Goal: Contribute content: Contribute content

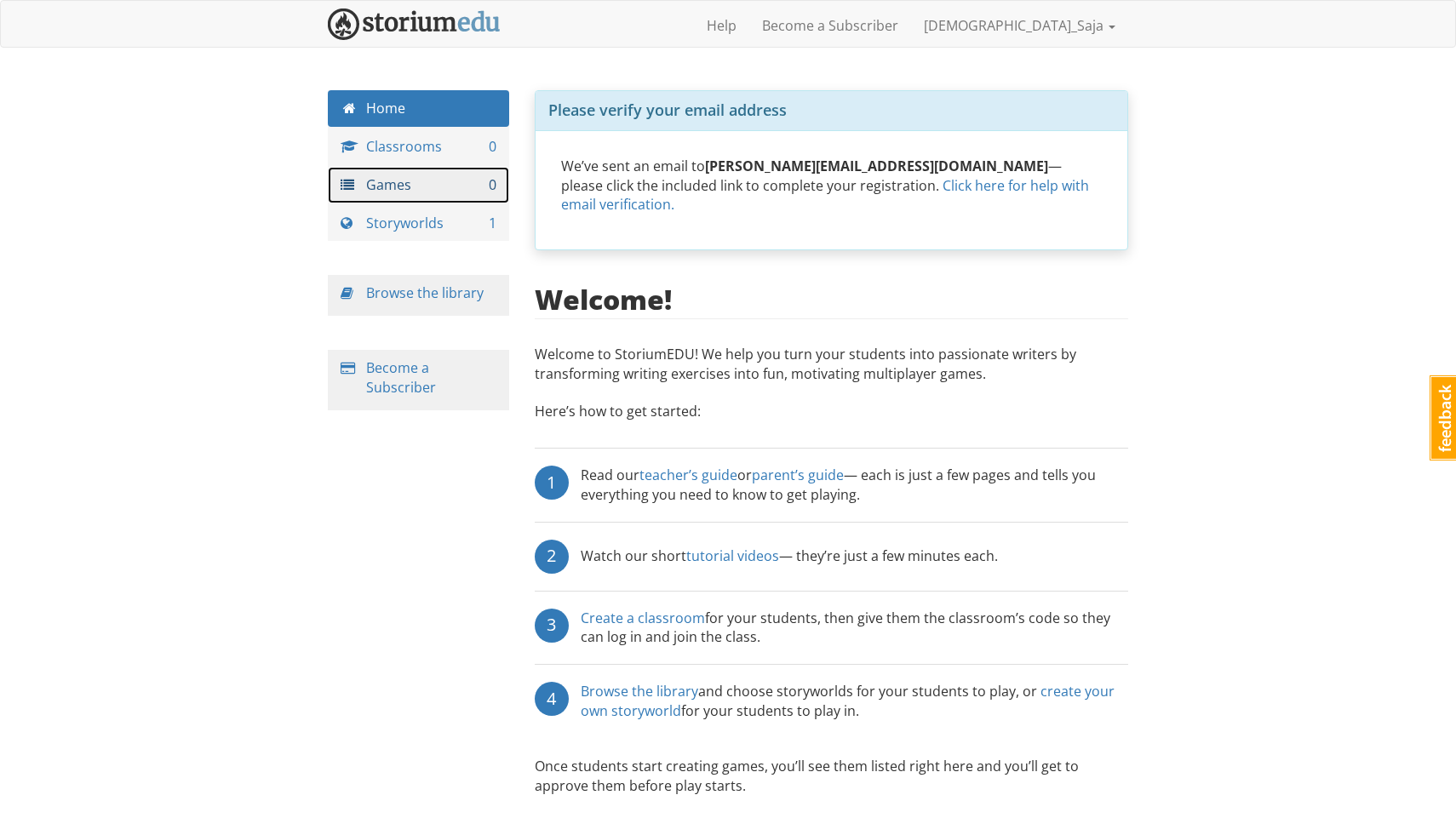
click at [435, 197] on link "Games 0" at bounding box center [418, 185] width 181 height 37
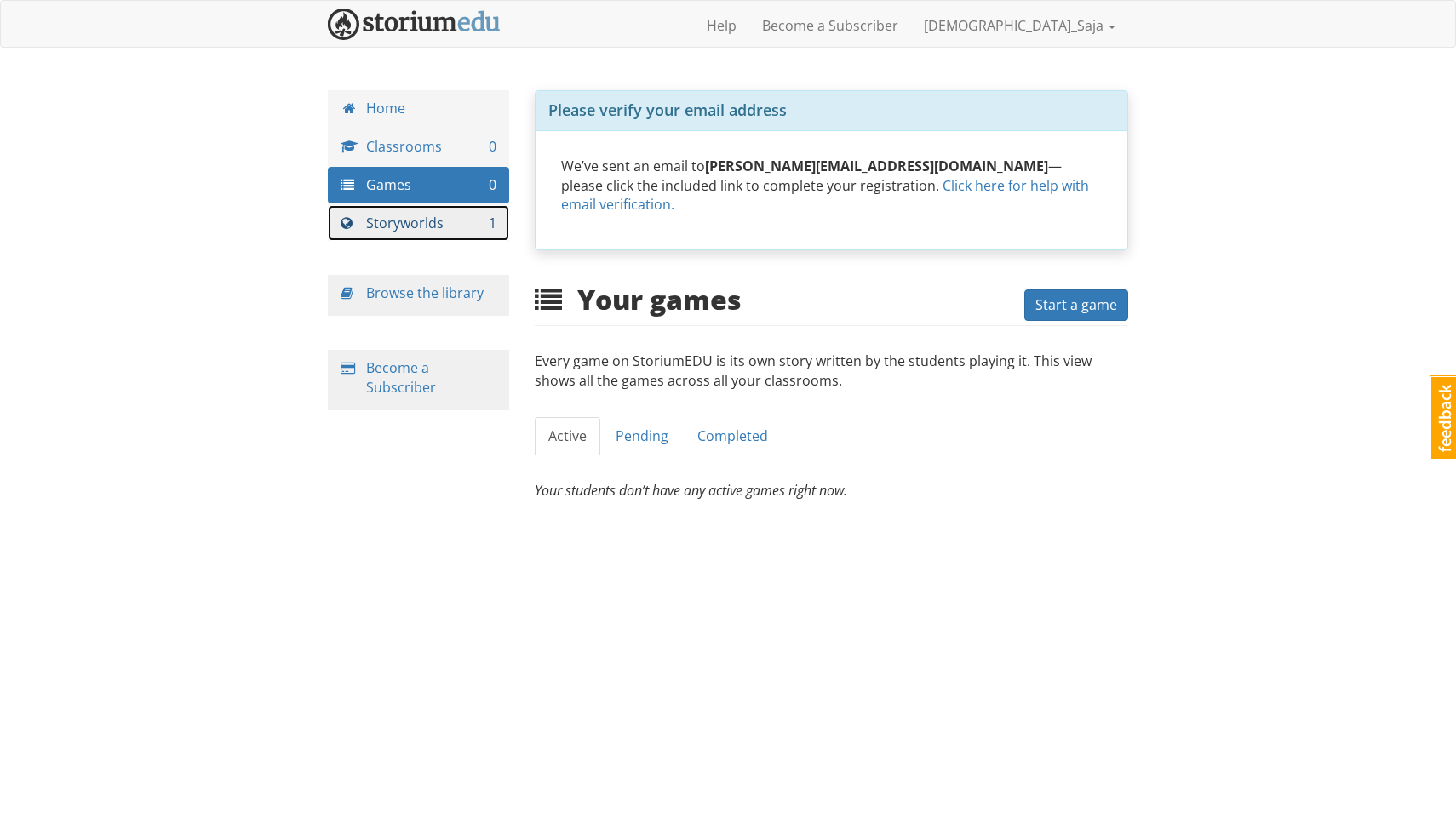
click at [419, 229] on link "Storyworlds 1" at bounding box center [418, 224] width 181 height 37
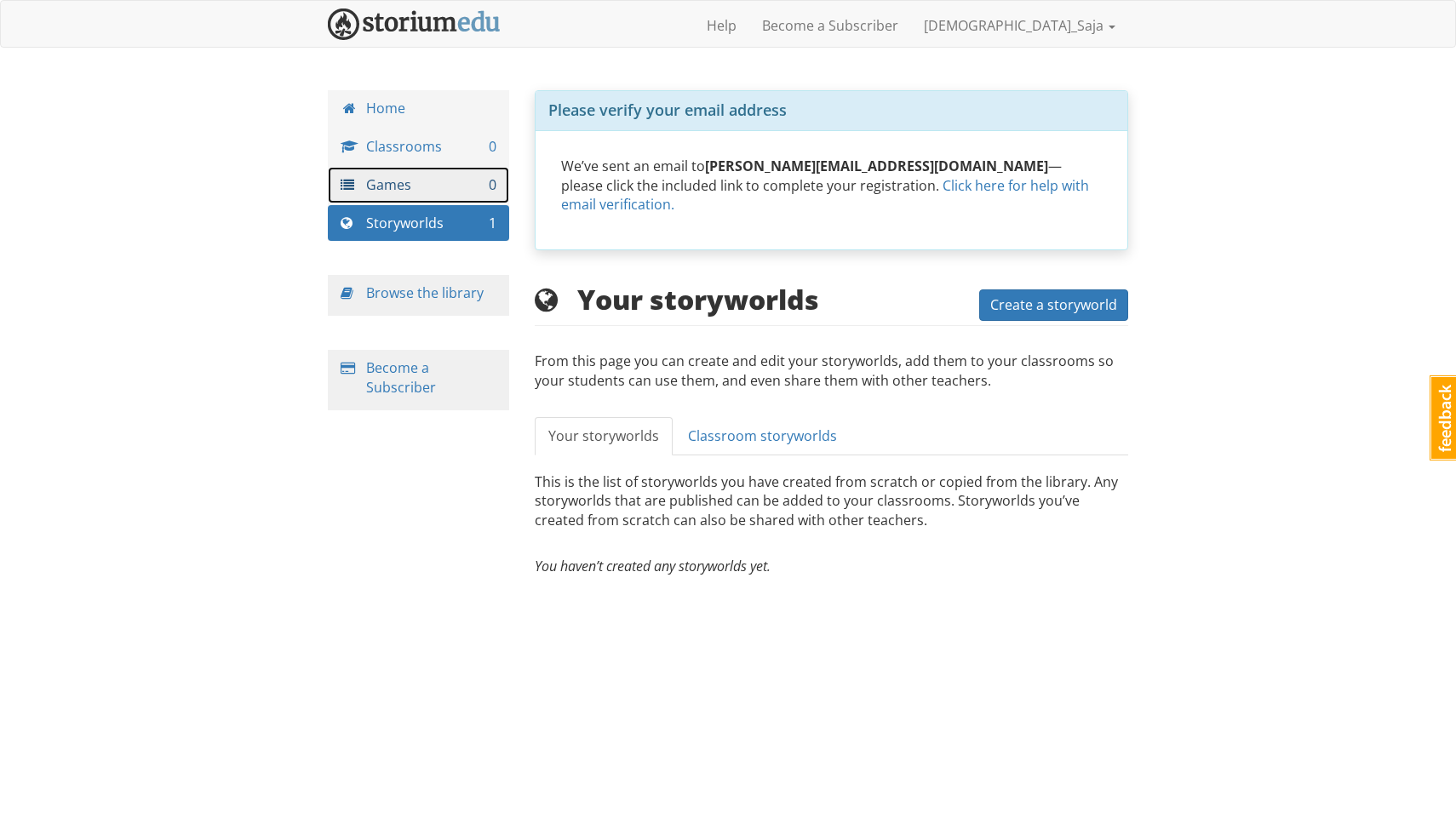
click at [435, 192] on link "Games 0" at bounding box center [418, 185] width 181 height 37
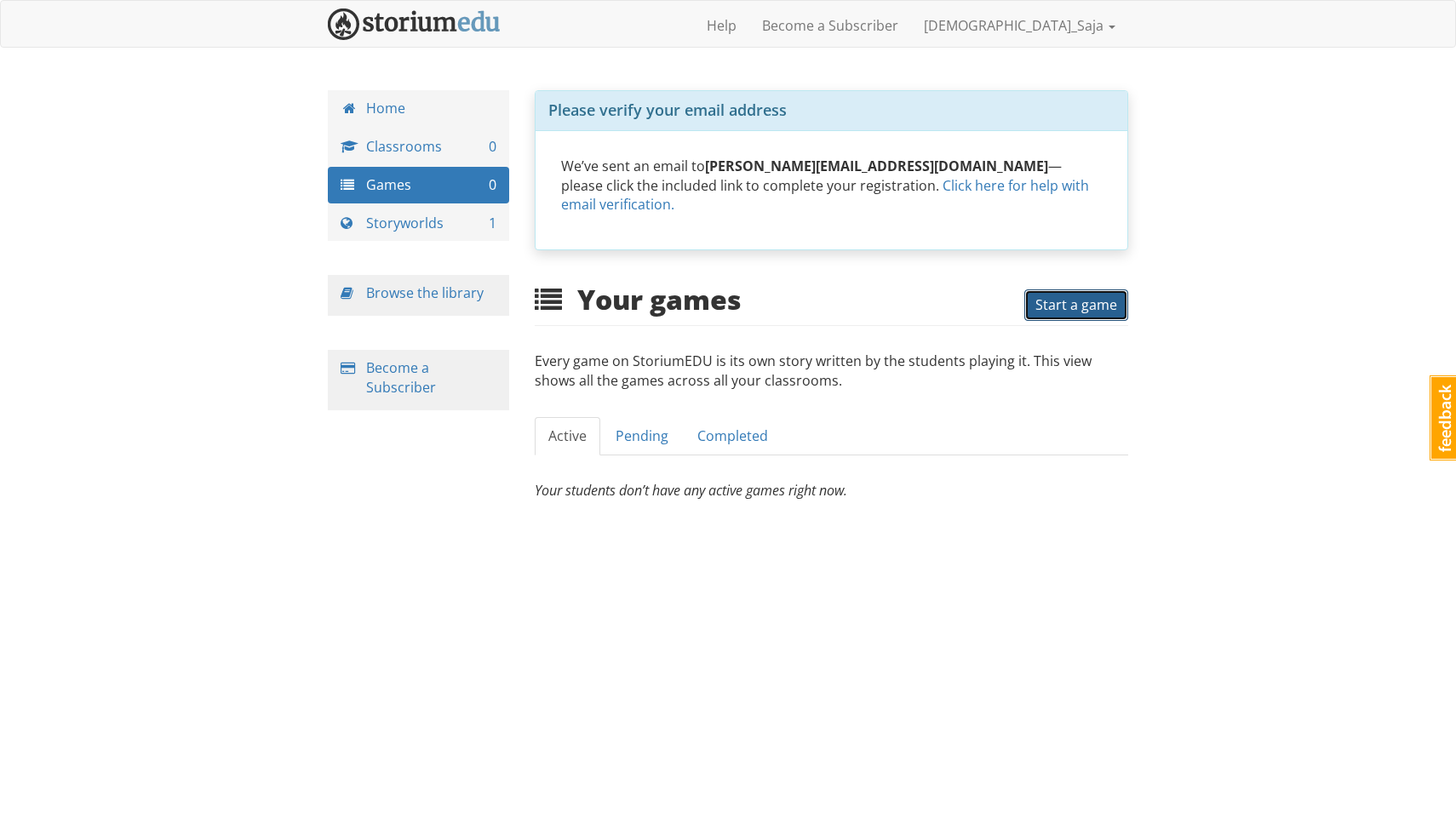
click at [1059, 296] on span "Start a game" at bounding box center [1076, 304] width 81 height 18
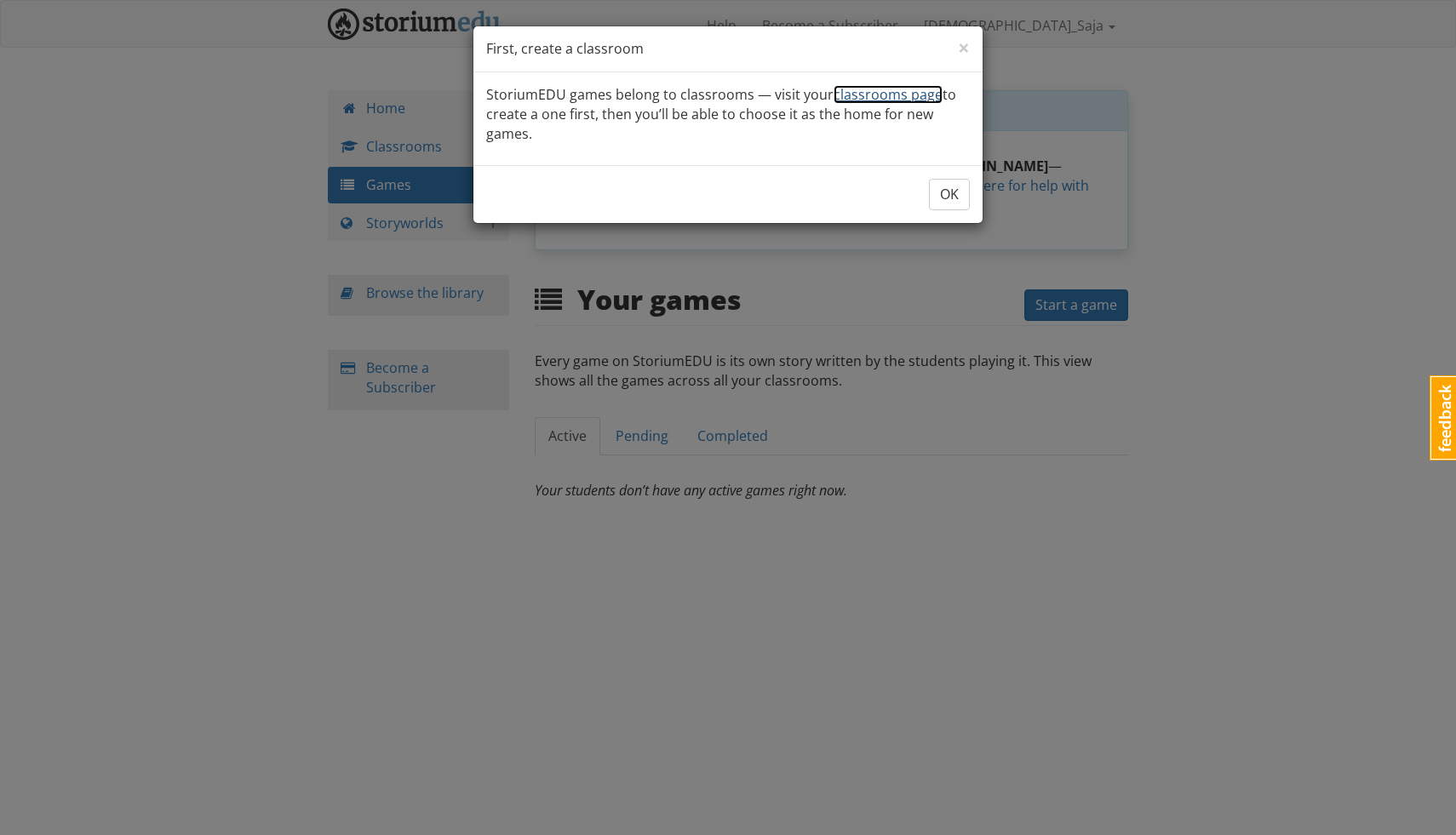
click at [881, 91] on link "classrooms page" at bounding box center [888, 94] width 109 height 18
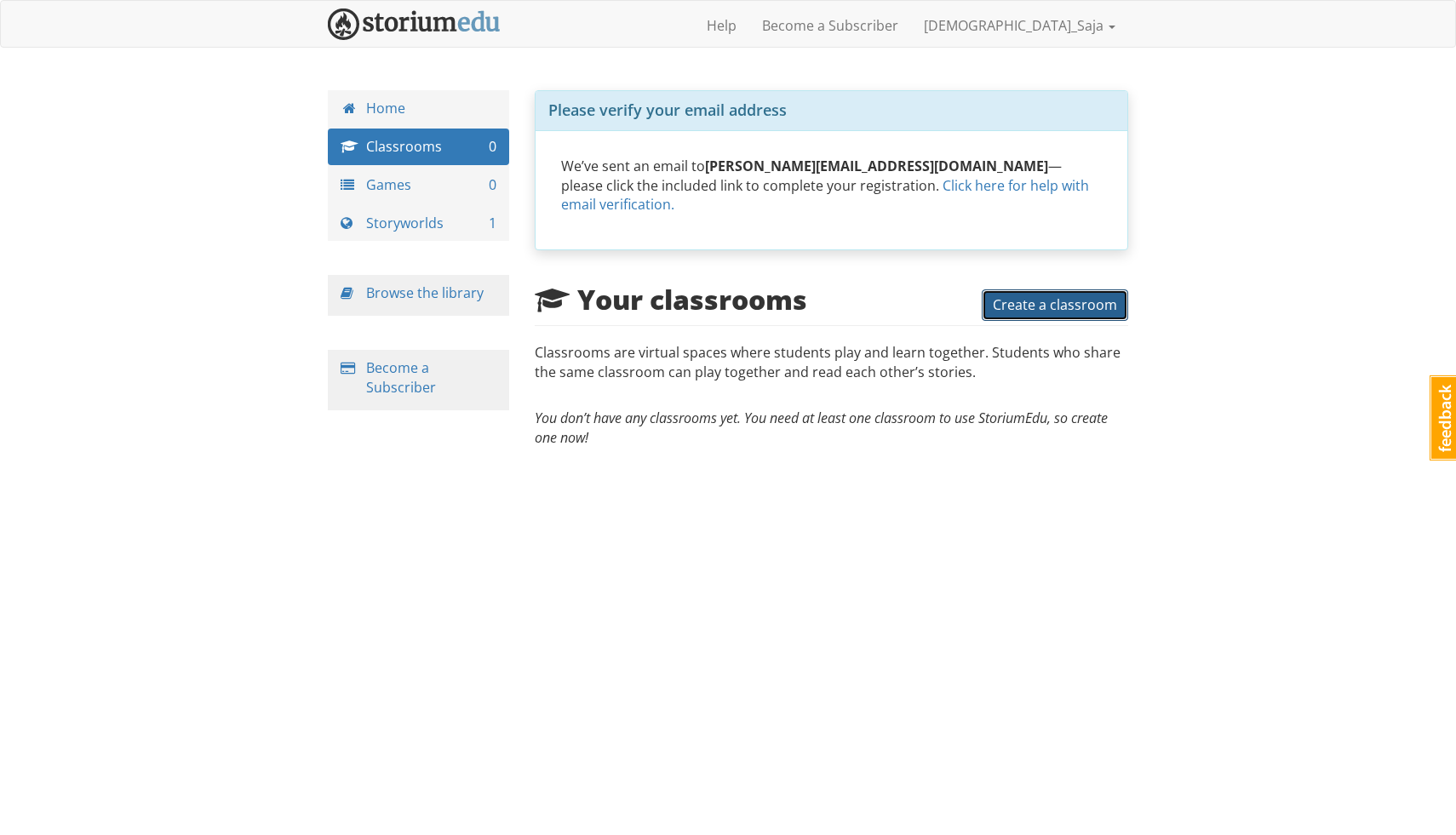
click at [1056, 296] on span "Create a classroom" at bounding box center [1055, 304] width 124 height 18
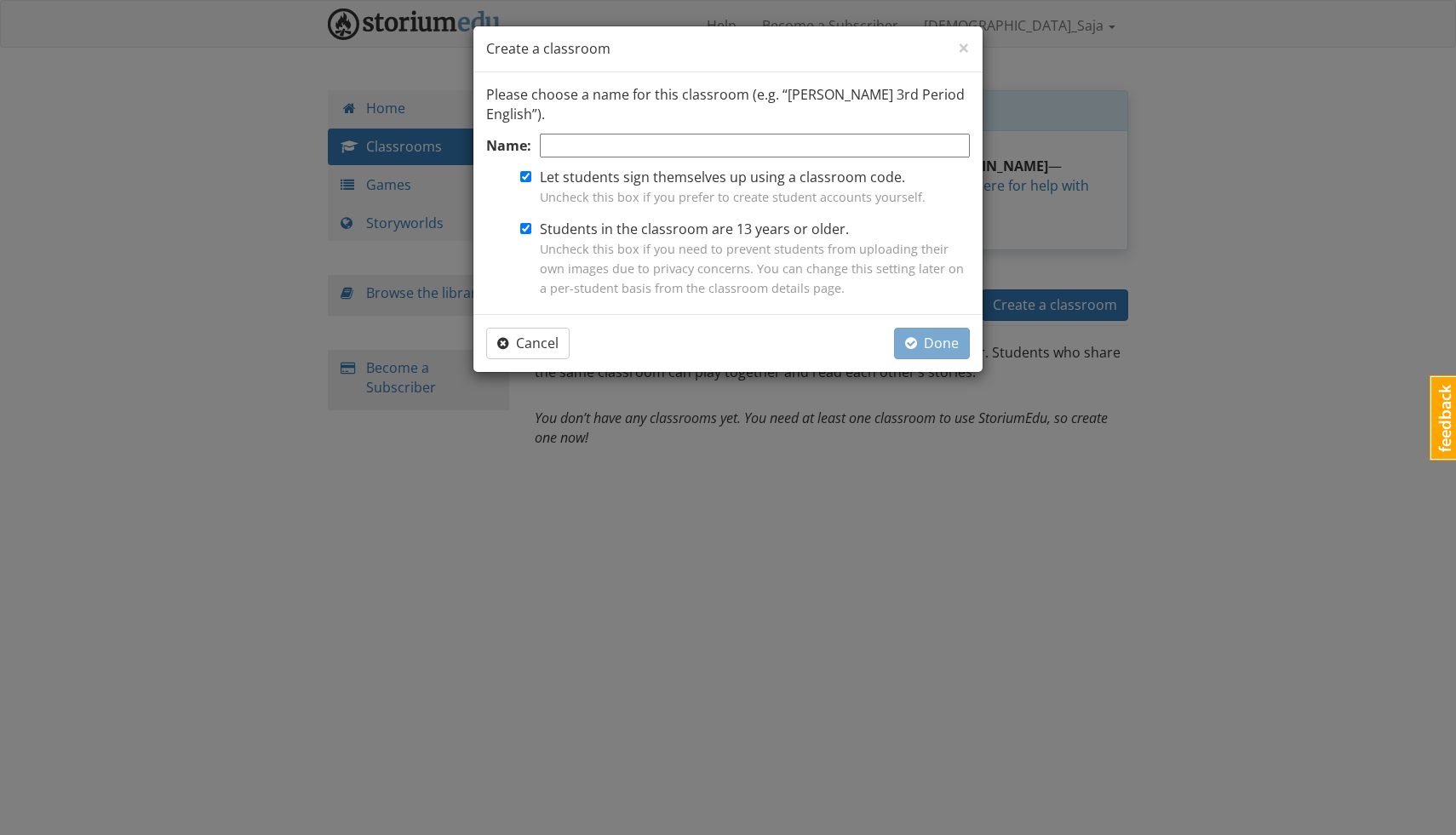
click at [688, 228] on label "Students in the classroom are 13 years or older. Uncheck this box if you need t…" at bounding box center [755, 258] width 430 height 78
click at [532, 228] on input "Students in the classroom are 13 years or older. Uncheck this box if you need t…" at bounding box center [526, 228] width 11 height 11
click at [687, 231] on label "Students in the classroom are 13 years or older. Uncheck this box if you need t…" at bounding box center [755, 258] width 430 height 78
click at [532, 231] on input "Students in the classroom are 13 years or older. Uncheck this box if you need t…" at bounding box center [526, 228] width 11 height 11
checkbox input "true"
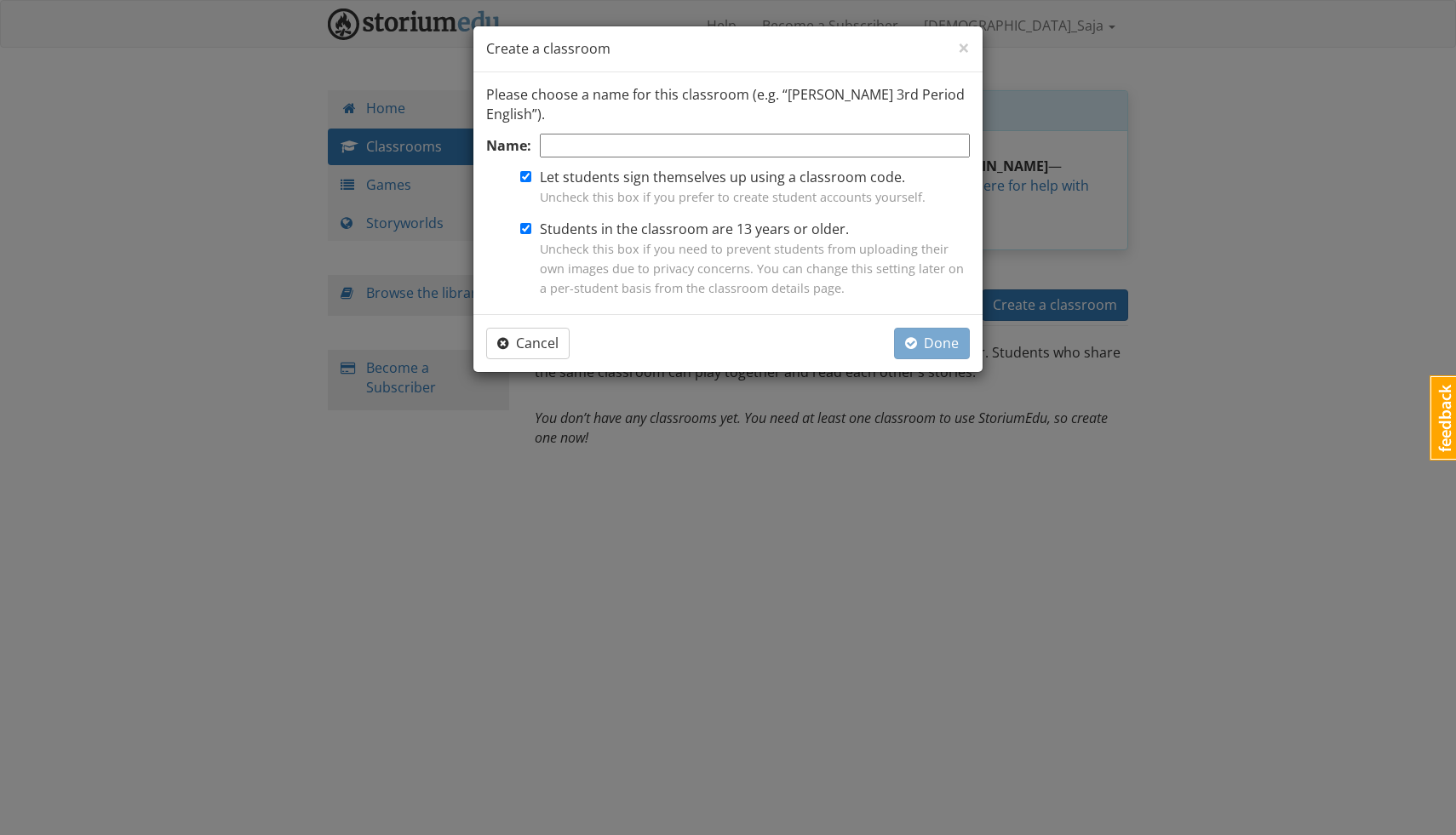
click at [732, 150] on input "Name:" at bounding box center [755, 146] width 430 height 24
type input "The Sajas"
click at [937, 337] on span "Done" at bounding box center [931, 343] width 53 height 18
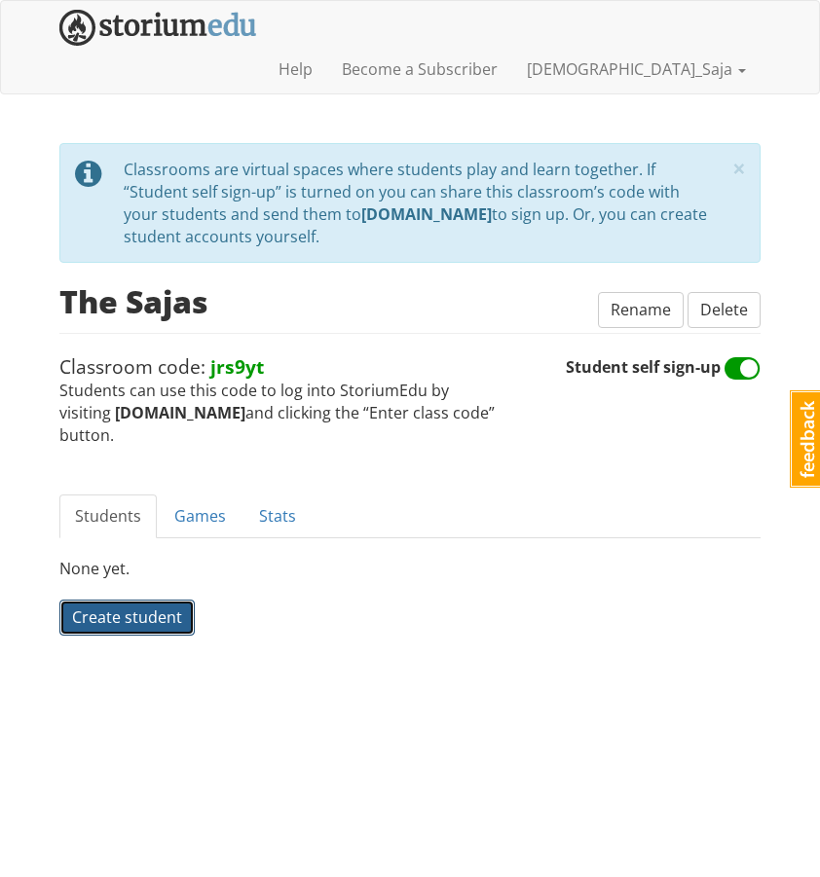
click at [155, 607] on span "Create student" at bounding box center [127, 617] width 110 height 21
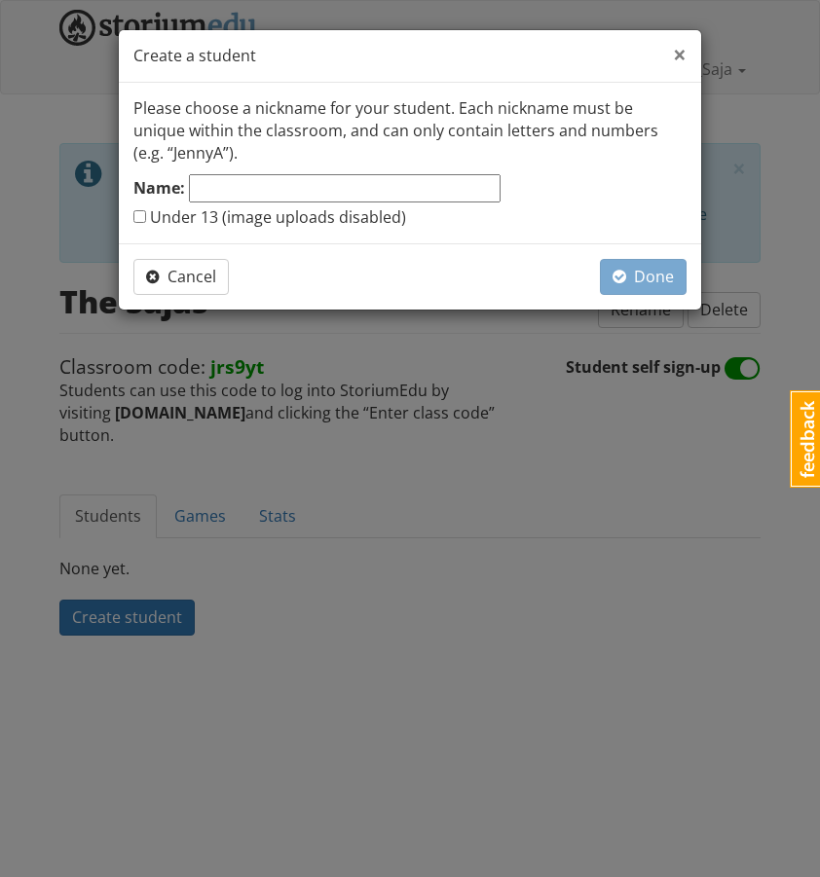
click at [679, 66] on span "×" at bounding box center [680, 54] width 14 height 32
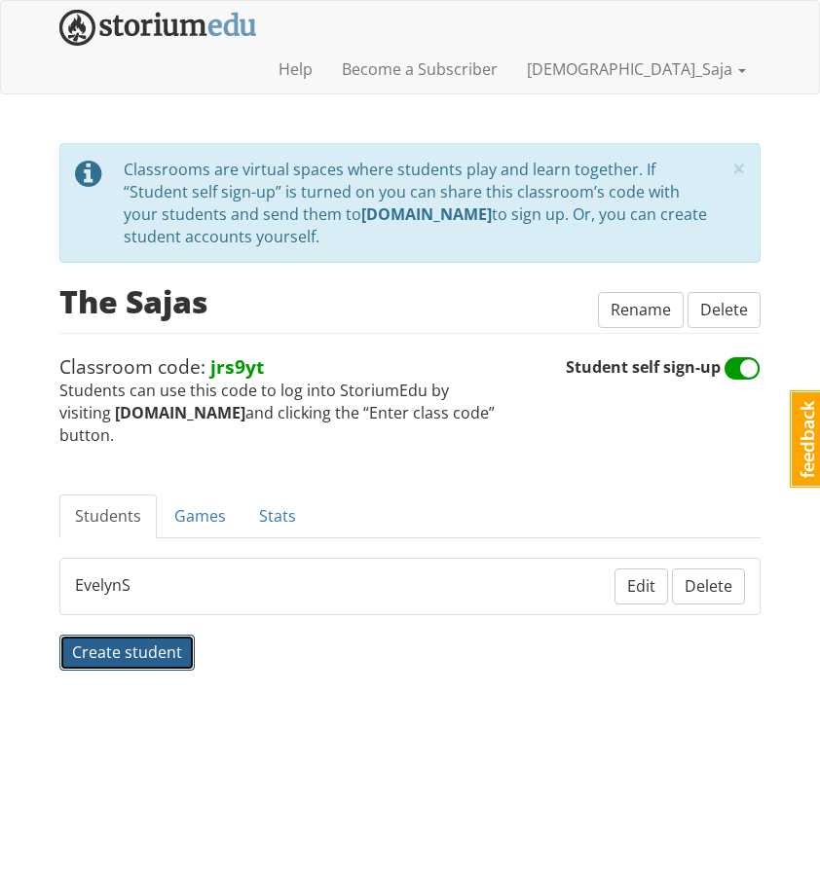
click at [138, 642] on span "Create student" at bounding box center [127, 652] width 110 height 21
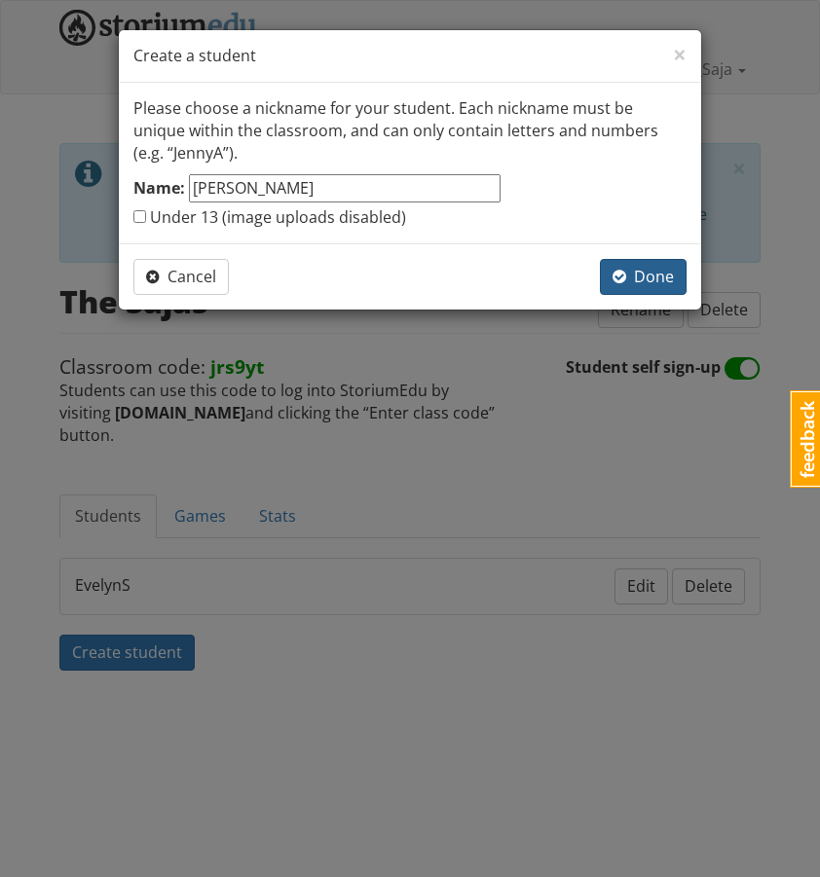
type input "[PERSON_NAME]"
click at [644, 272] on span "Done" at bounding box center [643, 276] width 61 height 21
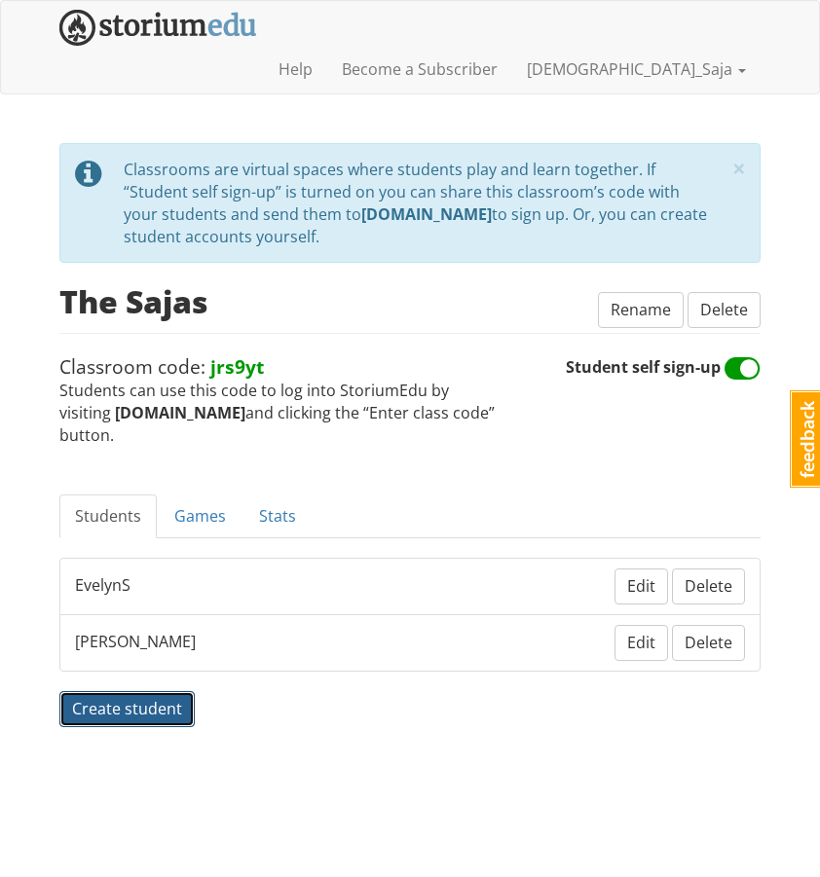
click at [151, 698] on span "Create student" at bounding box center [127, 708] width 110 height 21
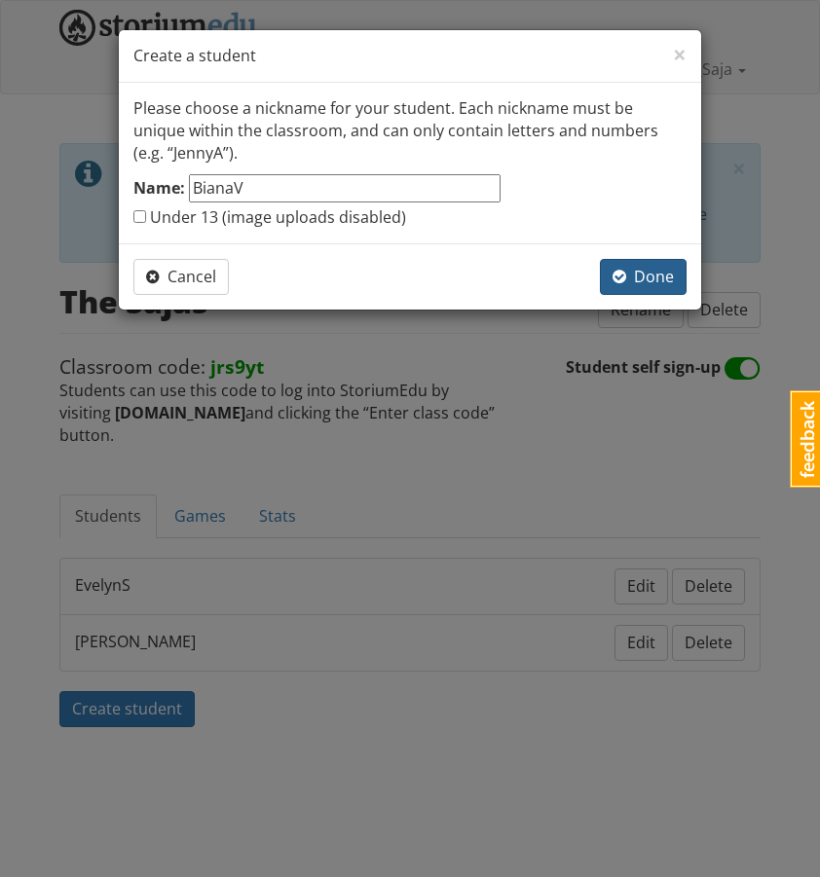
type input "BianaV"
click at [619, 263] on button "Done" at bounding box center [643, 277] width 87 height 36
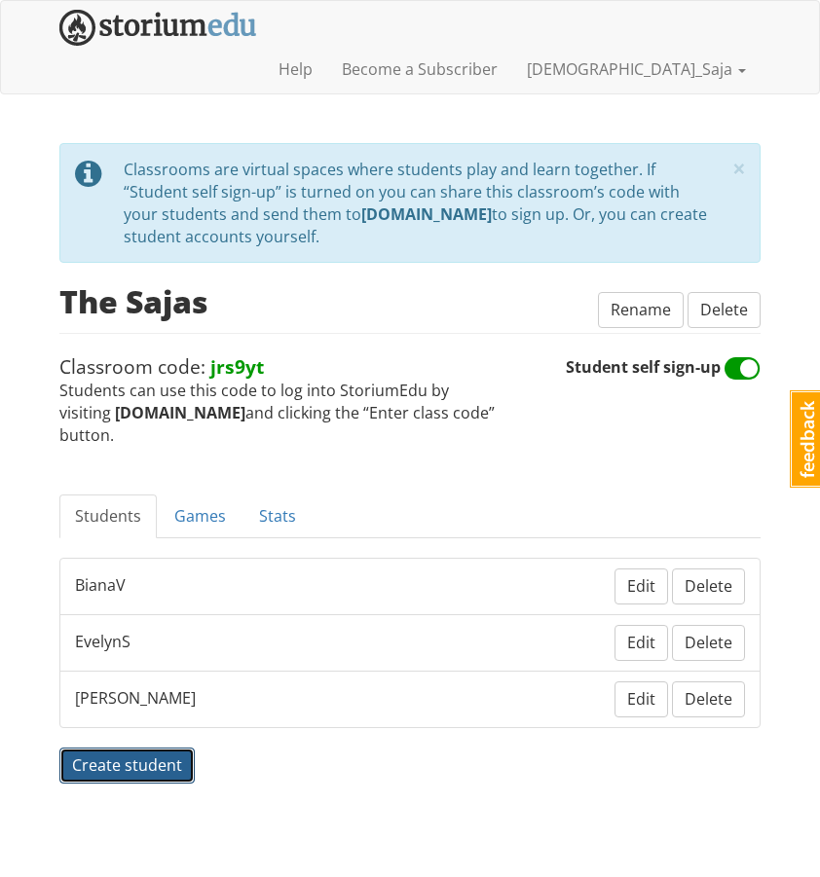
click at [130, 755] on span "Create student" at bounding box center [127, 765] width 110 height 21
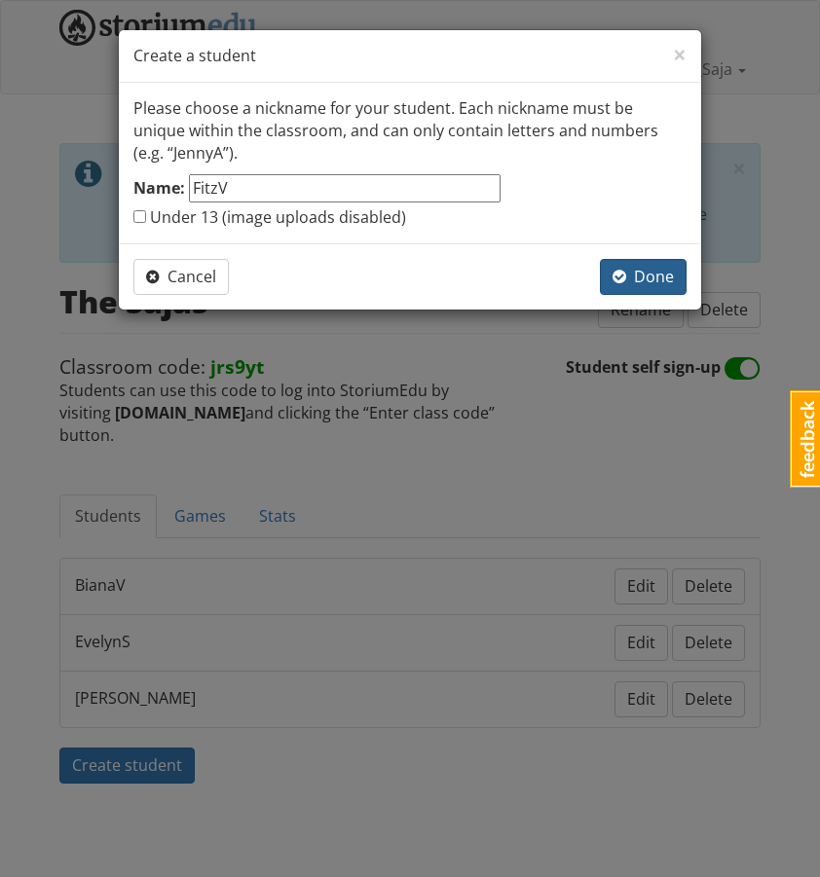
type input "FitzV"
click at [632, 284] on span "Done" at bounding box center [643, 276] width 61 height 21
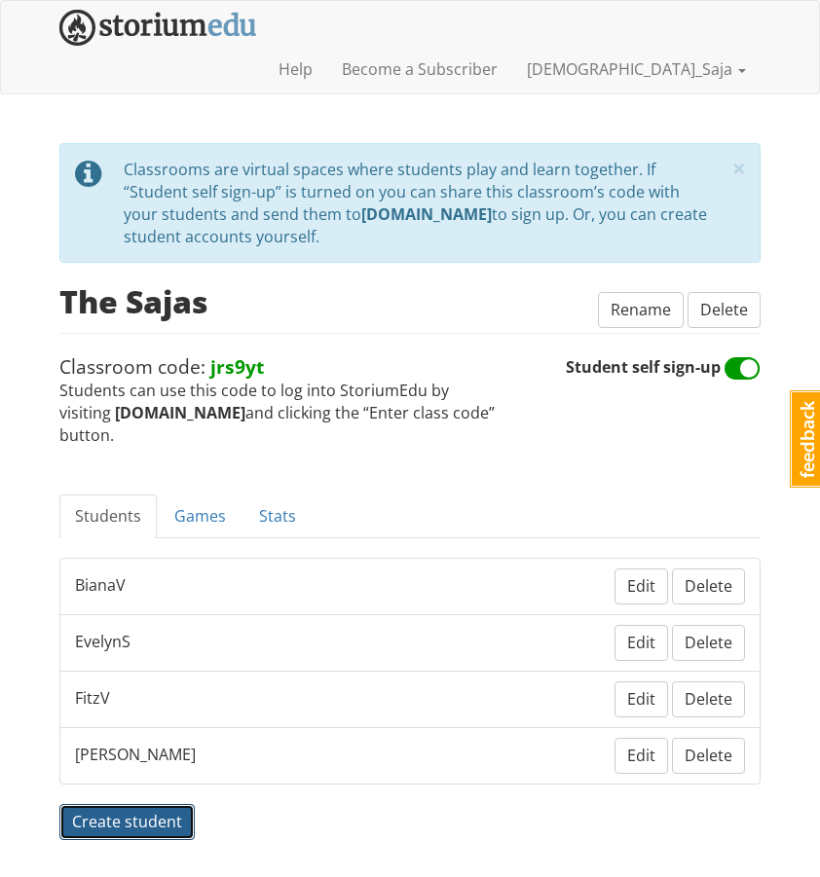
click at [182, 804] on button "Create student" at bounding box center [126, 822] width 135 height 36
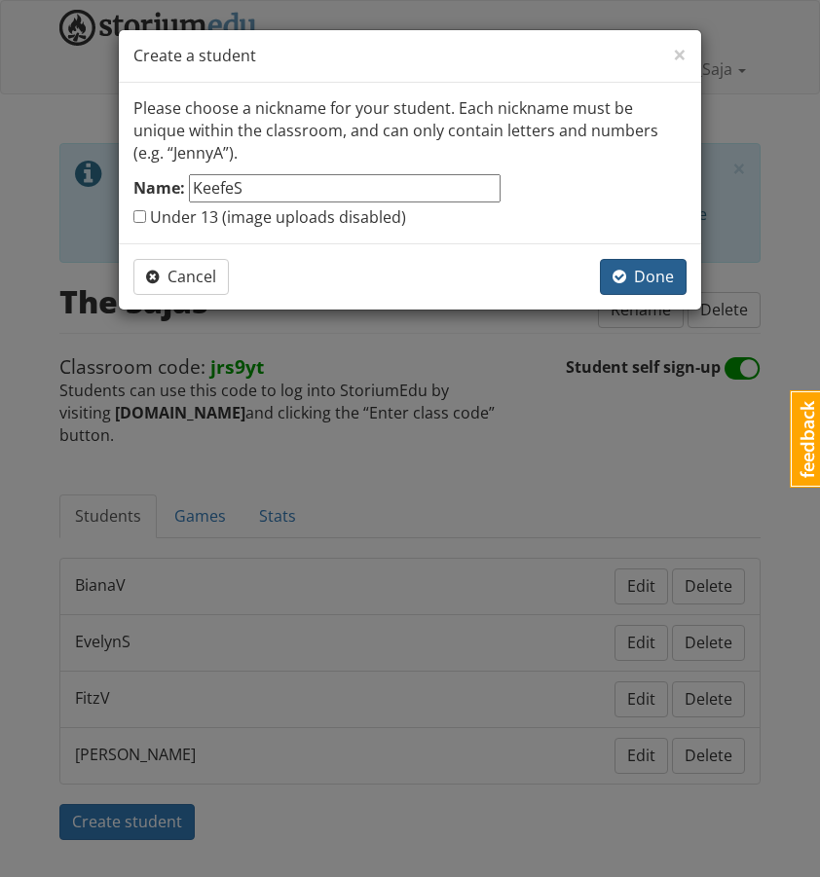
type input "KeefeS"
click at [654, 279] on span "Done" at bounding box center [643, 276] width 61 height 21
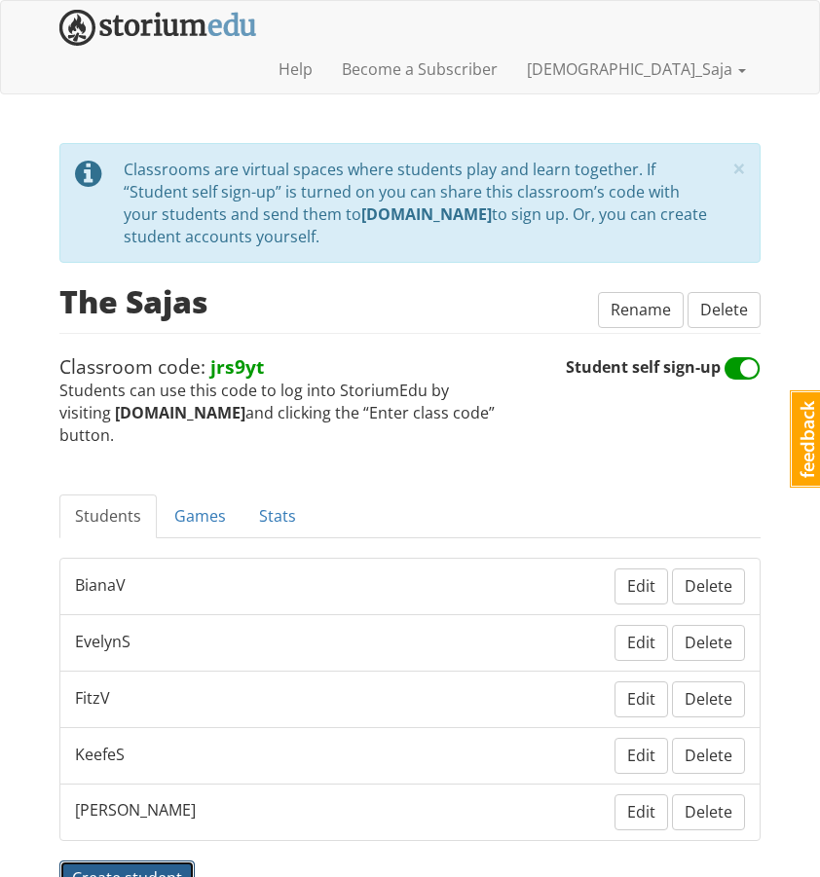
click at [120, 868] on span "Create student" at bounding box center [127, 878] width 110 height 21
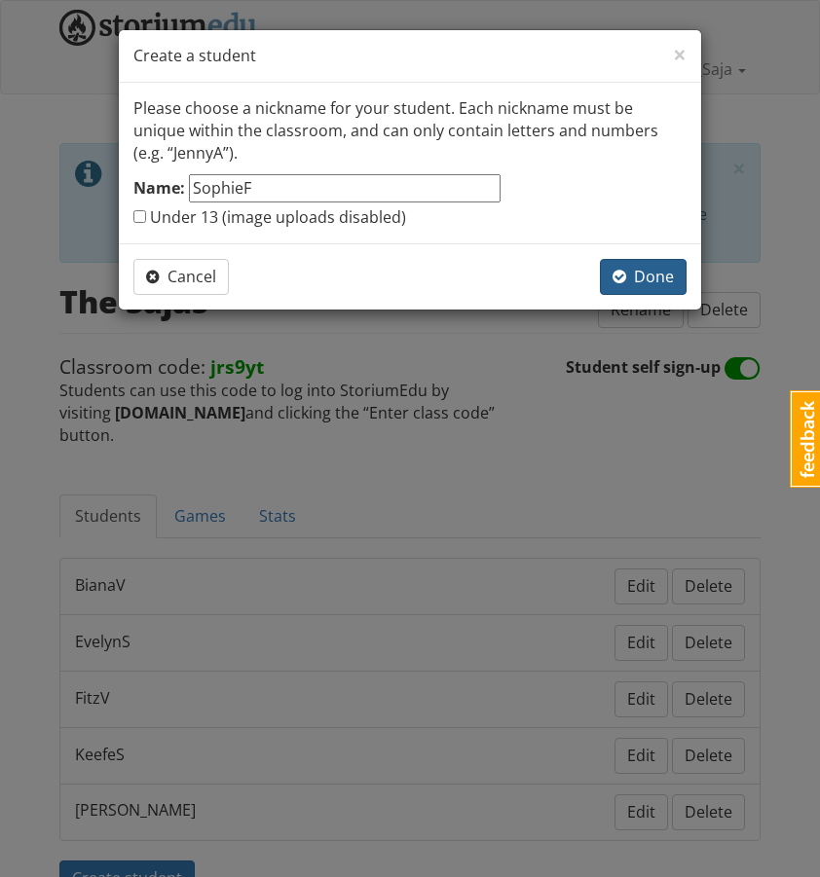
type input "SophieF"
click at [629, 283] on span "Done" at bounding box center [643, 276] width 61 height 21
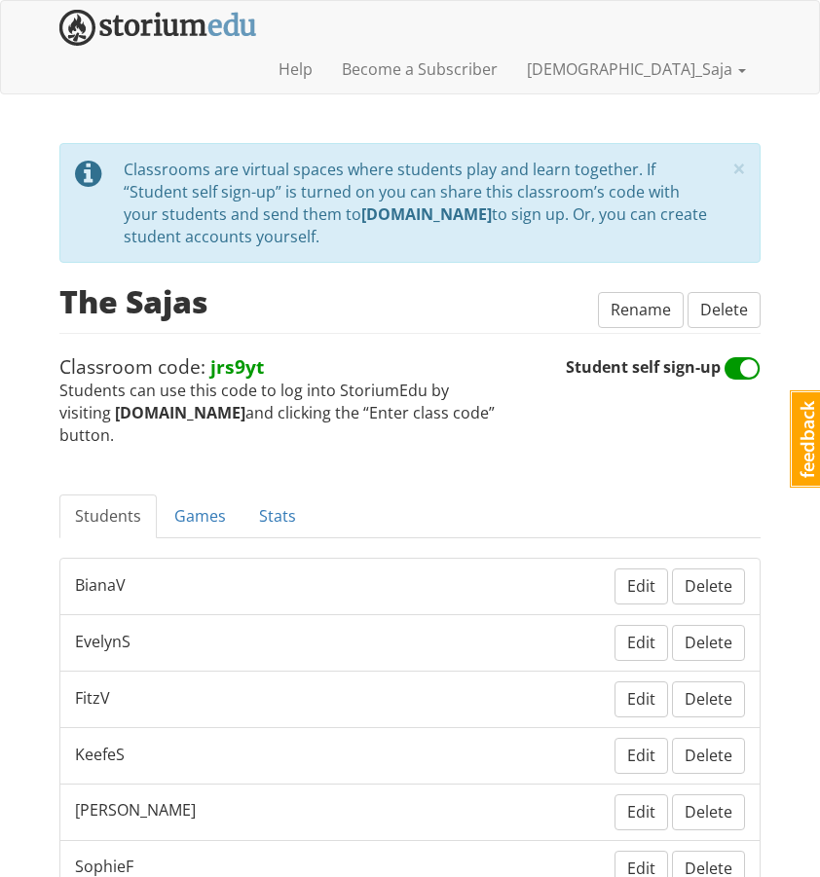
scroll to position [13, 0]
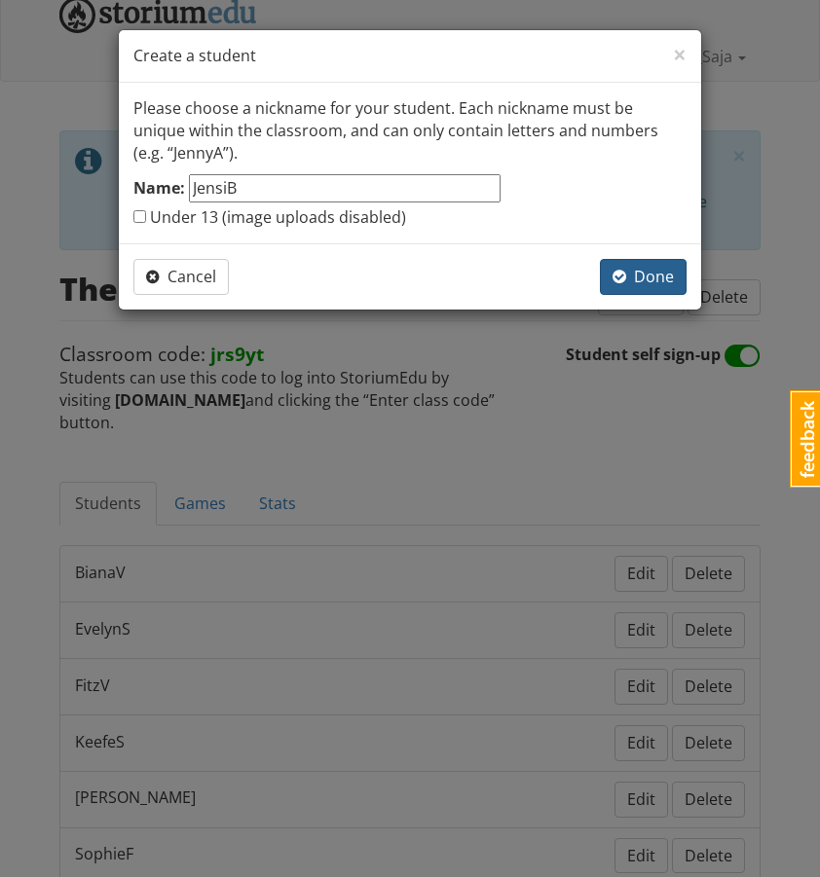
type input "JensiB"
click at [661, 289] on button "Done" at bounding box center [643, 277] width 87 height 36
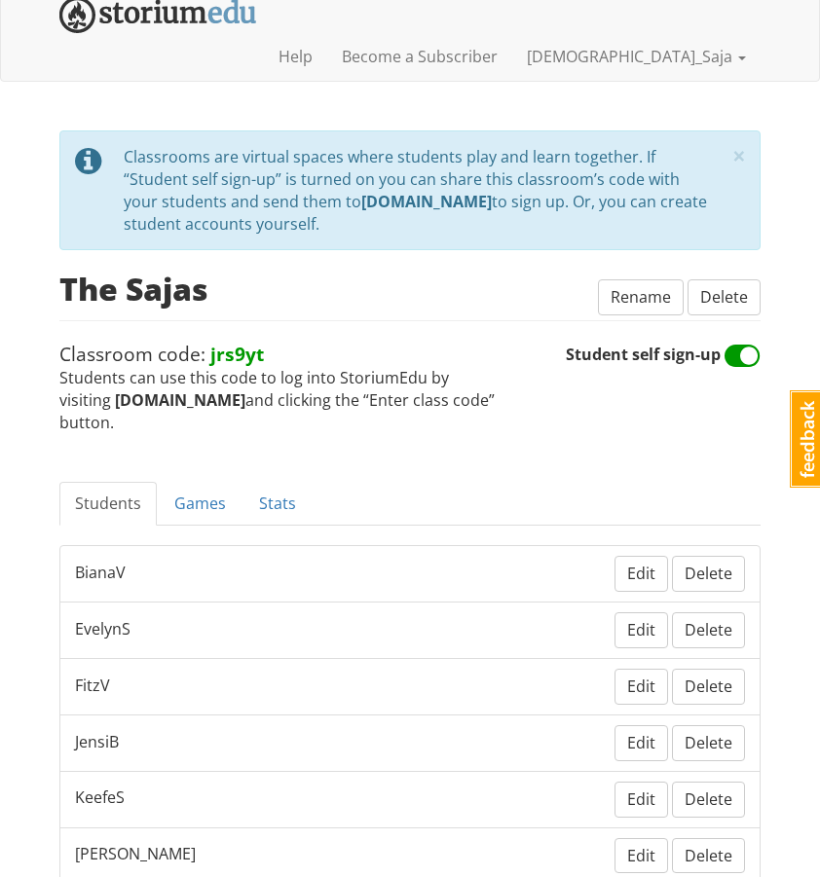
scroll to position [167, 0]
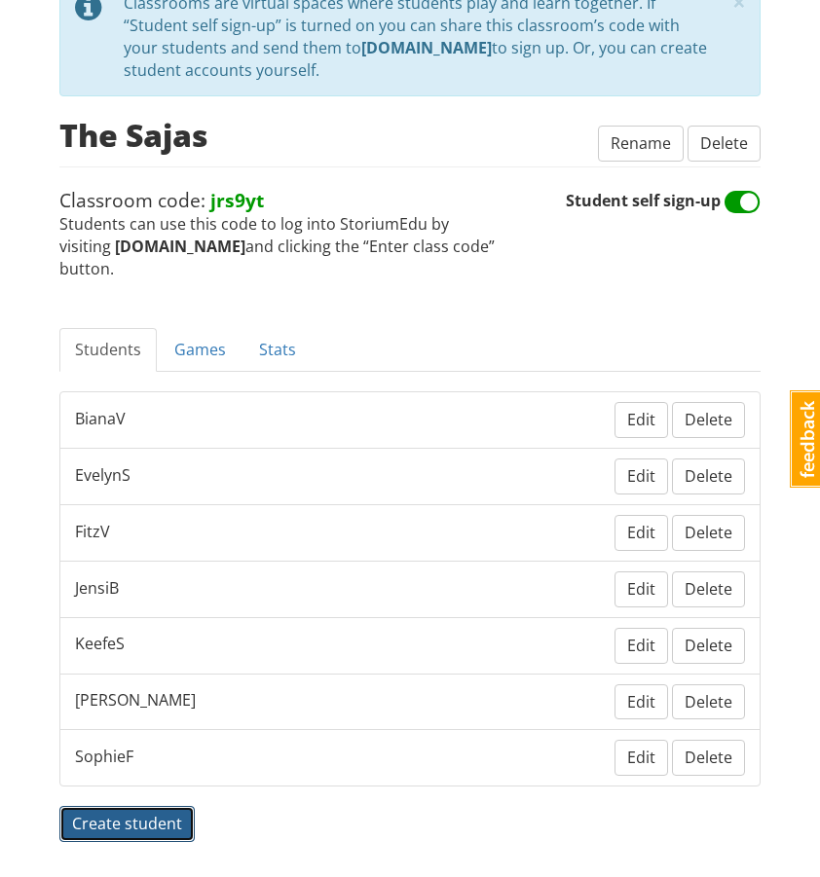
click at [143, 806] on button "Create student" at bounding box center [126, 824] width 135 height 36
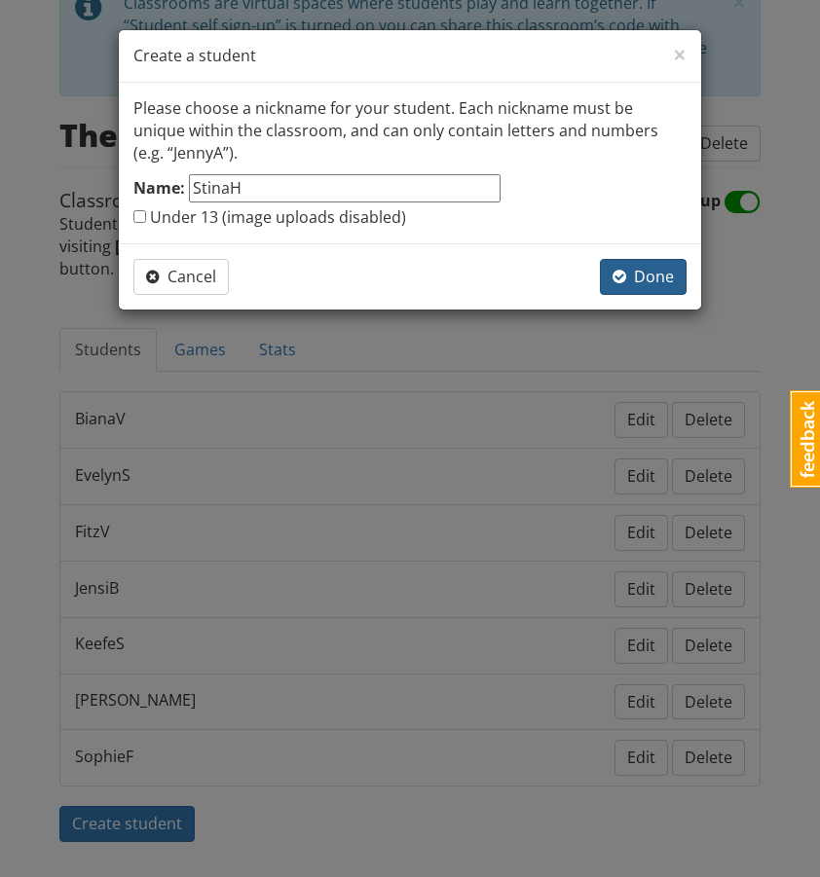
type input "StinaH"
click at [661, 274] on span "Done" at bounding box center [643, 276] width 61 height 21
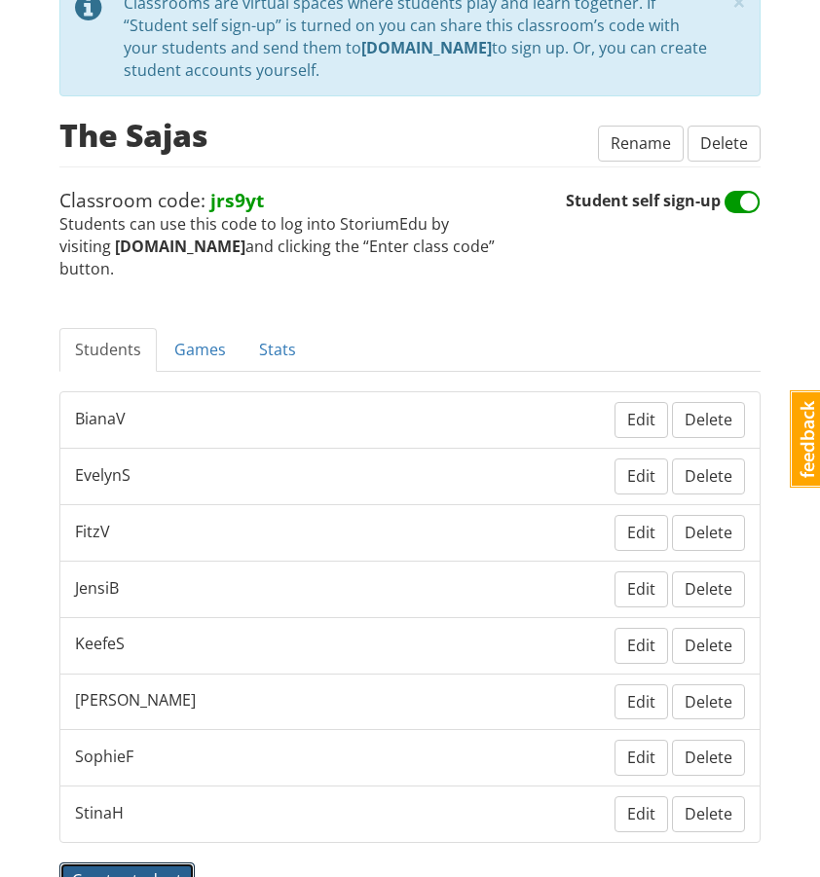
scroll to position [222, 0]
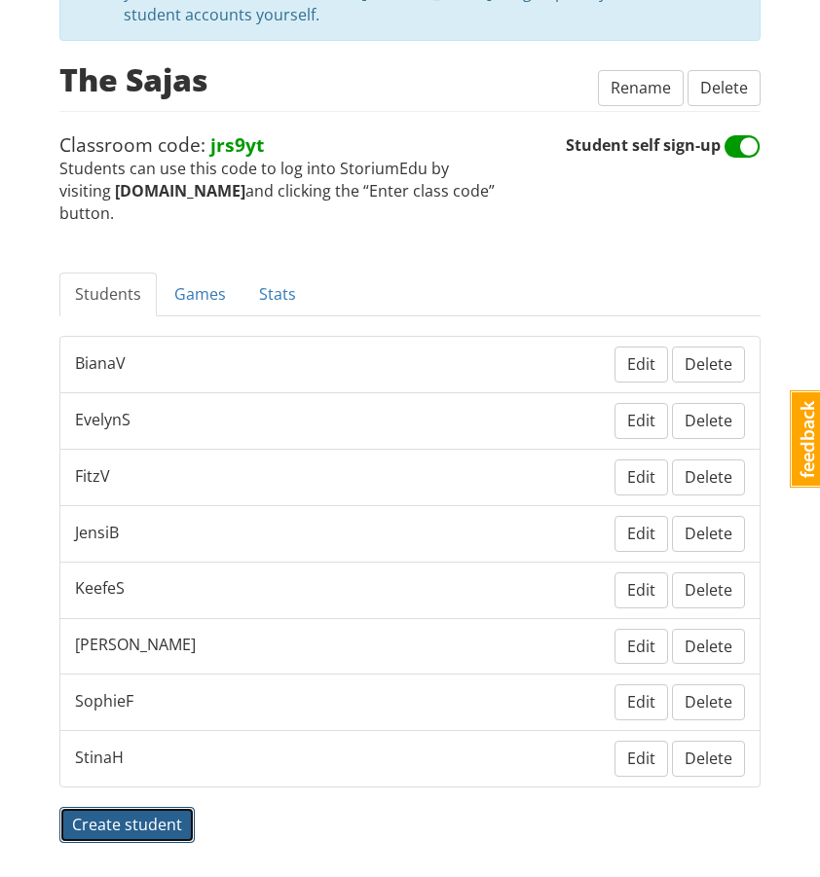
click at [156, 814] on span "Create student" at bounding box center [127, 824] width 110 height 21
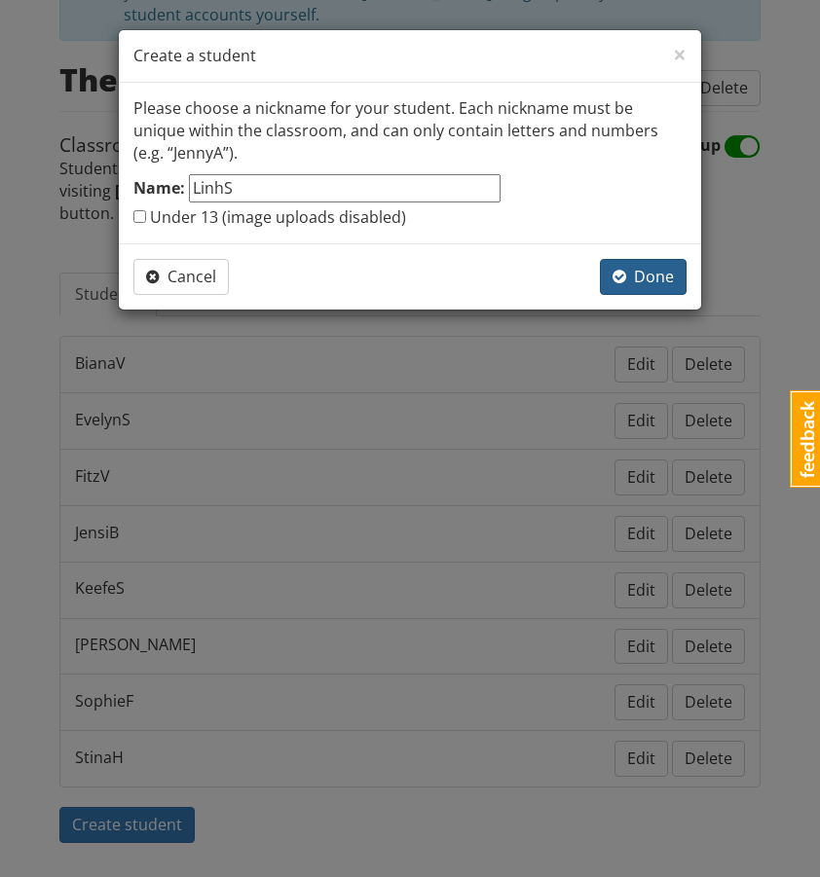
type input "LinhS"
click at [648, 265] on button "Done" at bounding box center [643, 277] width 87 height 36
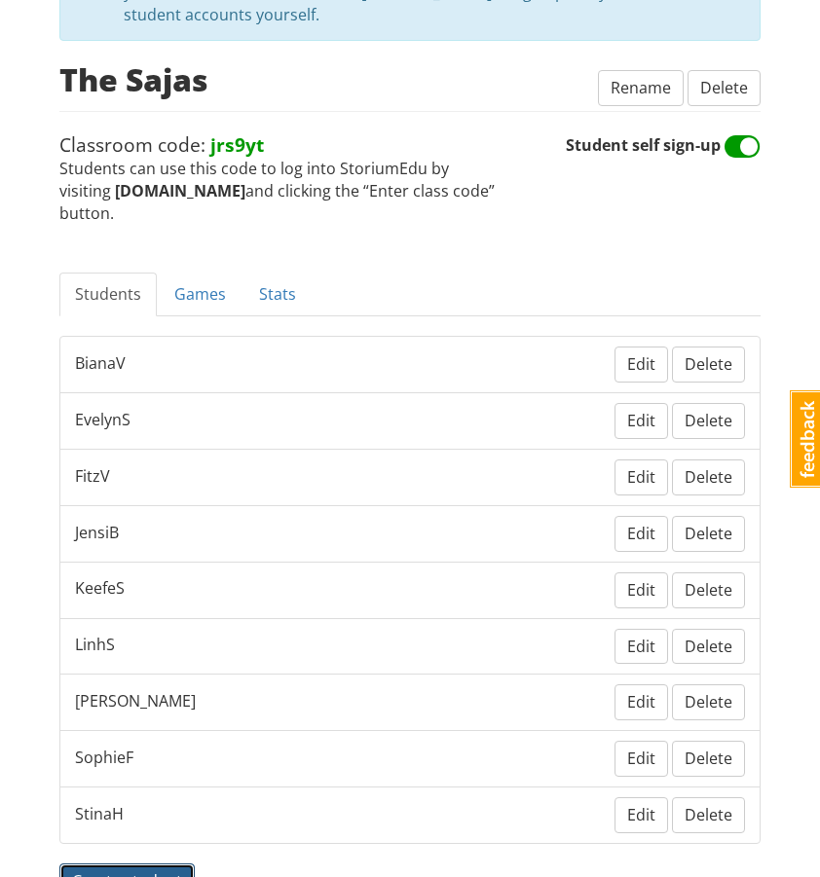
click at [119, 871] on span "Create student" at bounding box center [127, 881] width 110 height 21
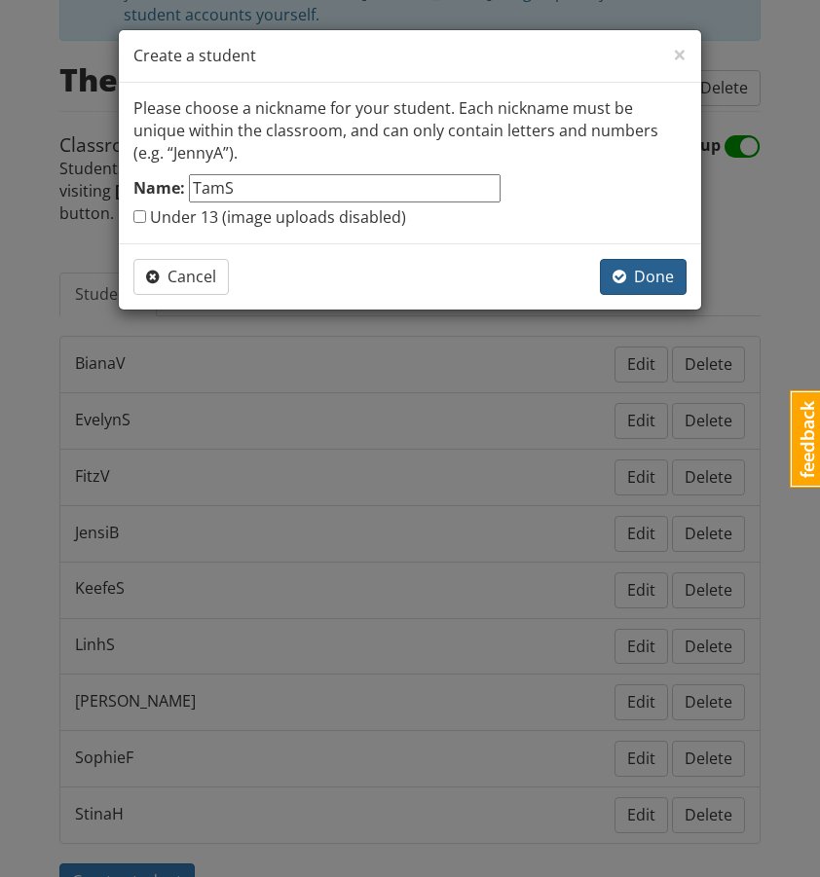
type input "TamS"
click at [636, 274] on span "Done" at bounding box center [643, 276] width 61 height 21
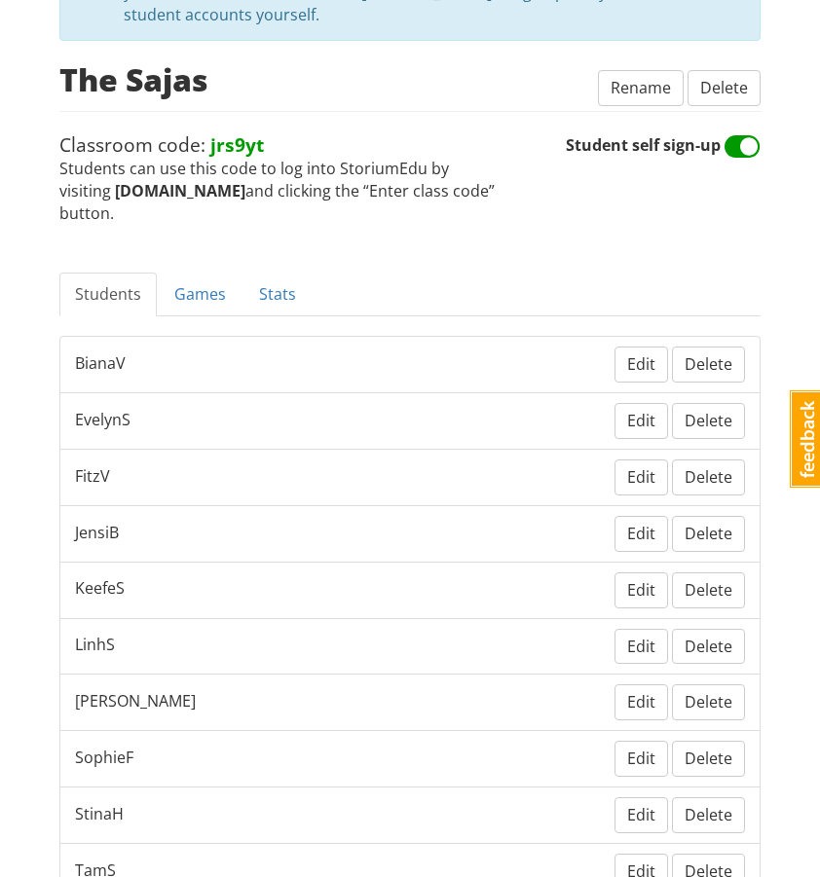
scroll to position [238, 0]
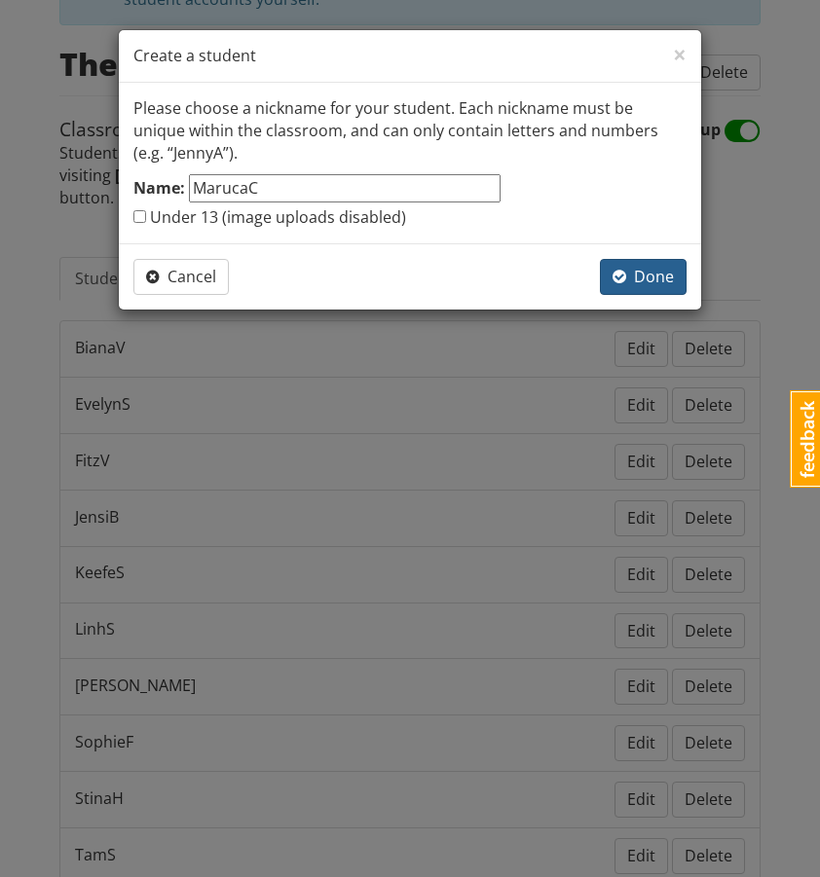
type input "MarucaC"
click at [637, 285] on span "Done" at bounding box center [643, 276] width 61 height 21
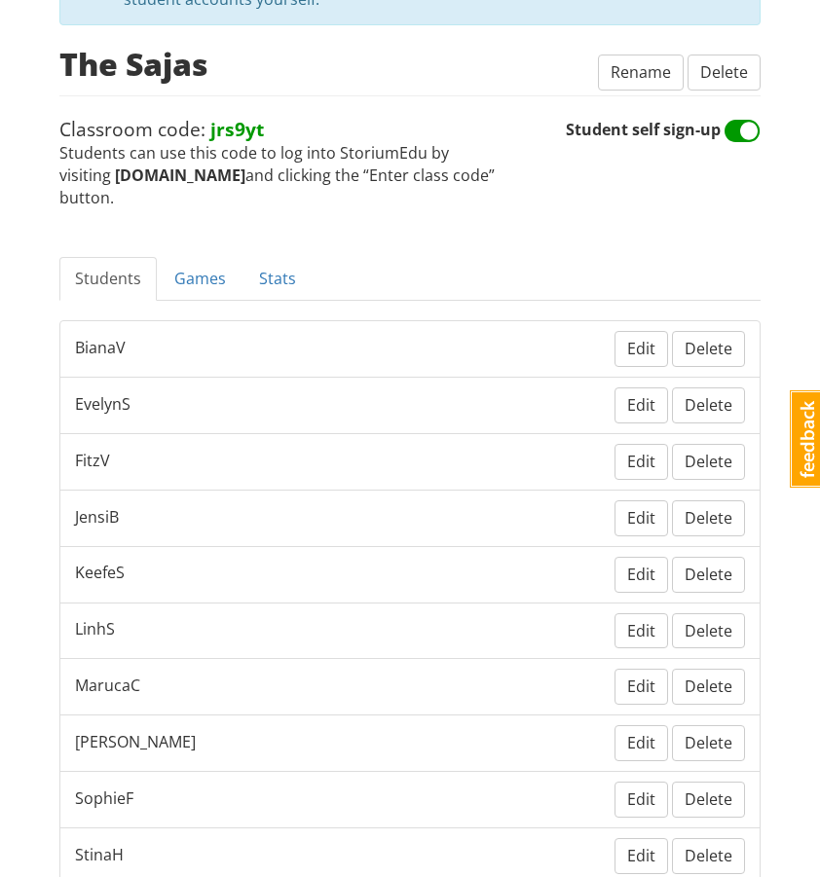
scroll to position [391, 0]
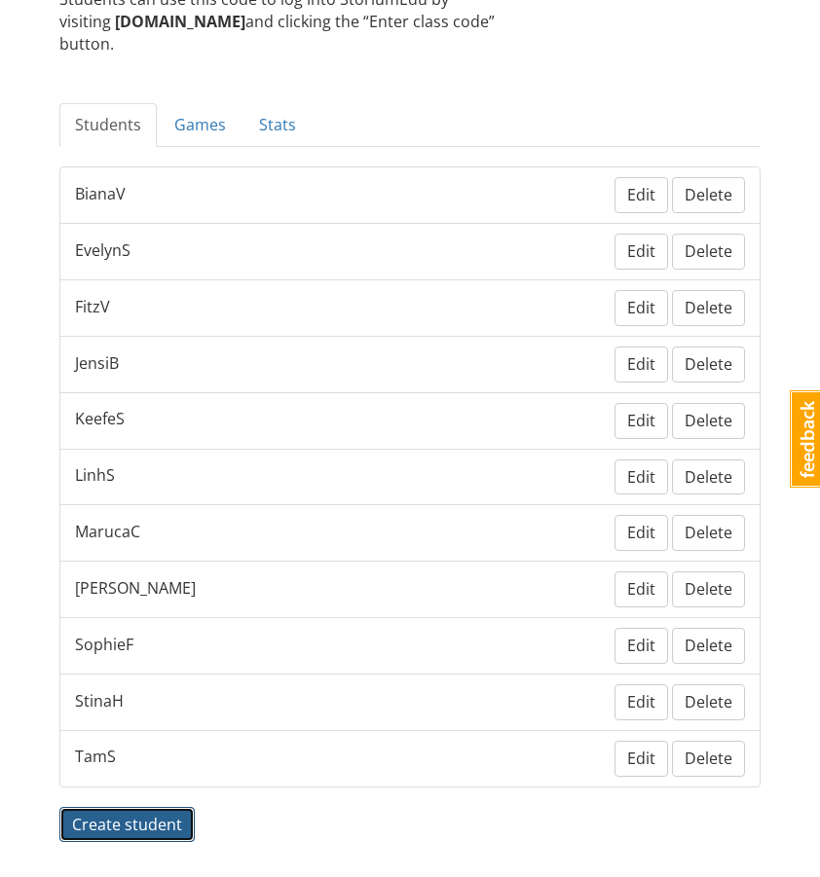
click at [130, 814] on span "Create student" at bounding box center [127, 824] width 110 height 21
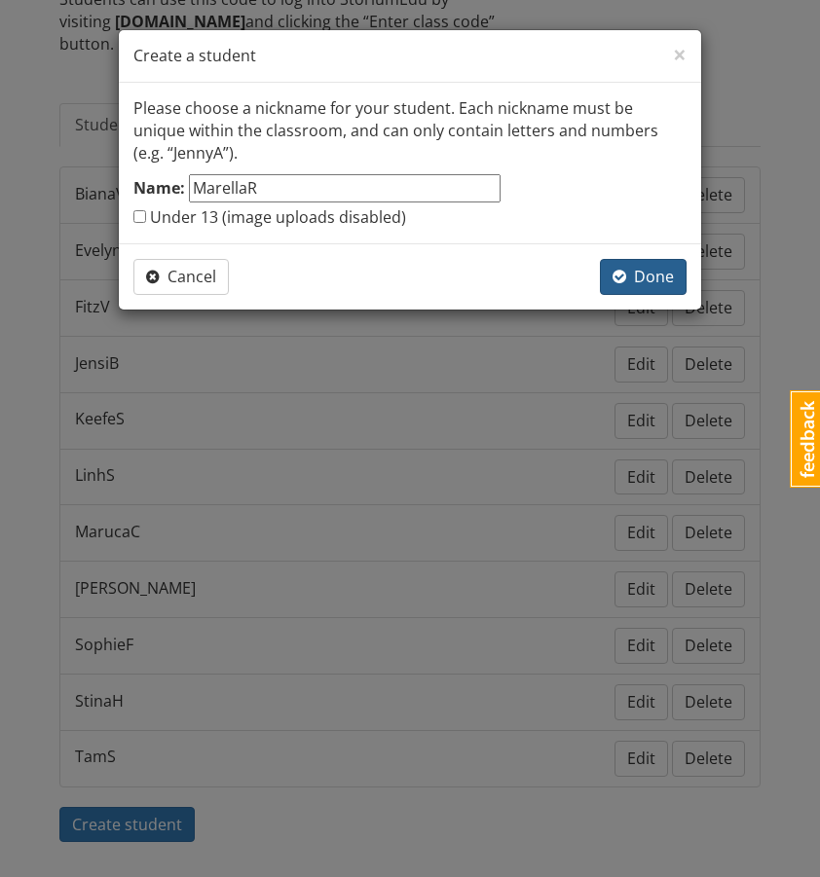
type input "MarellaR"
click at [636, 265] on button "Done" at bounding box center [643, 277] width 87 height 36
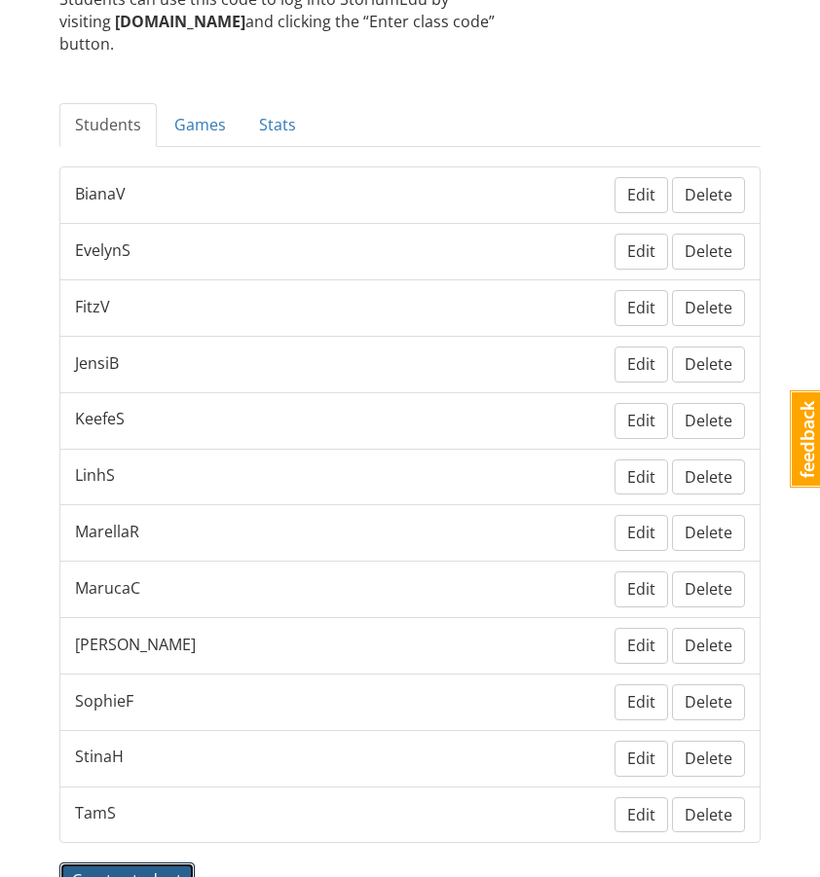
scroll to position [448, 0]
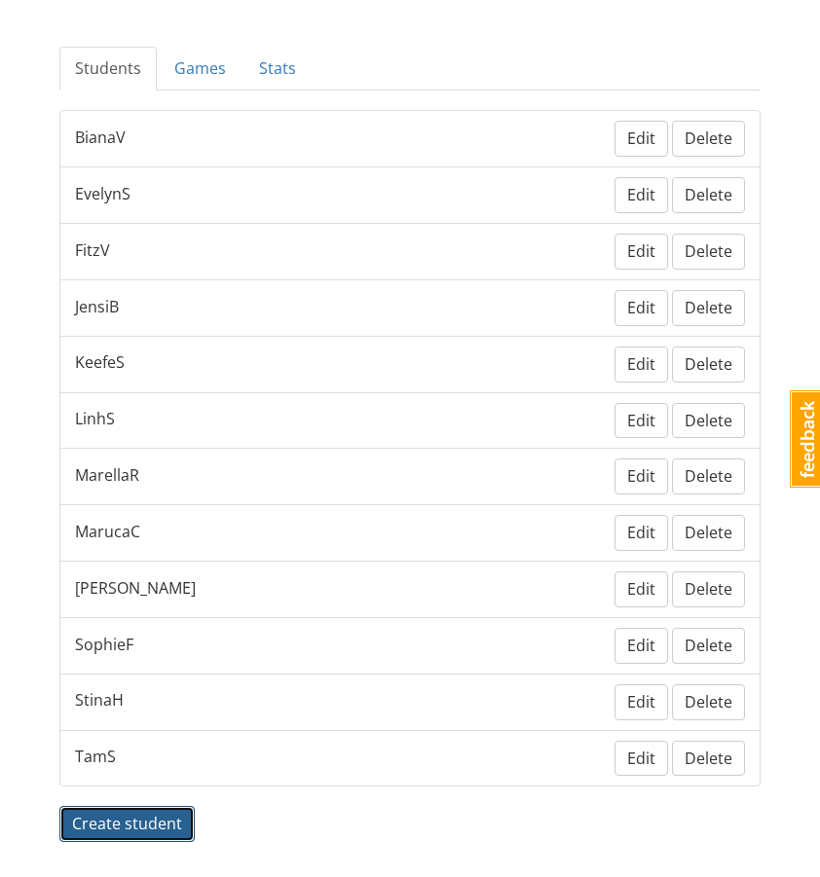
click at [183, 806] on button "Create student" at bounding box center [126, 824] width 135 height 36
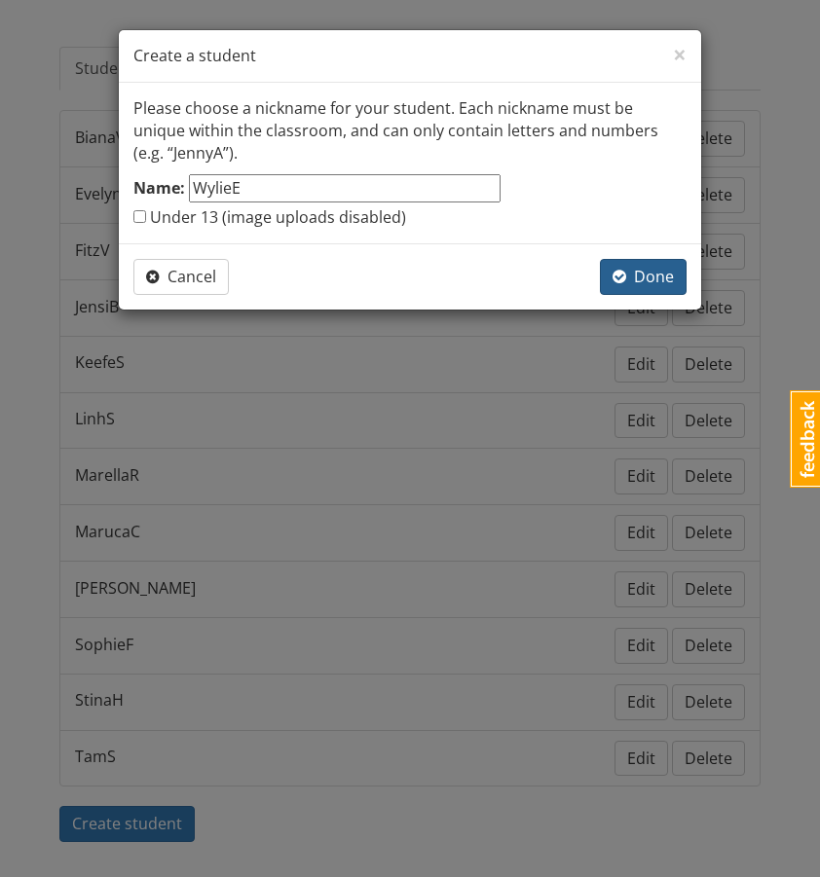
type input "WylieE"
click at [641, 277] on span "Done" at bounding box center [643, 276] width 61 height 21
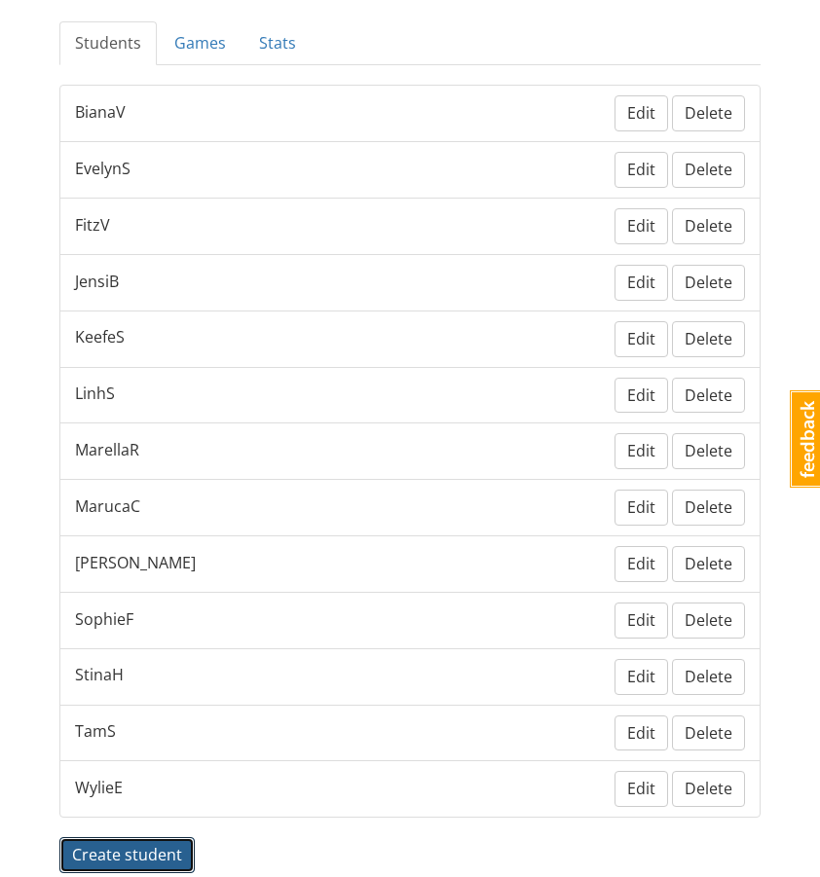
scroll to position [504, 0]
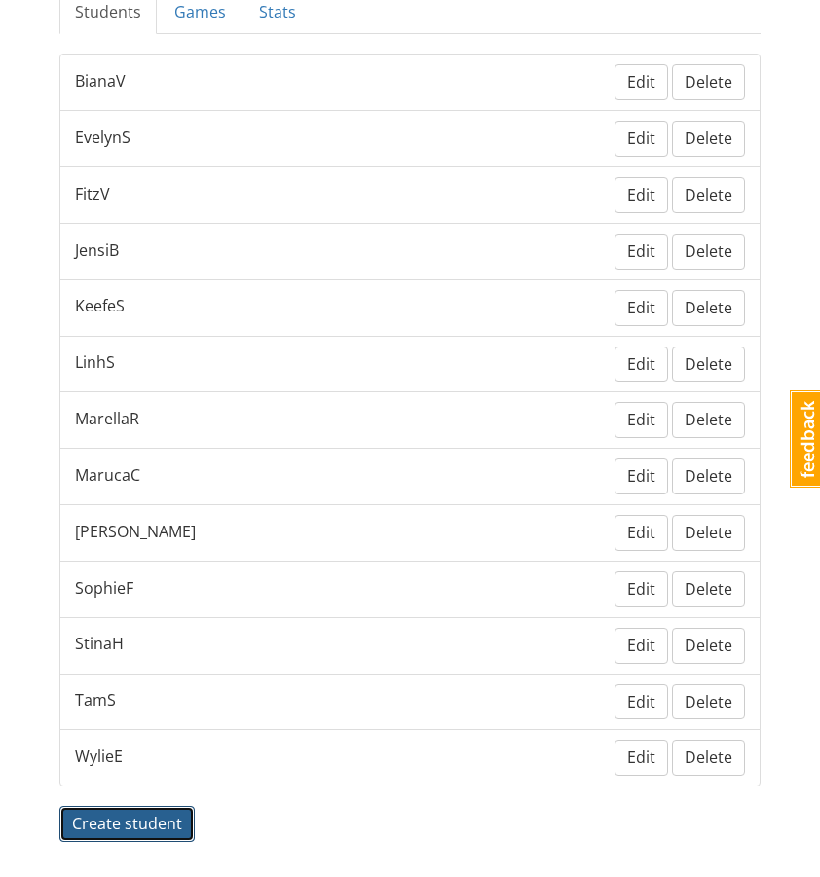
click at [141, 813] on span "Create student" at bounding box center [127, 823] width 110 height 21
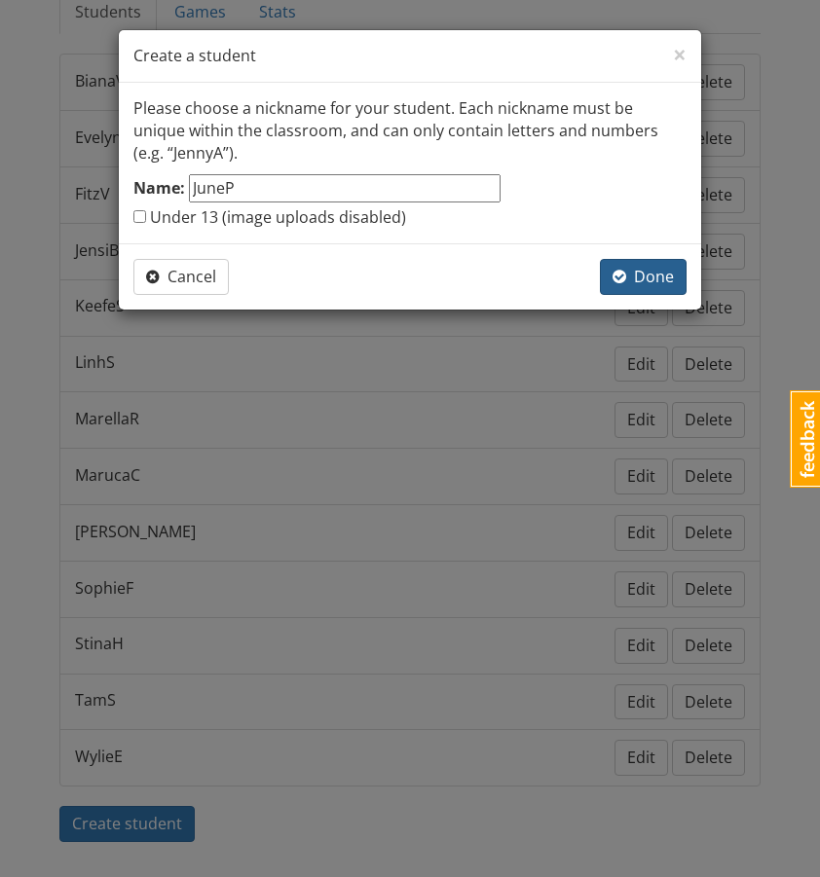
type input "JuneP"
click at [640, 293] on button "Done" at bounding box center [643, 277] width 87 height 36
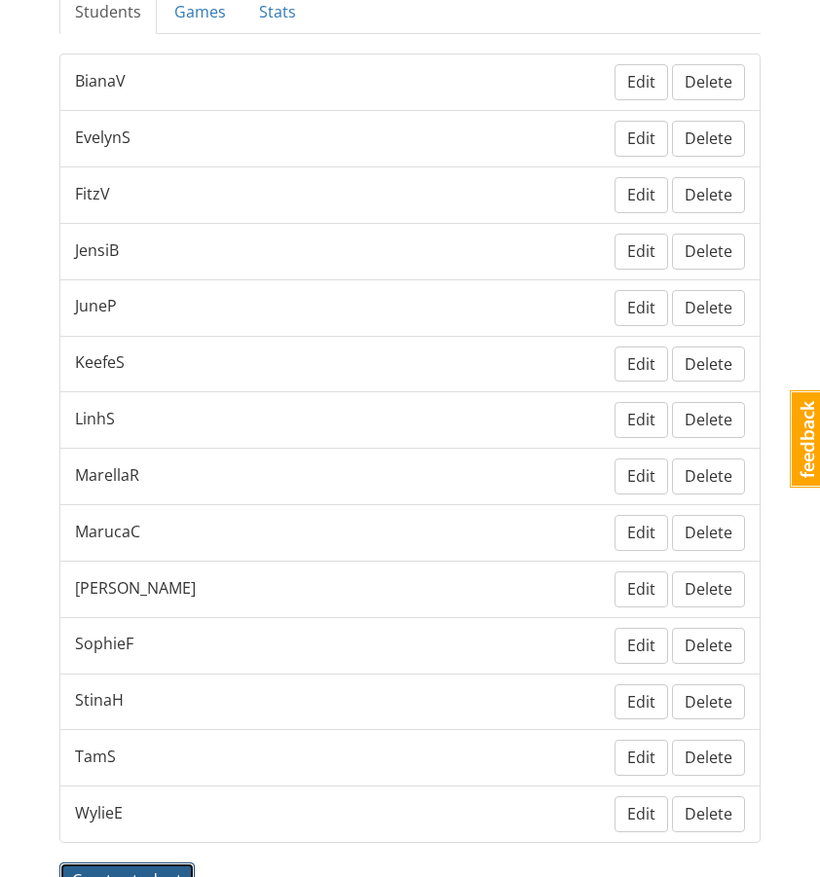
click at [134, 870] on span "Create student" at bounding box center [127, 880] width 110 height 21
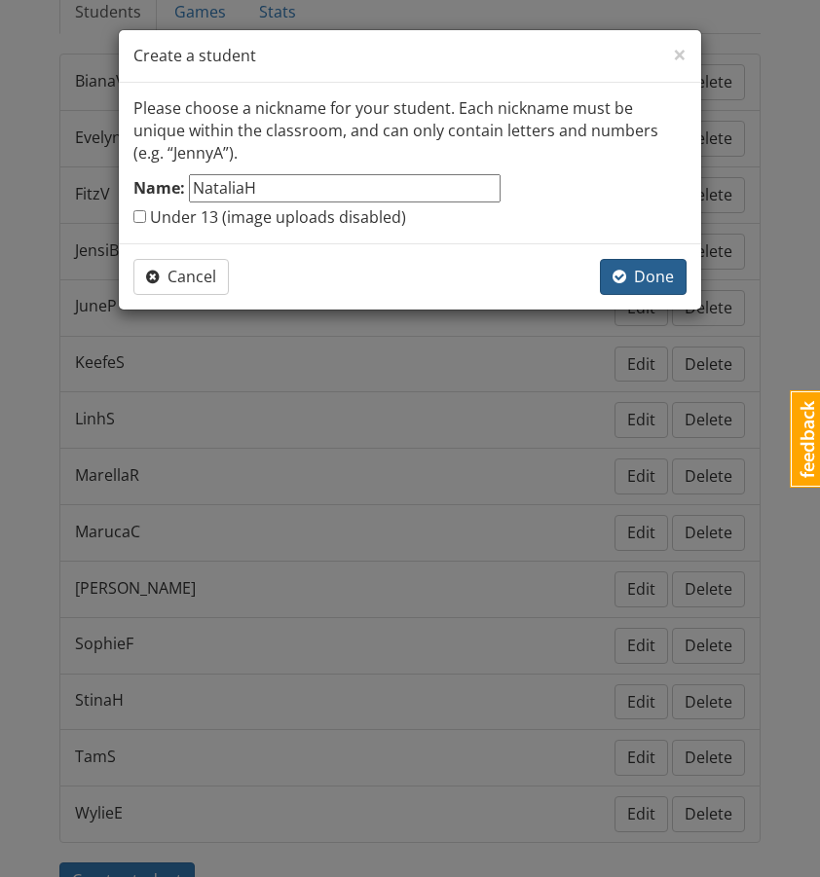
type input "NataliaH"
click at [656, 260] on button "Done" at bounding box center [643, 277] width 87 height 36
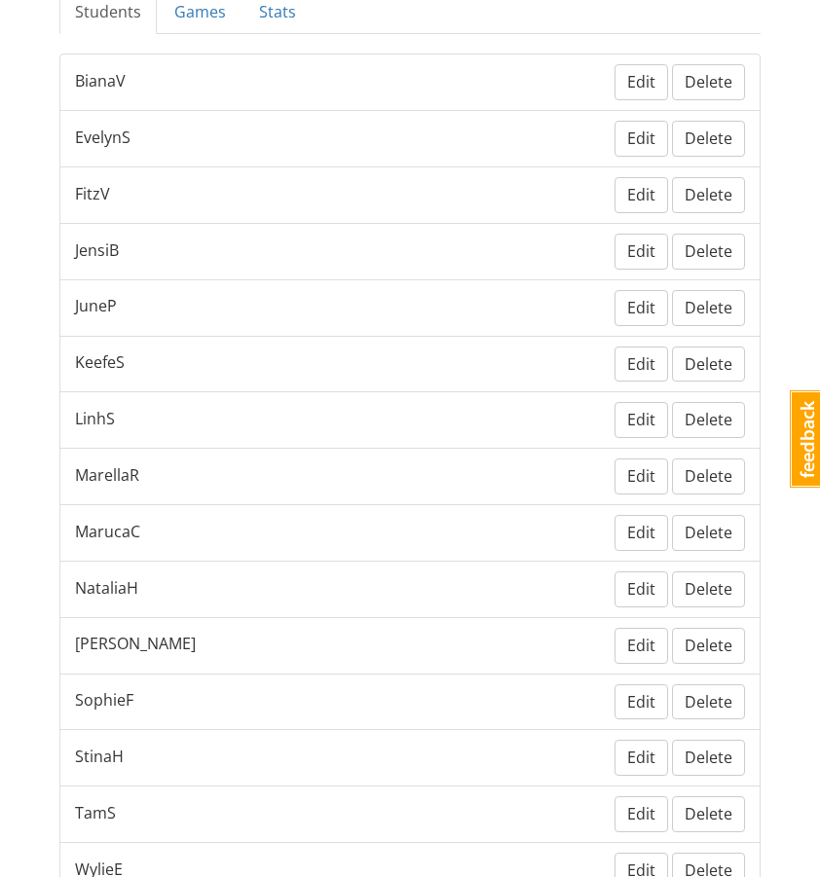
scroll to position [519, 0]
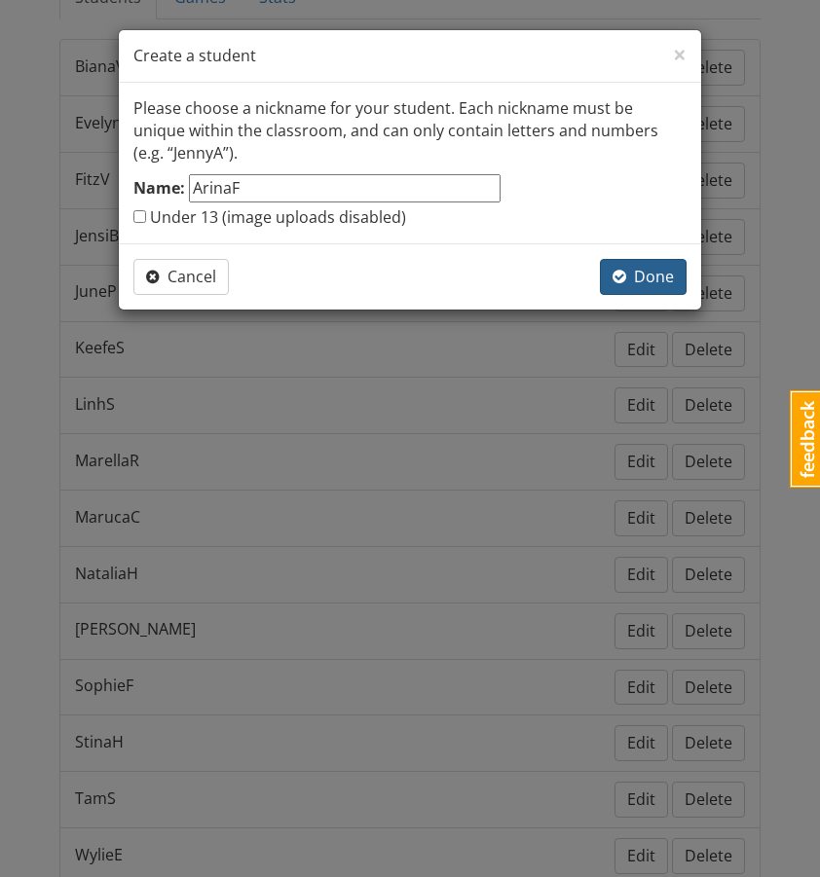
type input "ArinaF"
click at [641, 286] on span "Done" at bounding box center [643, 276] width 61 height 21
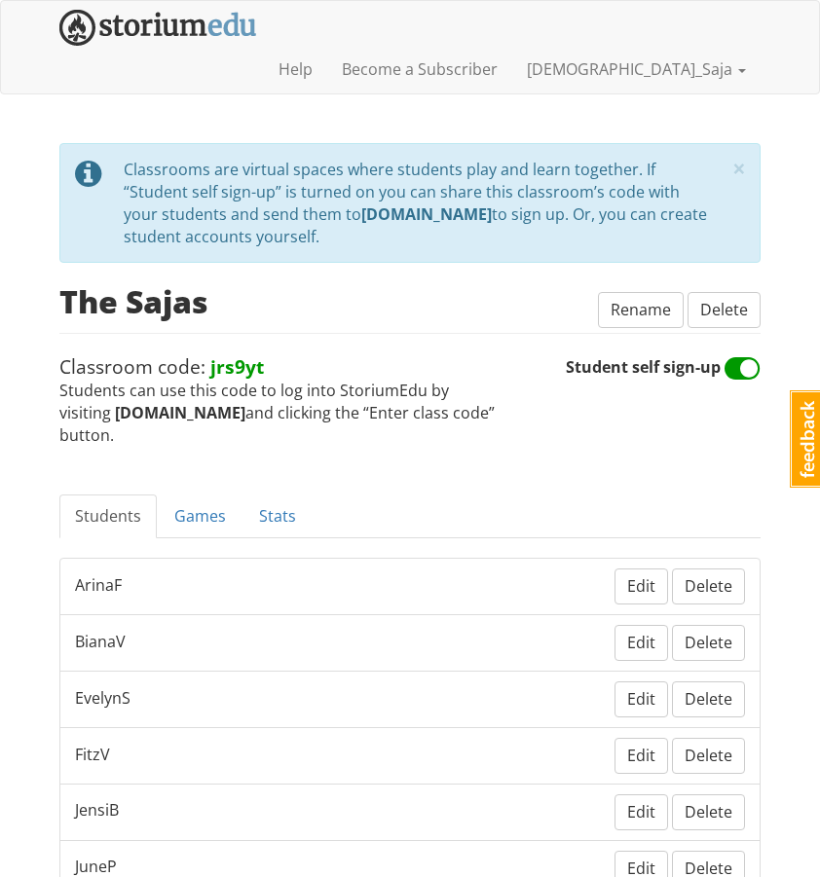
scroll to position [3, 0]
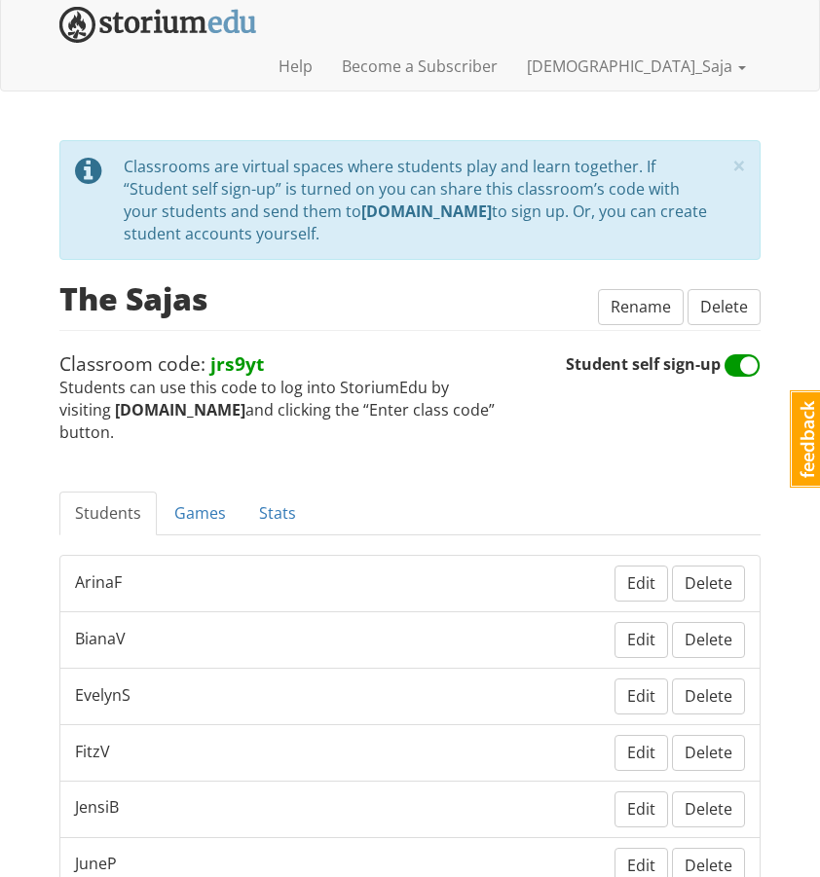
click at [732, 351] on span at bounding box center [743, 366] width 36 height 31
click at [761, 354] on input "Student self sign-up" at bounding box center [761, 354] width 1 height 1
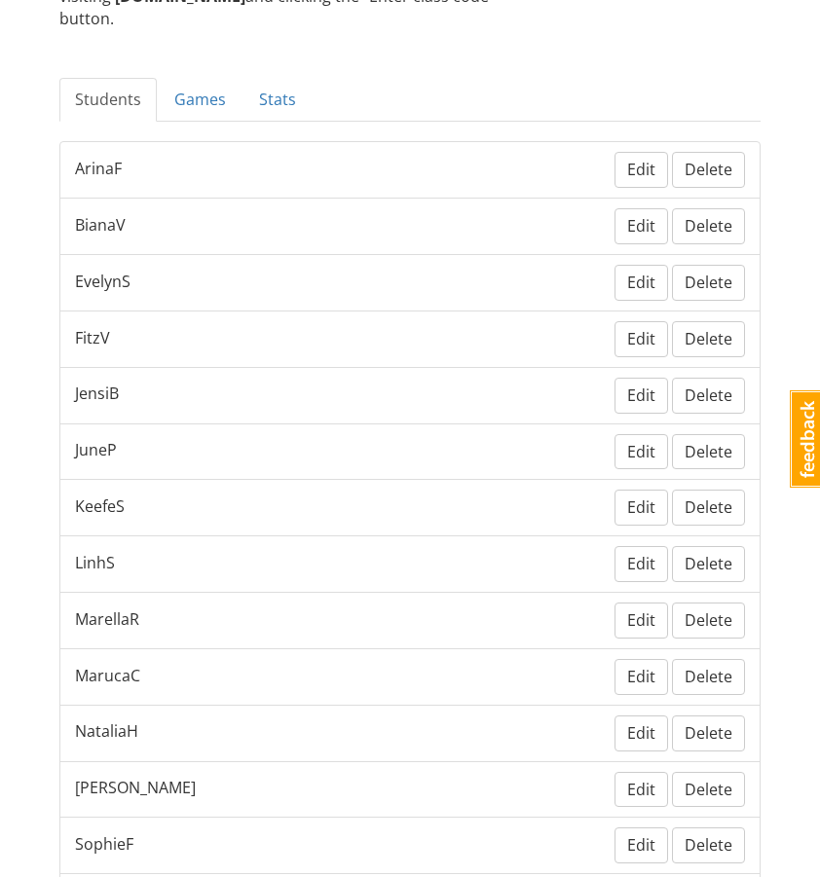
scroll to position [0, 0]
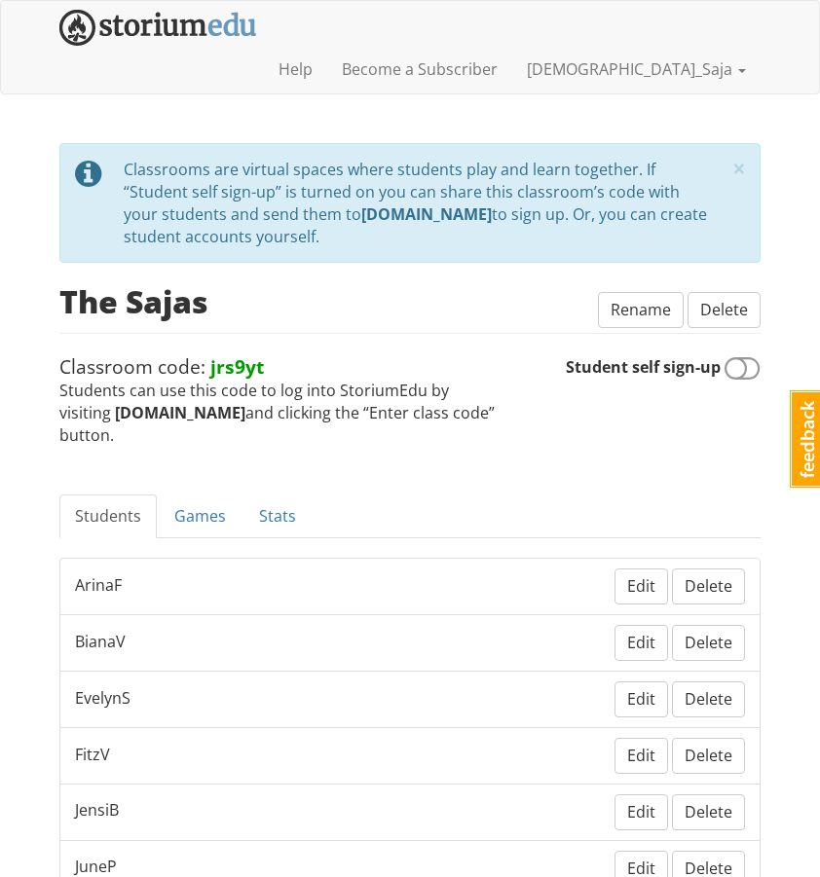
click at [744, 354] on span at bounding box center [743, 369] width 36 height 31
click at [761, 357] on input "Student self sign-up" at bounding box center [761, 357] width 1 height 1
checkbox input "true"
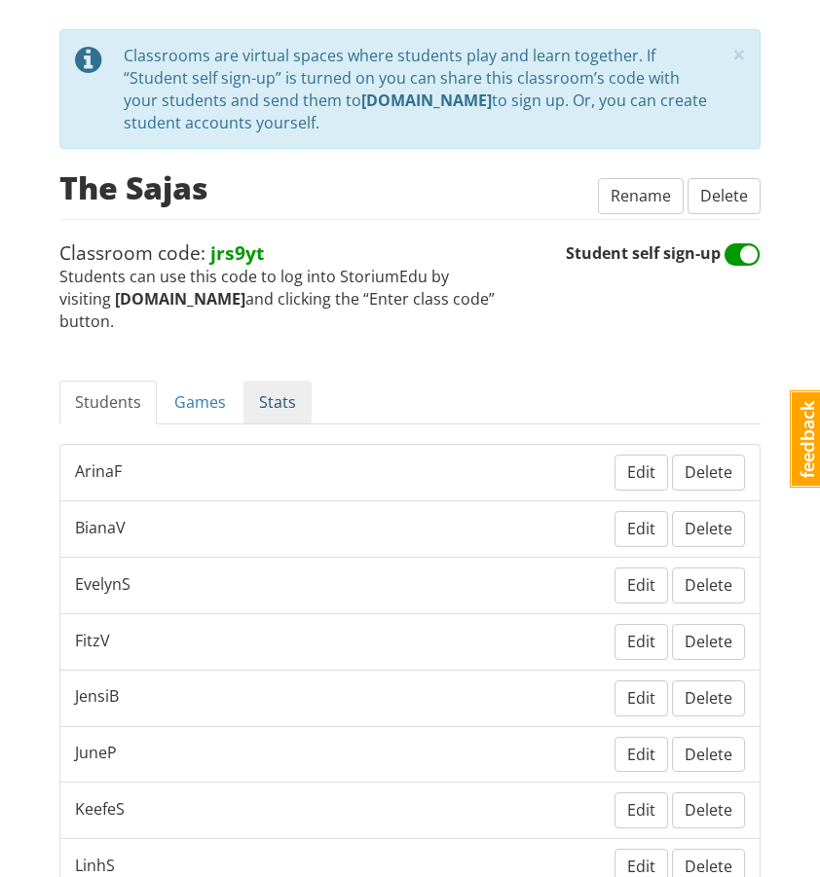
scroll to position [75, 0]
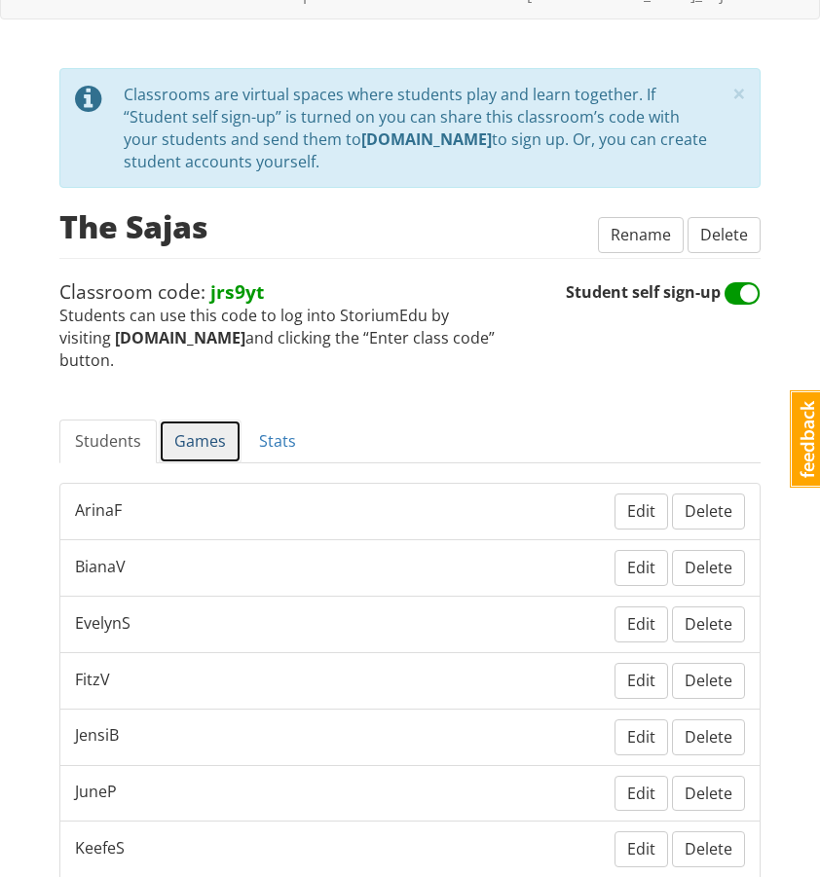
click at [192, 420] on link "Games" at bounding box center [200, 442] width 83 height 44
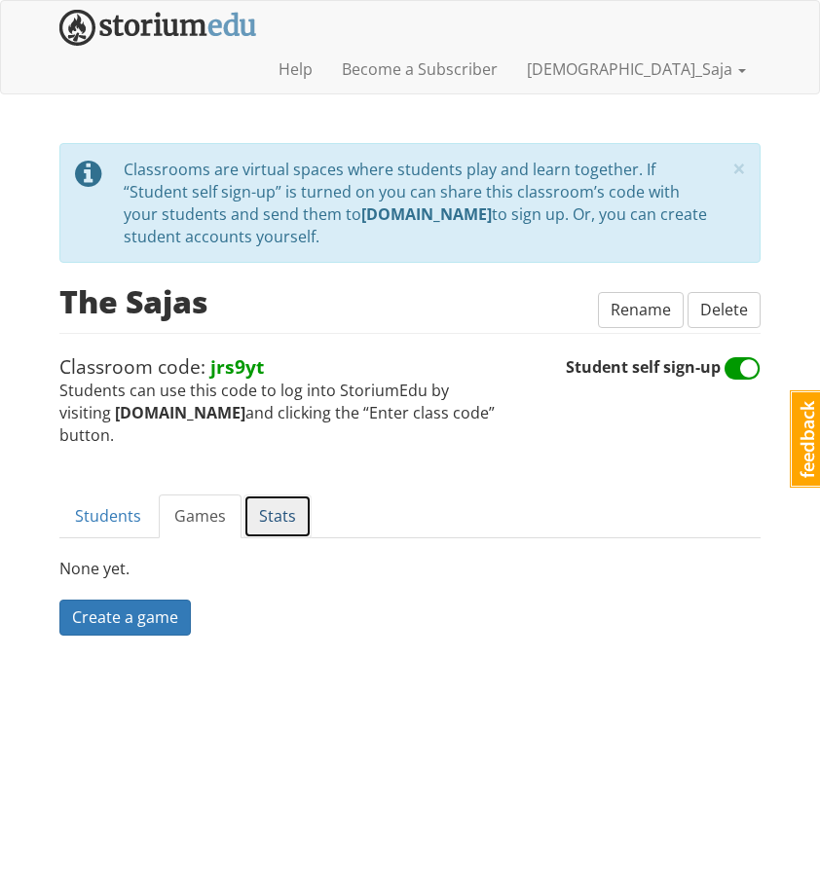
click at [265, 495] on link "Stats" at bounding box center [277, 517] width 68 height 44
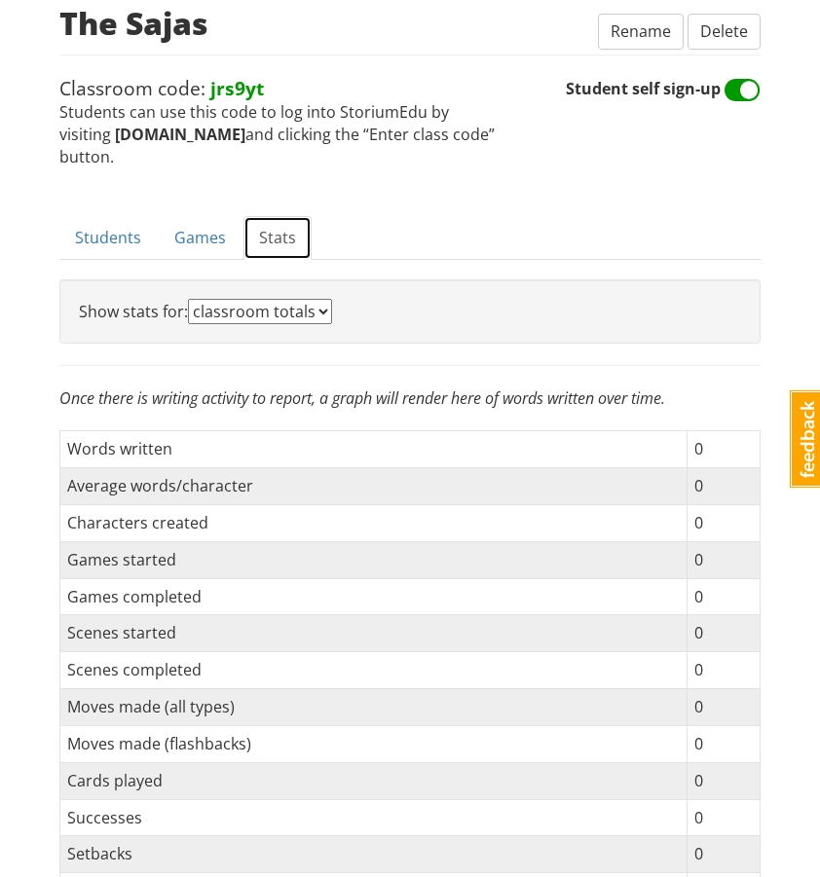
scroll to position [259, 0]
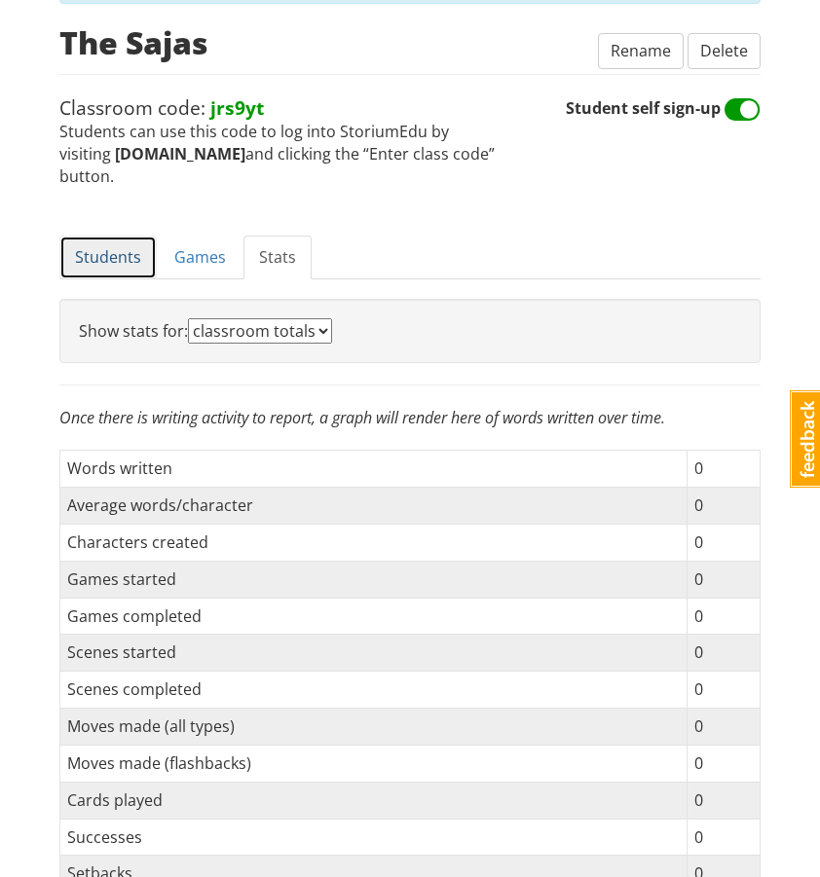
click at [118, 236] on link "Students" at bounding box center [107, 258] width 97 height 44
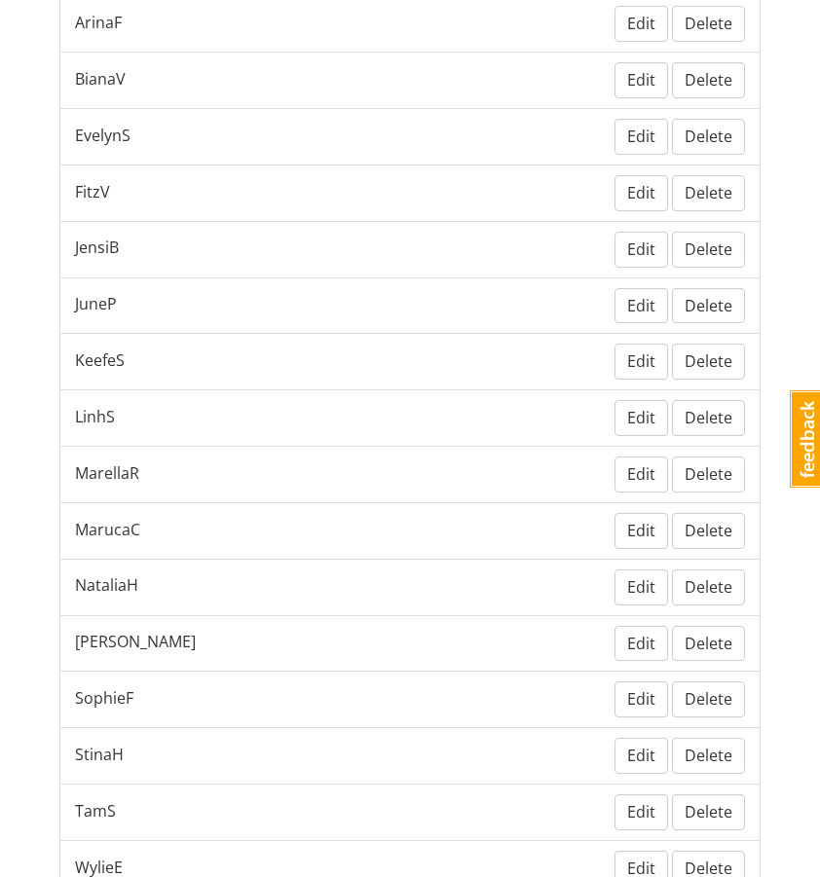
scroll to position [673, 0]
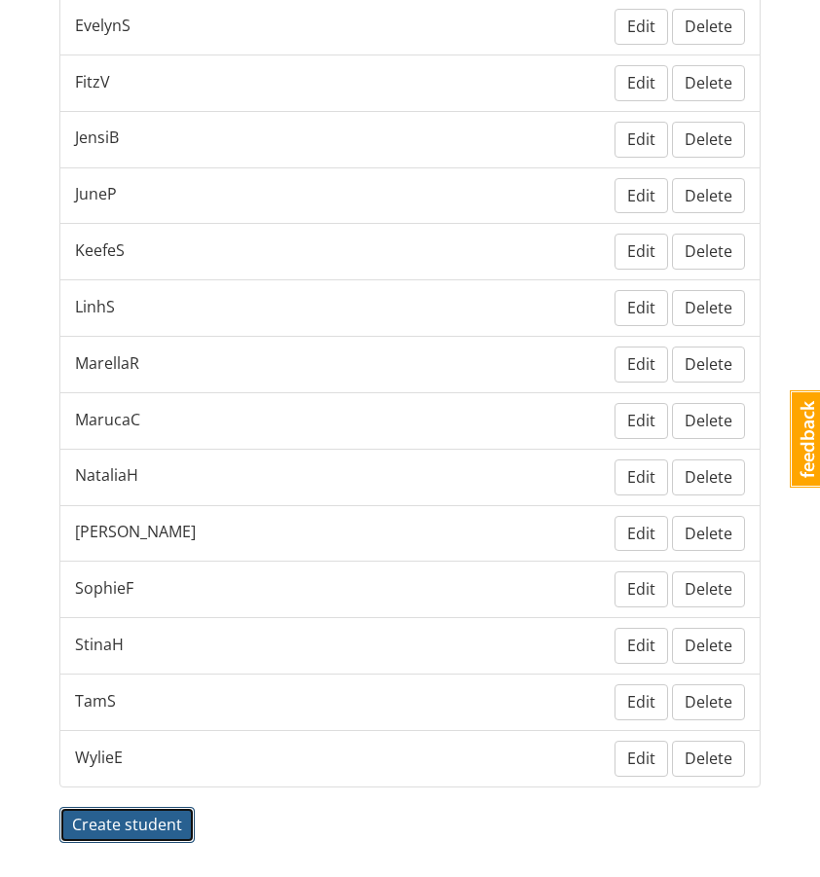
click at [118, 814] on span "Create student" at bounding box center [127, 824] width 110 height 21
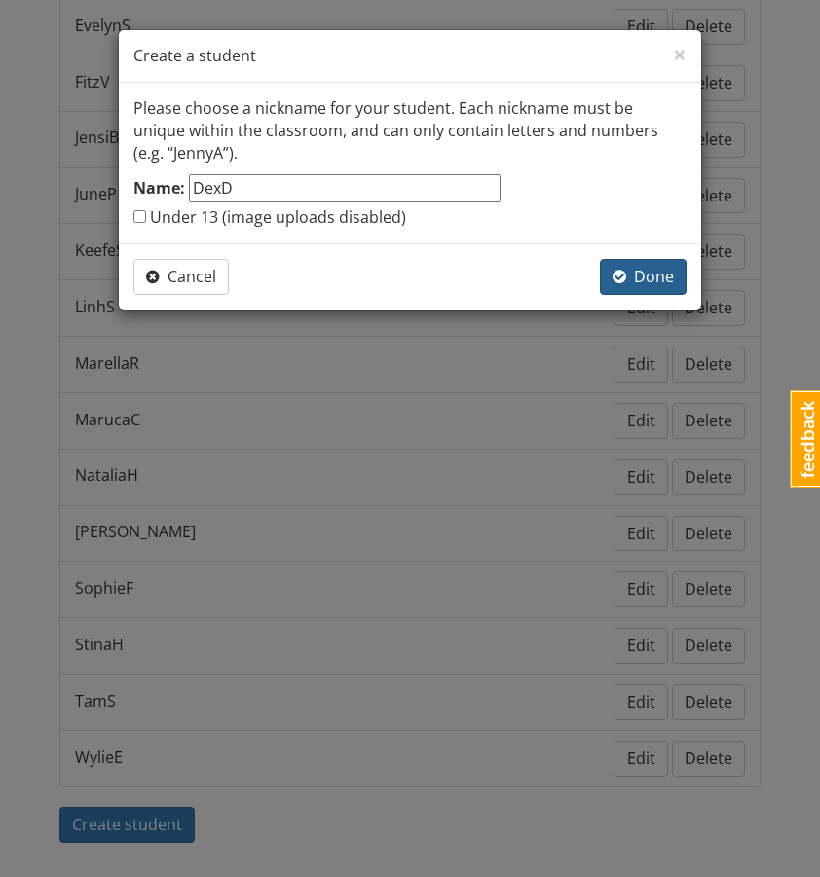
type input "DexD"
click at [651, 267] on span "Done" at bounding box center [643, 276] width 61 height 21
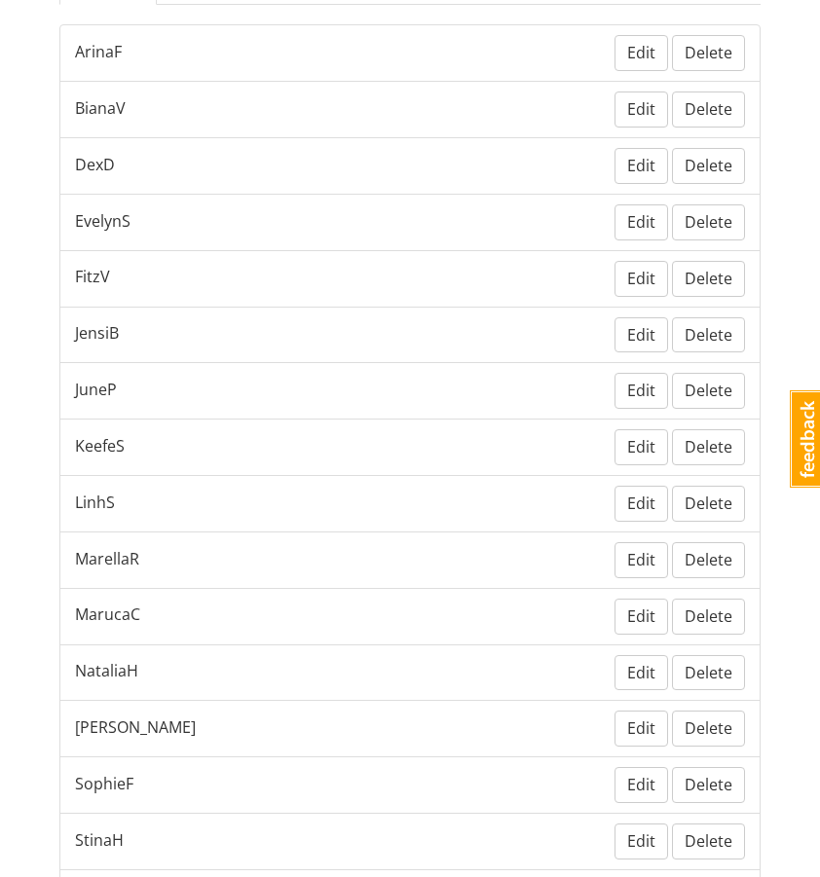
scroll to position [729, 0]
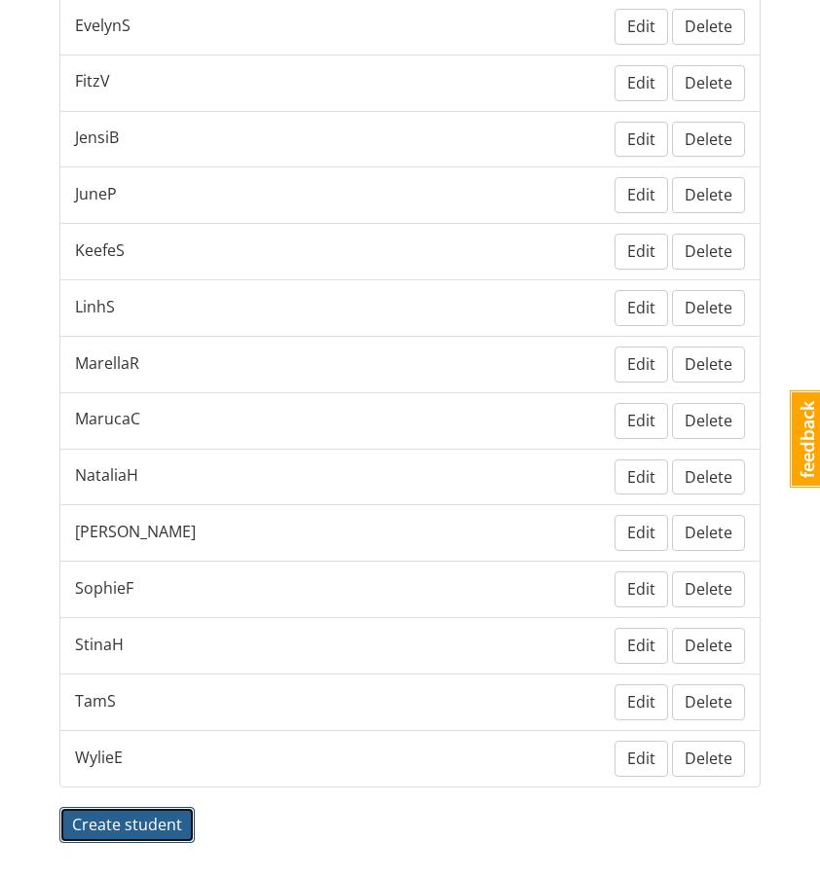
click at [156, 814] on span "Create student" at bounding box center [127, 824] width 110 height 21
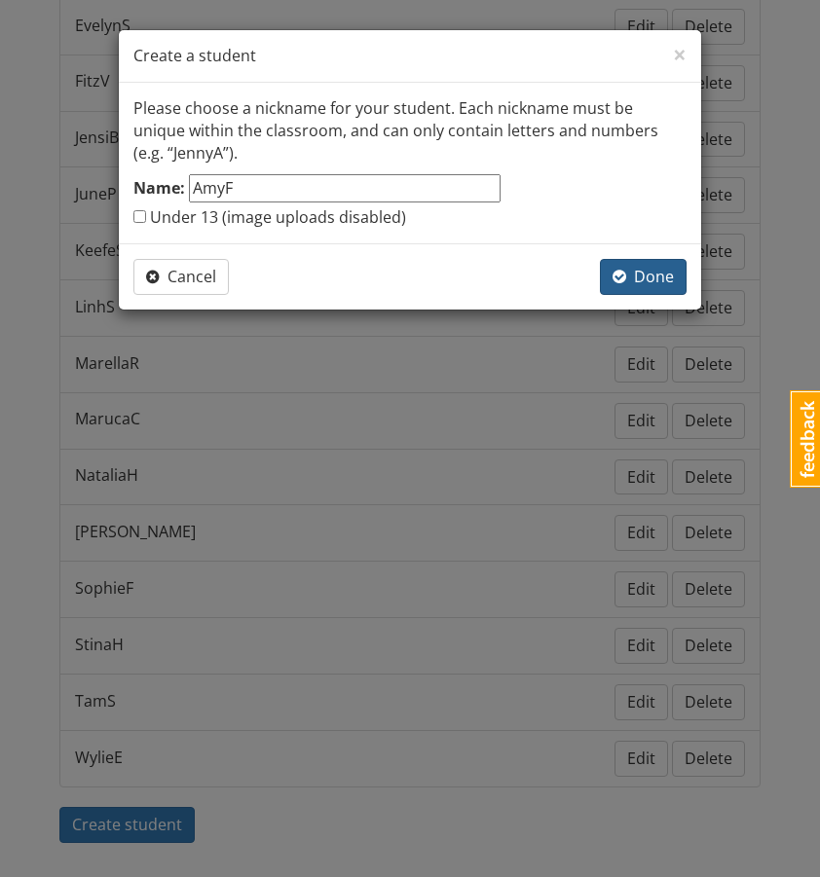
type input "AmyF"
click at [666, 285] on span "Done" at bounding box center [643, 276] width 61 height 21
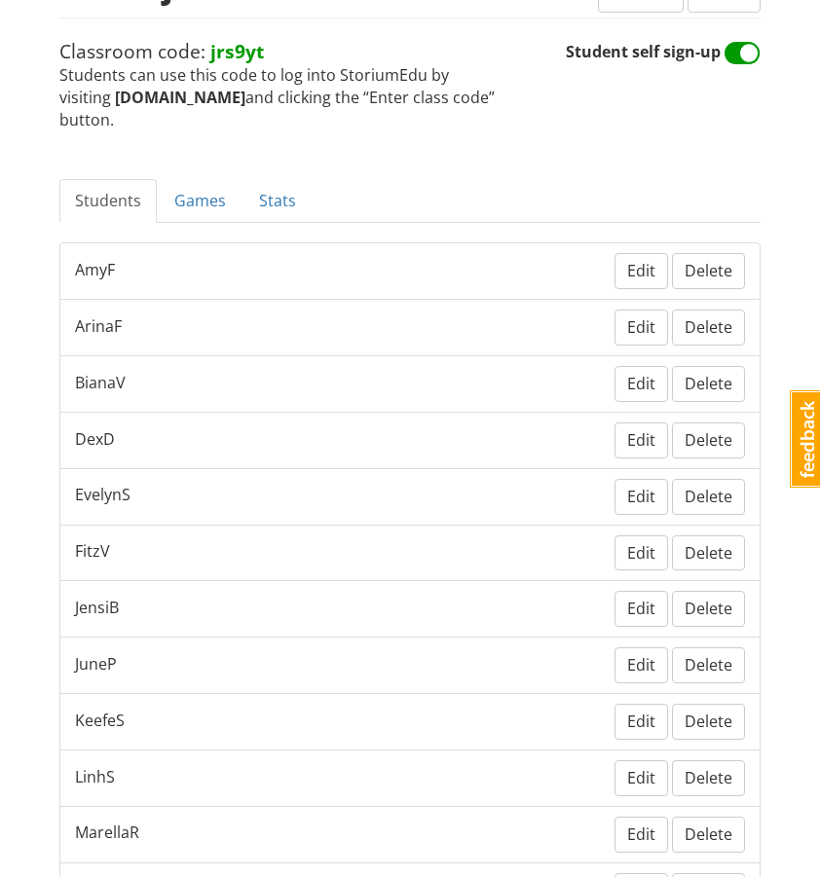
scroll to position [209, 0]
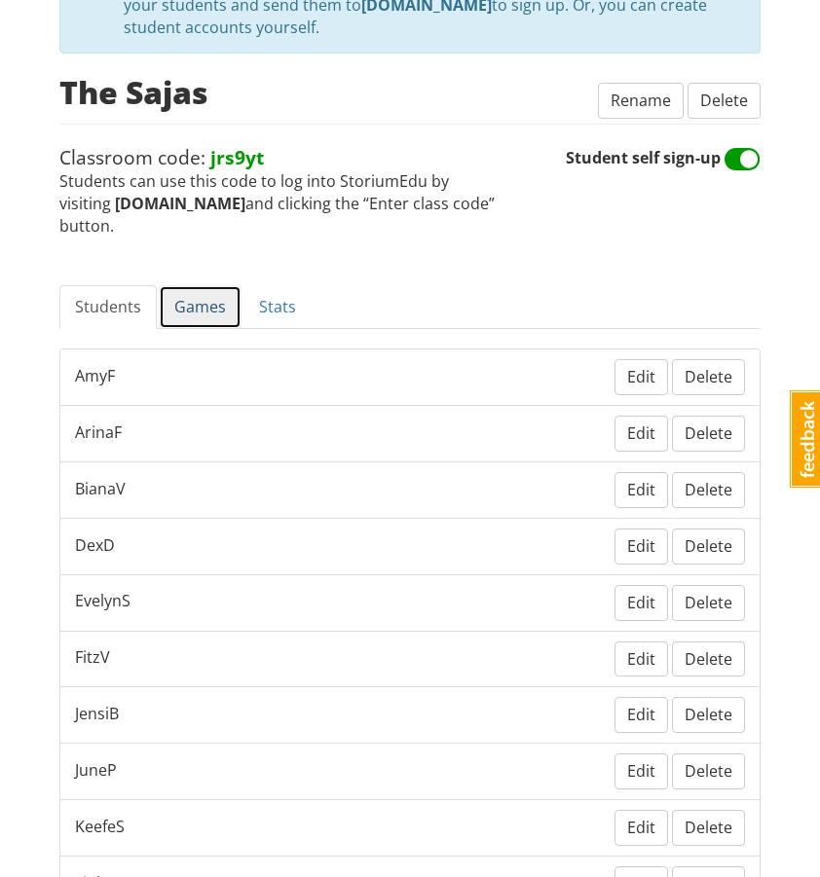
click at [206, 285] on link "Games" at bounding box center [200, 307] width 83 height 44
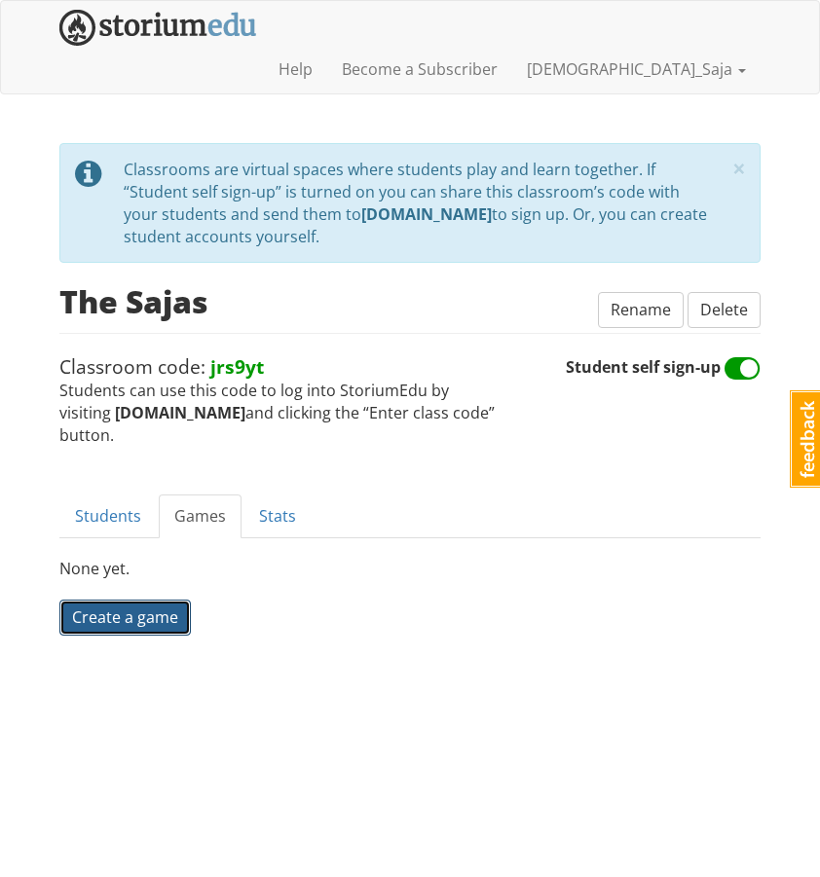
click at [113, 607] on span "Create a game" at bounding box center [125, 617] width 106 height 21
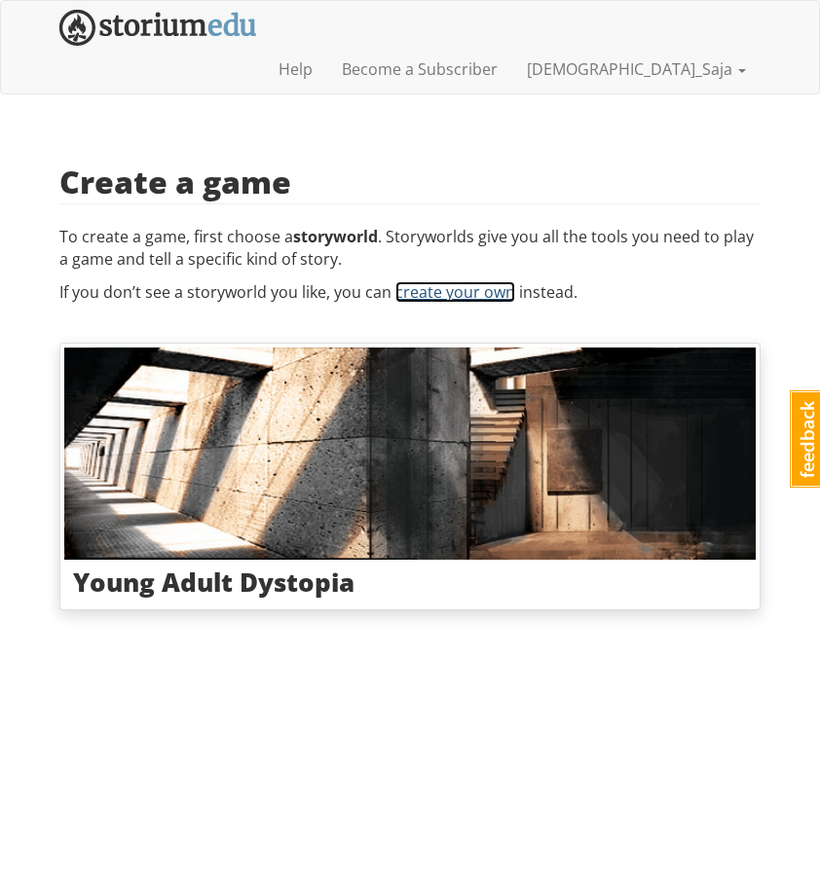
click at [432, 281] on link "create your own" at bounding box center [455, 291] width 120 height 21
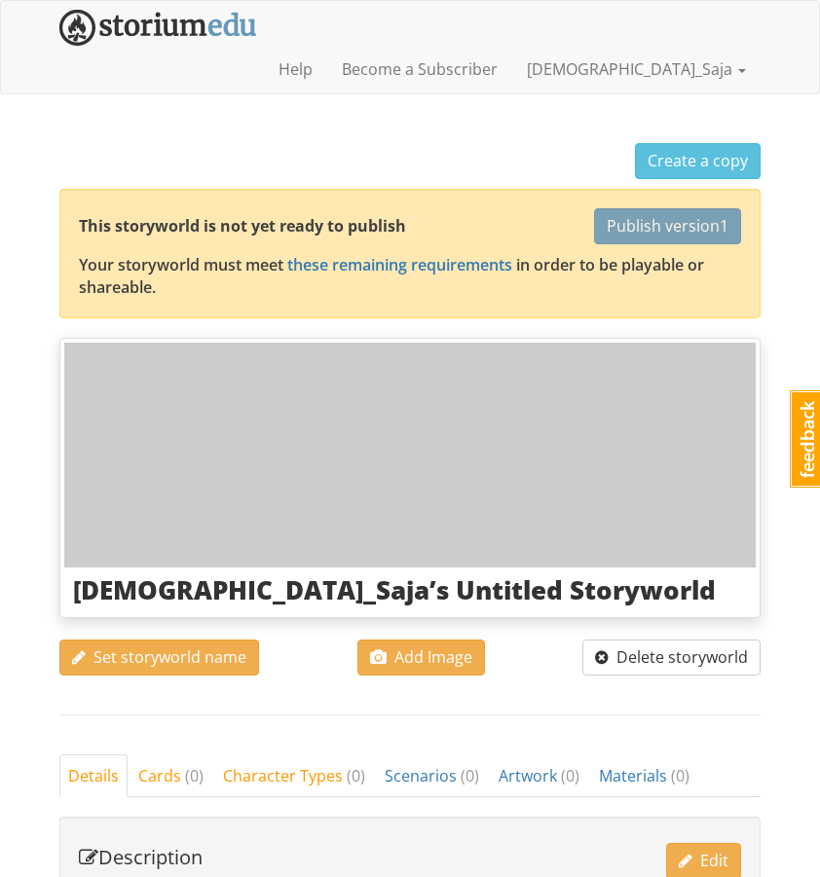
click at [246, 577] on h3 "[DEMOGRAPHIC_DATA]_Saja’s Untitled Storyworld" at bounding box center [410, 591] width 674 height 28
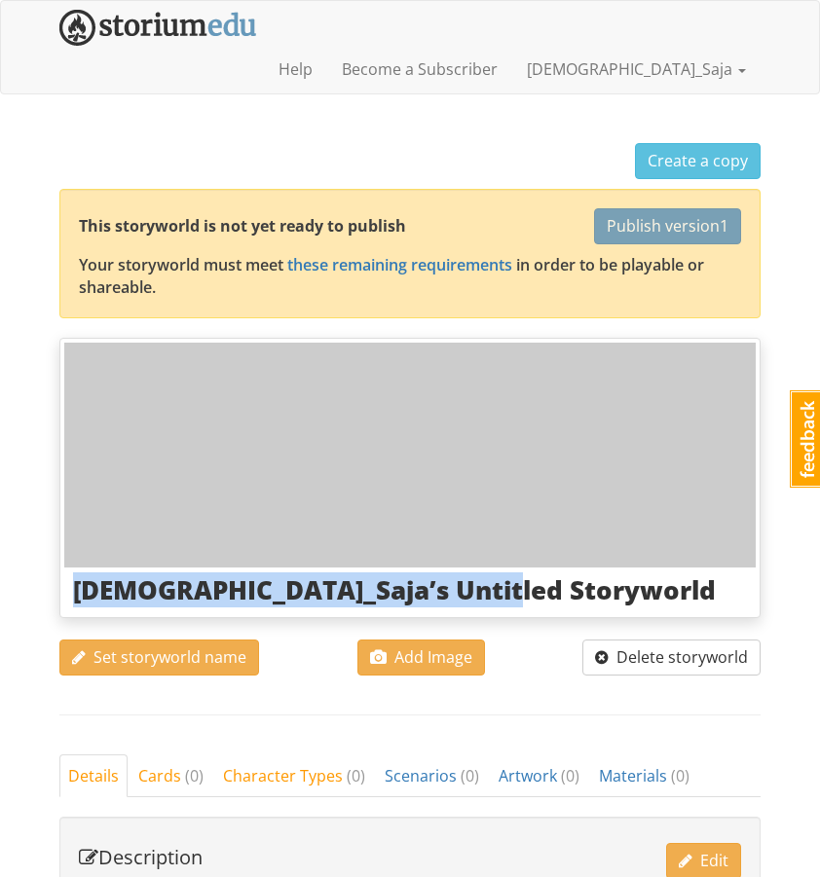
drag, startPoint x: 509, startPoint y: 548, endPoint x: 76, endPoint y: 553, distance: 433.4
click at [76, 577] on h3 "[DEMOGRAPHIC_DATA]_Saja’s Untitled Storyworld" at bounding box center [410, 591] width 674 height 28
click at [205, 647] on span "Set storyworld name" at bounding box center [159, 657] width 174 height 21
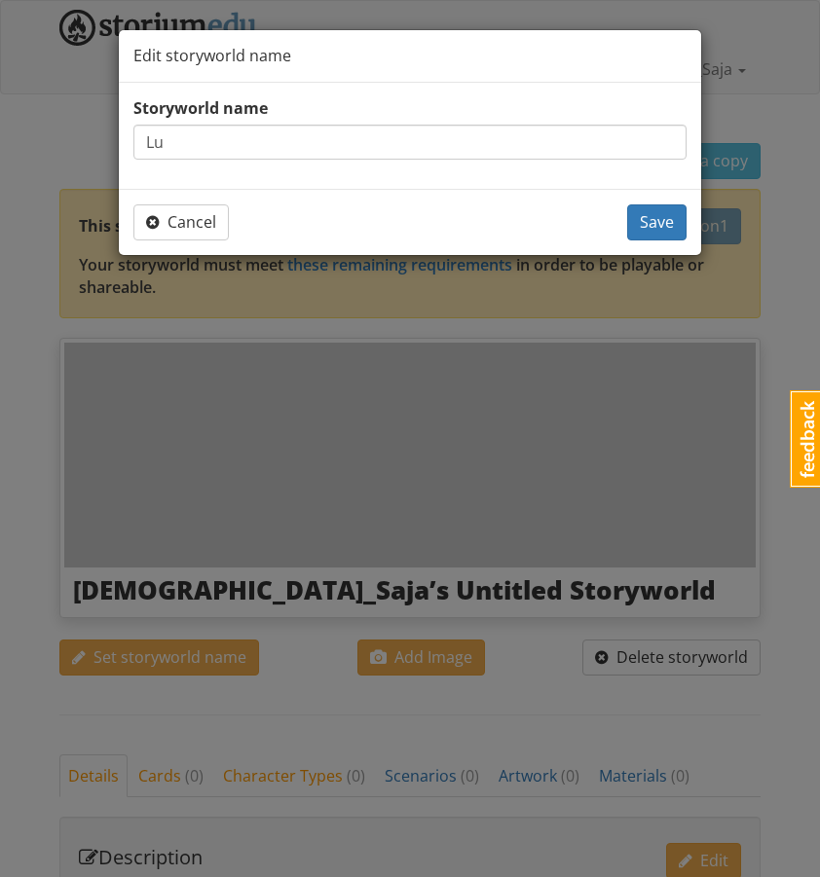
type input "L"
type input "The Lost Cities"
click at [675, 210] on button "Save" at bounding box center [656, 223] width 59 height 36
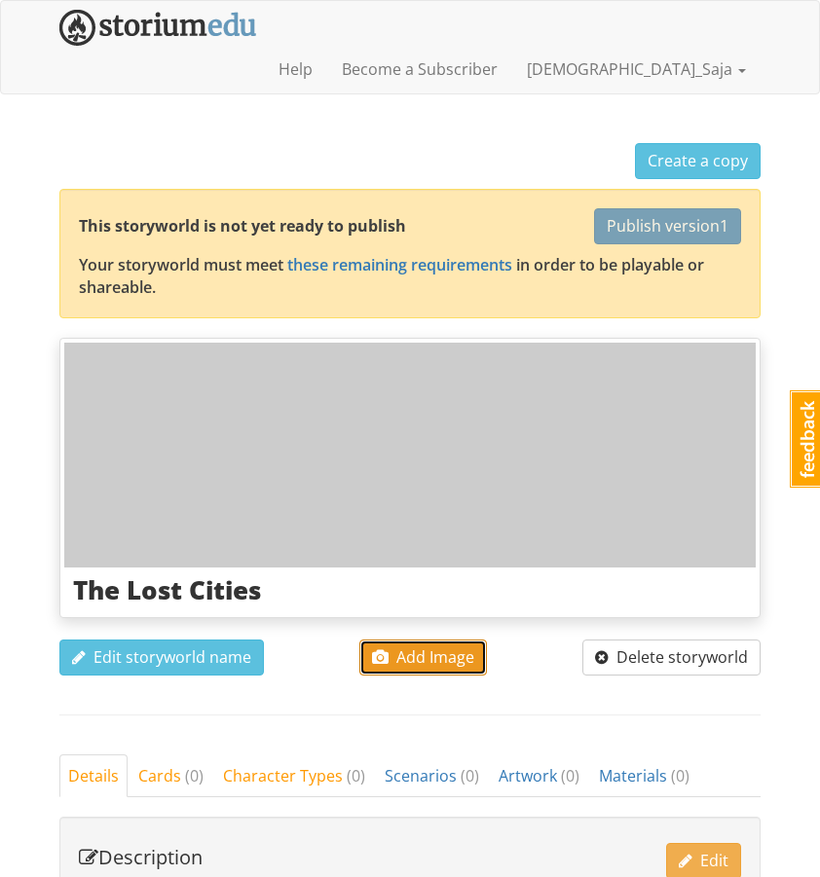
click at [435, 647] on span "Add Image" at bounding box center [423, 657] width 102 height 21
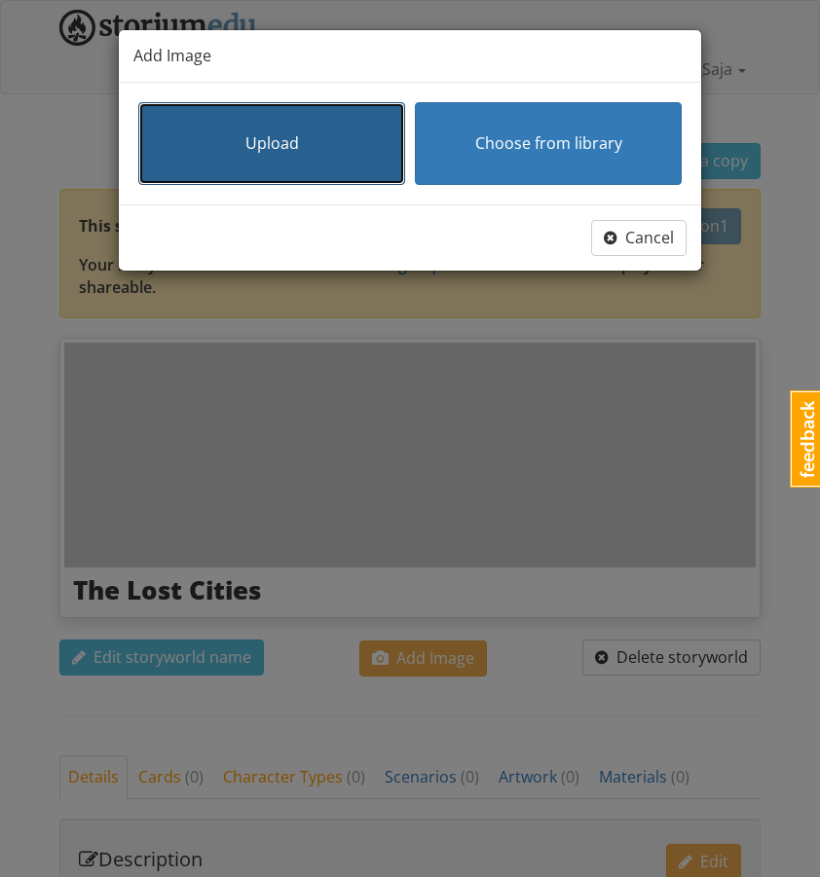
click at [263, 168] on button "Upload" at bounding box center [271, 143] width 267 height 83
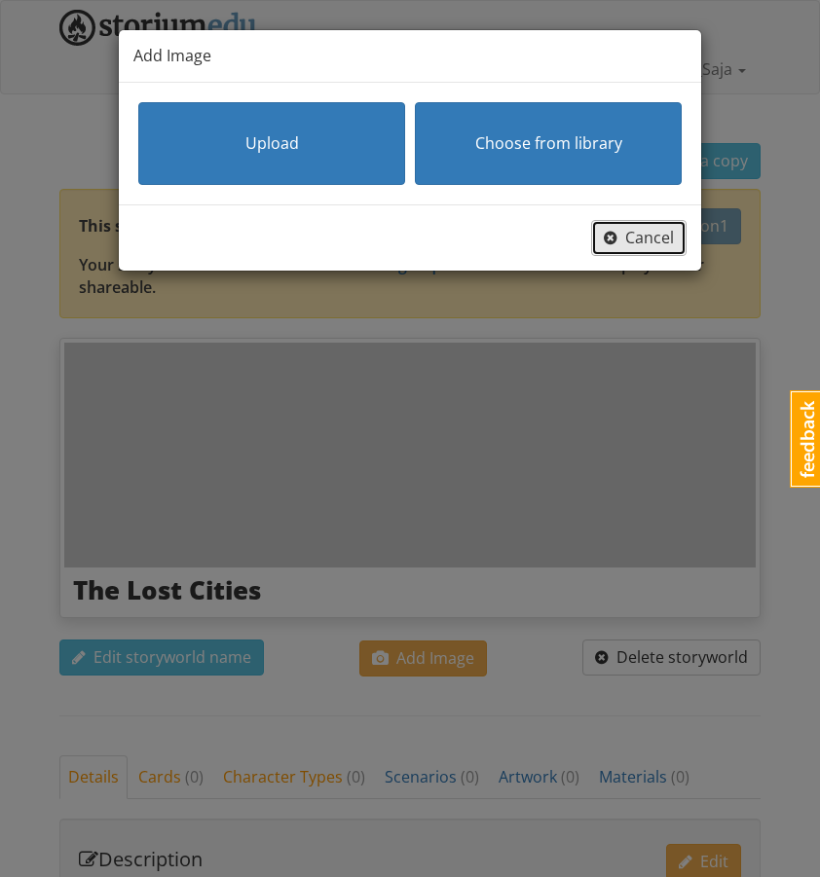
click at [634, 246] on span "Cancel" at bounding box center [639, 237] width 70 height 21
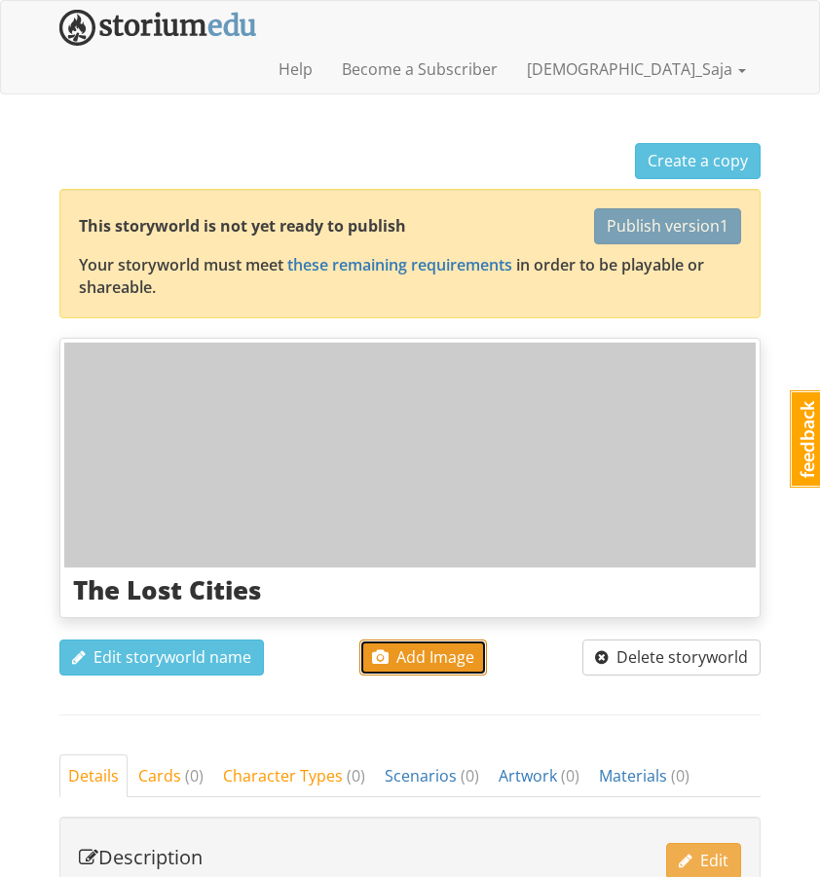
click at [386, 640] on button "Add Image" at bounding box center [423, 658] width 128 height 36
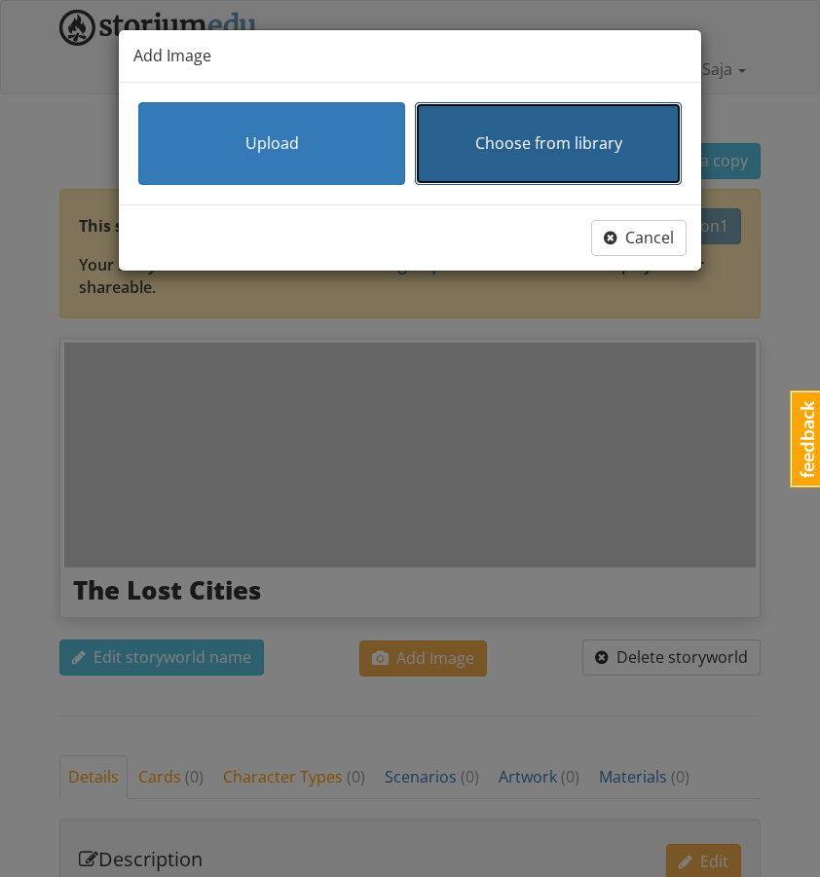
click at [529, 165] on button "Choose from library" at bounding box center [548, 143] width 267 height 83
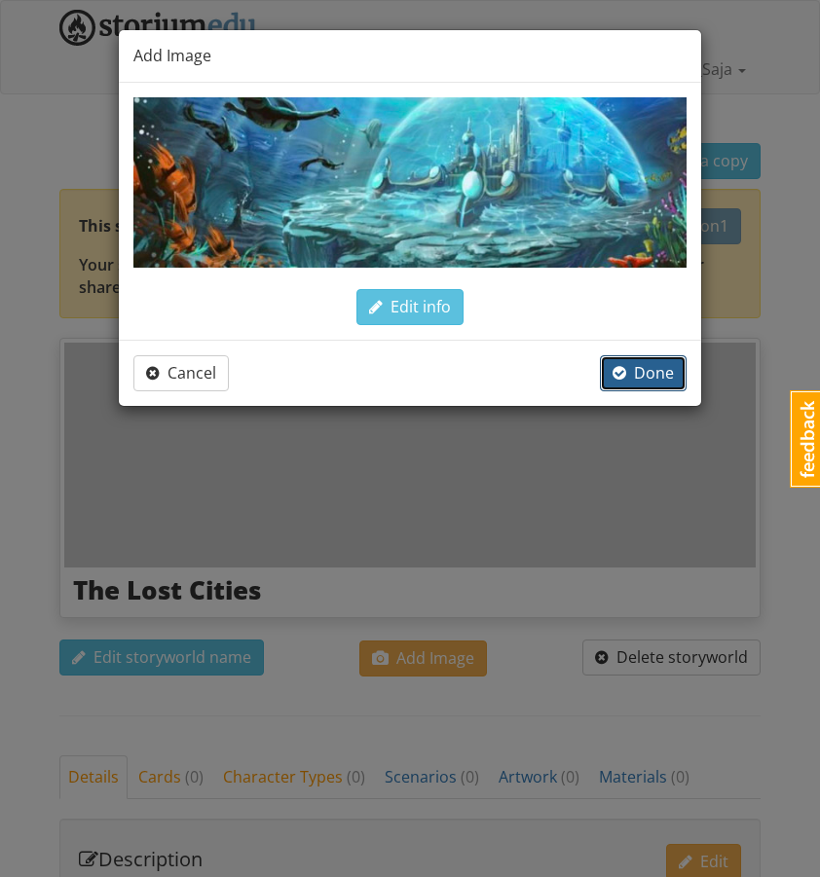
click at [631, 375] on span "Done" at bounding box center [643, 372] width 61 height 21
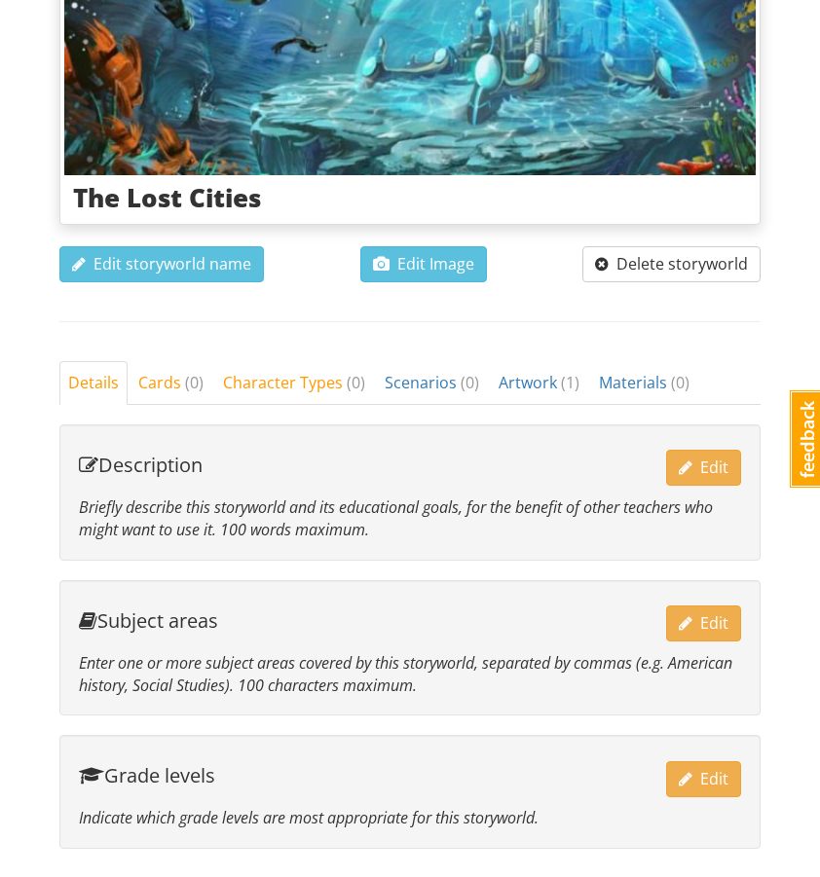
scroll to position [459, 0]
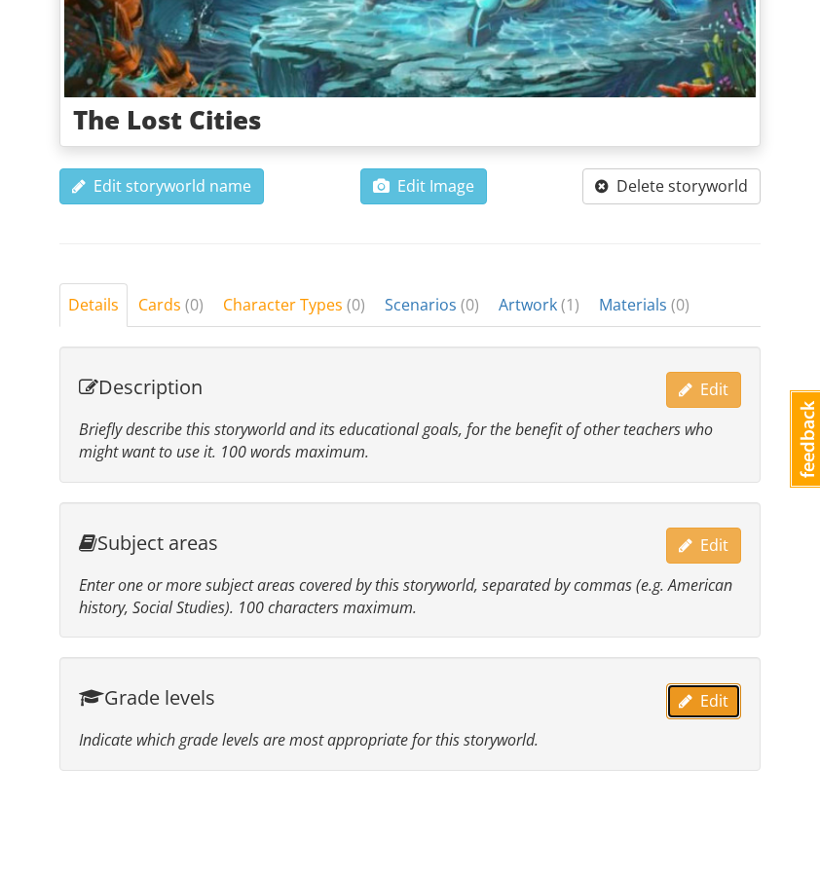
click at [687, 690] on span "button" at bounding box center [686, 700] width 14 height 21
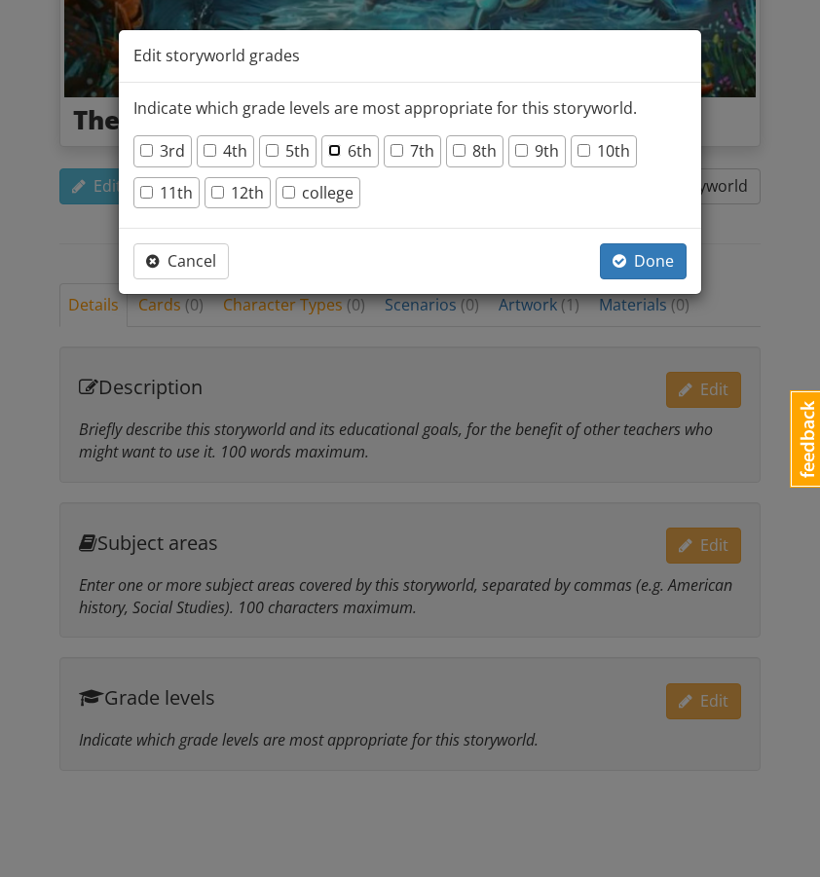
click at [338, 149] on input "6th" at bounding box center [334, 150] width 13 height 13
checkbox input "true"
click at [393, 149] on input "7th" at bounding box center [397, 150] width 13 height 13
checkbox input "true"
click at [461, 148] on input "8th" at bounding box center [459, 150] width 13 height 13
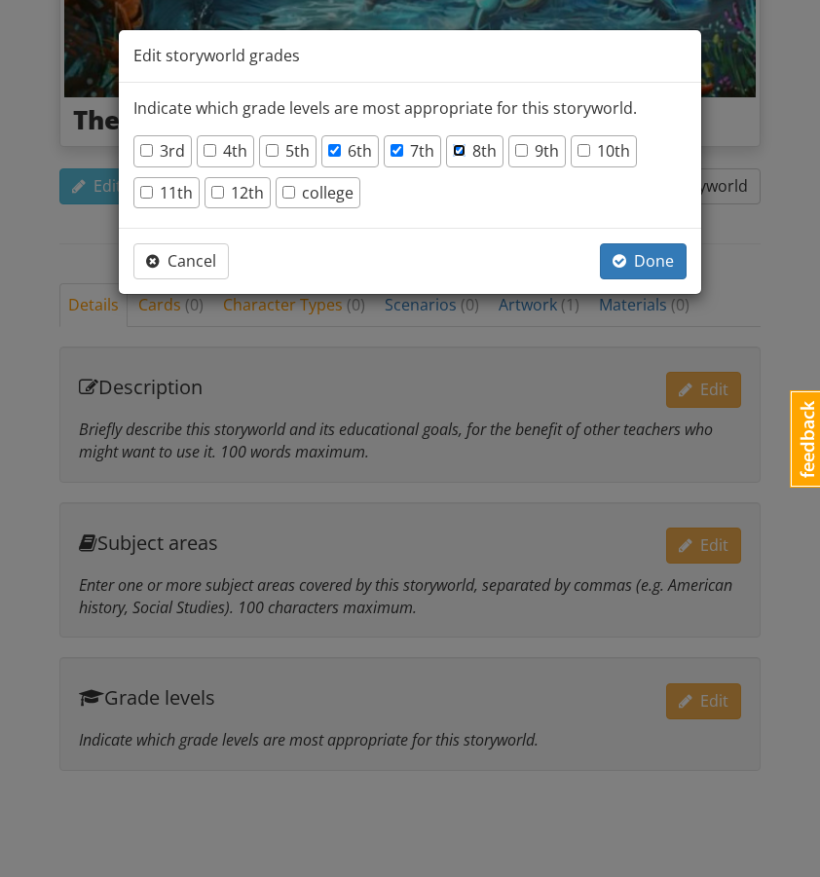
click at [457, 147] on input "8th" at bounding box center [459, 150] width 13 height 13
checkbox input "false"
click at [271, 150] on input "5th" at bounding box center [272, 150] width 13 height 13
checkbox input "true"
click at [624, 262] on span "button" at bounding box center [620, 261] width 14 height 16
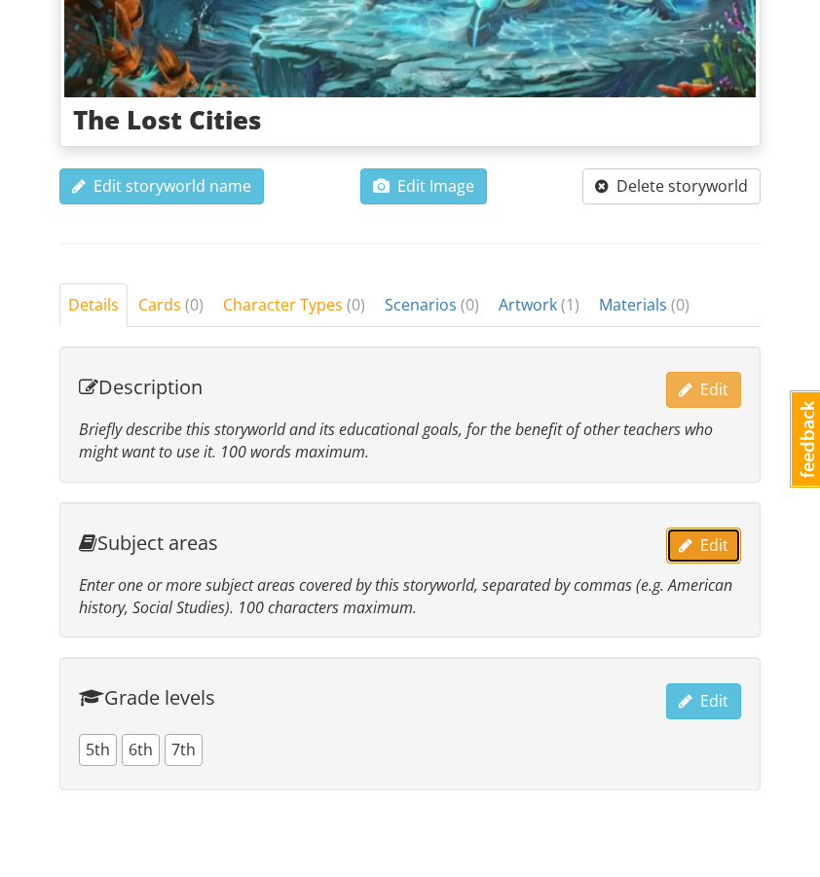
click at [713, 535] on span "Edit" at bounding box center [704, 545] width 50 height 21
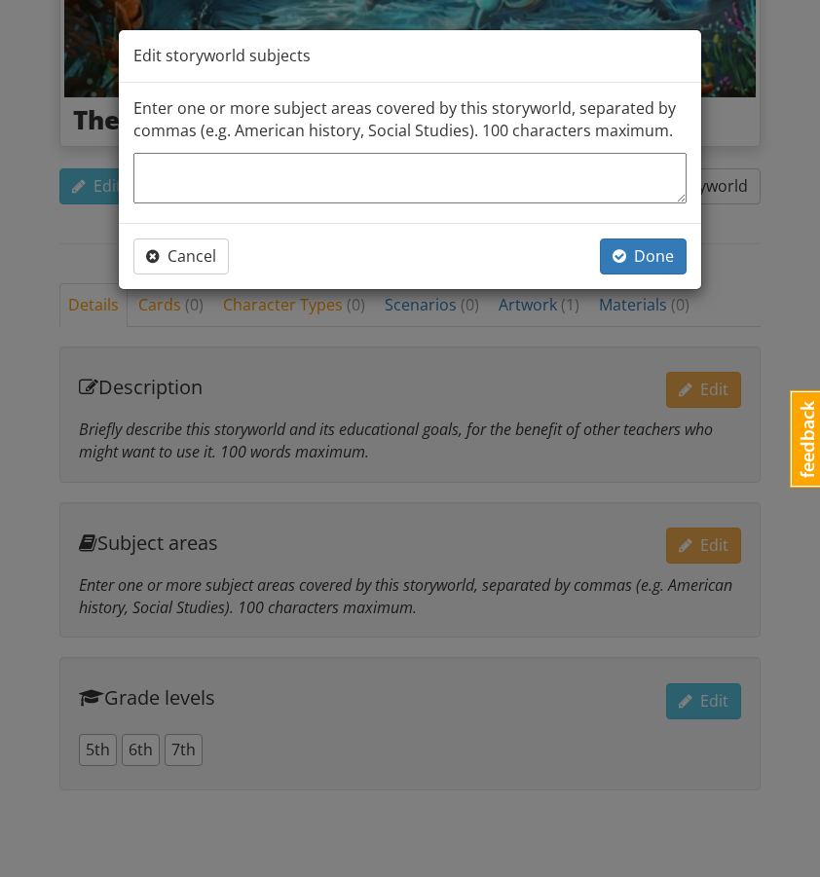
click at [374, 169] on textarea at bounding box center [409, 178] width 553 height 51
type textarea "E"
type textarea "x"
type textarea "En"
type textarea "x"
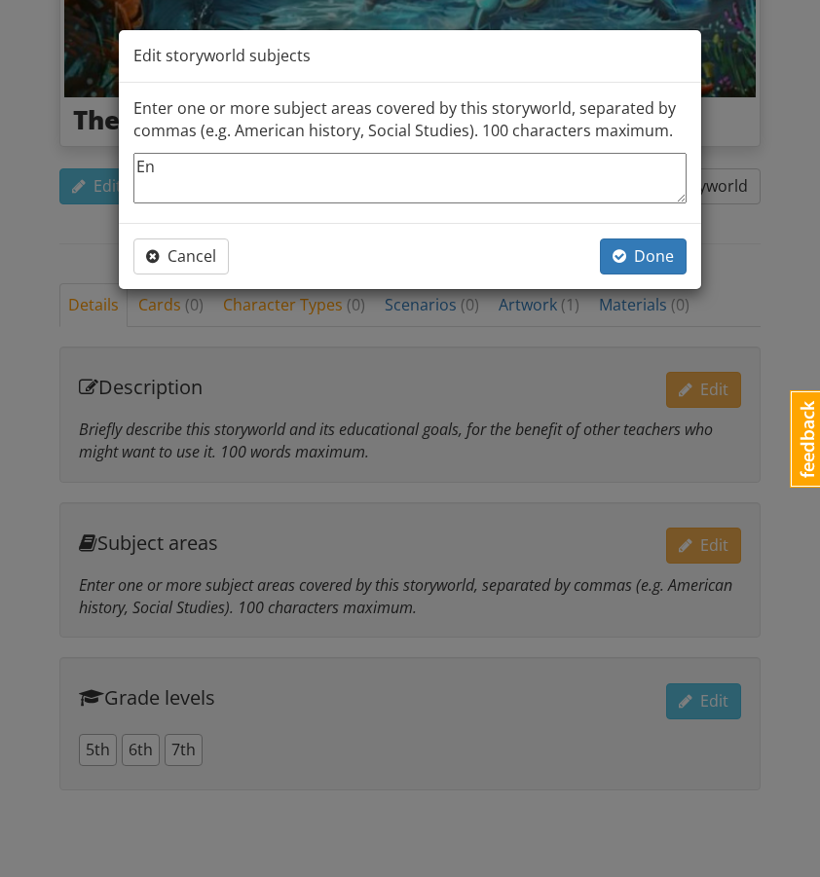
type textarea "Eng"
type textarea "x"
type textarea "Engl"
type textarea "x"
type textarea "Engli"
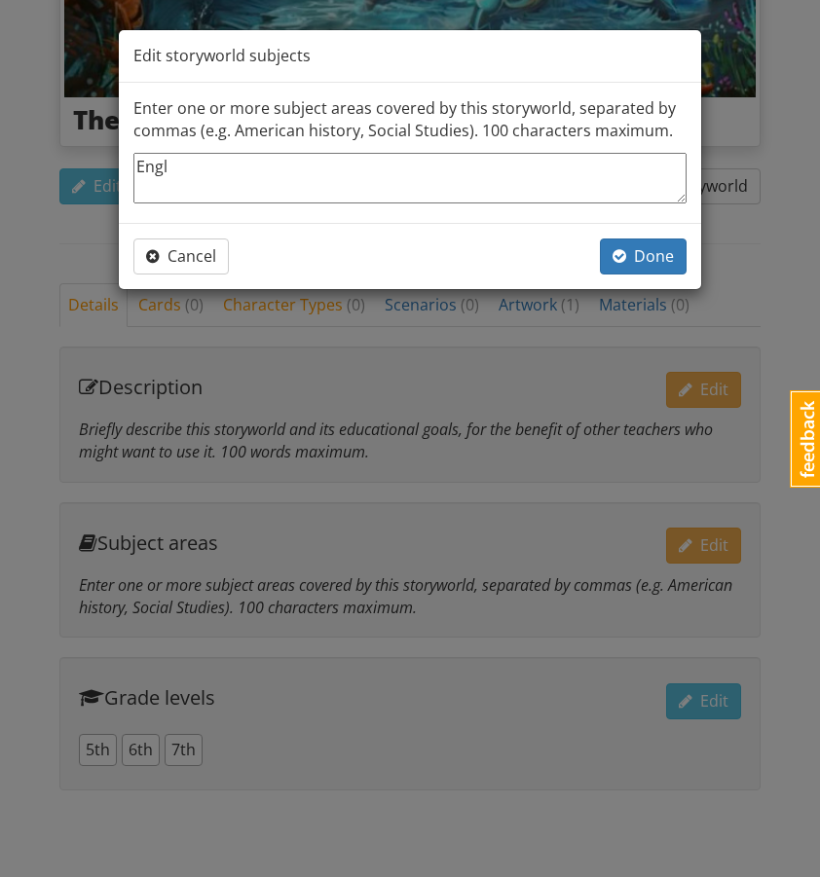
type textarea "x"
type textarea "Englis"
type textarea "x"
type textarea "English"
type textarea "x"
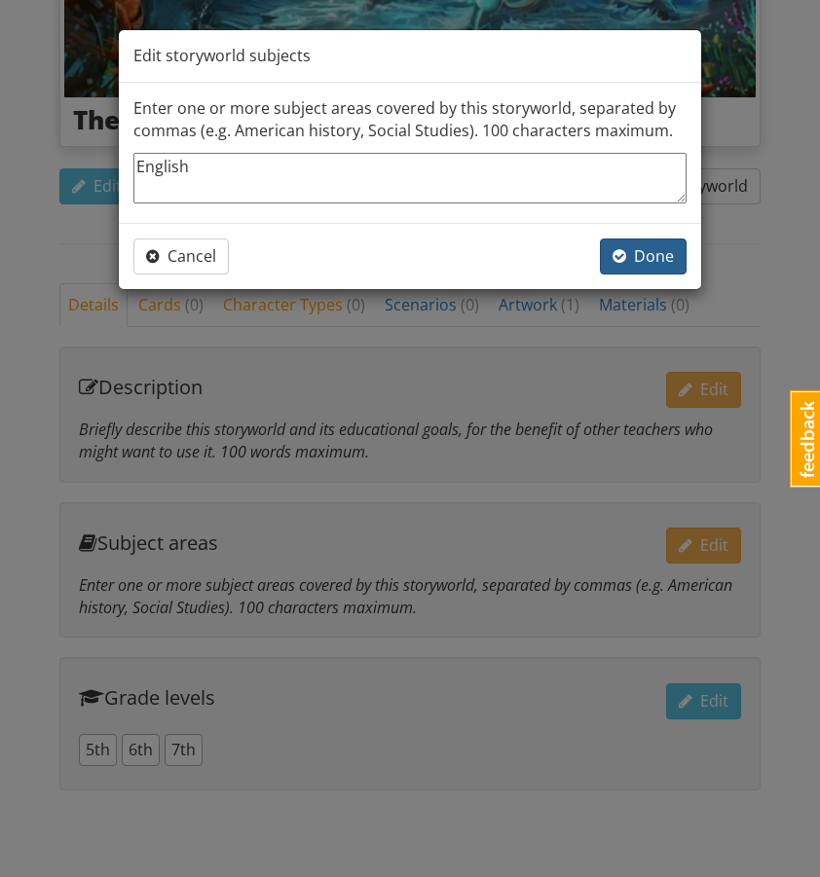
type textarea "English"
click at [674, 258] on button "Done" at bounding box center [643, 257] width 87 height 36
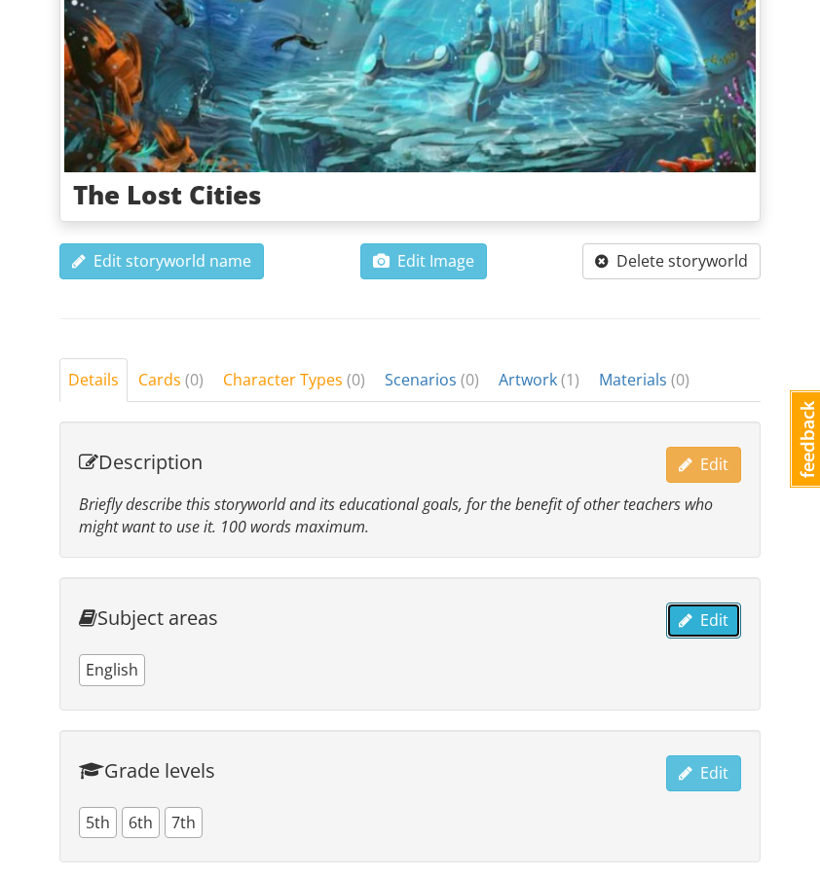
scroll to position [391, 0]
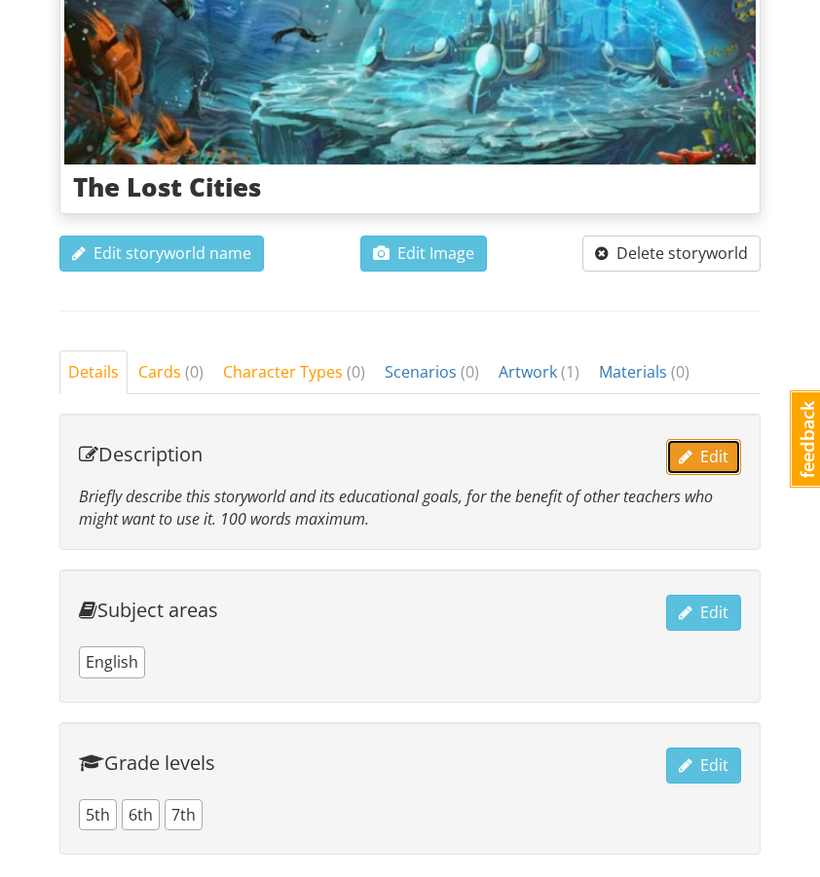
click at [696, 446] on span "Edit" at bounding box center [704, 456] width 50 height 21
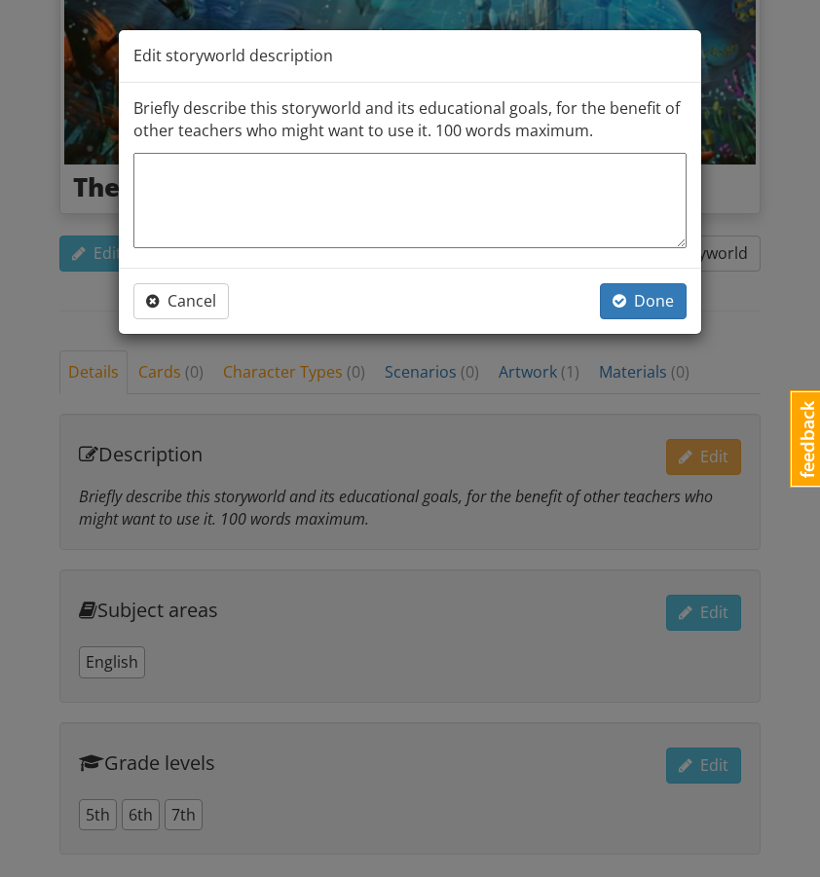
click at [351, 179] on textarea at bounding box center [409, 200] width 553 height 95
paste textarea "Hidden beneath the shimmer of the human world lies another: a realm of brillian…"
type textarea "x"
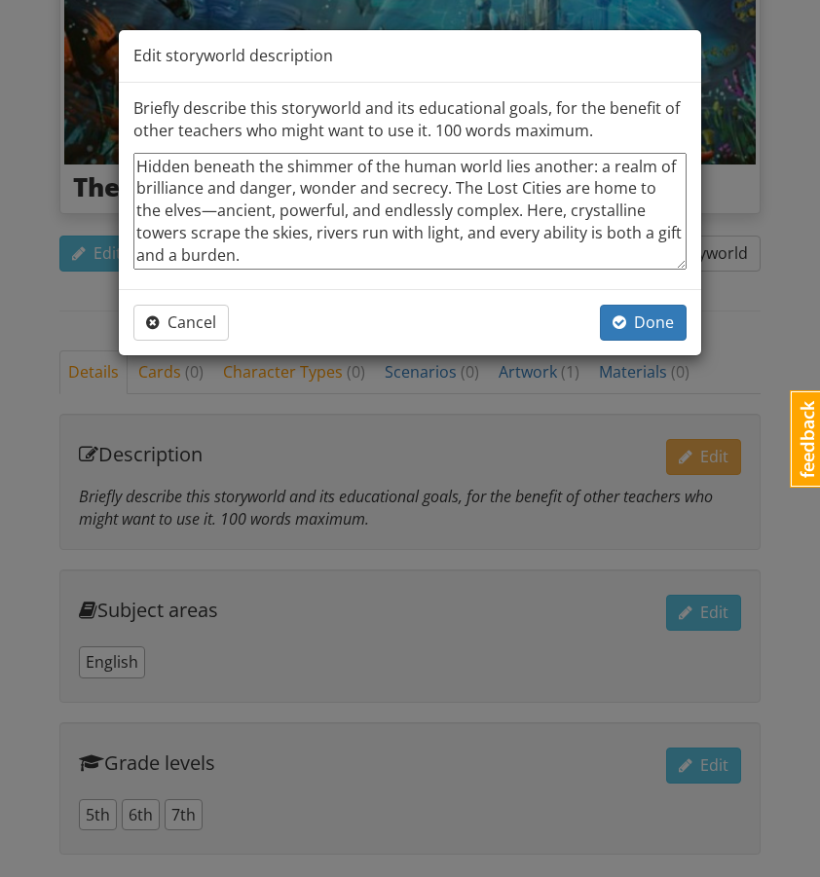
scroll to position [0, 0]
type textarea "Hidden beneath the shimmer of the human world lies another: a realm of brillian…"
click at [639, 315] on span "Done" at bounding box center [643, 322] width 61 height 21
type textarea "x"
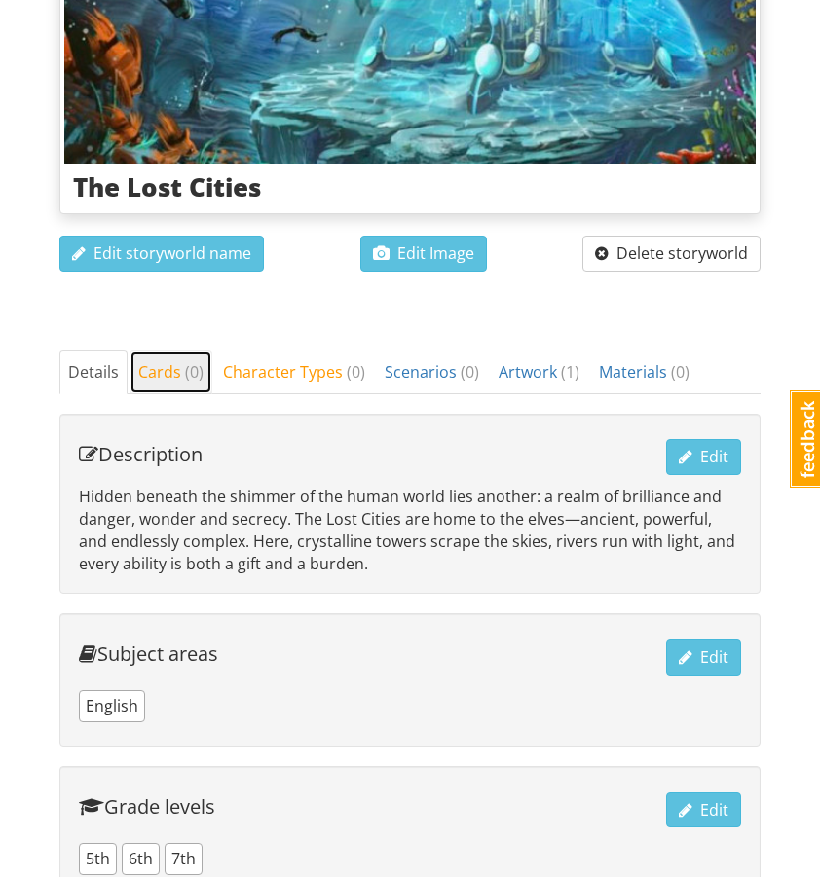
click at [168, 351] on link "Cards ( 0 )" at bounding box center [171, 373] width 83 height 44
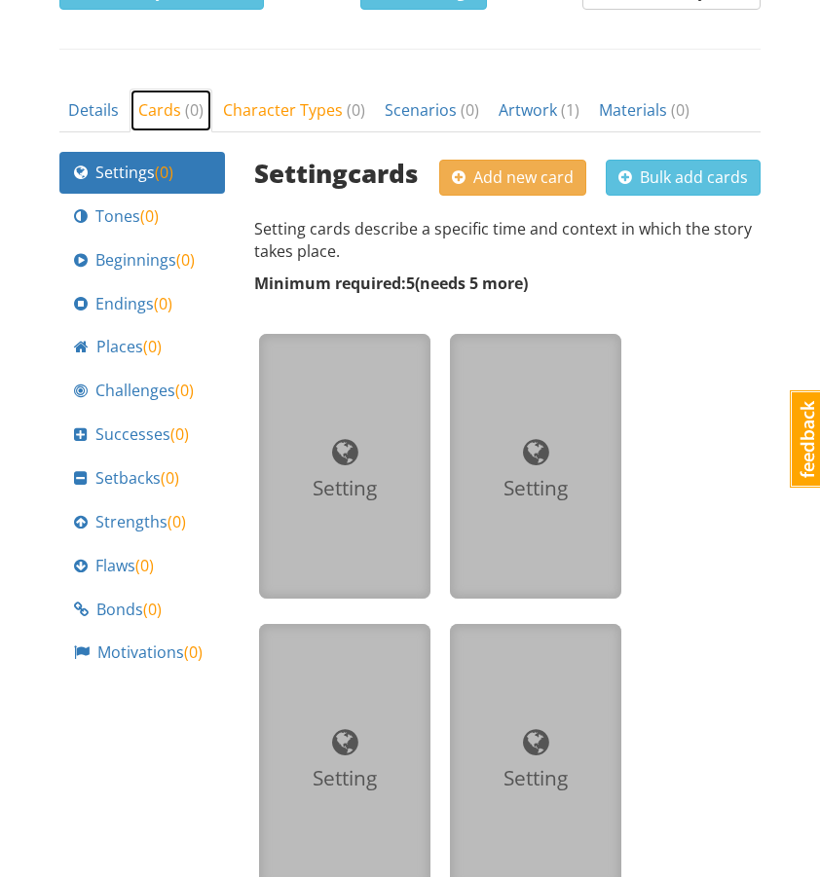
scroll to position [732, 0]
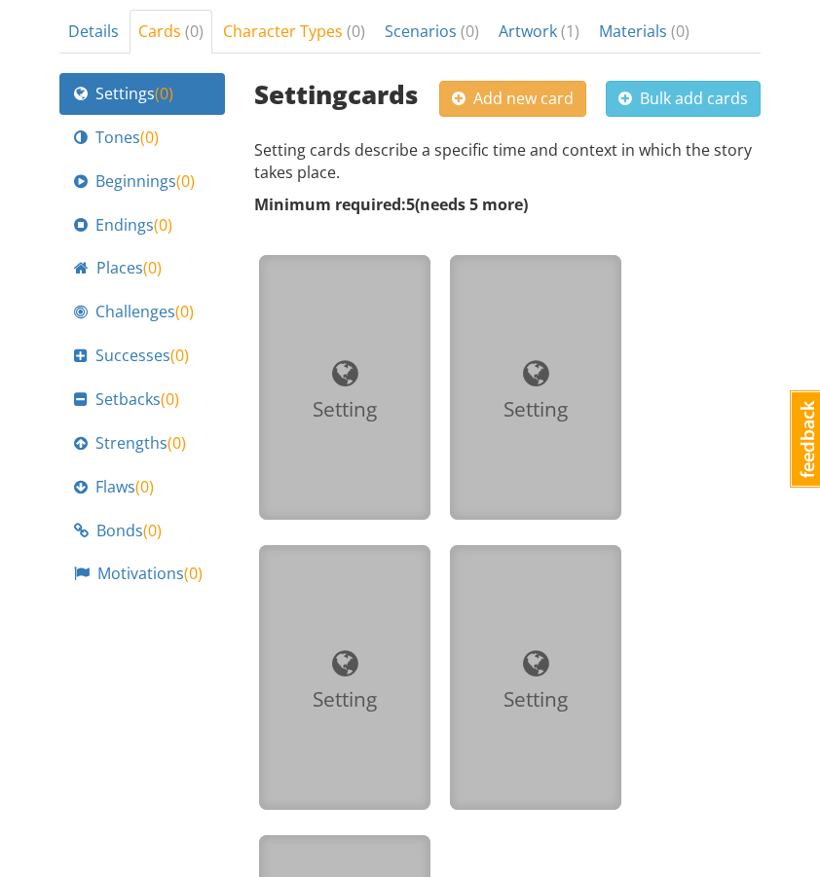
click at [341, 358] on span at bounding box center [345, 373] width 26 height 30
click at [344, 358] on span at bounding box center [345, 373] width 26 height 30
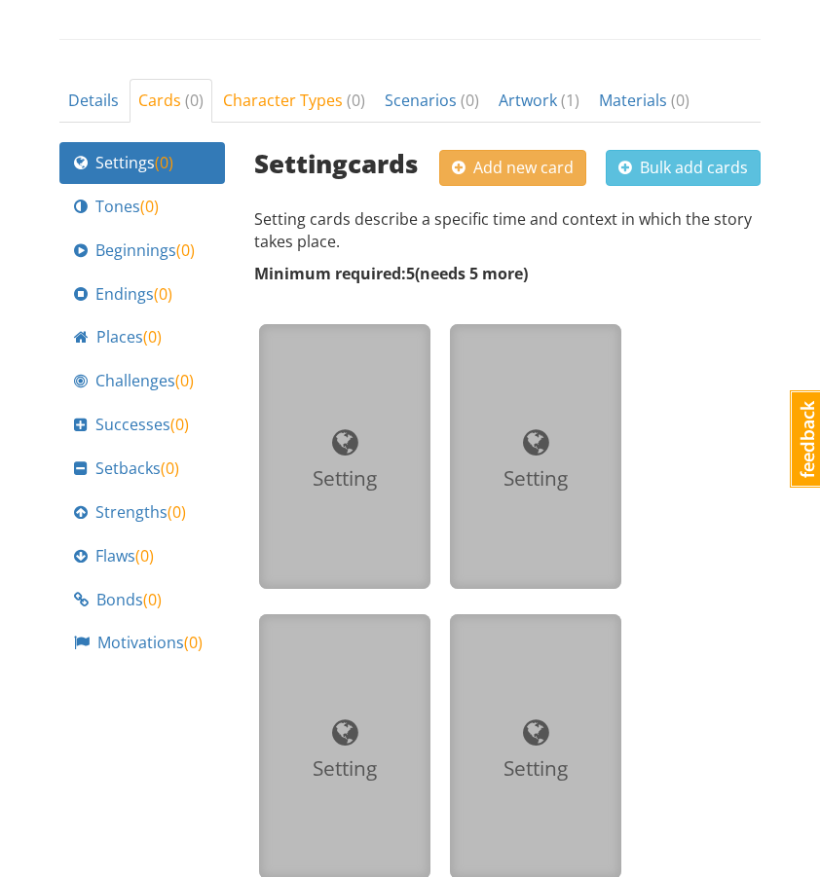
scroll to position [645, 0]
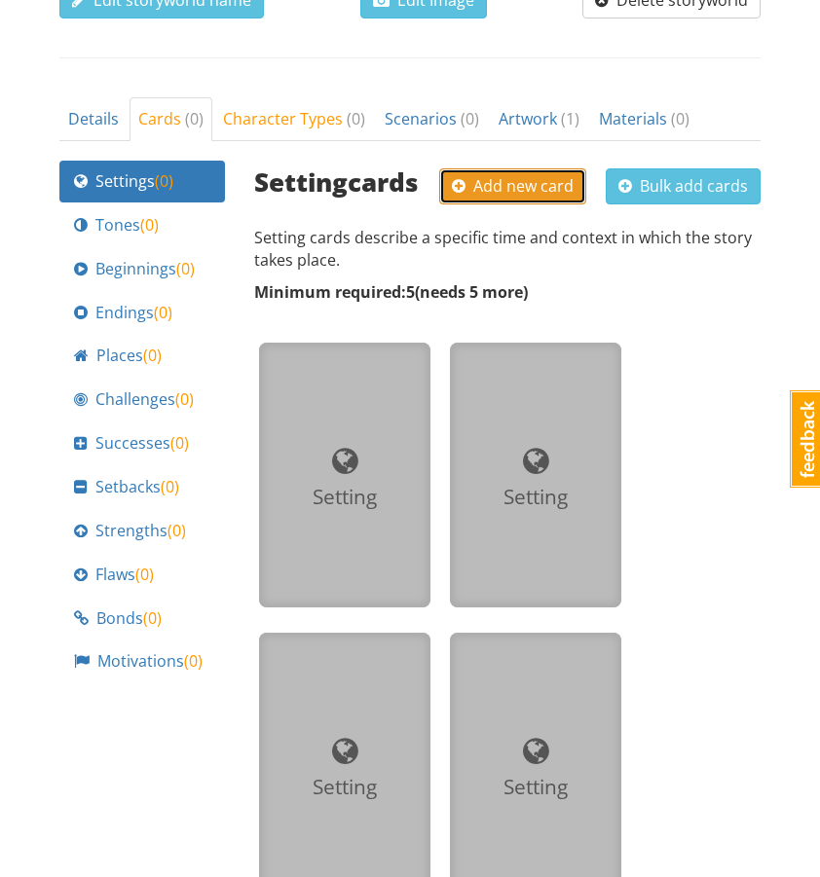
click at [511, 175] on span "Add new card" at bounding box center [513, 185] width 122 height 21
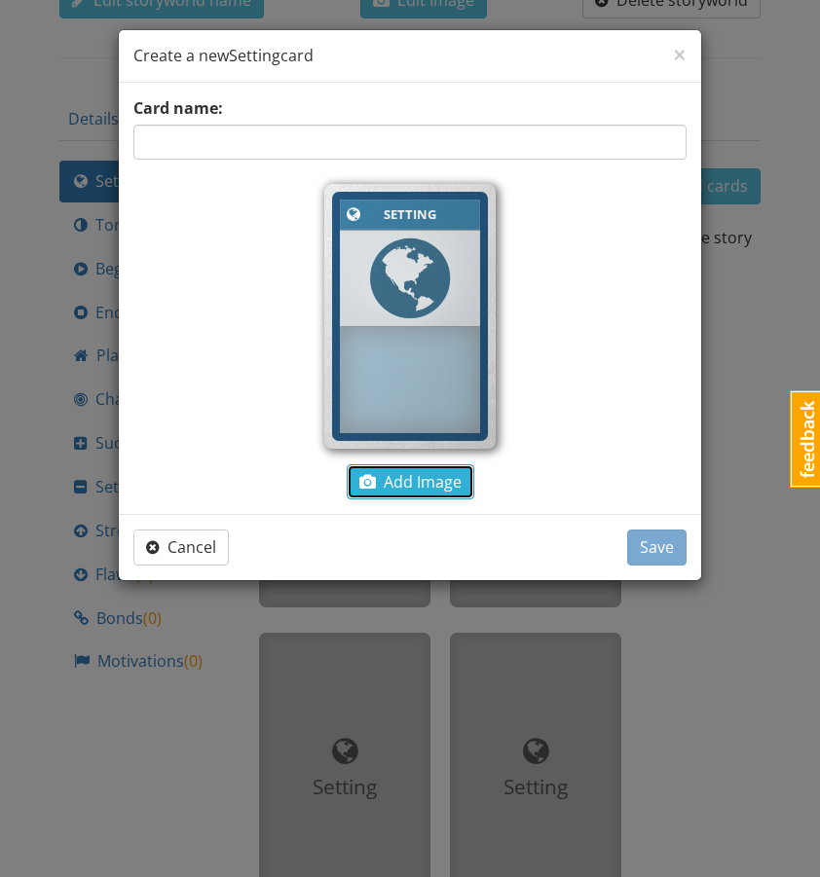
click at [404, 483] on span "Add Image" at bounding box center [410, 481] width 102 height 21
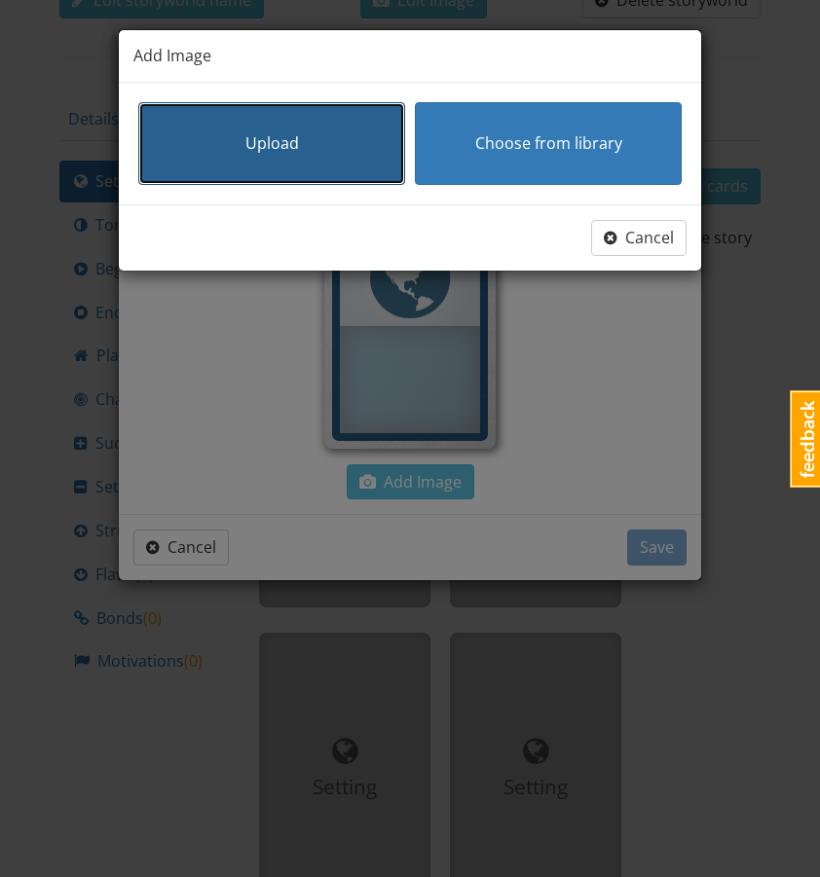
click at [298, 160] on button "Upload" at bounding box center [271, 143] width 267 height 83
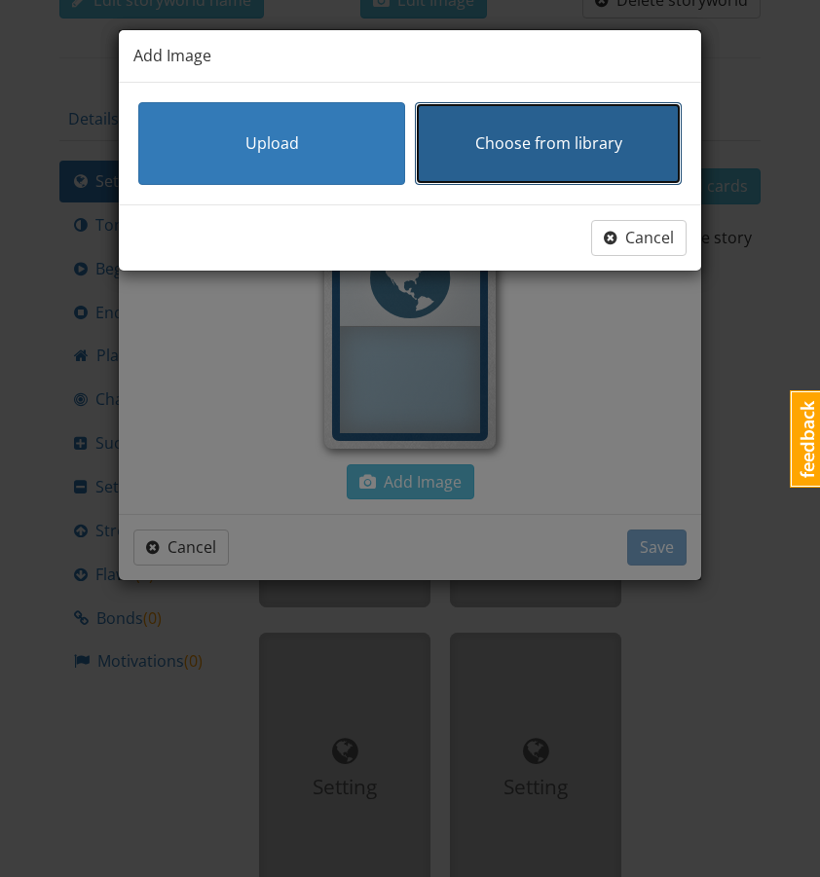
click at [611, 150] on span "Choose from library" at bounding box center [548, 142] width 147 height 21
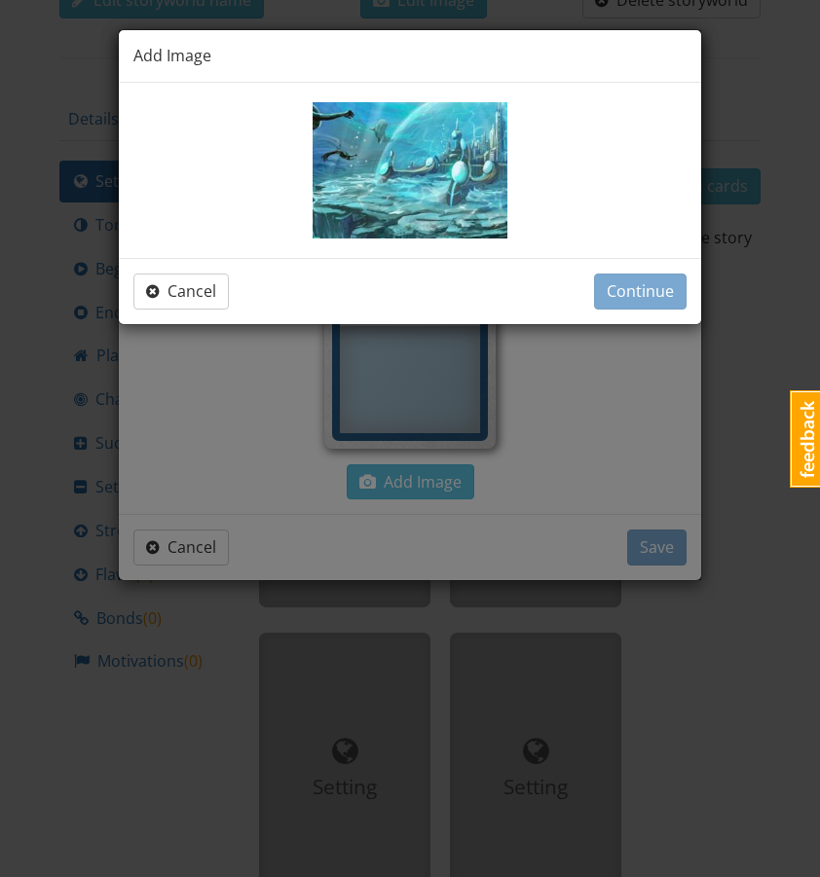
click at [457, 192] on img at bounding box center [410, 170] width 195 height 136
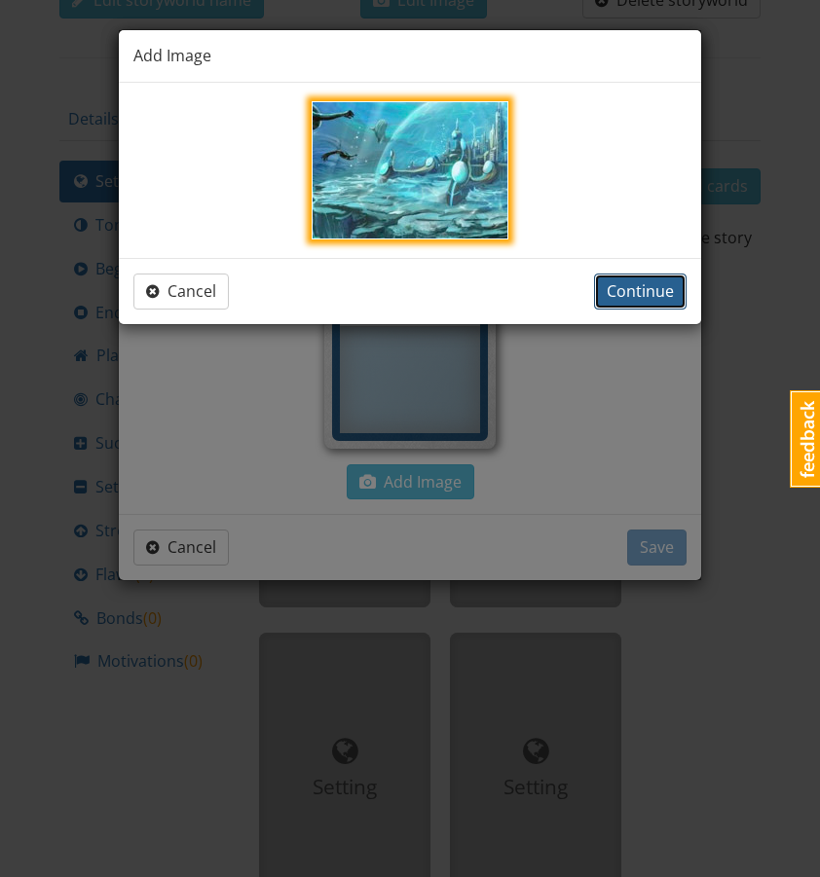
click at [635, 281] on span "Continue" at bounding box center [640, 290] width 67 height 21
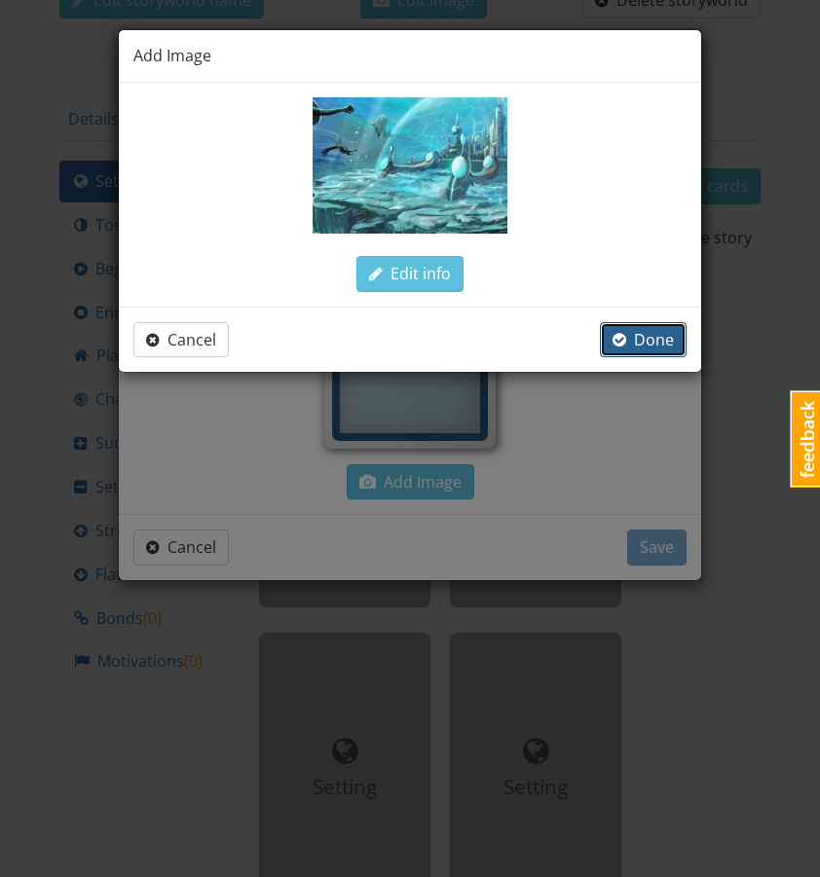
click at [623, 330] on span "button" at bounding box center [620, 339] width 14 height 21
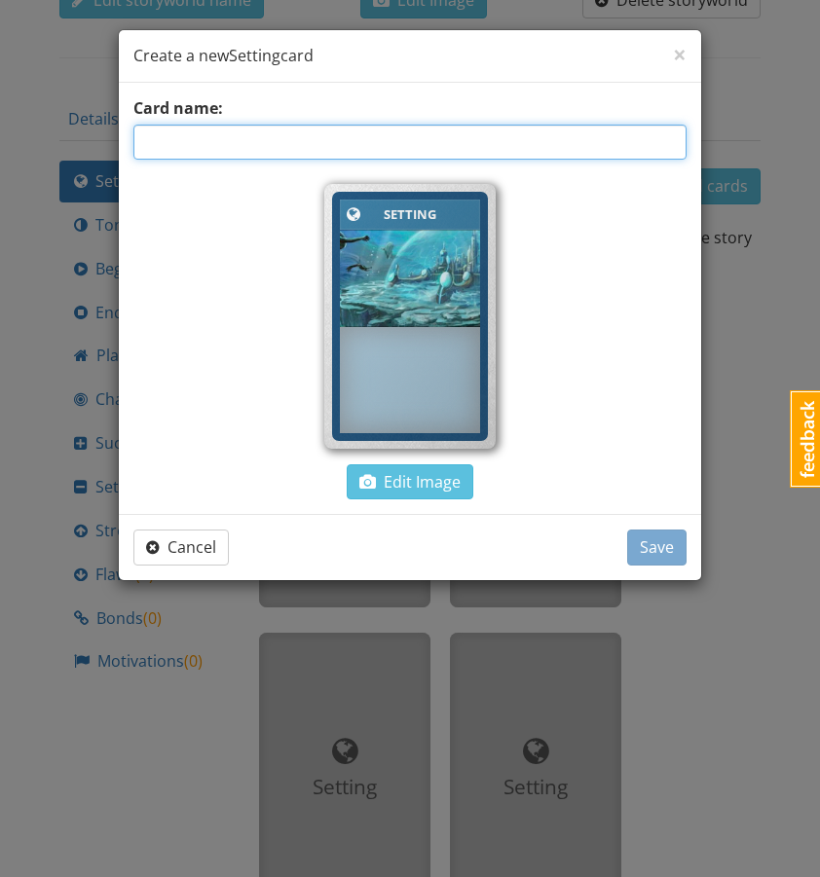
click at [299, 146] on input "text" at bounding box center [409, 142] width 553 height 35
type input "Atlantis"
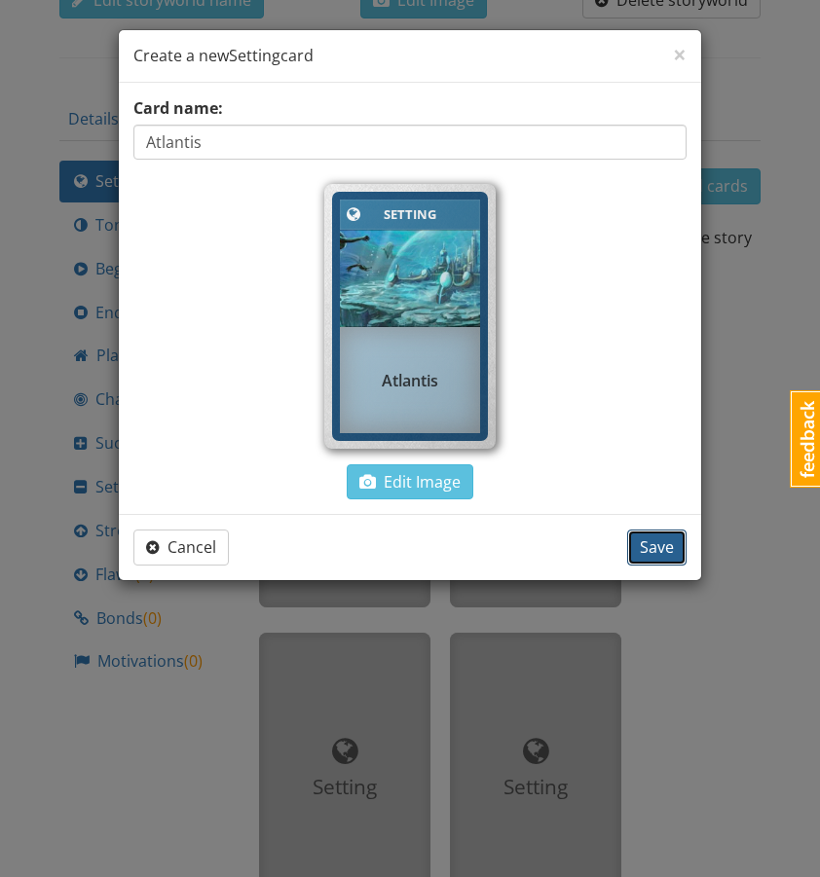
click at [669, 536] on button "Save" at bounding box center [656, 548] width 59 height 36
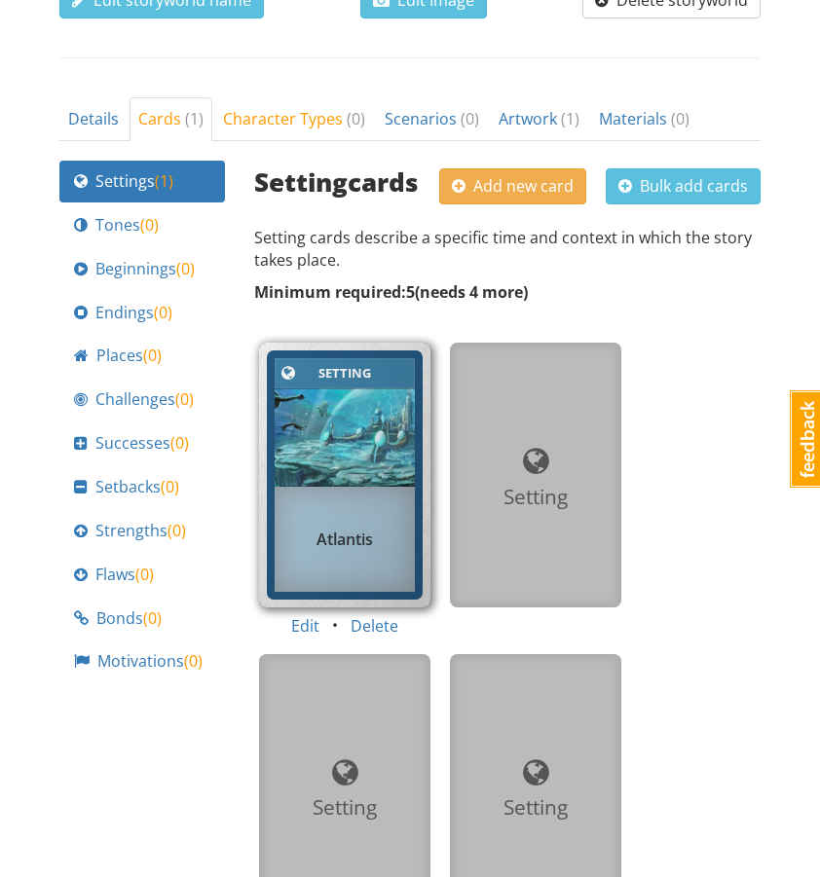
click at [542, 446] on span at bounding box center [536, 461] width 26 height 30
click at [524, 168] on button "Add new card" at bounding box center [512, 186] width 147 height 36
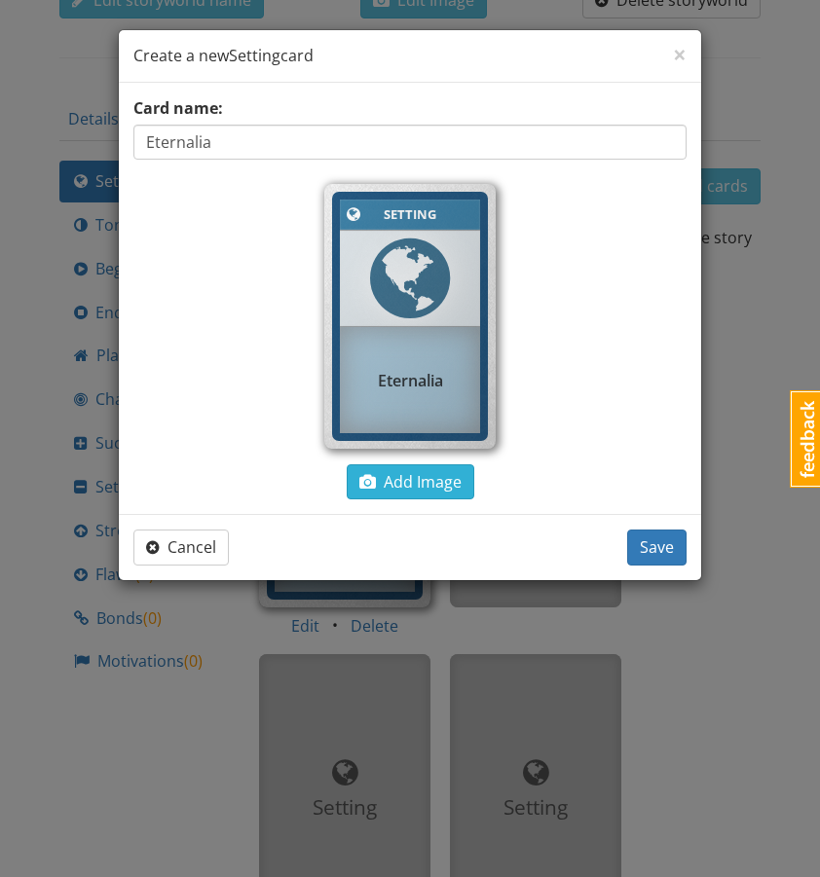
type input "Eternalia"
click at [419, 490] on span "Add Image" at bounding box center [410, 481] width 102 height 21
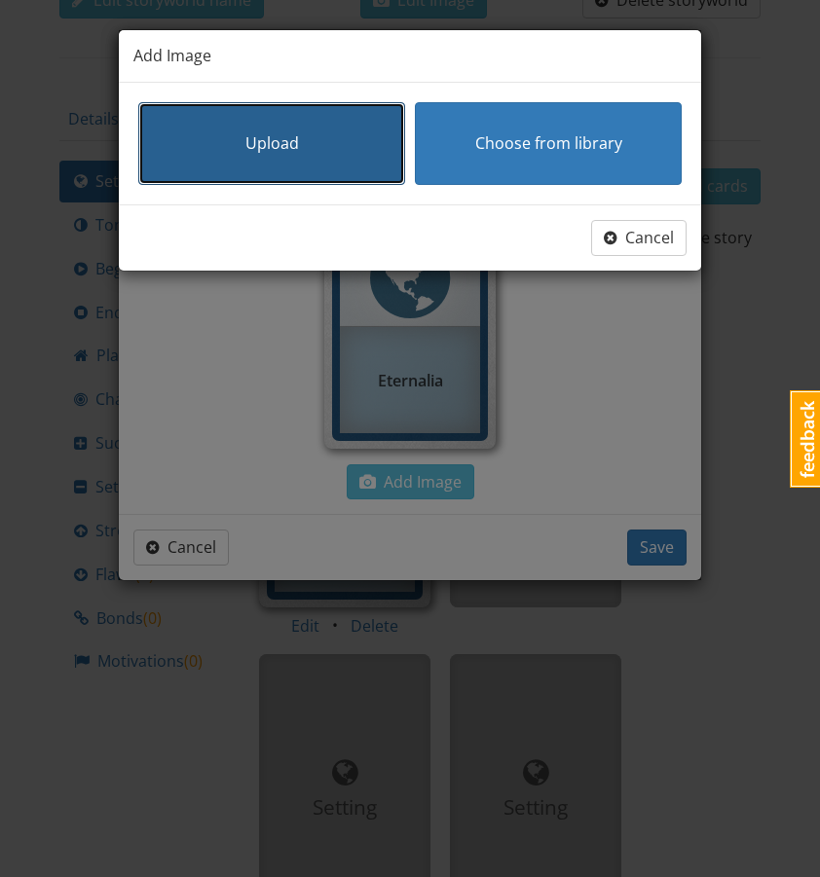
click at [290, 142] on span "Upload" at bounding box center [272, 142] width 54 height 21
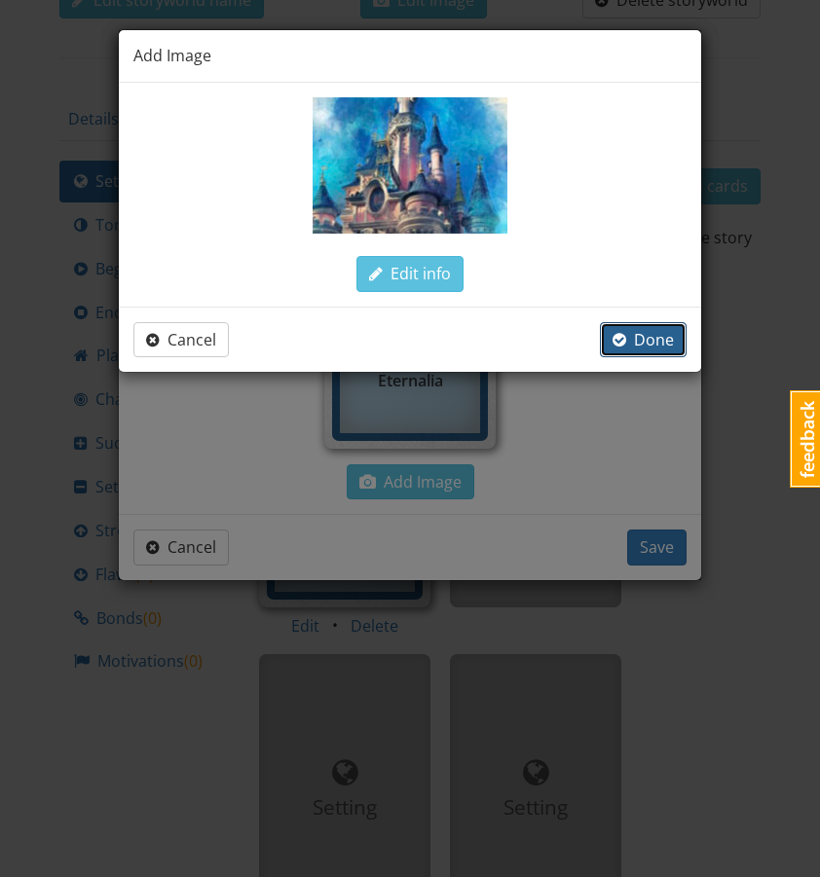
click at [639, 349] on span "Done" at bounding box center [643, 339] width 61 height 21
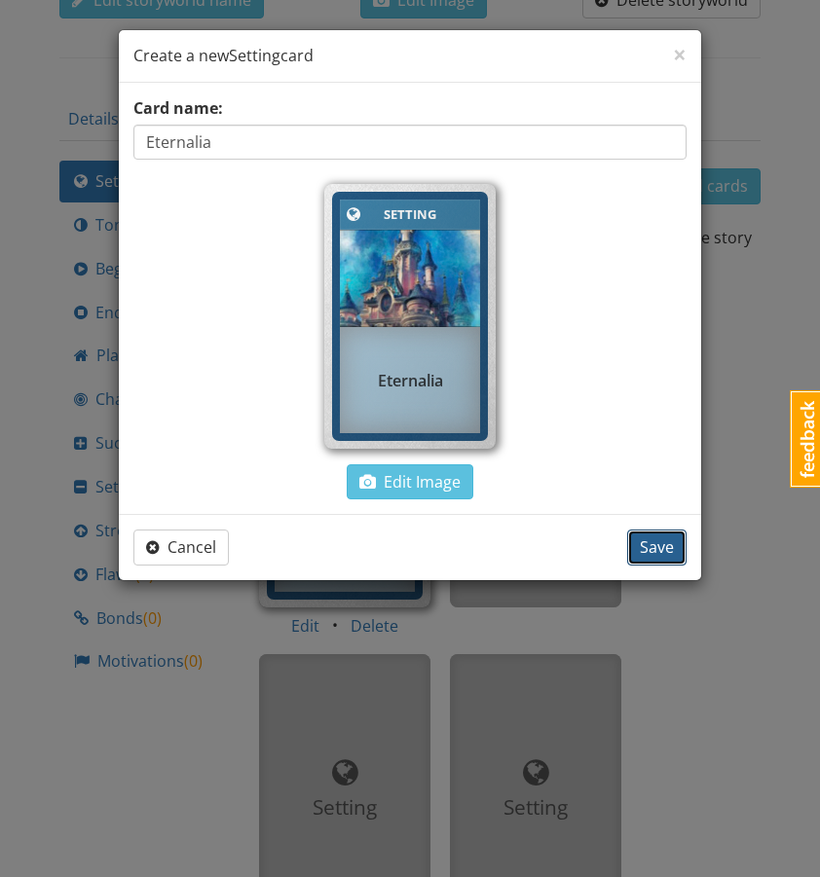
click at [646, 544] on span "Save" at bounding box center [657, 547] width 34 height 21
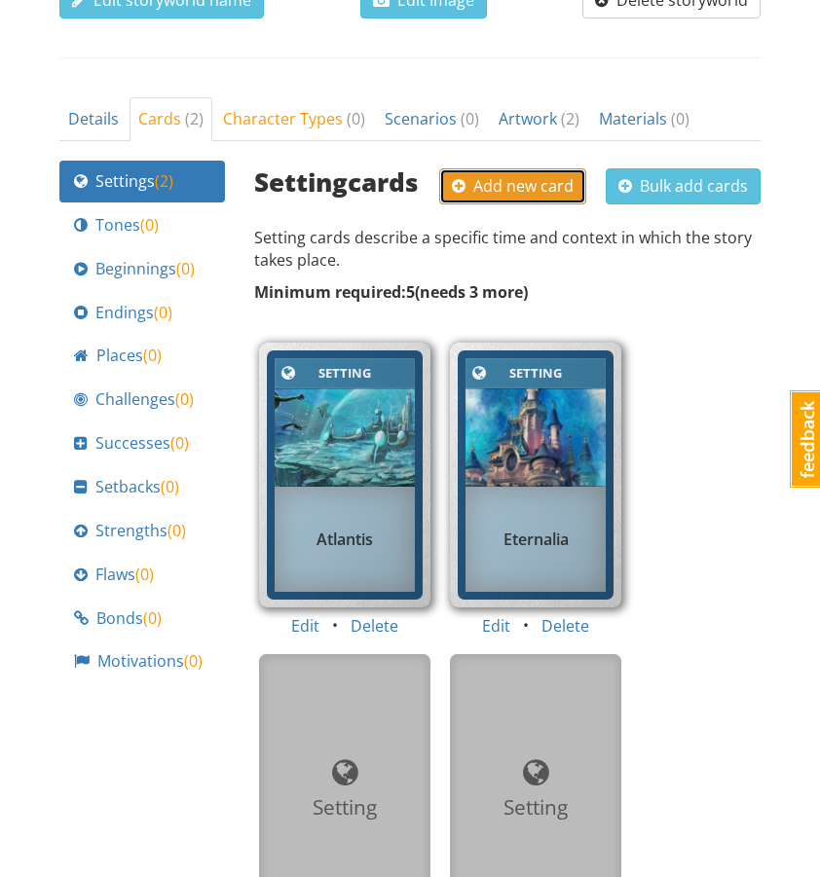
click at [520, 175] on span "Add new card" at bounding box center [513, 185] width 122 height 21
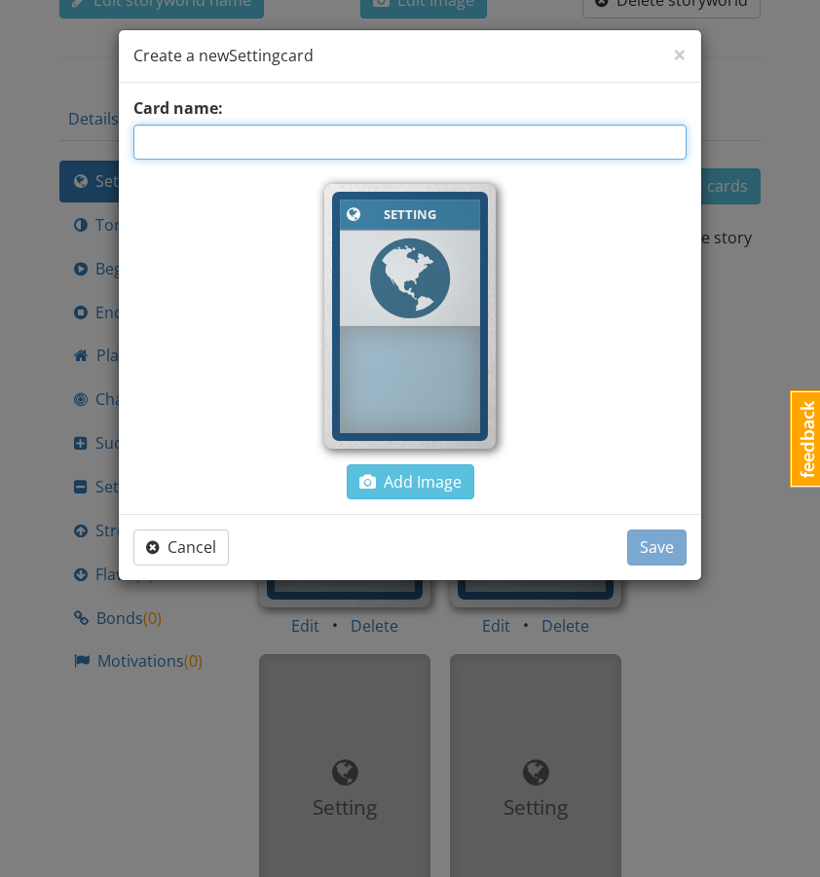
click at [269, 141] on input "text" at bounding box center [409, 142] width 553 height 35
type input "Lumenaria"
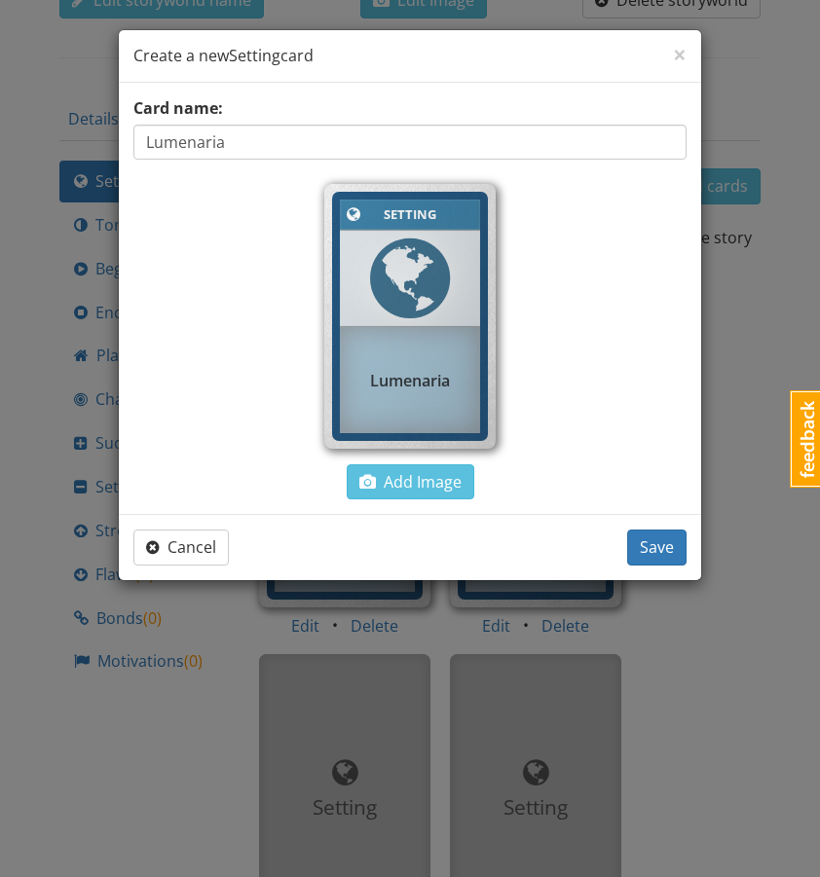
click at [392, 295] on span at bounding box center [410, 278] width 80 height 93
click at [416, 486] on span "Add Image" at bounding box center [410, 481] width 102 height 21
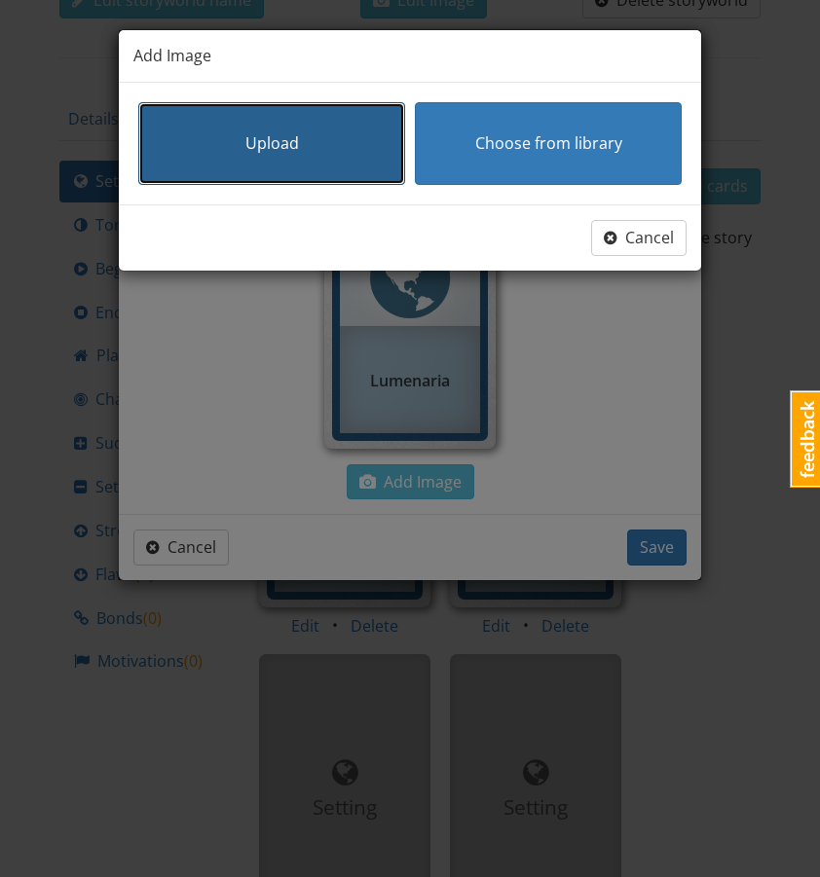
click at [299, 147] on button "Upload" at bounding box center [271, 143] width 267 height 83
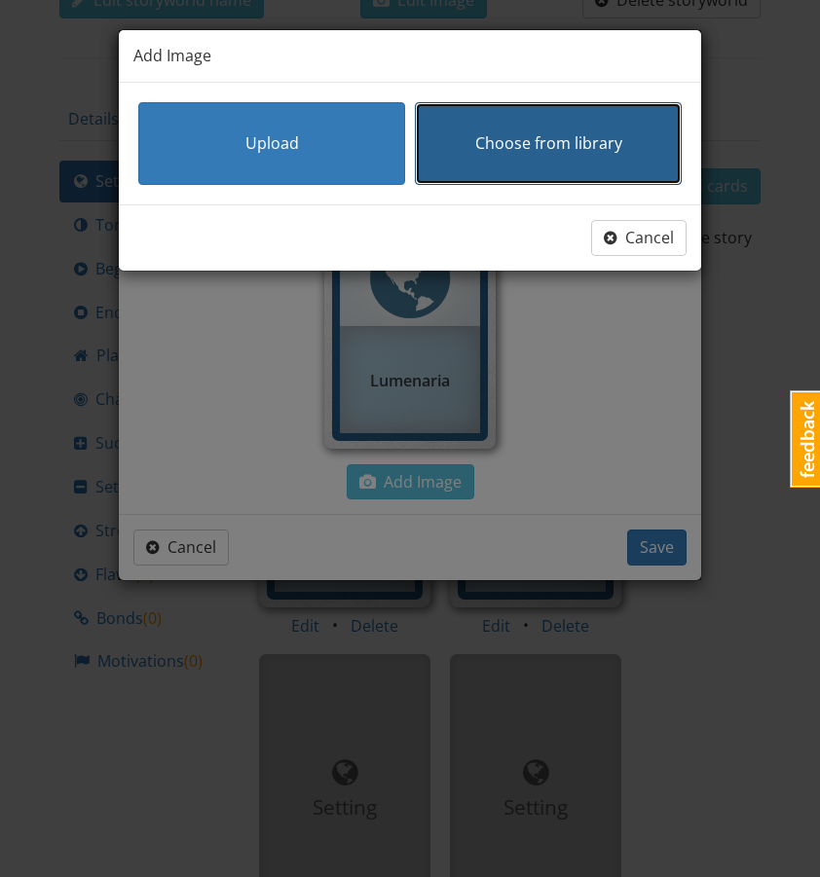
click at [543, 146] on span "Choose from library" at bounding box center [548, 142] width 147 height 21
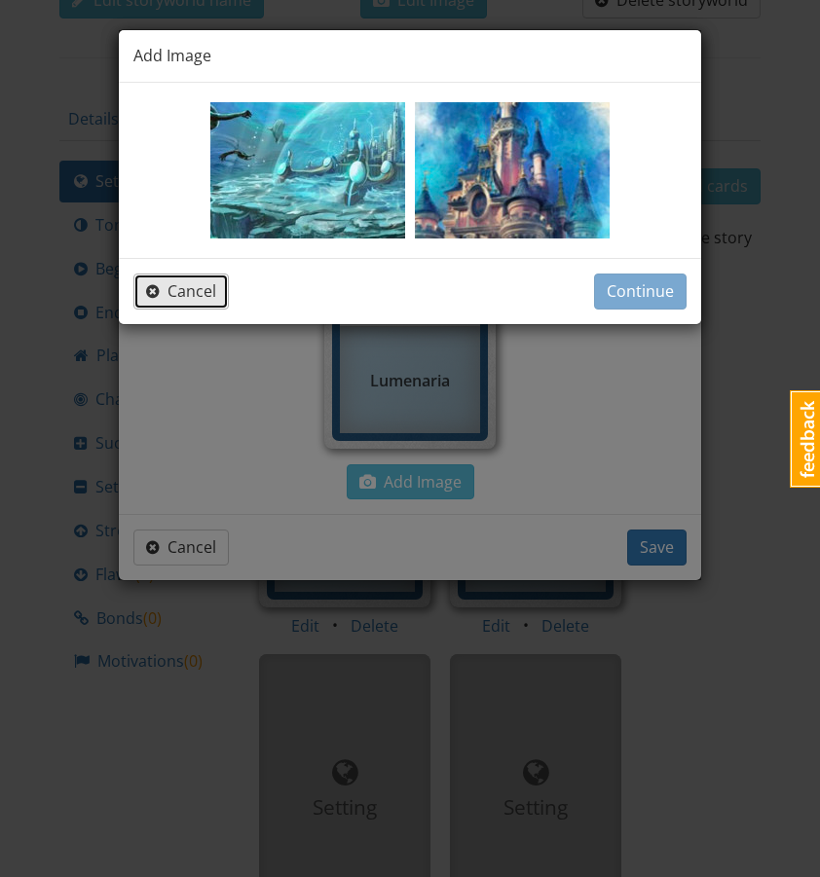
click at [195, 293] on span "Cancel" at bounding box center [181, 290] width 70 height 21
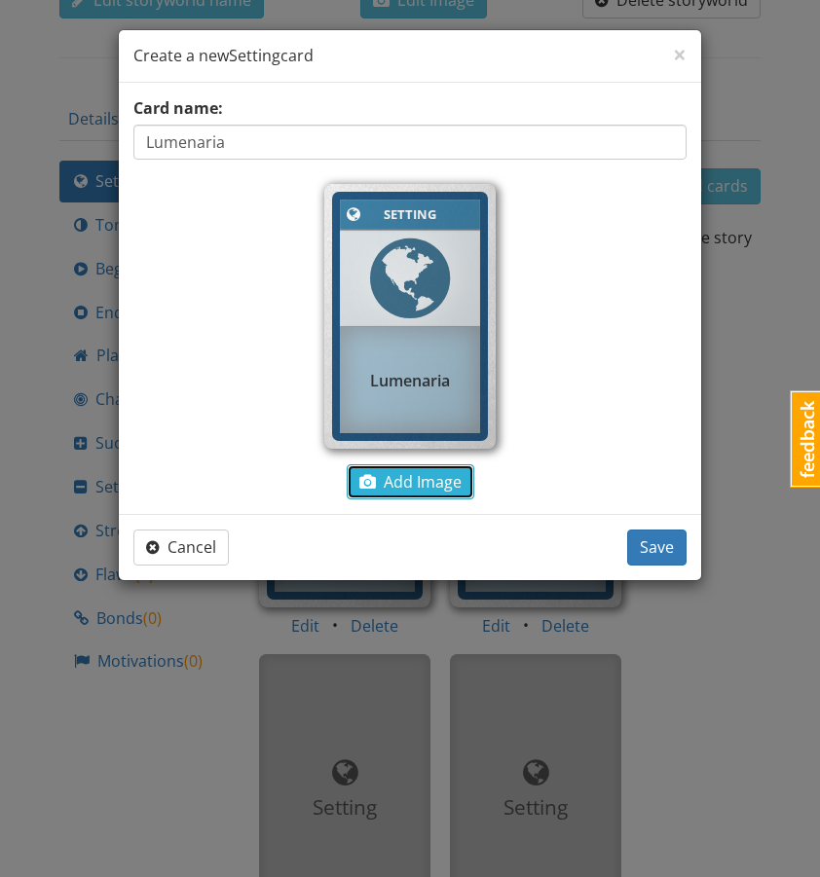
click at [405, 477] on span "Add Image" at bounding box center [410, 481] width 102 height 21
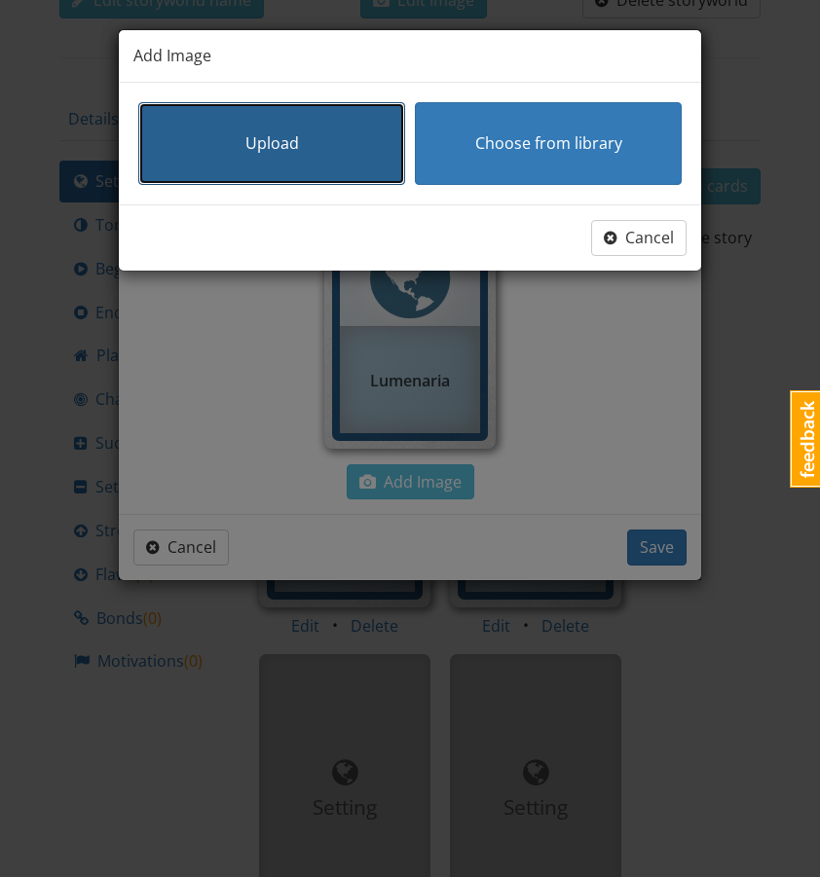
click at [254, 162] on button "Upload" at bounding box center [271, 143] width 267 height 83
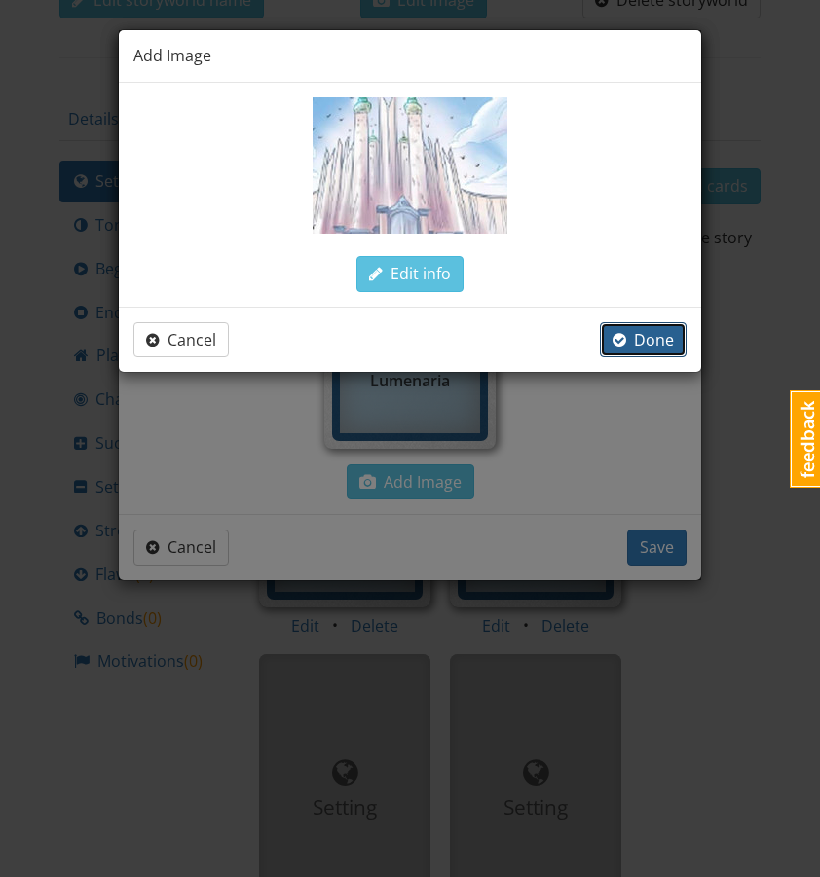
click at [649, 325] on button "Done" at bounding box center [643, 340] width 87 height 36
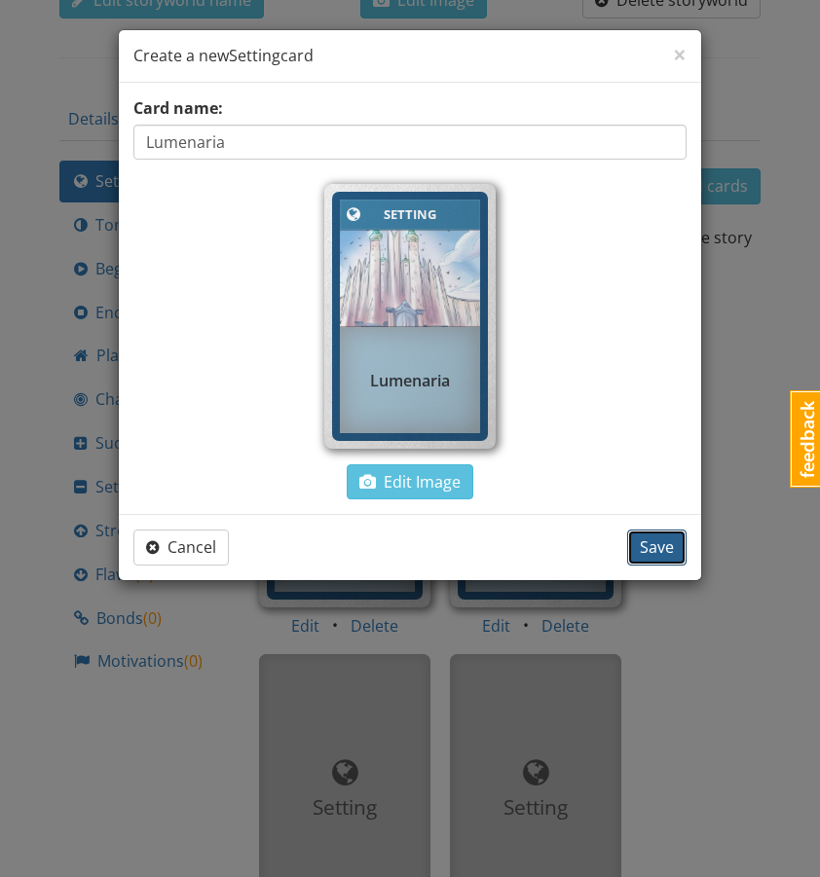
click at [677, 557] on button "Save" at bounding box center [656, 548] width 59 height 36
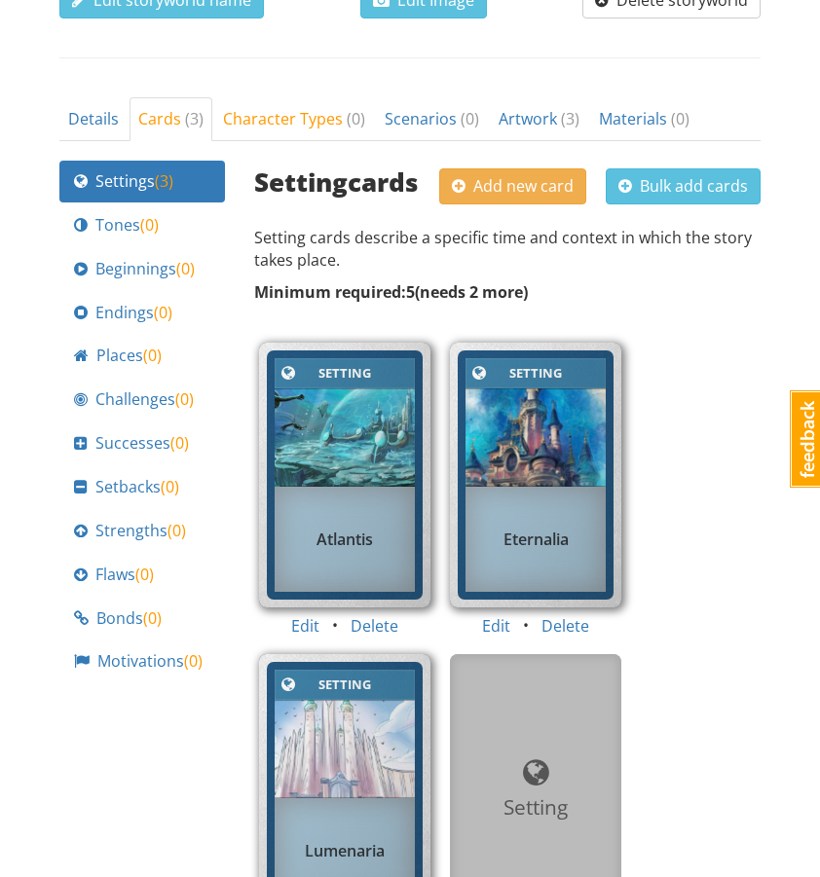
scroll to position [655, 0]
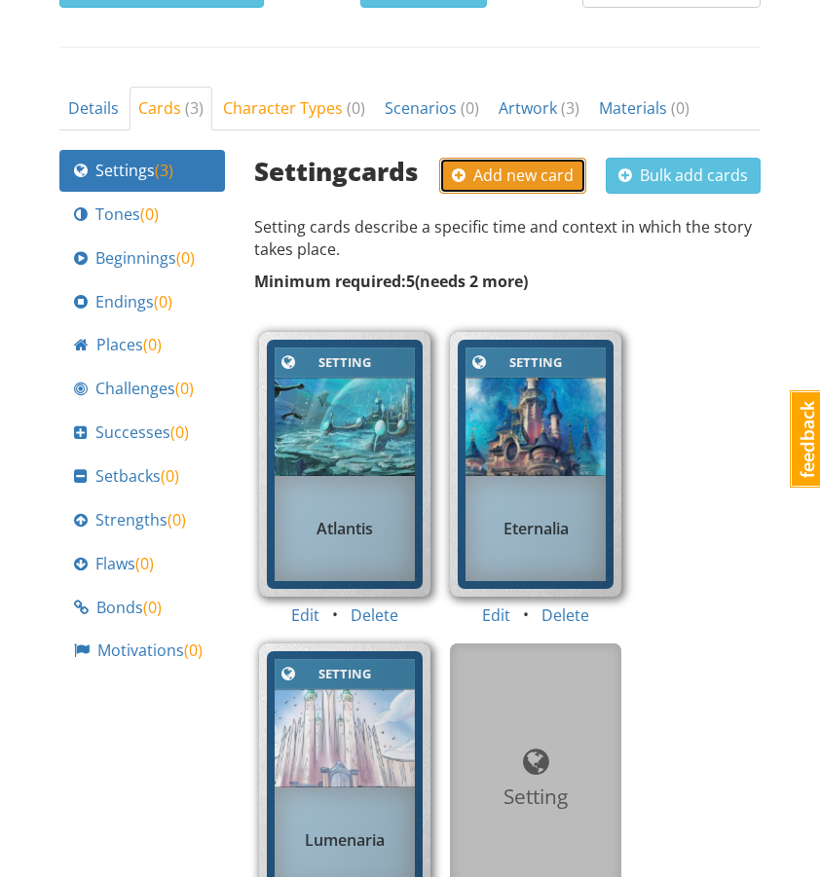
click at [503, 165] on span "Add new card" at bounding box center [513, 175] width 122 height 21
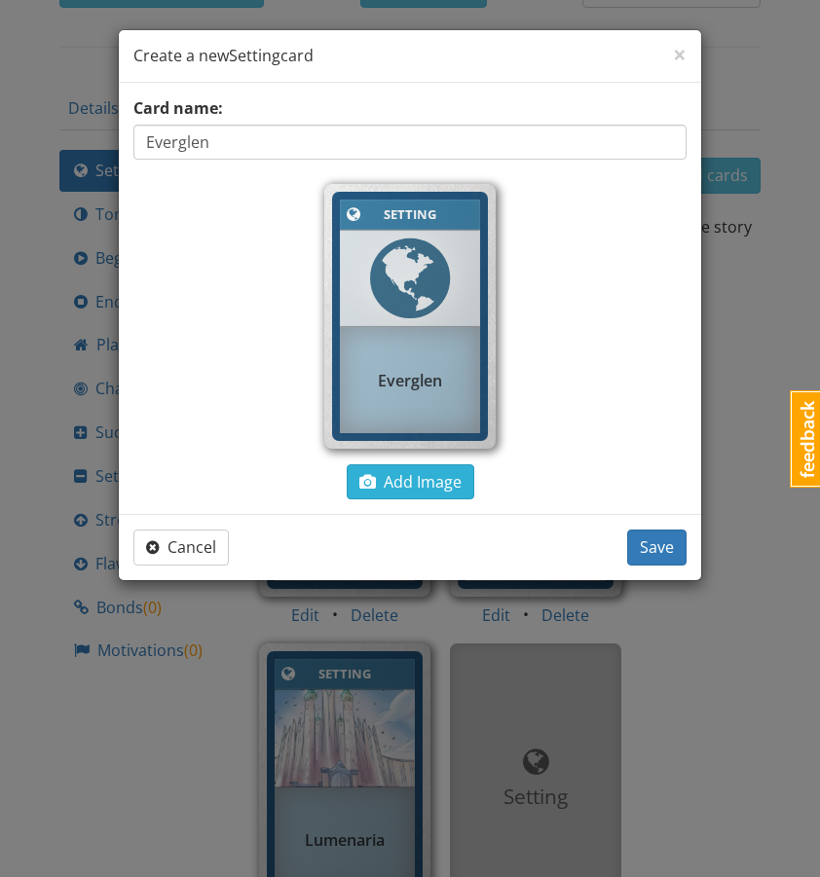
type input "Everglen"
click at [385, 475] on span "Add Image" at bounding box center [410, 481] width 102 height 21
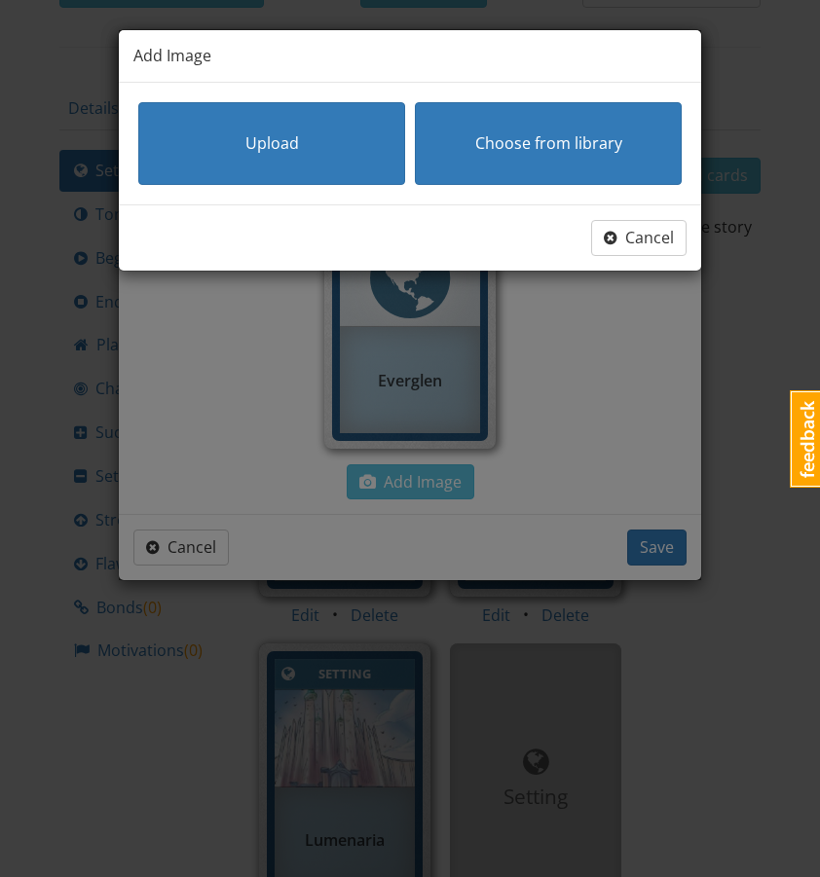
click at [255, 88] on div "Upload Choose from library" at bounding box center [410, 144] width 582 height 122
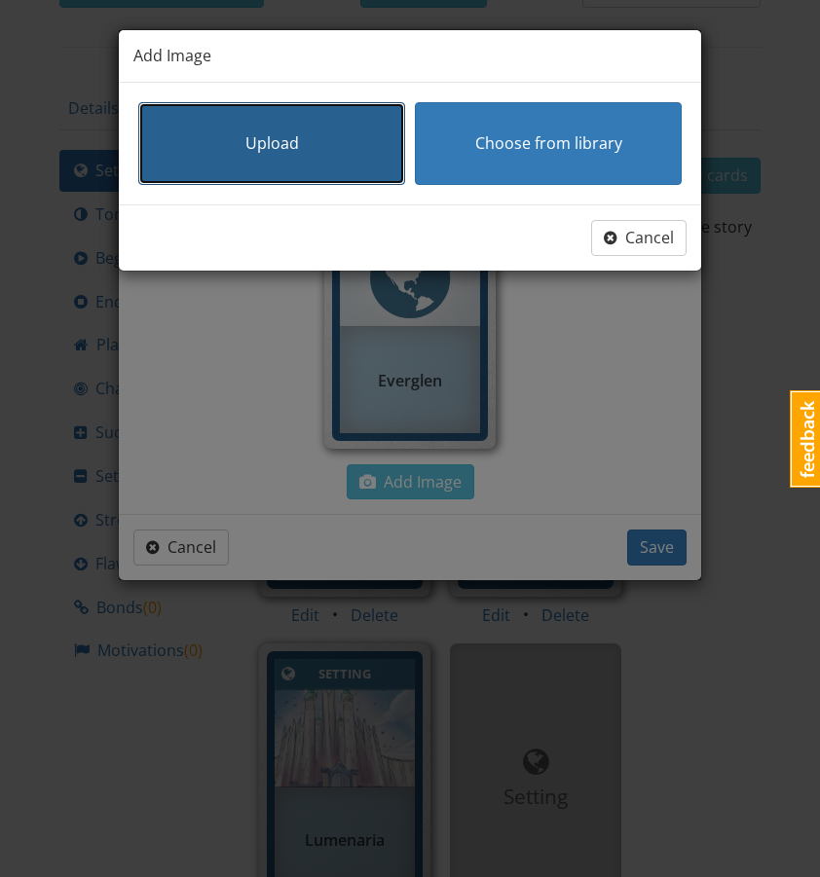
click at [255, 133] on span "Upload" at bounding box center [272, 142] width 54 height 21
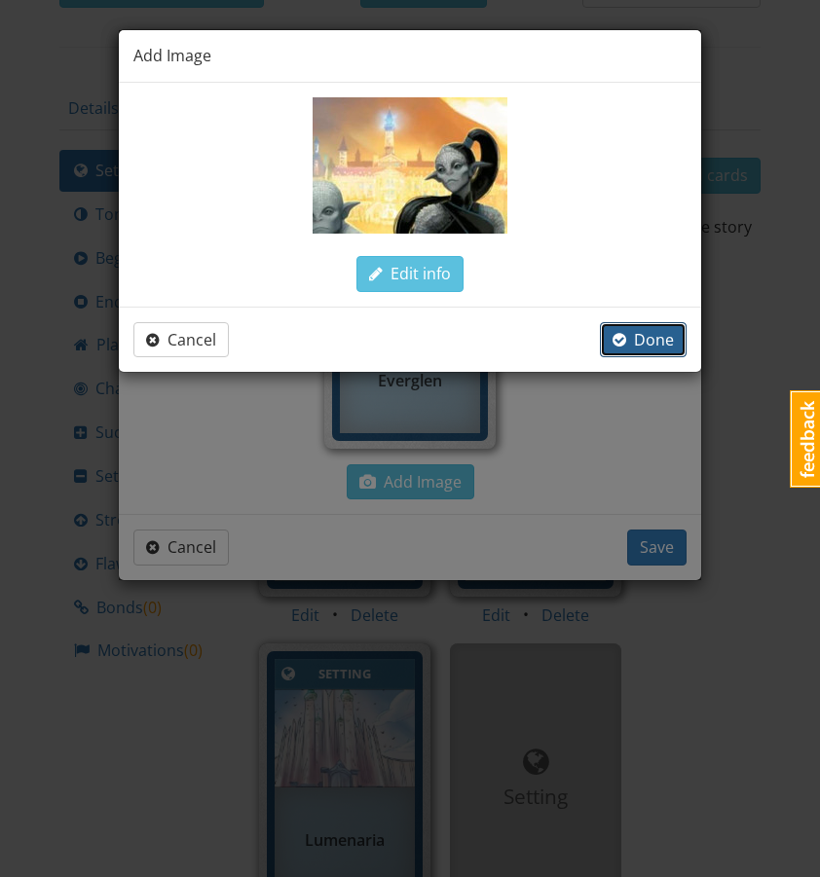
click at [654, 326] on button "Done" at bounding box center [643, 340] width 87 height 36
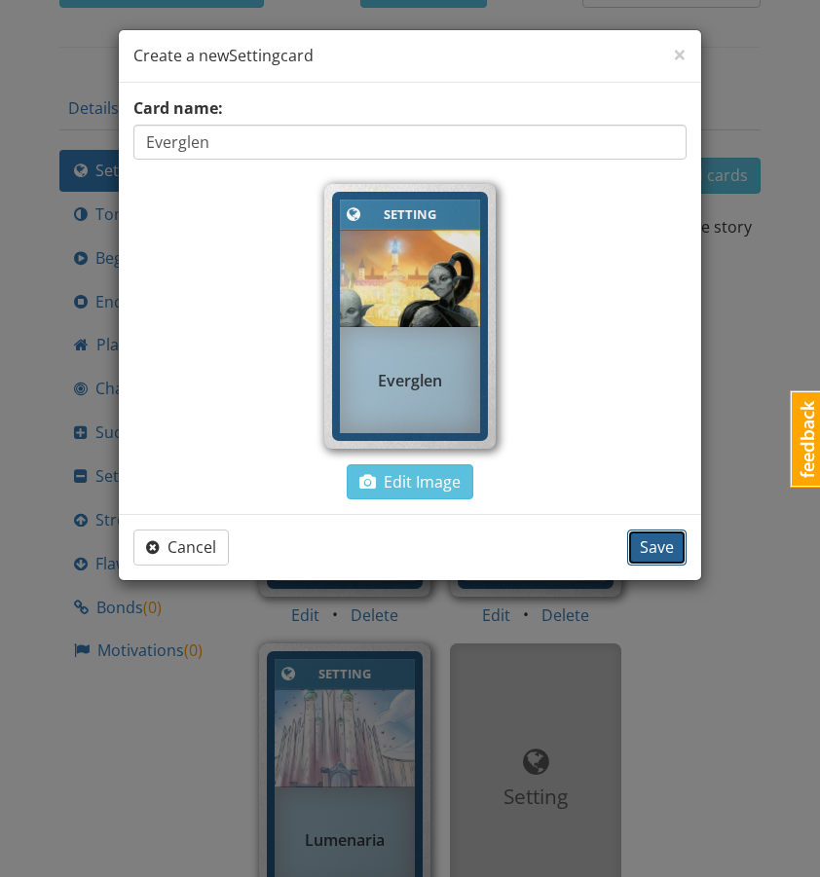
click at [650, 553] on span "Save" at bounding box center [657, 547] width 34 height 21
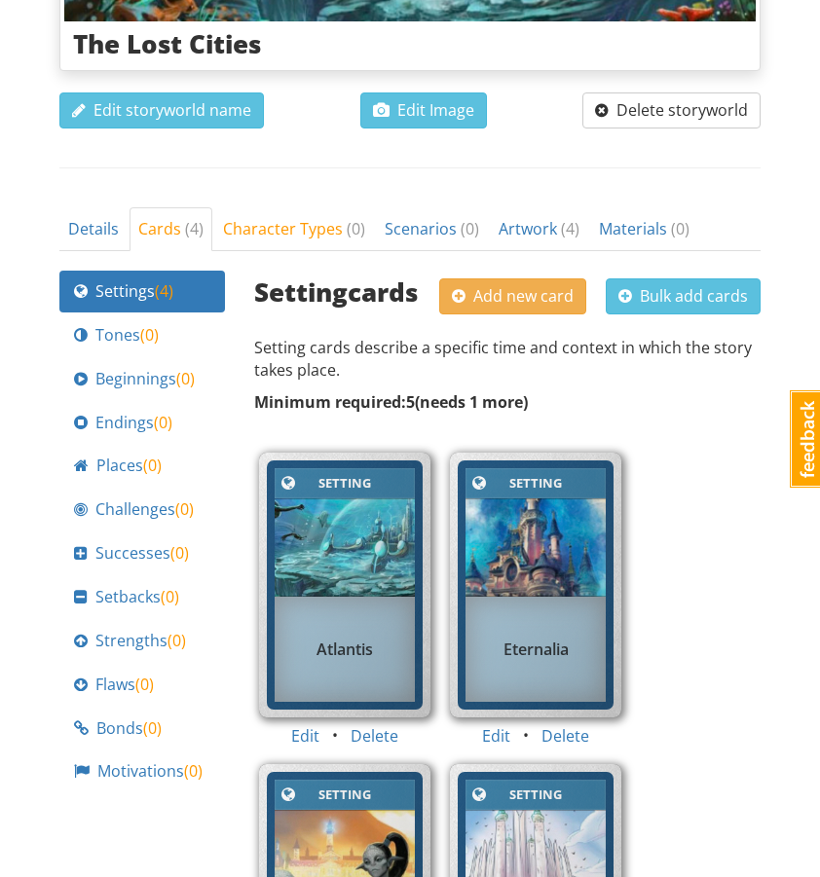
scroll to position [435, 0]
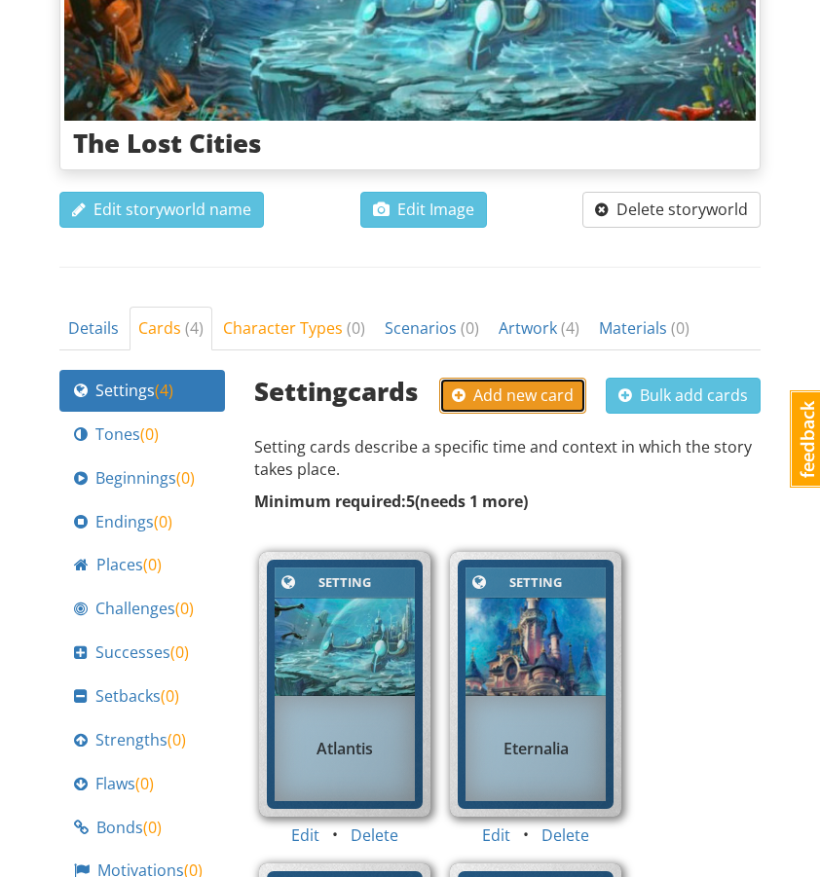
click at [509, 385] on span "Add new card" at bounding box center [513, 395] width 122 height 21
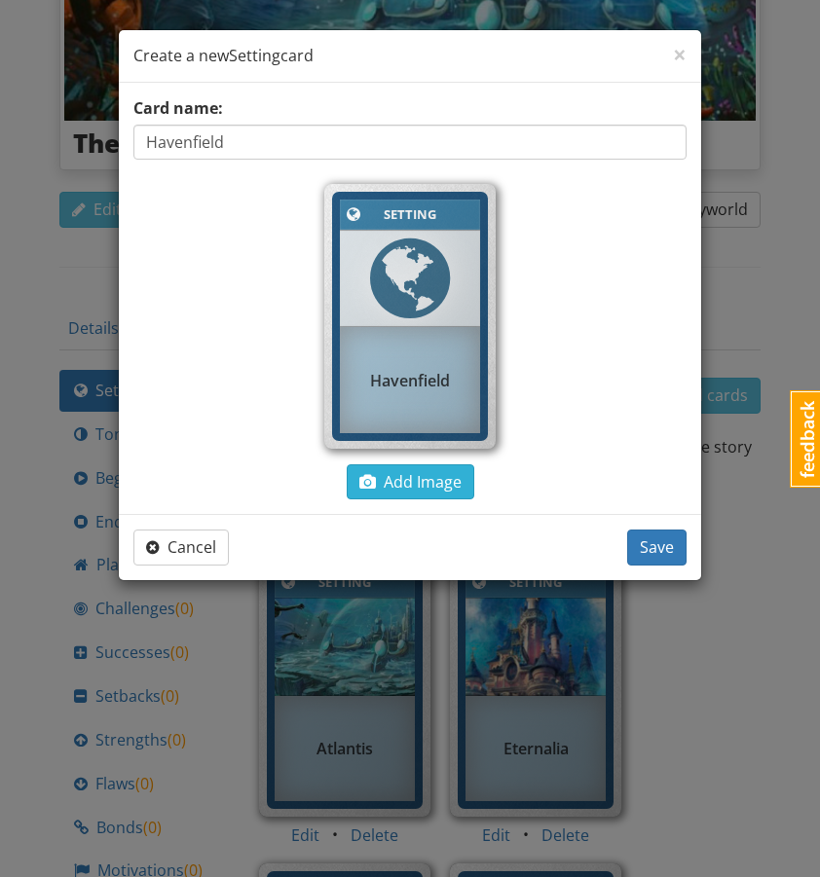
type input "Havenfield"
click at [383, 481] on span "Add Image" at bounding box center [410, 481] width 102 height 21
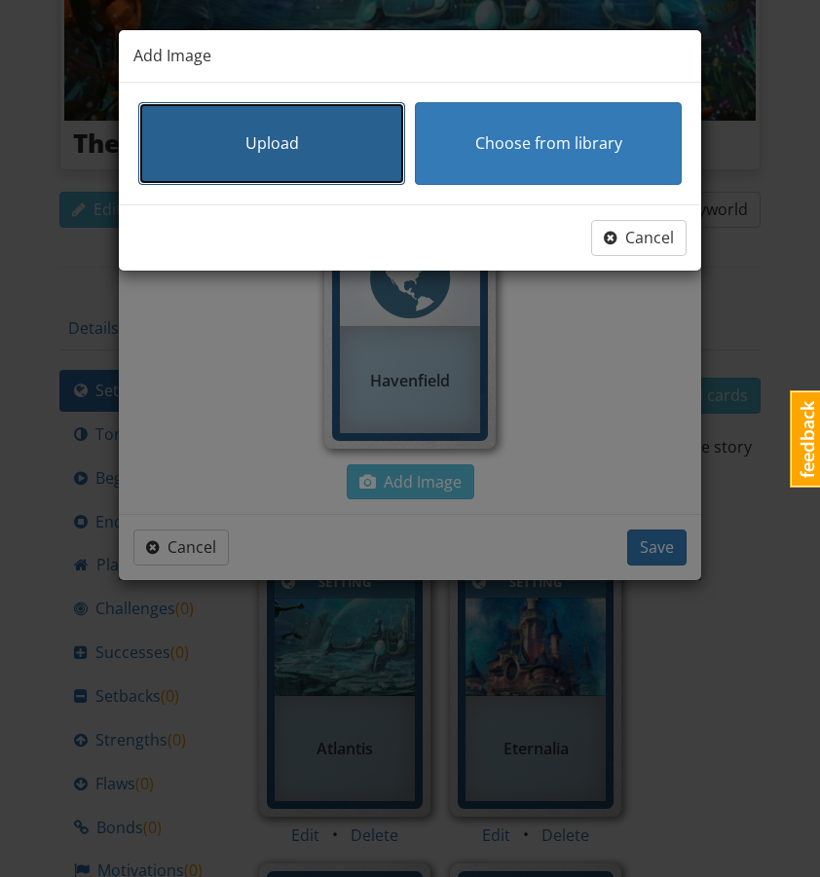
click at [287, 120] on button "Upload" at bounding box center [271, 143] width 267 height 83
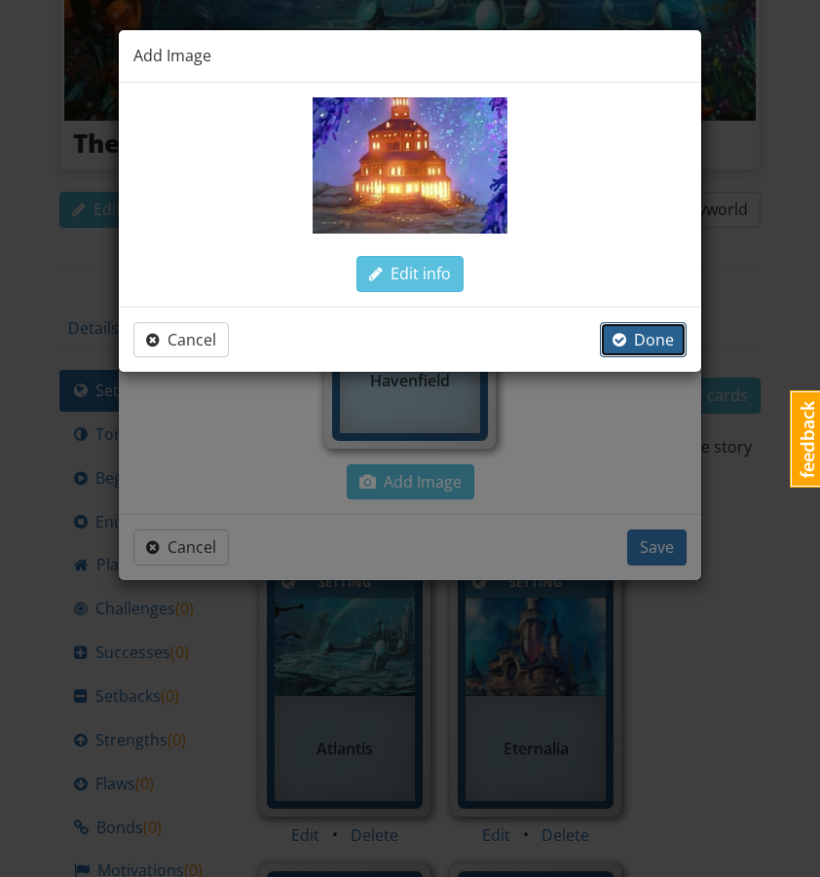
click at [632, 350] on span "Done" at bounding box center [643, 339] width 61 height 21
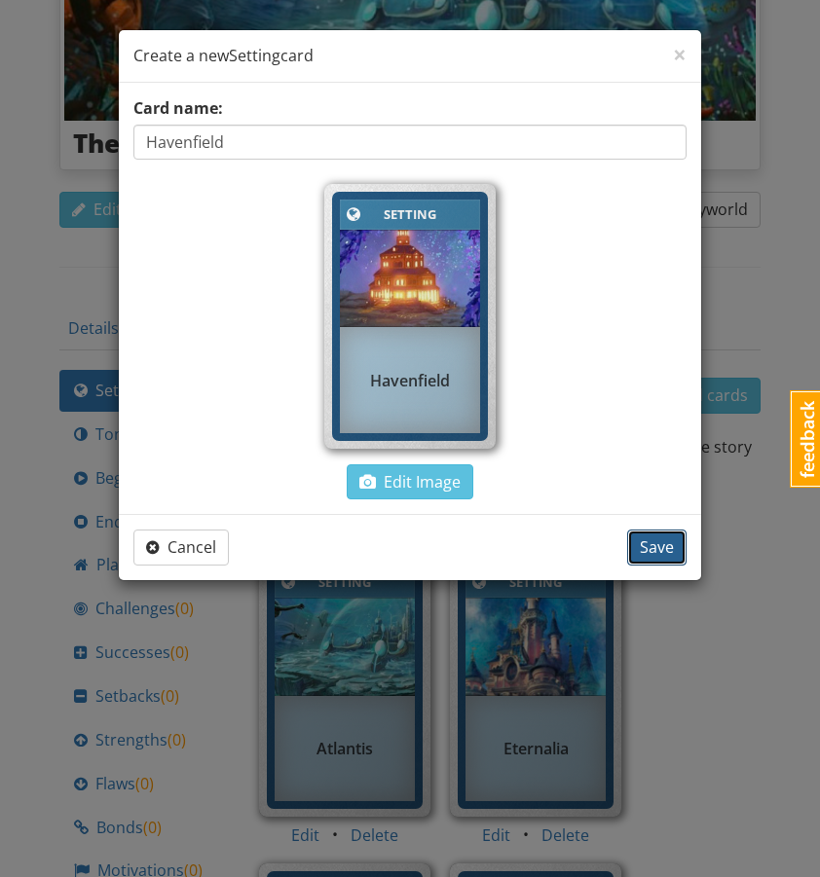
click at [653, 551] on span "Save" at bounding box center [657, 547] width 34 height 21
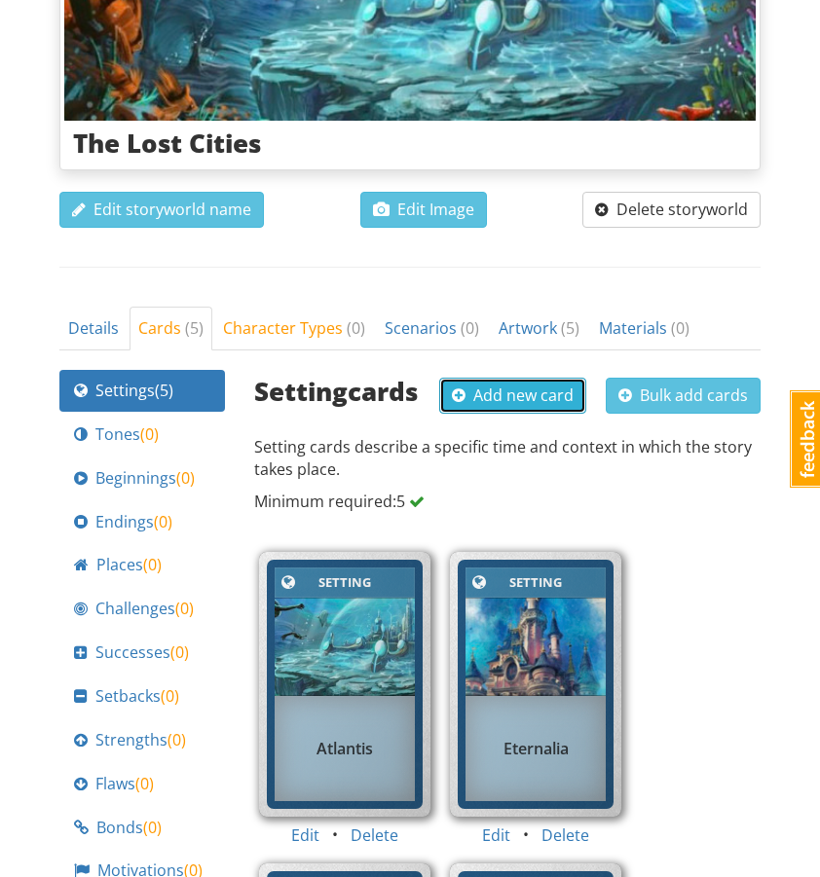
click at [541, 378] on button "Add new card" at bounding box center [512, 396] width 147 height 36
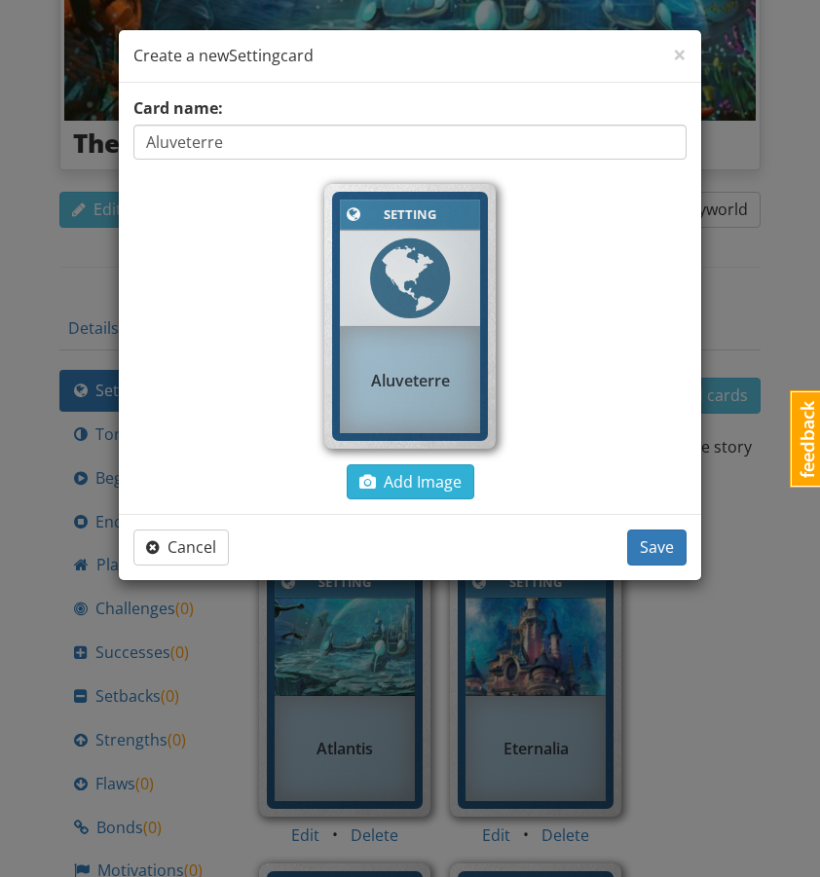
type input "Aluveterre"
click at [395, 472] on span "Add Image" at bounding box center [410, 481] width 102 height 21
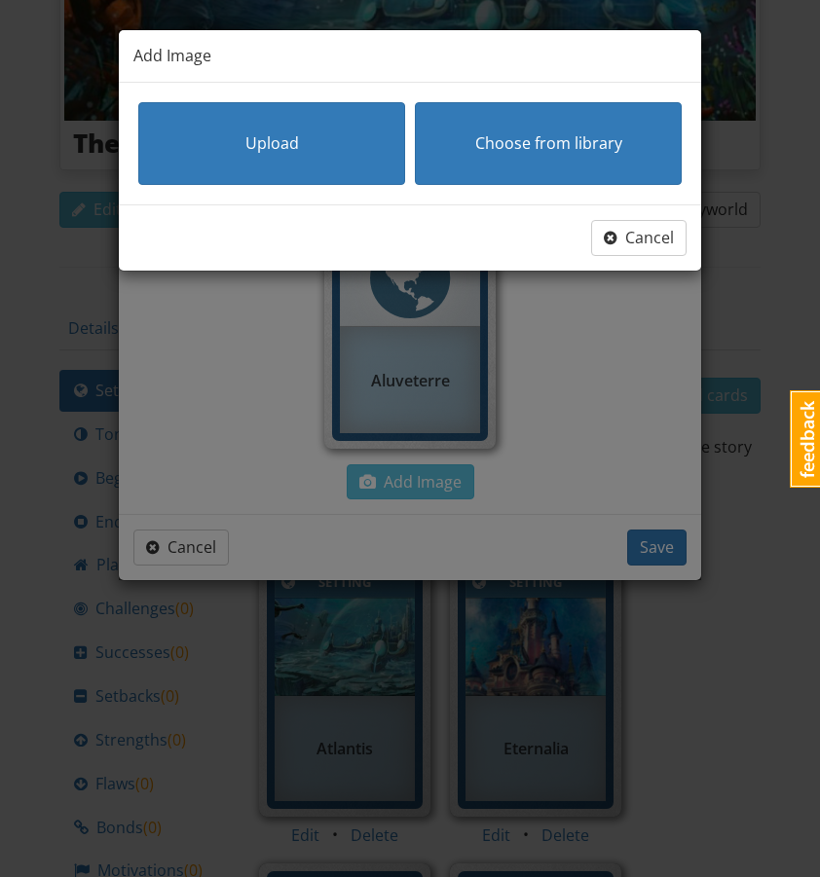
click at [286, 187] on div "Upload Choose from library" at bounding box center [409, 143] width 553 height 93
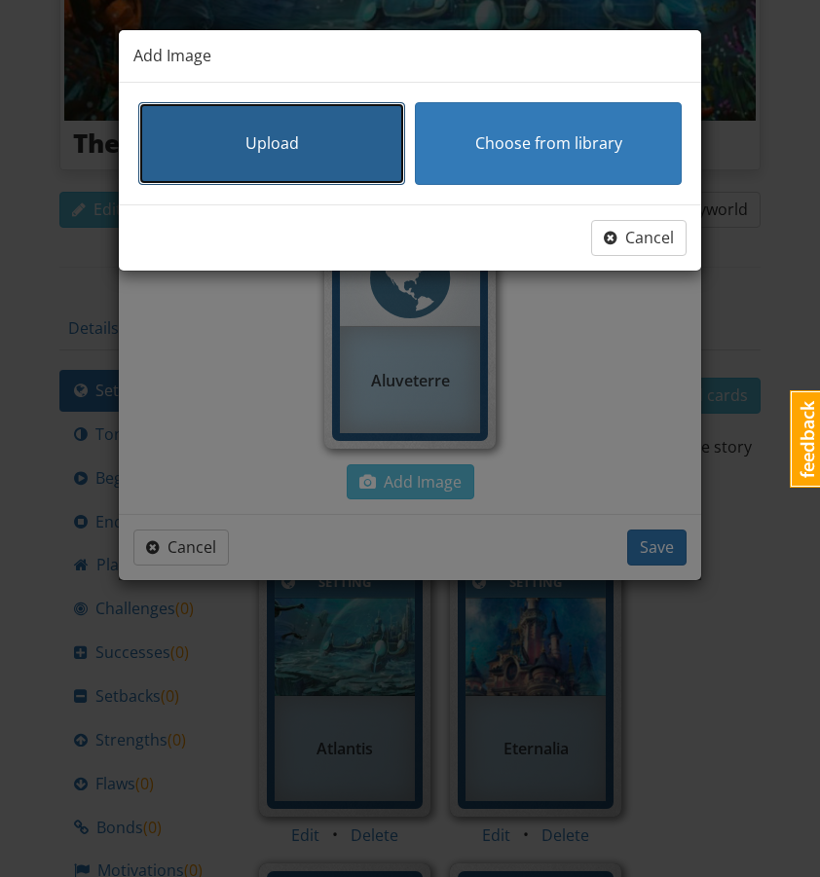
click at [286, 178] on button "Upload" at bounding box center [271, 143] width 267 height 83
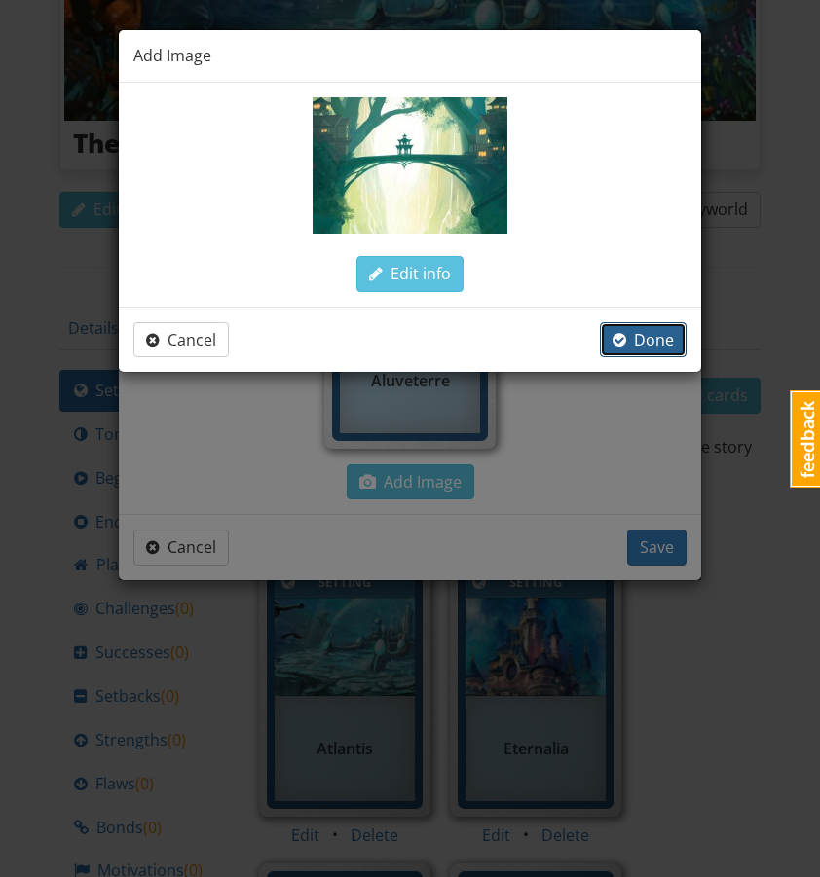
click at [651, 345] on span "Done" at bounding box center [643, 339] width 61 height 21
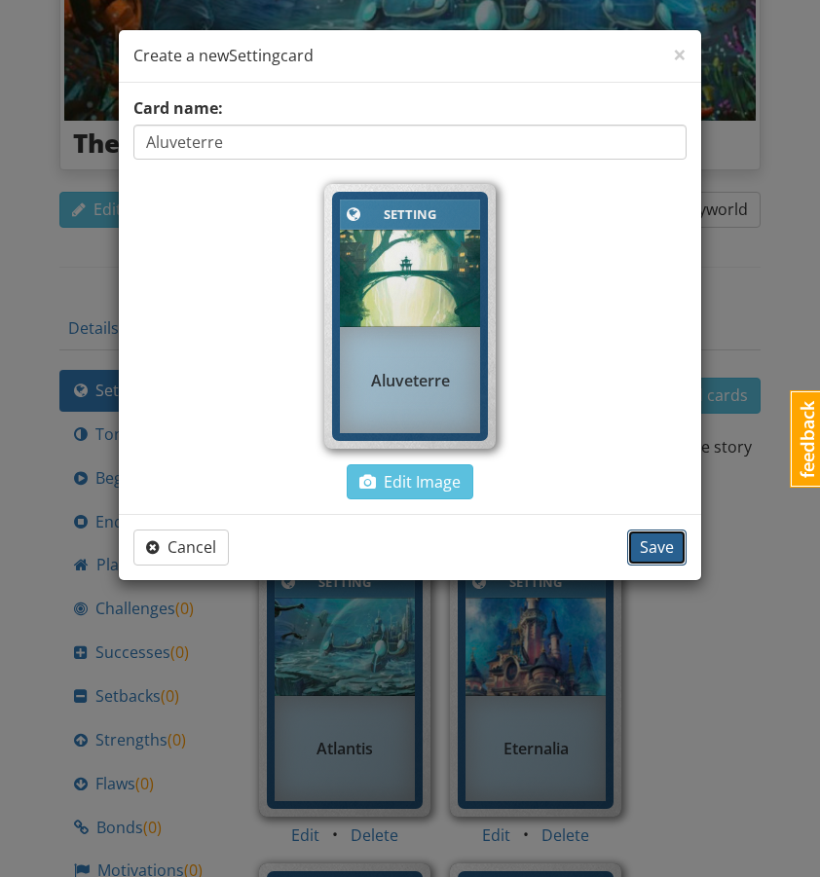
click at [662, 558] on button "Save" at bounding box center [656, 548] width 59 height 36
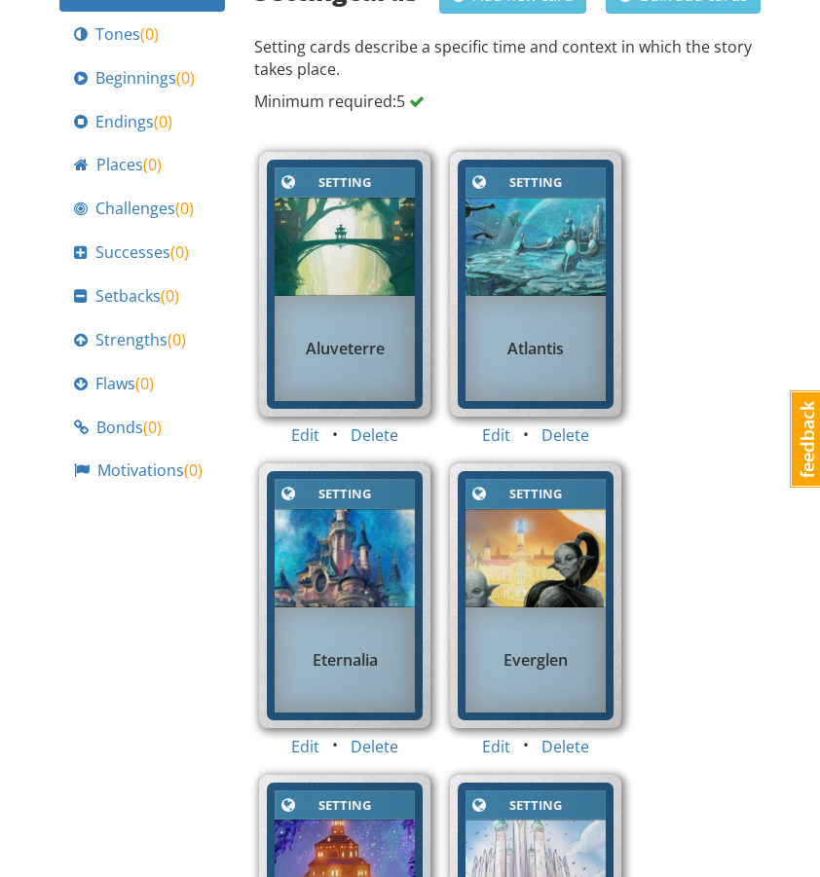
scroll to position [723, 0]
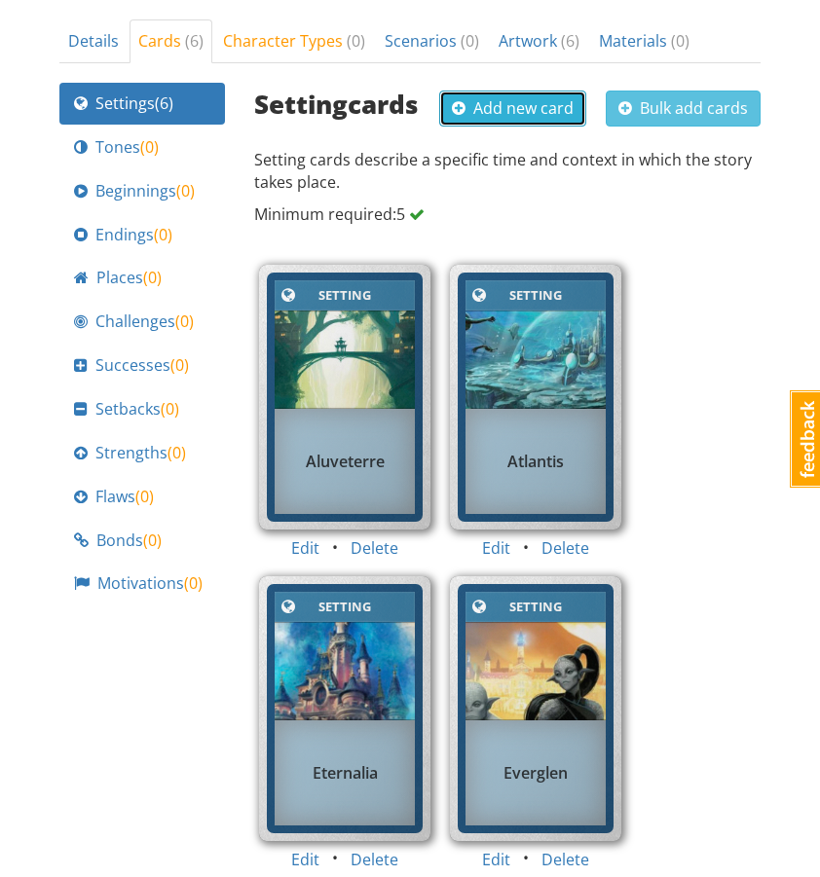
click at [517, 97] on span "Add new card" at bounding box center [513, 107] width 122 height 21
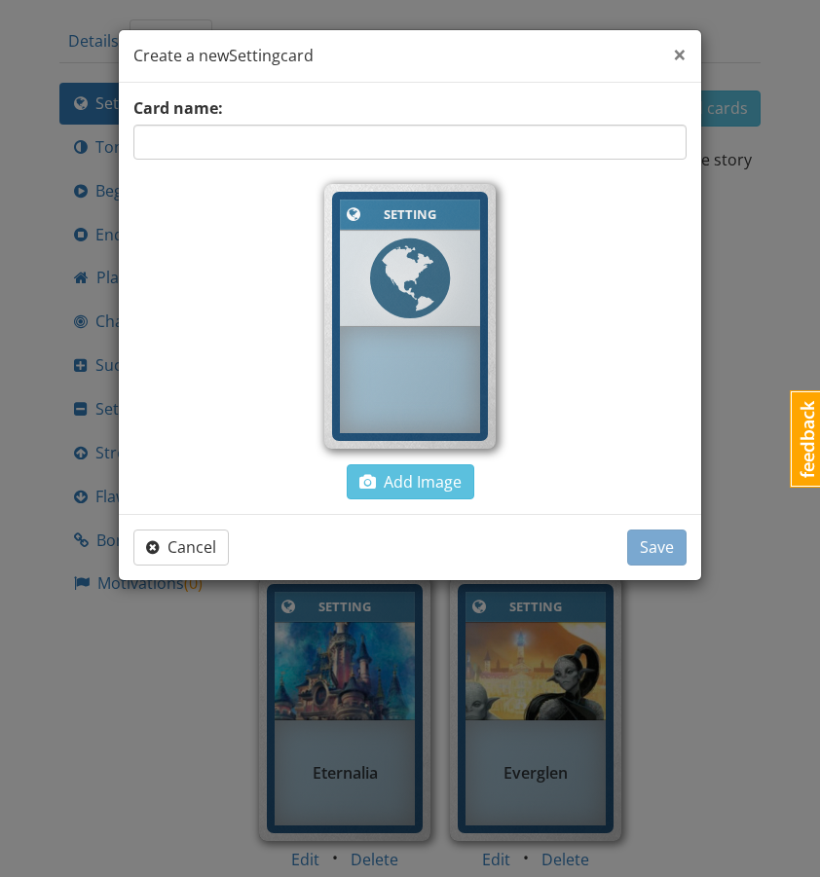
click at [682, 58] on span "×" at bounding box center [680, 54] width 14 height 32
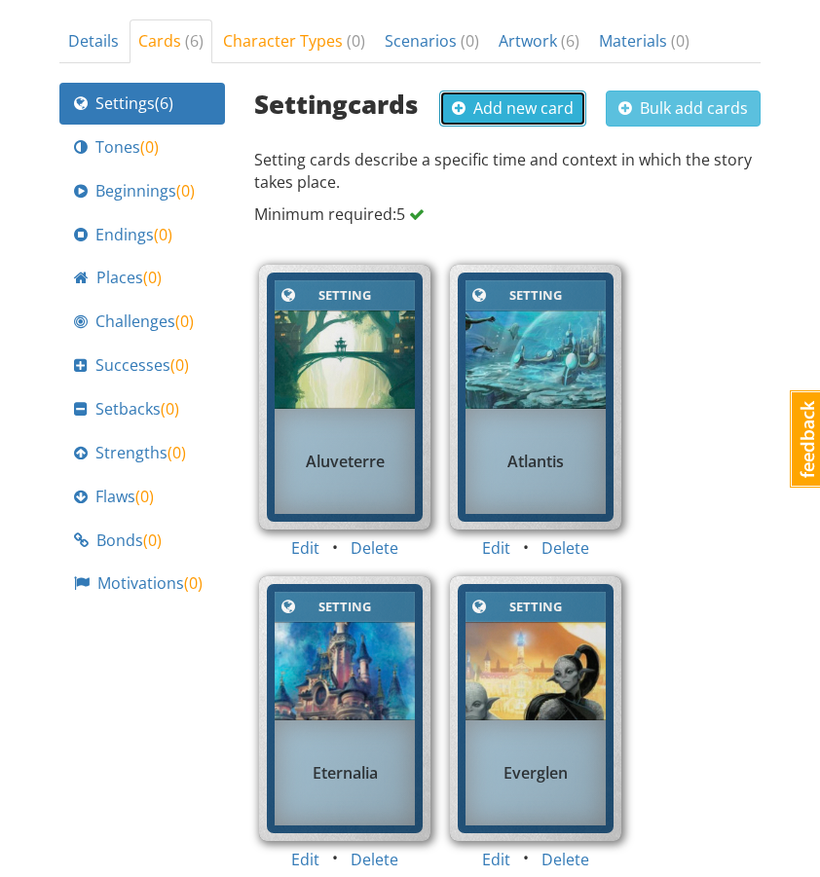
click at [523, 97] on span "Add new card" at bounding box center [513, 107] width 122 height 21
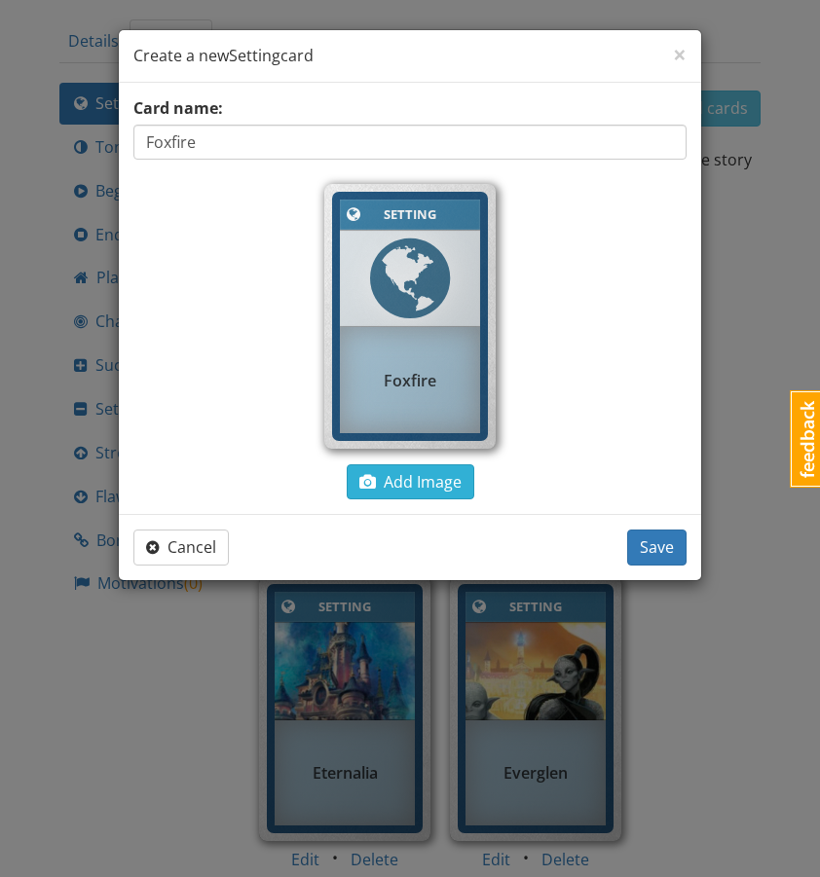
type input "Foxfire"
click at [413, 488] on span "Add Image" at bounding box center [410, 481] width 102 height 21
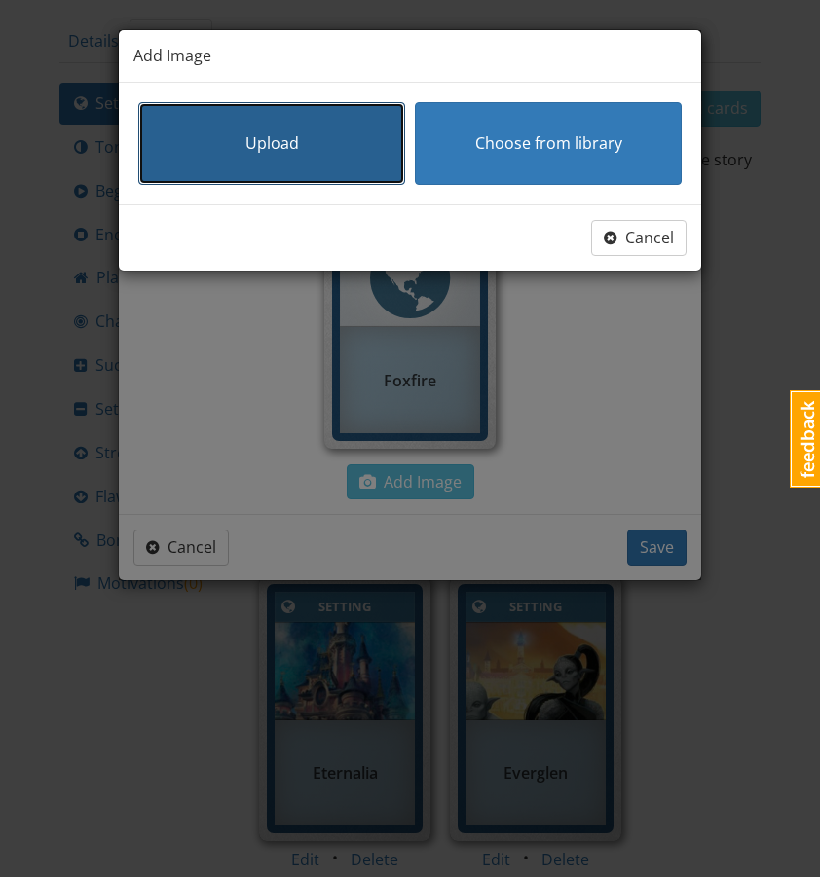
click at [318, 173] on button "Upload" at bounding box center [271, 143] width 267 height 83
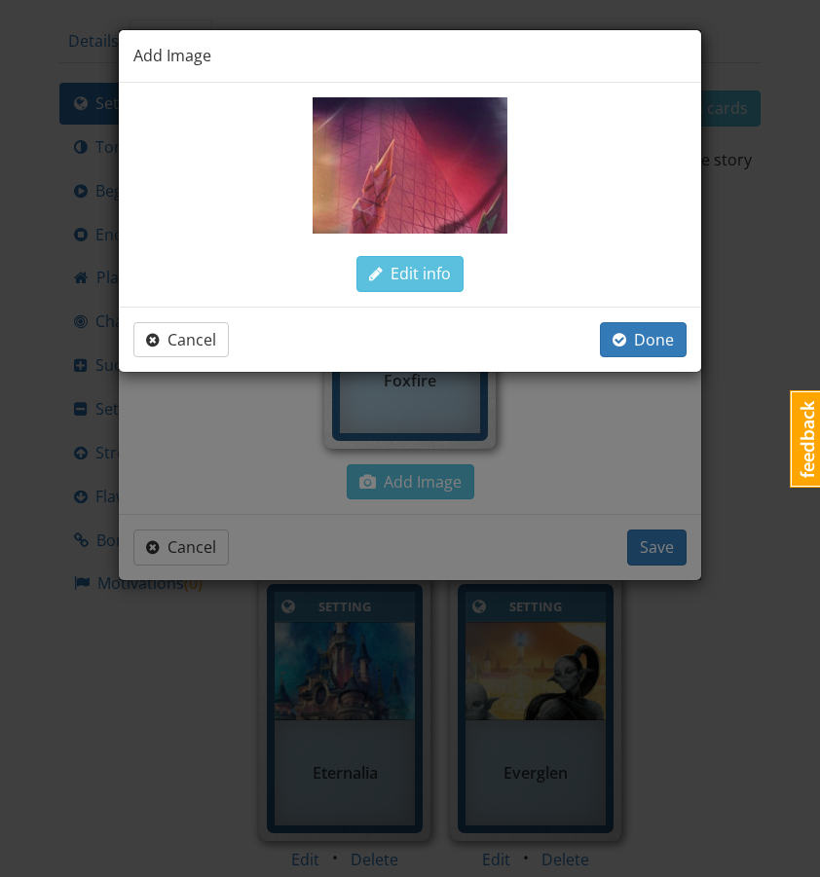
click at [636, 319] on div "Cancel Done" at bounding box center [410, 340] width 582 height 66
click at [636, 332] on span "Done" at bounding box center [643, 339] width 61 height 21
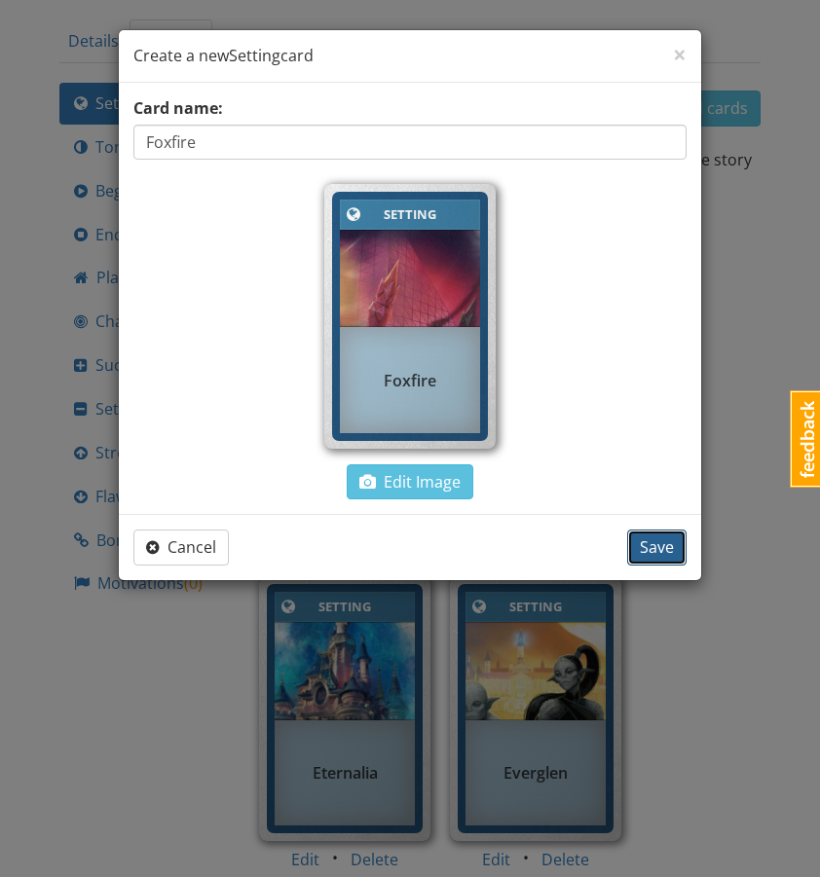
click at [657, 560] on button "Save" at bounding box center [656, 548] width 59 height 36
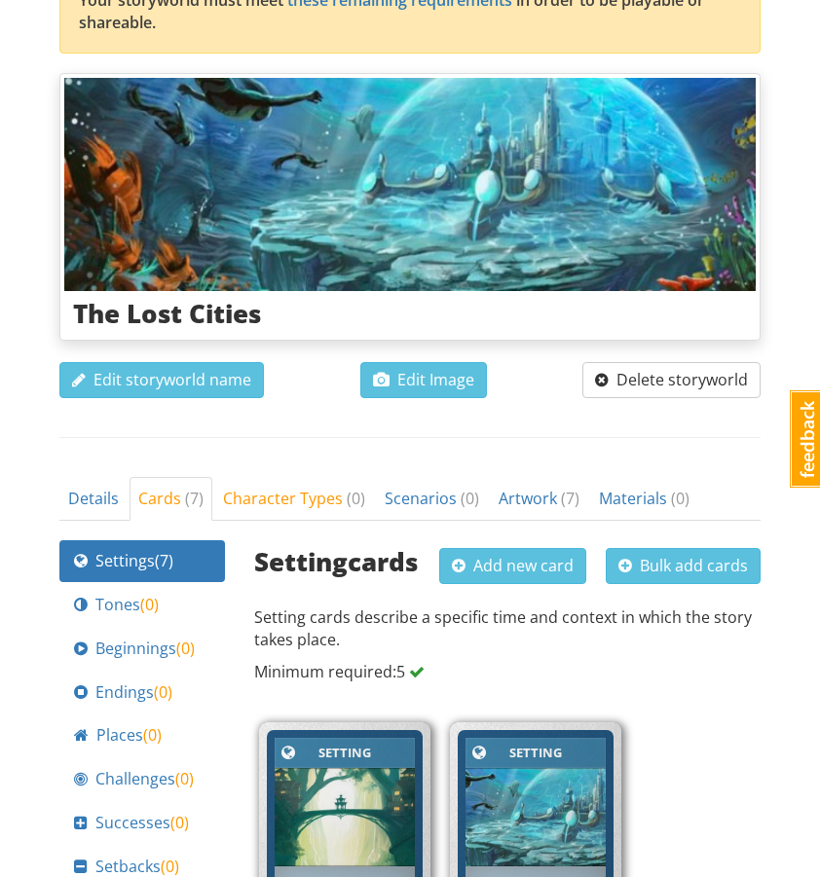
scroll to position [263, 0]
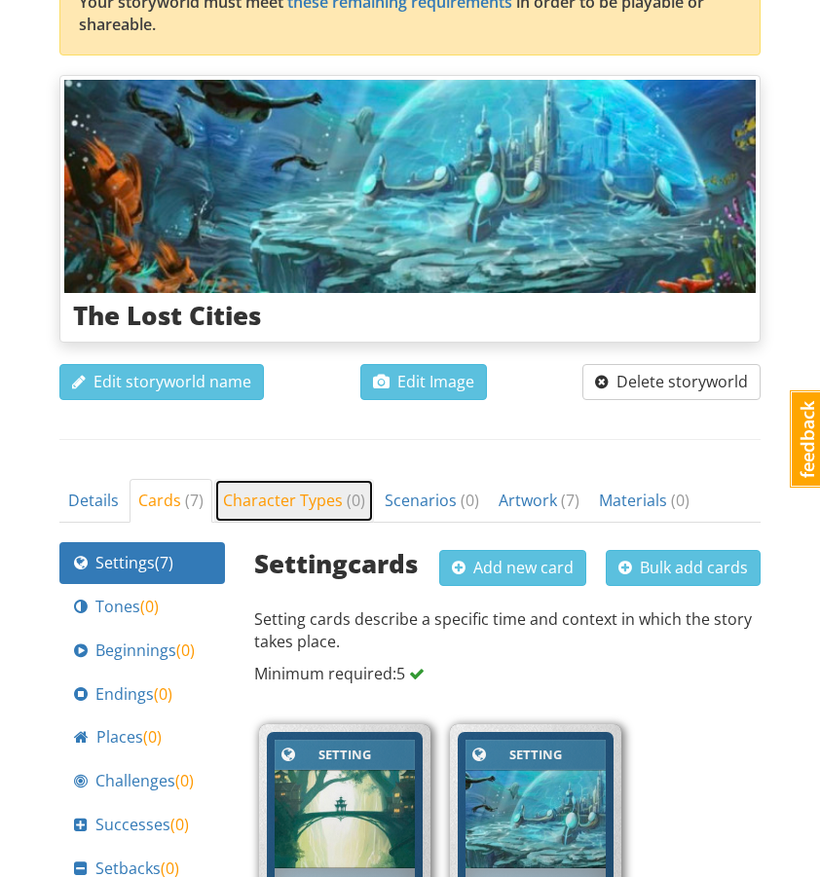
click at [278, 490] on span "Character Types ( 0 )" at bounding box center [294, 500] width 142 height 21
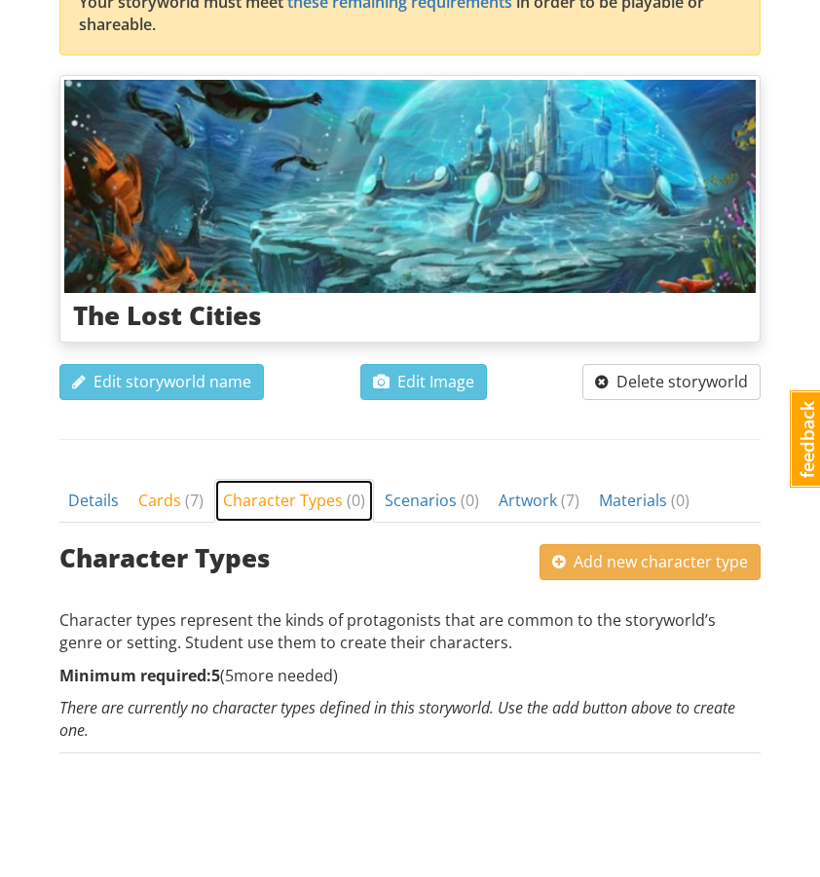
scroll to position [226, 0]
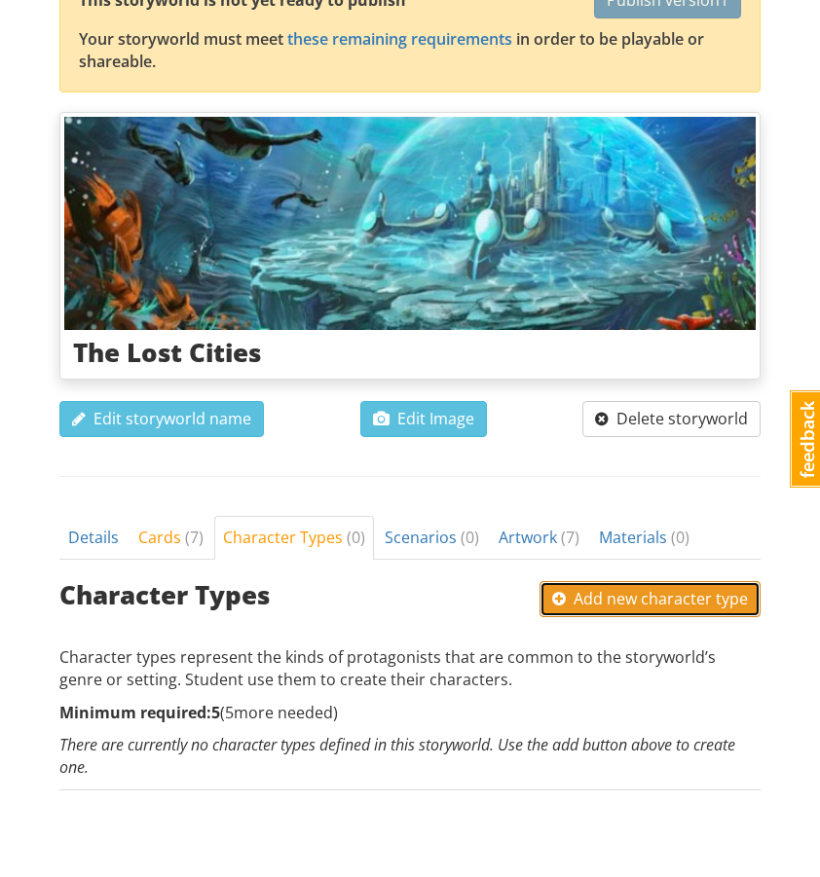
click at [607, 581] on button "Add new character type" at bounding box center [650, 599] width 221 height 36
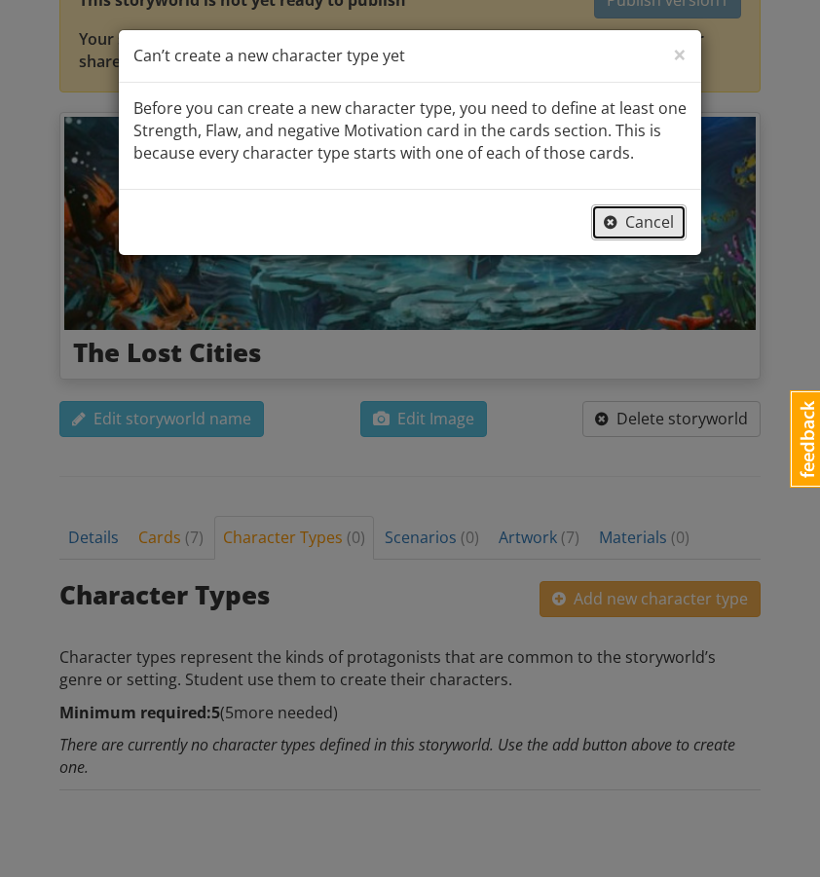
click at [626, 218] on span "Cancel" at bounding box center [639, 221] width 70 height 21
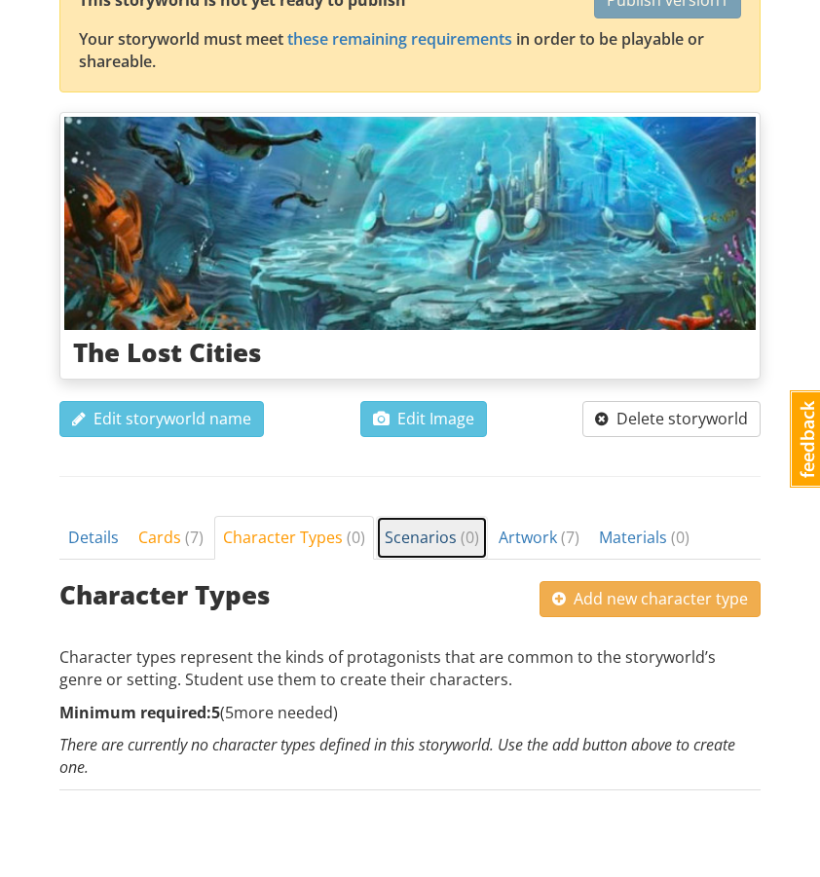
click at [424, 527] on span "Scenarios ( 0 )" at bounding box center [432, 537] width 94 height 21
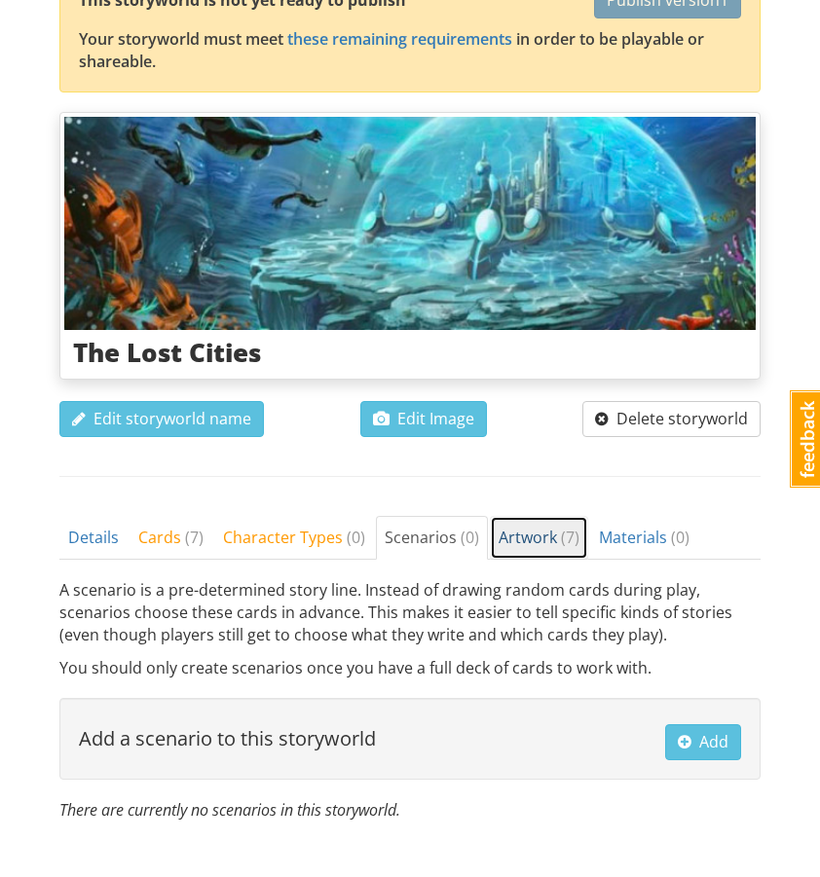
click at [515, 527] on span "Artwork ( 7 )" at bounding box center [539, 537] width 81 height 21
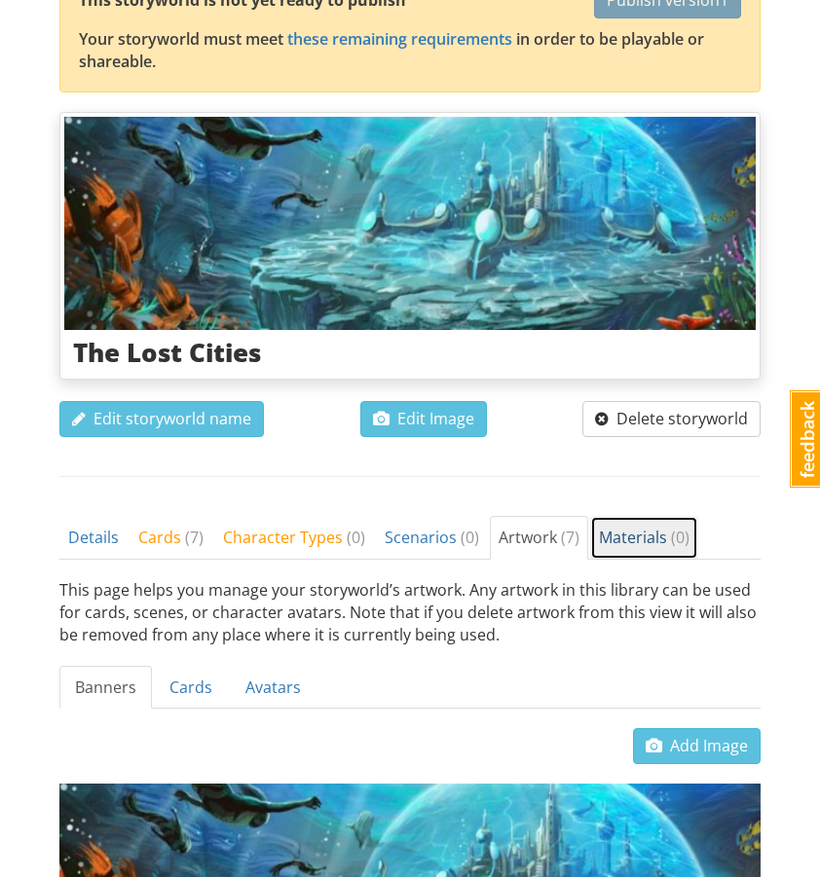
click at [614, 527] on span "Materials ( 0 )" at bounding box center [644, 537] width 91 height 21
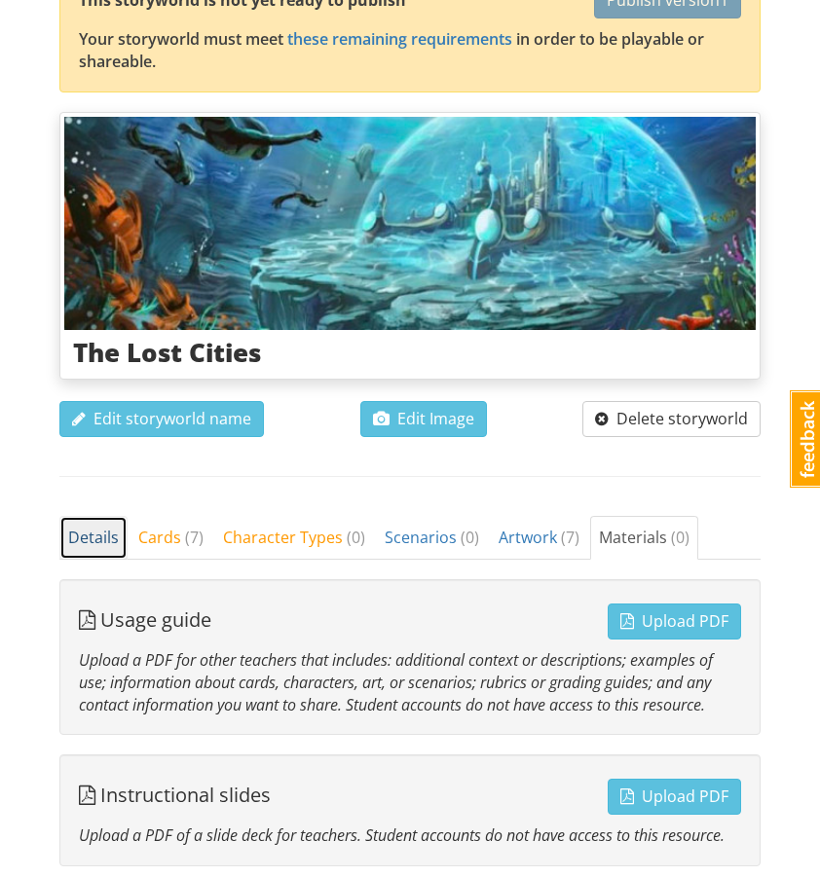
click at [99, 527] on span "Details" at bounding box center [93, 537] width 51 height 21
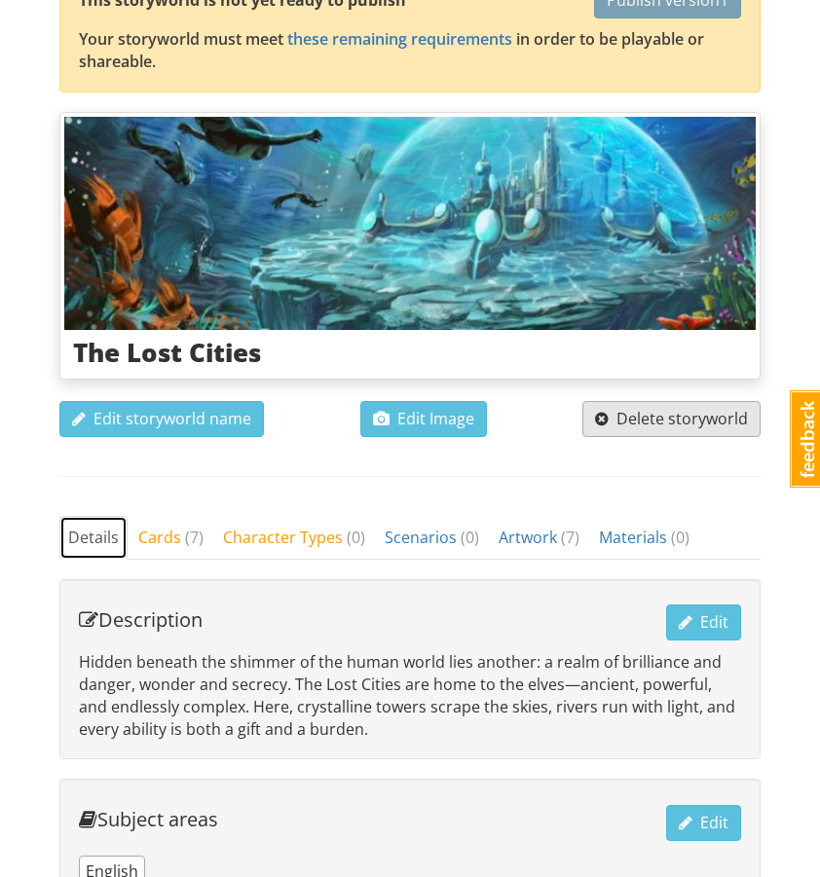
scroll to position [0, 0]
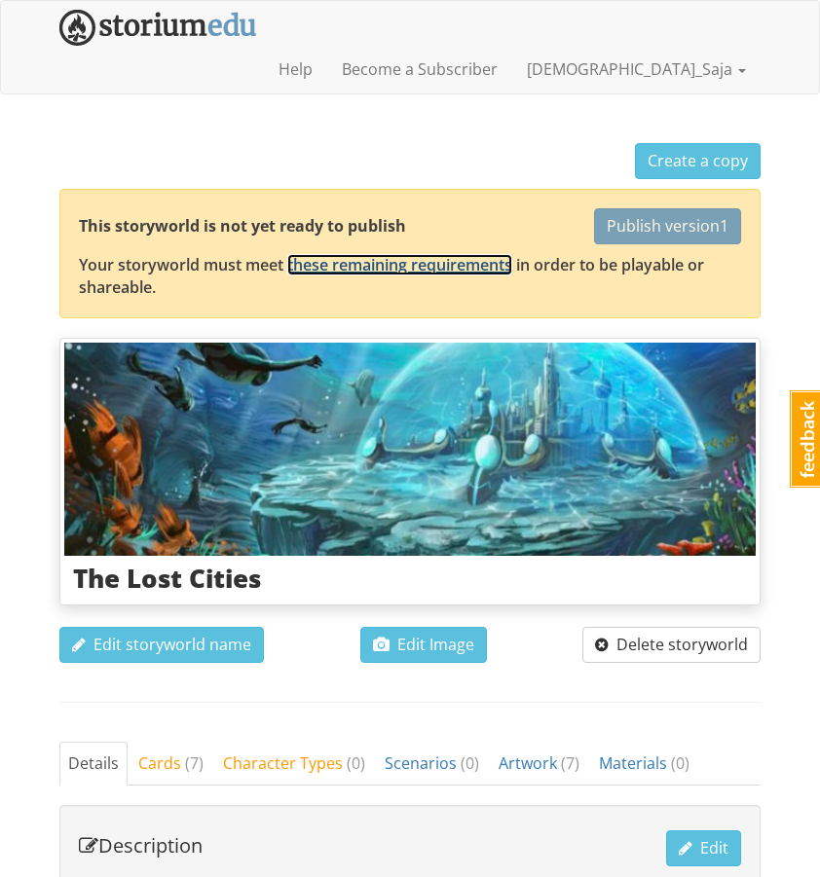
click at [463, 254] on link "these remaining requirements" at bounding box center [399, 264] width 225 height 21
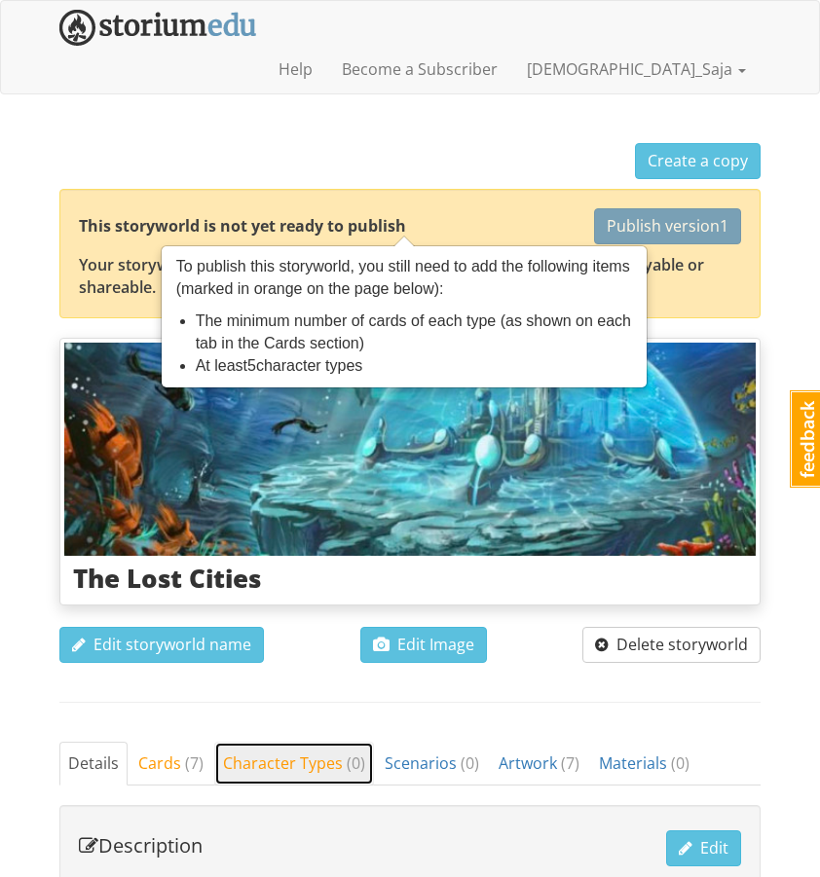
click at [349, 742] on link "Character Types ( 0 )" at bounding box center [294, 764] width 160 height 44
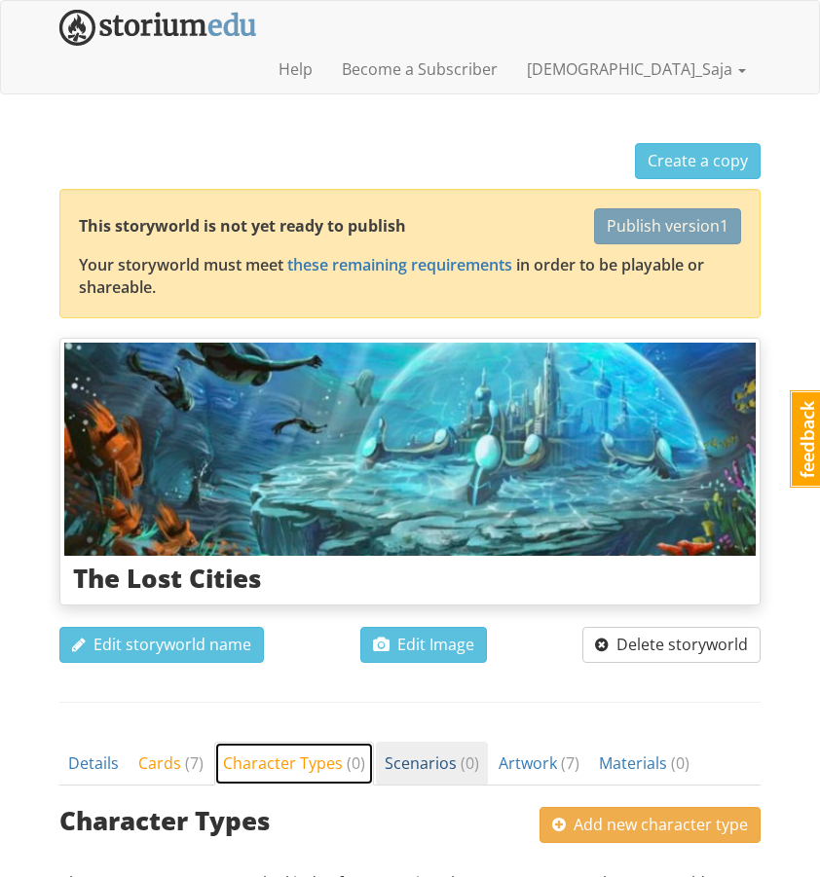
scroll to position [226, 0]
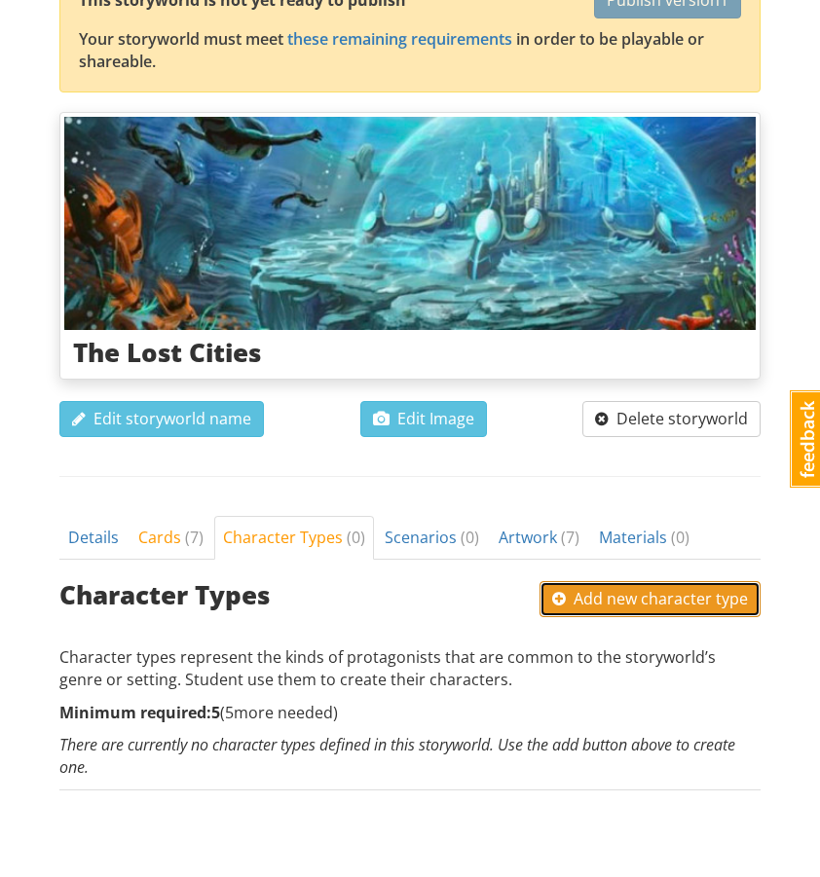
click at [607, 588] on span "Add new character type" at bounding box center [650, 598] width 196 height 21
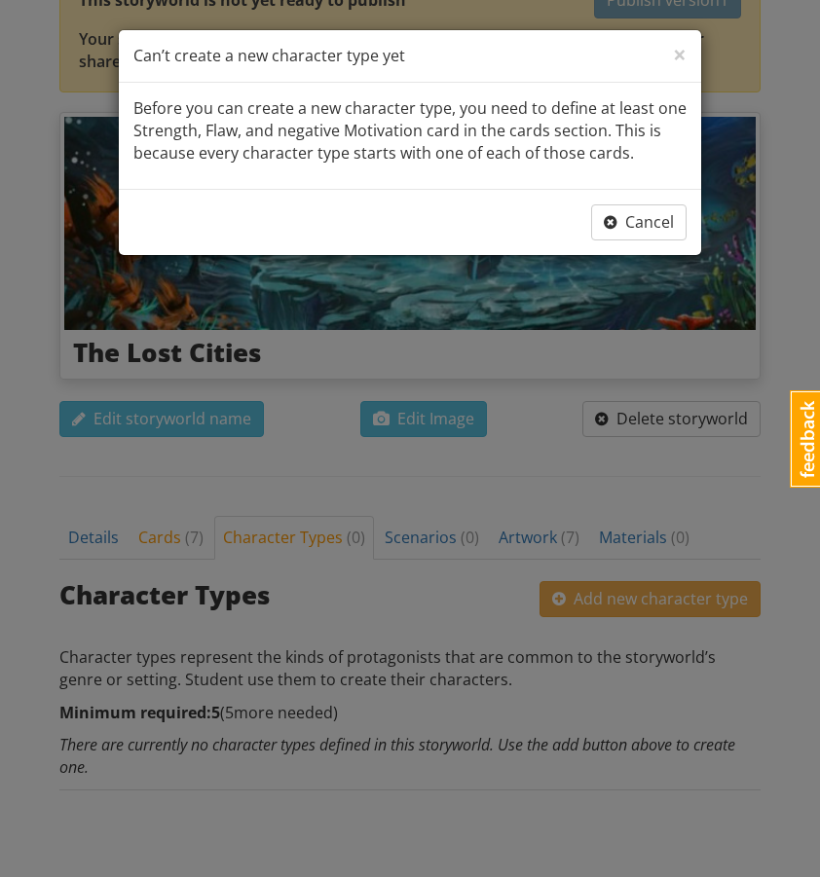
click at [429, 101] on p "Before you can create a new character type, you need to define at least one Str…" at bounding box center [409, 130] width 553 height 67
click at [688, 52] on div "× Close Can’t create a new character type yet" at bounding box center [410, 56] width 582 height 53
click at [681, 52] on span "×" at bounding box center [680, 54] width 14 height 32
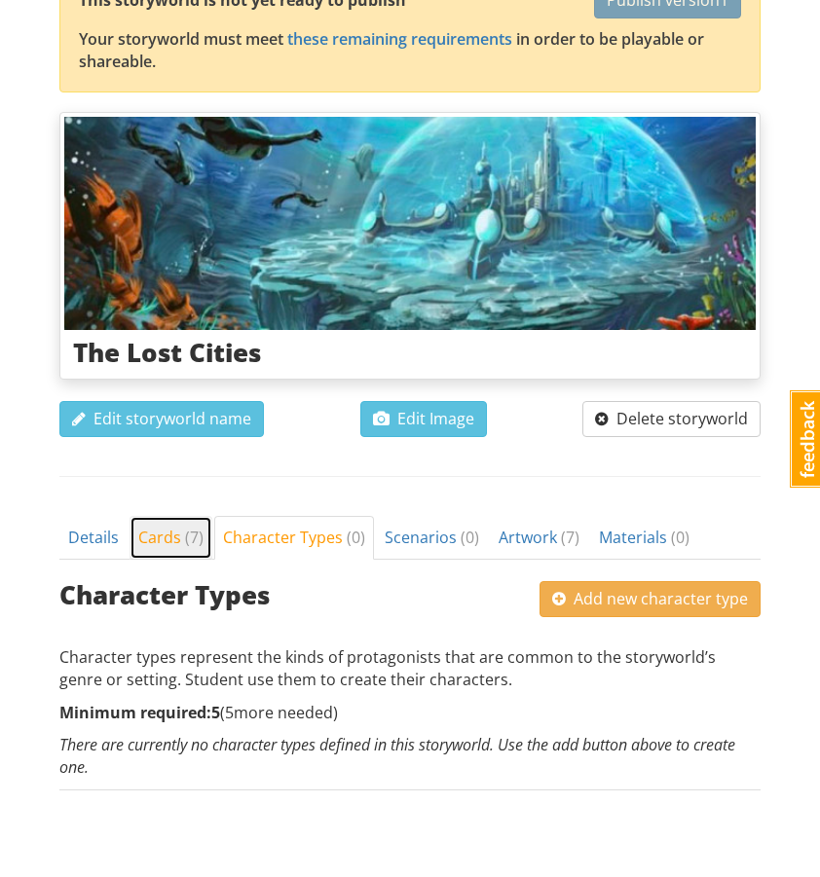
click at [174, 527] on span "Cards ( 7 )" at bounding box center [170, 537] width 65 height 21
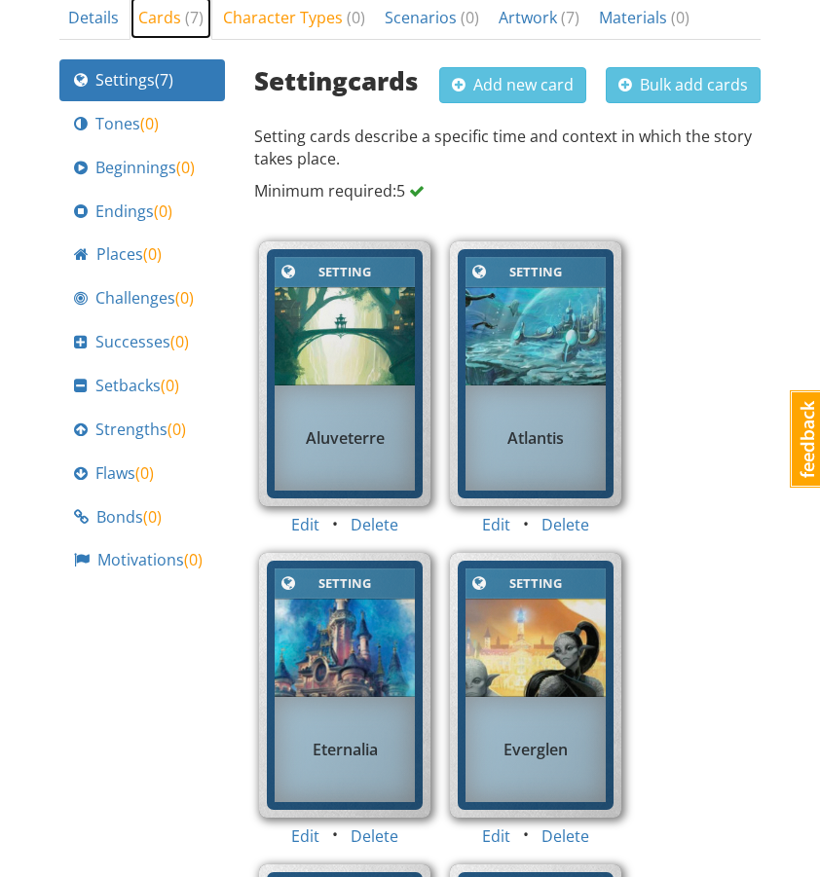
scroll to position [726, 0]
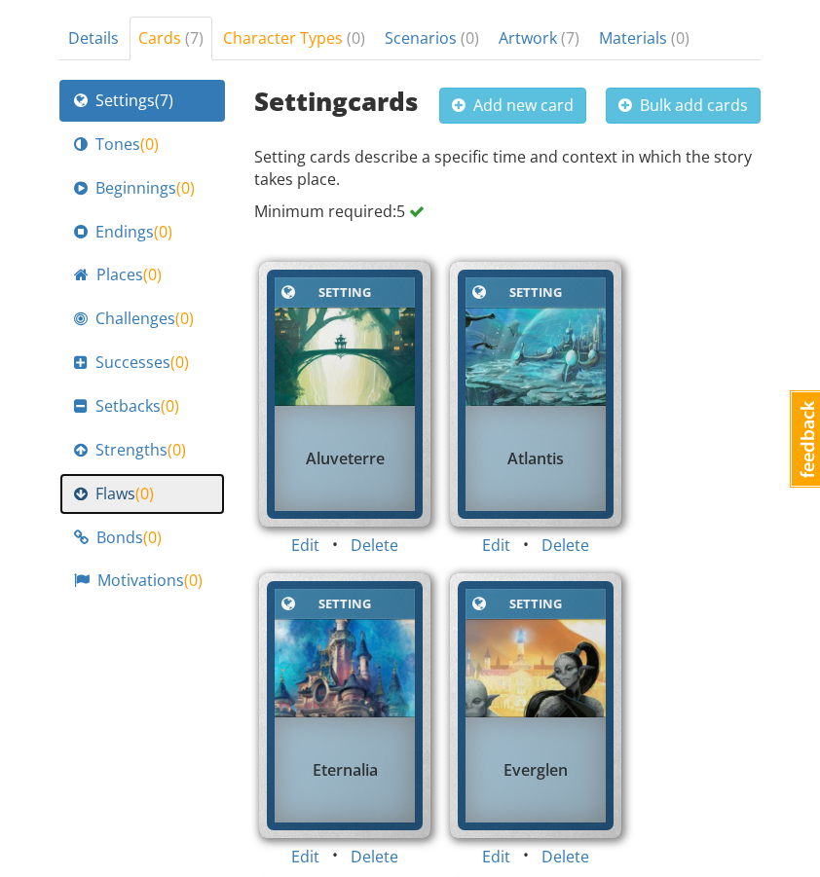
click at [132, 483] on span "Flaws ( 0 )" at bounding box center [124, 494] width 58 height 22
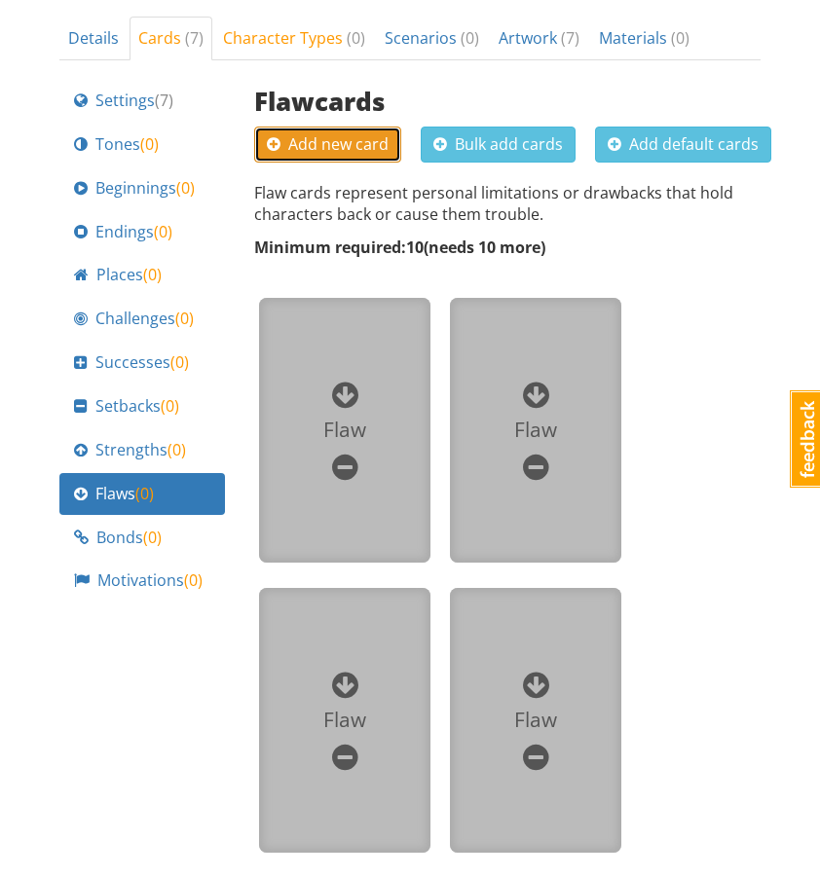
click at [373, 133] on span "Add new card" at bounding box center [328, 143] width 122 height 21
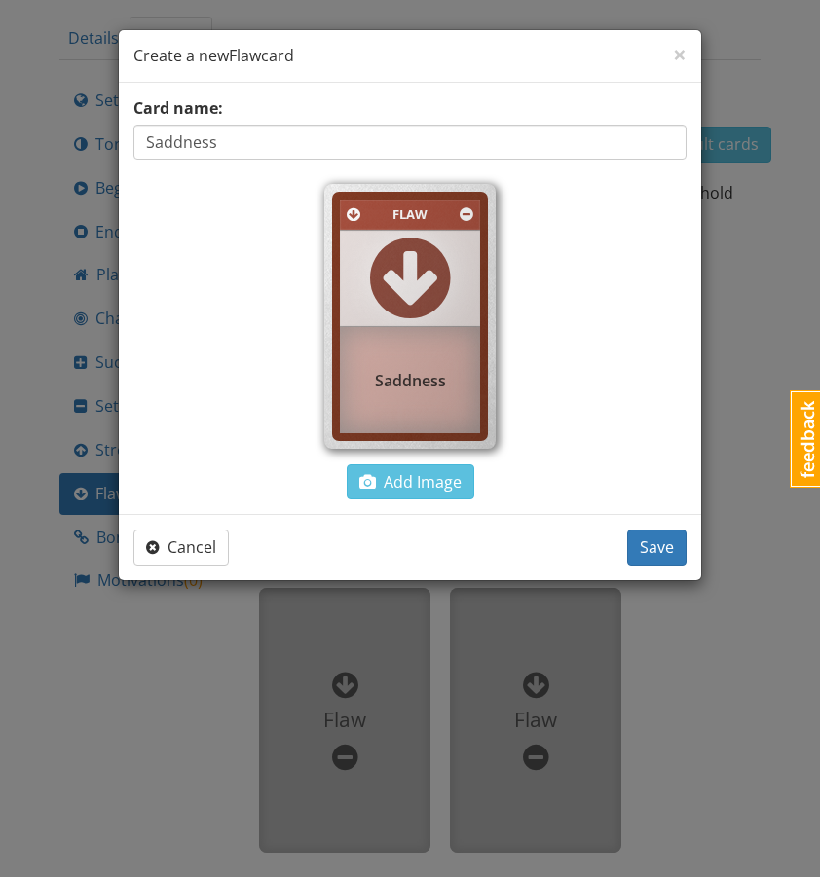
click at [180, 139] on input "Saddness" at bounding box center [409, 142] width 553 height 35
type input "Sadness"
click at [668, 547] on span "Save" at bounding box center [657, 547] width 34 height 21
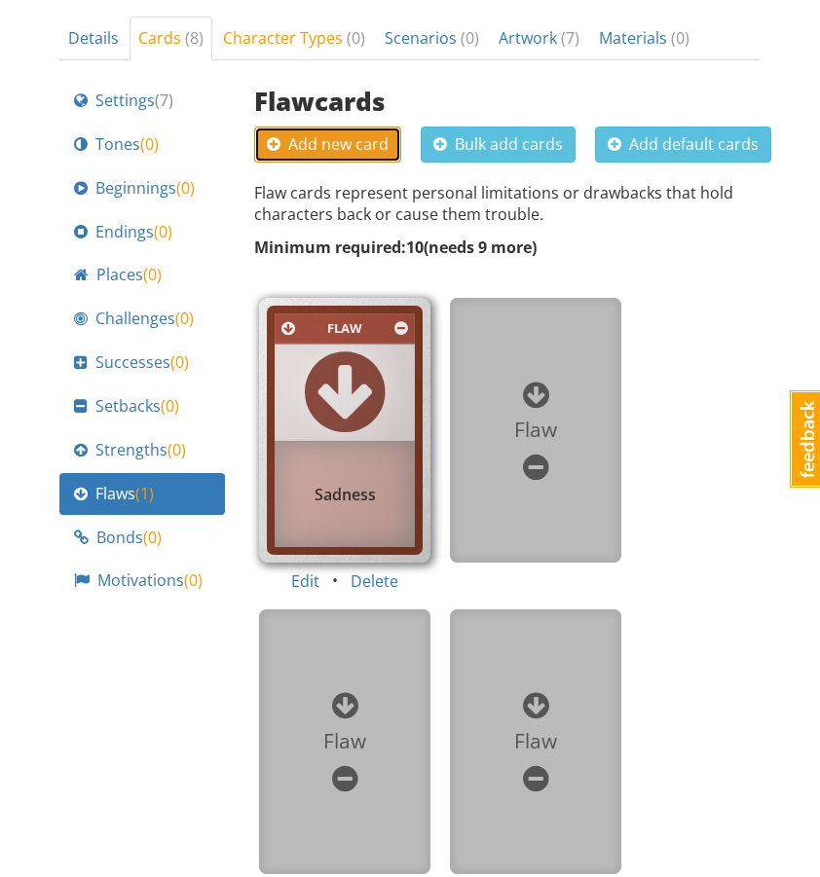
click at [301, 133] on span "Add new card" at bounding box center [328, 143] width 122 height 21
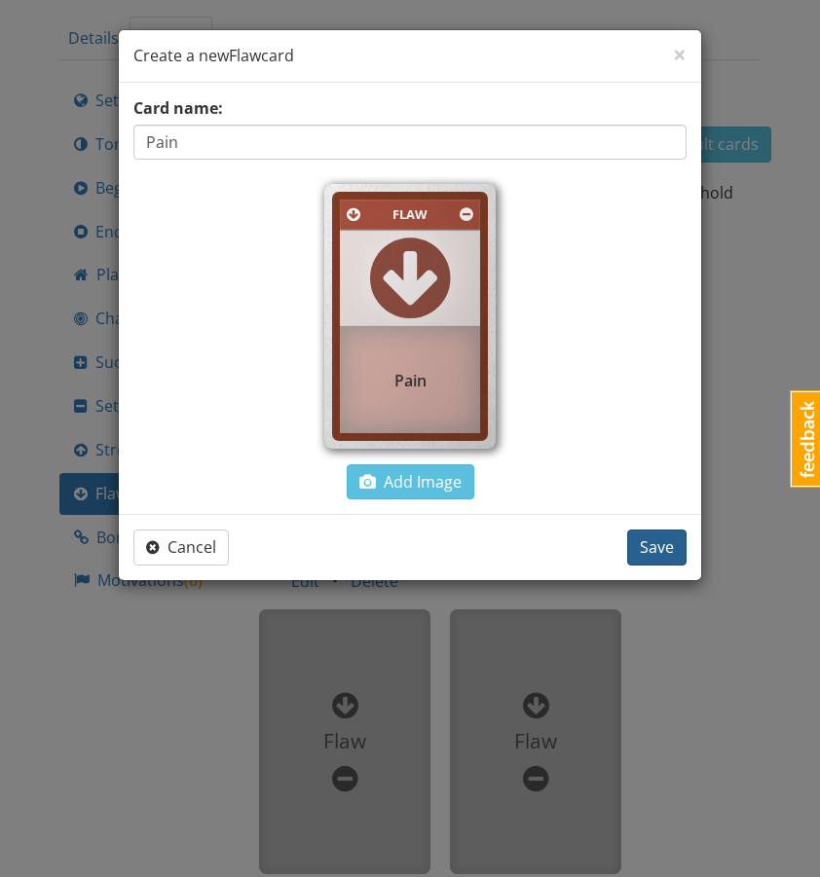
type input "Pain"
click at [632, 543] on button "Save" at bounding box center [656, 548] width 59 height 36
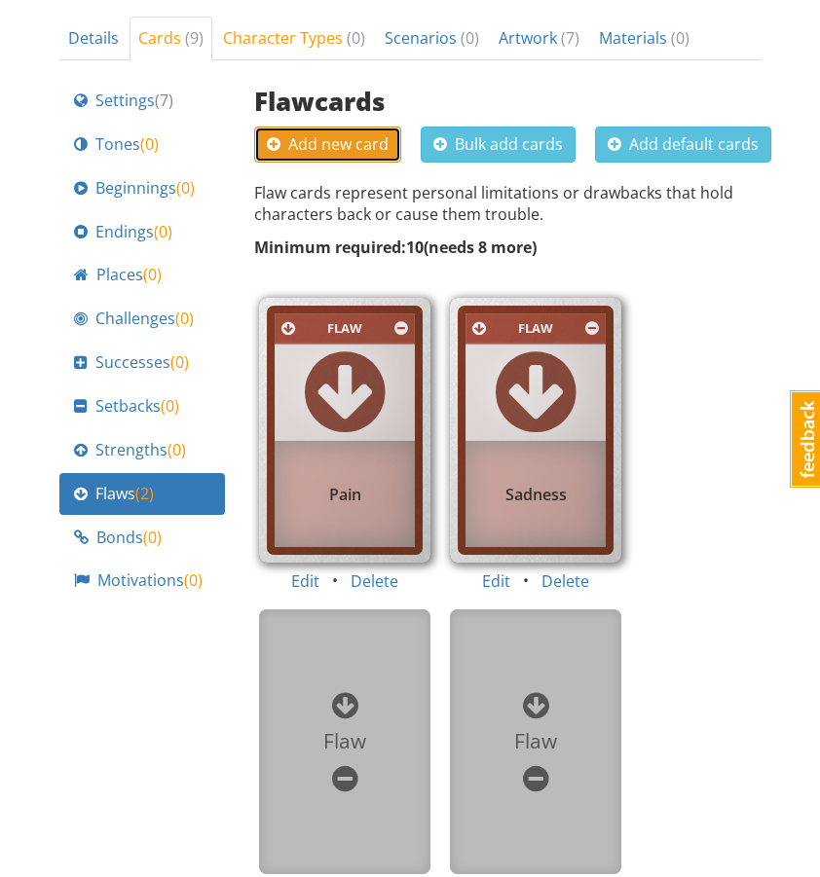
click at [364, 133] on span "Add new card" at bounding box center [328, 143] width 122 height 21
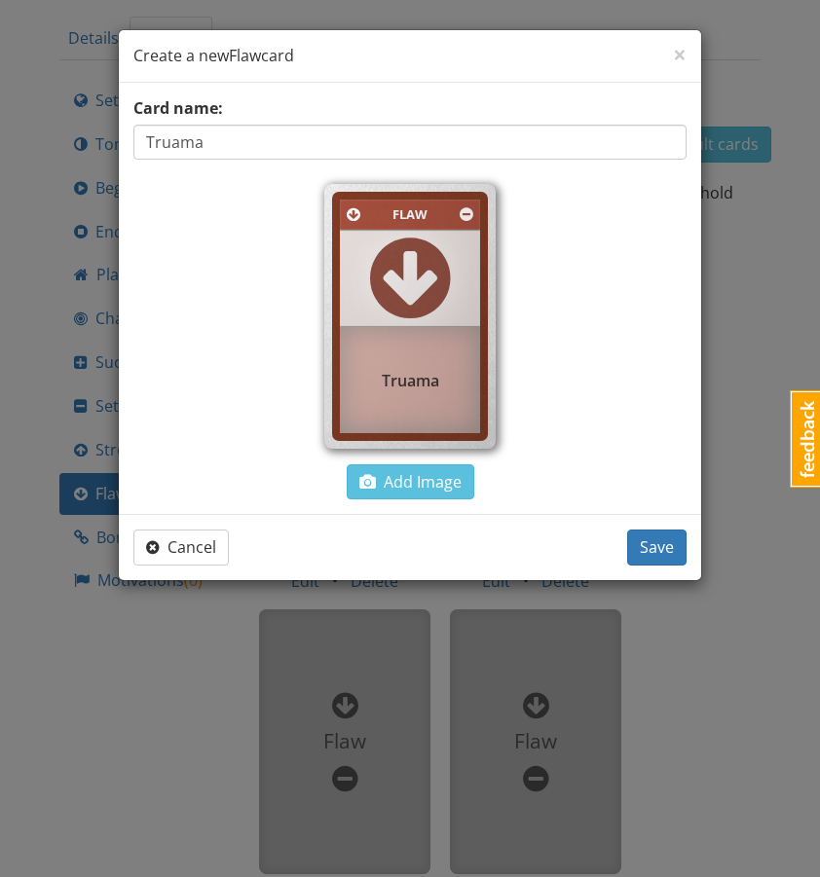
click at [189, 137] on input "Truama" at bounding box center [409, 142] width 553 height 35
click at [190, 137] on input "Truama" at bounding box center [409, 142] width 553 height 35
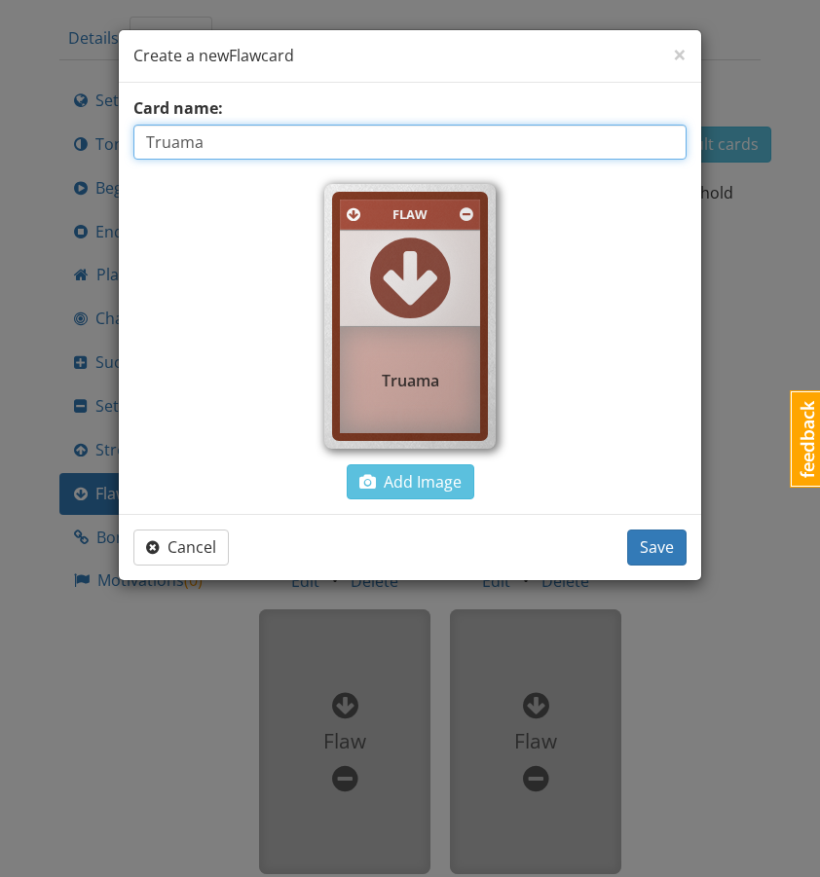
click at [201, 138] on input "Truama" at bounding box center [409, 142] width 553 height 35
click at [177, 143] on input "Truama" at bounding box center [409, 142] width 553 height 35
type input "Trauma"
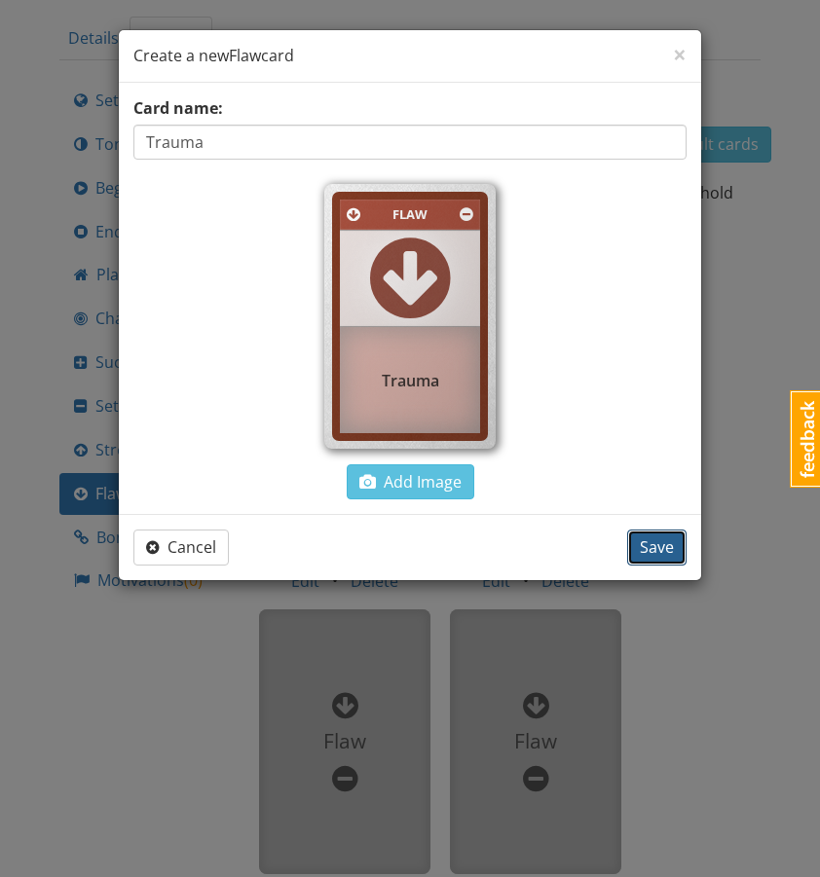
click at [659, 543] on span "Save" at bounding box center [657, 547] width 34 height 21
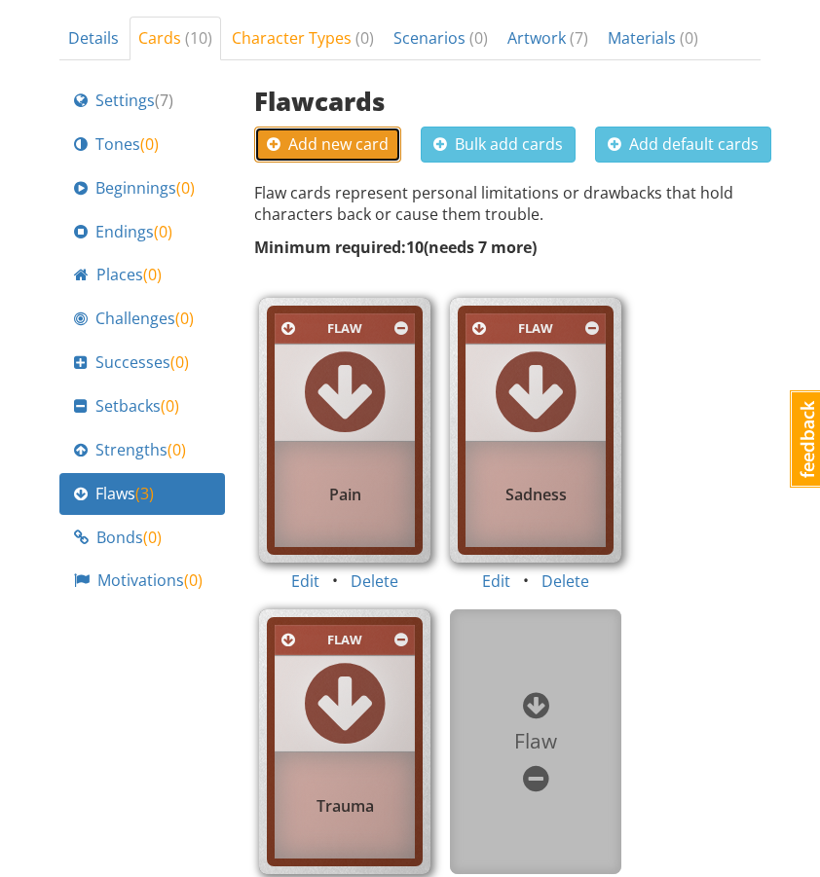
click at [349, 133] on span "Add new card" at bounding box center [328, 143] width 122 height 21
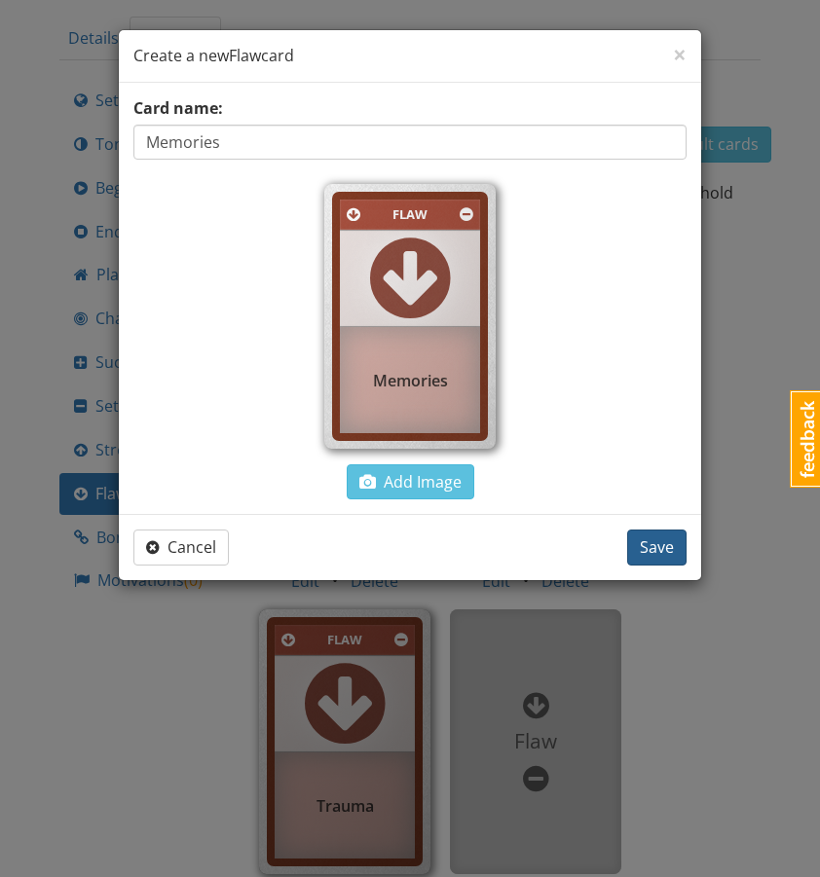
type input "Memories"
click at [658, 553] on span "Save" at bounding box center [657, 547] width 34 height 21
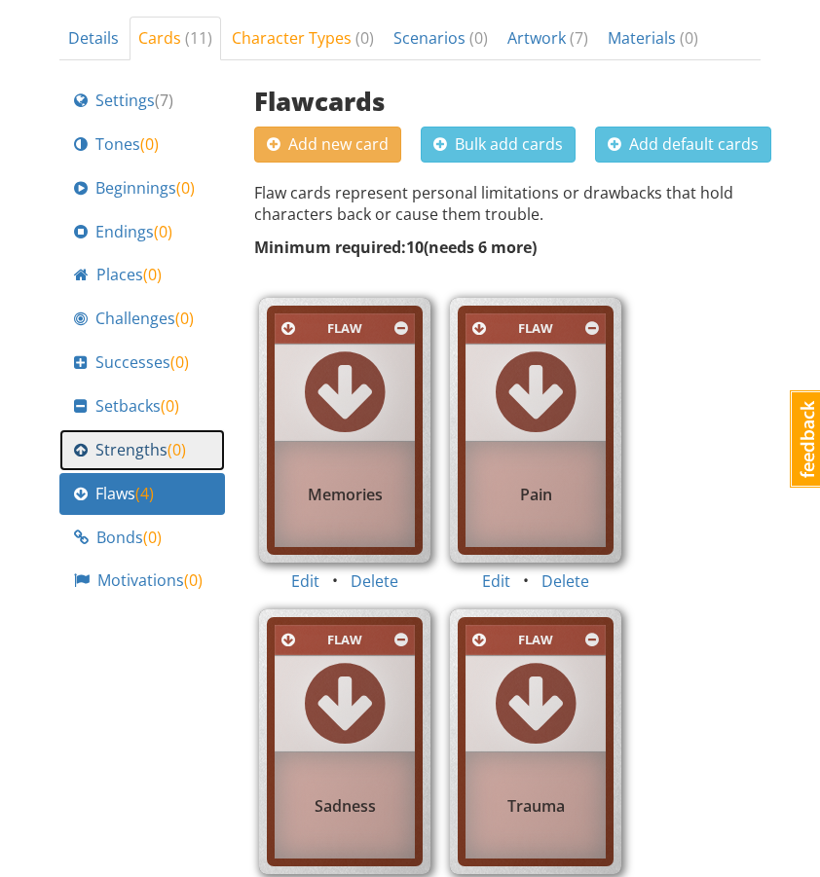
click at [160, 439] on span "Strengths ( 0 )" at bounding box center [140, 450] width 91 height 22
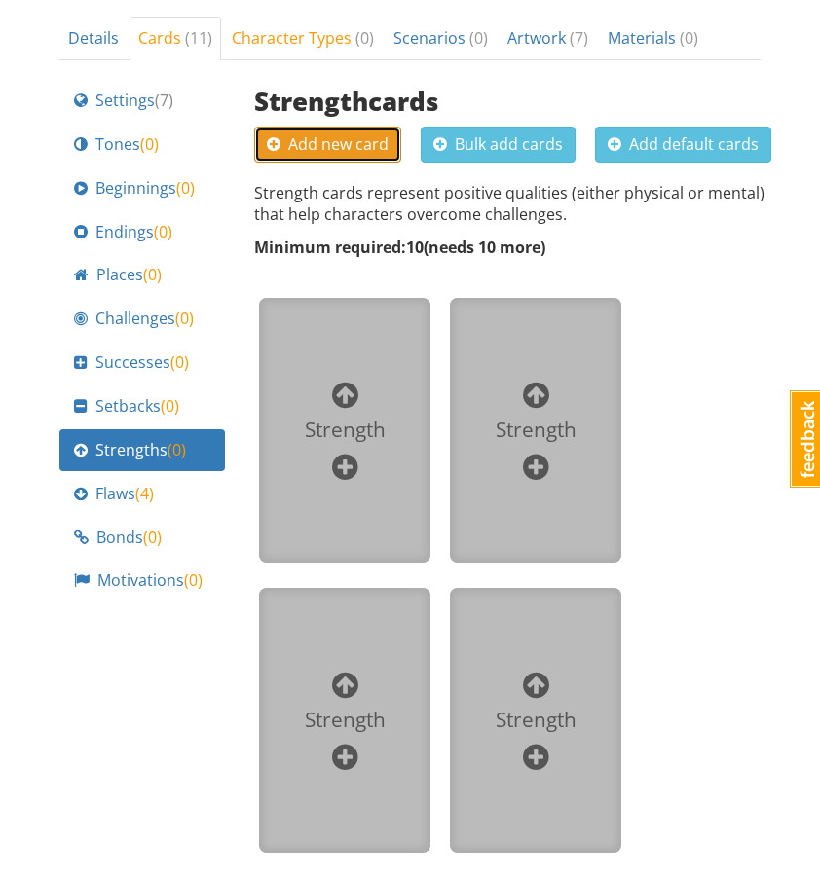
click at [367, 133] on span "Add new card" at bounding box center [328, 143] width 122 height 21
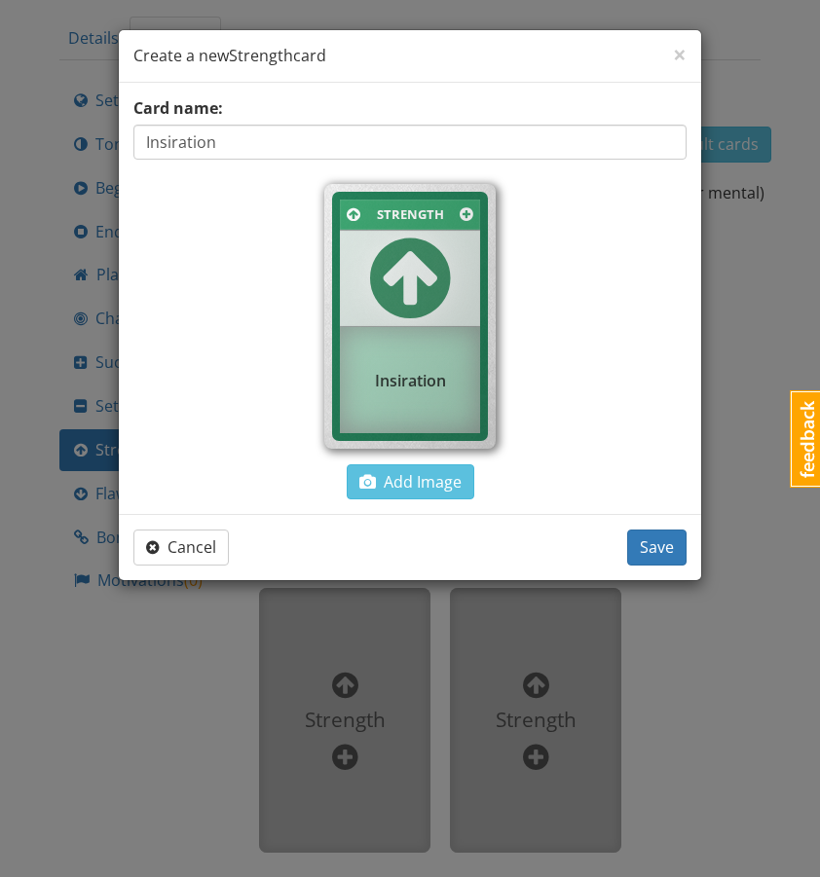
click at [166, 138] on input "Insiration" at bounding box center [409, 142] width 553 height 35
type input "Inspiration"
click at [677, 552] on button "Save" at bounding box center [656, 548] width 59 height 36
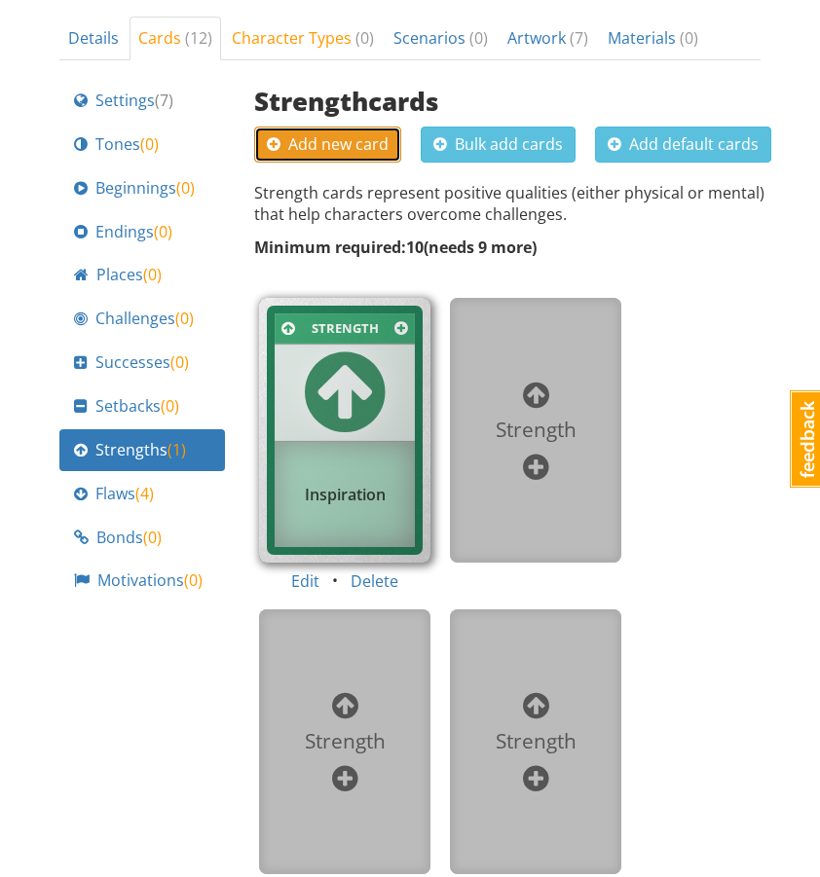
click at [373, 133] on span "Add new card" at bounding box center [328, 143] width 122 height 21
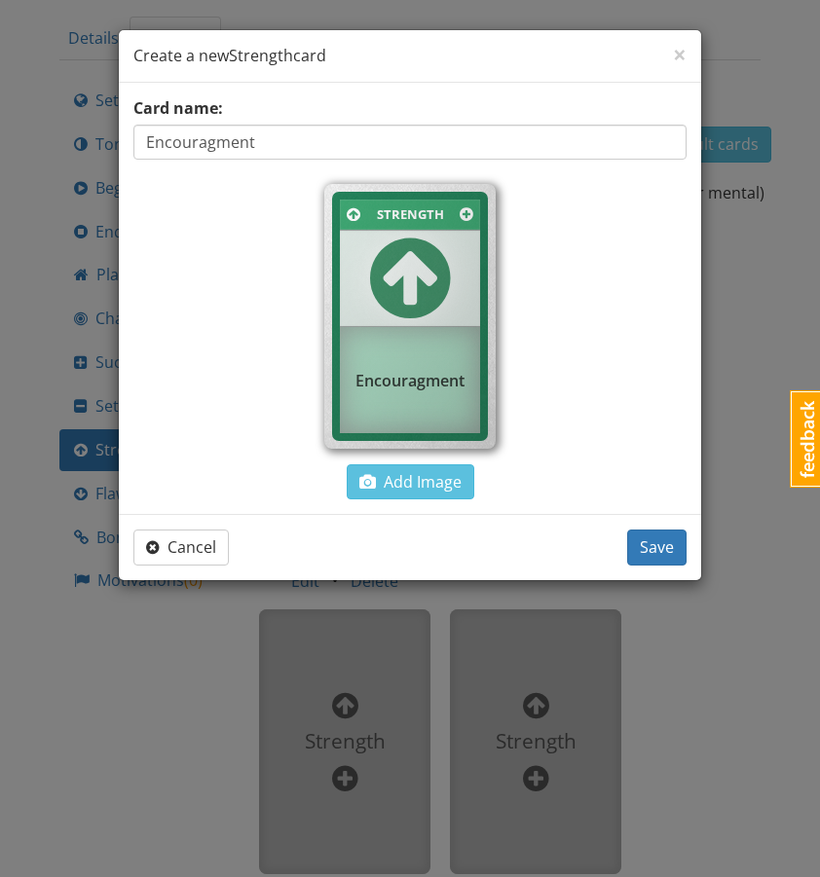
click at [213, 139] on input "Encouragment" at bounding box center [409, 142] width 553 height 35
type input "Encouragement"
click at [668, 558] on button "Save" at bounding box center [656, 548] width 59 height 36
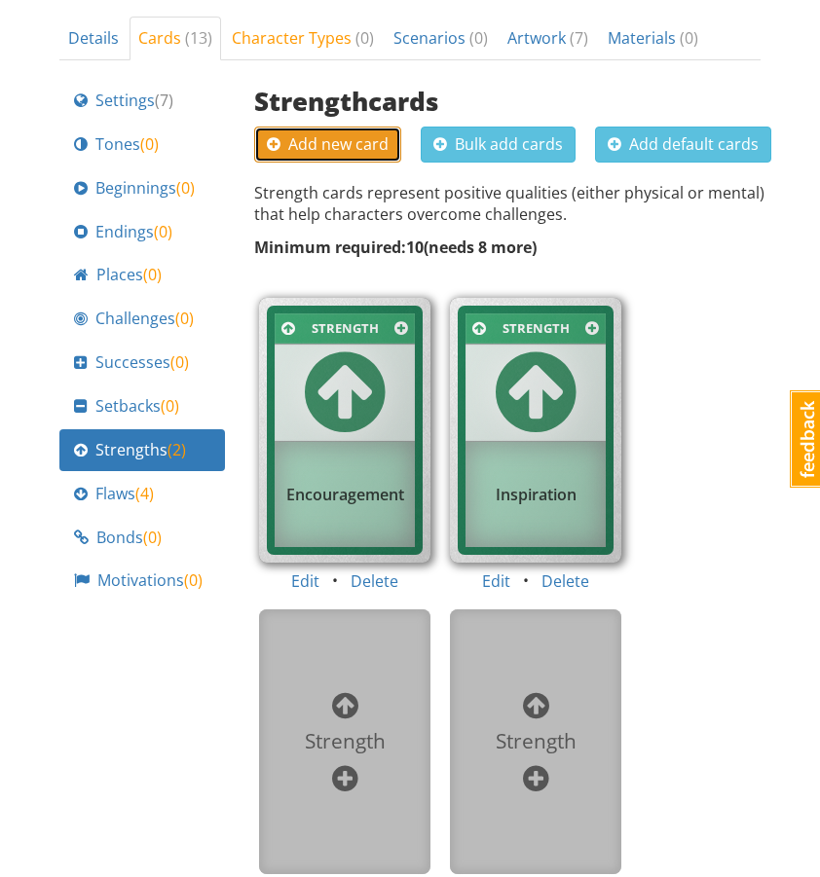
click at [332, 133] on span "Add new card" at bounding box center [328, 143] width 122 height 21
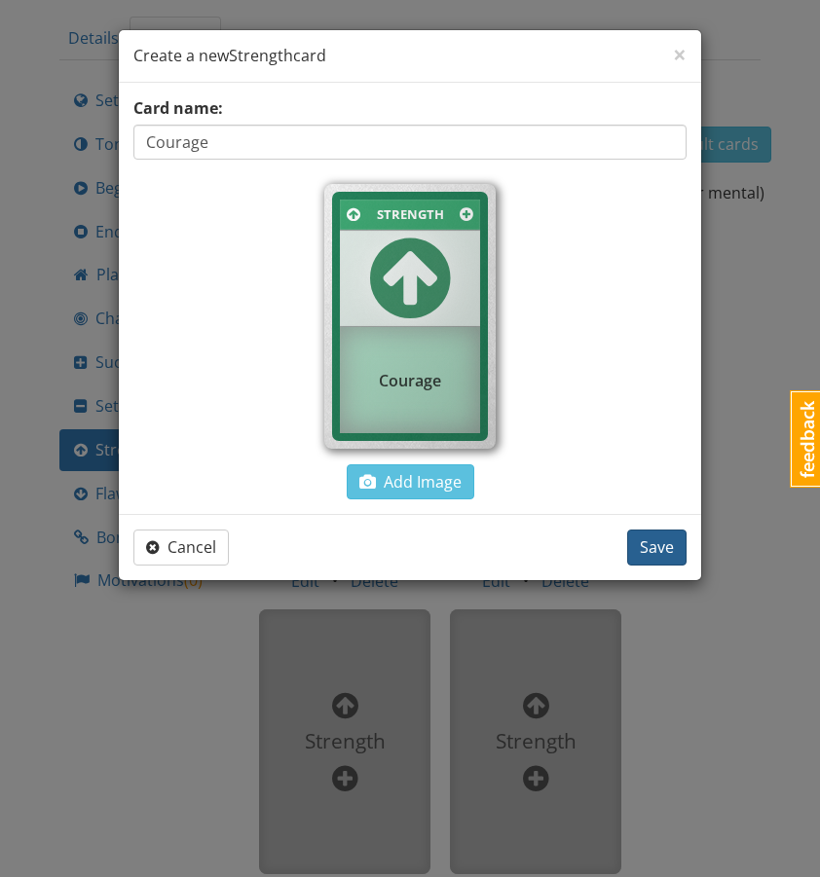
type input "Courage"
click at [660, 543] on span "Save" at bounding box center [657, 547] width 34 height 21
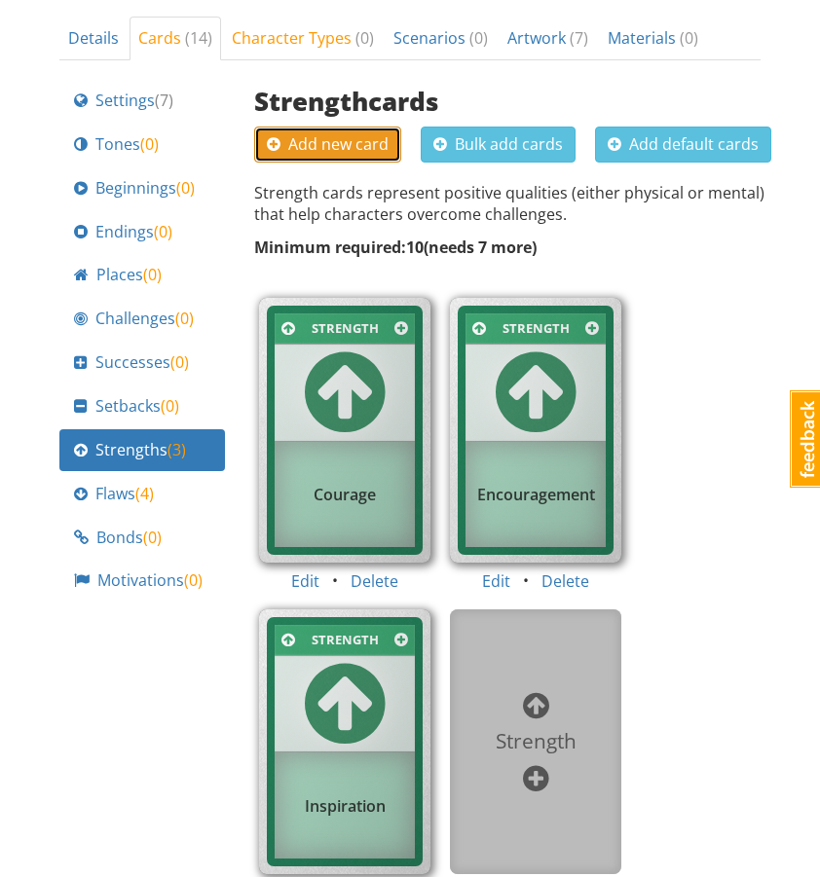
click at [342, 127] on button "Add new card" at bounding box center [327, 145] width 147 height 36
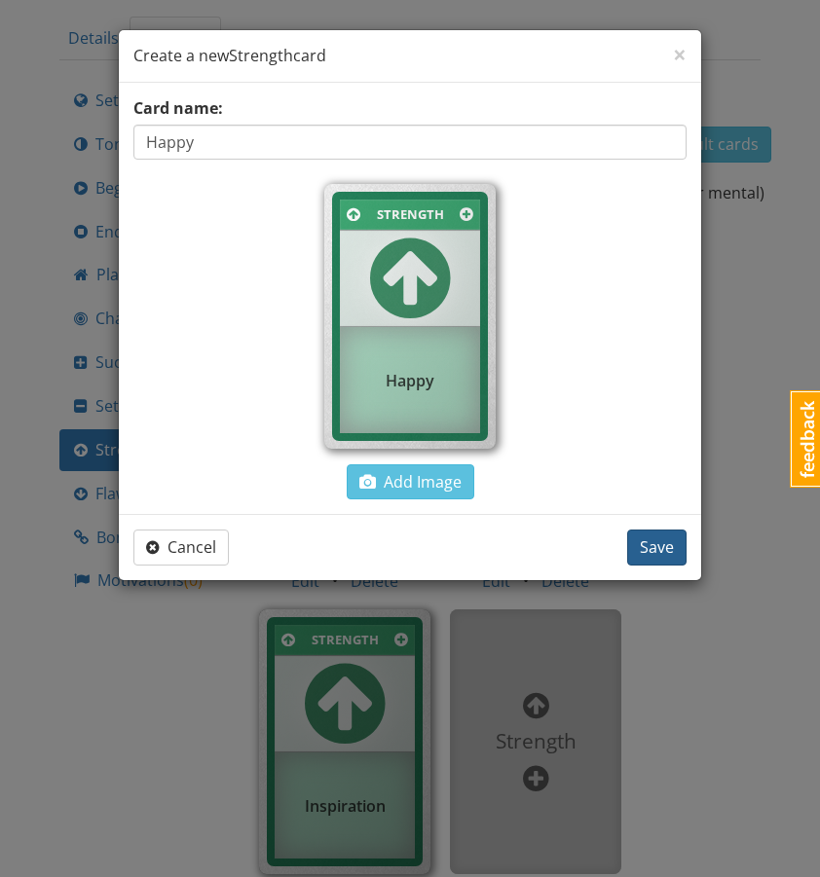
type input "Happy"
click at [673, 553] on span "Save" at bounding box center [657, 547] width 34 height 21
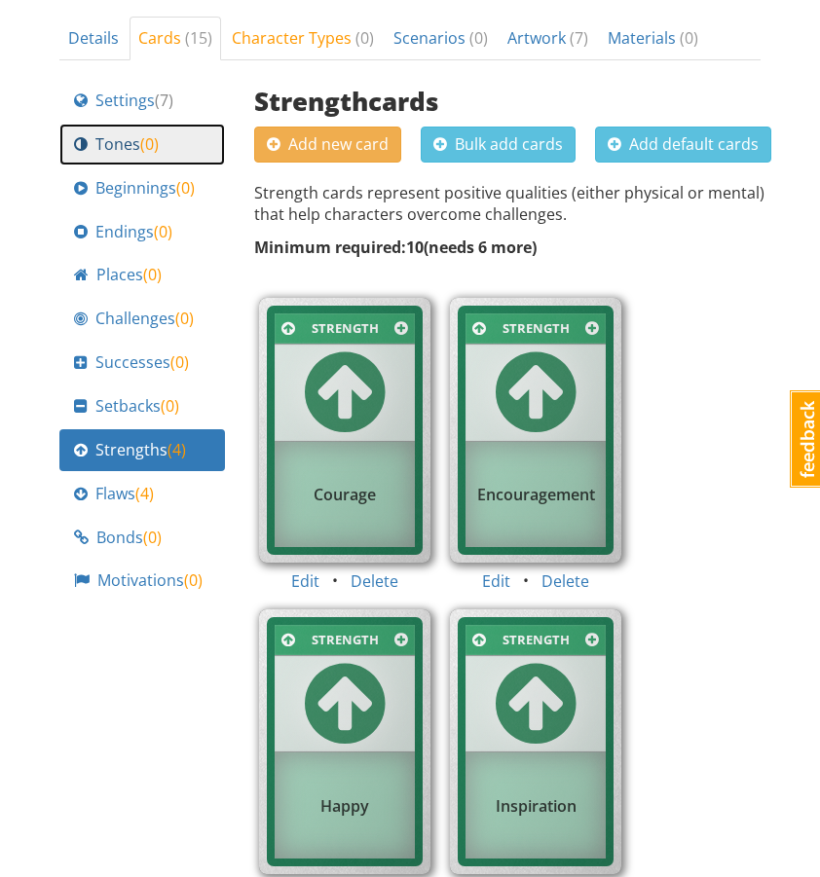
click at [161, 133] on div "Tones ( 0 )" at bounding box center [142, 144] width 136 height 22
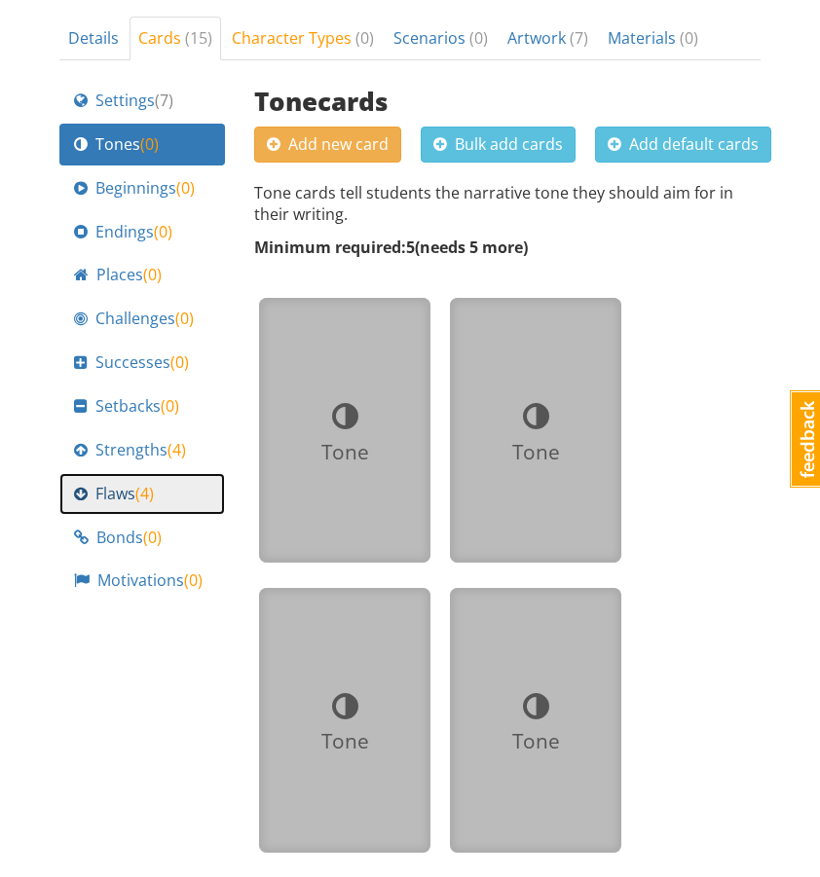
click at [151, 483] on span "( 4 )" at bounding box center [144, 493] width 19 height 21
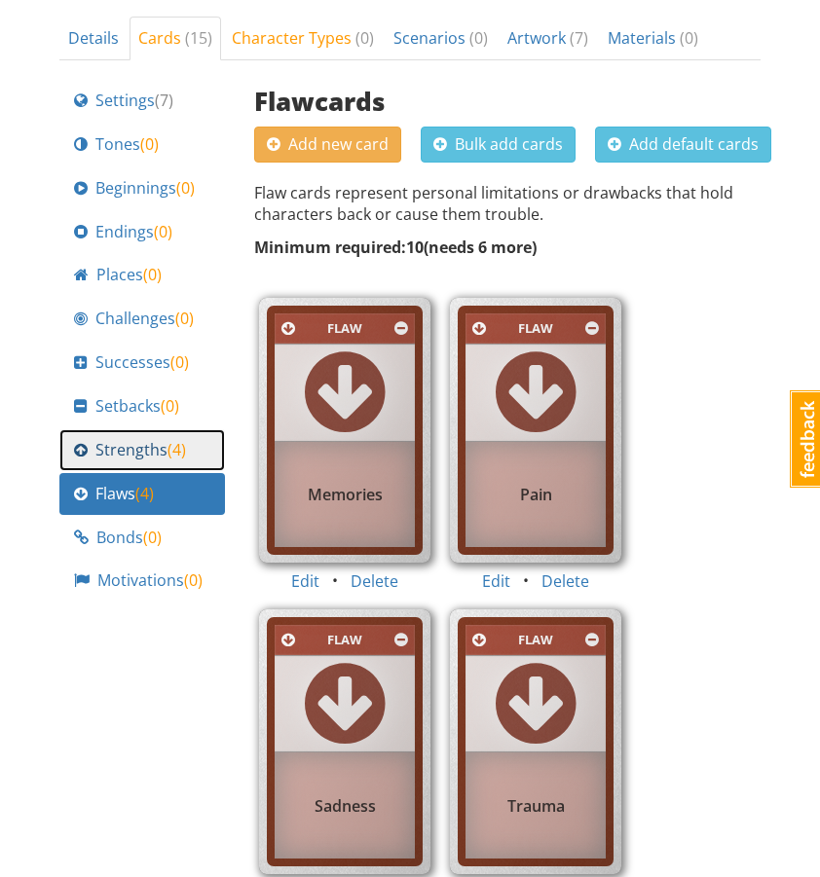
click at [168, 439] on span "( 4 )" at bounding box center [177, 449] width 19 height 21
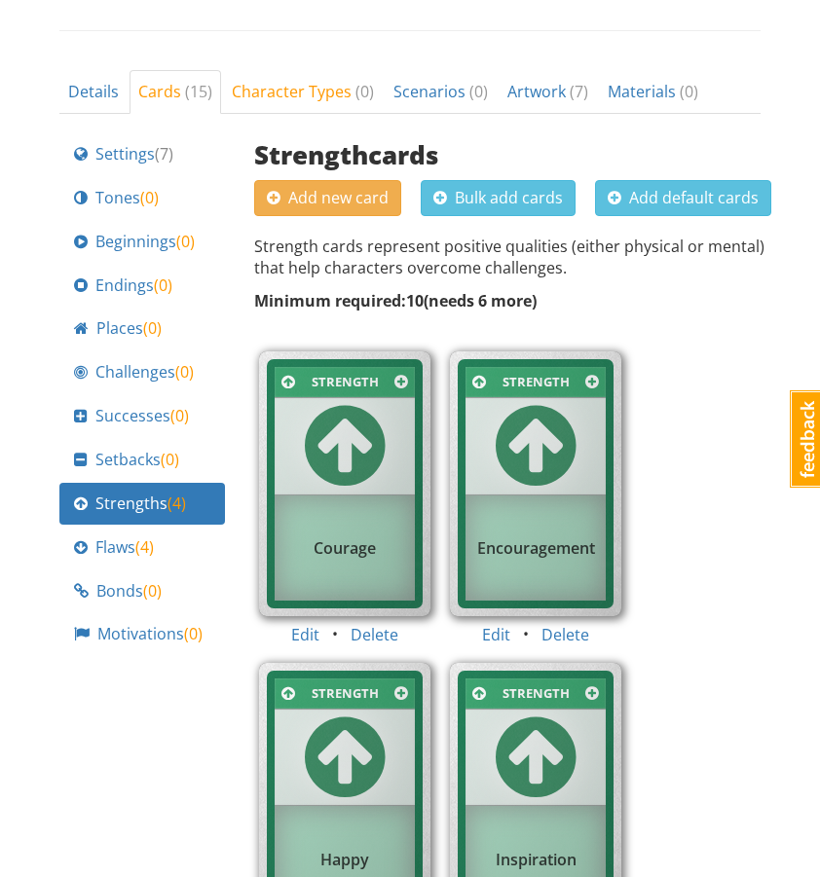
scroll to position [691, 0]
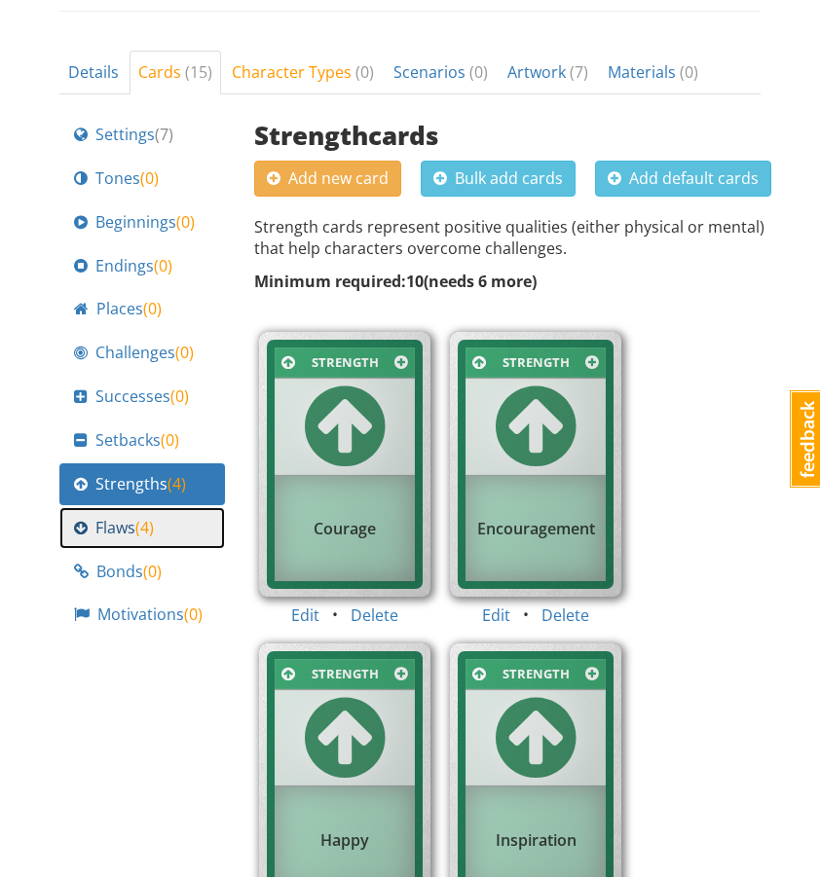
click at [121, 517] on span "Flaws ( 4 )" at bounding box center [124, 528] width 58 height 22
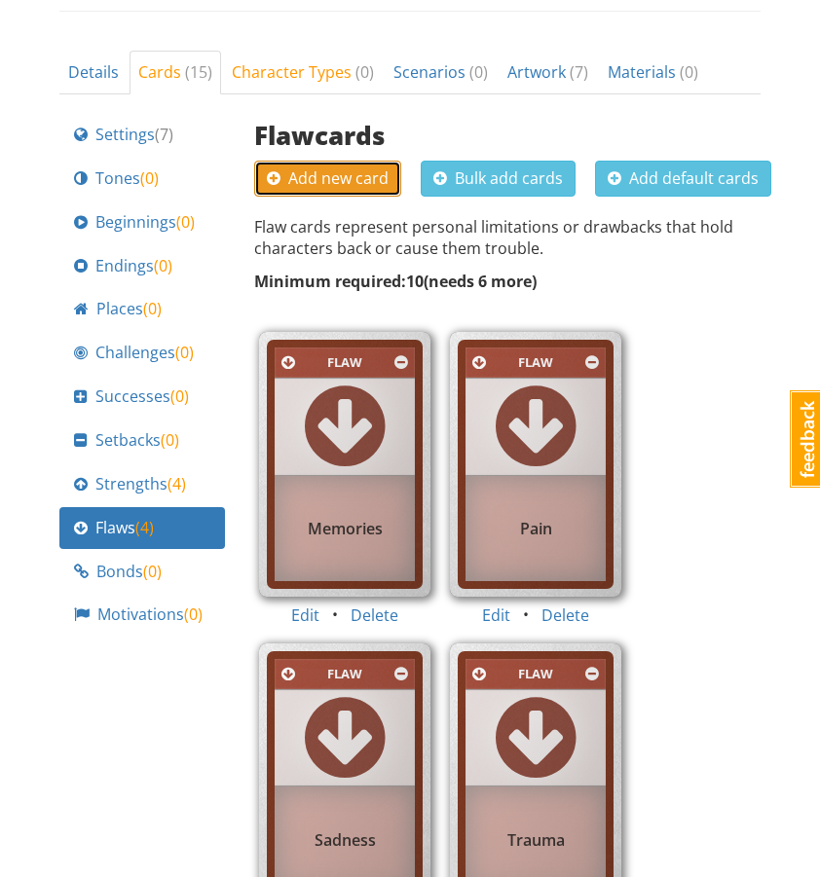
click at [319, 161] on button "Add new card" at bounding box center [327, 179] width 147 height 36
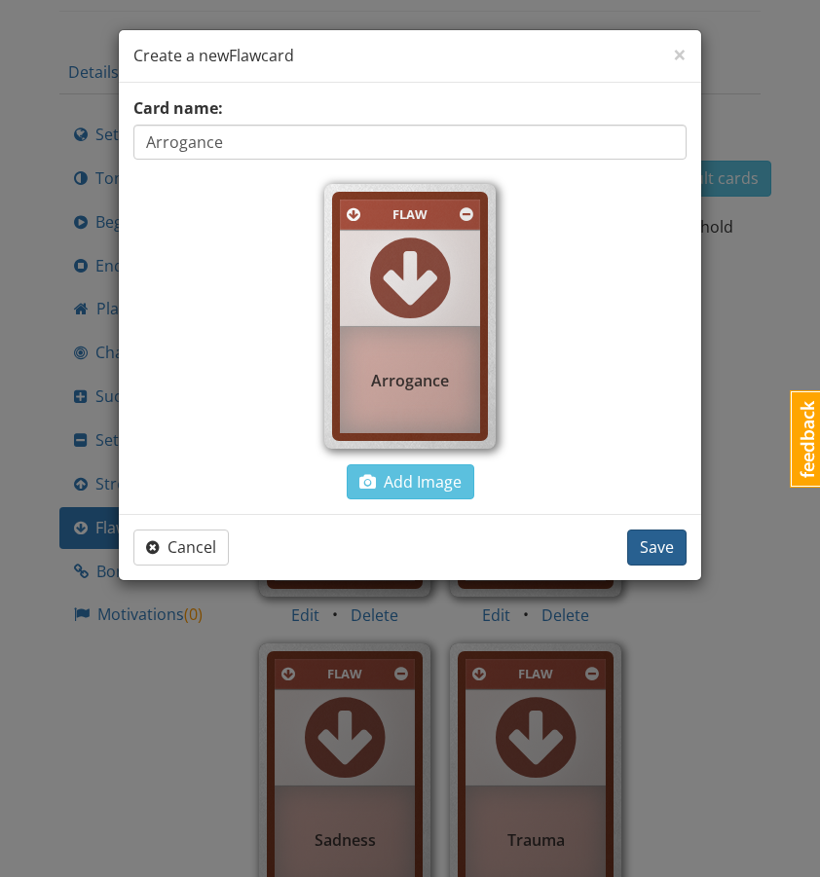
type input "Arrogance"
click at [648, 549] on span "Save" at bounding box center [657, 547] width 34 height 21
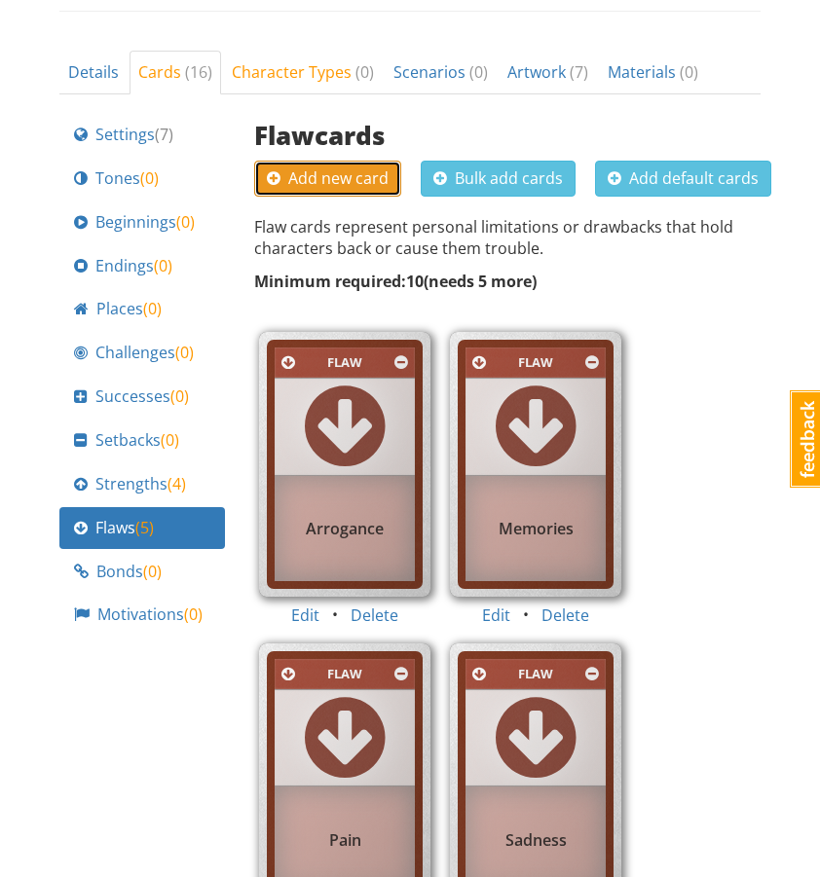
click at [346, 168] on span "Add new card" at bounding box center [328, 178] width 122 height 21
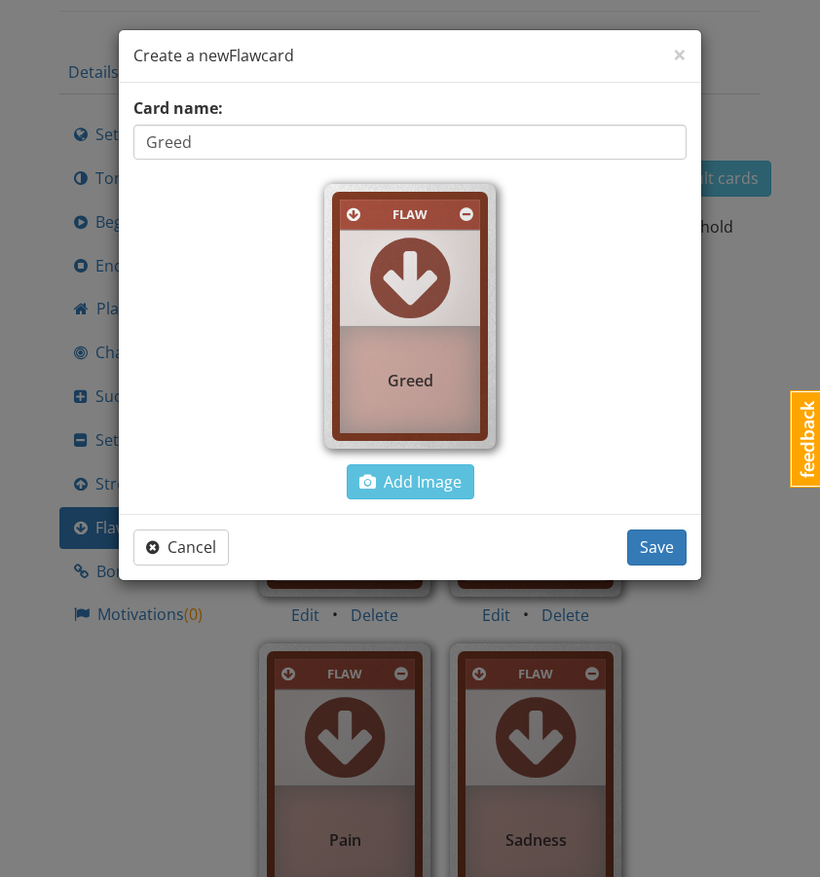
type input "Greed"
click at [640, 566] on div "Cancel Save" at bounding box center [410, 547] width 582 height 66
click at [650, 554] on span "Save" at bounding box center [657, 547] width 34 height 21
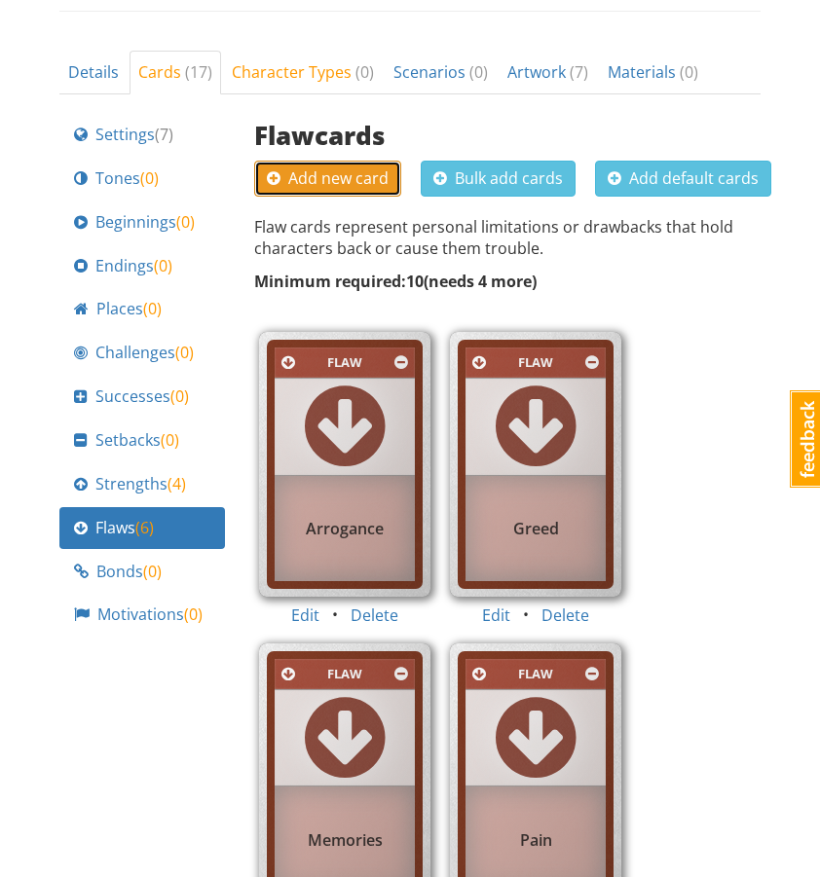
click at [335, 168] on span "Add new card" at bounding box center [328, 178] width 122 height 21
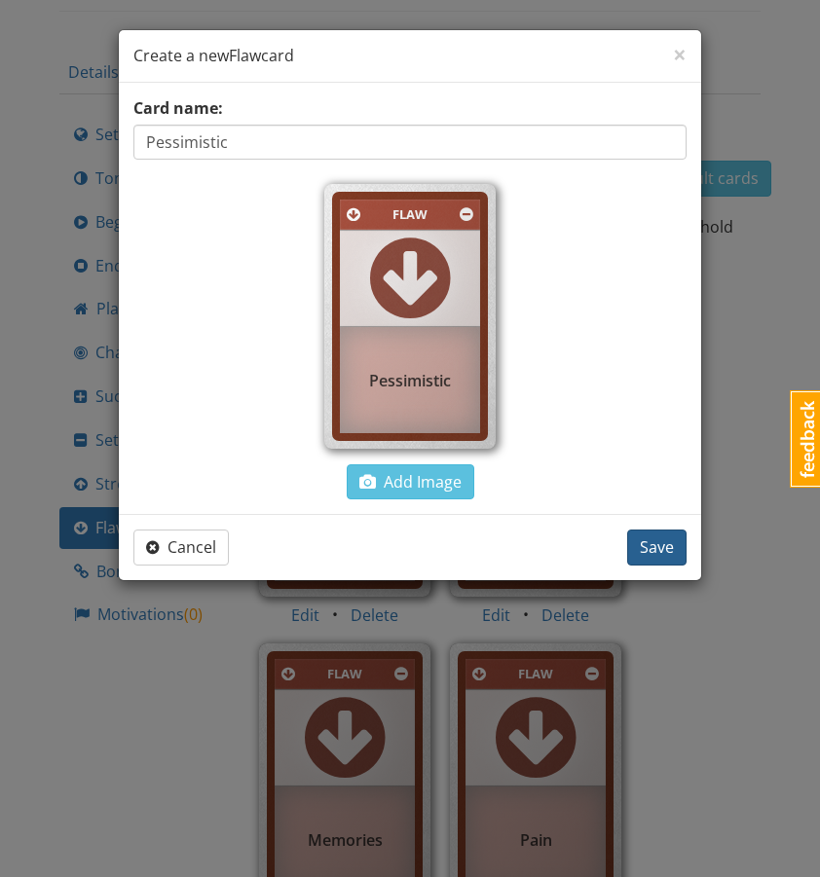
type input "Pessimistic"
click at [659, 546] on span "Save" at bounding box center [657, 547] width 34 height 21
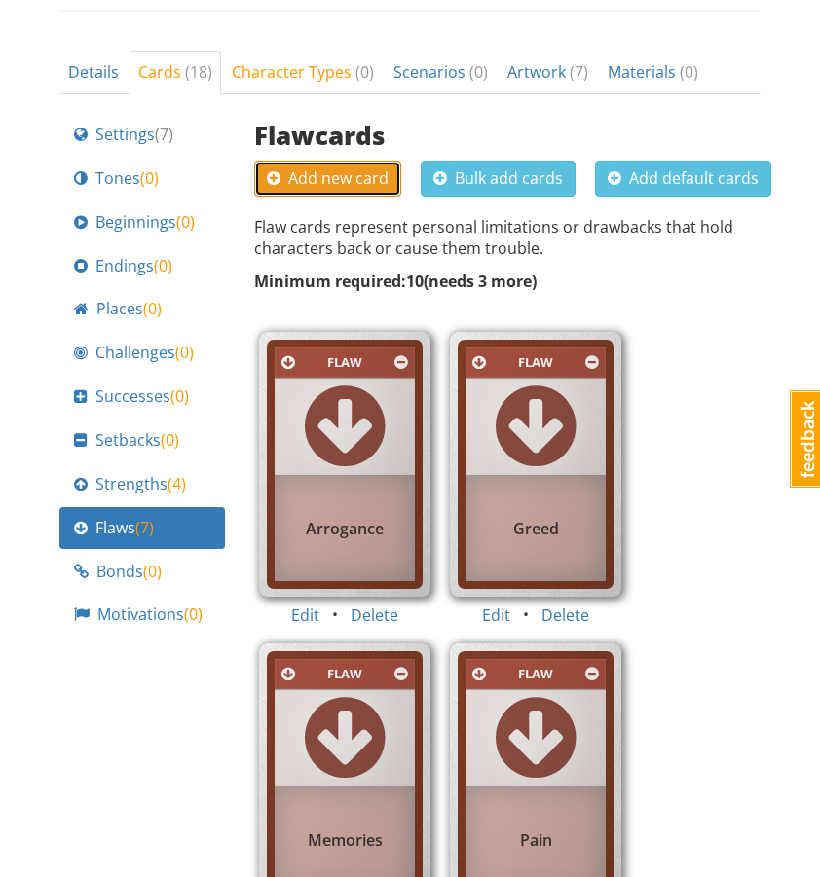
click at [284, 168] on span "Add new card" at bounding box center [328, 178] width 122 height 21
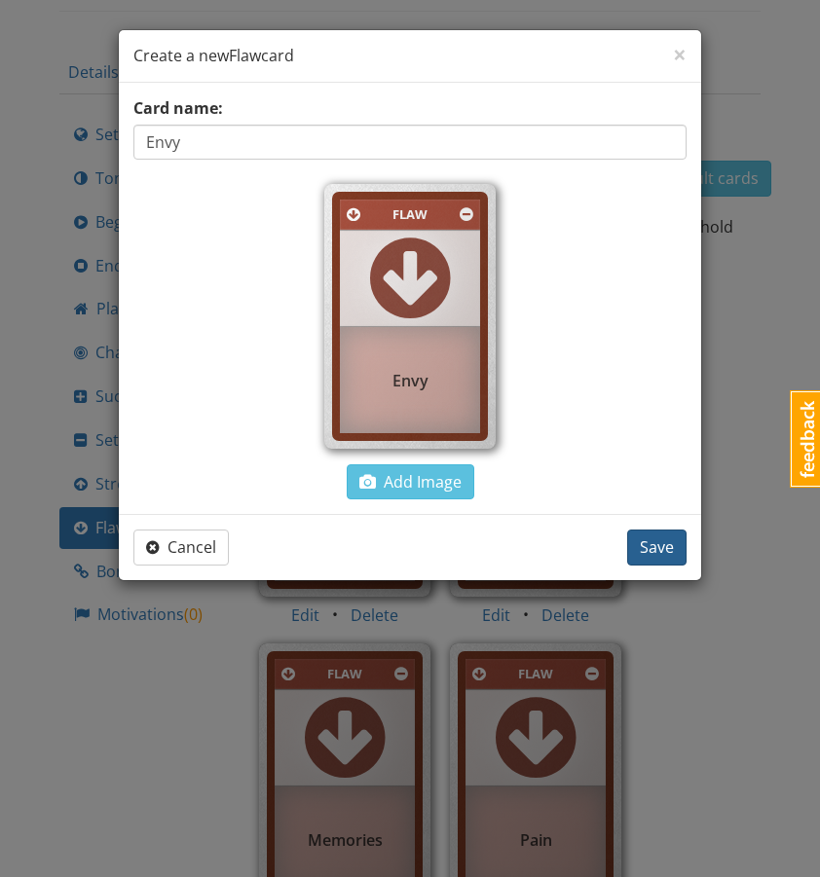
type input "Envy"
click at [643, 556] on span "Save" at bounding box center [657, 547] width 34 height 21
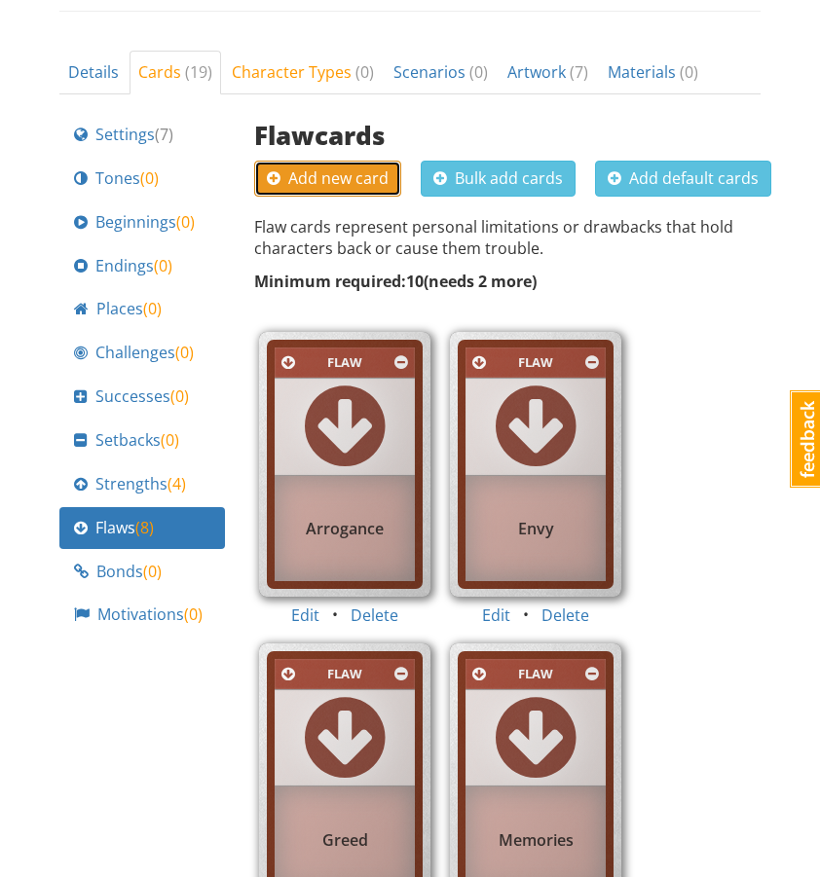
click at [356, 168] on span "Add new card" at bounding box center [328, 178] width 122 height 21
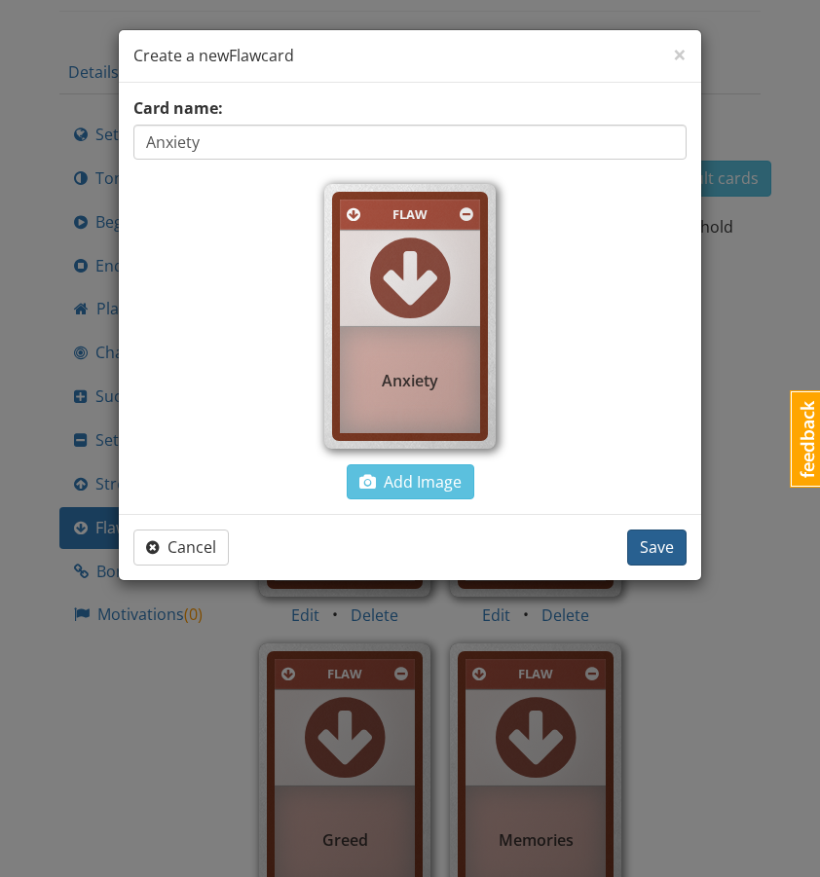
type input "Anxiety"
click at [681, 547] on button "Save" at bounding box center [656, 548] width 59 height 36
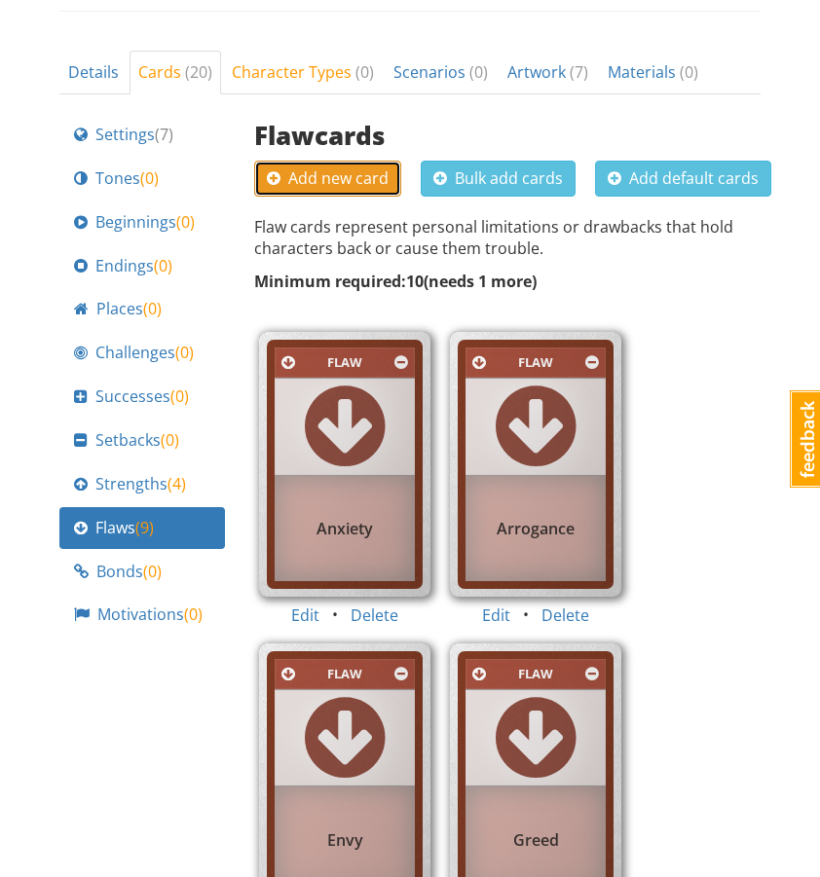
click at [371, 168] on span "Add new card" at bounding box center [328, 178] width 122 height 21
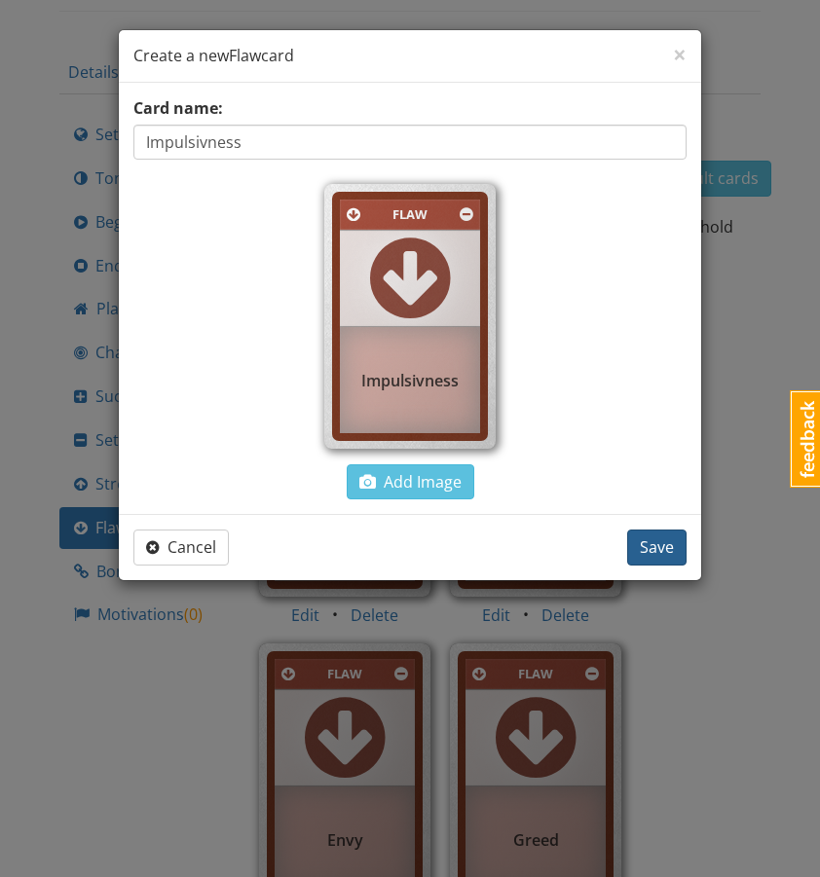
type input "Impulsivness"
click at [670, 541] on span "Save" at bounding box center [657, 547] width 34 height 21
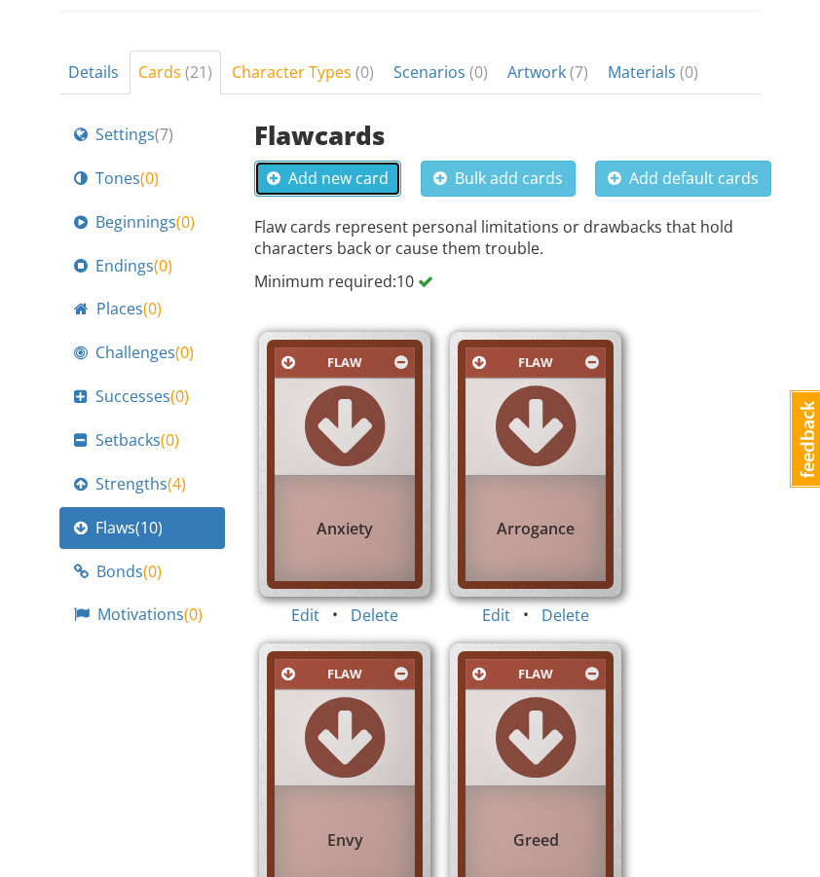
click at [325, 168] on span "Add new card" at bounding box center [328, 178] width 122 height 21
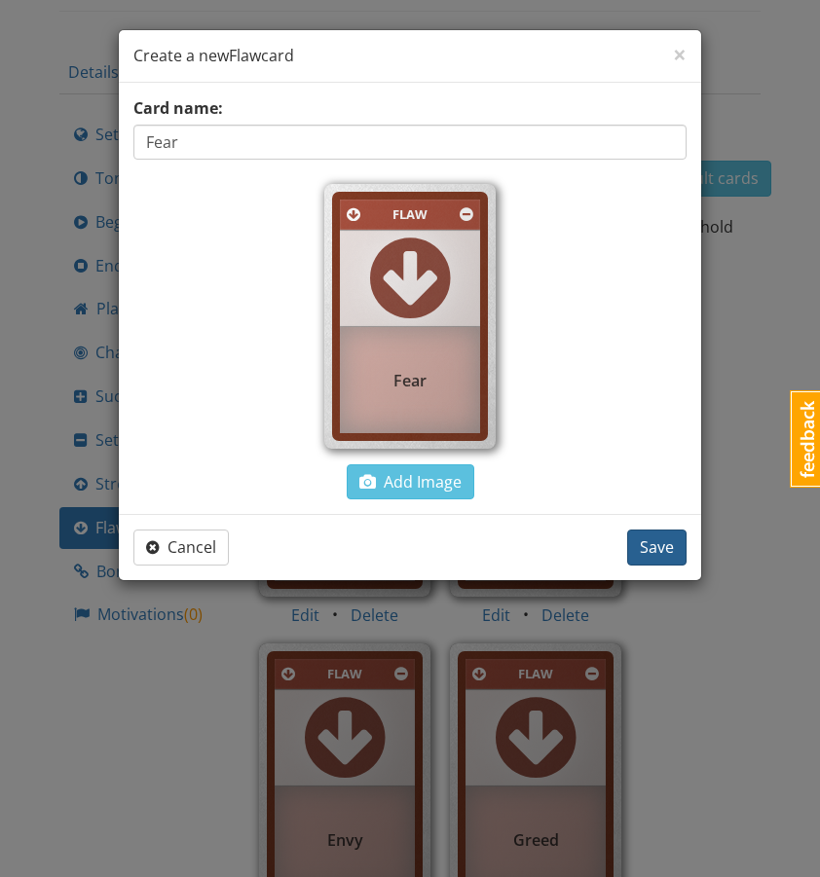
type input "Fear"
click at [655, 548] on span "Save" at bounding box center [657, 547] width 34 height 21
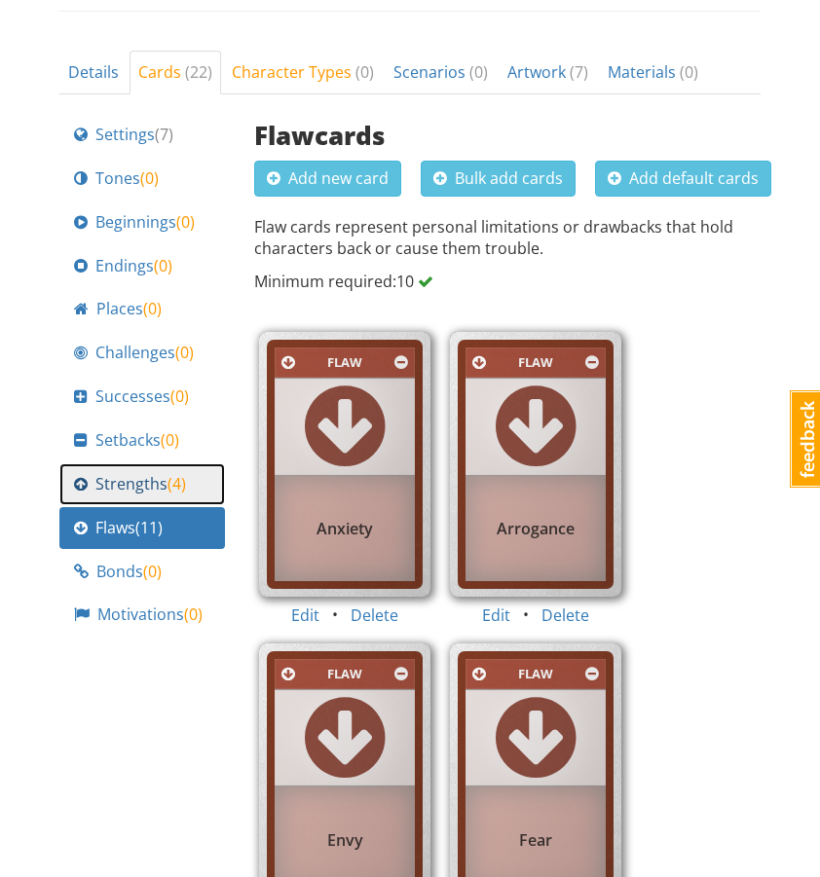
click at [170, 473] on span "( 4 )" at bounding box center [177, 483] width 19 height 21
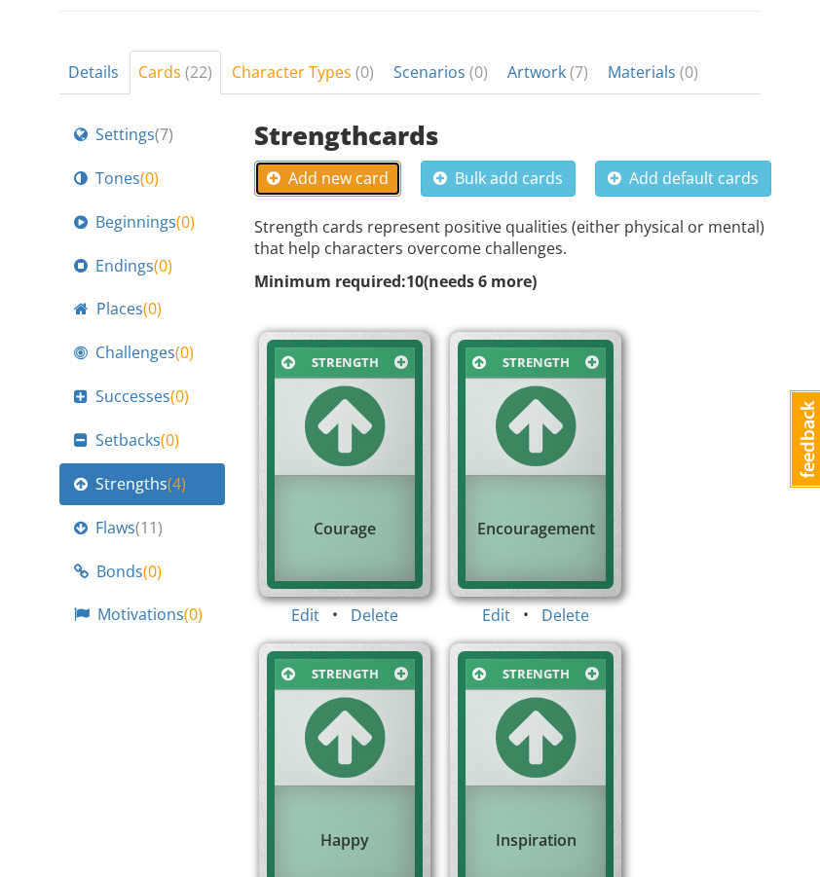
click at [317, 168] on span "Add new card" at bounding box center [328, 178] width 122 height 21
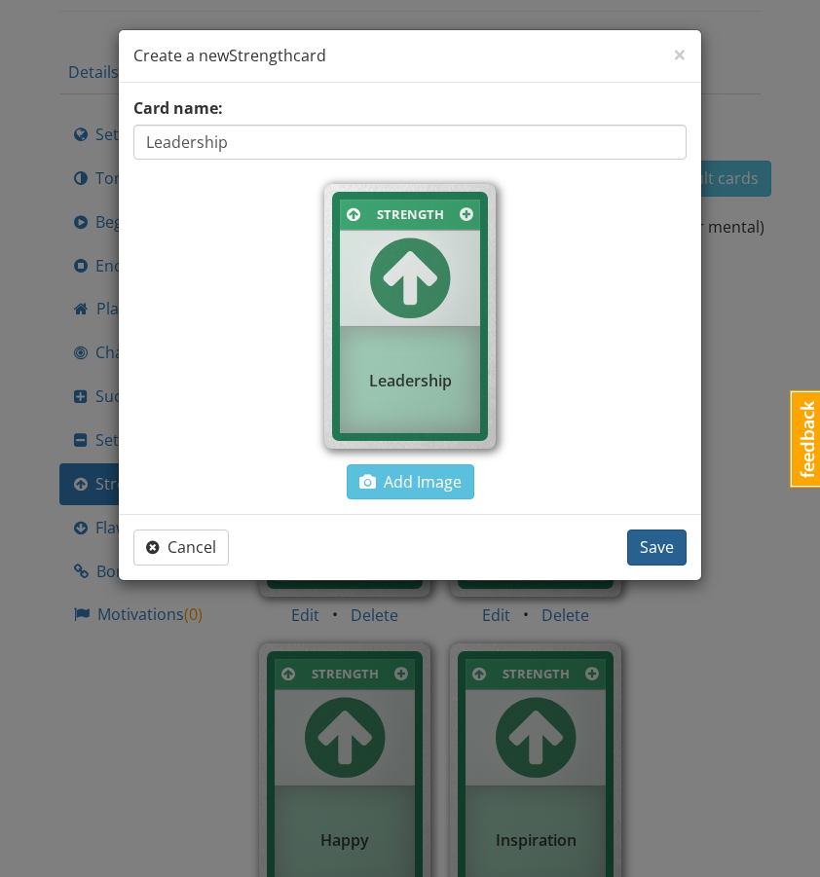
type input "Leadership"
click at [659, 556] on span "Save" at bounding box center [657, 547] width 34 height 21
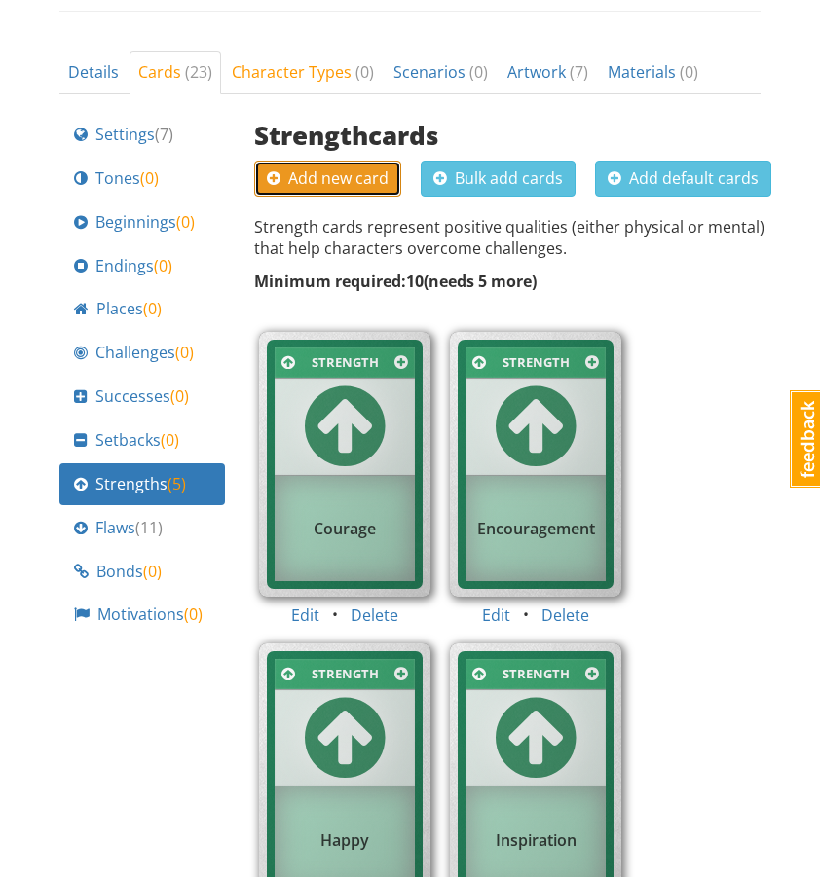
click at [350, 168] on span "Add new card" at bounding box center [328, 178] width 122 height 21
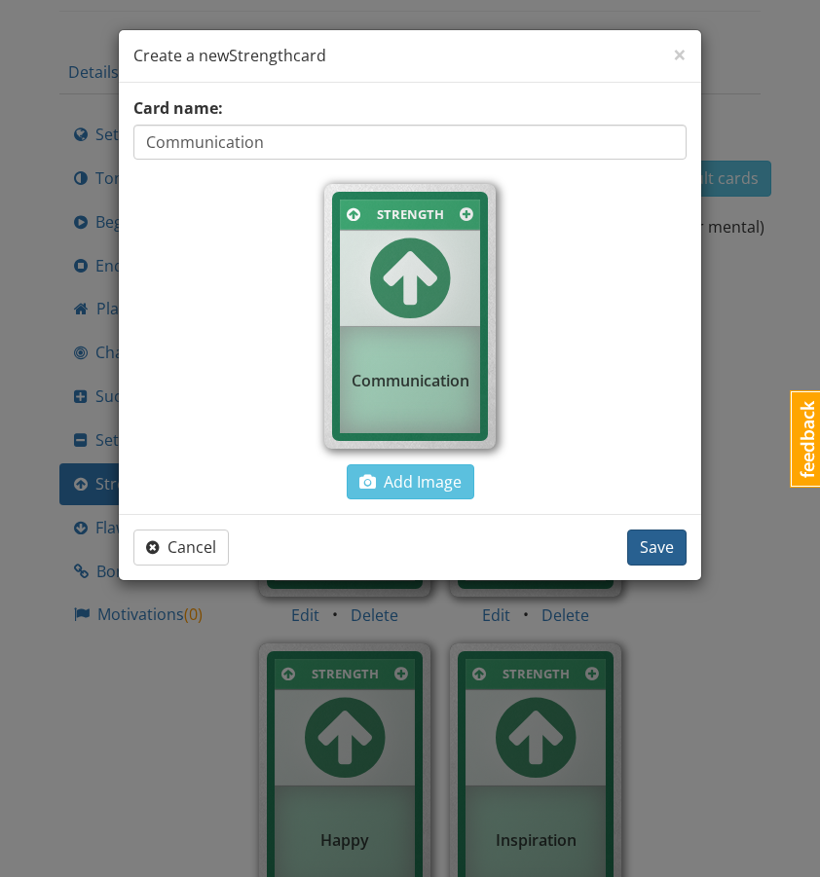
type input "Communication"
click at [651, 538] on span "Save" at bounding box center [657, 547] width 34 height 21
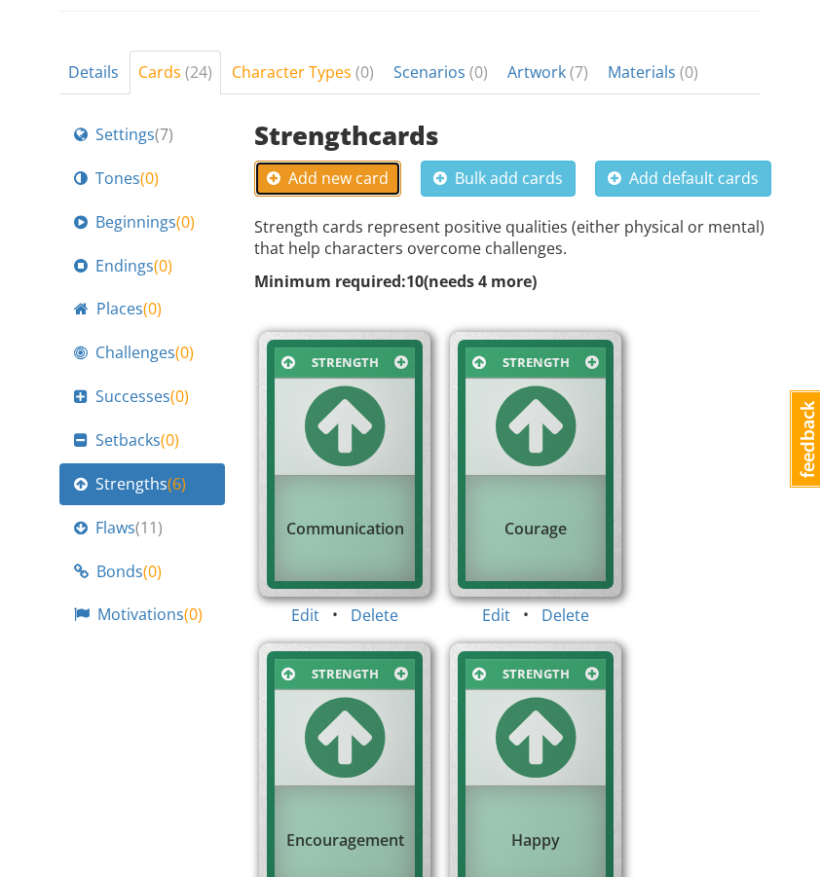
click at [313, 161] on button "Add new card" at bounding box center [327, 179] width 147 height 36
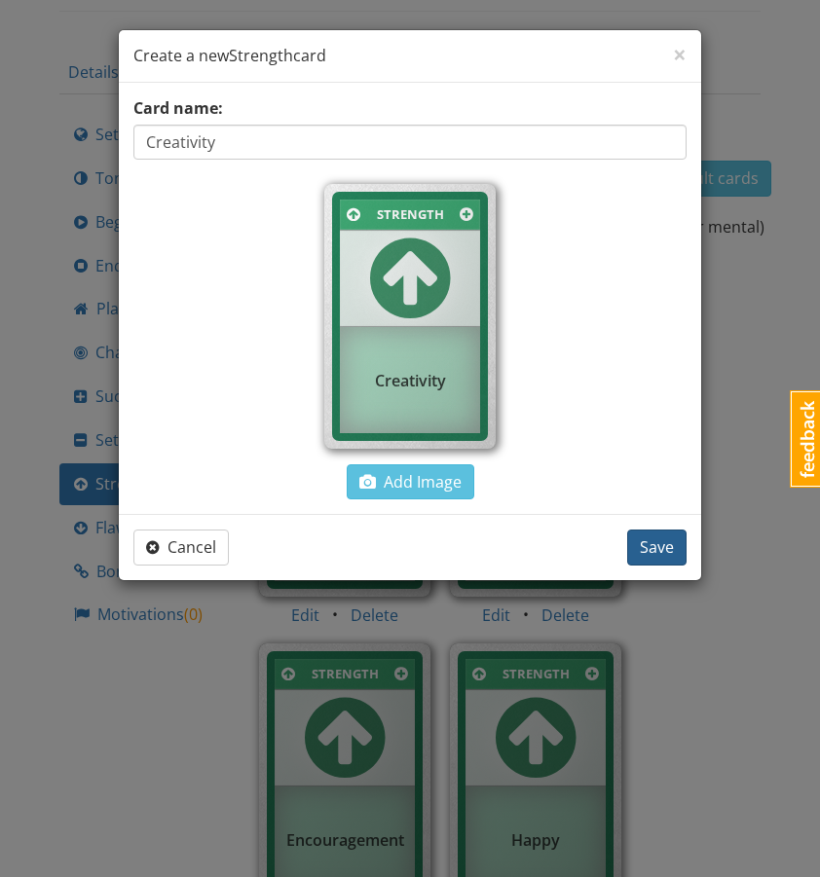
type input "Creativity"
click at [653, 542] on span "Save" at bounding box center [657, 547] width 34 height 21
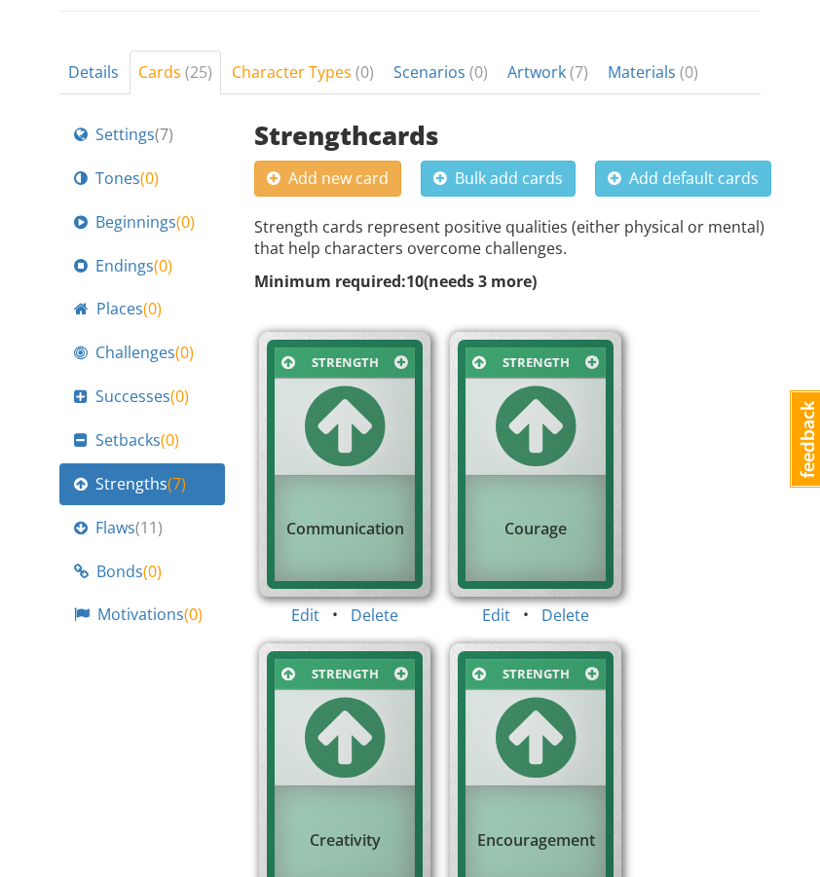
click at [356, 168] on span "Add new card" at bounding box center [328, 178] width 122 height 21
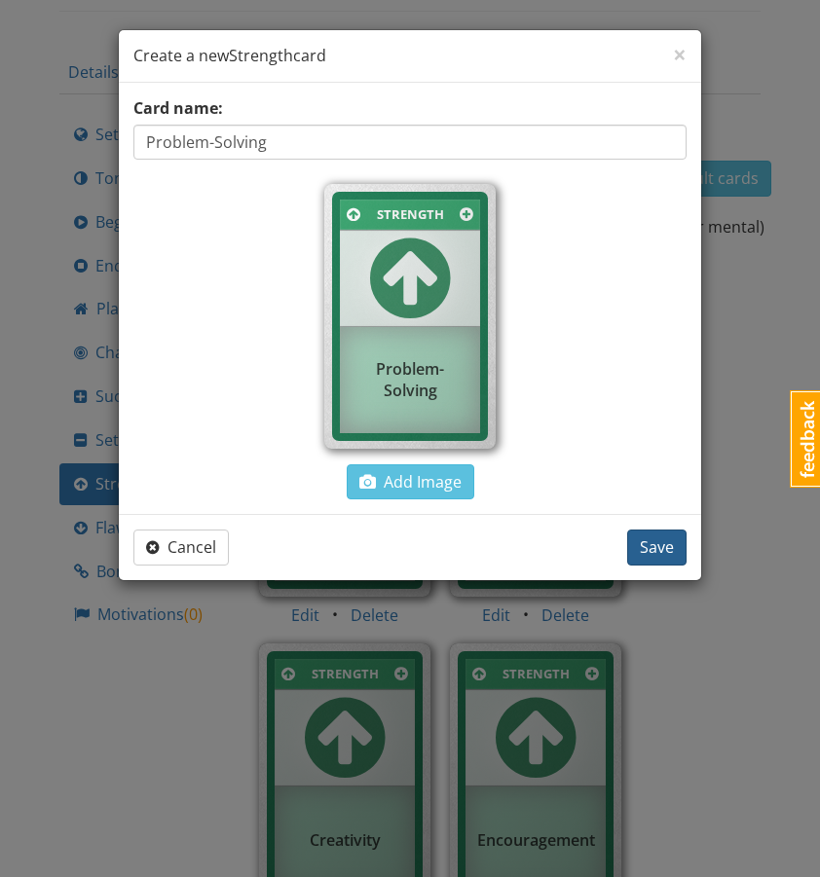
type input "Problem-Solving"
click at [654, 552] on span "Save" at bounding box center [657, 547] width 34 height 21
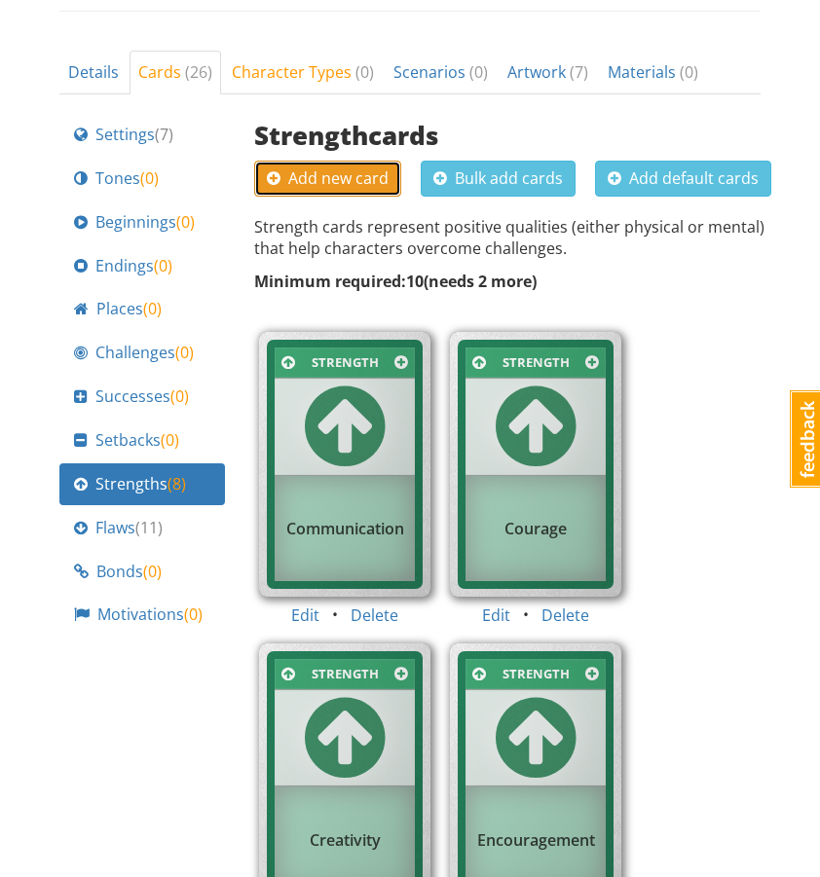
click at [335, 168] on span "Add new card" at bounding box center [328, 178] width 122 height 21
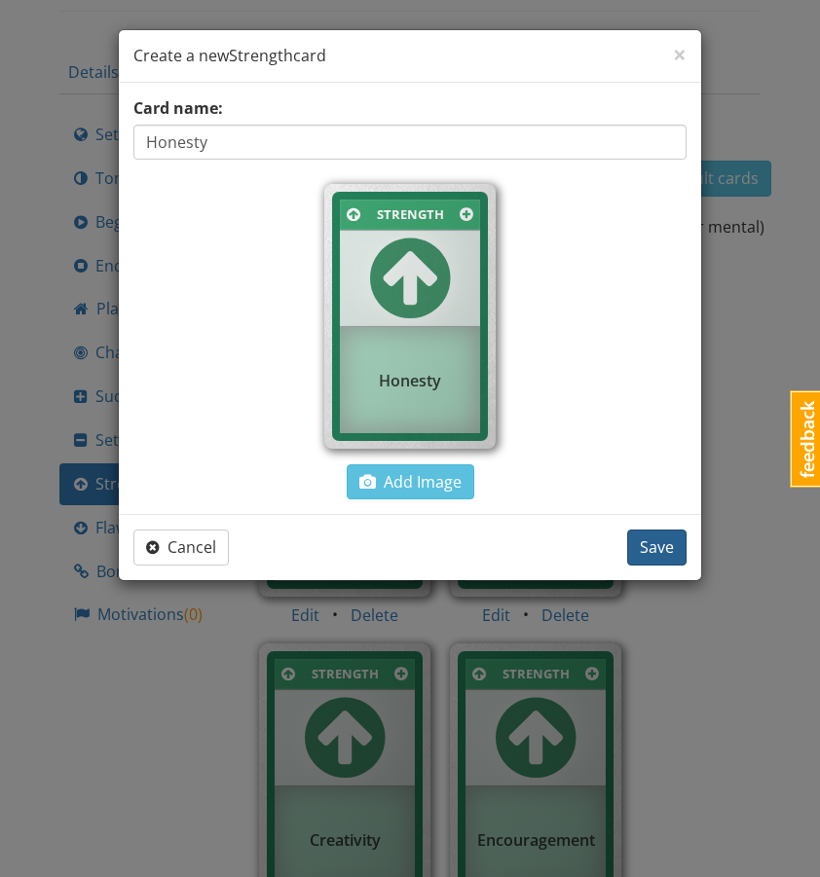
type input "Honesty"
click at [681, 549] on button "Save" at bounding box center [656, 548] width 59 height 36
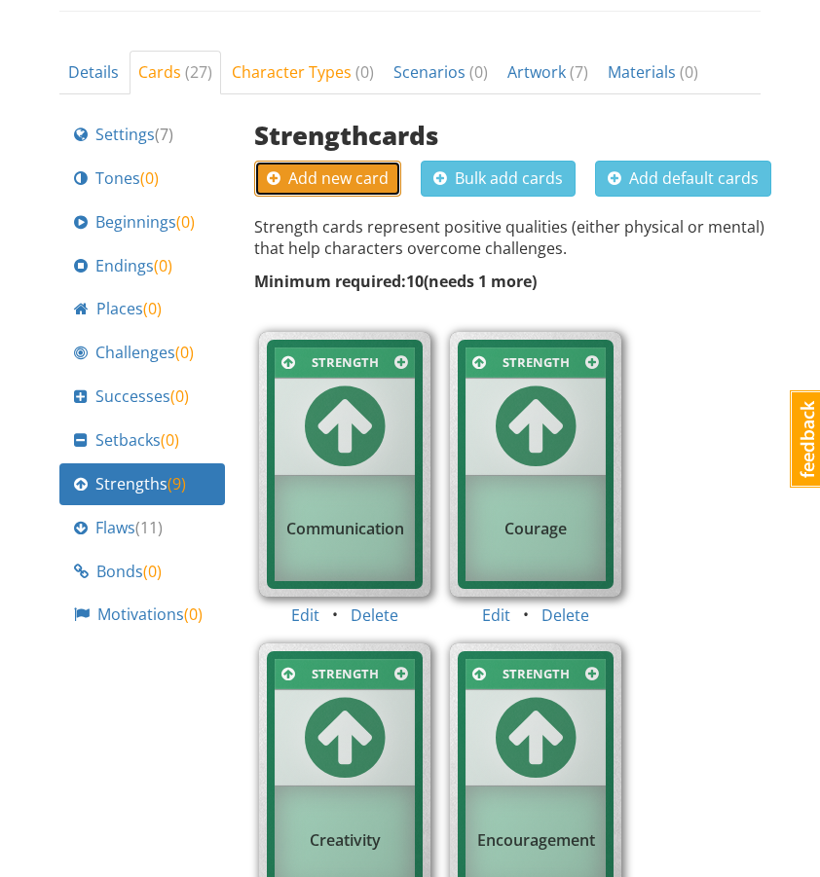
click at [324, 168] on span "Add new card" at bounding box center [328, 178] width 122 height 21
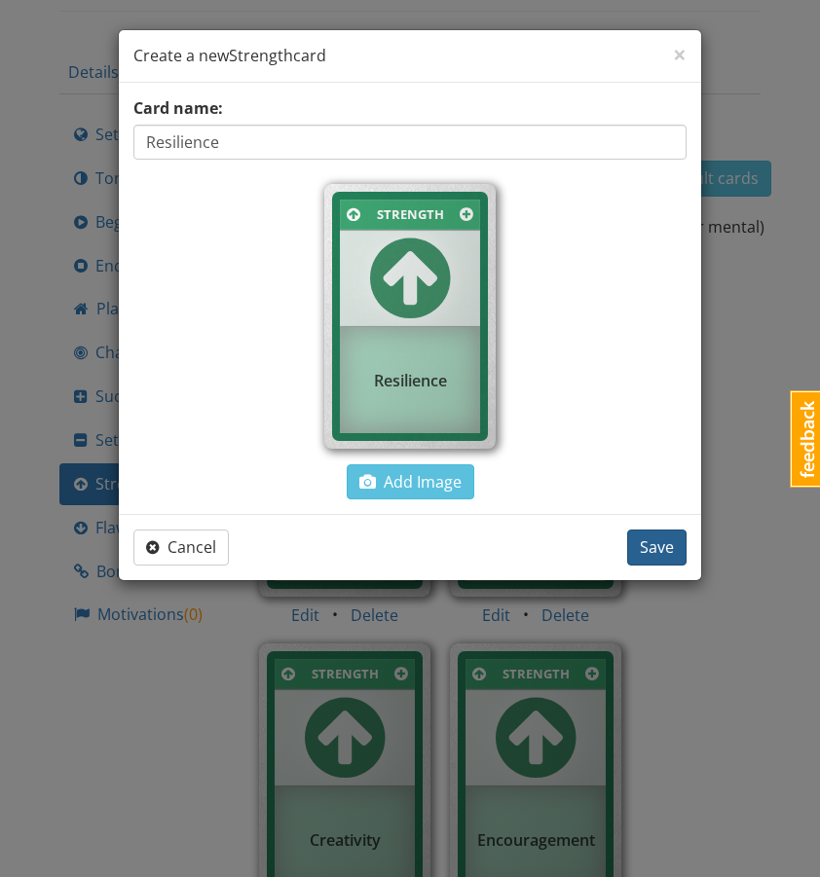
type input "Resilience"
click at [677, 543] on button "Save" at bounding box center [656, 548] width 59 height 36
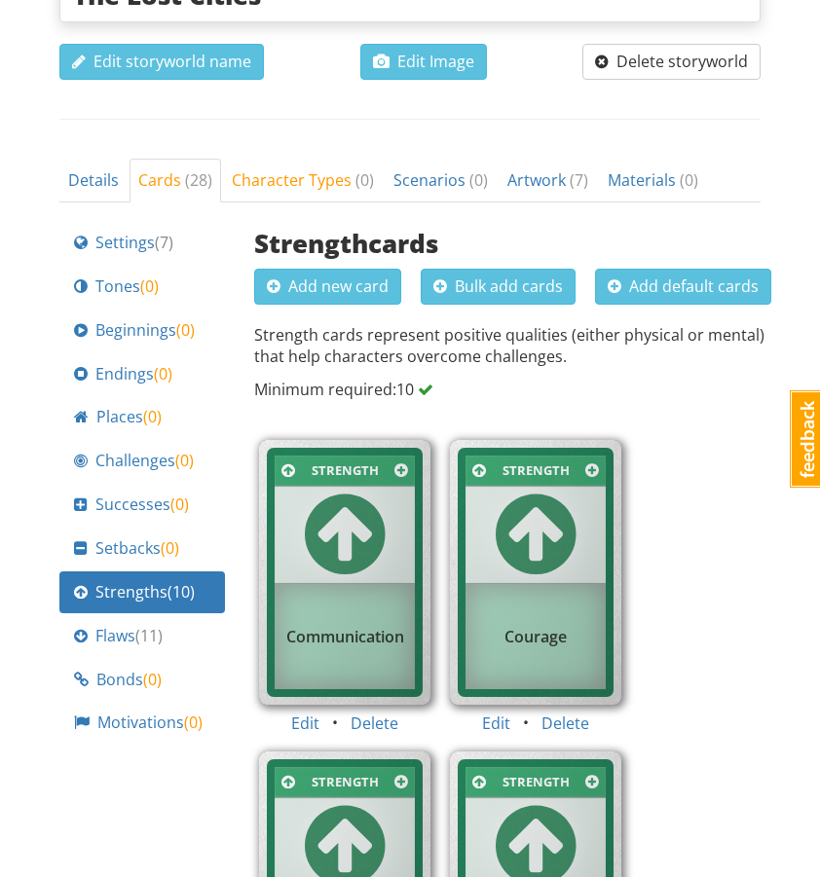
scroll to position [585, 0]
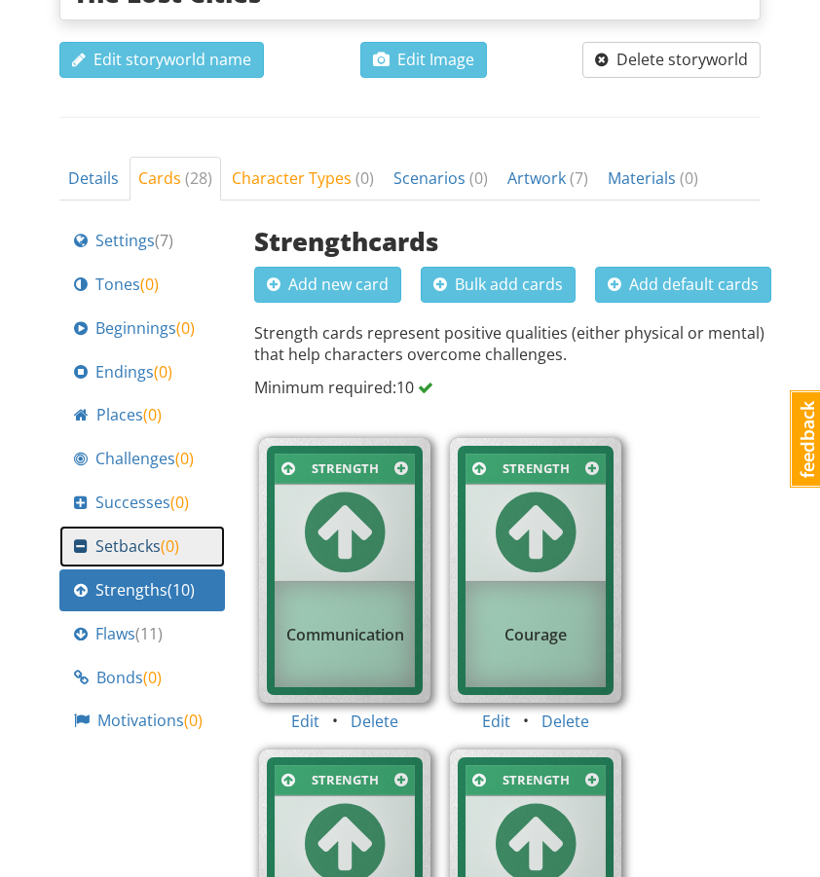
click at [182, 526] on link "Setbacks ( 0 )" at bounding box center [142, 547] width 166 height 42
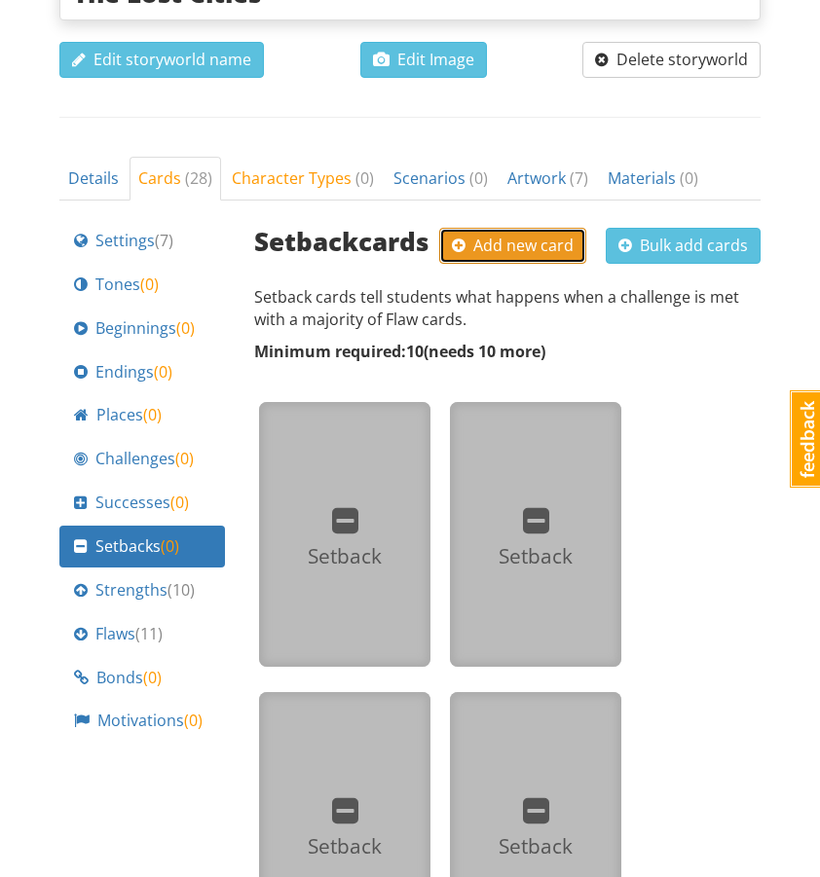
click at [487, 235] on span "Add new card" at bounding box center [513, 245] width 122 height 21
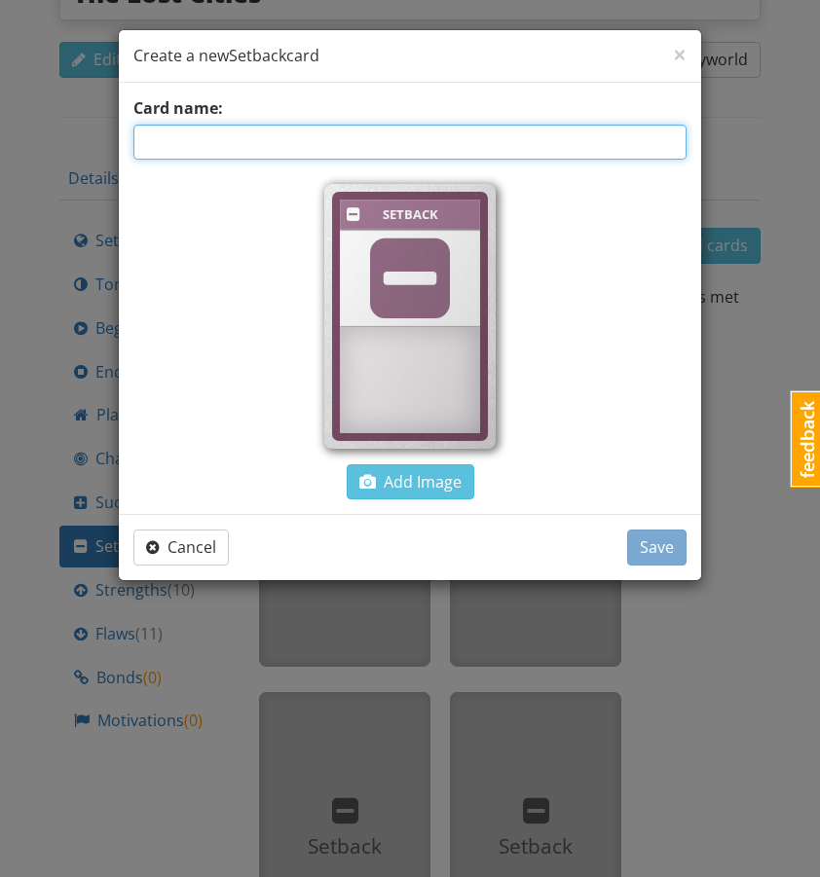
click at [344, 148] on input "text" at bounding box center [409, 142] width 553 height 35
type input "Project Fail"
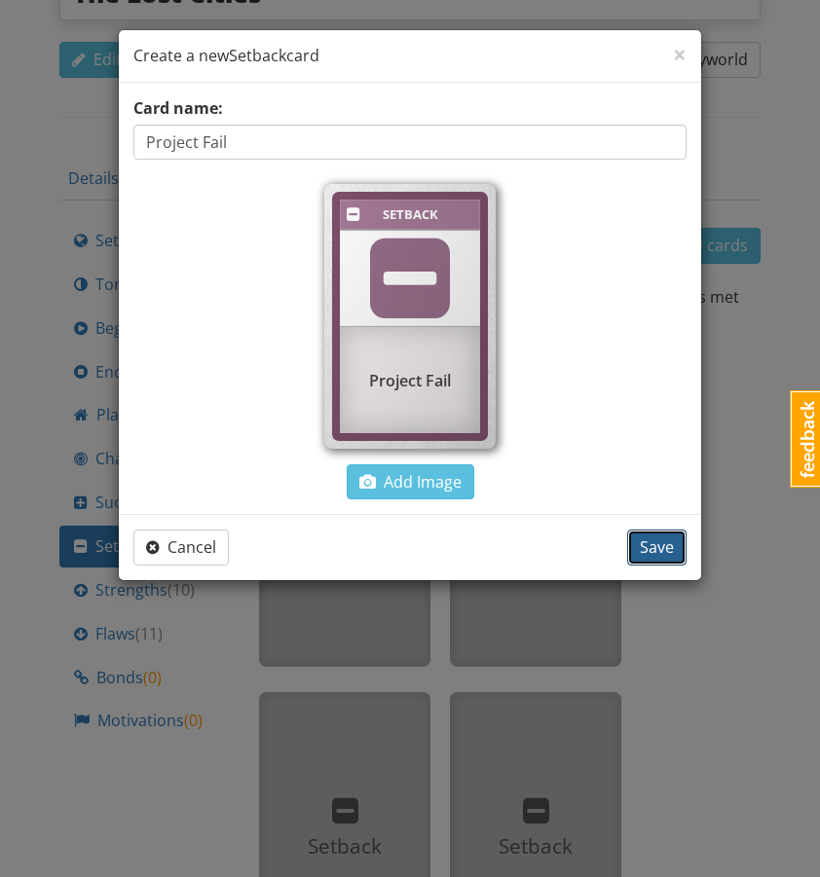
click at [654, 559] on button "Save" at bounding box center [656, 548] width 59 height 36
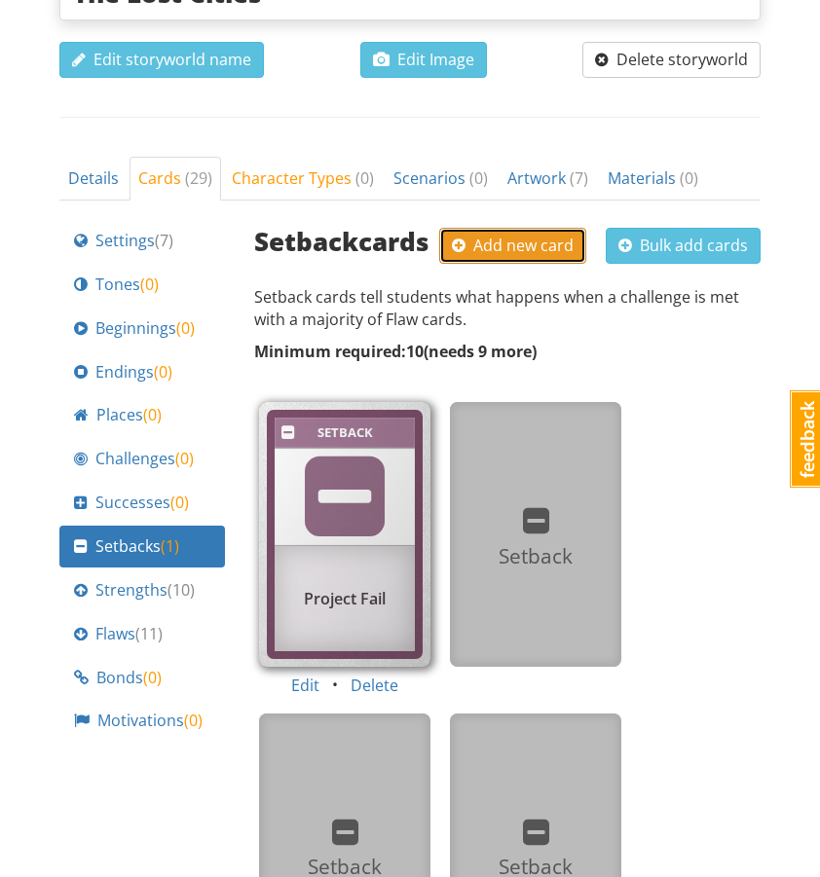
click at [508, 235] on span "Add new card" at bounding box center [513, 245] width 122 height 21
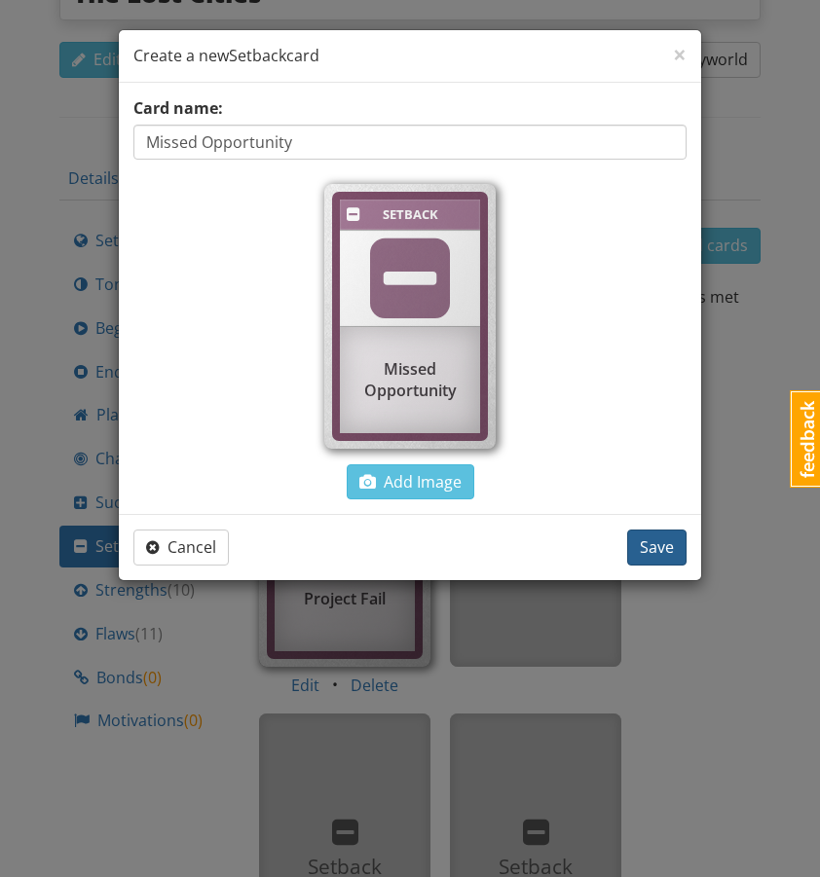
type input "Missed Opportunity"
click at [648, 544] on span "Save" at bounding box center [657, 547] width 34 height 21
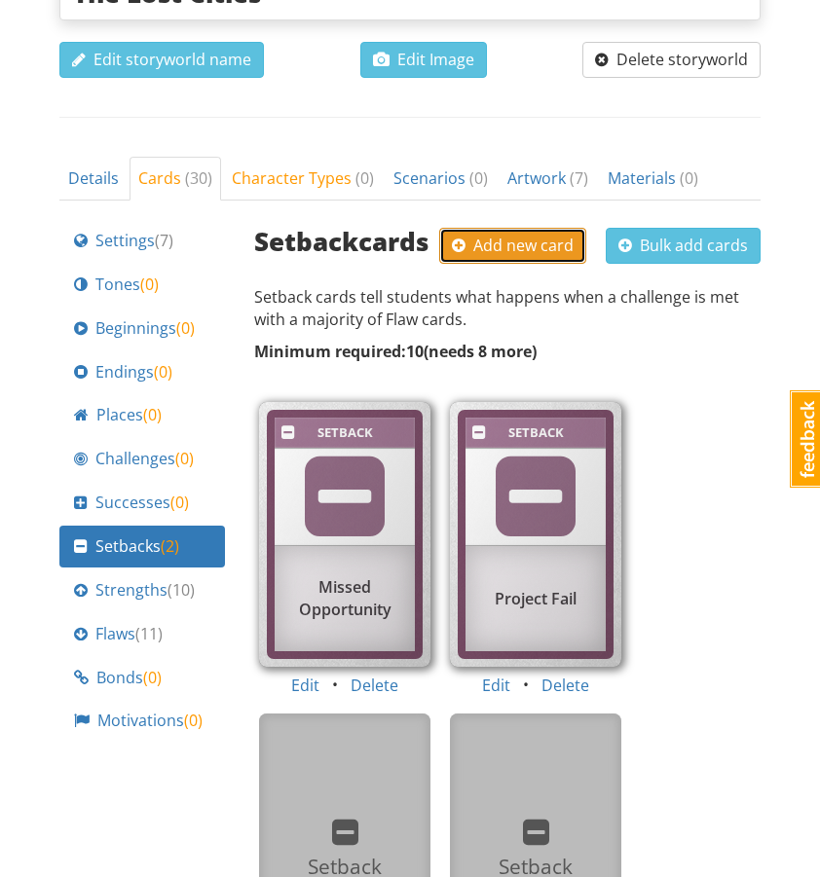
click at [492, 235] on span "Add new card" at bounding box center [513, 245] width 122 height 21
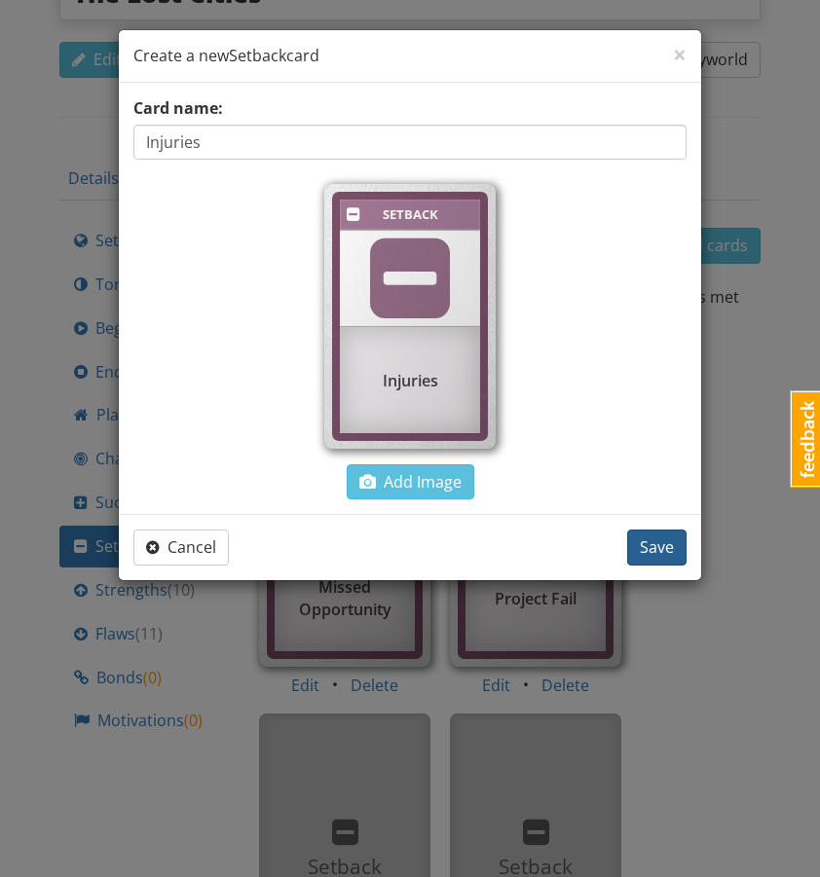
type input "Injuries"
click at [643, 539] on span "Save" at bounding box center [657, 547] width 34 height 21
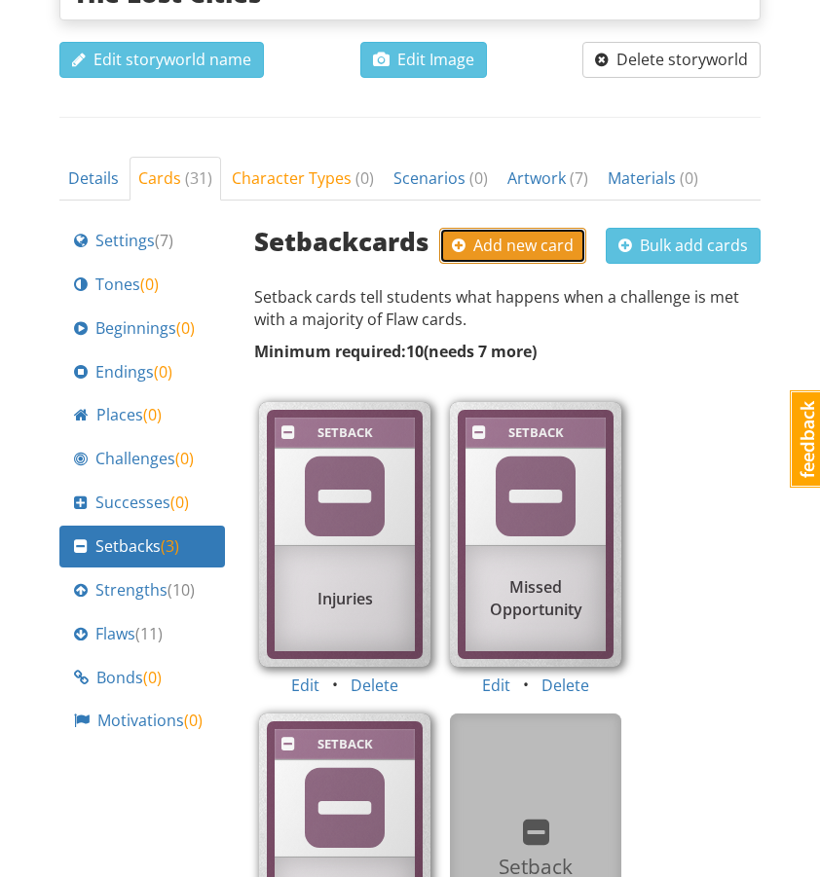
click at [495, 235] on span "Add new card" at bounding box center [513, 245] width 122 height 21
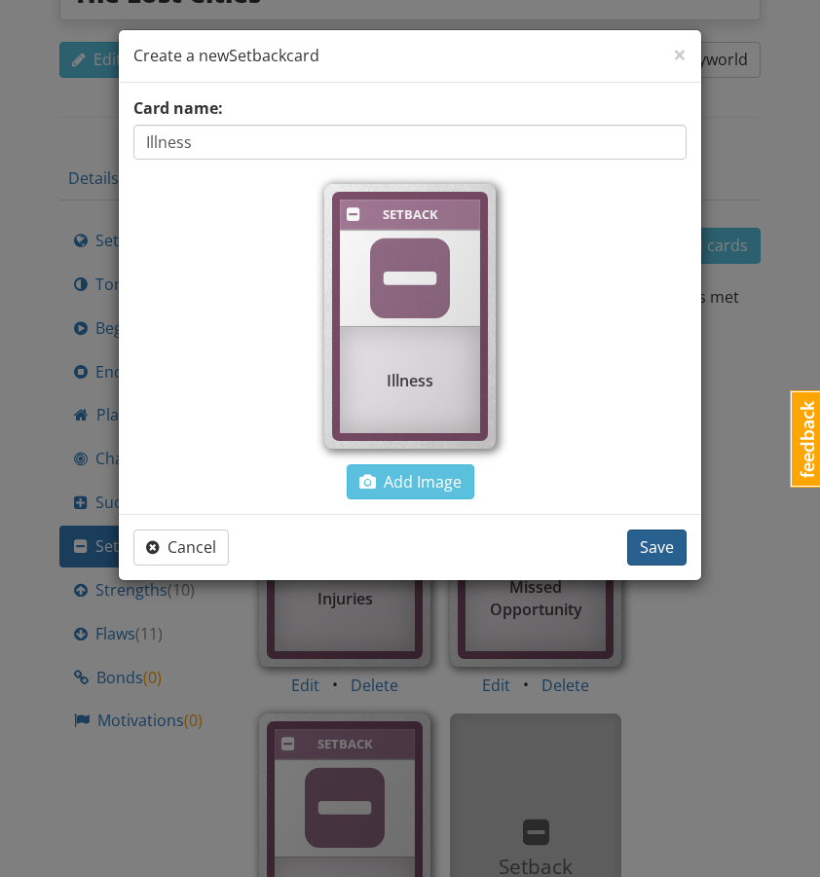
type input "Illness"
click at [656, 543] on span "Save" at bounding box center [657, 547] width 34 height 21
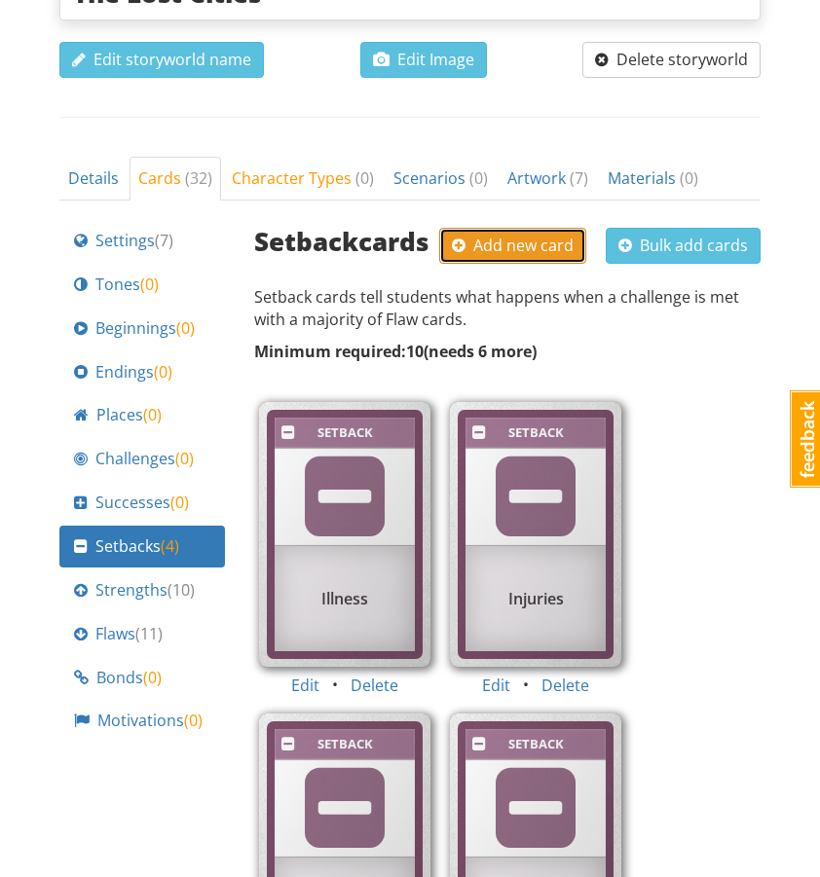
click at [476, 235] on span "Add new card" at bounding box center [513, 245] width 122 height 21
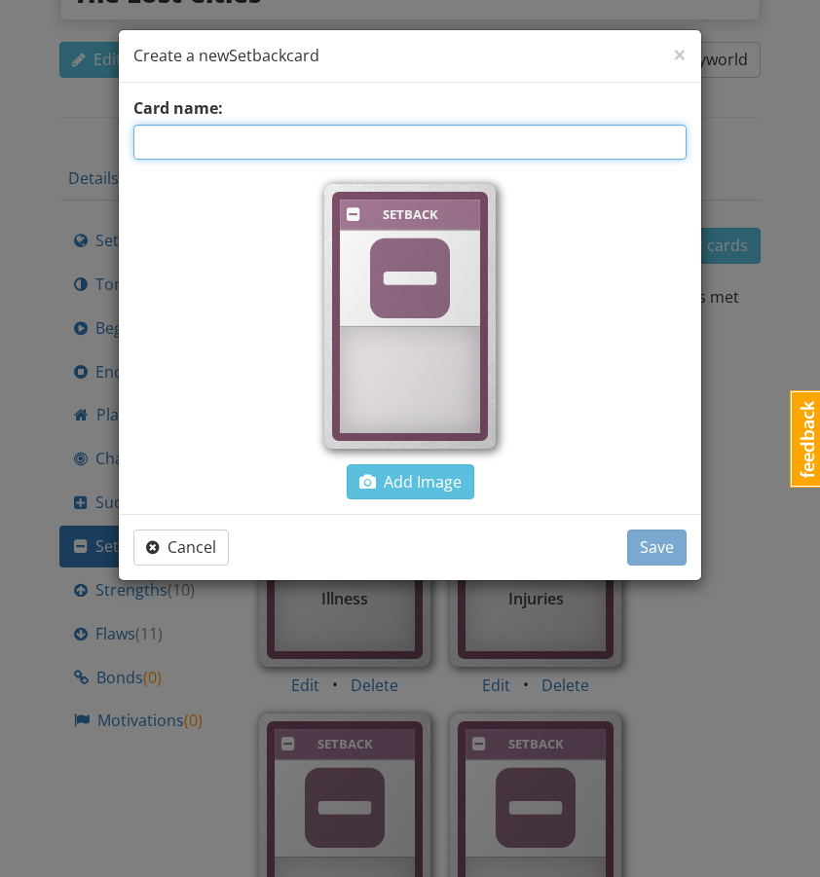
click at [461, 137] on input "text" at bounding box center [409, 142] width 553 height 35
type input "Fail to meet Expectations"
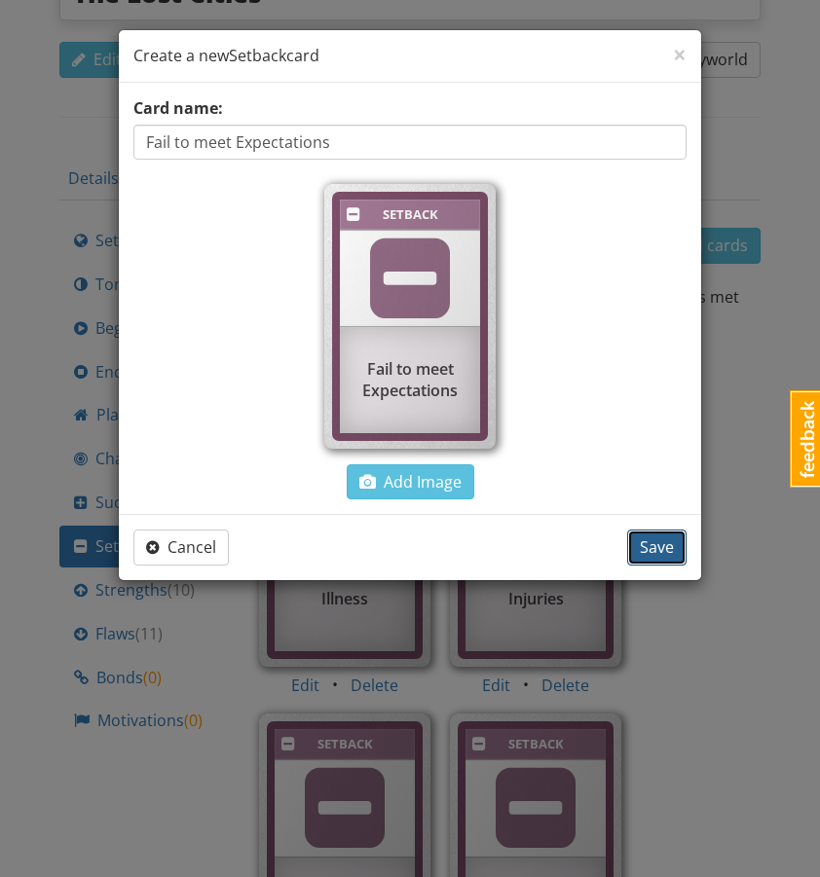
click at [663, 535] on button "Save" at bounding box center [656, 548] width 59 height 36
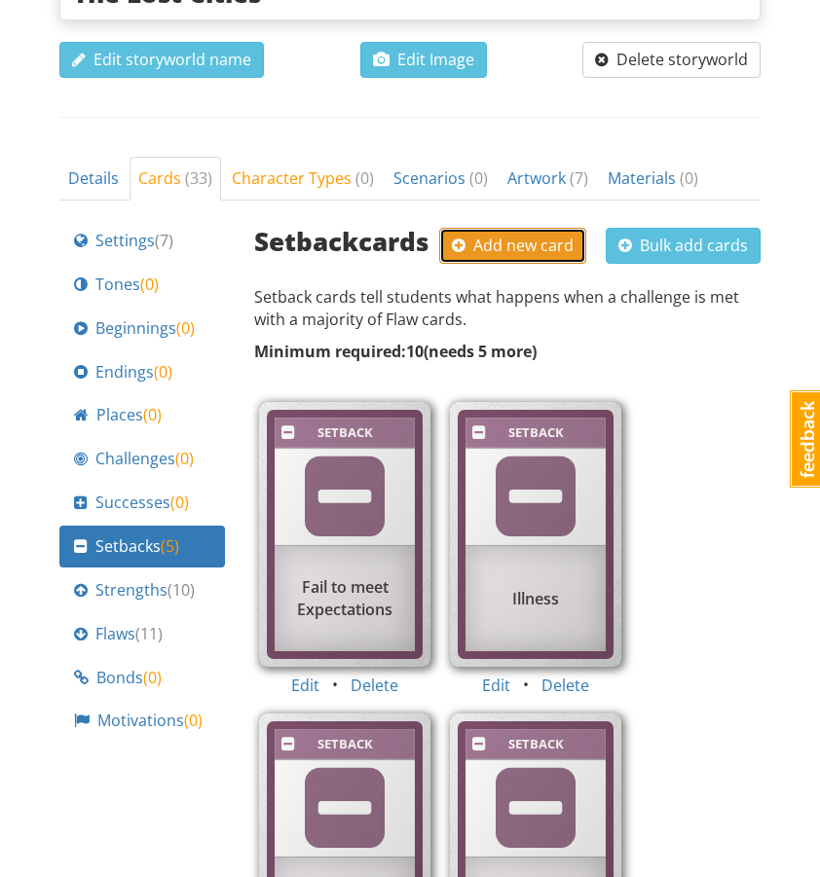
click at [479, 235] on span "Add new card" at bounding box center [513, 245] width 122 height 21
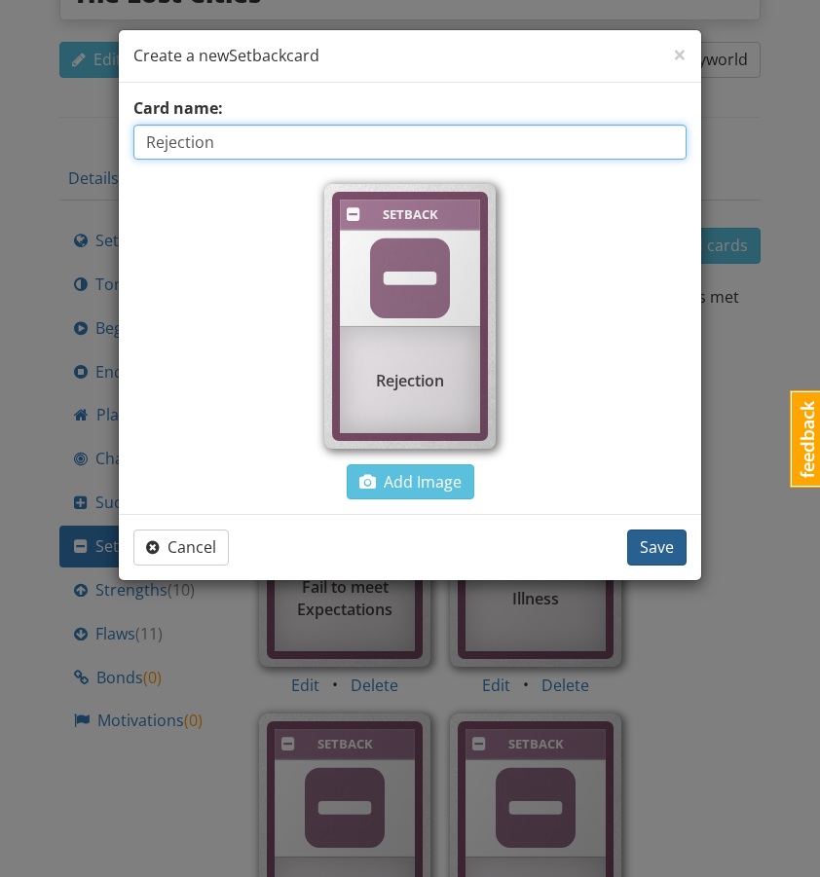
type input "Rejection"
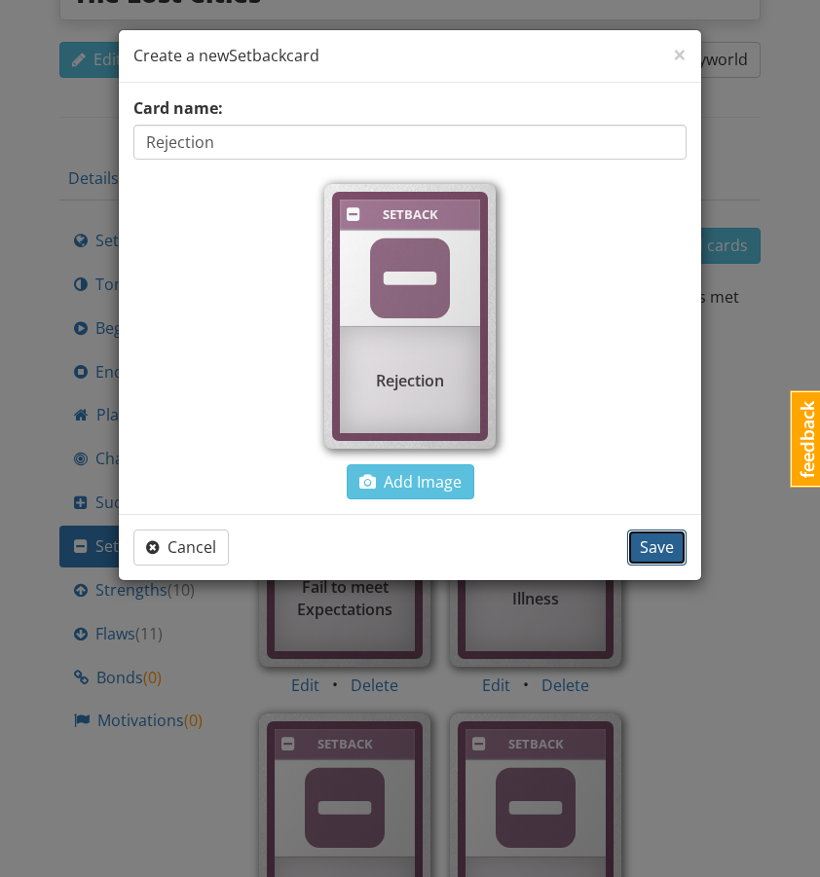
click at [664, 550] on span "Save" at bounding box center [657, 547] width 34 height 21
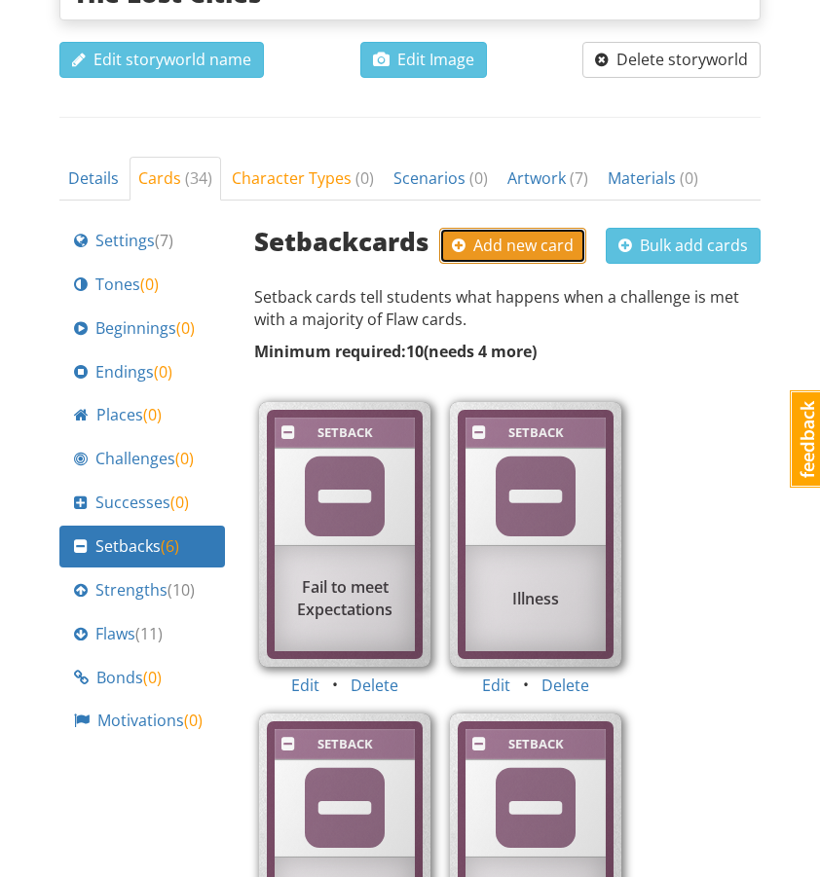
click at [525, 235] on span "Add new card" at bounding box center [513, 245] width 122 height 21
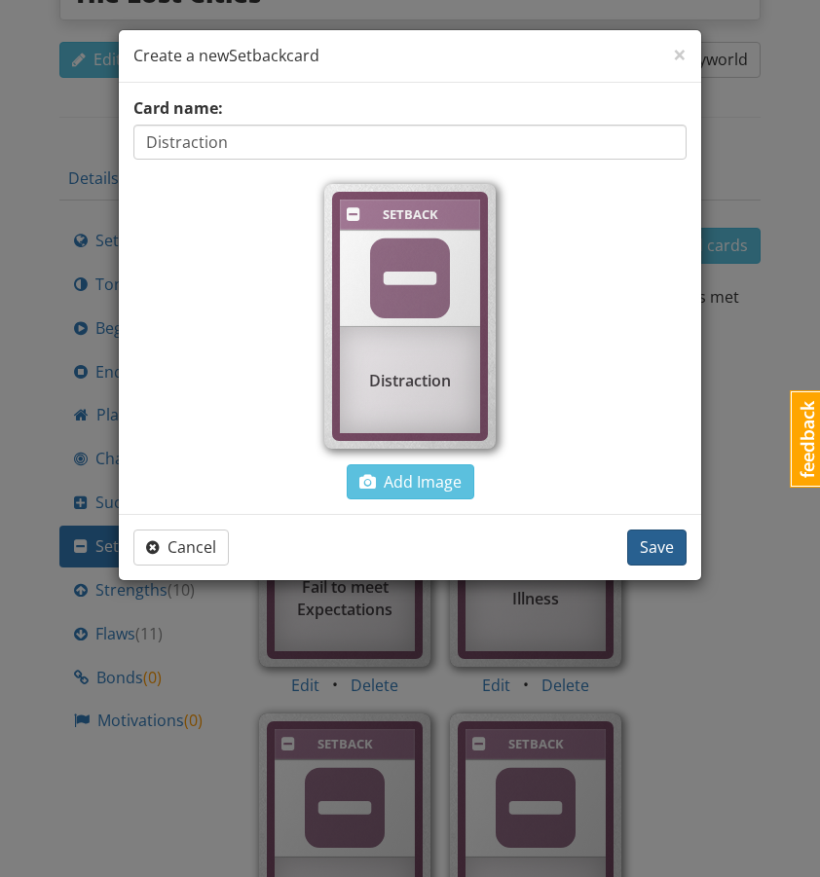
type input "Distraction"
click at [660, 542] on span "Save" at bounding box center [657, 547] width 34 height 21
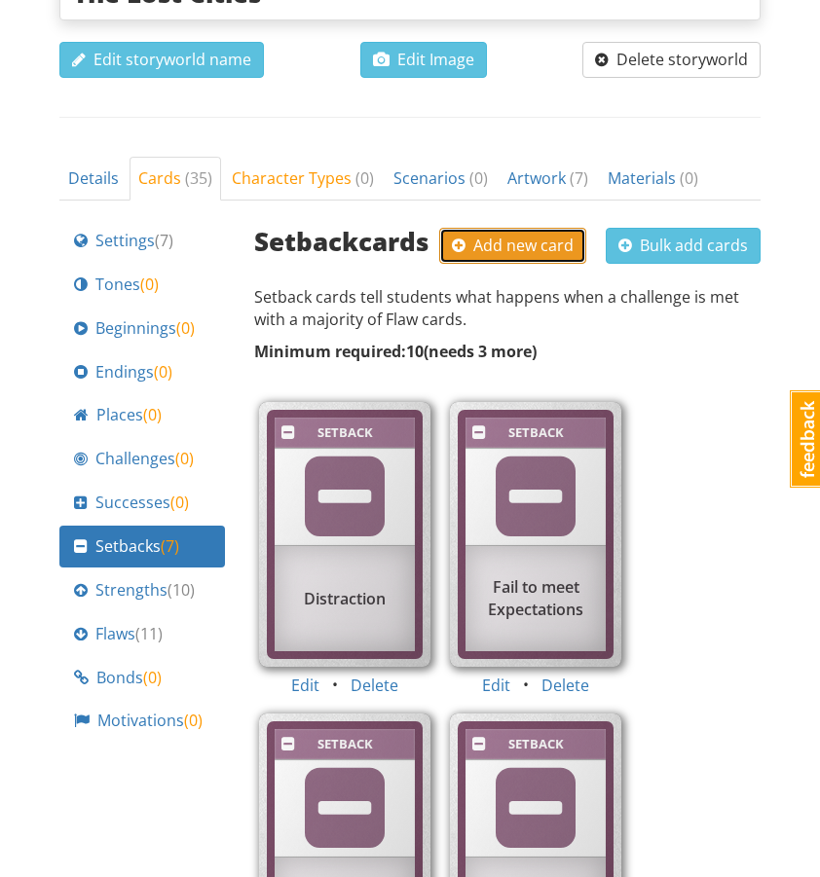
click at [508, 235] on span "Add new card" at bounding box center [513, 245] width 122 height 21
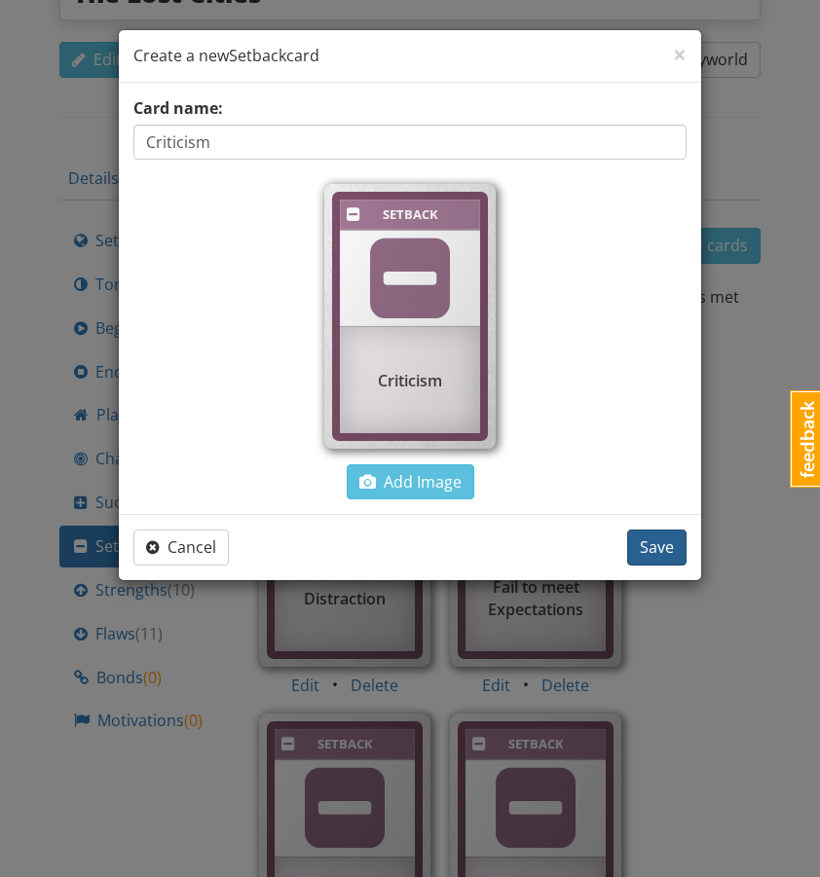
type input "Criticism"
click at [665, 539] on span "Save" at bounding box center [657, 547] width 34 height 21
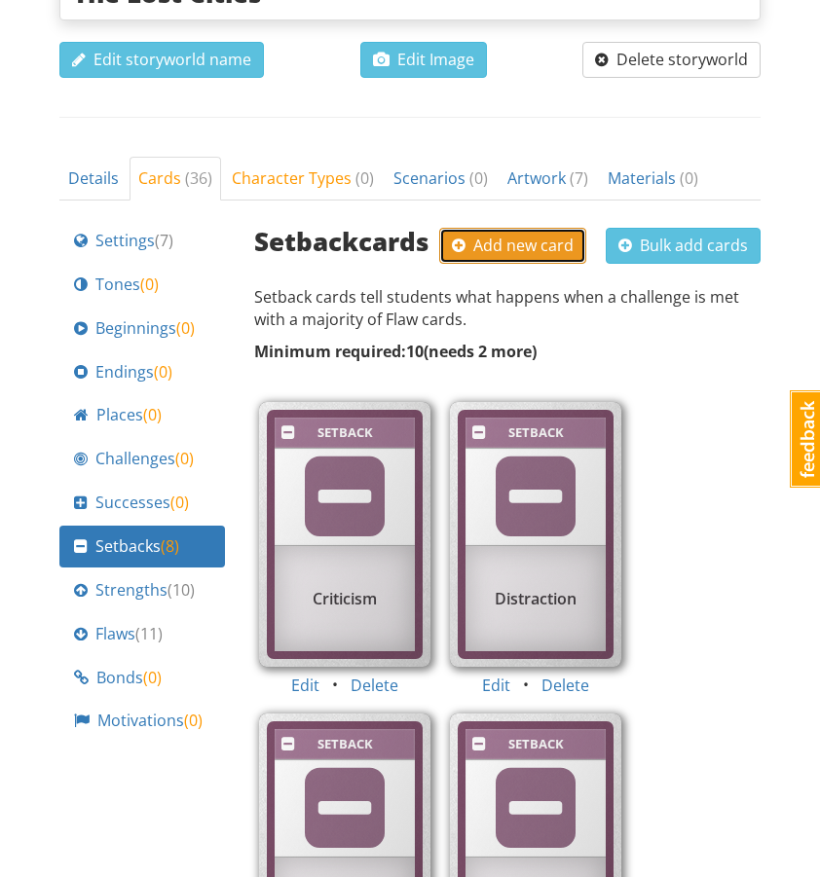
click at [496, 235] on span "Add new card" at bounding box center [513, 245] width 122 height 21
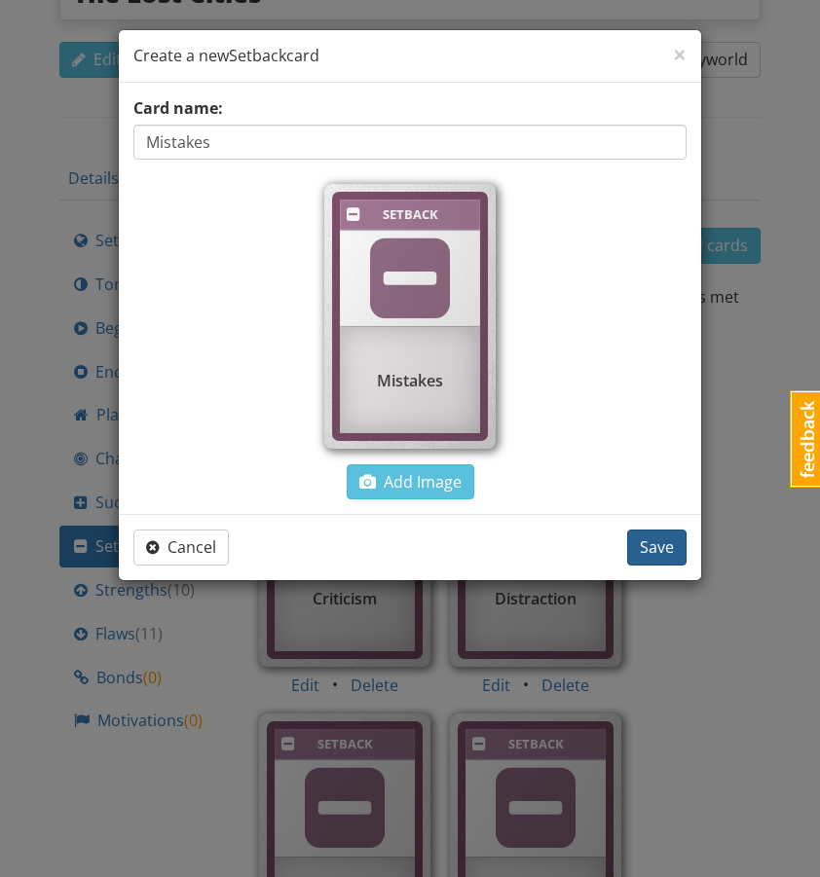
type input "Mistakes"
click at [678, 549] on button "Save" at bounding box center [656, 548] width 59 height 36
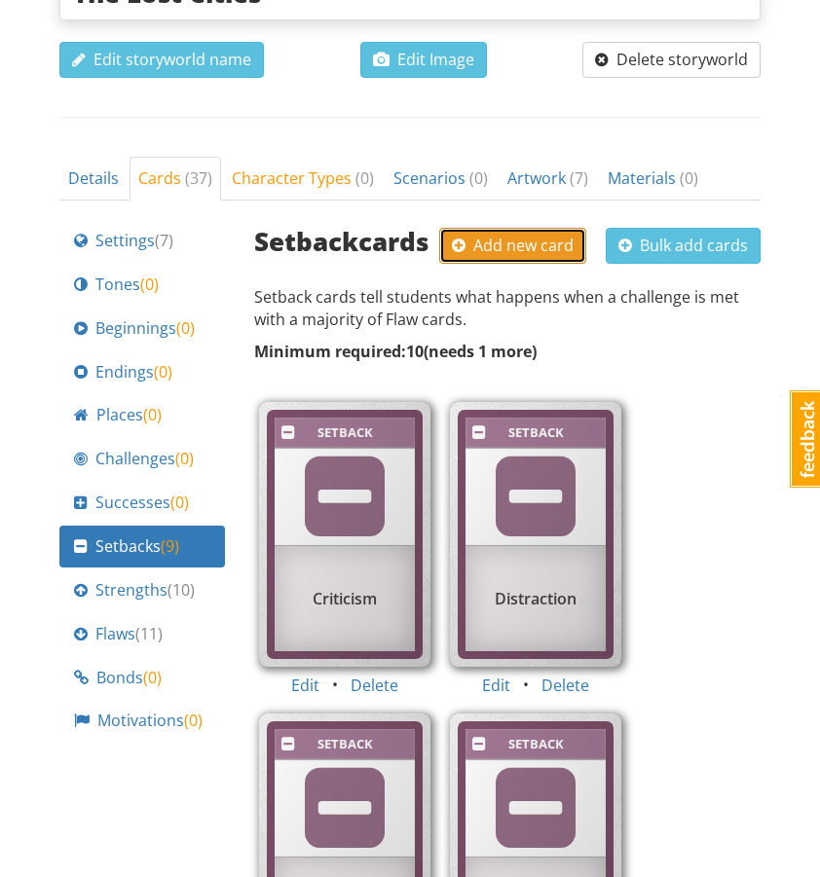
click at [541, 235] on span "Add new card" at bounding box center [513, 245] width 122 height 21
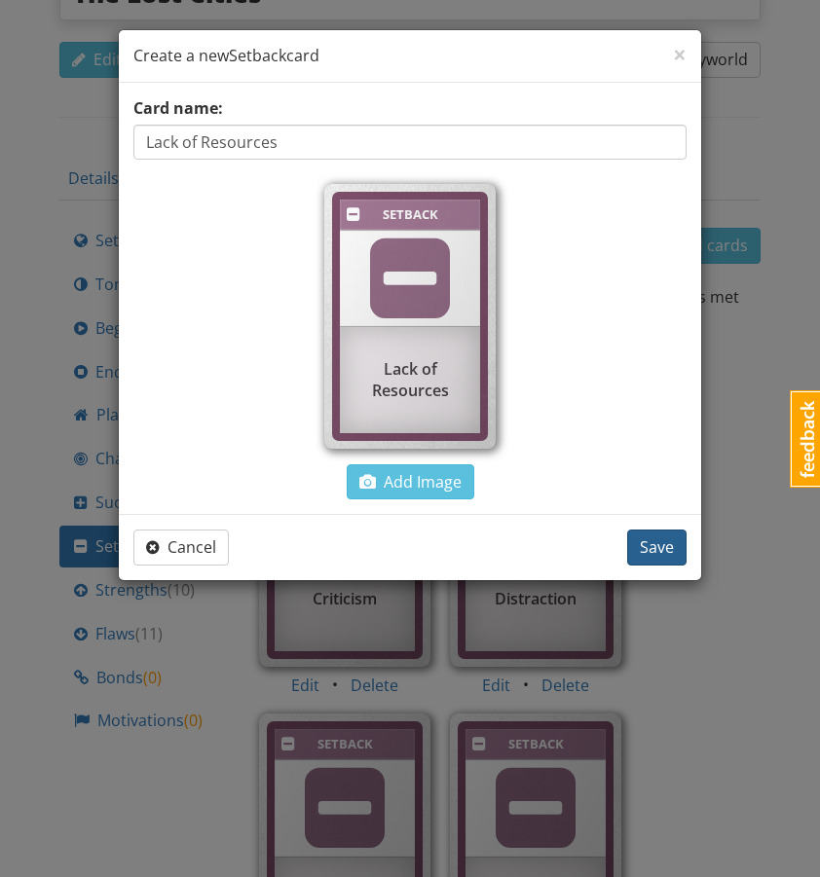
type input "Lack of Resources"
click at [631, 533] on button "Save" at bounding box center [656, 548] width 59 height 36
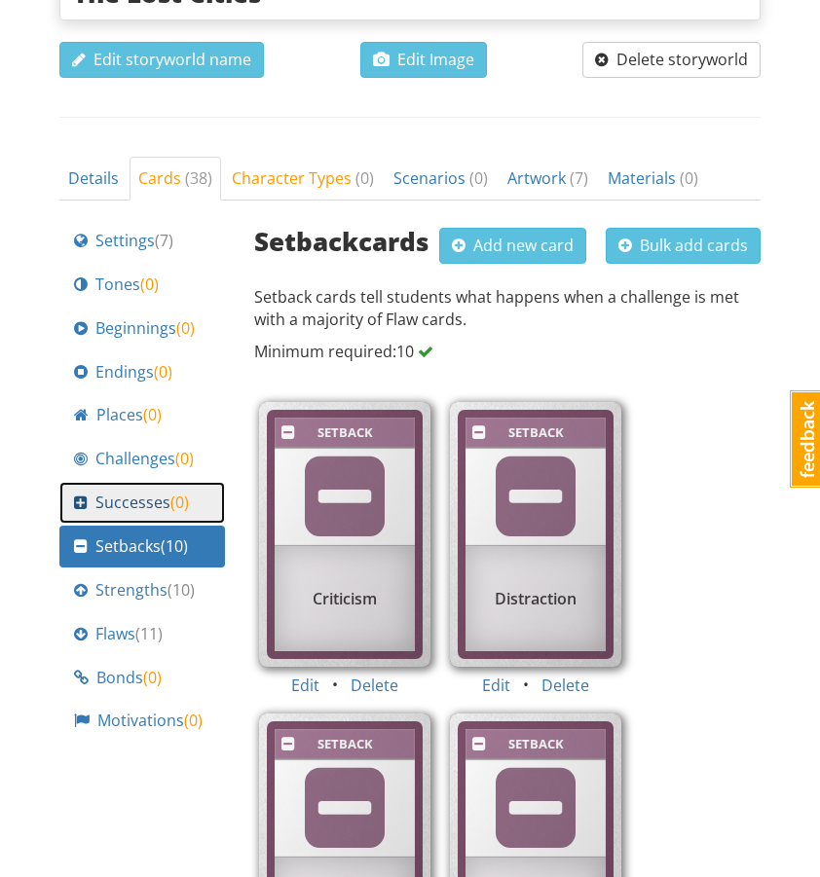
click at [102, 492] on span "Successes ( 0 )" at bounding box center [141, 503] width 93 height 22
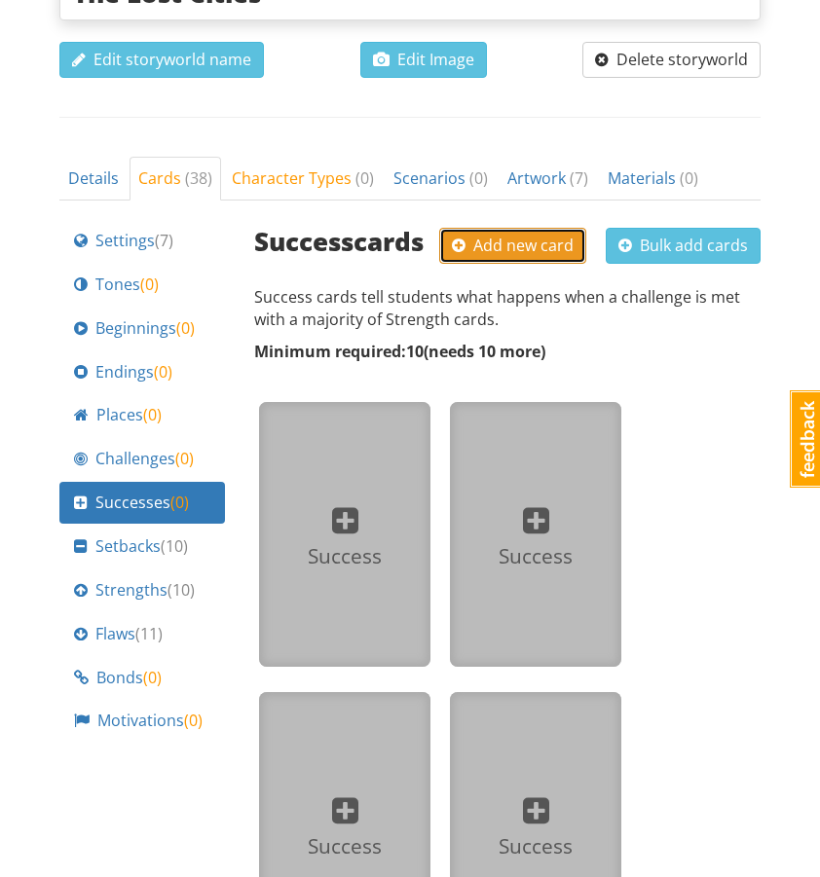
click at [472, 235] on span "Add new card" at bounding box center [513, 245] width 122 height 21
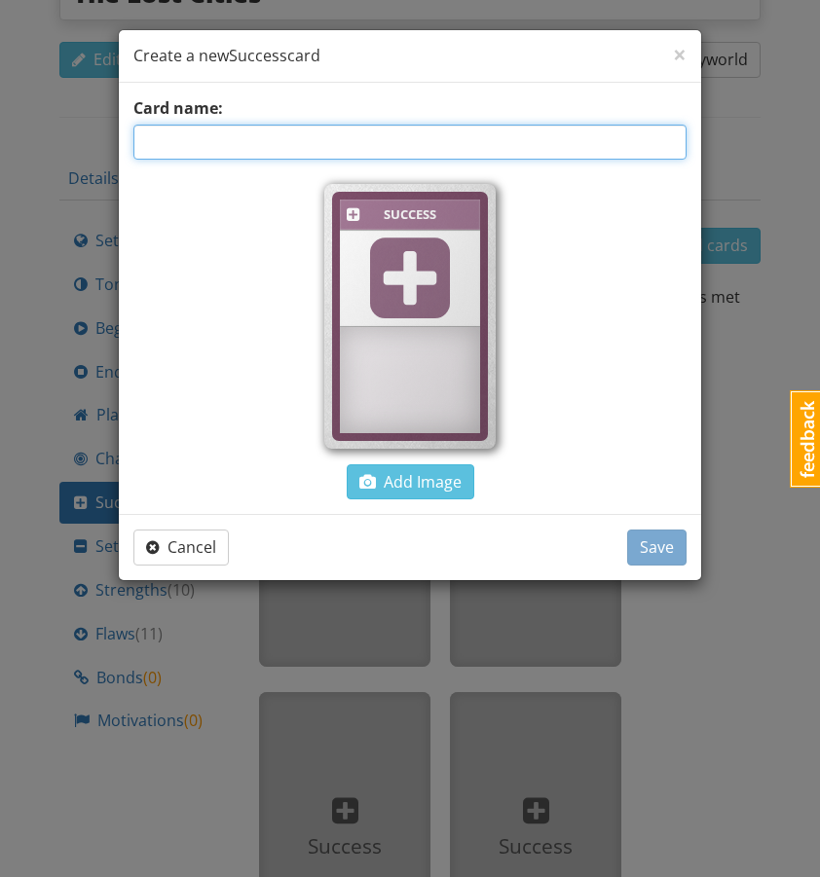
click at [293, 132] on input "text" at bounding box center [409, 142] width 553 height 35
click at [182, 141] on input "Acheving" at bounding box center [409, 142] width 553 height 35
click at [250, 133] on input "Achieving" at bounding box center [409, 142] width 553 height 35
type input "Achieving a Goal"
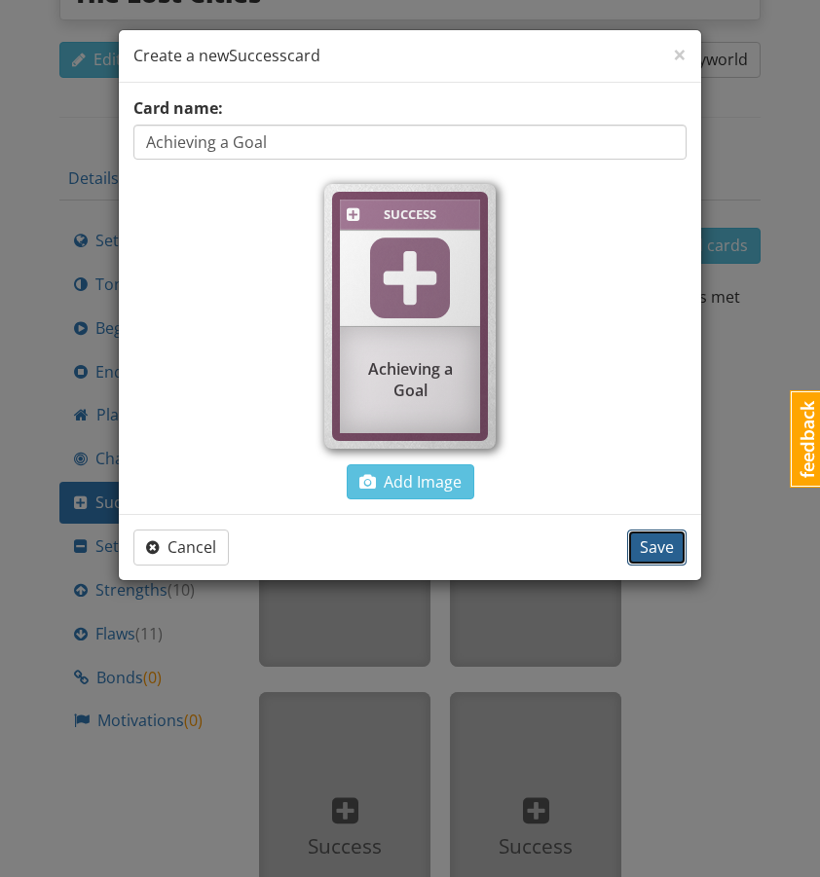
click at [647, 539] on span "Save" at bounding box center [657, 547] width 34 height 21
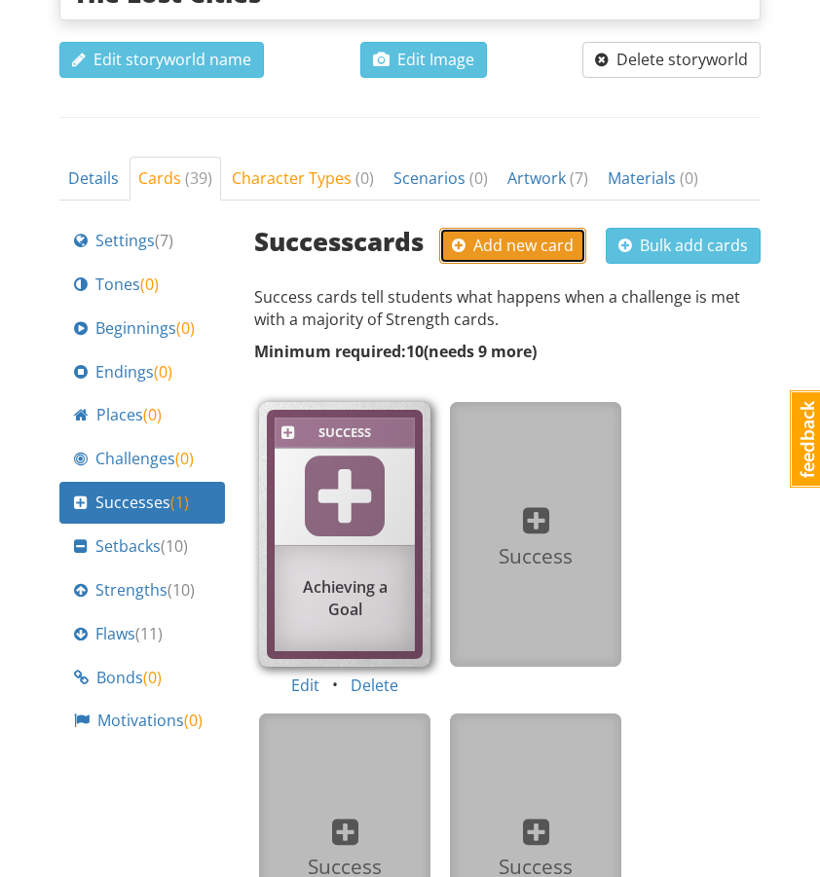
click at [516, 235] on span "Add new card" at bounding box center [513, 245] width 122 height 21
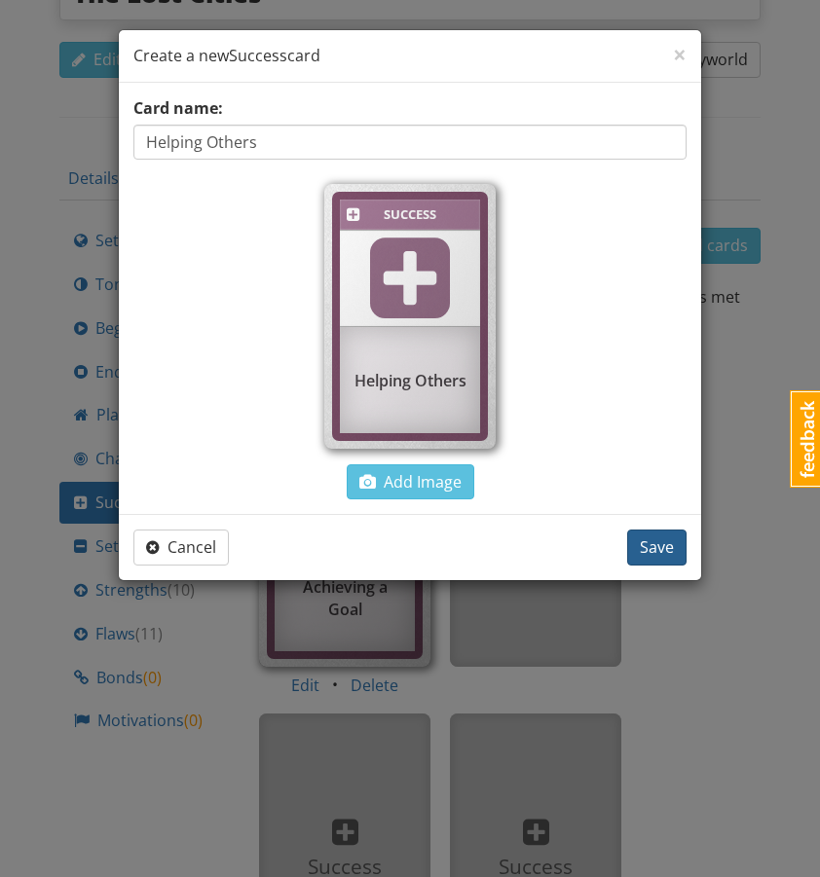
type input "Helping Others"
click at [651, 544] on span "Save" at bounding box center [657, 547] width 34 height 21
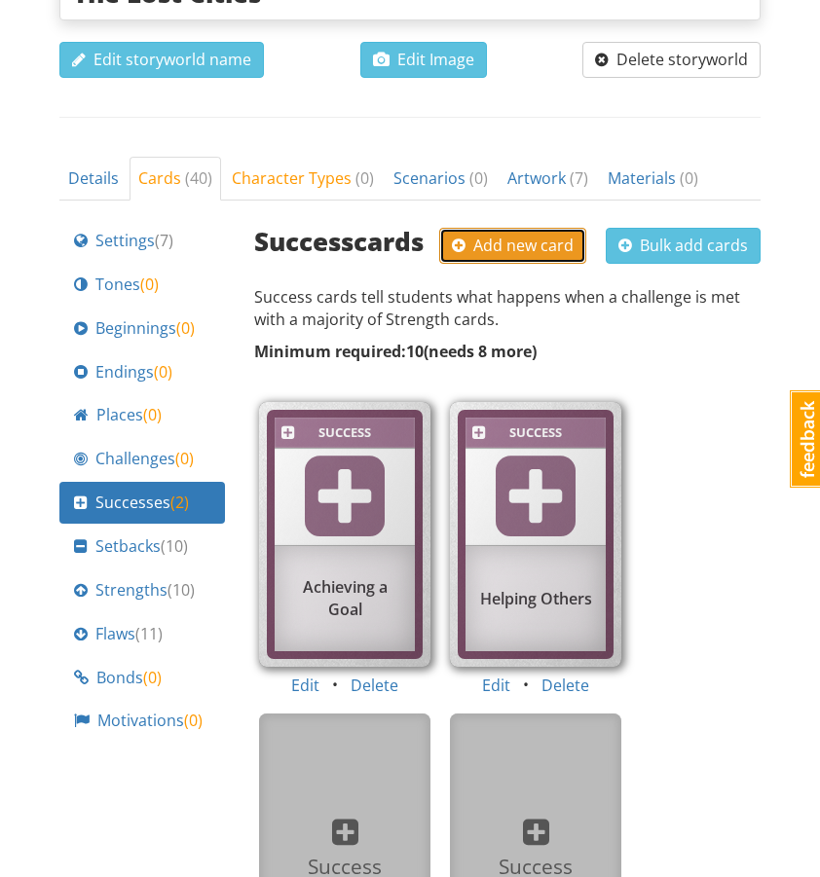
click at [523, 235] on span "Add new card" at bounding box center [513, 245] width 122 height 21
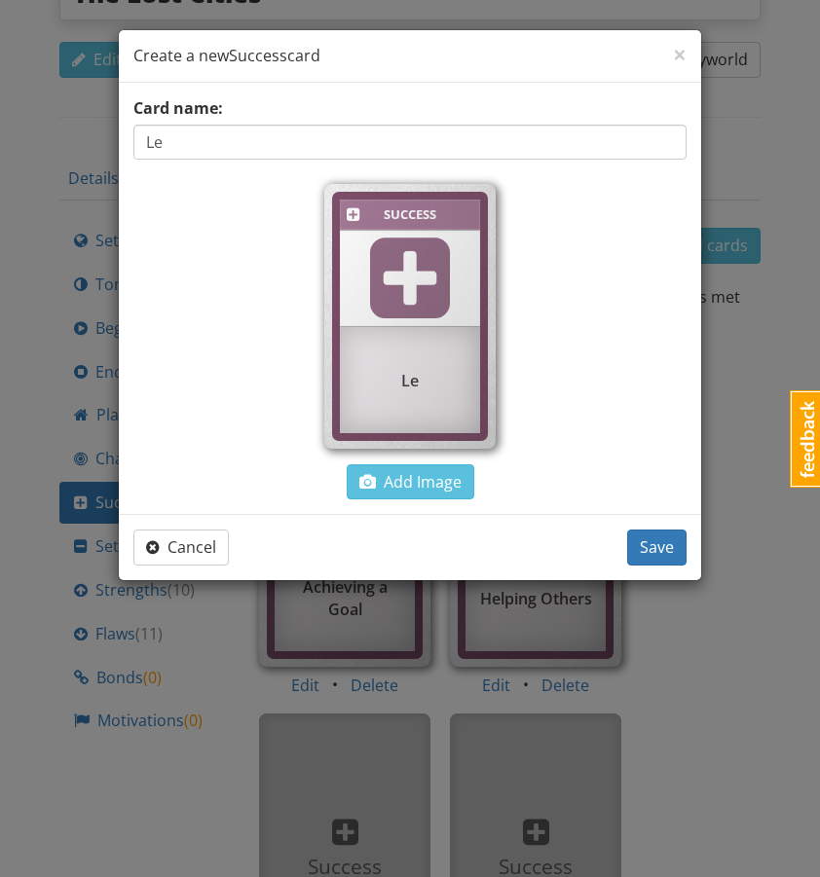
type input "L"
click at [176, 136] on input "Balence" at bounding box center [409, 142] width 553 height 35
type input "Balance"
click at [654, 544] on span "Save" at bounding box center [657, 547] width 34 height 21
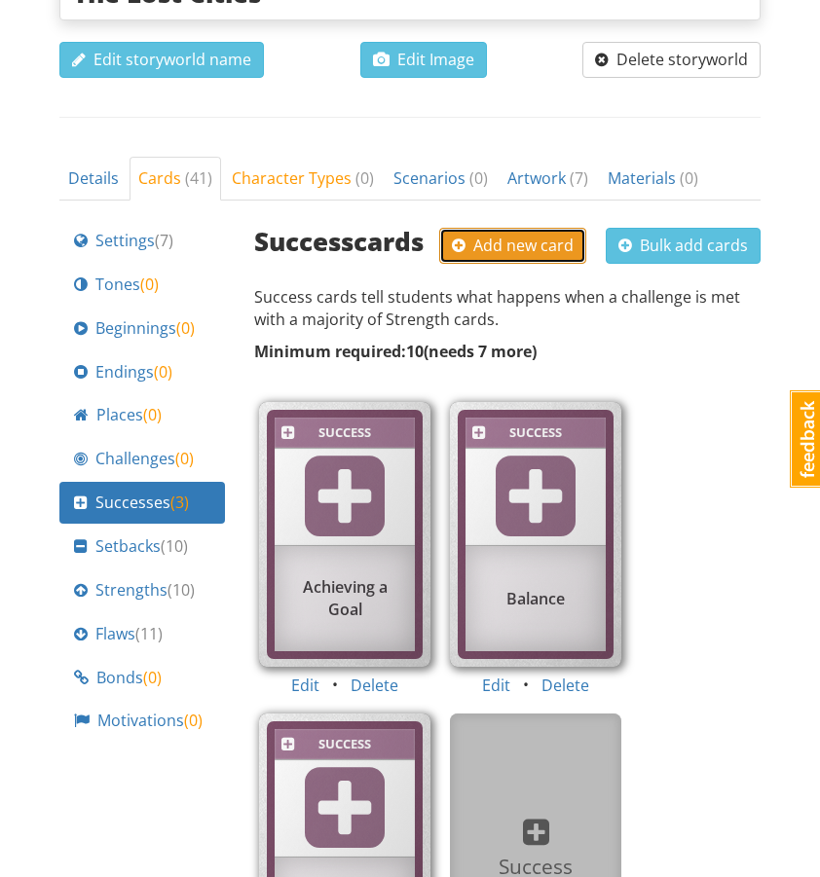
click at [491, 235] on span "Add new card" at bounding box center [513, 245] width 122 height 21
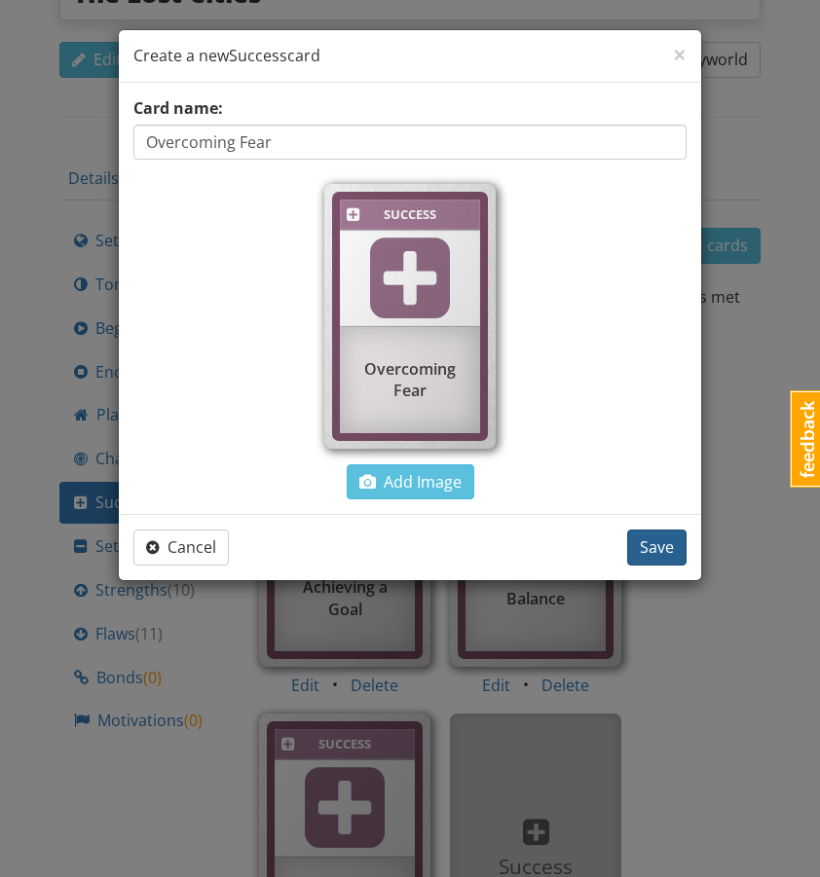
type input "Overcoming Fear"
click at [635, 537] on button "Save" at bounding box center [656, 548] width 59 height 36
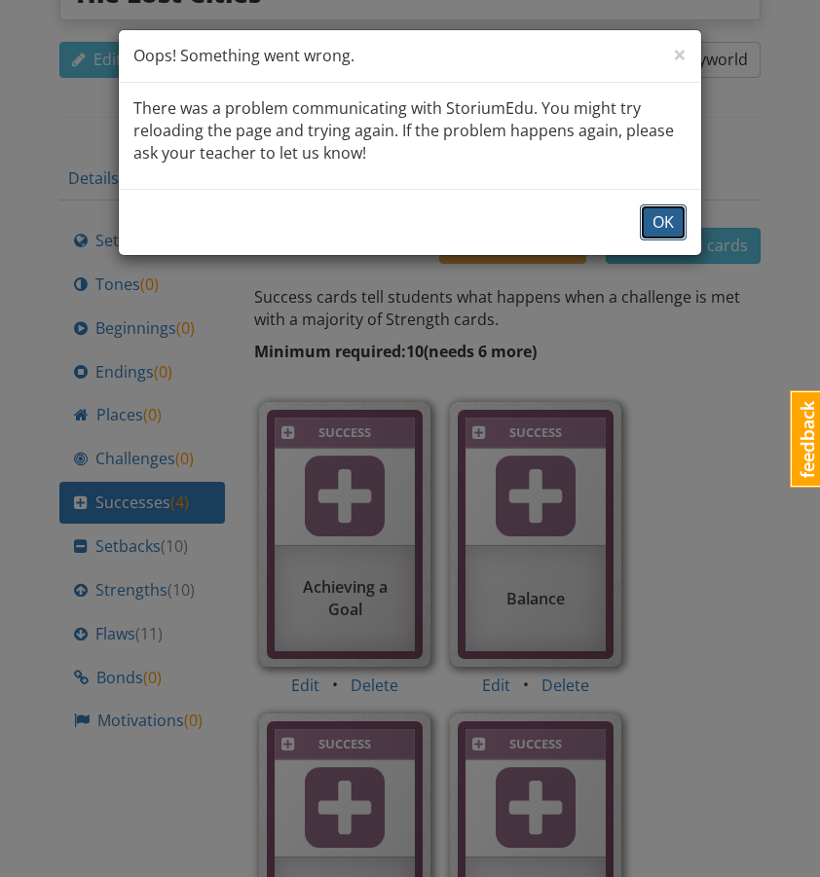
click at [656, 234] on button "OK" at bounding box center [663, 223] width 47 height 36
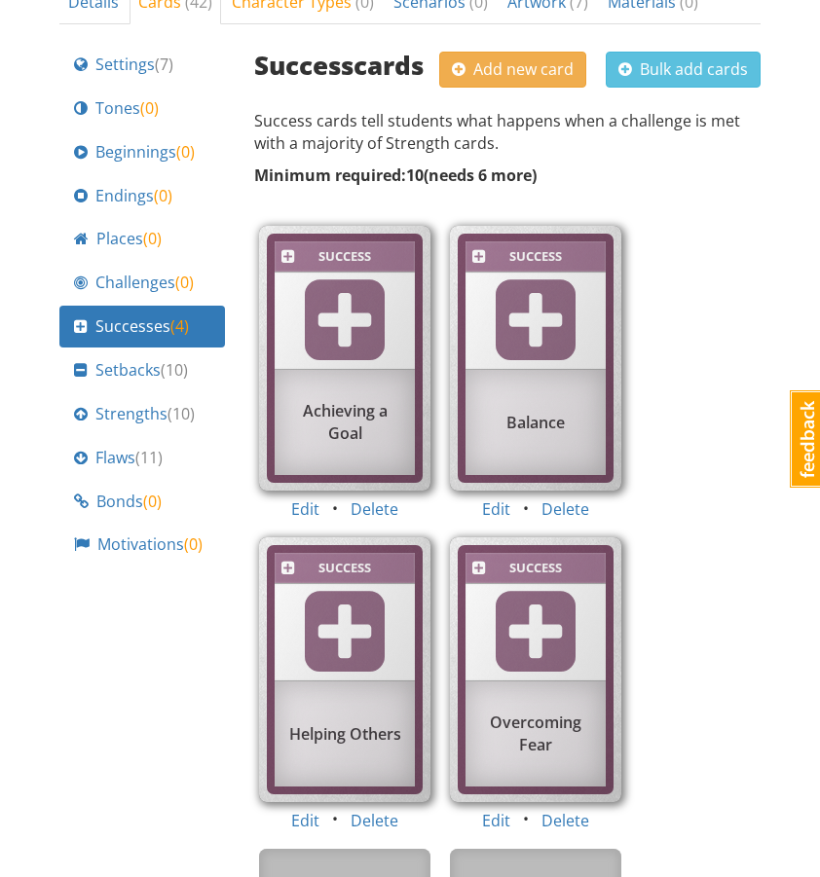
scroll to position [751, 0]
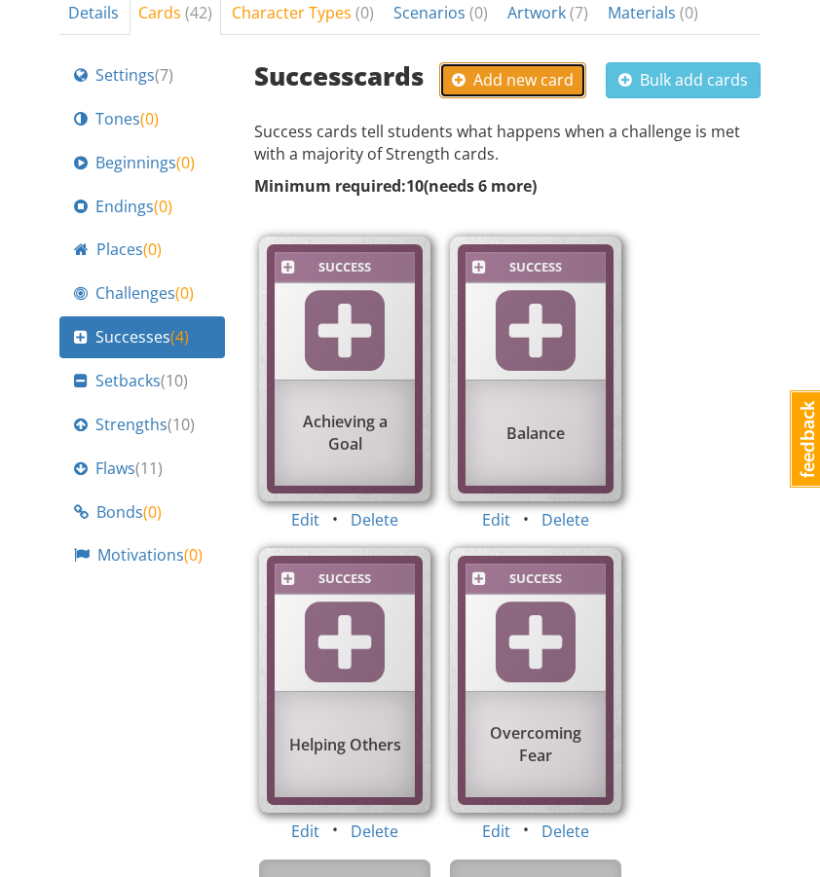
click at [534, 69] on span "Add new card" at bounding box center [513, 79] width 122 height 21
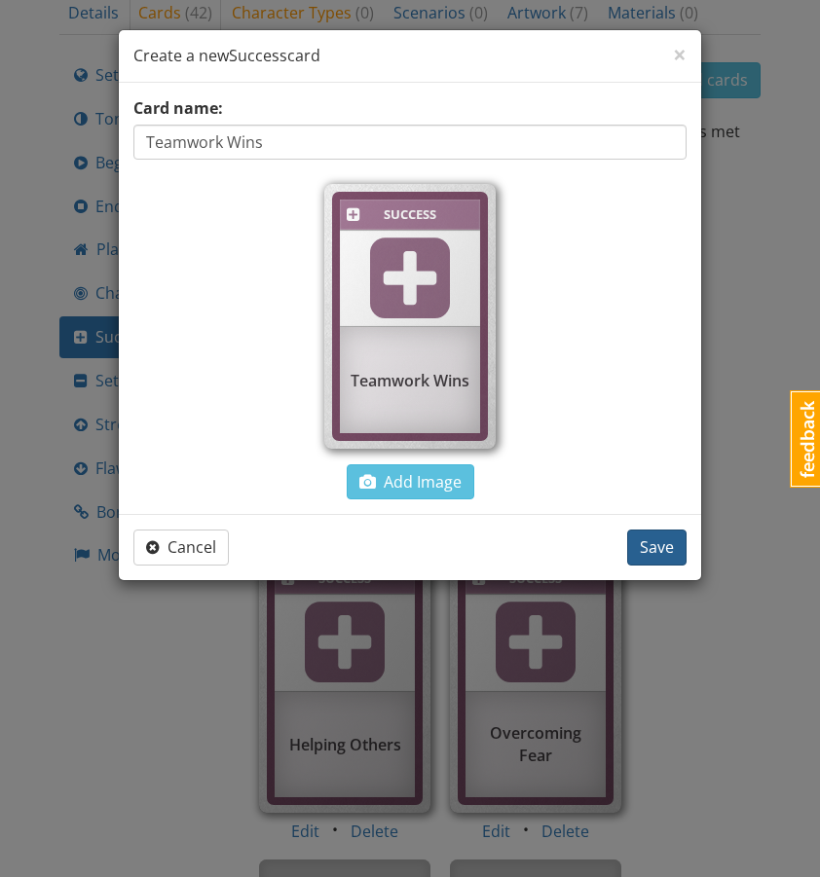
type input "Teamwork Wins"
click at [658, 549] on span "Save" at bounding box center [657, 547] width 34 height 21
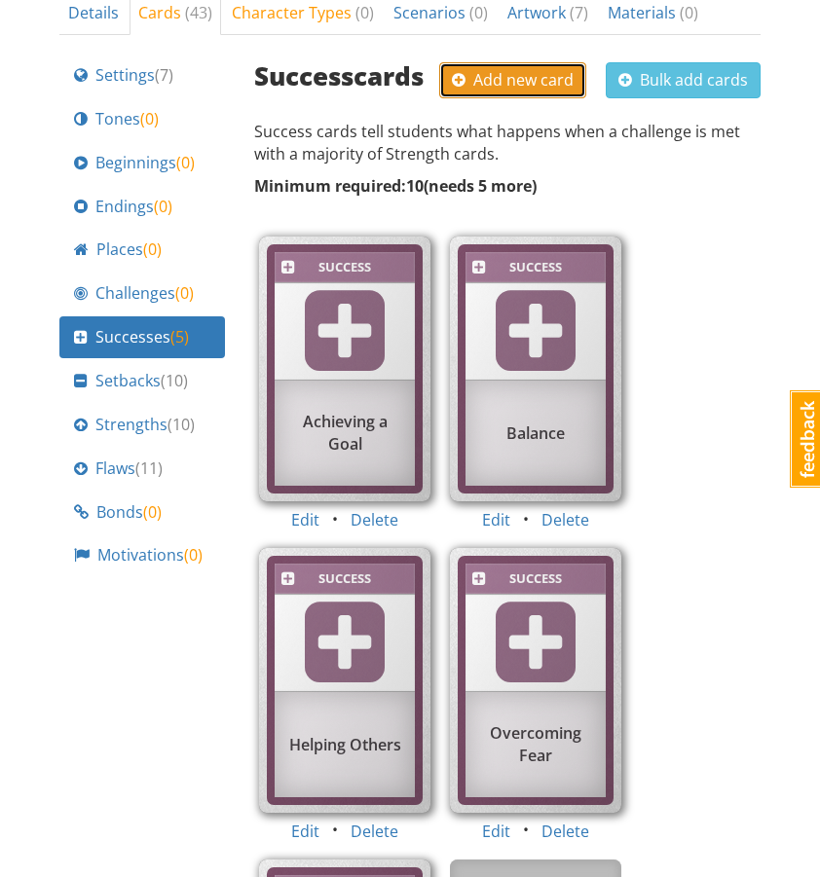
click at [497, 69] on span "Add new card" at bounding box center [513, 79] width 122 height 21
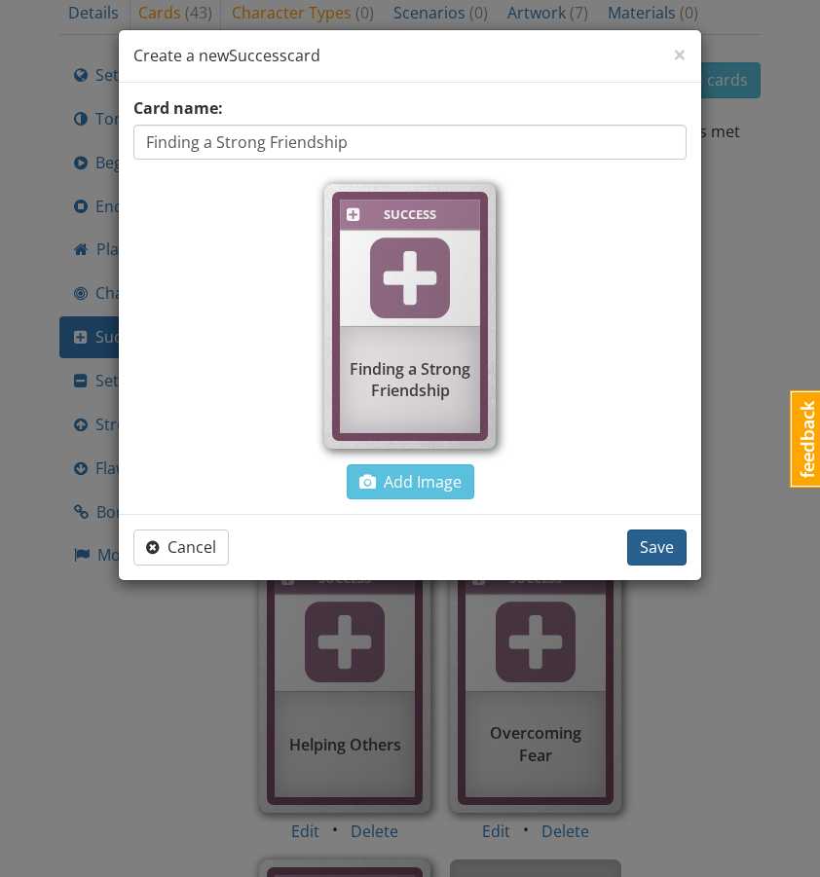
type input "Finding a Strong Friendship"
click at [660, 544] on span "Save" at bounding box center [657, 547] width 34 height 21
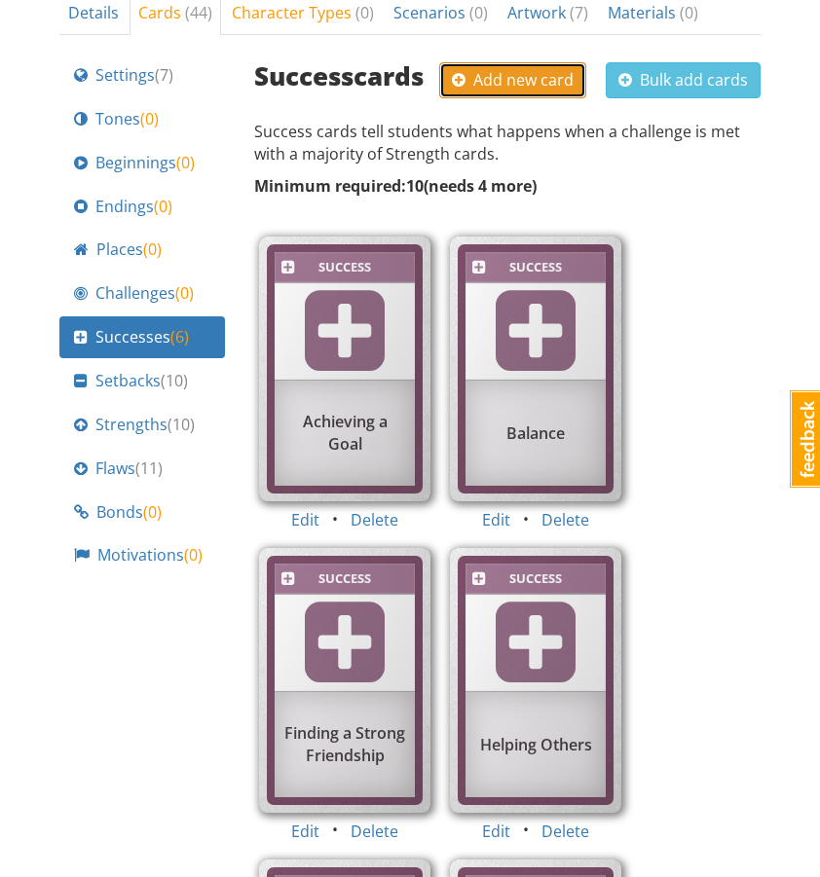
click at [515, 69] on span "Add new card" at bounding box center [513, 79] width 122 height 21
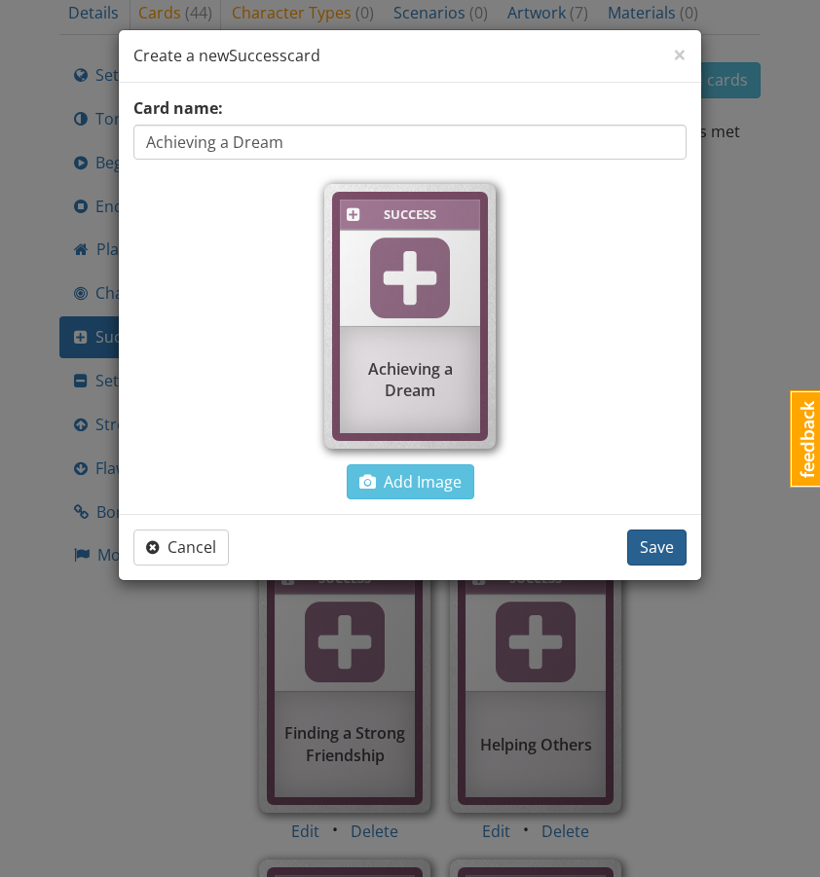
type input "Achieving a Dream"
click at [661, 534] on button "Save" at bounding box center [656, 548] width 59 height 36
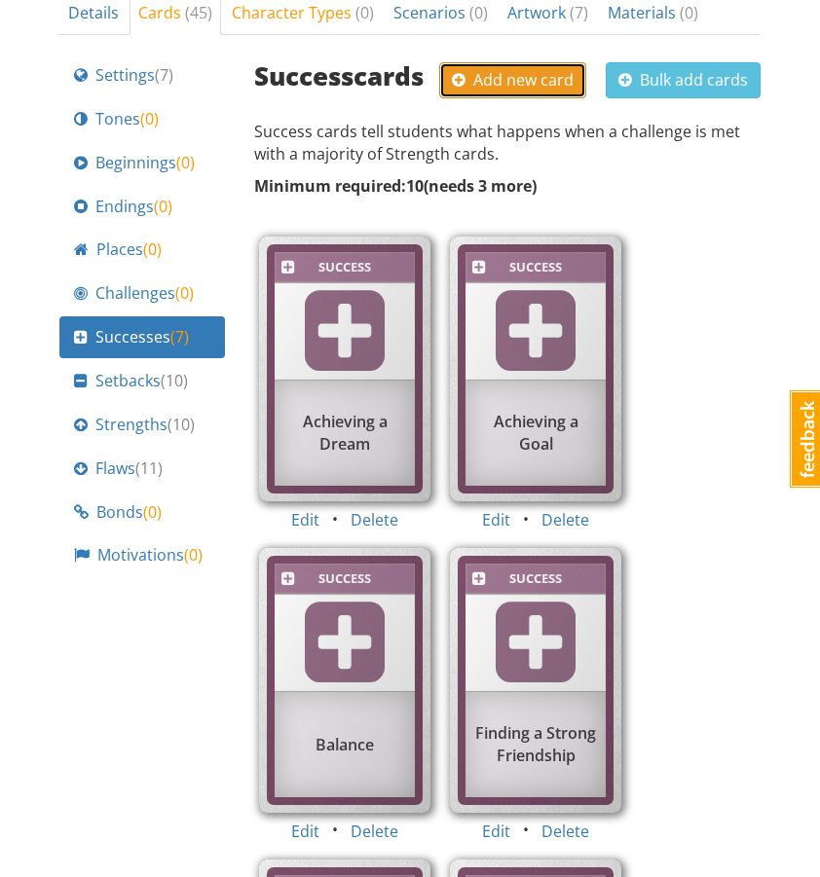
click at [524, 69] on span "Add new card" at bounding box center [513, 79] width 122 height 21
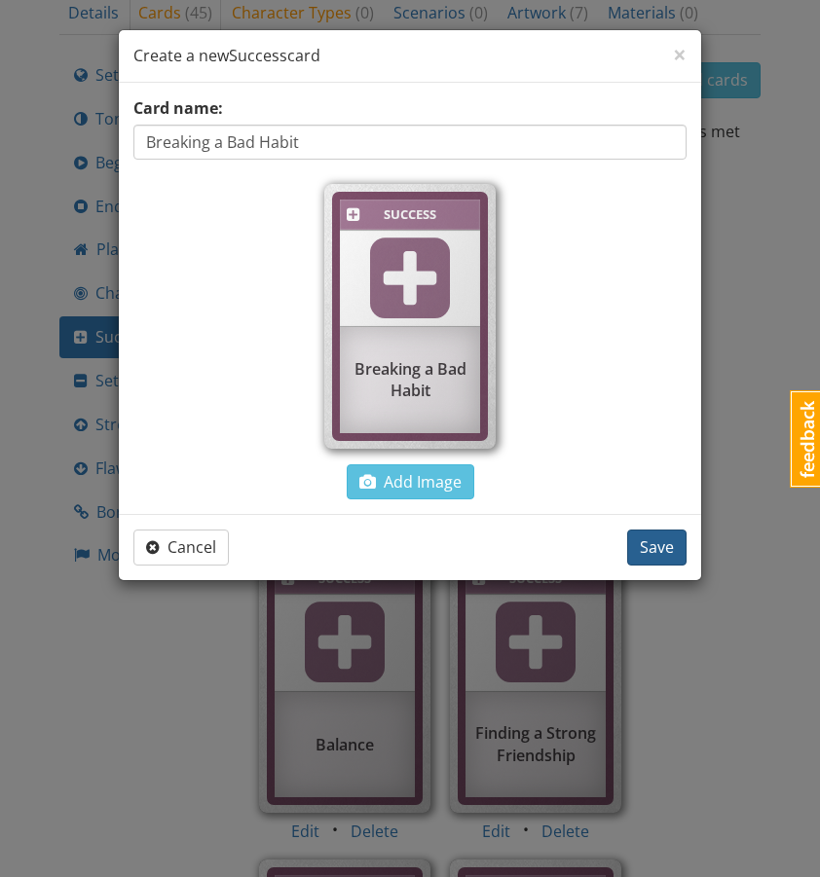
type input "Breaking a Bad Habit"
click at [668, 554] on span "Save" at bounding box center [657, 547] width 34 height 21
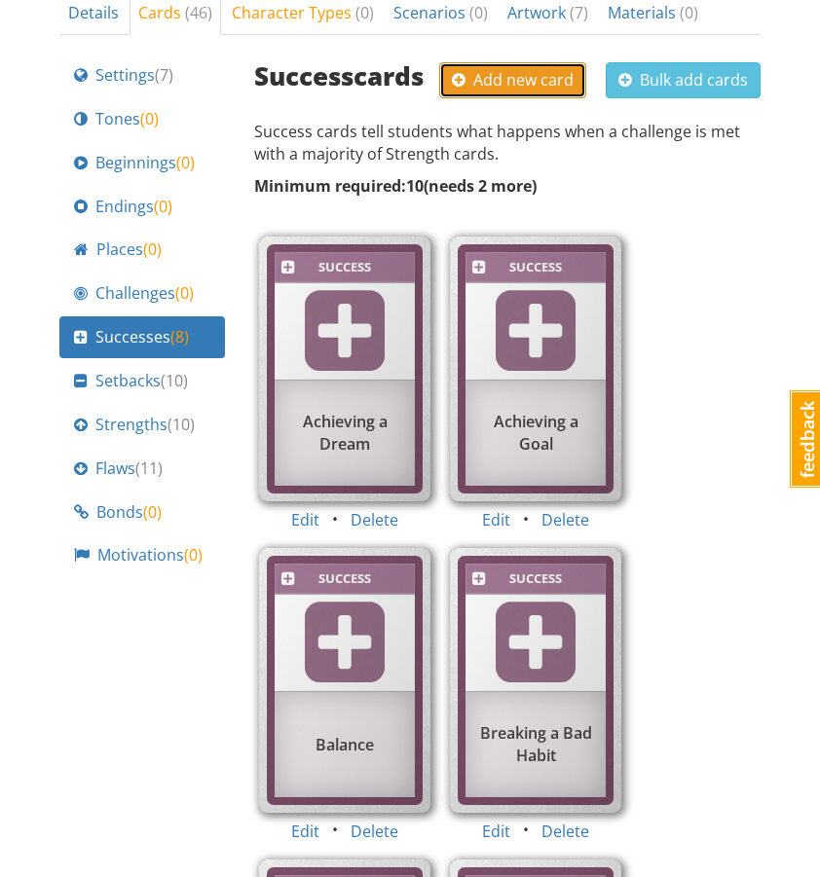
click at [494, 69] on span "Add new card" at bounding box center [513, 79] width 122 height 21
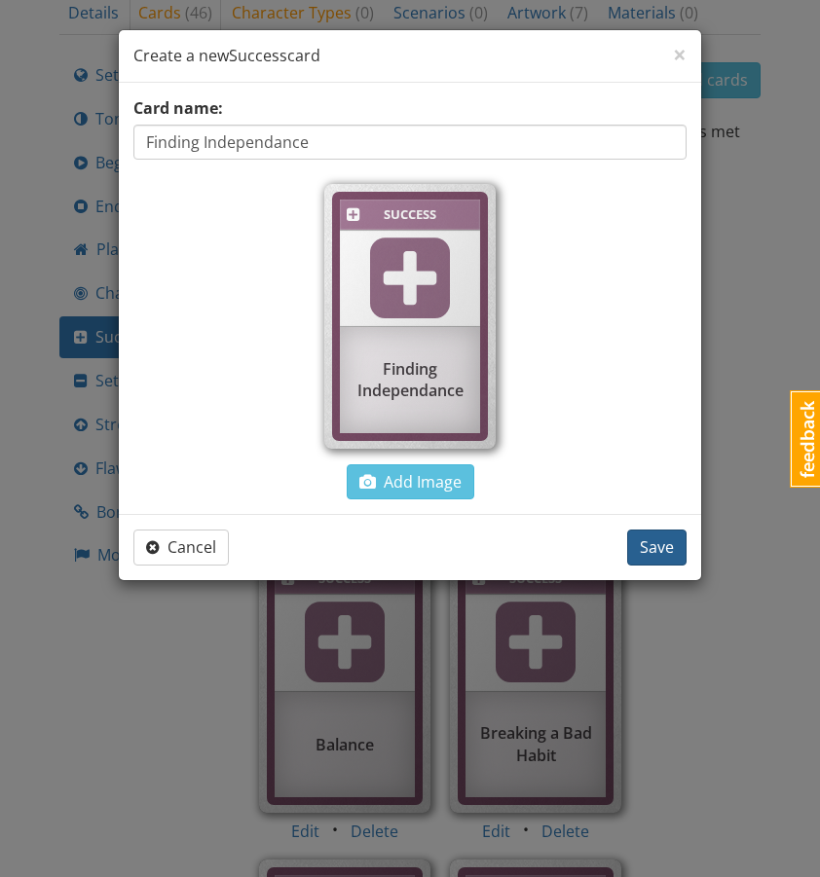
type input "Finding Independance"
click at [659, 545] on span "Save" at bounding box center [657, 547] width 34 height 21
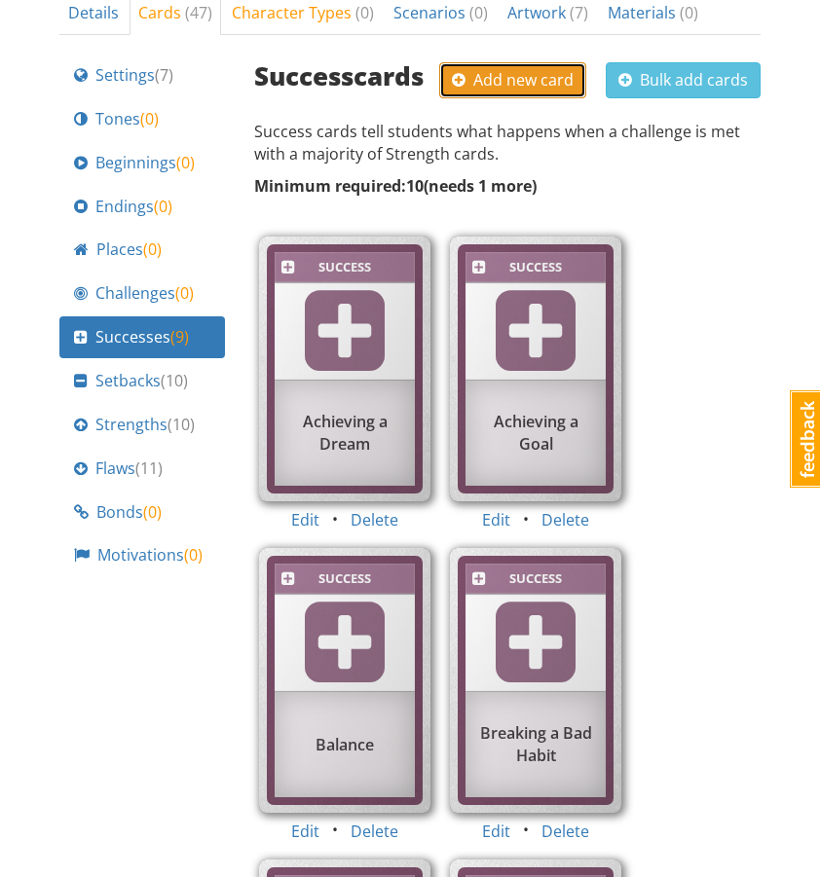
click at [552, 69] on span "Add new card" at bounding box center [513, 79] width 122 height 21
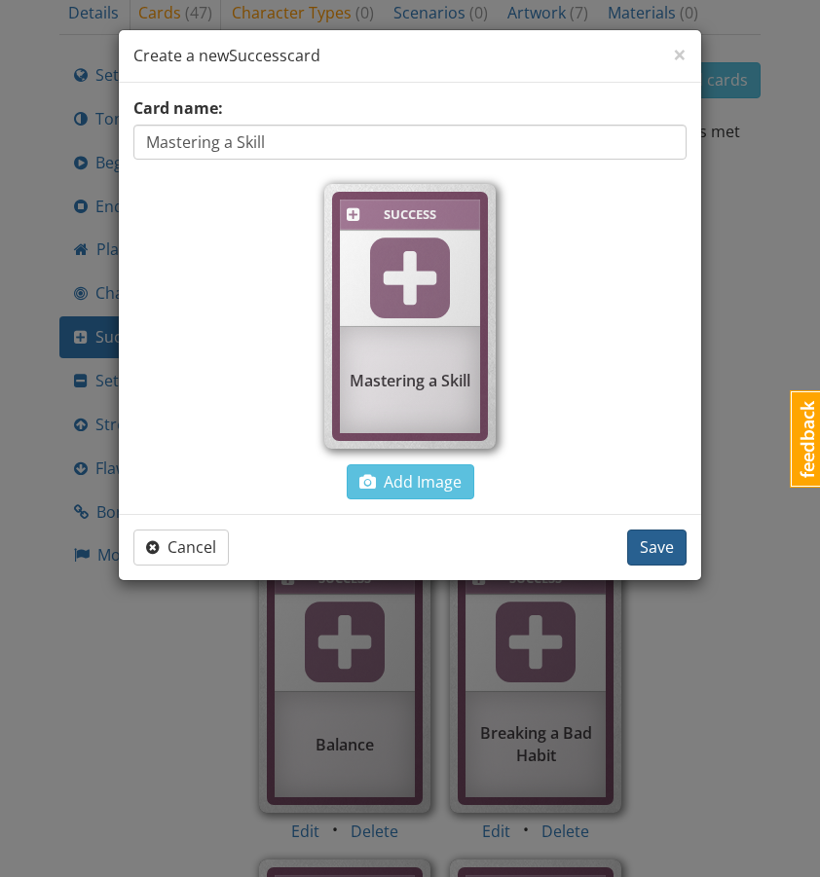
type input "Mastering a Skill"
click at [671, 555] on span "Save" at bounding box center [657, 547] width 34 height 21
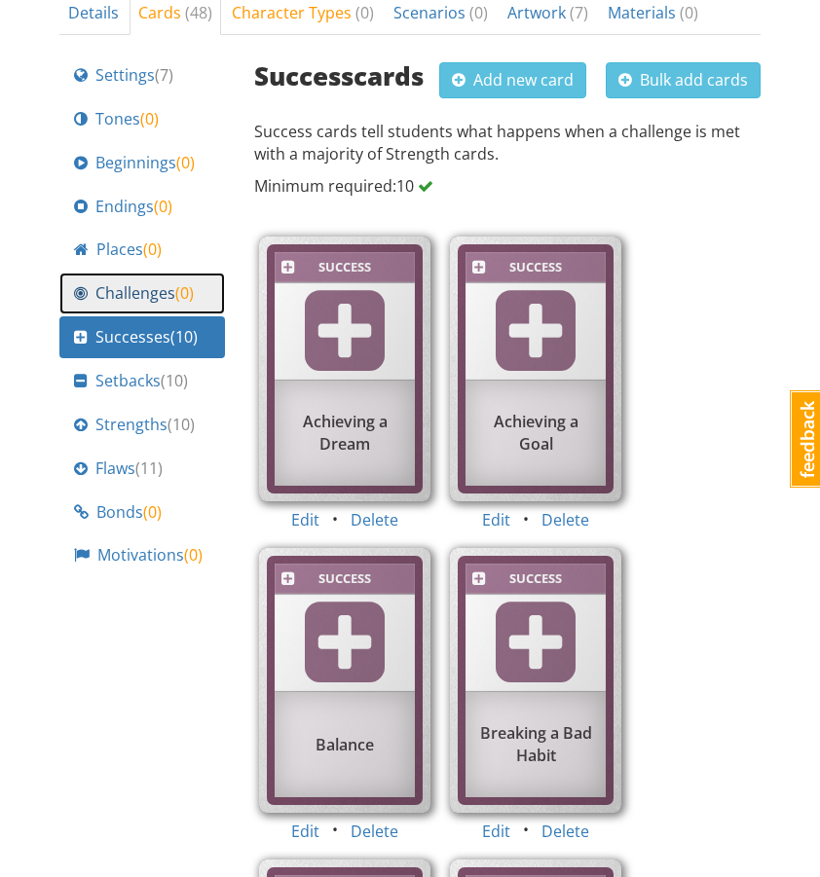
click at [130, 282] on span "Challenges ( 0 )" at bounding box center [144, 293] width 98 height 22
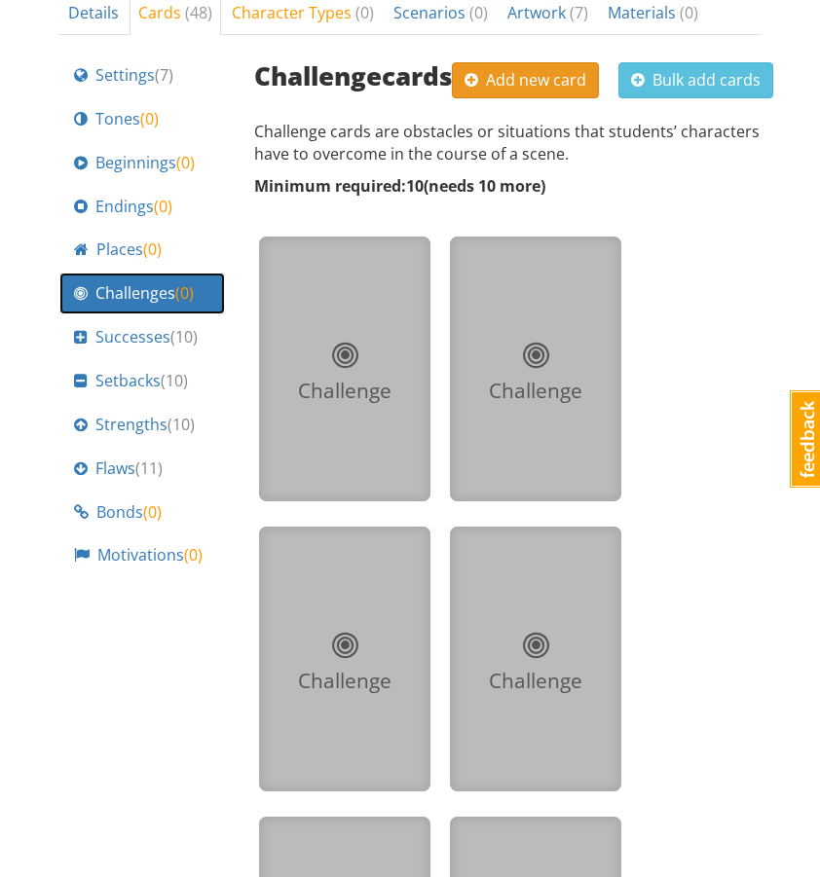
click at [521, 69] on span "Add new card" at bounding box center [526, 79] width 122 height 21
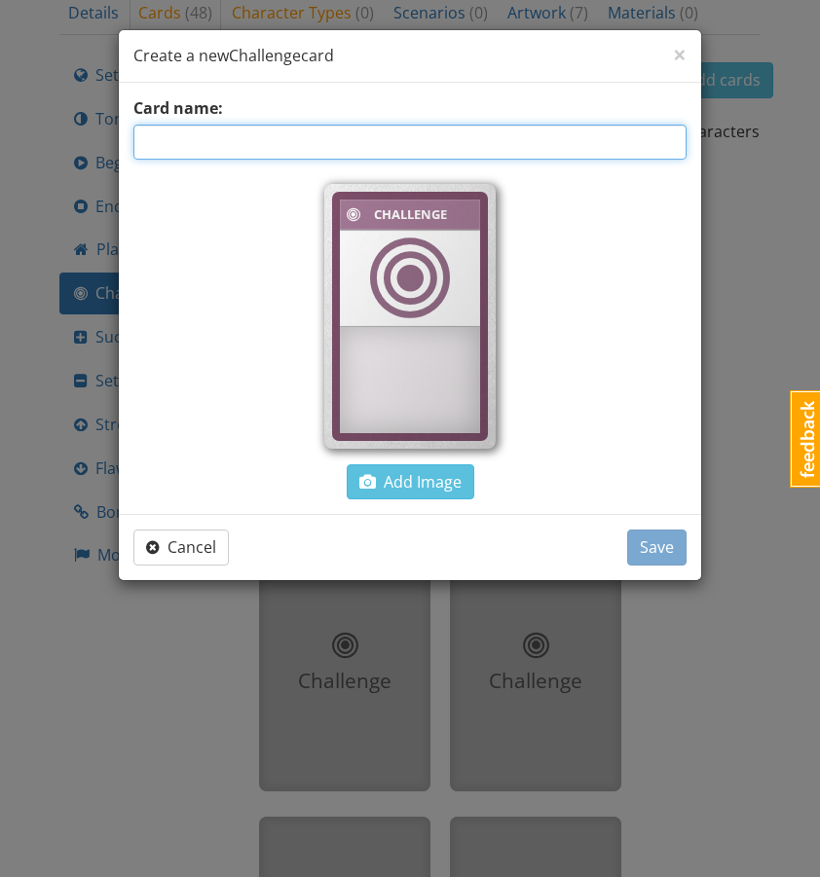
click at [384, 146] on input "text" at bounding box center [409, 142] width 553 height 35
type input "Escape a Trap"
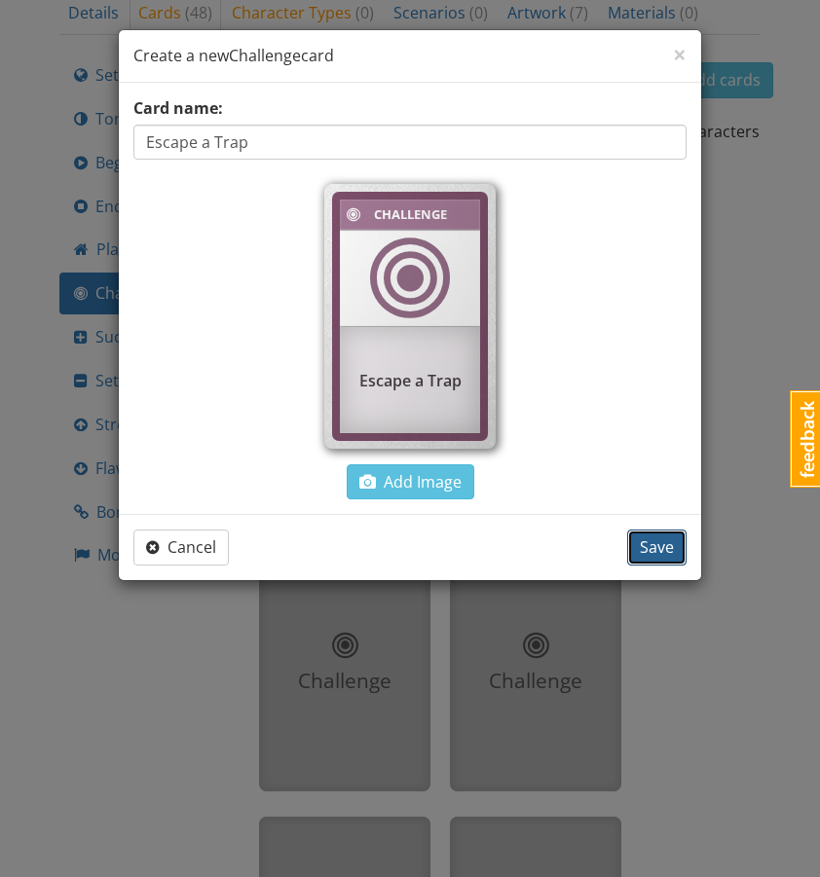
click at [669, 545] on span "Save" at bounding box center [657, 547] width 34 height 21
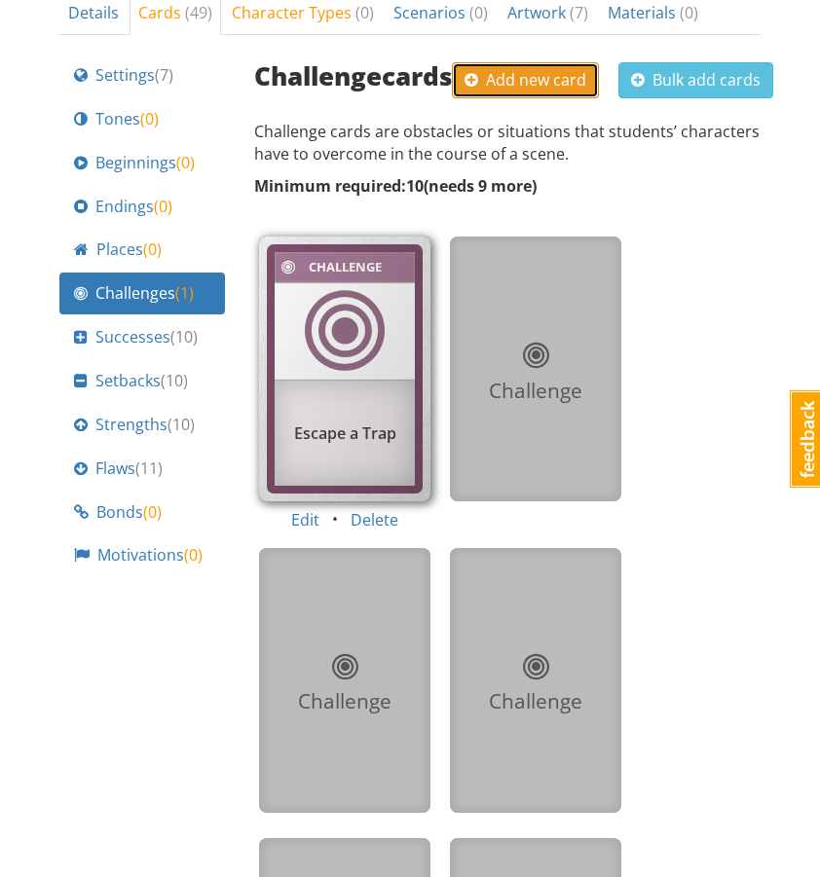
click at [521, 62] on button "Add new card" at bounding box center [525, 80] width 147 height 36
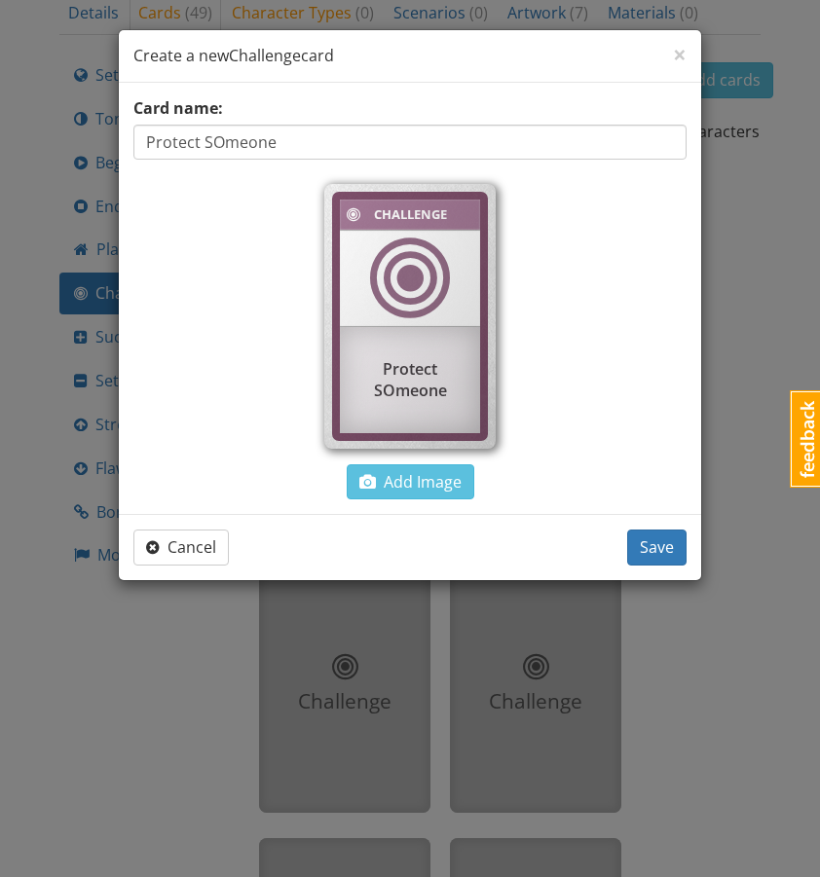
click at [223, 141] on input "Protect SOmeone" at bounding box center [409, 142] width 553 height 35
type input "Protect Someone"
click at [642, 550] on span "Save" at bounding box center [657, 547] width 34 height 21
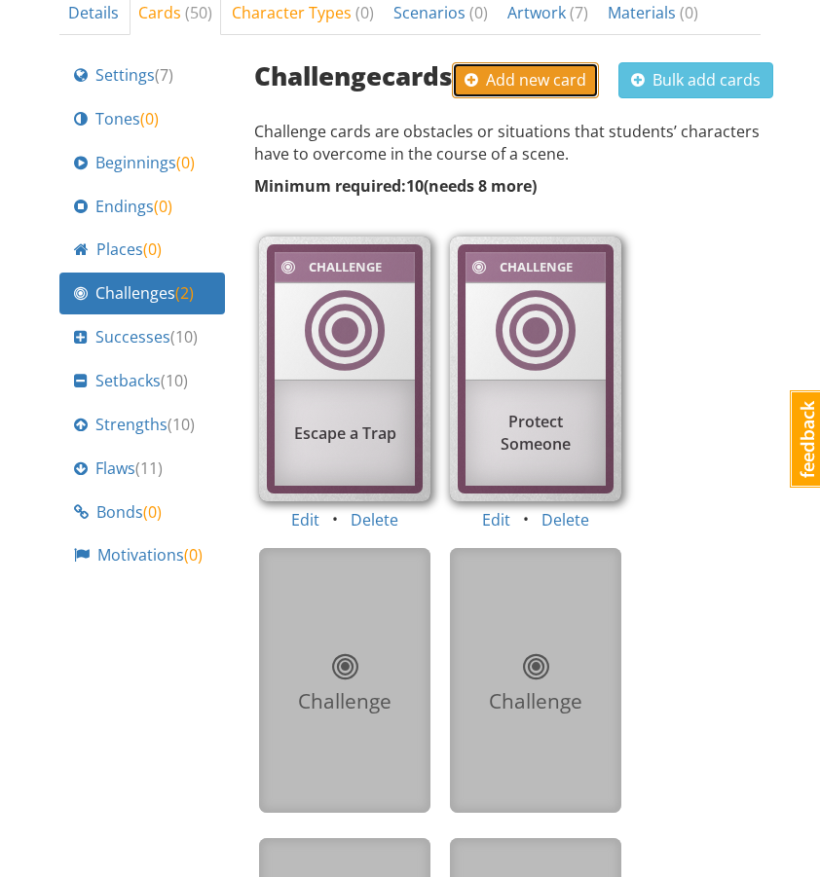
click at [530, 69] on span "Add new card" at bounding box center [526, 79] width 122 height 21
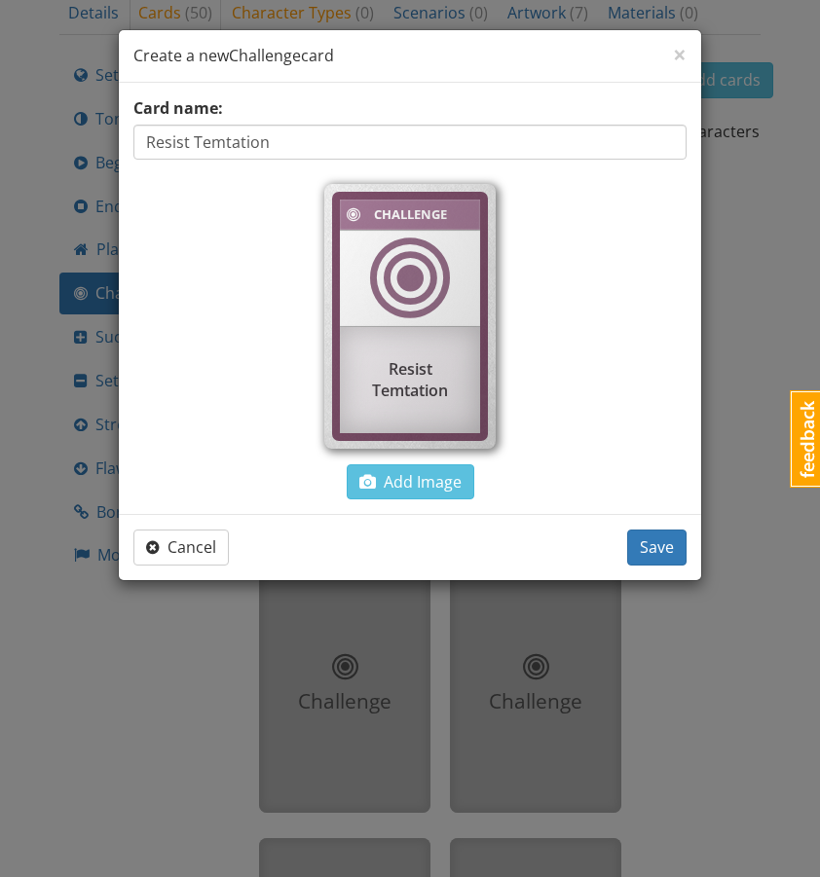
click at [223, 136] on input "Resist Temtation" at bounding box center [409, 142] width 553 height 35
type input "Resist Temptation"
click at [646, 550] on span "Save" at bounding box center [657, 547] width 34 height 21
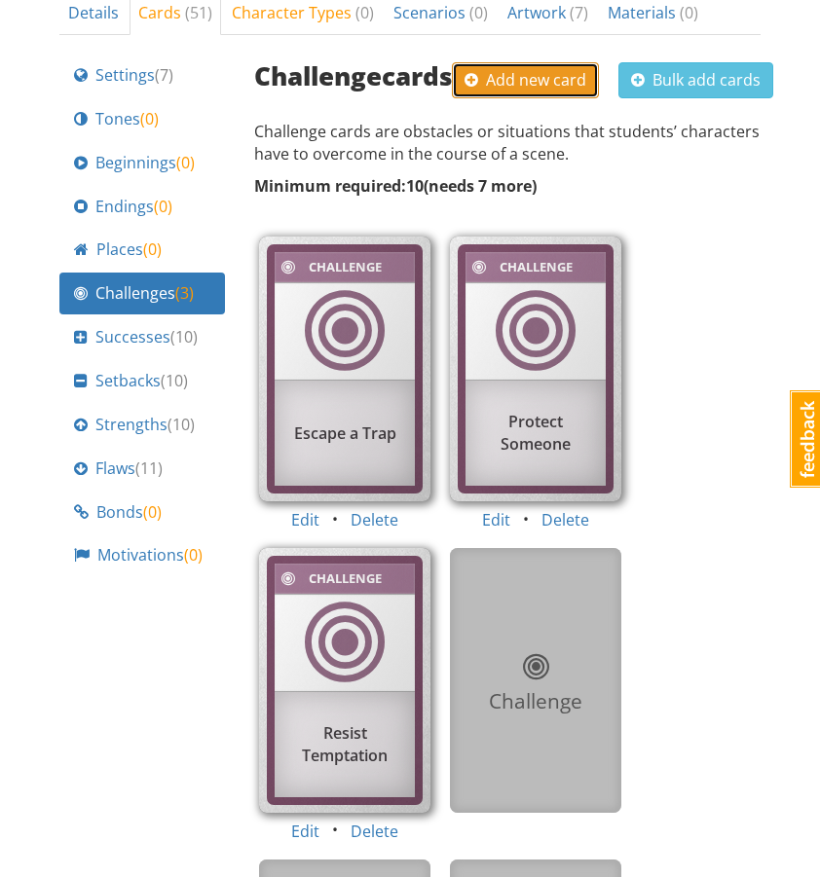
click at [517, 69] on span "Add new card" at bounding box center [526, 79] width 122 height 21
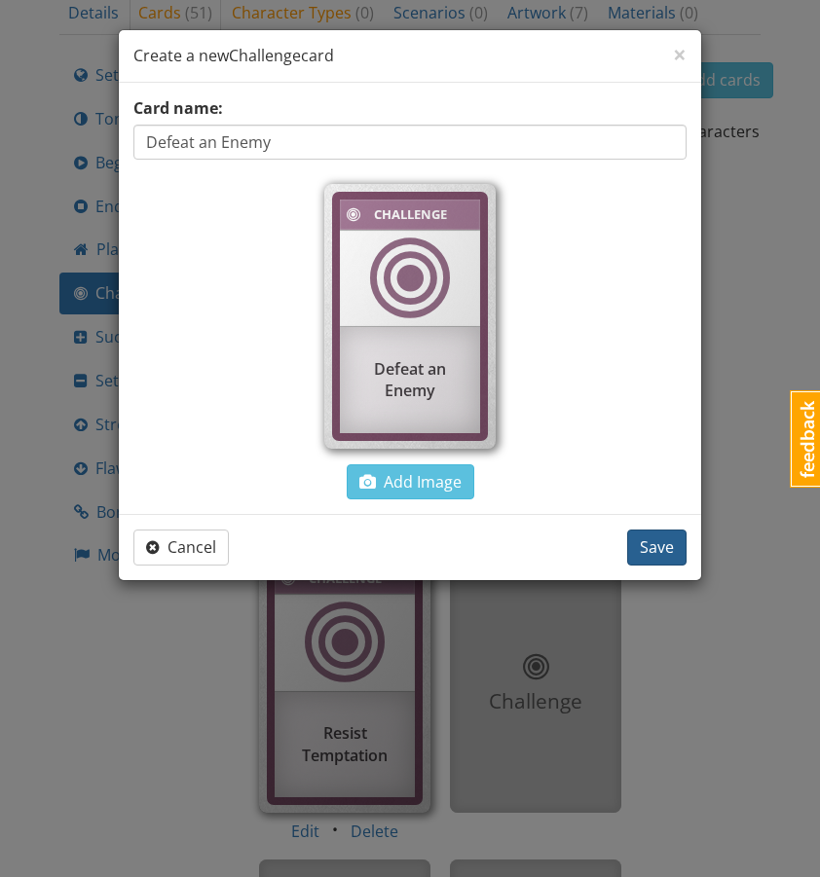
type input "Defeat an Enemy"
click at [667, 543] on span "Save" at bounding box center [657, 547] width 34 height 21
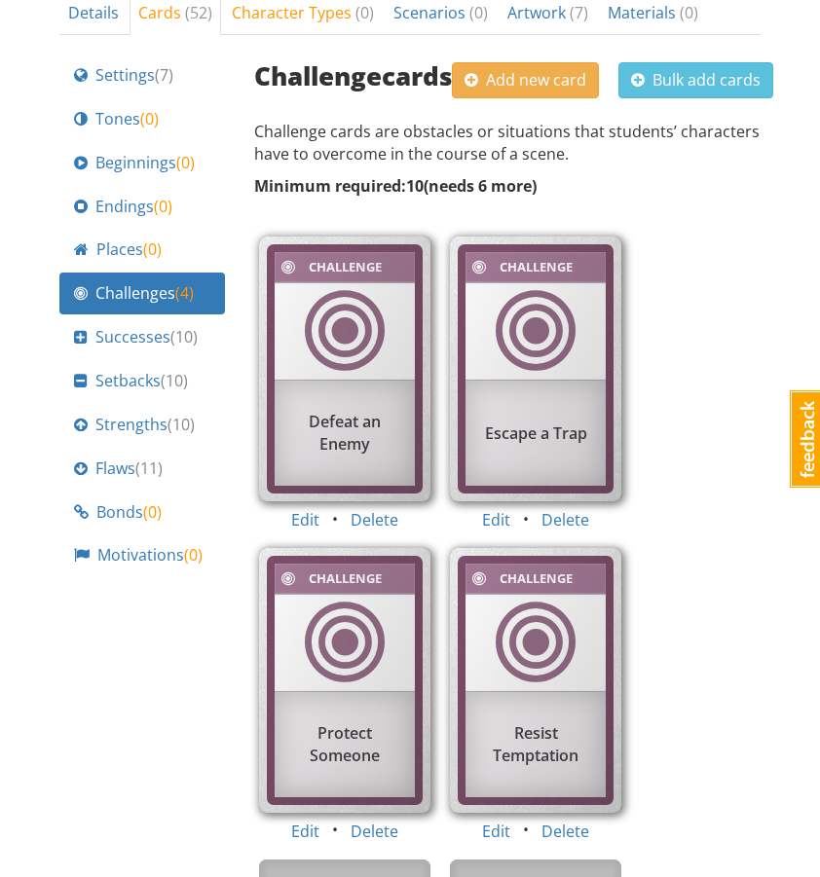
click at [488, 55] on div "Challenge cards Add new card Bulk add cards" at bounding box center [513, 78] width 519 height 47
click at [488, 69] on span "Add new card" at bounding box center [526, 79] width 122 height 21
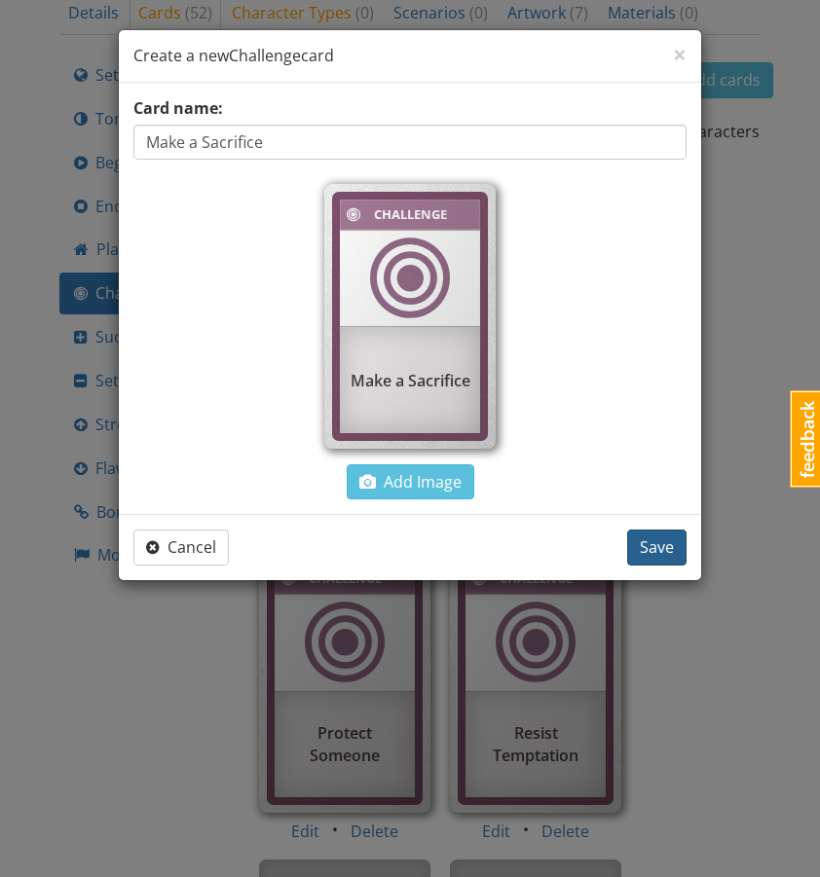
type input "Make a Sacrifice"
click at [657, 541] on span "Save" at bounding box center [657, 547] width 34 height 21
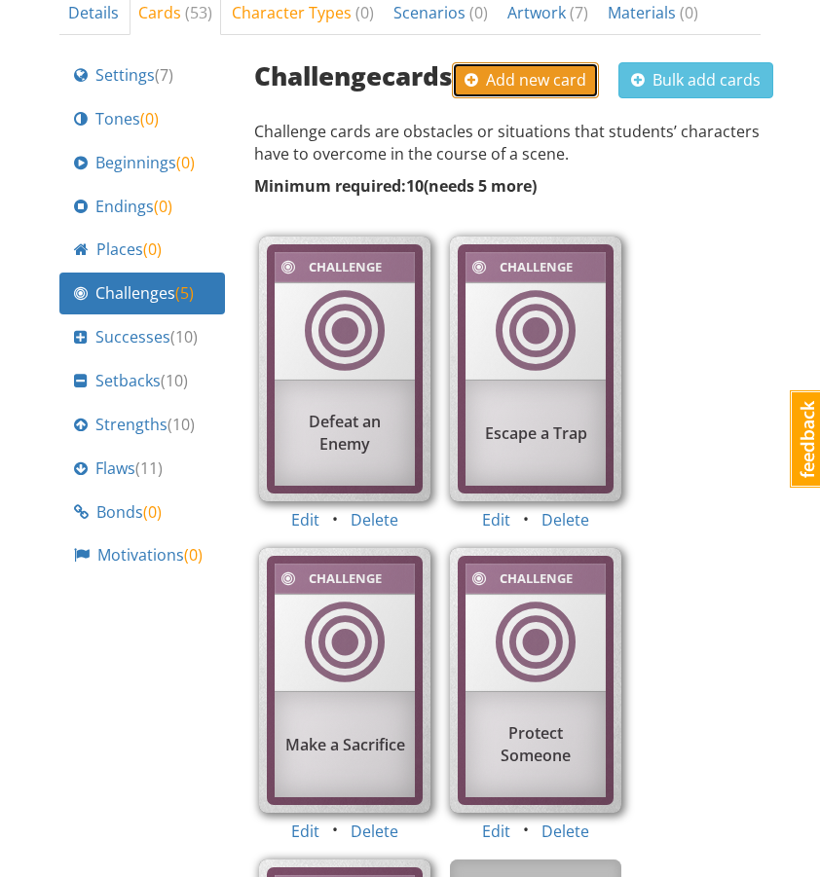
click at [516, 69] on span "Add new card" at bounding box center [526, 79] width 122 height 21
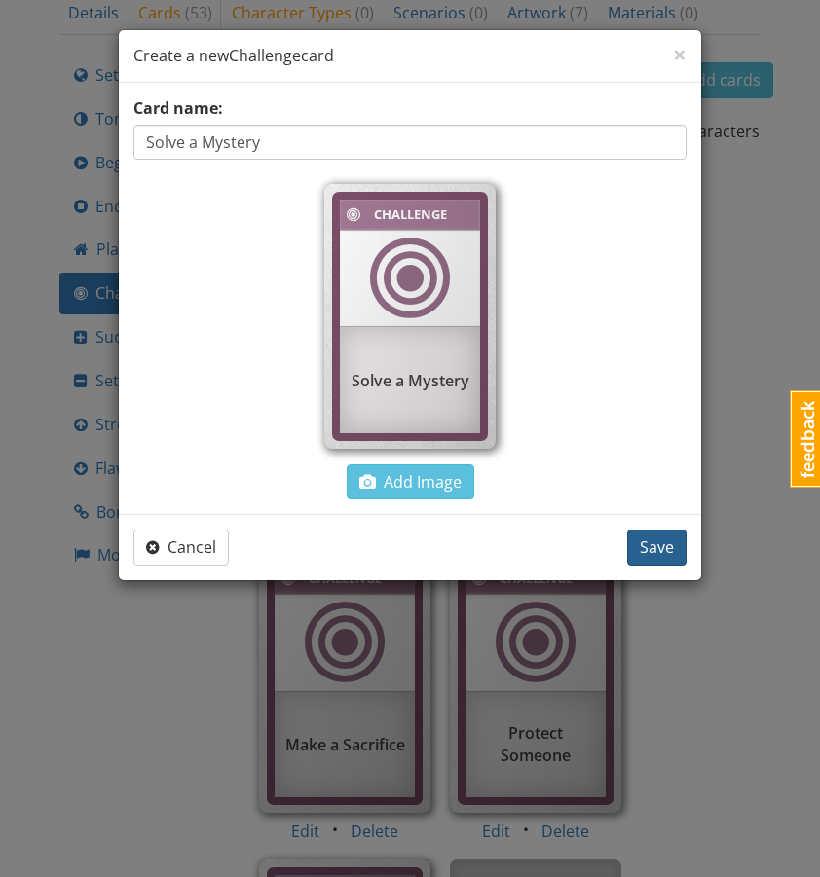
type input "Solve a Mystery"
click at [658, 543] on span "Save" at bounding box center [657, 547] width 34 height 21
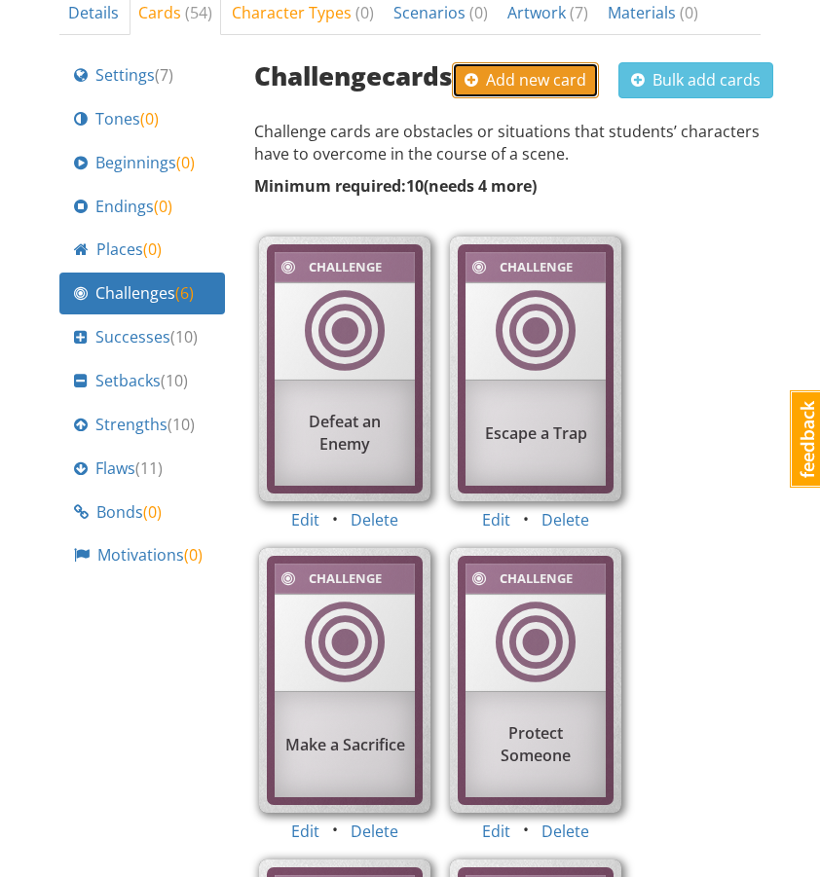
click at [509, 69] on span "Add new card" at bounding box center [526, 79] width 122 height 21
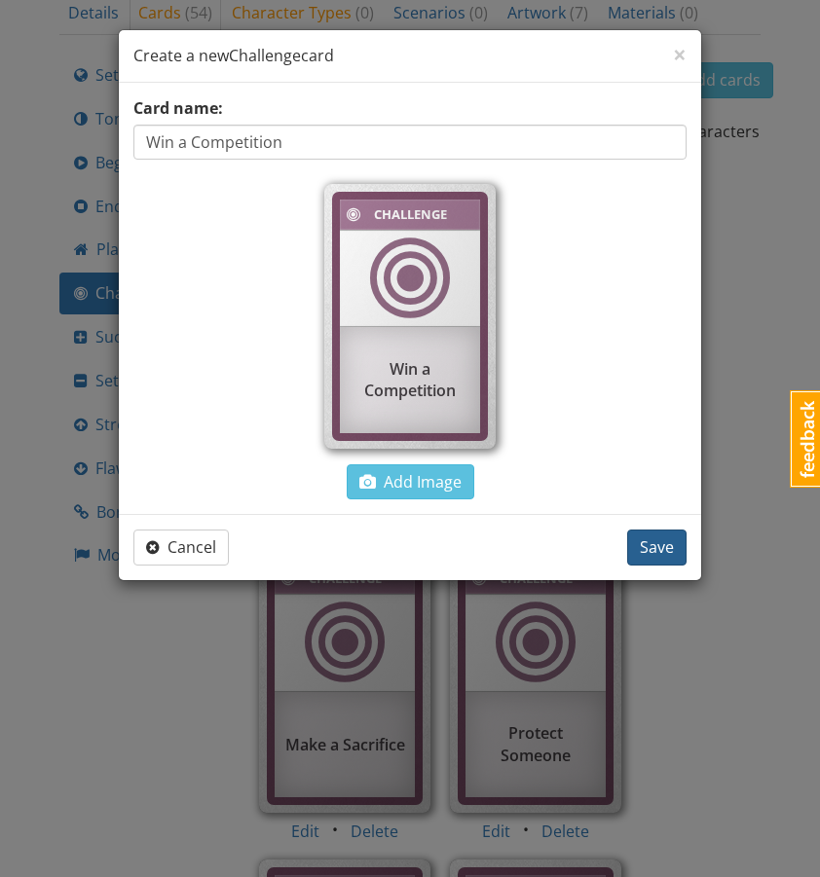
type input "Win a Competition"
click at [634, 547] on button "Save" at bounding box center [656, 548] width 59 height 36
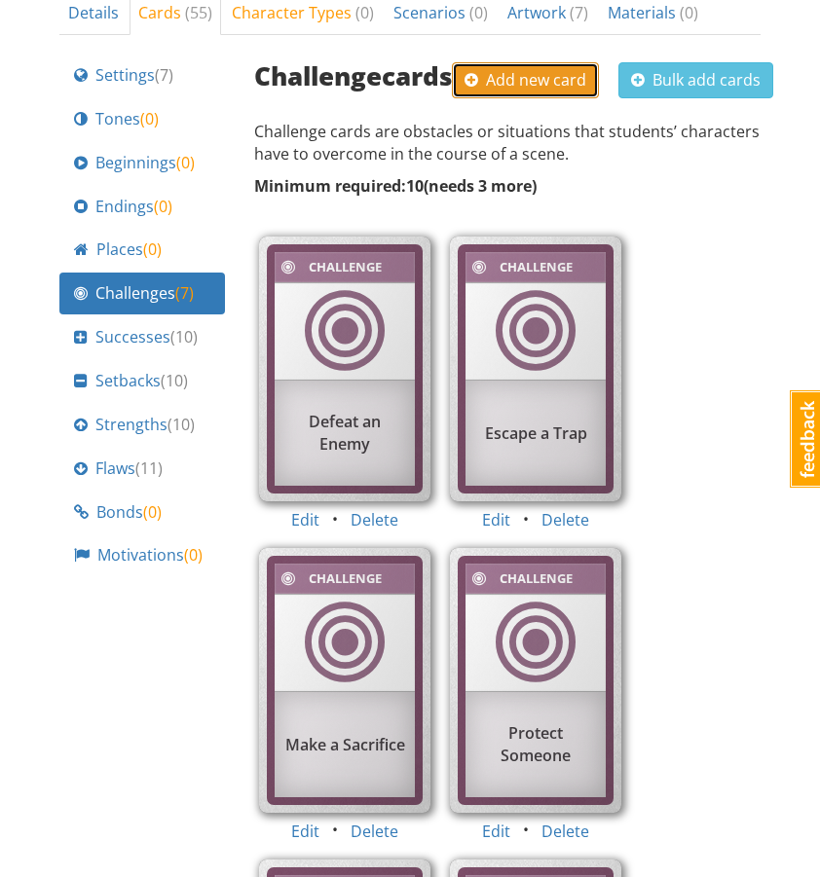
click at [482, 62] on button "Add new card" at bounding box center [525, 80] width 147 height 36
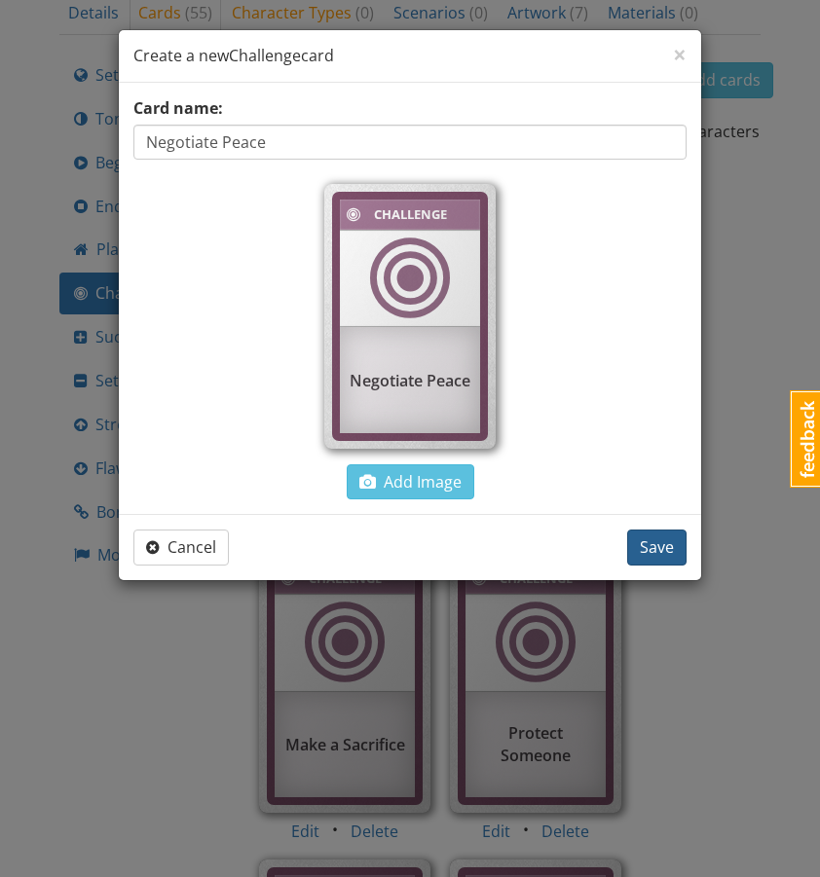
type input "Negotiate Peace"
click at [650, 542] on span "Save" at bounding box center [657, 547] width 34 height 21
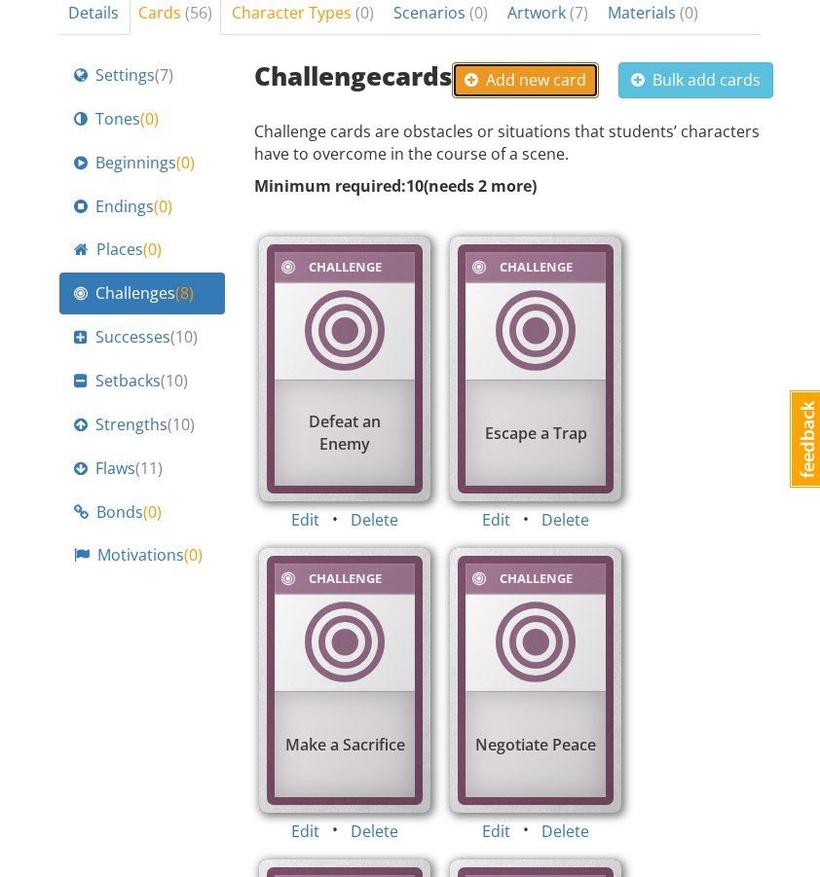
click at [531, 69] on span "Add new card" at bounding box center [526, 79] width 122 height 21
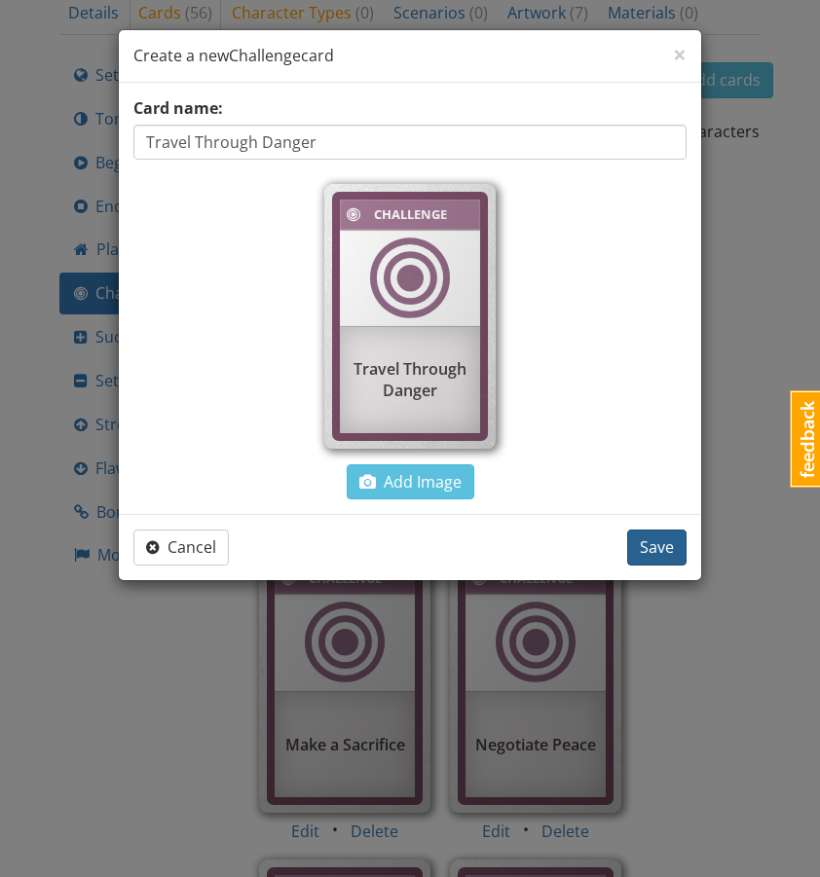
type input "Travel Through Danger"
click at [680, 556] on button "Save" at bounding box center [656, 548] width 59 height 36
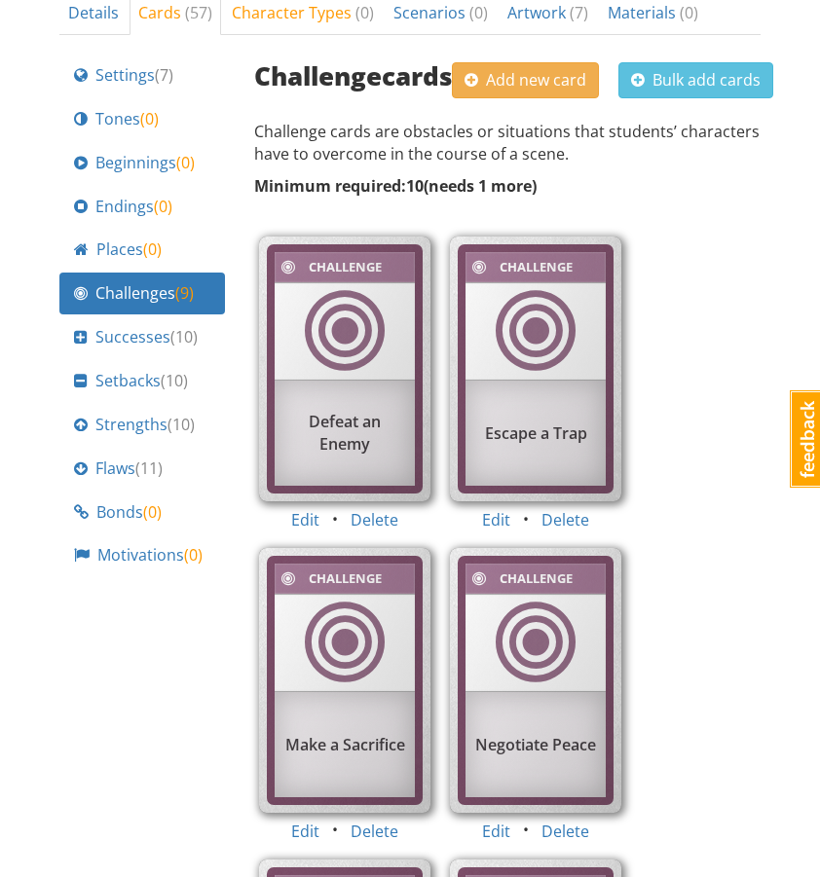
click at [489, 60] on div "Challenge cards Add new card Bulk add cards" at bounding box center [513, 78] width 519 height 47
click at [489, 69] on span "Add new card" at bounding box center [526, 79] width 122 height 21
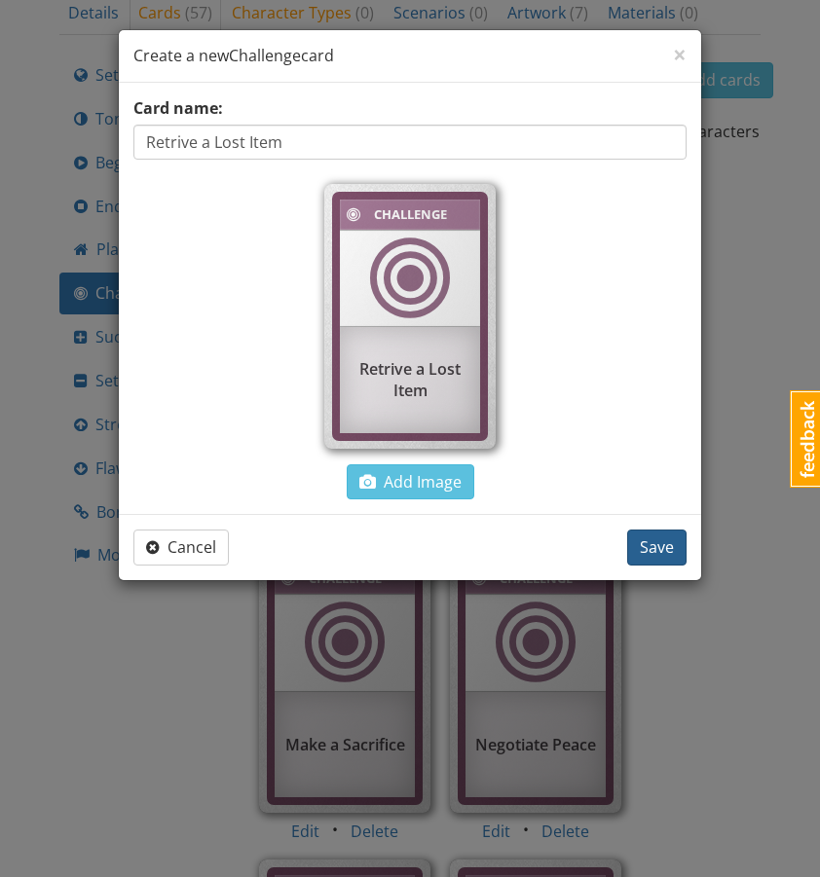
type input "Retrive a Lost Item"
click at [649, 550] on span "Save" at bounding box center [657, 547] width 34 height 21
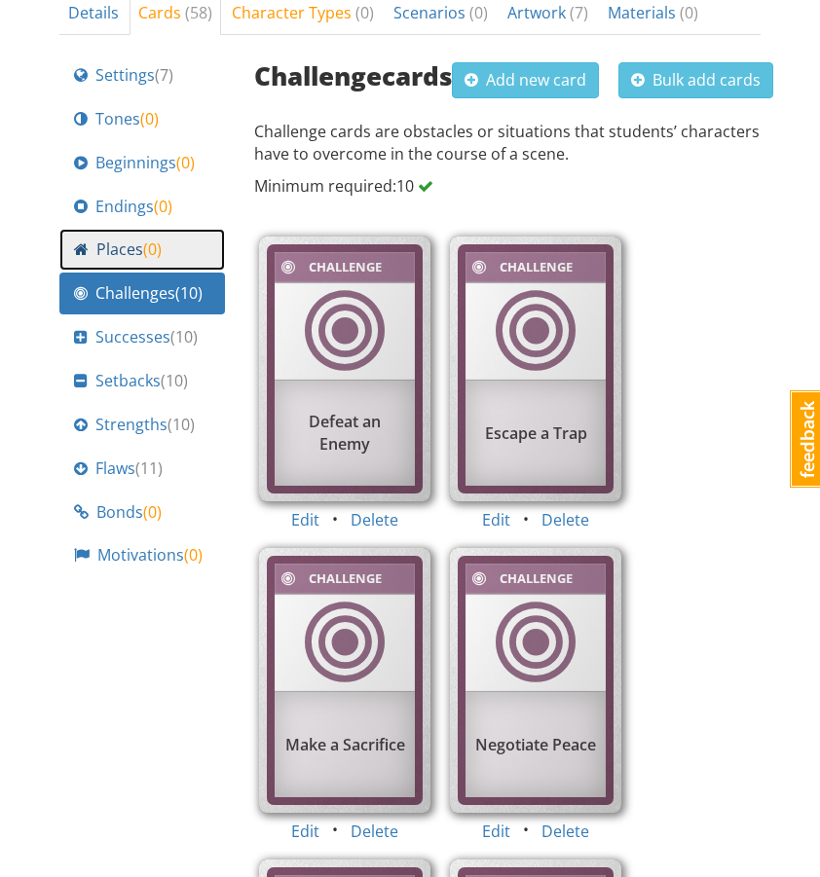
click at [130, 239] on span "Places ( 0 )" at bounding box center [128, 250] width 65 height 22
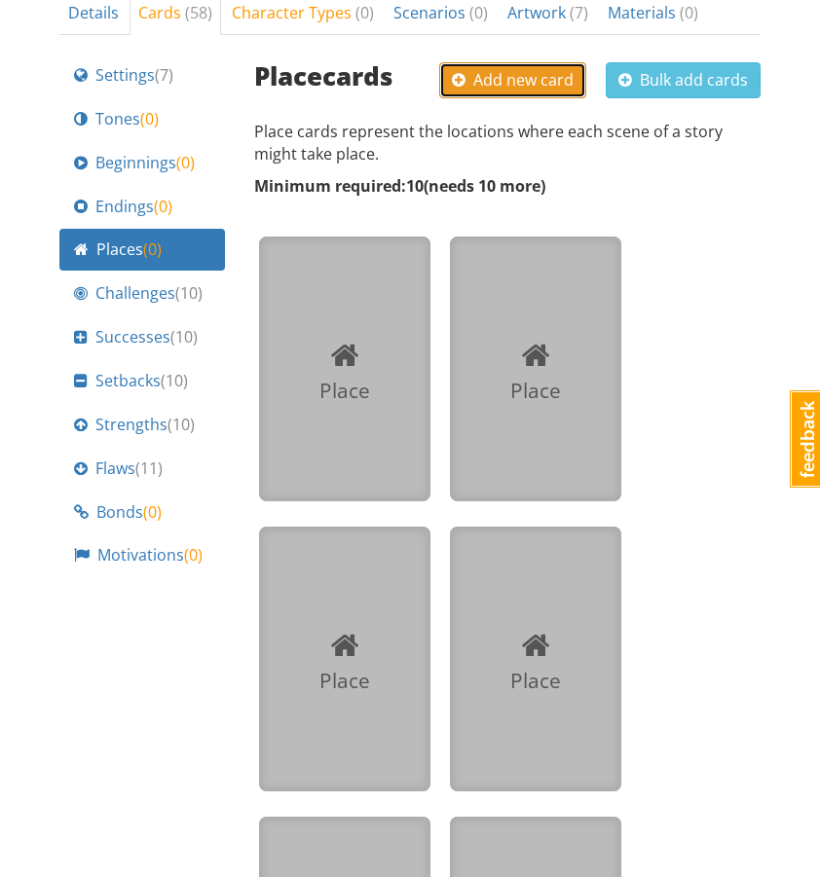
click at [516, 69] on span "Add new card" at bounding box center [513, 79] width 122 height 21
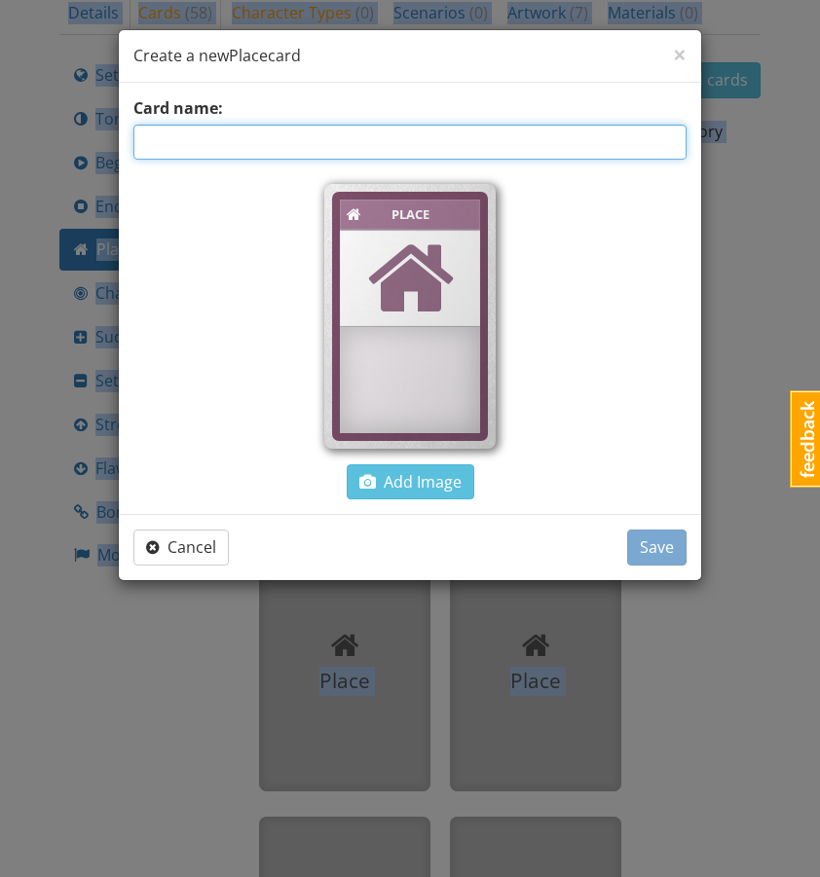
click at [408, 140] on input "text" at bounding box center [409, 142] width 553 height 35
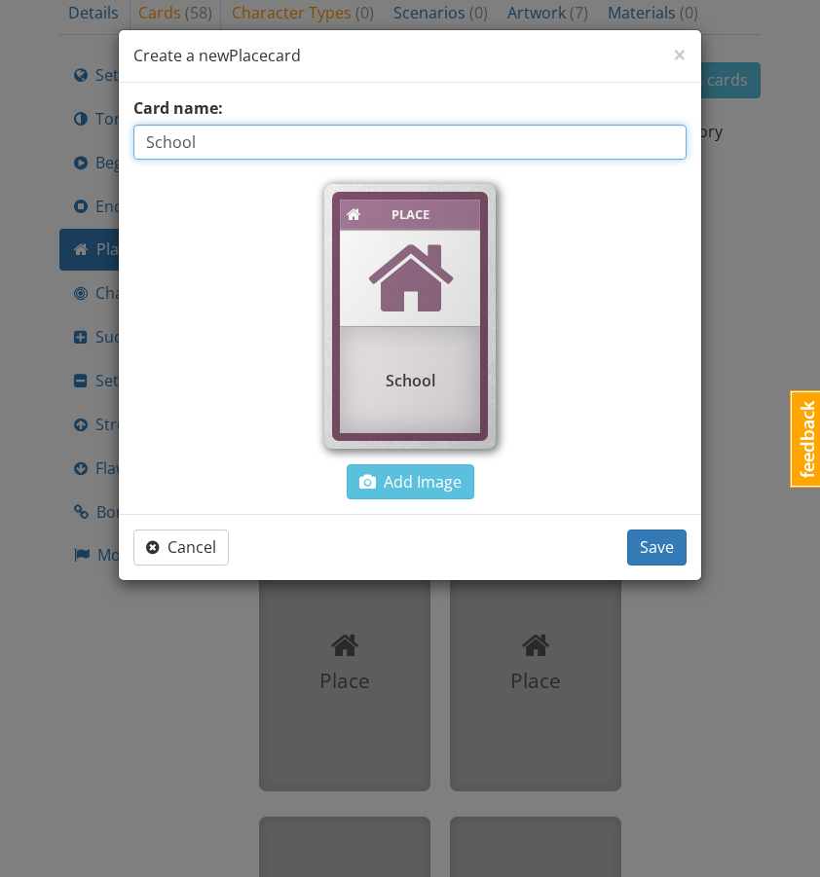
drag, startPoint x: 235, startPoint y: 129, endPoint x: 222, endPoint y: 136, distance: 14.9
click at [223, 136] on input "School" at bounding box center [409, 142] width 553 height 35
type input "Cafè"
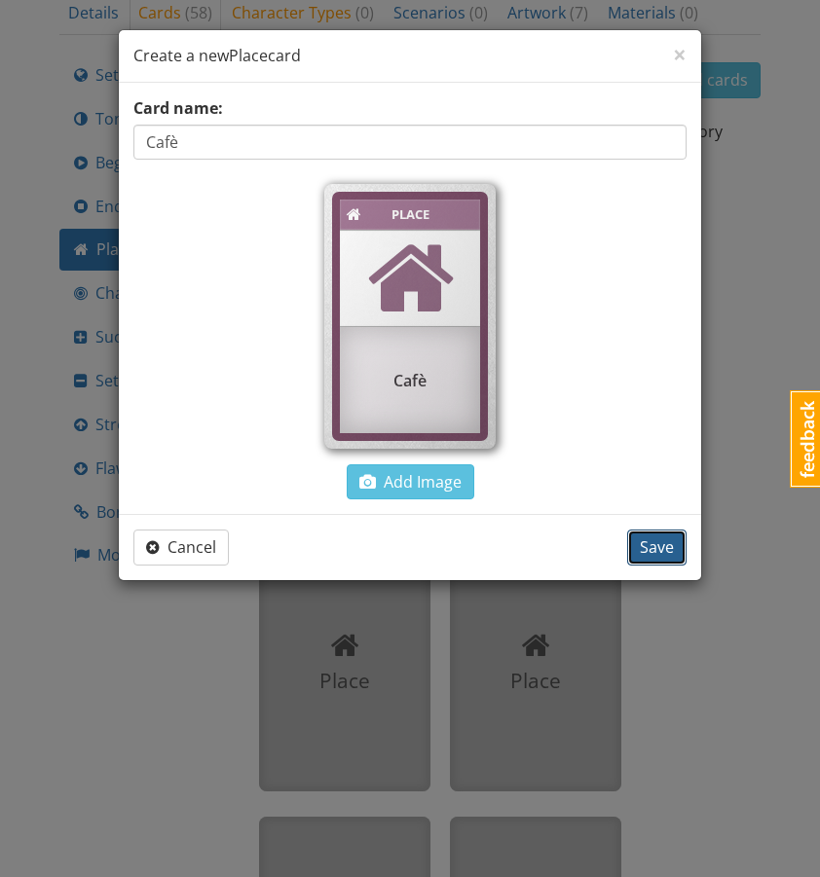
click at [654, 552] on span "Save" at bounding box center [657, 547] width 34 height 21
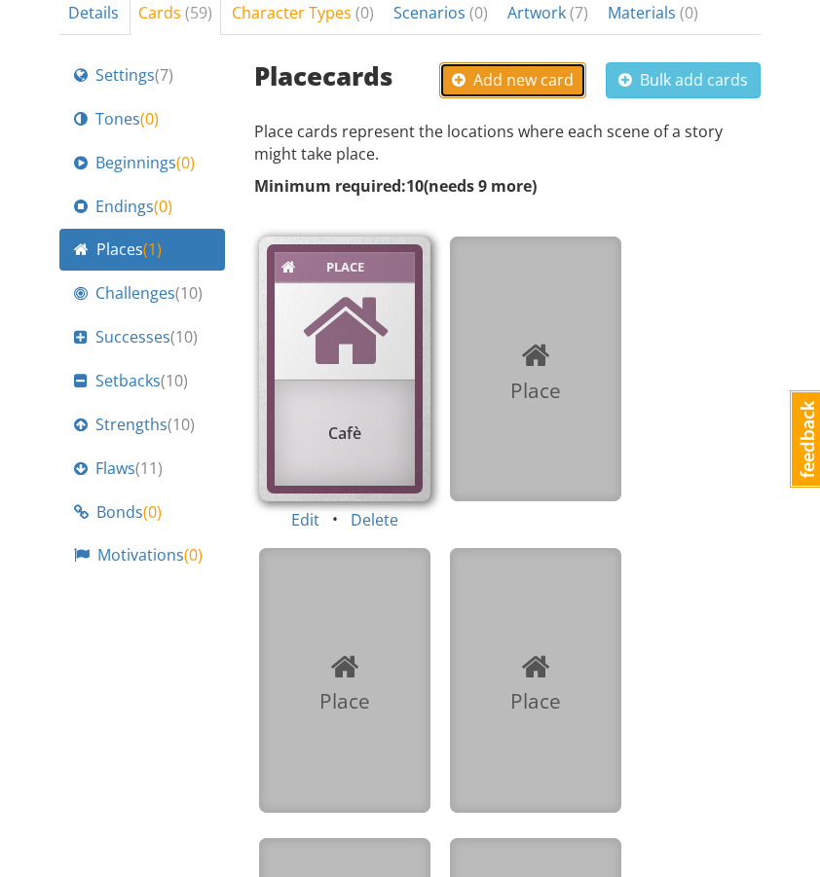
click at [567, 69] on span "Add new card" at bounding box center [513, 79] width 122 height 21
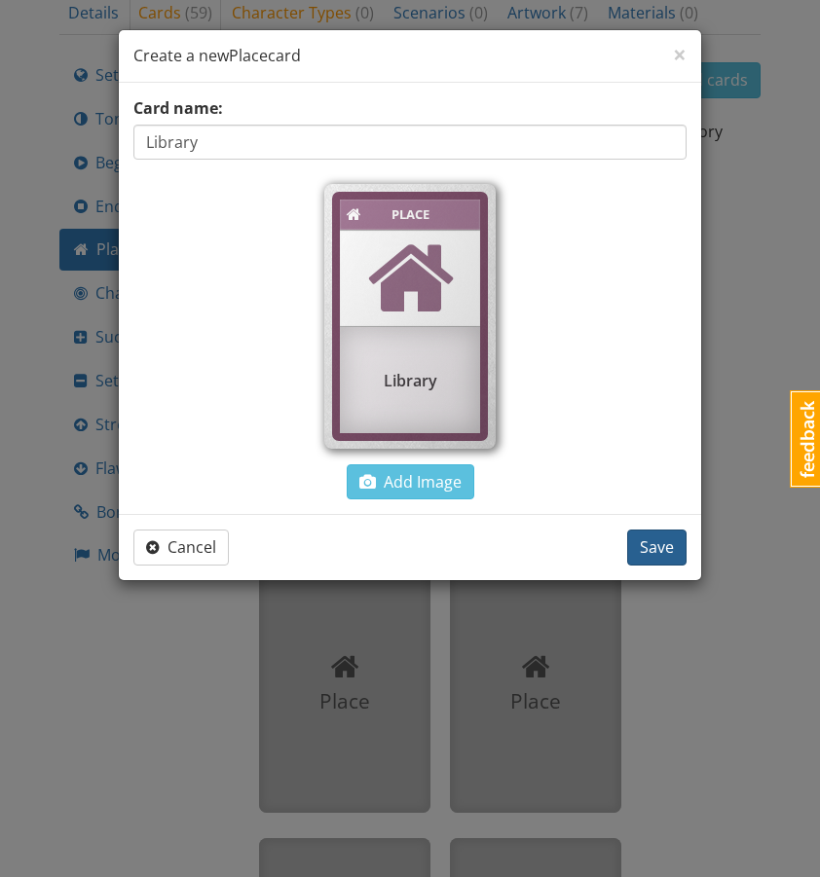
type input "Library"
click at [648, 541] on span "Save" at bounding box center [657, 547] width 34 height 21
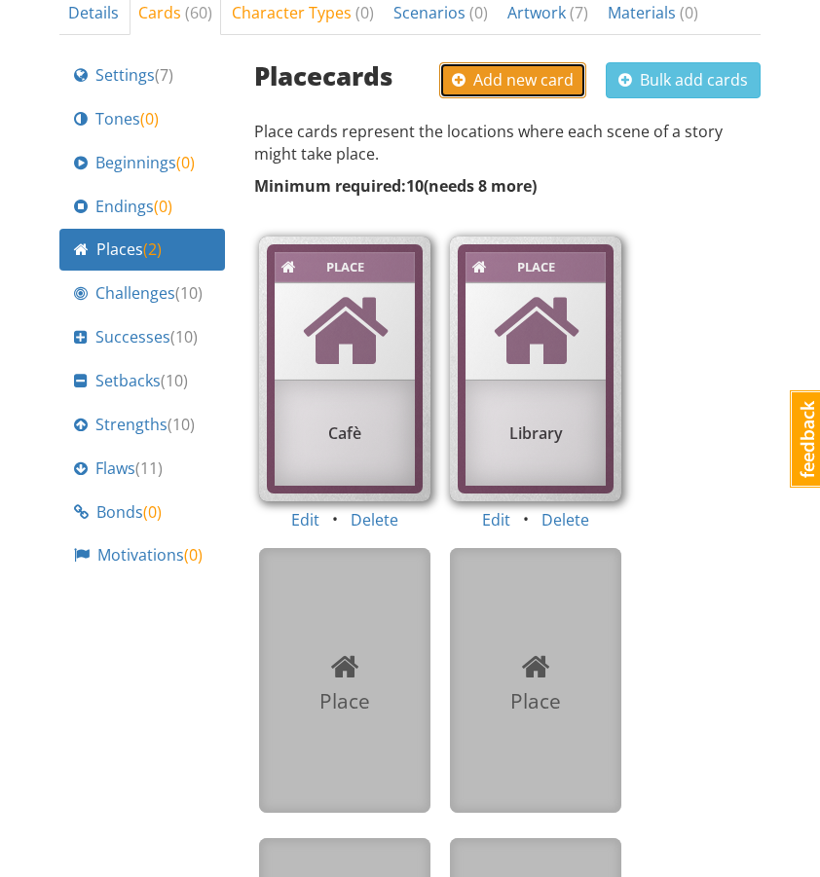
click at [531, 69] on span "Add new card" at bounding box center [513, 79] width 122 height 21
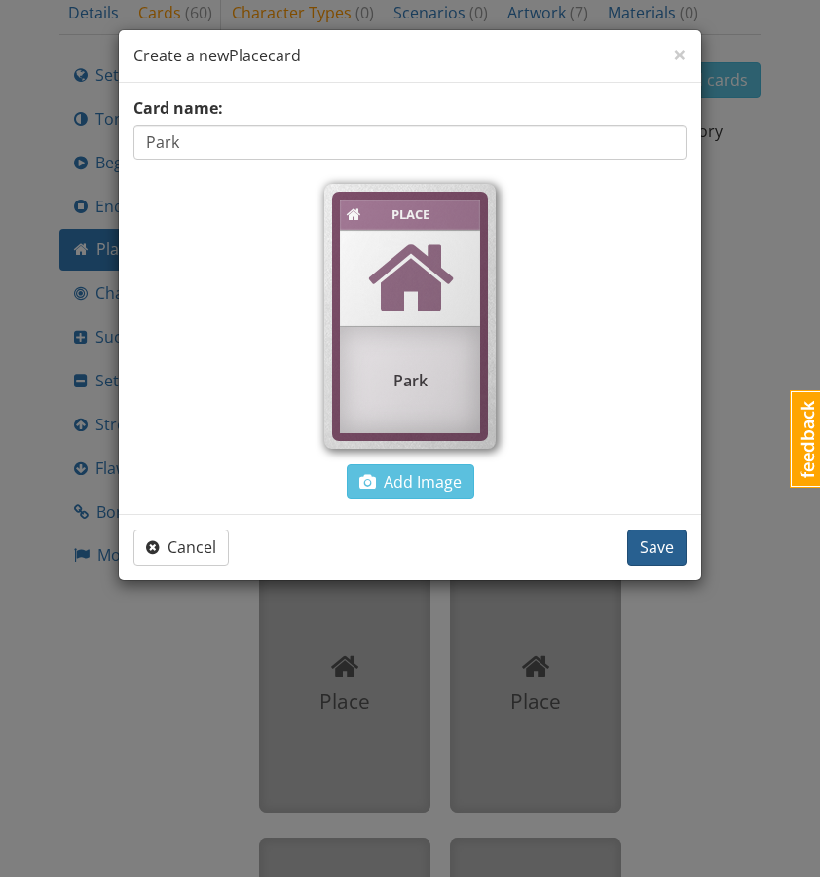
type input "Park"
click at [665, 545] on span "Save" at bounding box center [657, 547] width 34 height 21
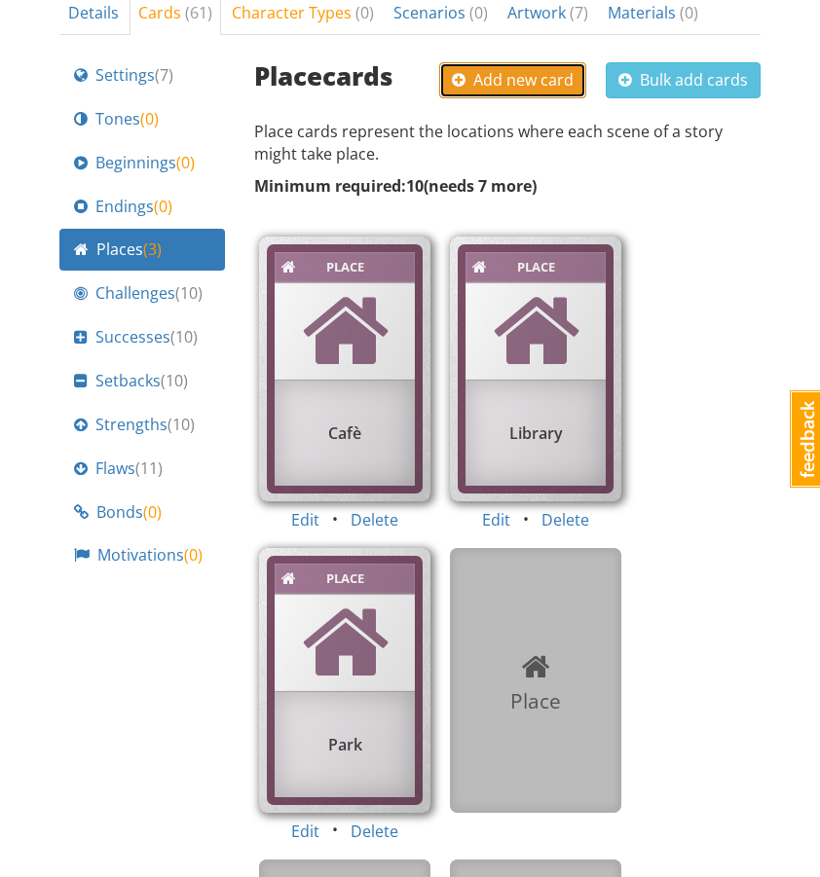
click at [521, 69] on span "Add new card" at bounding box center [513, 79] width 122 height 21
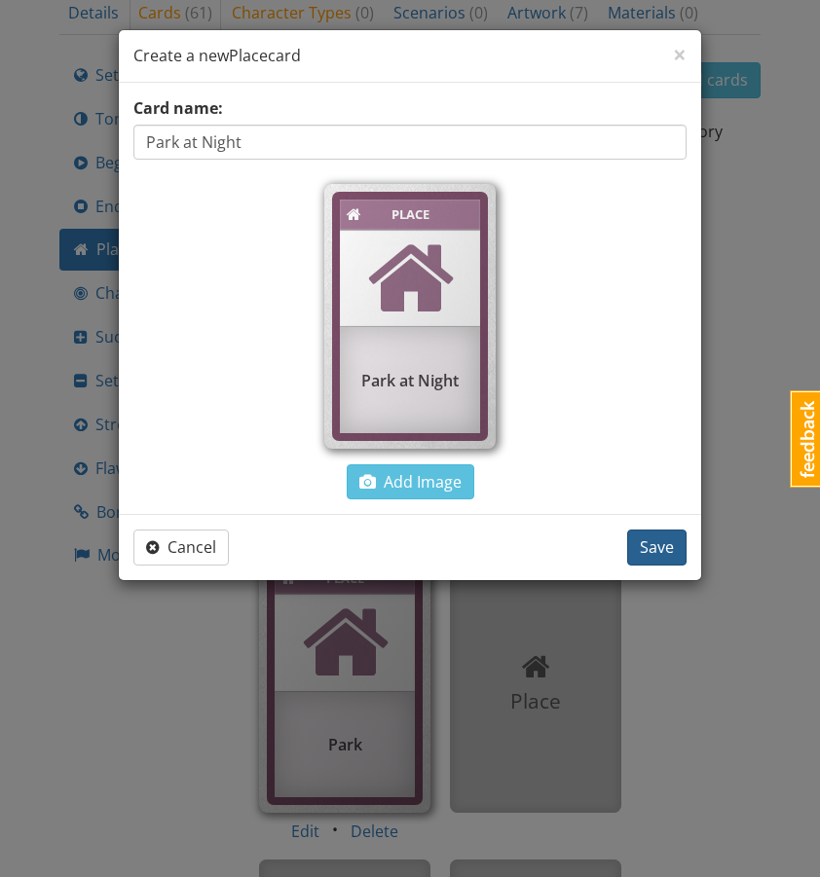
type input "Park at Night"
click at [656, 551] on span "Save" at bounding box center [657, 547] width 34 height 21
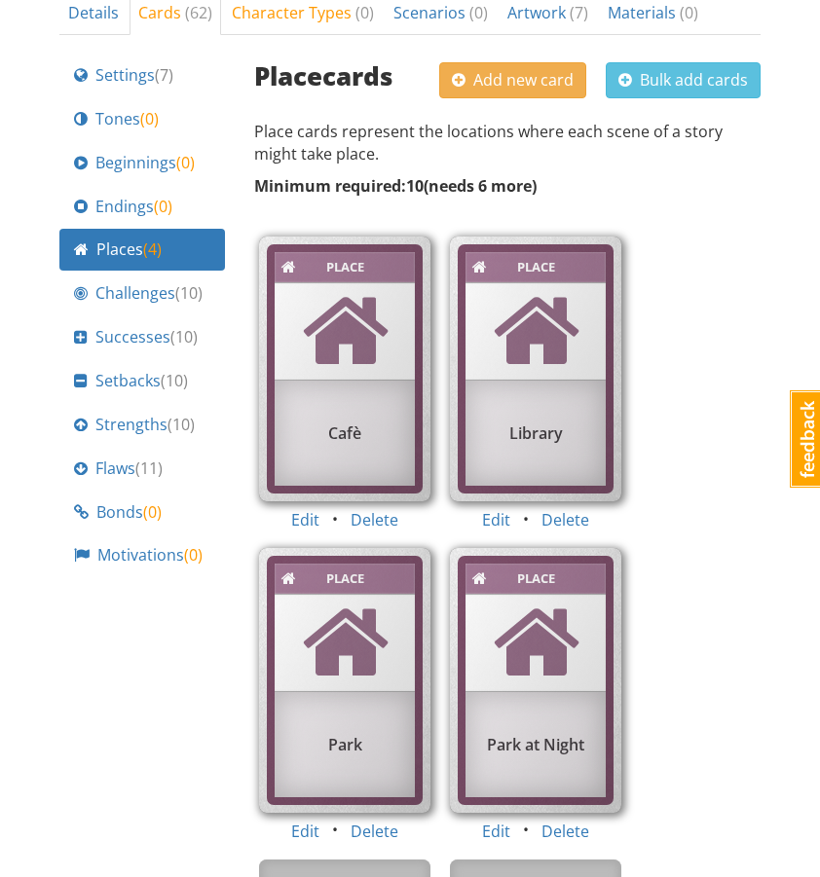
click at [560, 63] on div "Place cards Add new card Bulk add cards Place cards represent the locations whe…" at bounding box center [507, 887] width 506 height 1665
click at [560, 62] on button "Add new card" at bounding box center [512, 80] width 147 height 36
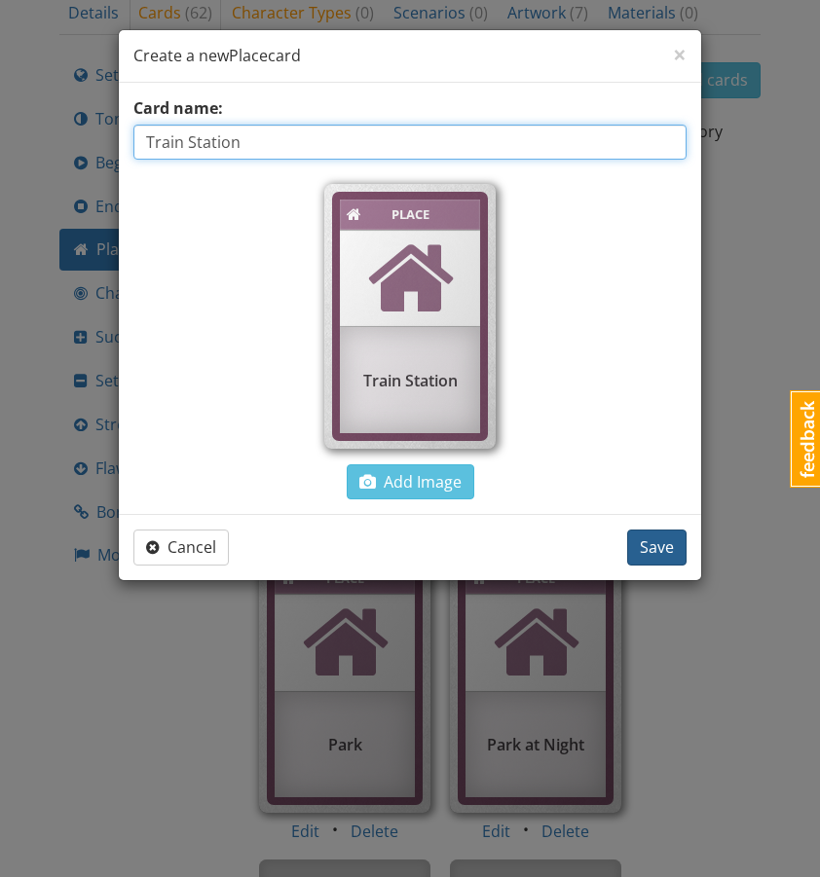
type input "Train Station"
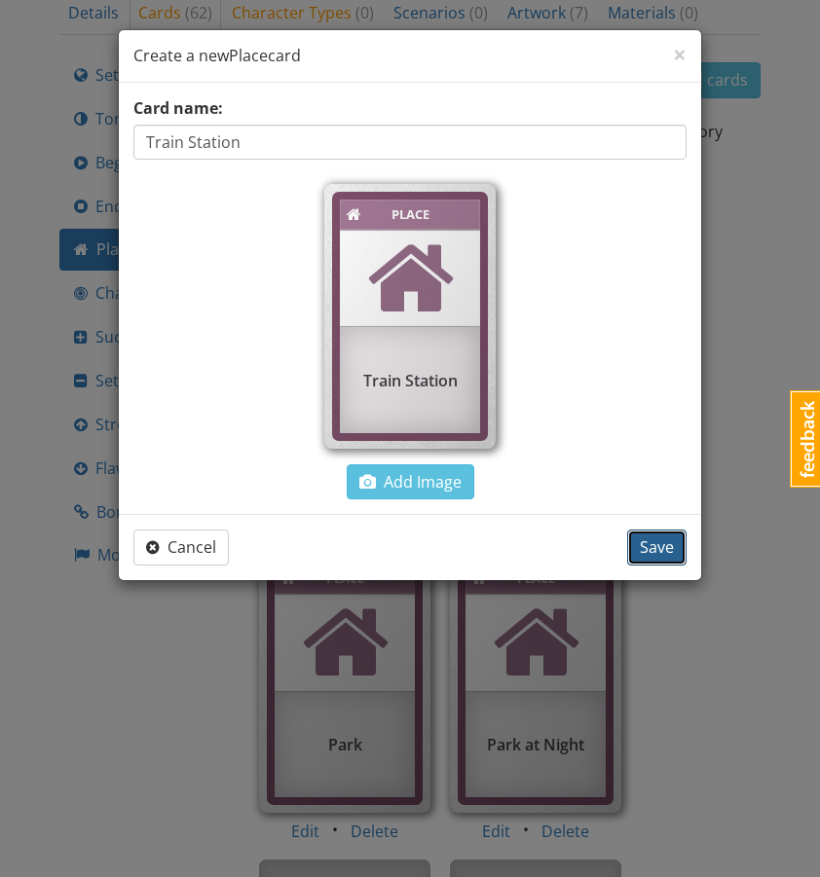
click at [665, 554] on span "Save" at bounding box center [657, 547] width 34 height 21
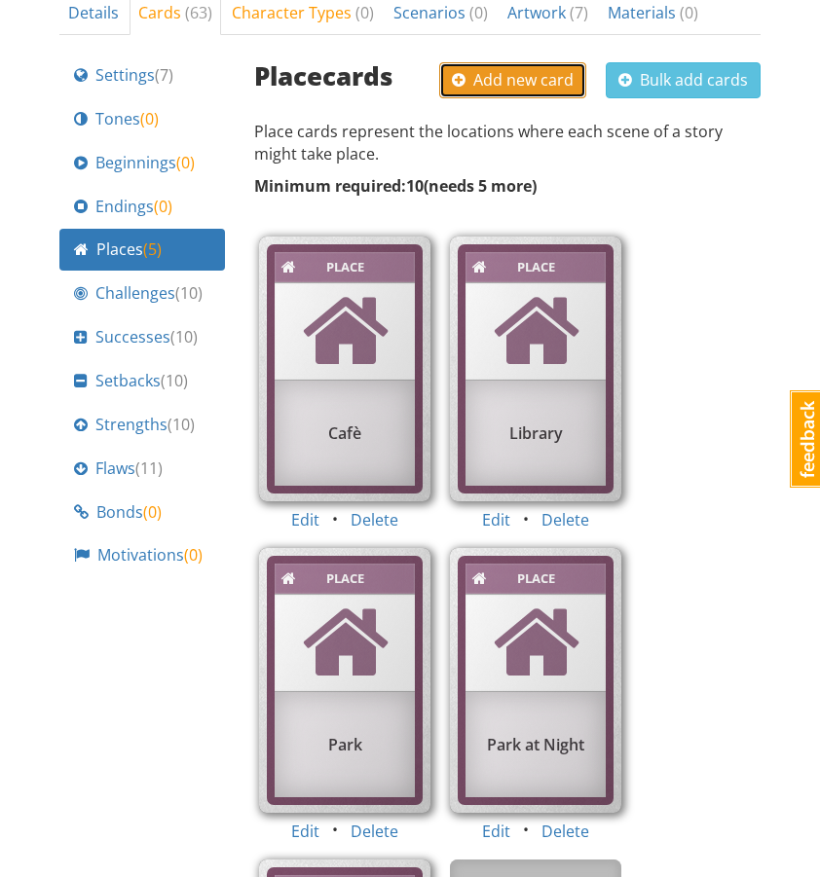
click at [539, 69] on span "Add new card" at bounding box center [513, 79] width 122 height 21
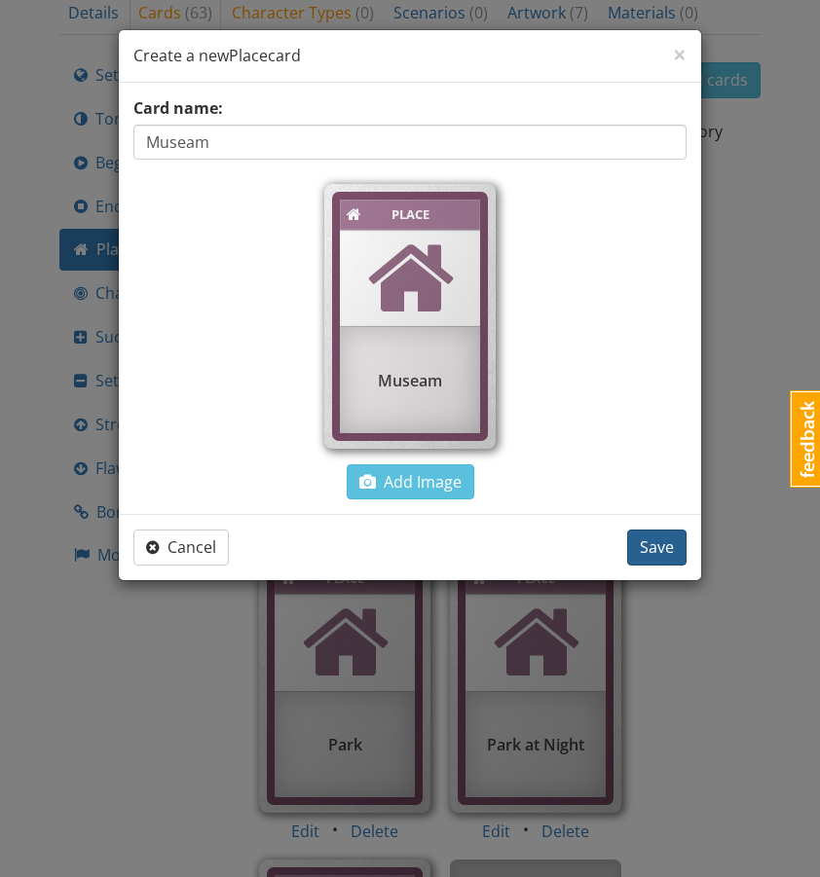
type input "Museam"
click at [636, 547] on button "Save" at bounding box center [656, 548] width 59 height 36
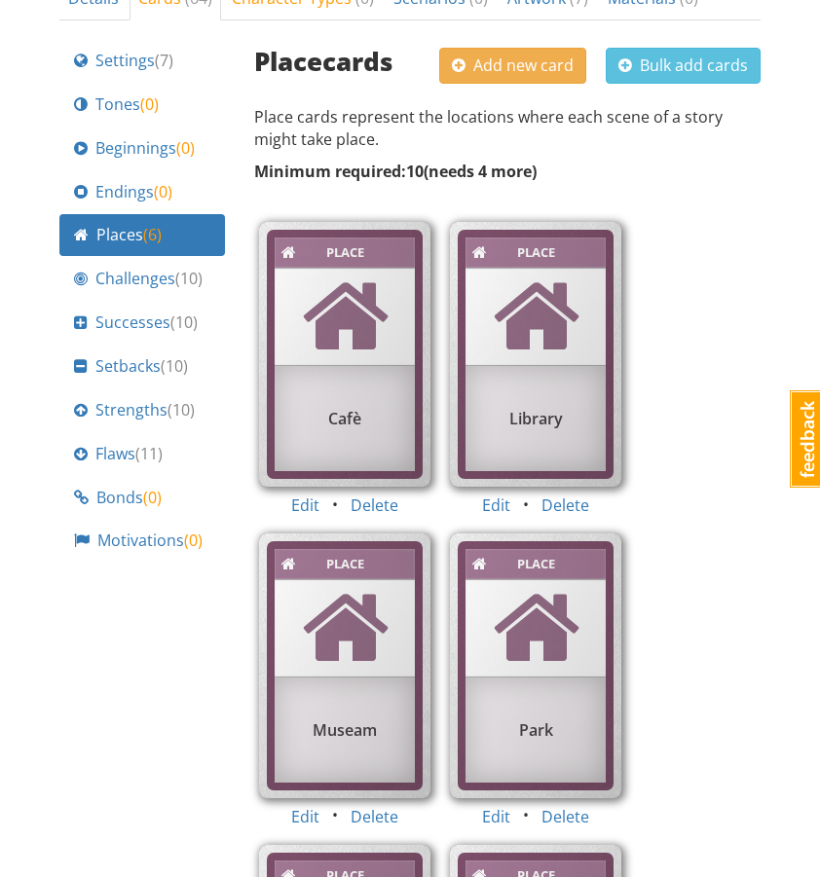
scroll to position [731, 0]
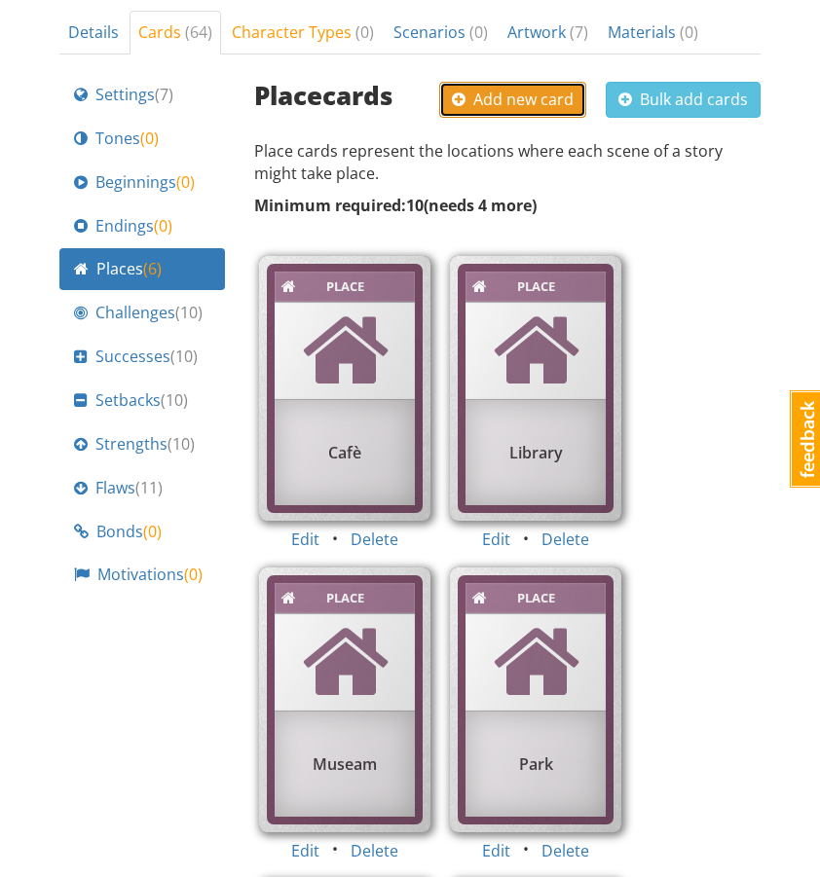
click at [484, 82] on button "Add new card" at bounding box center [512, 100] width 147 height 36
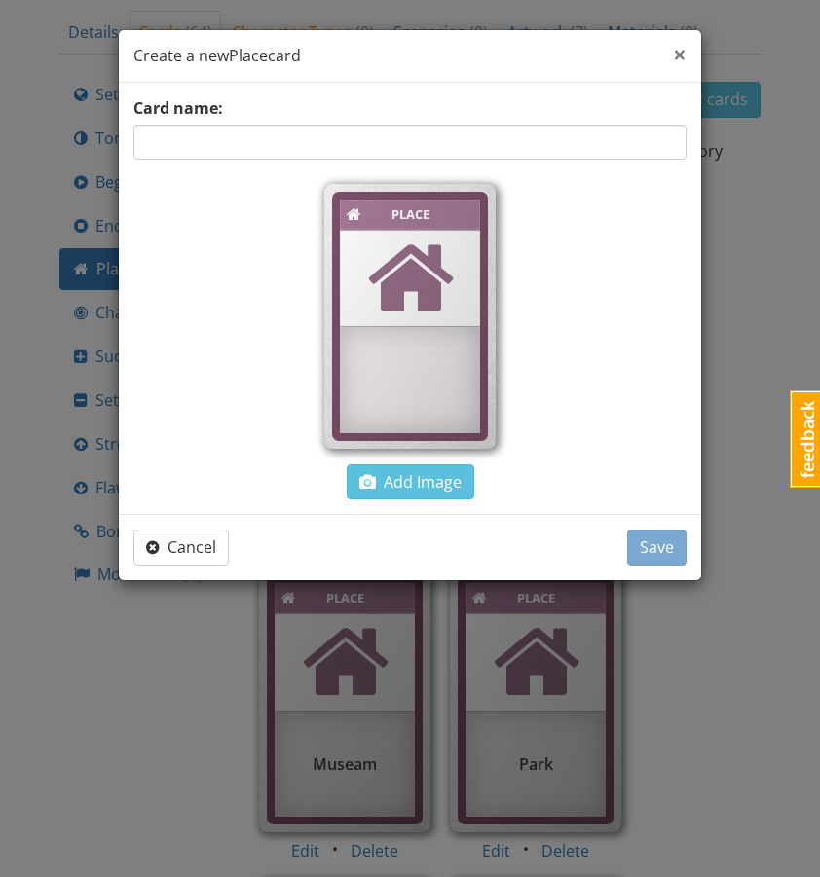
click at [685, 48] on span "×" at bounding box center [680, 54] width 14 height 32
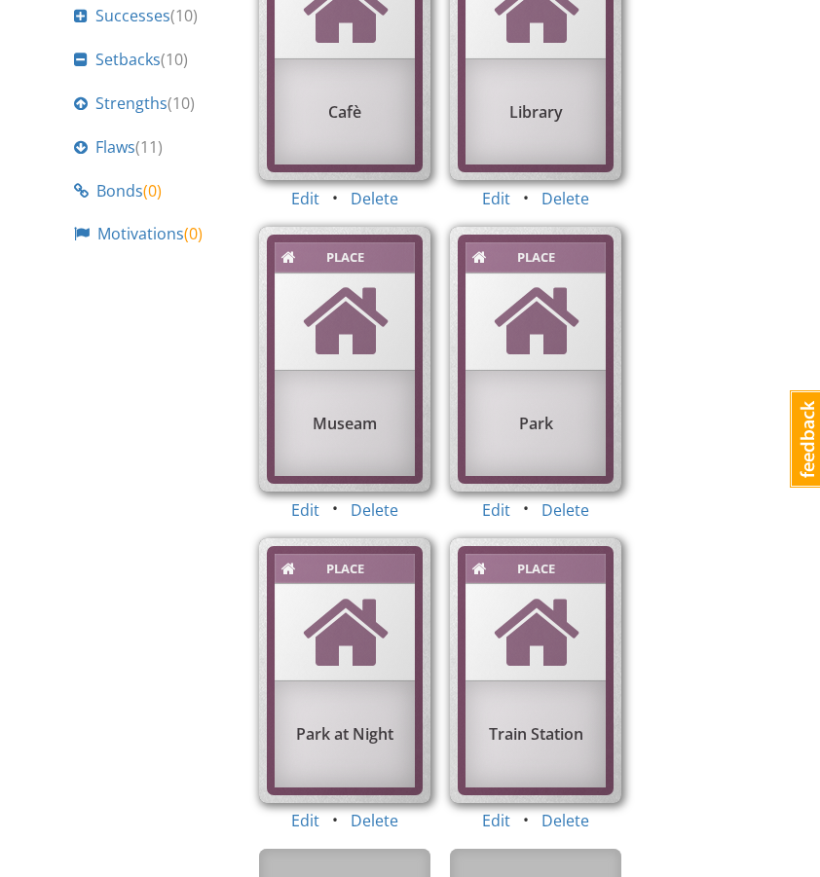
scroll to position [1070, 0]
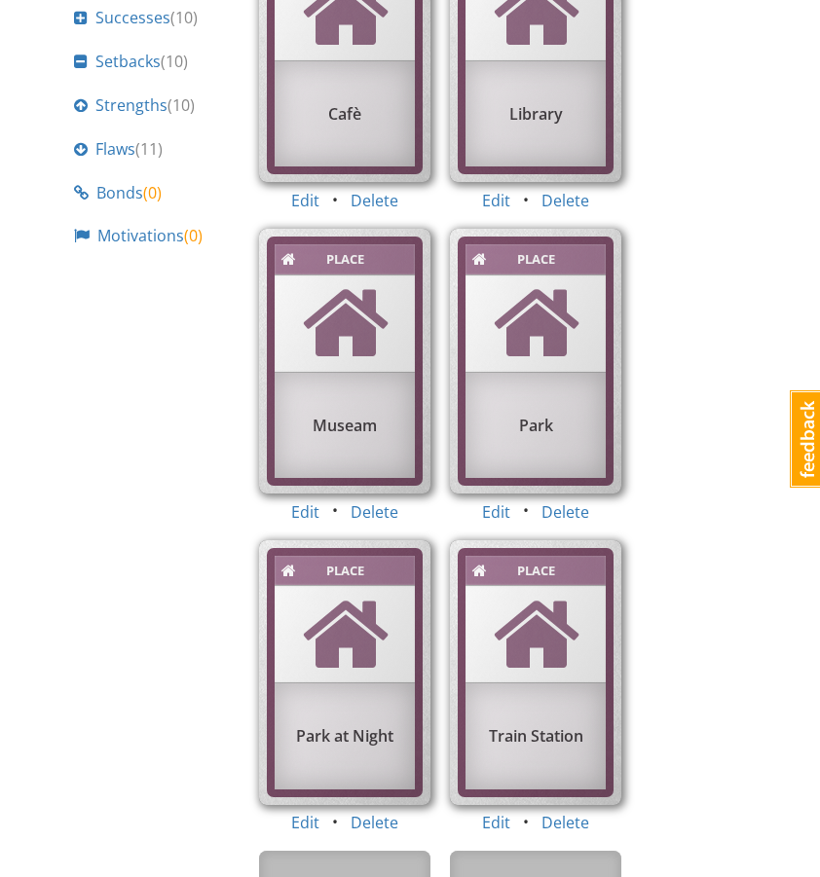
click at [381, 775] on div "[GEOGRAPHIC_DATA] at Night" at bounding box center [344, 676] width 191 height 290
click at [380, 805] on button "Delete" at bounding box center [374, 823] width 73 height 36
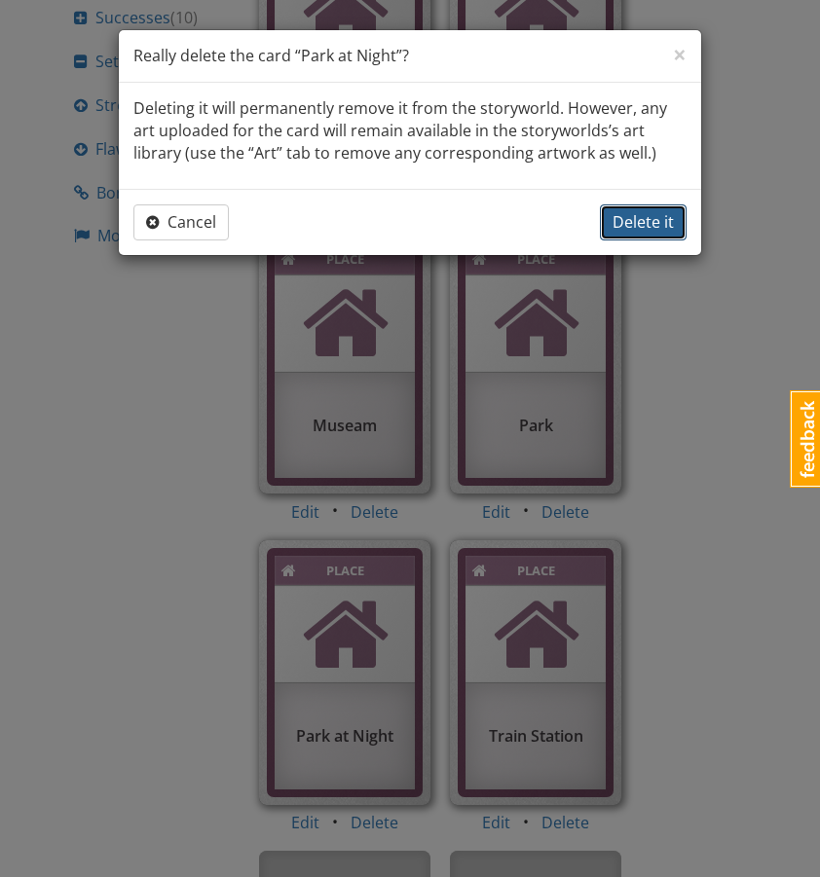
click at [628, 212] on span "Delete it" at bounding box center [643, 221] width 61 height 21
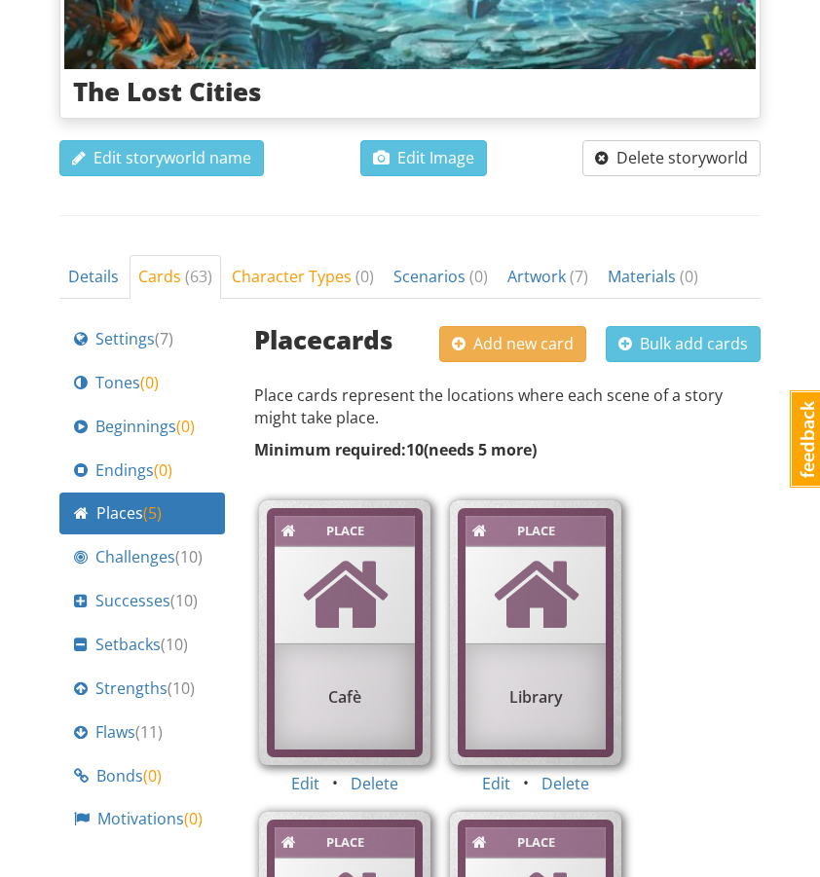
scroll to position [483, 0]
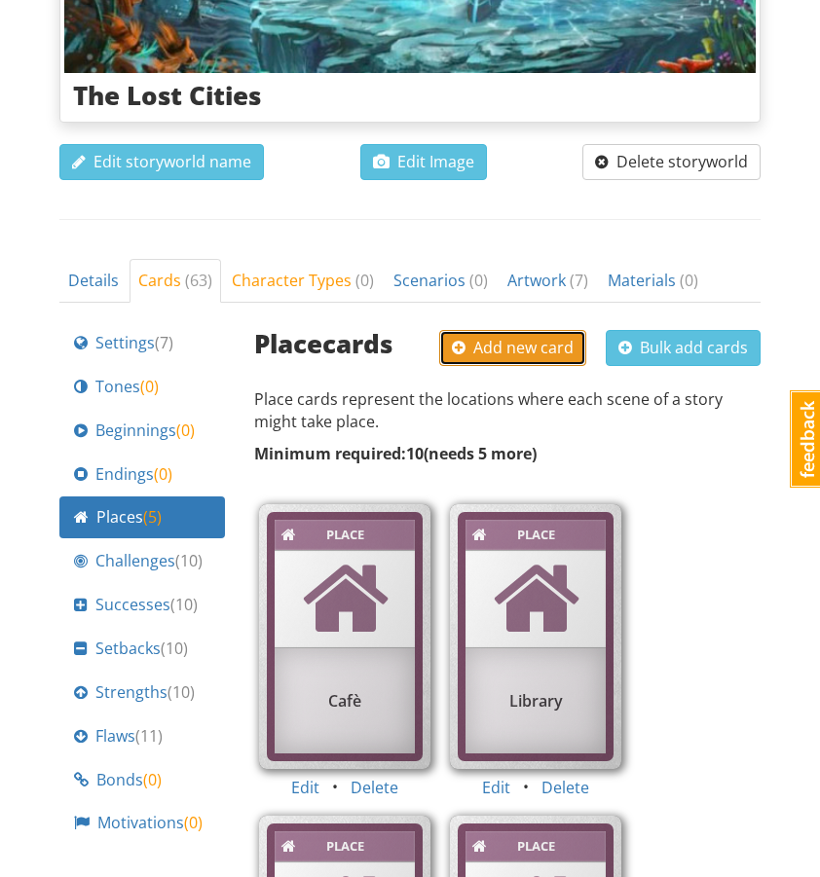
click at [542, 337] on span "Add new card" at bounding box center [513, 347] width 122 height 21
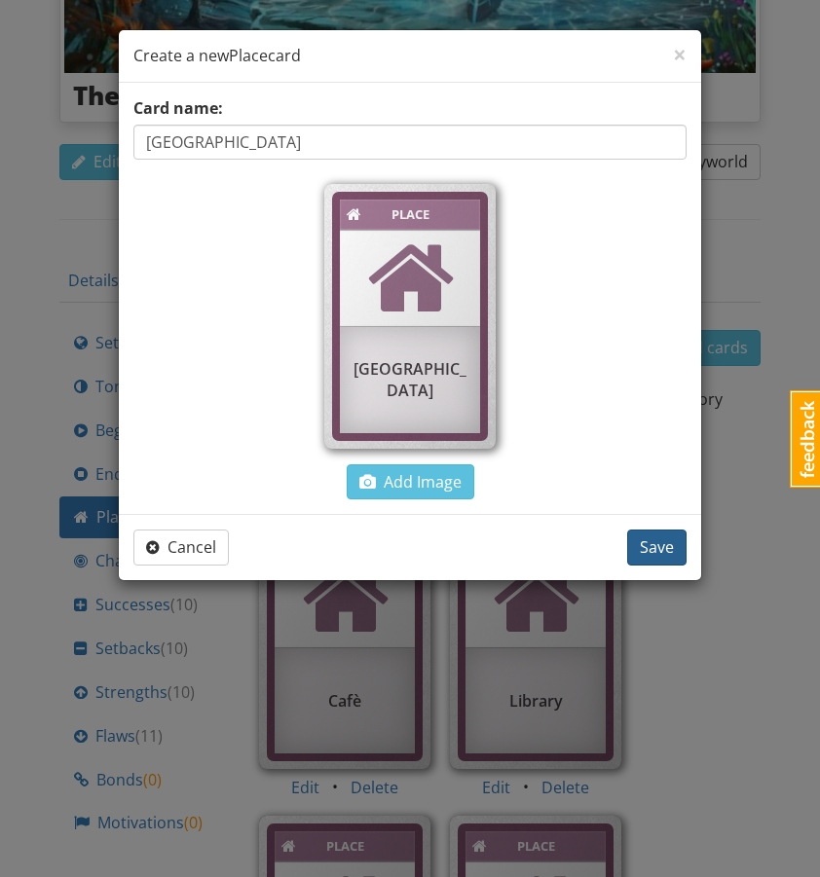
type input "[GEOGRAPHIC_DATA]"
click at [669, 554] on span "Save" at bounding box center [657, 547] width 34 height 21
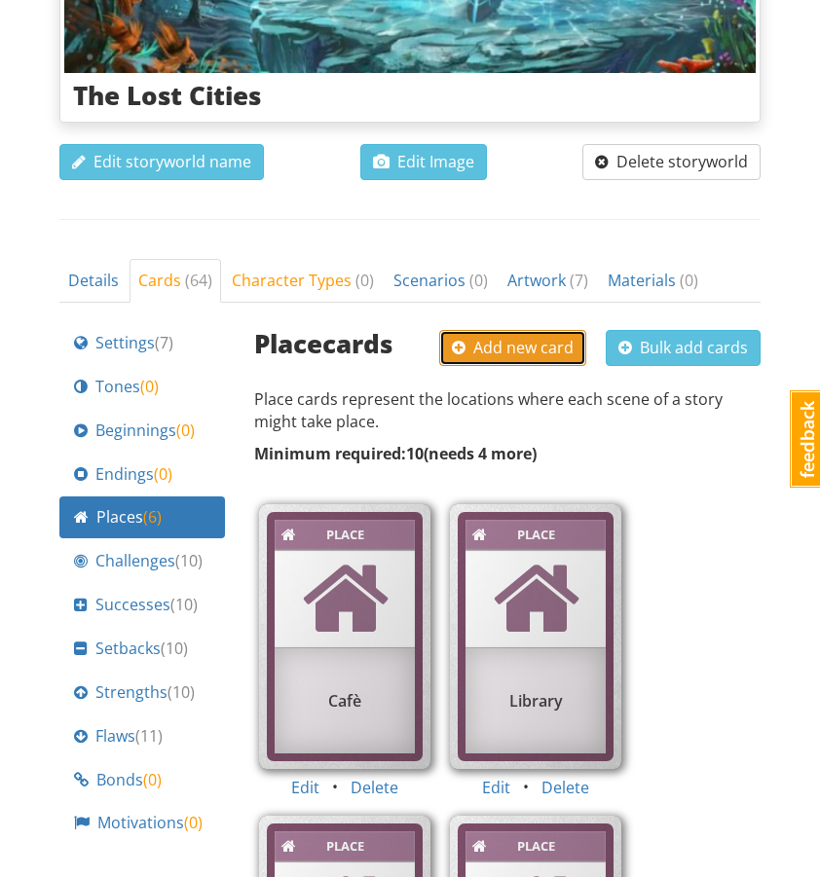
click at [480, 337] on span "Add new card" at bounding box center [513, 347] width 122 height 21
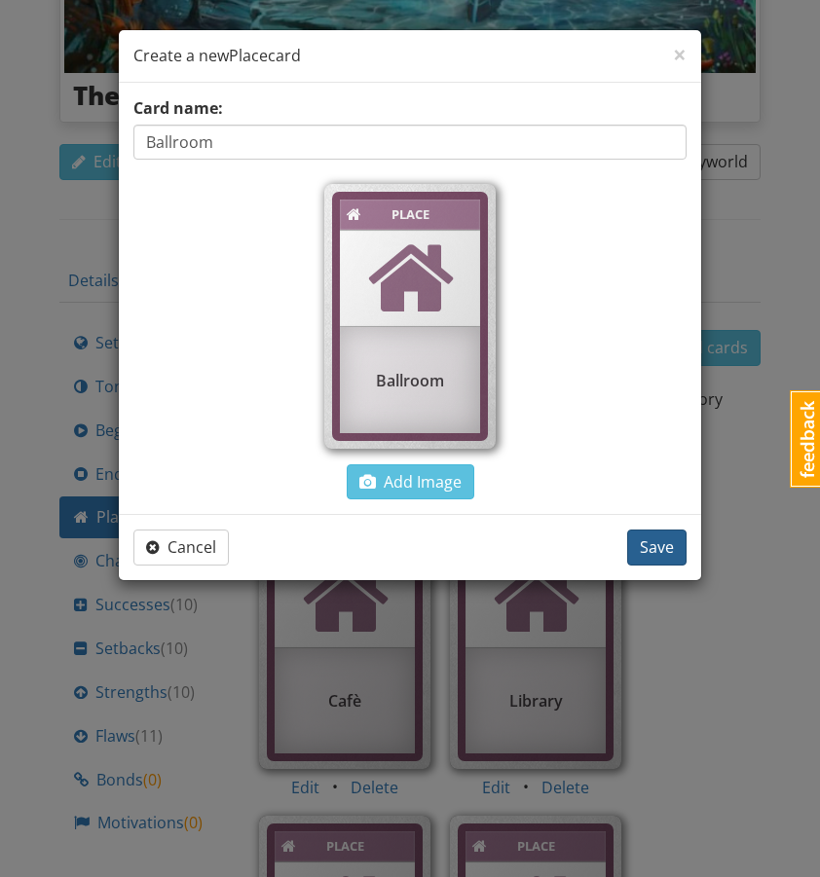
type input "Ballroom"
click at [657, 554] on span "Save" at bounding box center [657, 547] width 34 height 21
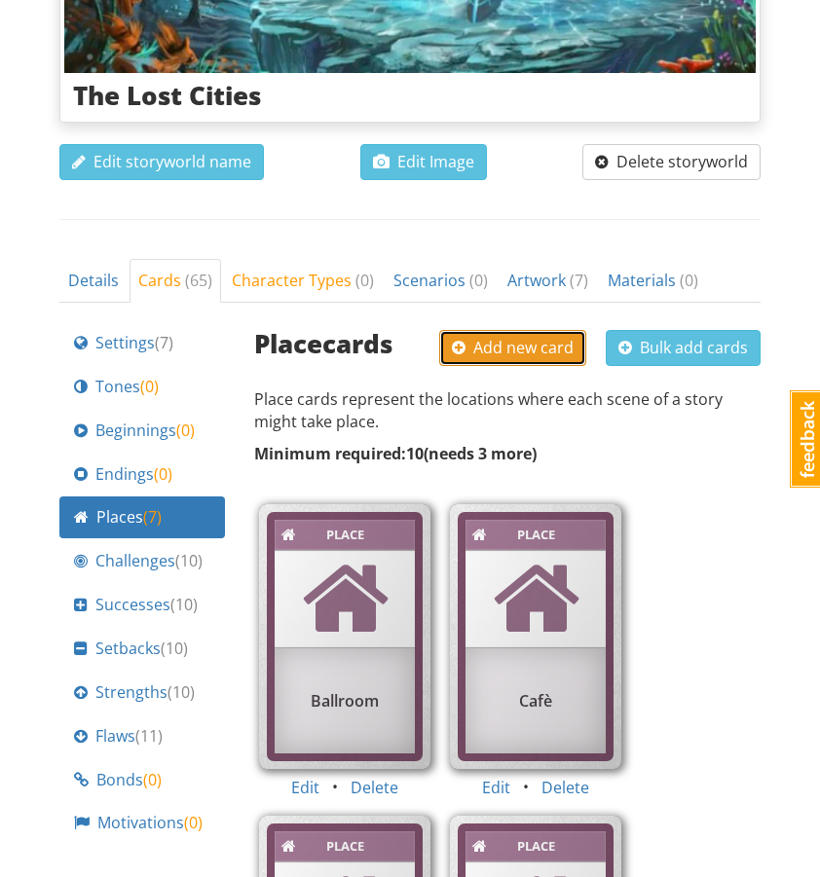
click at [512, 337] on span "Add new card" at bounding box center [513, 347] width 122 height 21
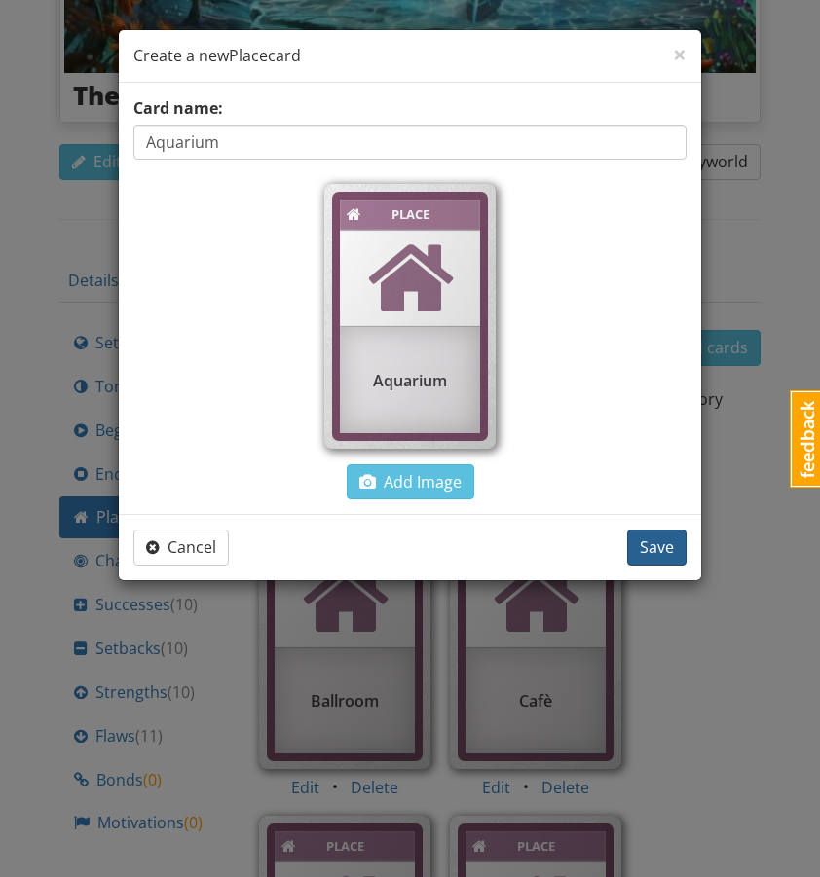
type input "Aquarium"
click at [665, 546] on span "Save" at bounding box center [657, 547] width 34 height 21
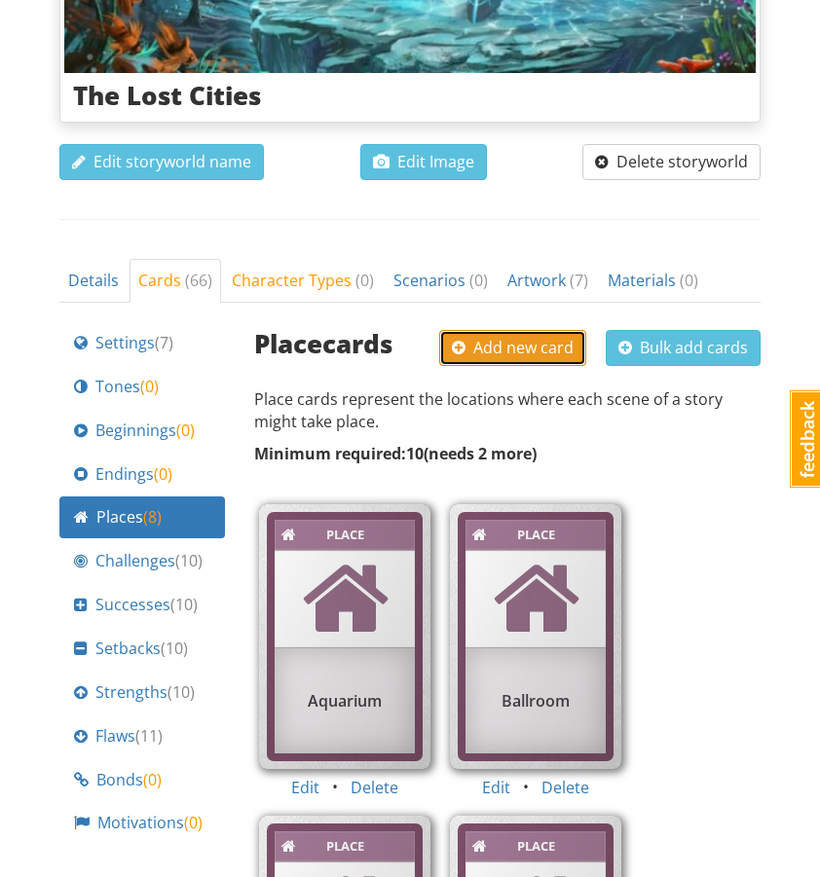
click at [556, 330] on button "Add new card" at bounding box center [512, 348] width 147 height 36
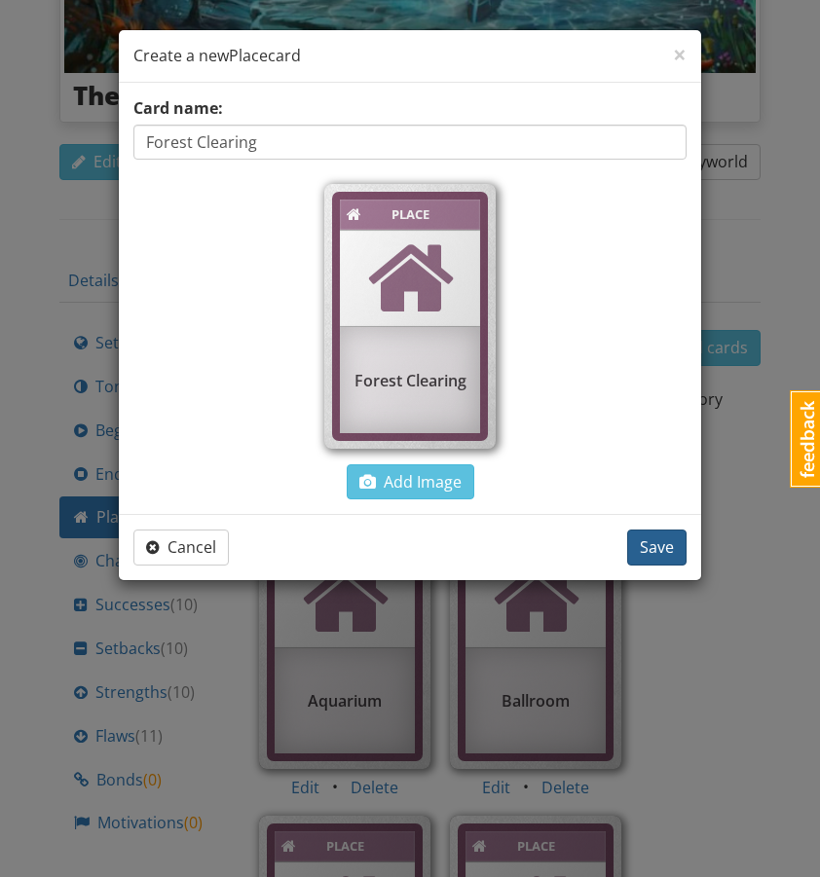
type input "Forest Clearing"
click at [674, 551] on button "Save" at bounding box center [656, 548] width 59 height 36
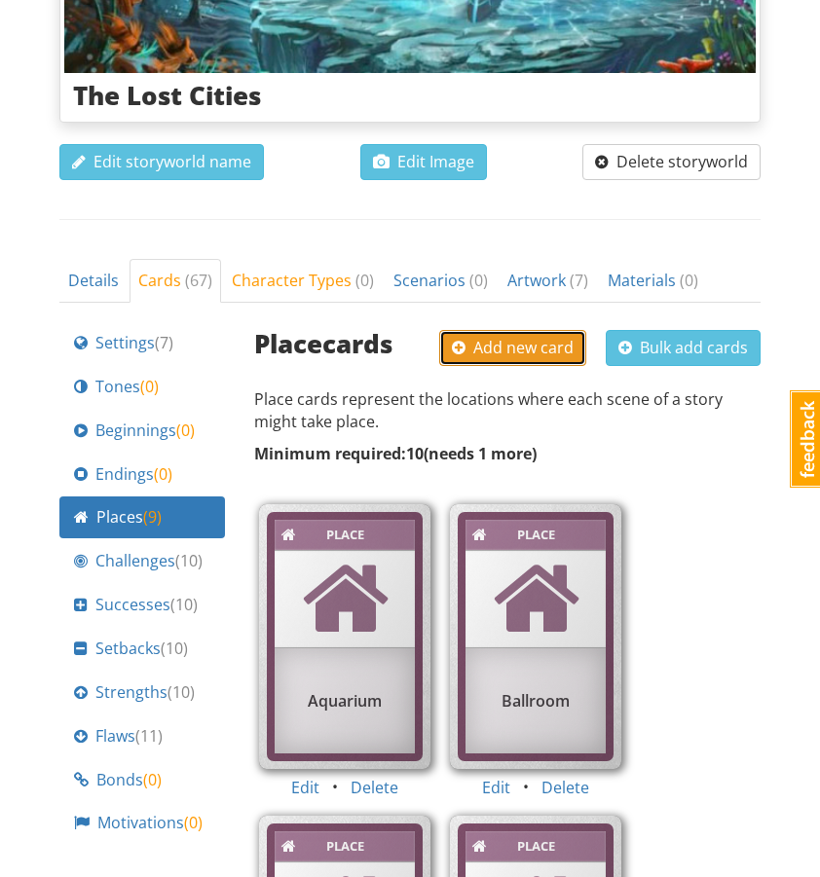
click at [525, 337] on span "Add new card" at bounding box center [513, 347] width 122 height 21
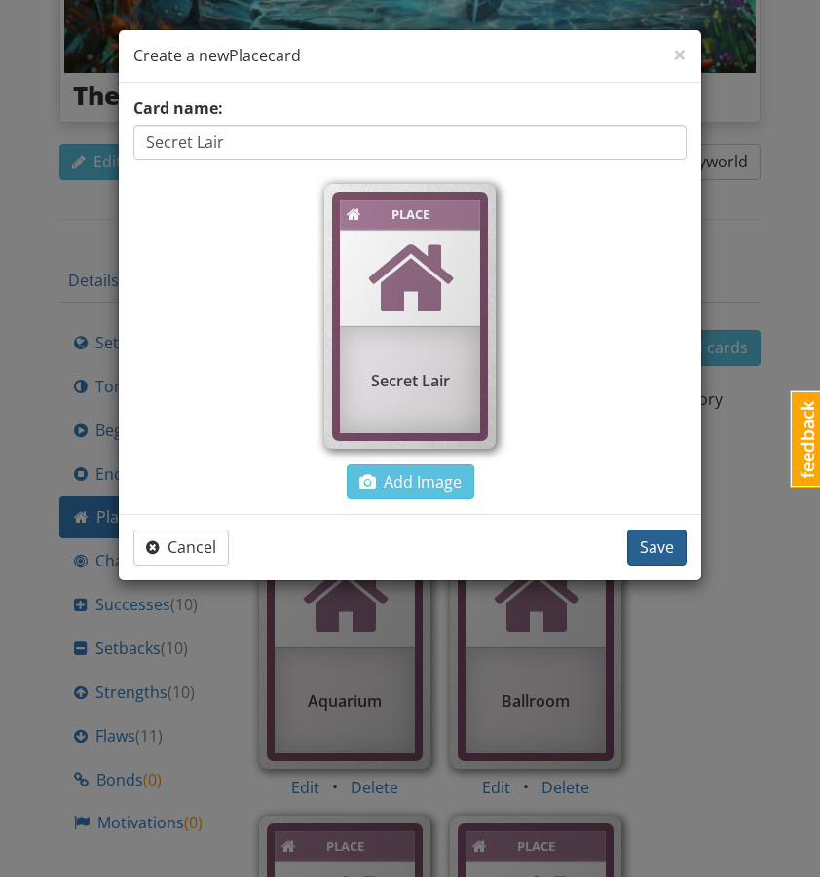
type input "Secret Lair"
click at [655, 549] on span "Save" at bounding box center [657, 547] width 34 height 21
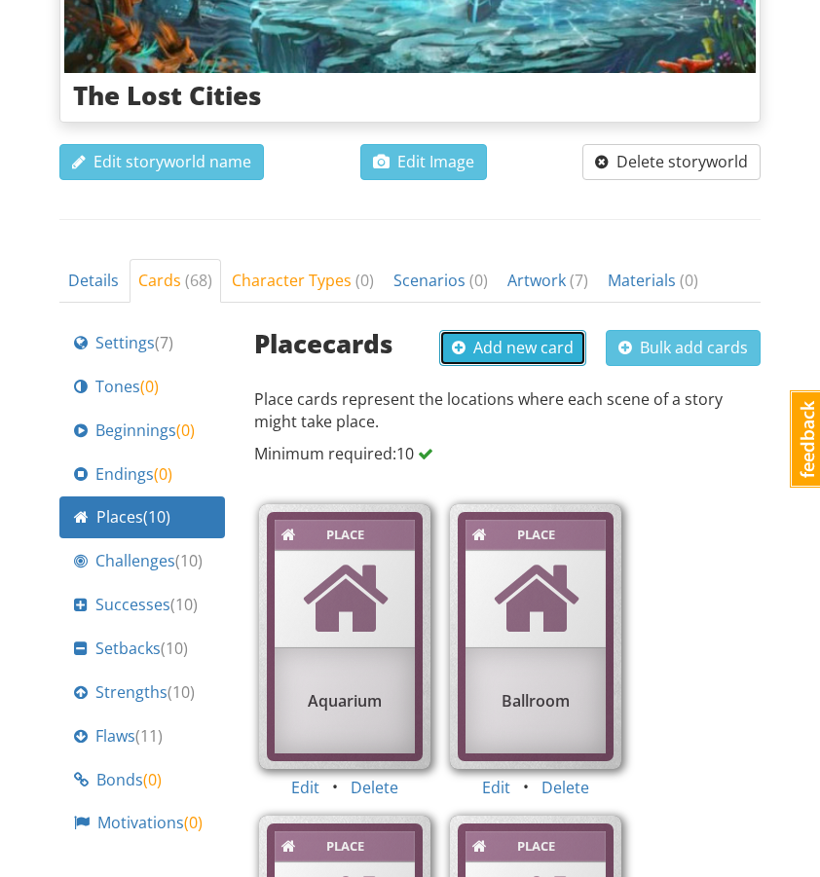
click at [519, 330] on button "Add new card" at bounding box center [512, 348] width 147 height 36
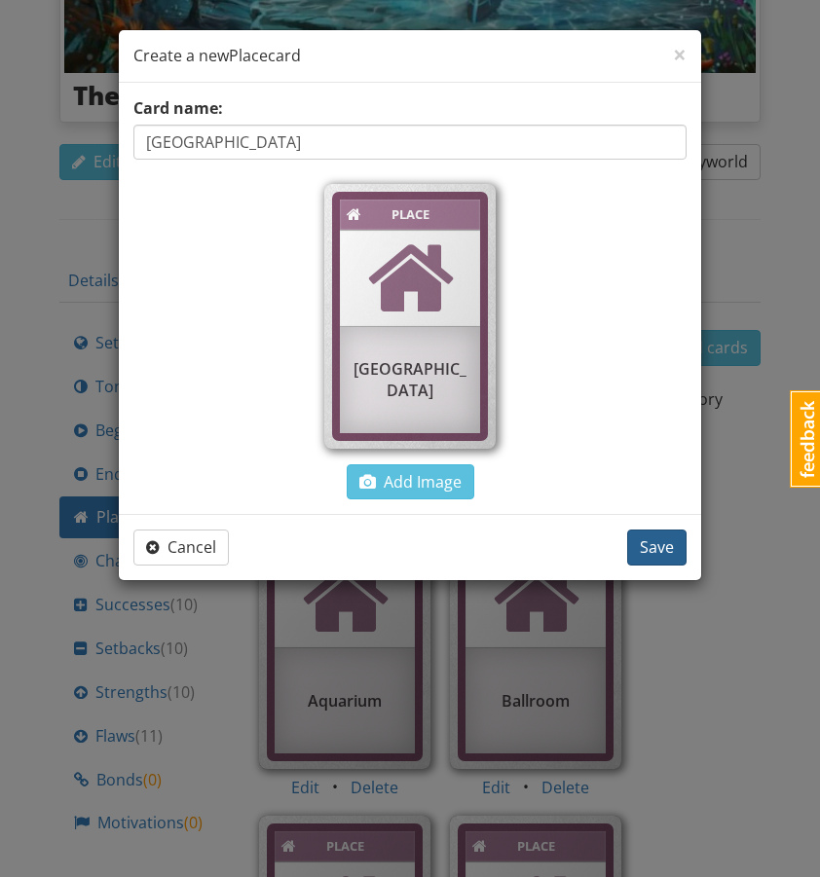
type input "[GEOGRAPHIC_DATA]"
click at [648, 534] on button "Save" at bounding box center [656, 548] width 59 height 36
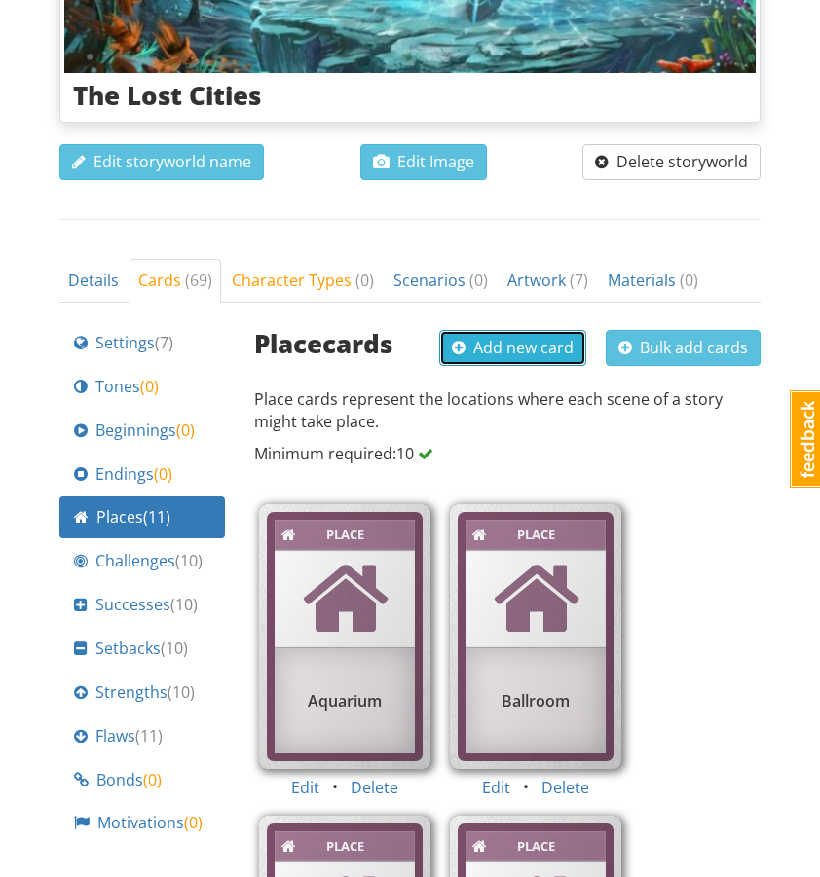
click at [485, 337] on span "Add new card" at bounding box center [513, 347] width 122 height 21
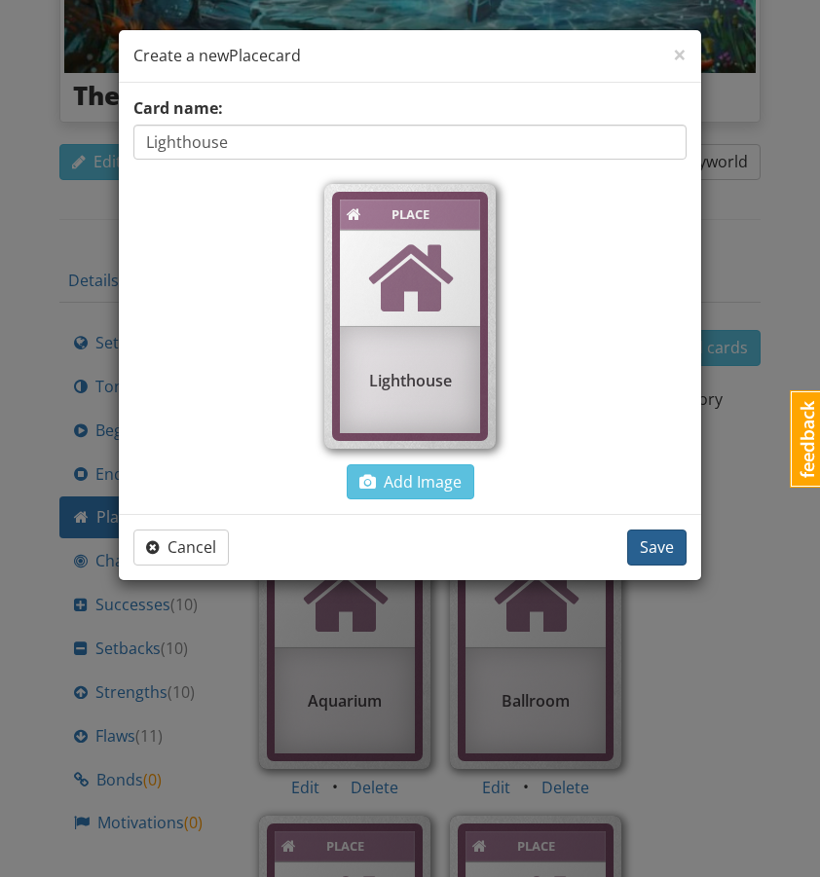
type input "Lighthouse"
click at [658, 544] on span "Save" at bounding box center [657, 547] width 34 height 21
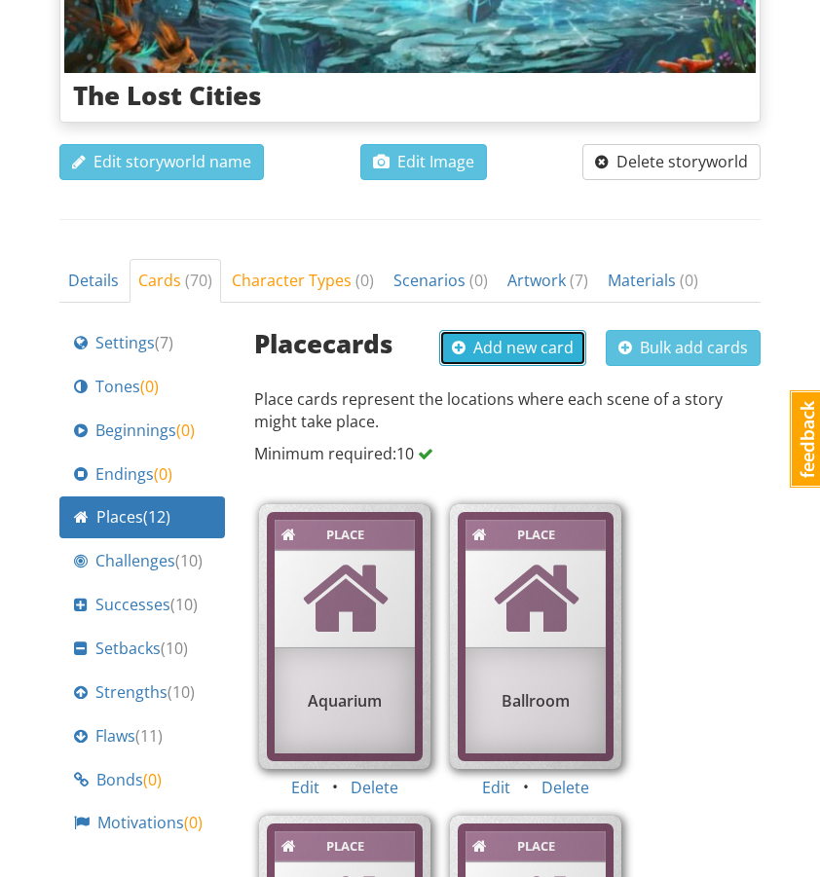
click at [496, 337] on span "Add new card" at bounding box center [513, 347] width 122 height 21
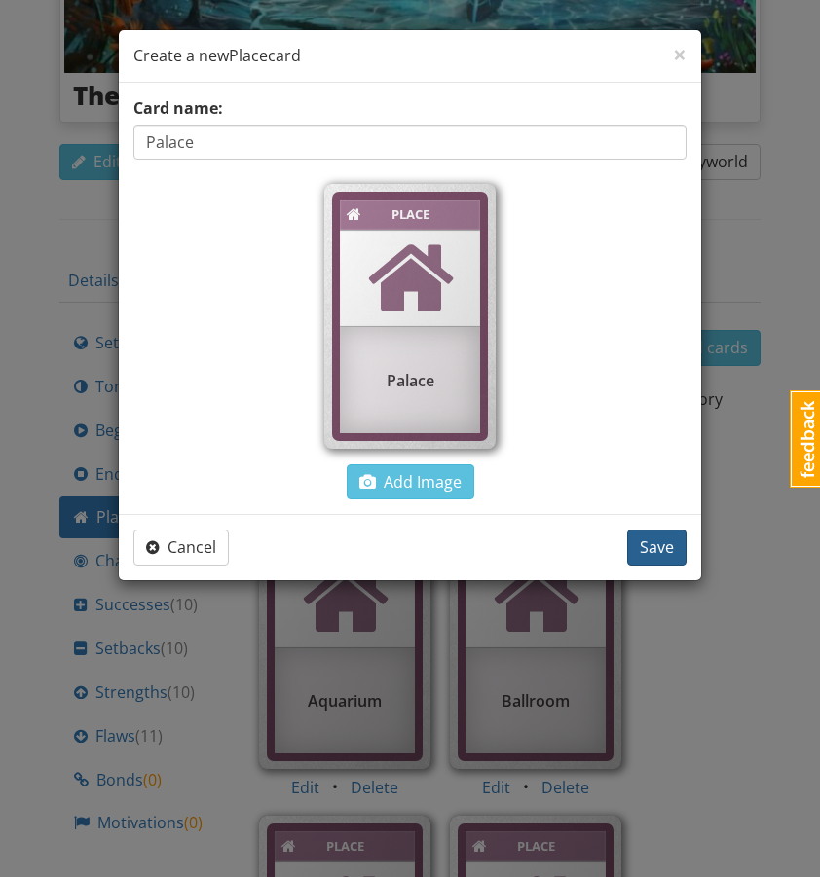
type input "Palace"
click at [645, 537] on span "Save" at bounding box center [657, 547] width 34 height 21
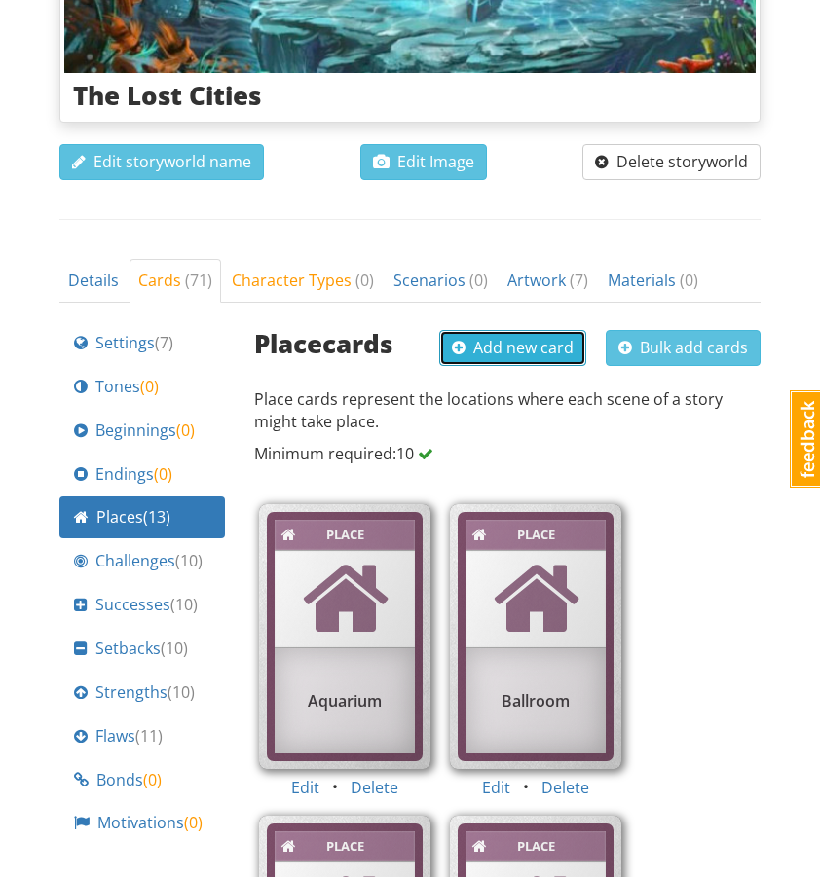
click at [527, 337] on span "Add new card" at bounding box center [513, 347] width 122 height 21
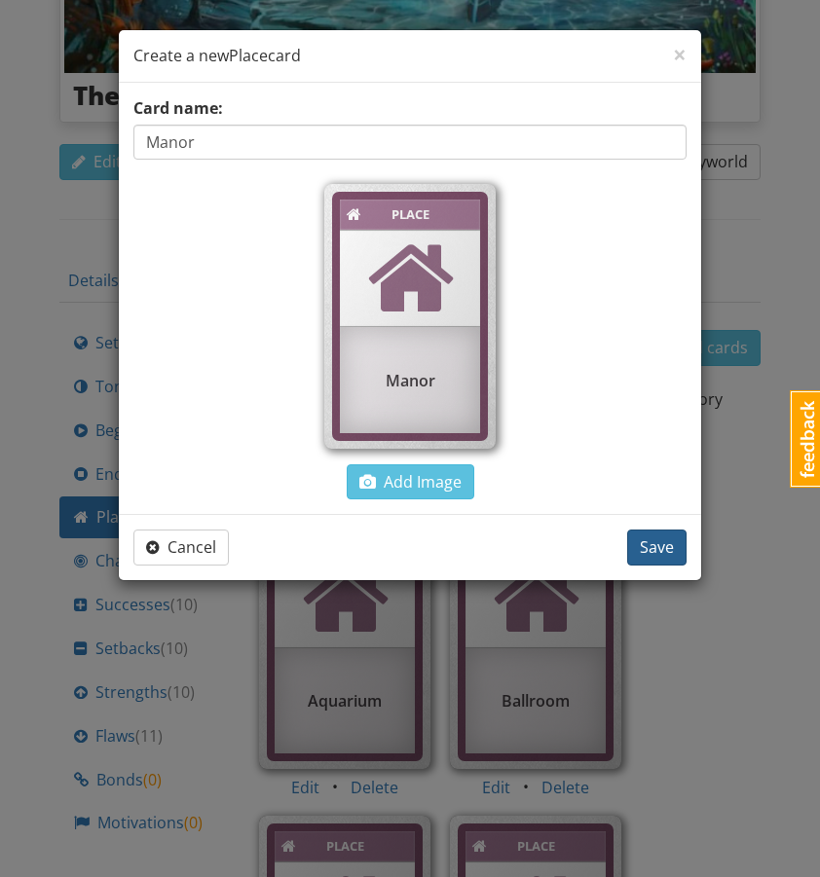
type input "Manor"
click at [648, 540] on span "Save" at bounding box center [657, 547] width 34 height 21
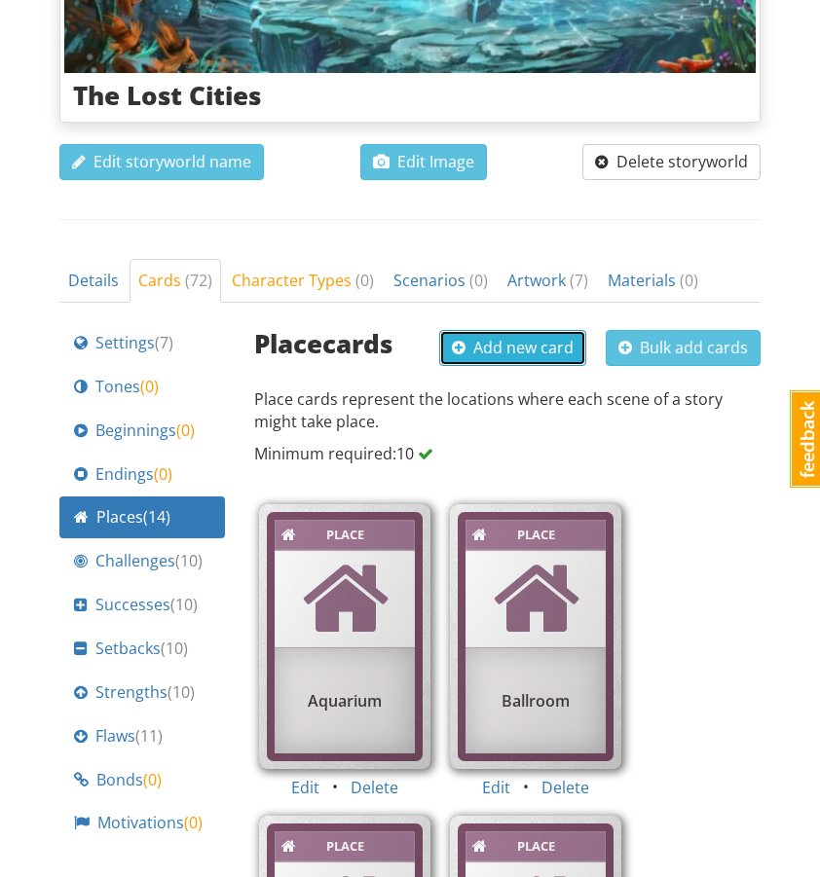
click at [514, 337] on span "Add new card" at bounding box center [513, 347] width 122 height 21
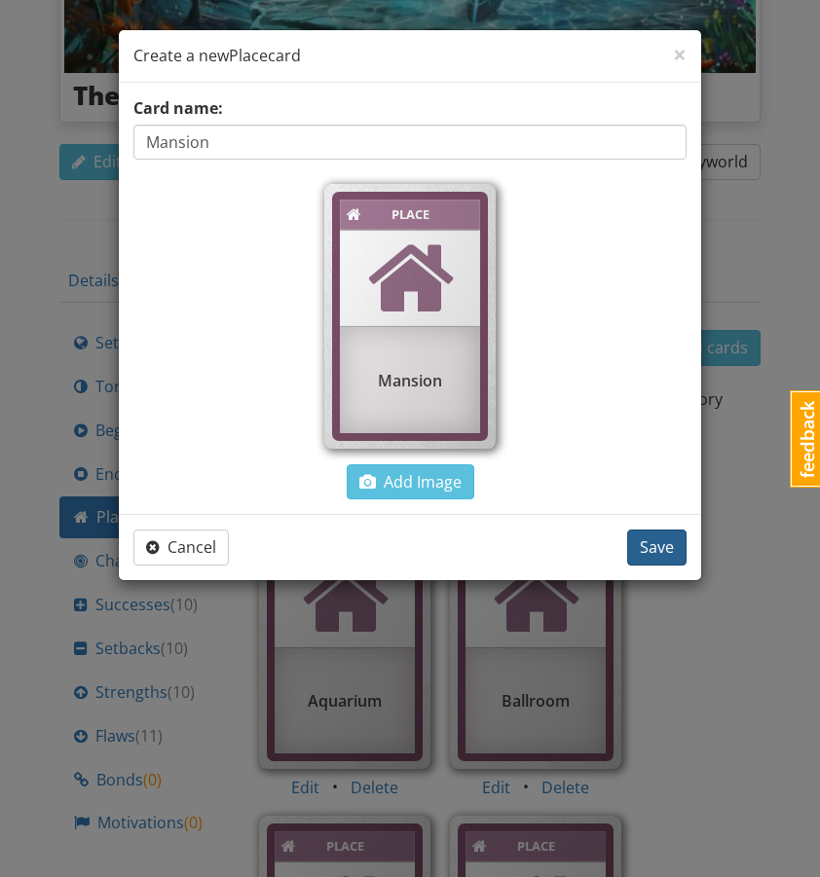
type input "Mansion"
click at [647, 543] on span "Save" at bounding box center [657, 547] width 34 height 21
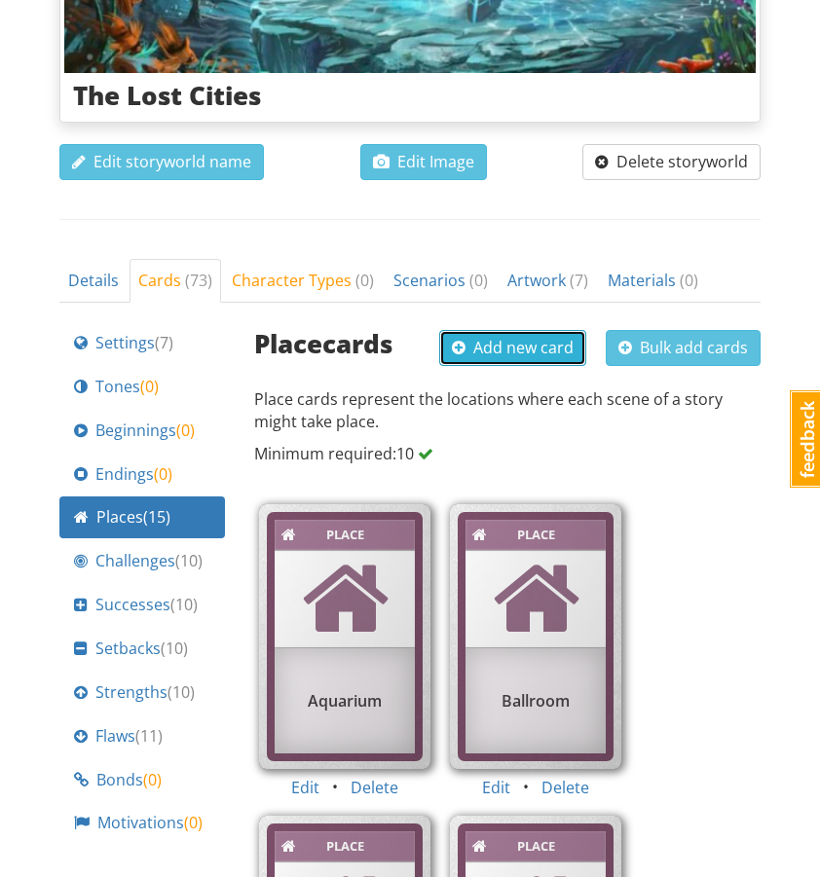
click at [514, 337] on span "Add new card" at bounding box center [513, 347] width 122 height 21
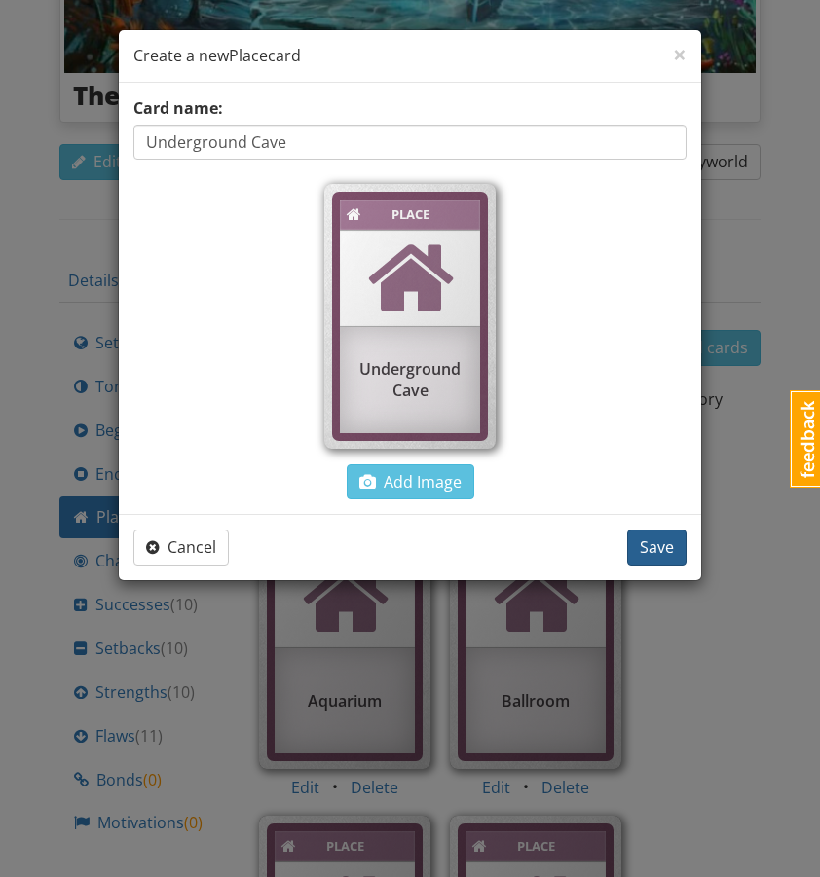
type input "Underground Cave"
click at [655, 542] on span "Save" at bounding box center [657, 547] width 34 height 21
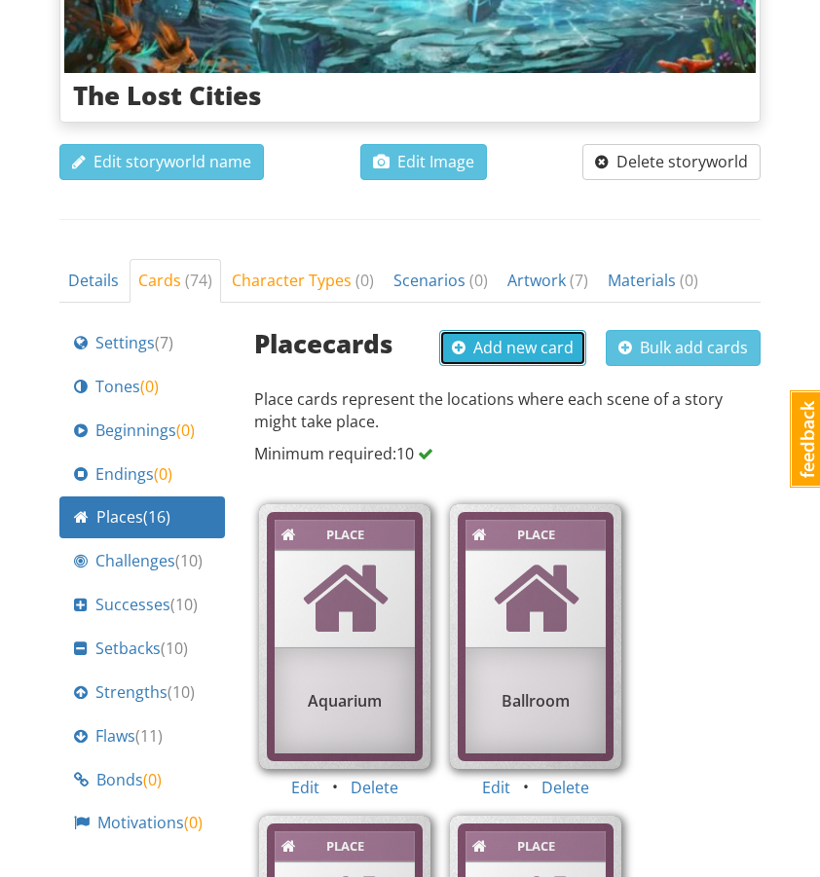
click at [557, 337] on span "Add new card" at bounding box center [513, 347] width 122 height 21
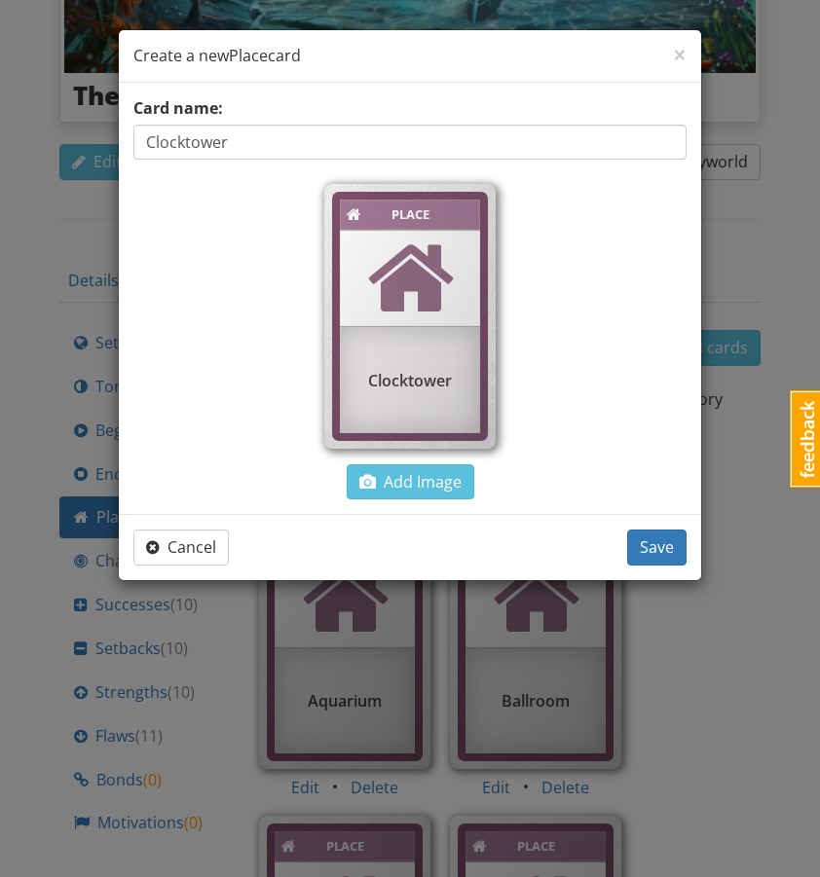
click at [185, 145] on input "Clocktower" at bounding box center [409, 142] width 553 height 35
click at [192, 142] on input "Clock tower" at bounding box center [409, 142] width 553 height 35
type input "[GEOGRAPHIC_DATA]"
click at [662, 557] on span "Save" at bounding box center [657, 547] width 34 height 21
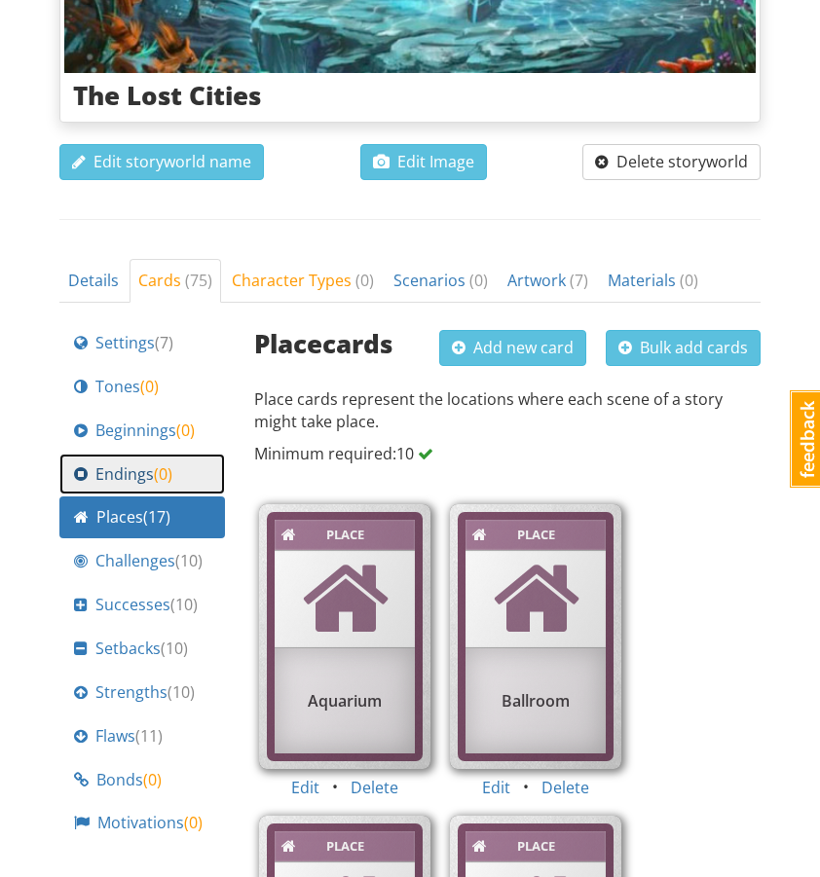
click at [169, 464] on span "( 0 )" at bounding box center [163, 474] width 19 height 21
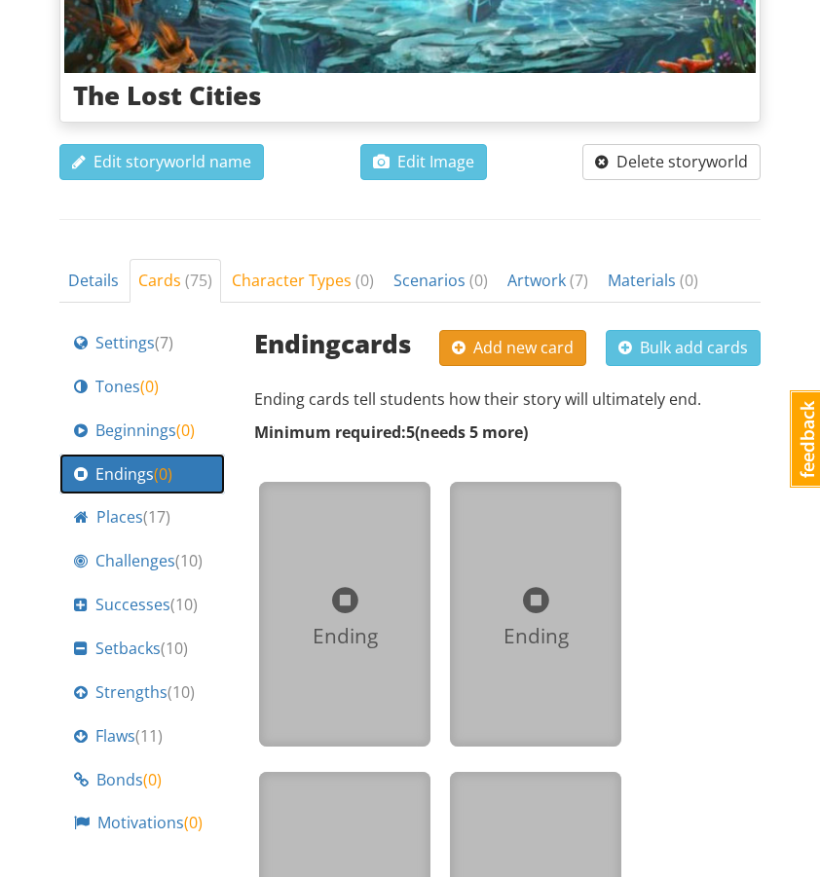
click at [545, 337] on span "Add new card" at bounding box center [513, 347] width 122 height 21
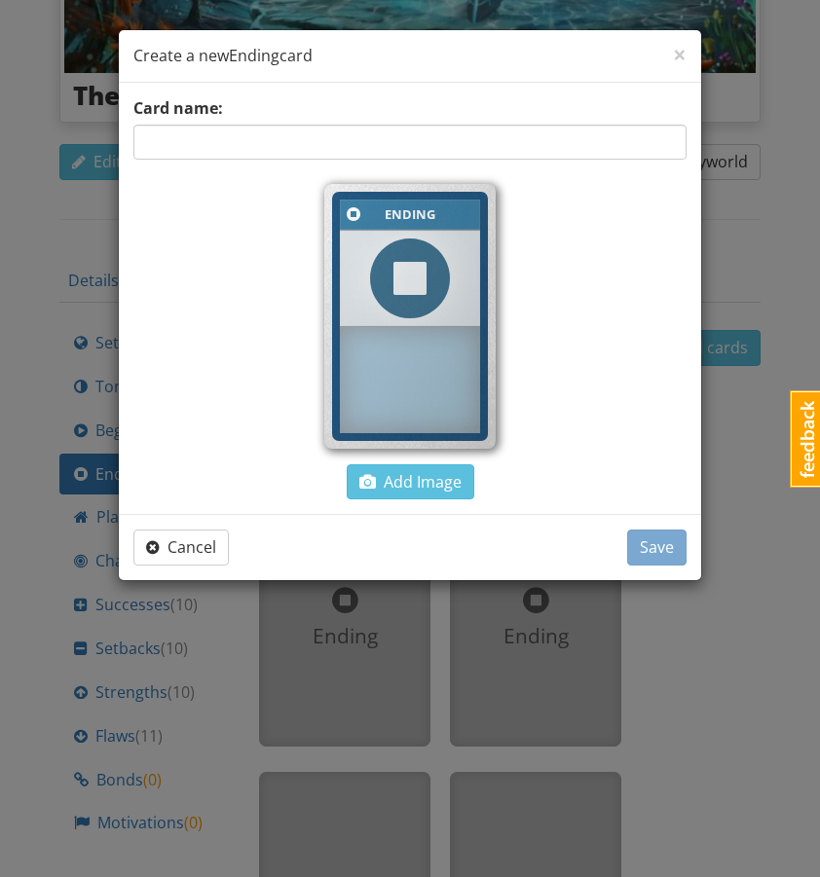
click at [545, 308] on div "Ending Add Image" at bounding box center [409, 337] width 553 height 326
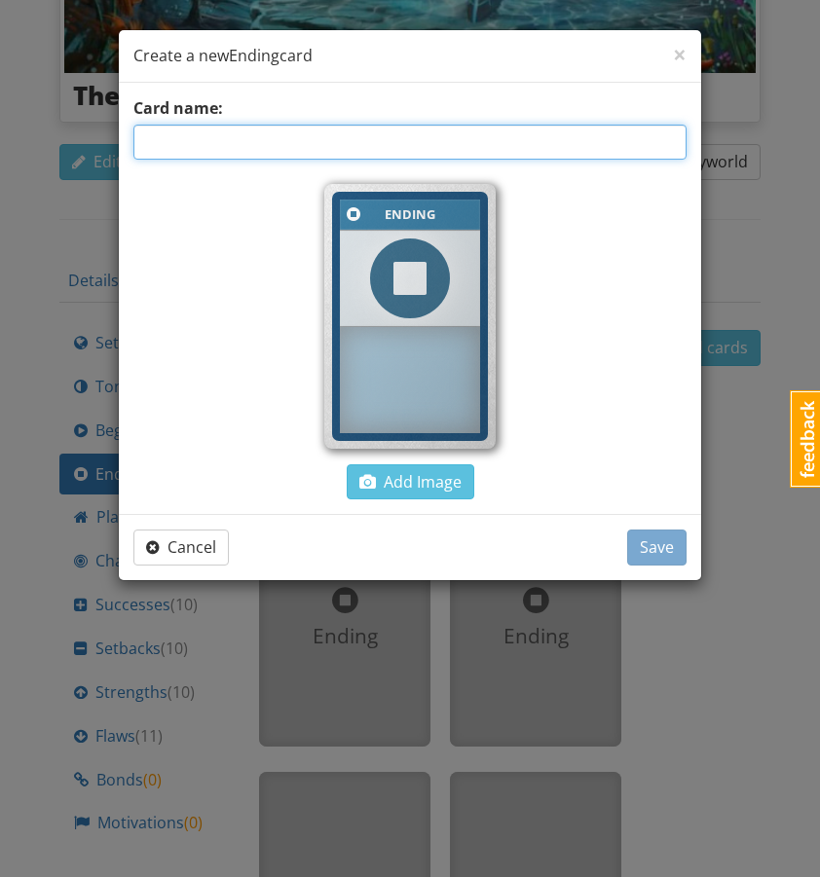
click at [457, 150] on input "text" at bounding box center [409, 142] width 553 height 35
type input "Sacrifice"
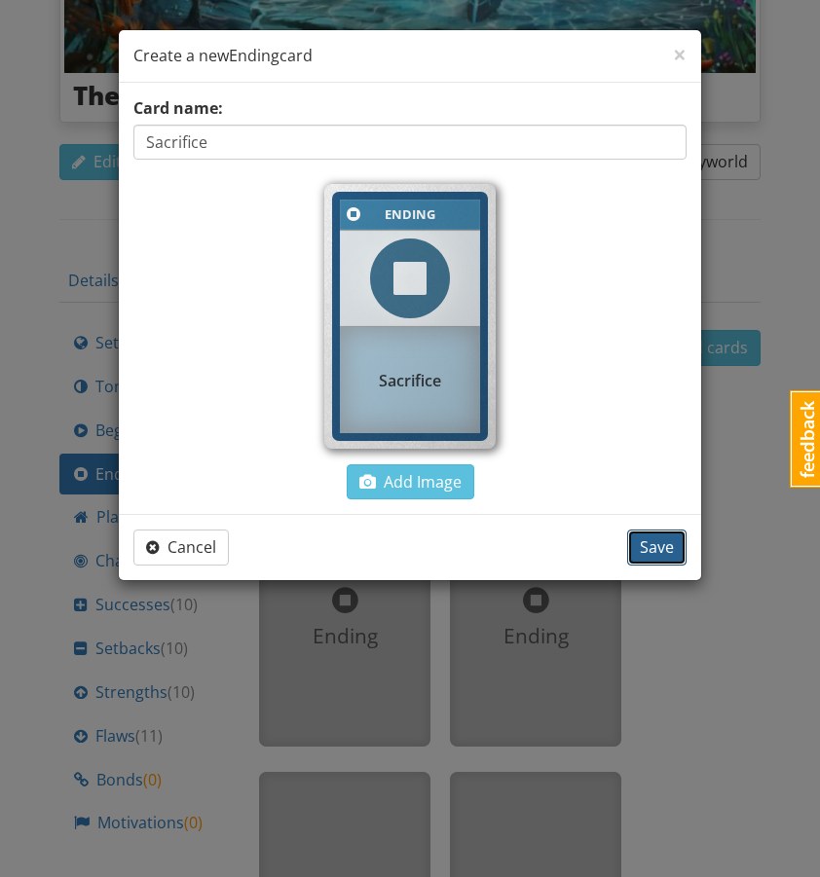
click at [659, 555] on span "Save" at bounding box center [657, 547] width 34 height 21
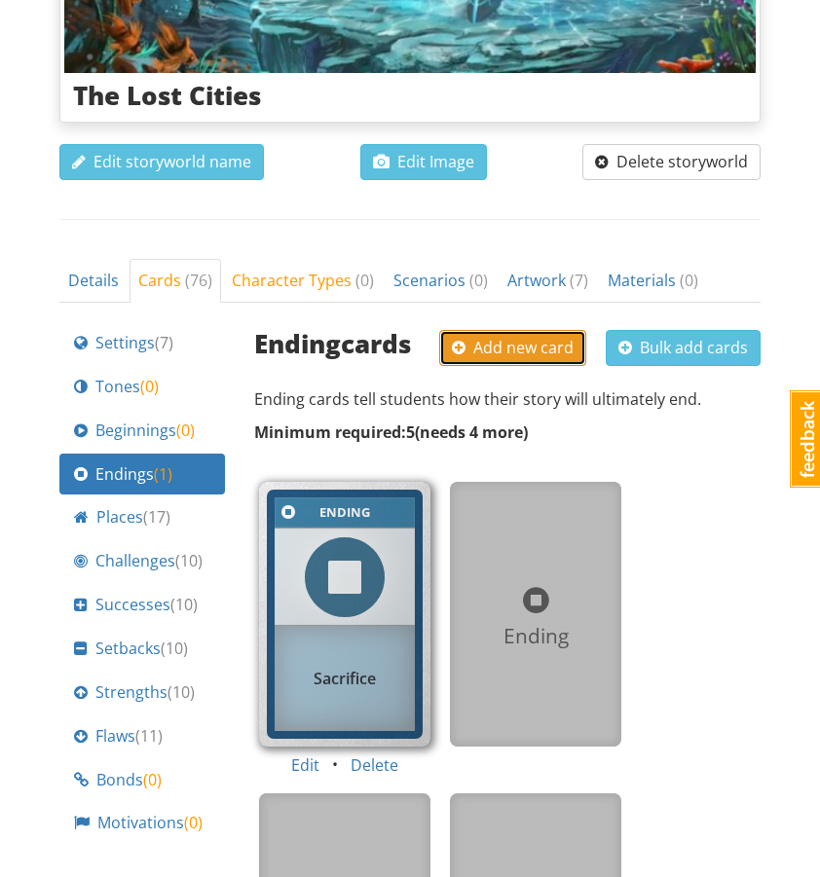
click at [550, 337] on span "Add new card" at bounding box center [513, 347] width 122 height 21
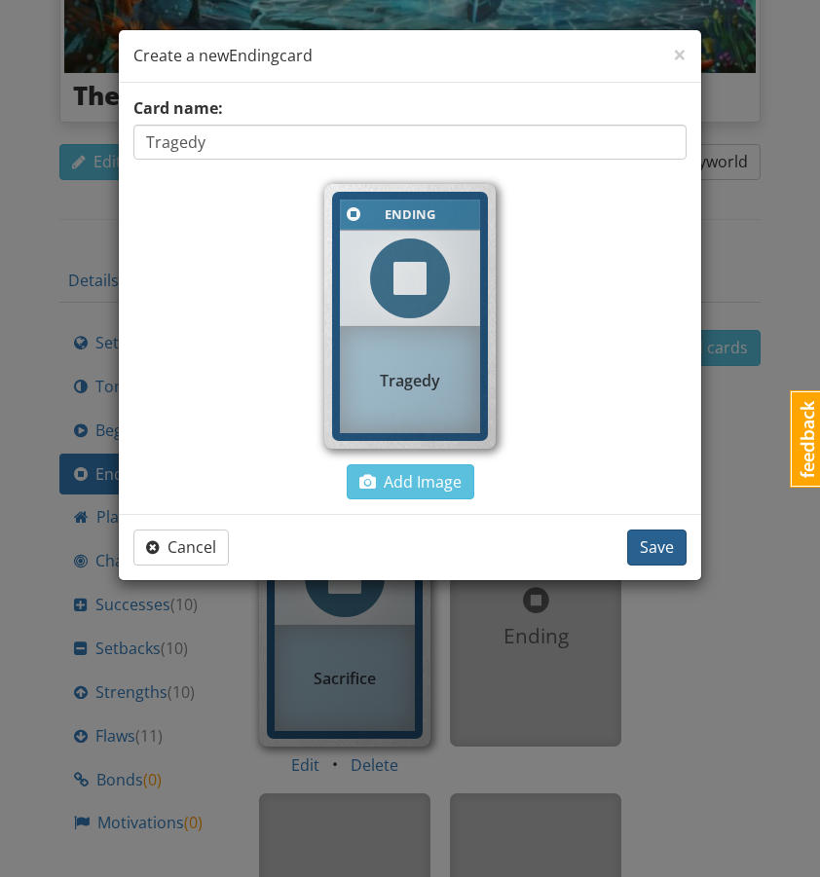
type input "Tragedy"
click at [683, 547] on button "Save" at bounding box center [656, 548] width 59 height 36
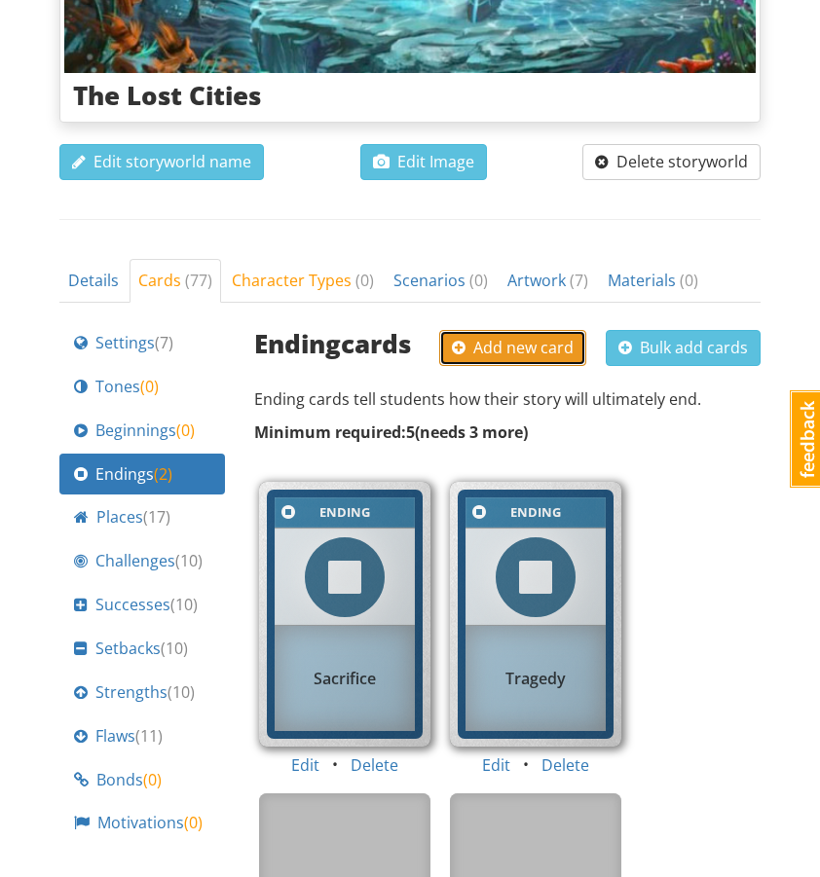
click at [518, 337] on span "Add new card" at bounding box center [513, 347] width 122 height 21
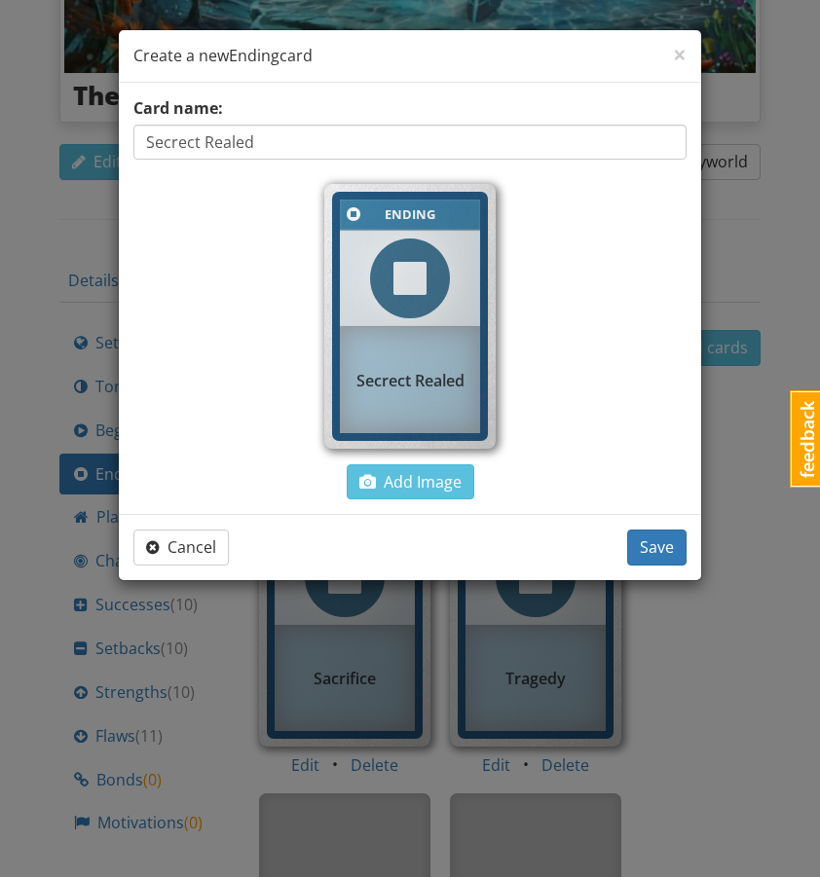
click at [171, 140] on input "Secrect Realed" at bounding box center [409, 142] width 553 height 35
click at [215, 136] on input "Secret Realed" at bounding box center [409, 142] width 553 height 35
type input "Secret Revealed"
click at [654, 548] on span "Save" at bounding box center [657, 547] width 34 height 21
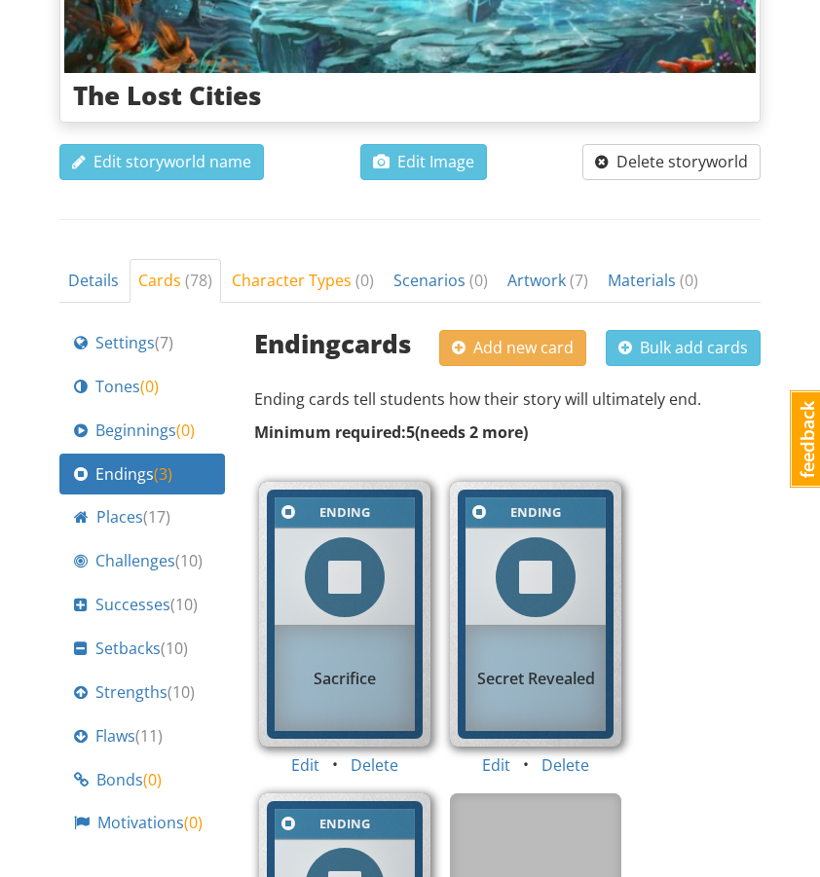
click at [511, 322] on div "Ending cards Add new card Bulk add cards" at bounding box center [507, 345] width 506 height 47
click at [511, 337] on span "Add new card" at bounding box center [513, 347] width 122 height 21
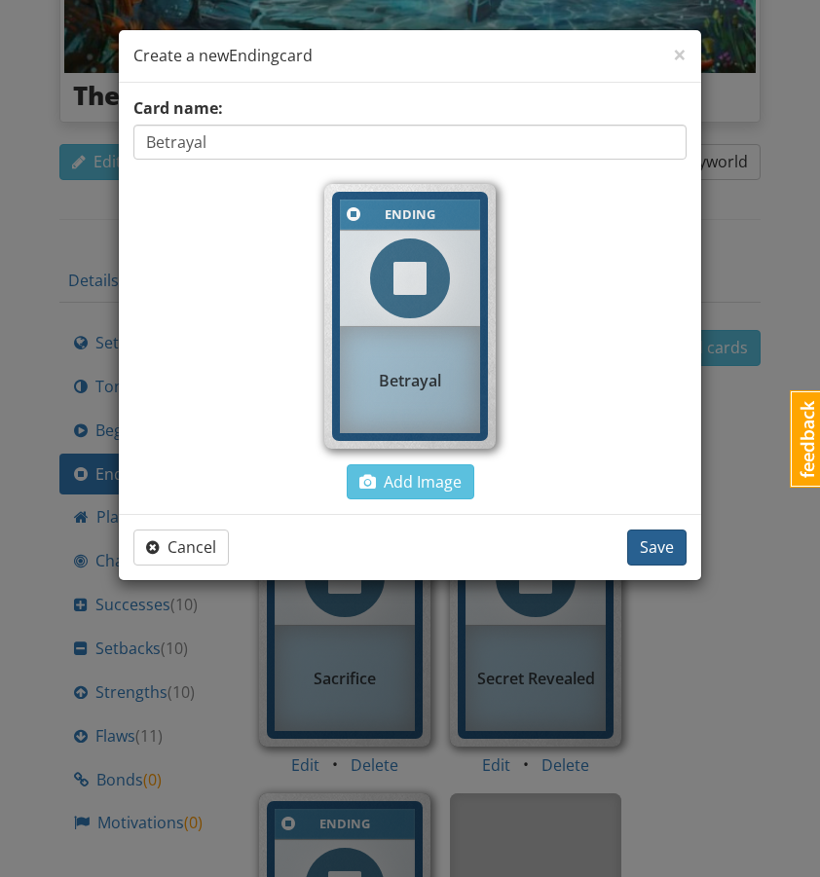
type input "Betrayal"
click at [666, 546] on span "Save" at bounding box center [657, 547] width 34 height 21
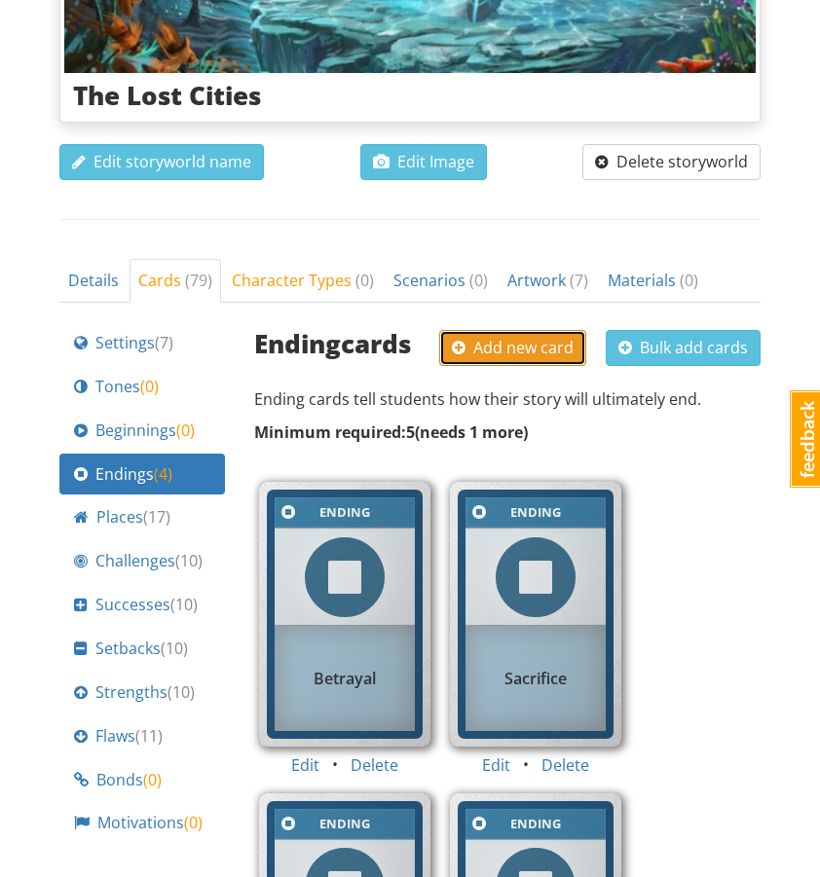
click at [500, 337] on span "Add new card" at bounding box center [513, 347] width 122 height 21
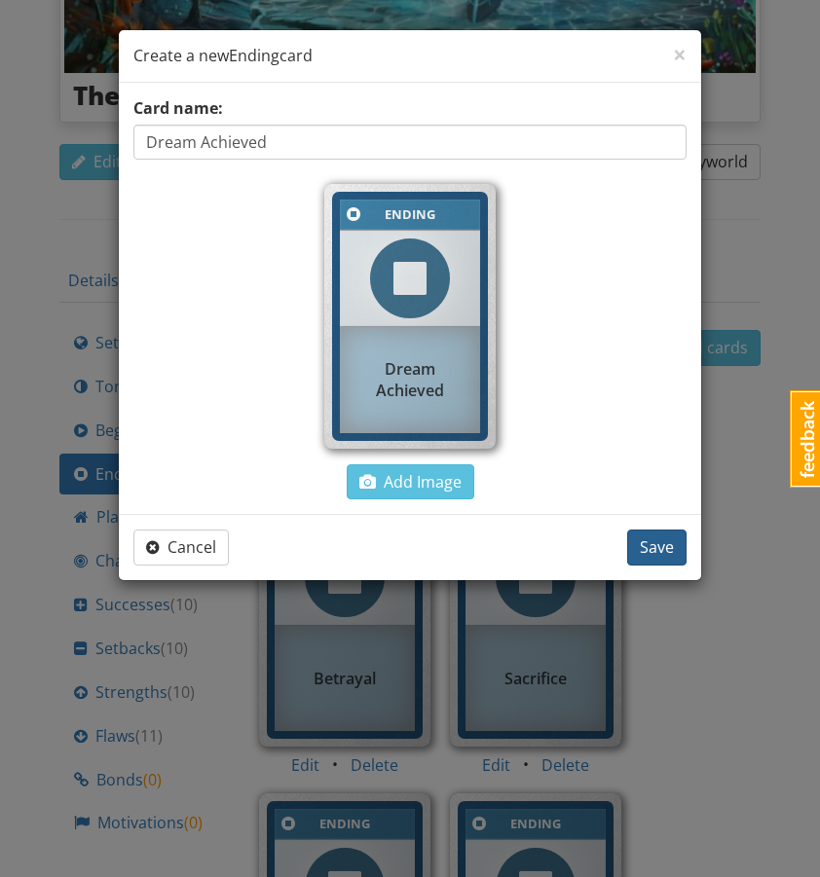
type input "Dream Achieved"
click at [672, 546] on span "Save" at bounding box center [657, 547] width 34 height 21
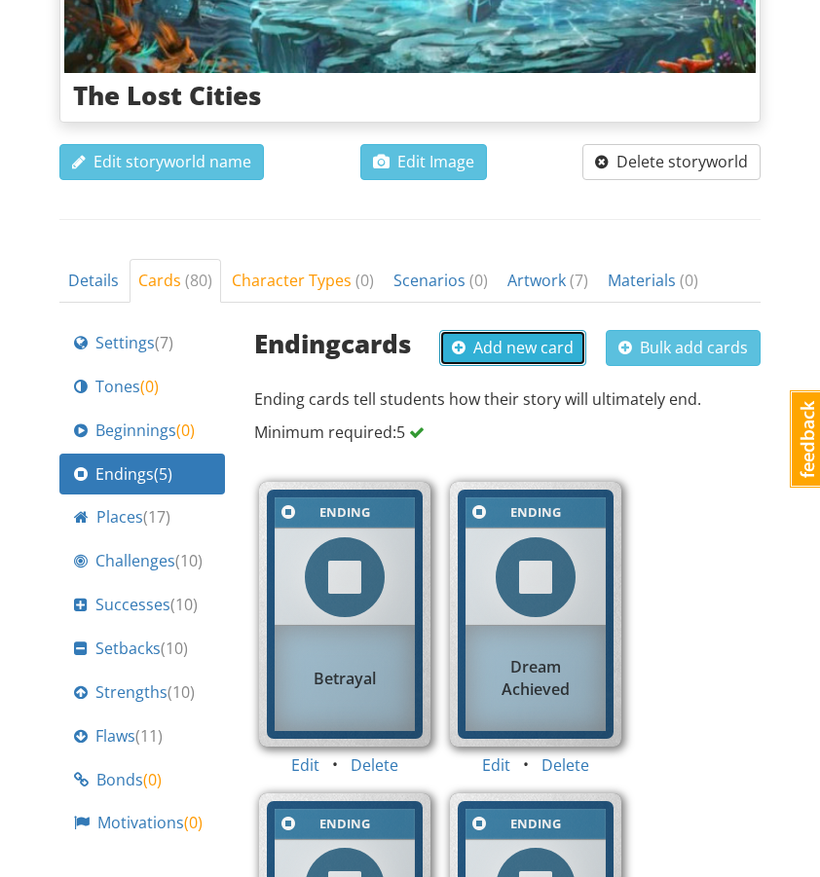
click at [559, 337] on span "Add new card" at bounding box center [513, 347] width 122 height 21
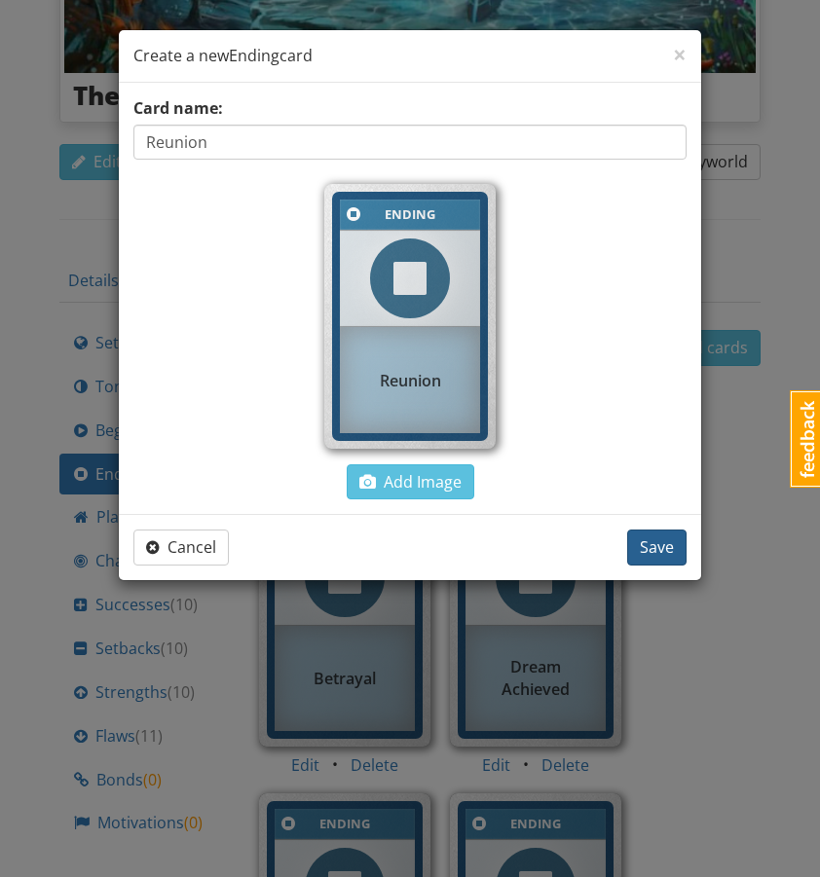
type input "Reunion"
click at [670, 541] on span "Save" at bounding box center [657, 547] width 34 height 21
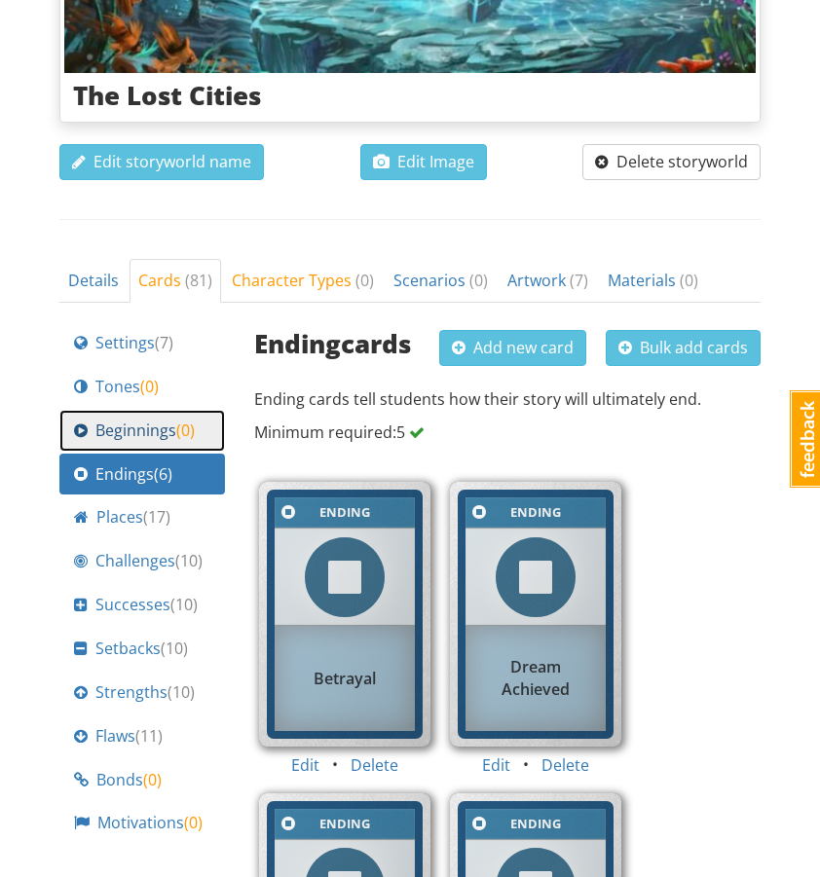
click at [182, 410] on link "Beginnings ( 0 )" at bounding box center [142, 431] width 166 height 42
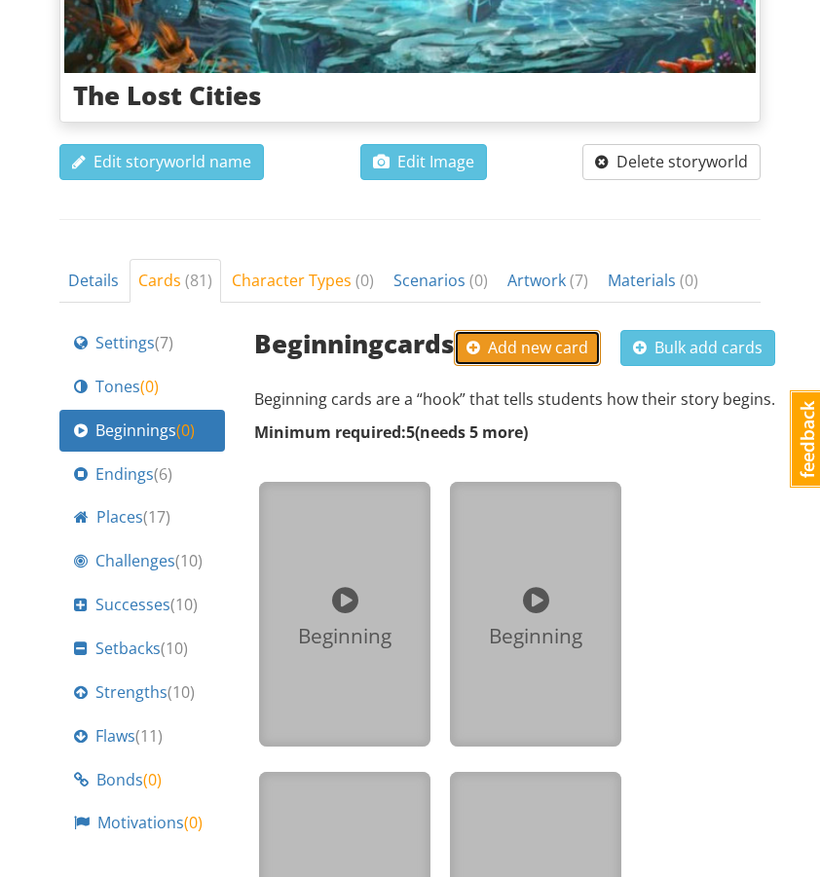
click at [548, 337] on span "Add new card" at bounding box center [527, 347] width 122 height 21
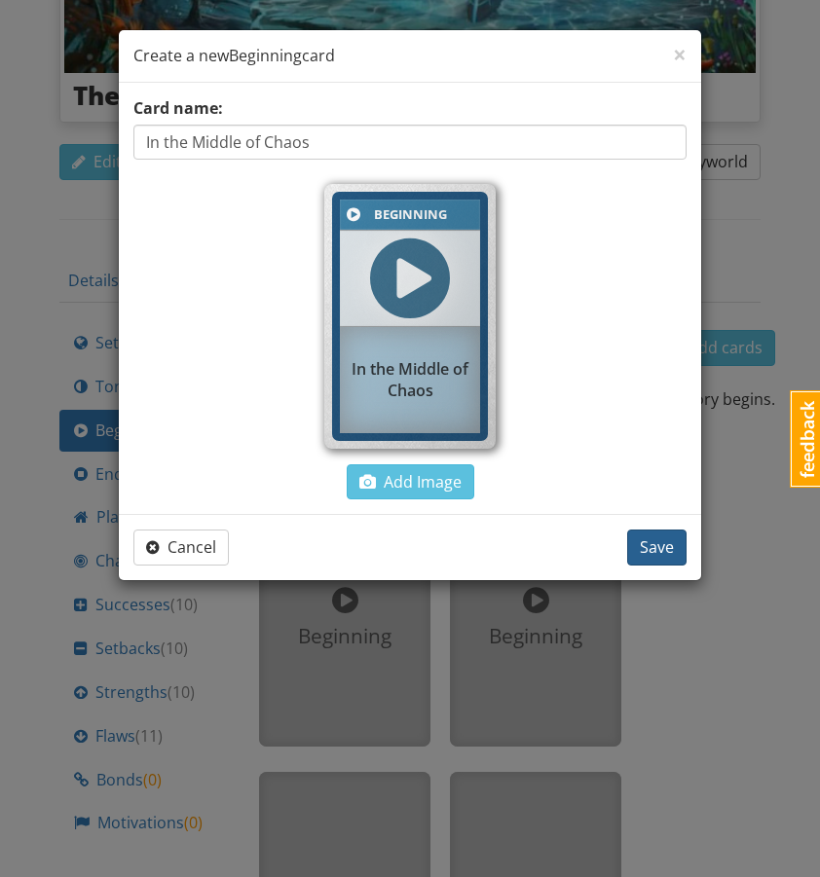
type input "In the Middle of Chaos"
click at [656, 539] on span "Save" at bounding box center [657, 547] width 34 height 21
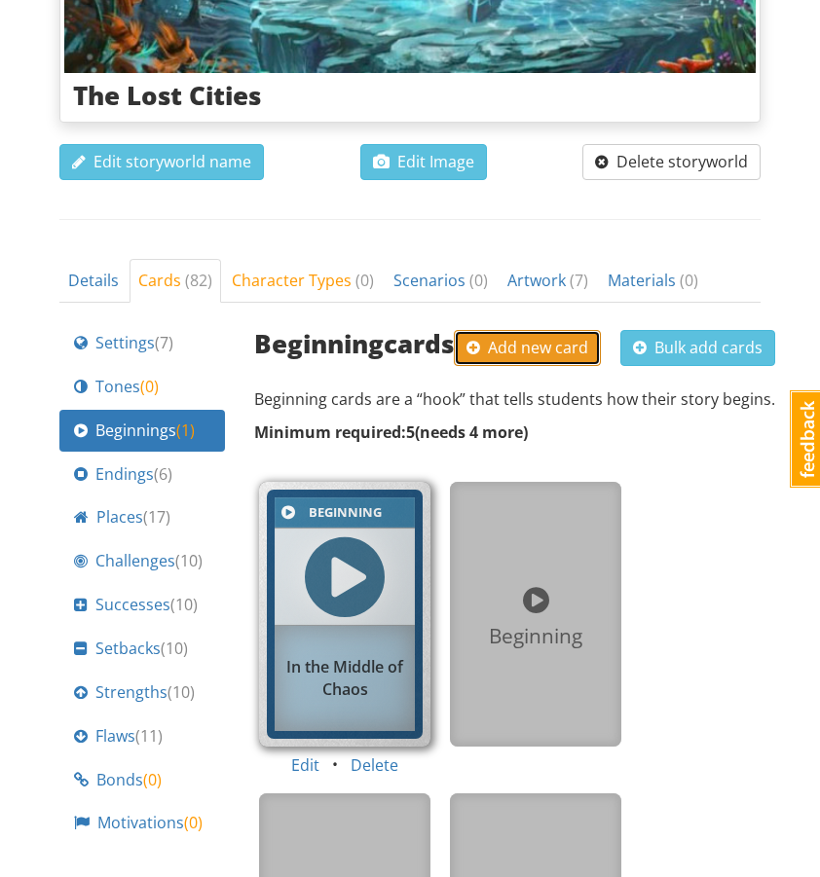
click at [536, 337] on span "Add new card" at bounding box center [527, 347] width 122 height 21
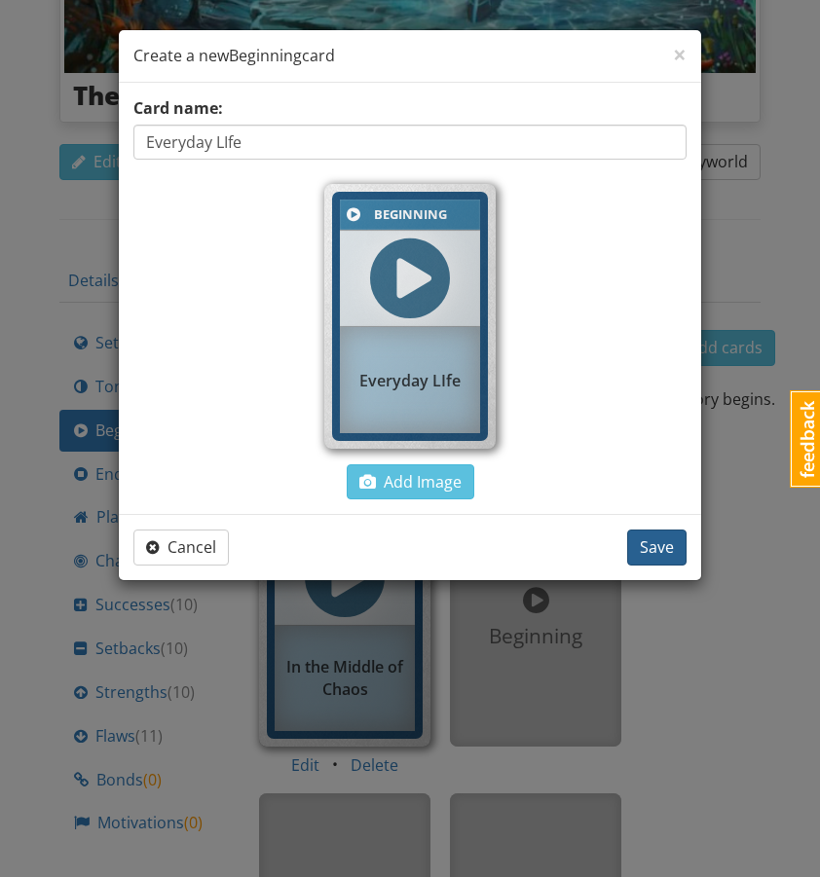
type input "Everyday LIfe"
click at [652, 545] on span "Save" at bounding box center [657, 547] width 34 height 21
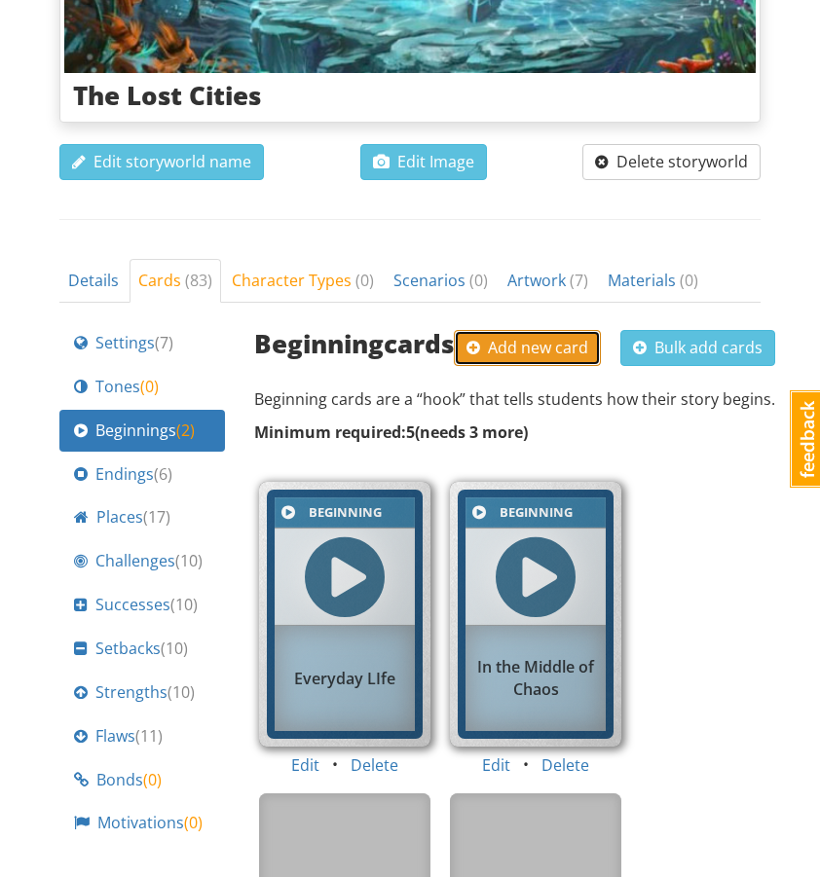
click at [536, 337] on span "Add new card" at bounding box center [527, 347] width 122 height 21
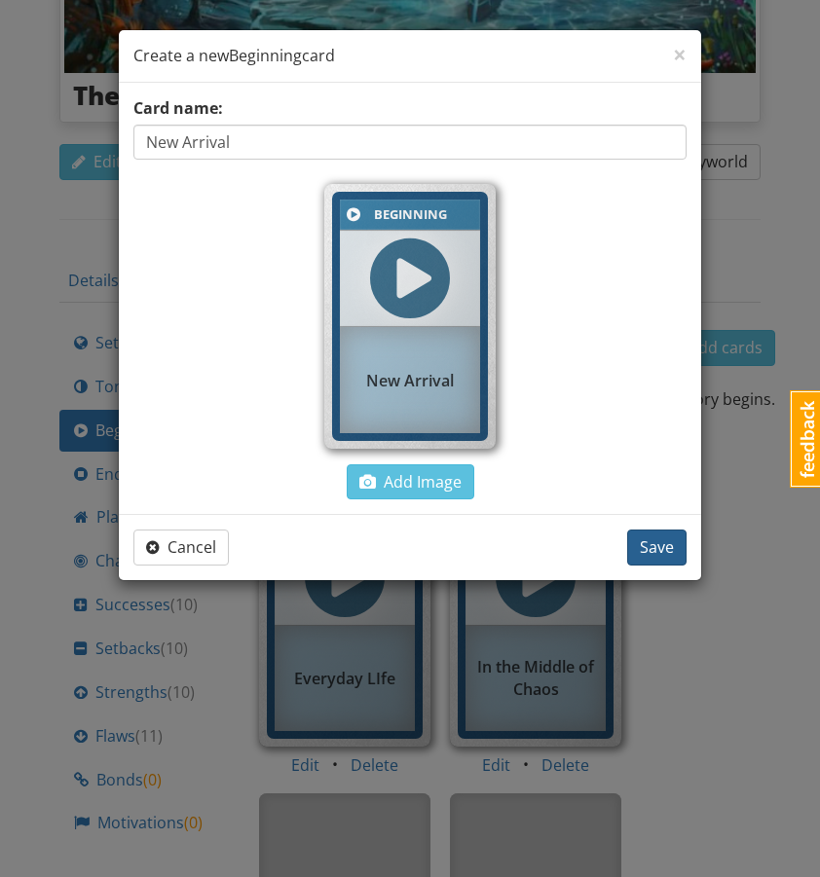
type input "New Arrival"
click at [652, 542] on span "Save" at bounding box center [657, 547] width 34 height 21
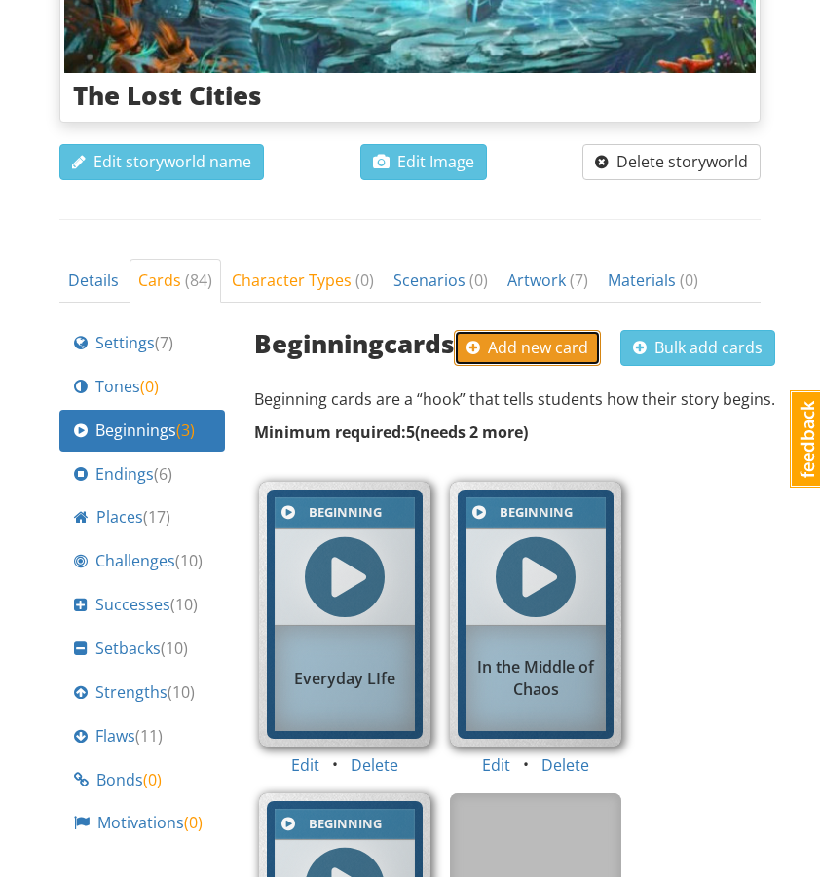
click at [540, 330] on button "Add new card" at bounding box center [527, 348] width 147 height 36
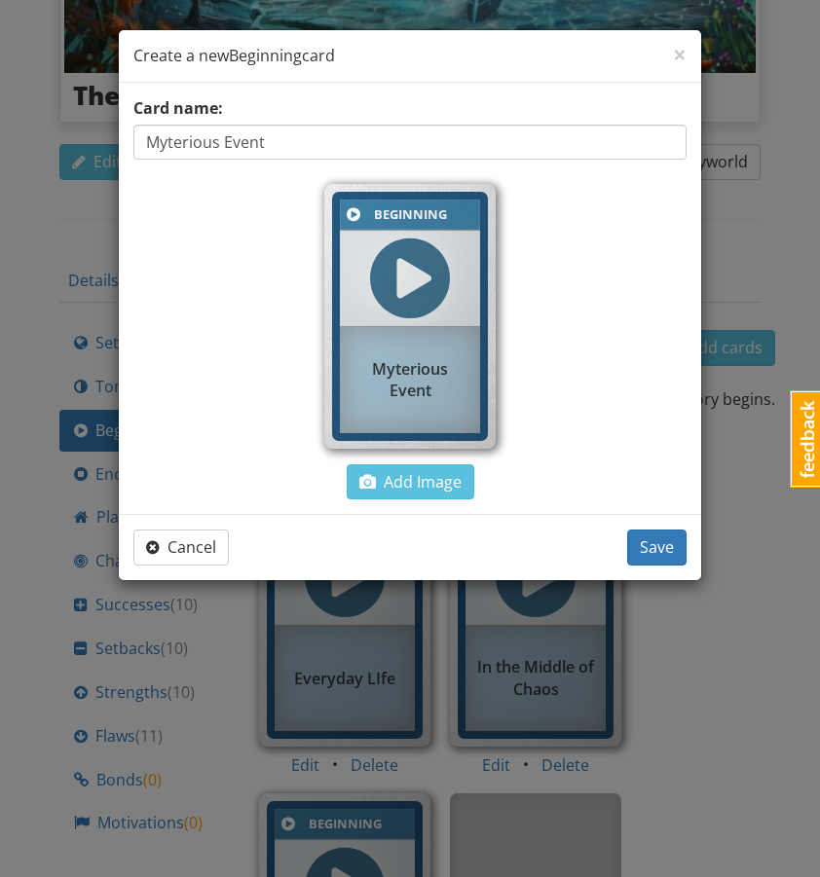
click at [165, 139] on input "Myterious Event" at bounding box center [409, 142] width 553 height 35
type input "Mysterious Event"
click at [658, 542] on span "Save" at bounding box center [657, 547] width 34 height 21
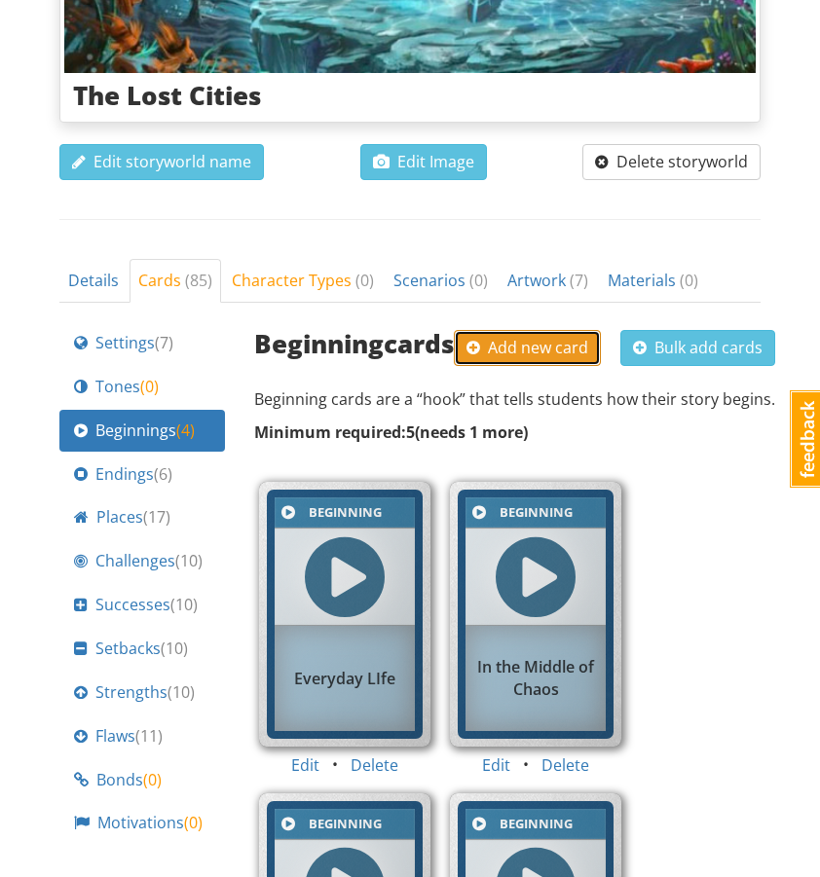
click at [530, 337] on span "Add new card" at bounding box center [527, 347] width 122 height 21
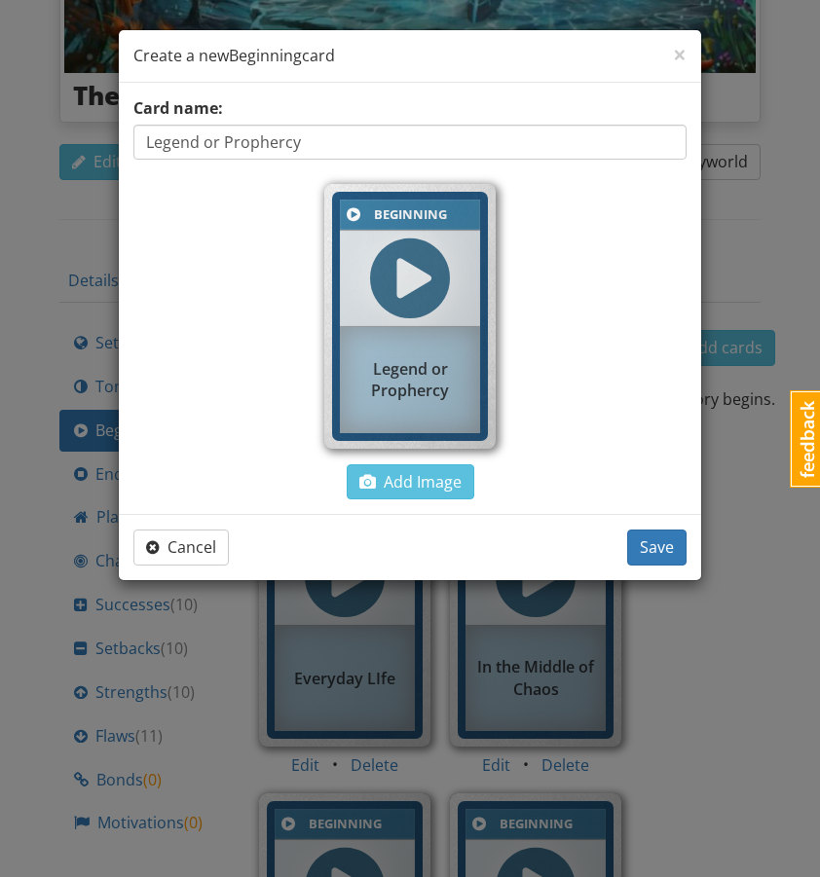
click at [288, 141] on input "Legend or Prophercy" at bounding box center [409, 142] width 553 height 35
click at [322, 141] on input "Legend or Prophercey" at bounding box center [409, 142] width 553 height 35
click at [275, 153] on input "Legend or Prophercey" at bounding box center [409, 142] width 553 height 35
click at [280, 137] on input "Legend or Prophercey" at bounding box center [409, 142] width 553 height 35
type input "Legend or Prophecy"
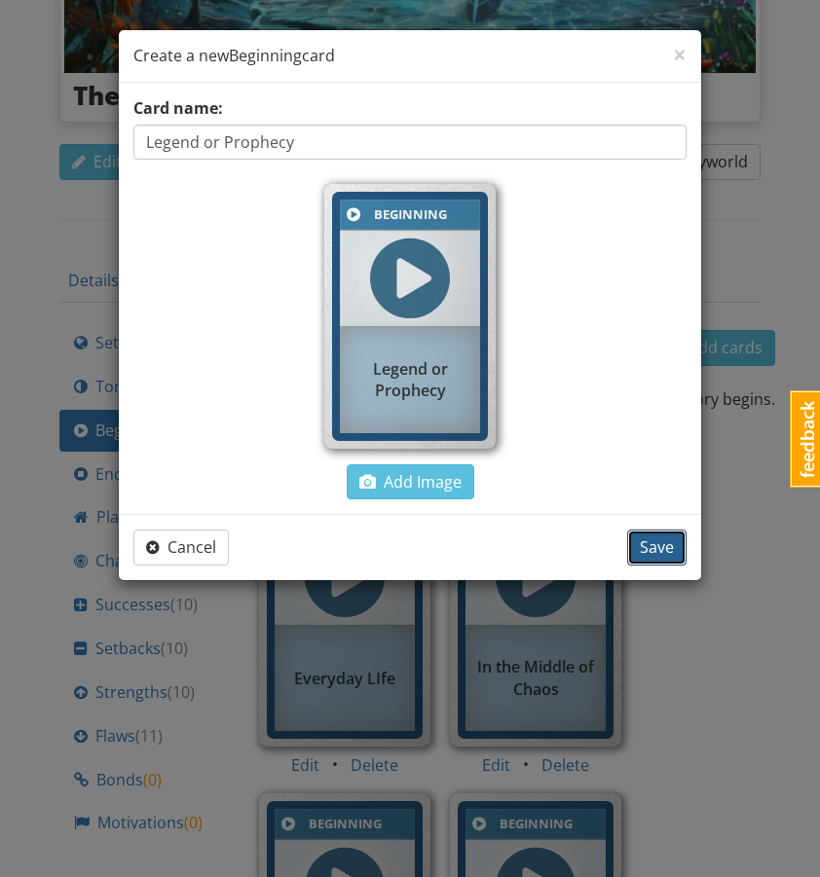
click at [655, 563] on button "Save" at bounding box center [656, 548] width 59 height 36
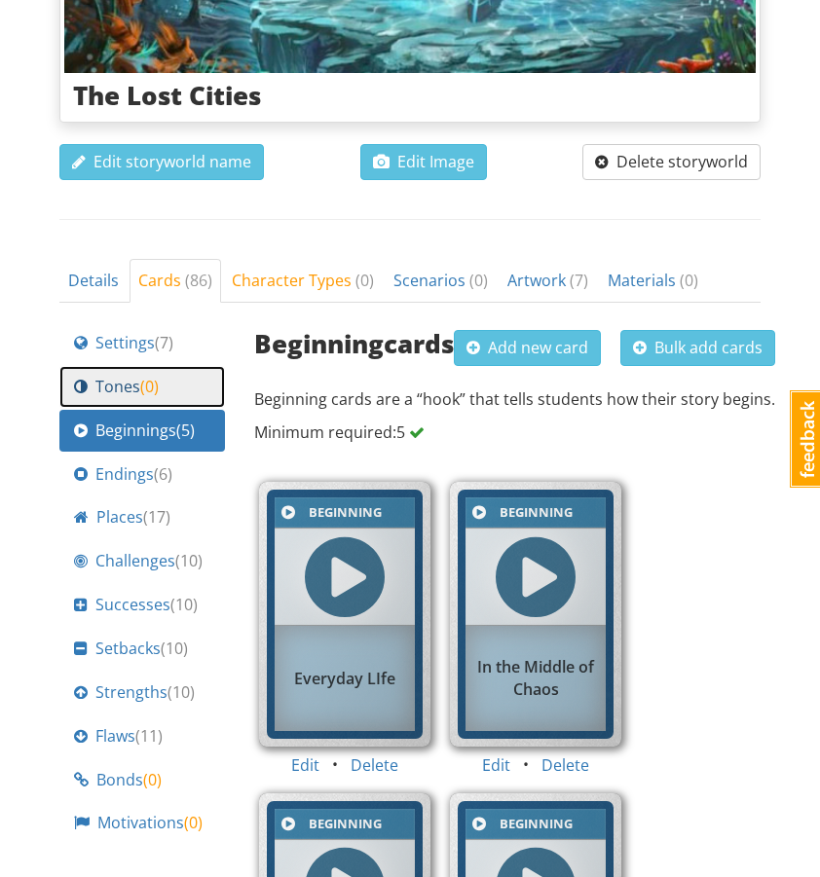
click at [196, 376] on div "Tones ( 0 )" at bounding box center [142, 387] width 136 height 22
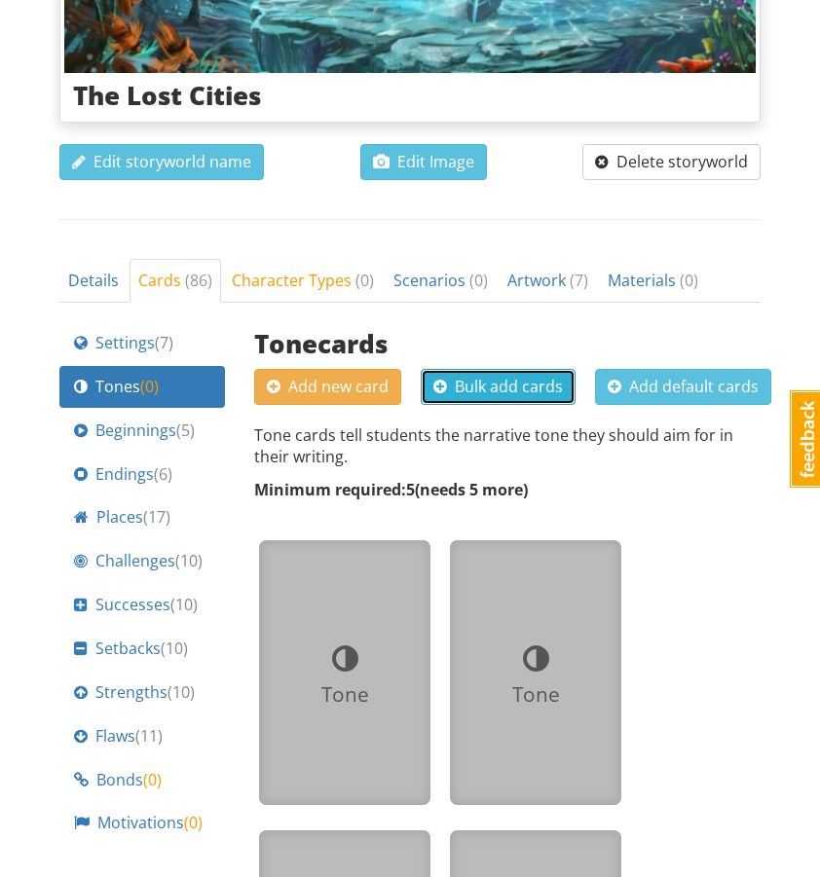
click at [497, 369] on button "Bulk add cards" at bounding box center [498, 387] width 155 height 36
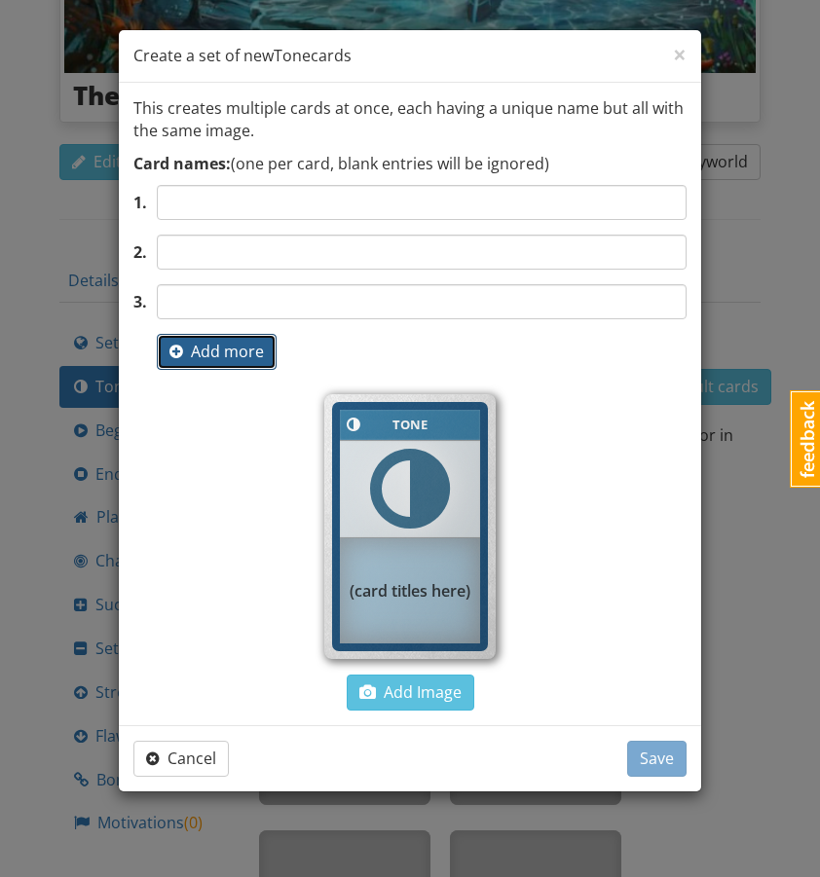
click at [215, 354] on span "Add more" at bounding box center [216, 351] width 94 height 21
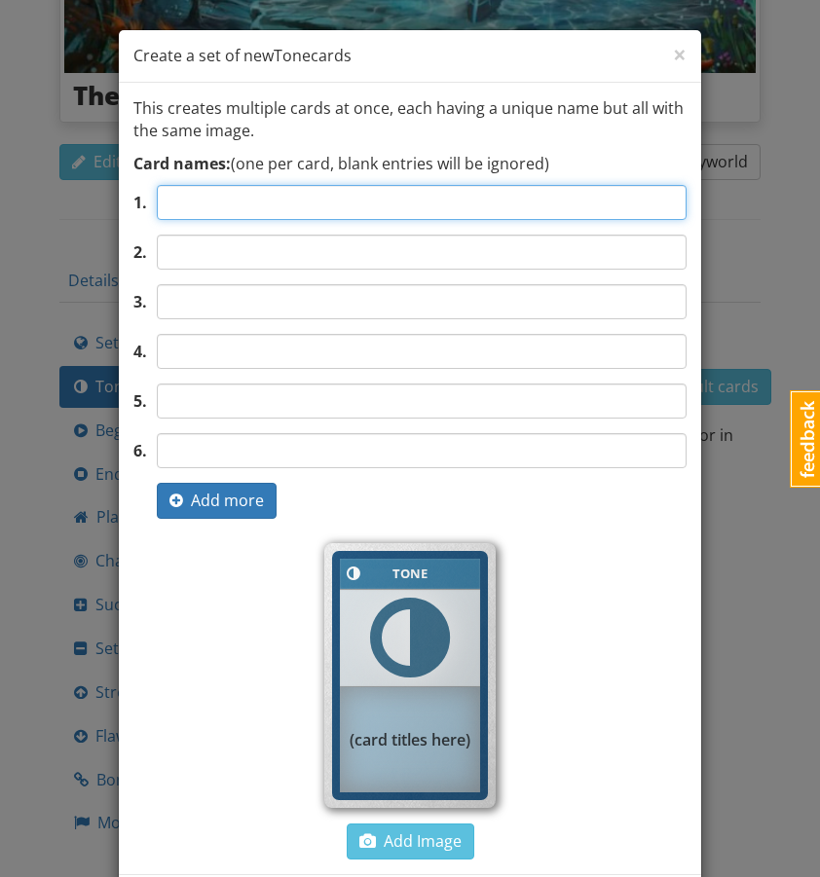
click at [224, 196] on input "text" at bounding box center [422, 202] width 530 height 35
type input "T"
type input "Playful"
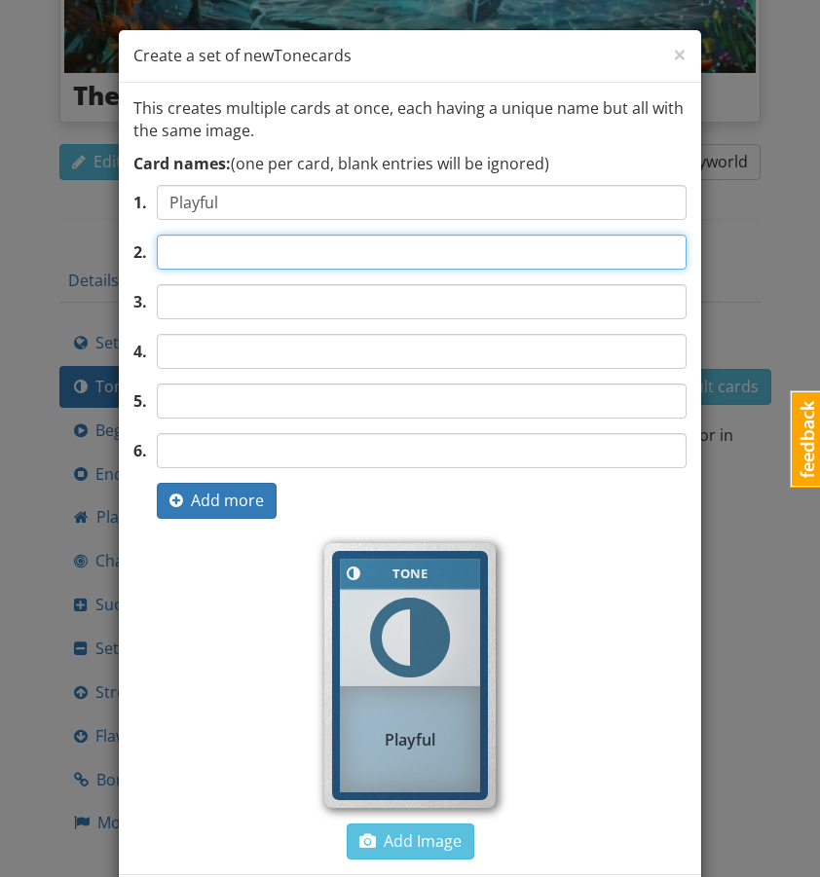
click at [192, 247] on input "text" at bounding box center [422, 252] width 530 height 35
type input "Hopeful"
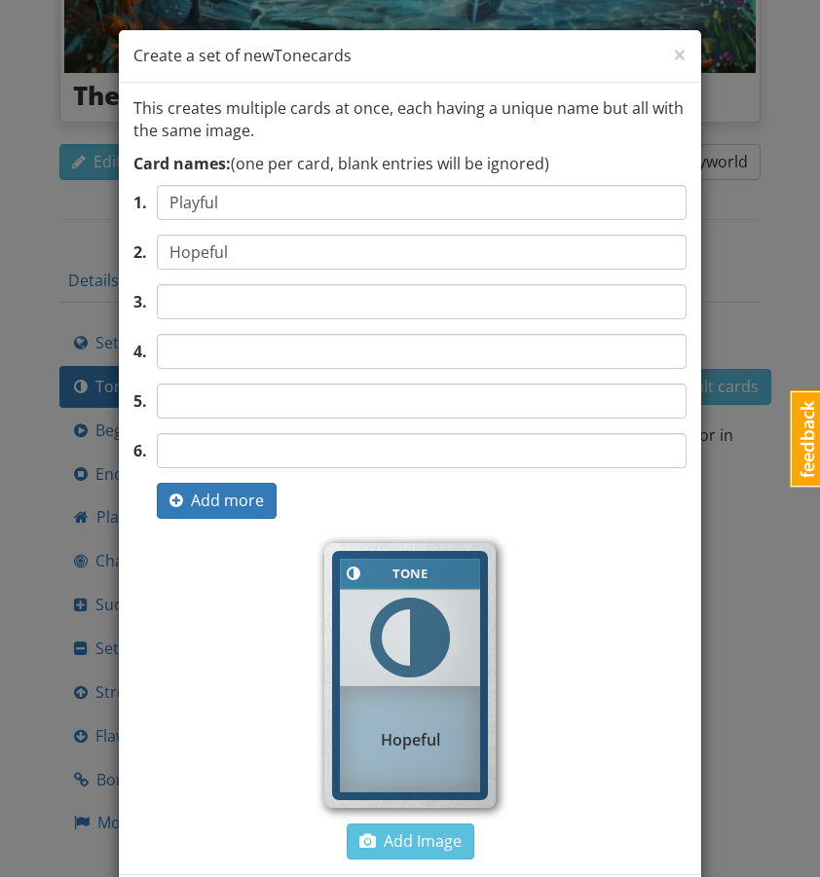
click at [194, 320] on div "1 . Playful 2 . Hopeful 3 . 4 . 5 . 6 . 6 . Add more" at bounding box center [409, 352] width 553 height 334
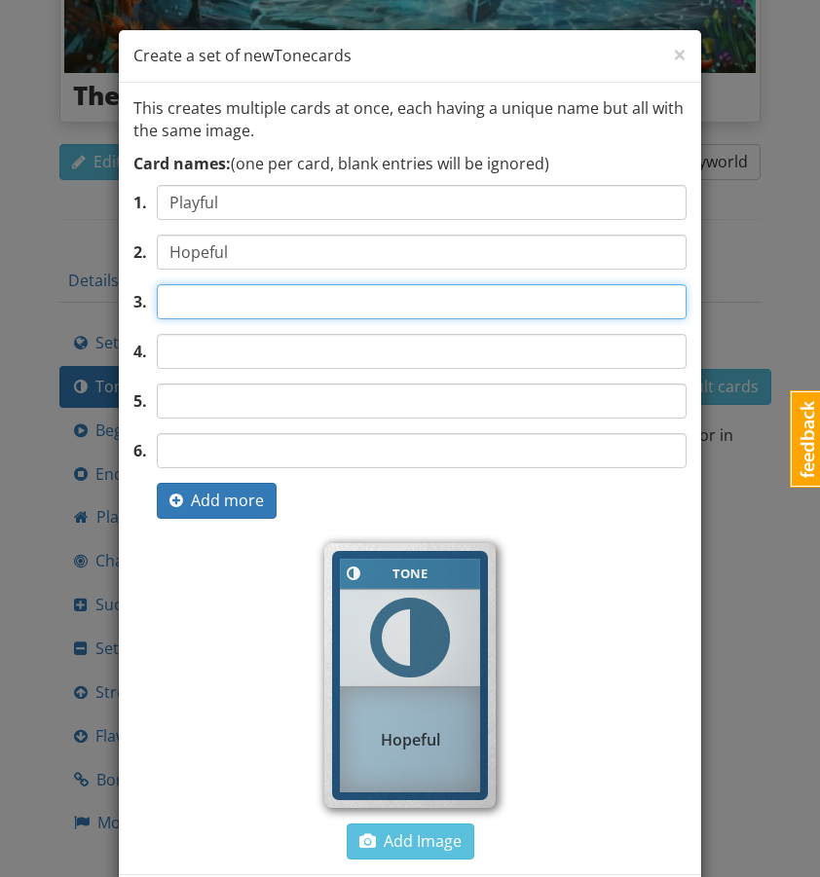
click at [196, 310] on input "text" at bounding box center [422, 301] width 530 height 35
type input "Adventurous"
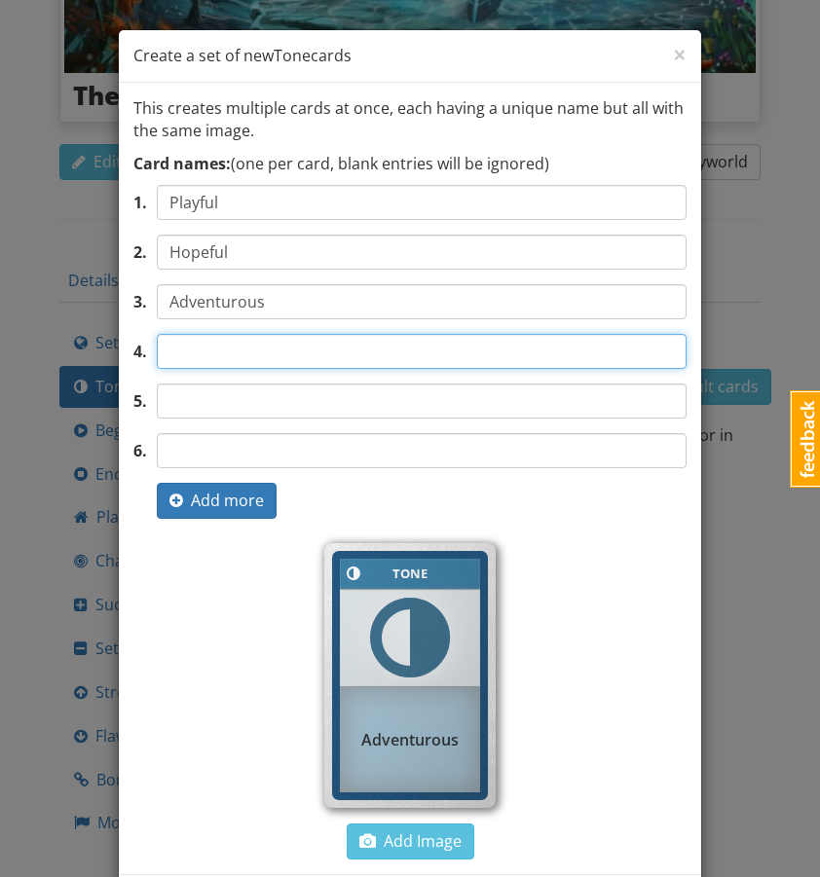
click at [196, 365] on input "text" at bounding box center [422, 351] width 530 height 35
type input "Dramatic"
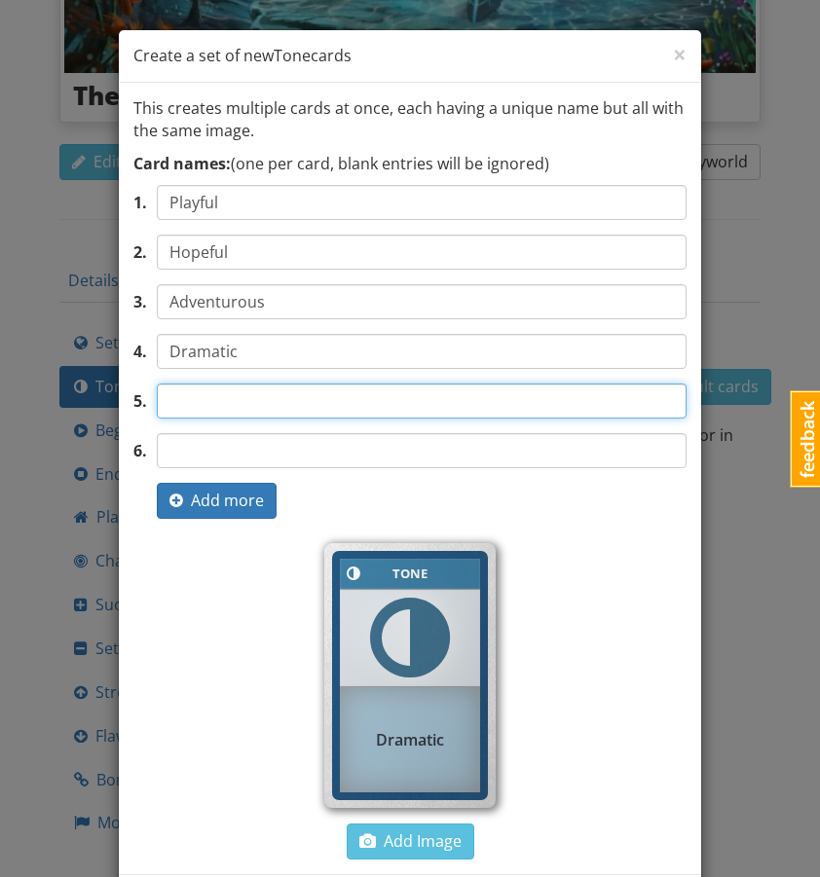
click at [245, 401] on input "text" at bounding box center [422, 401] width 530 height 35
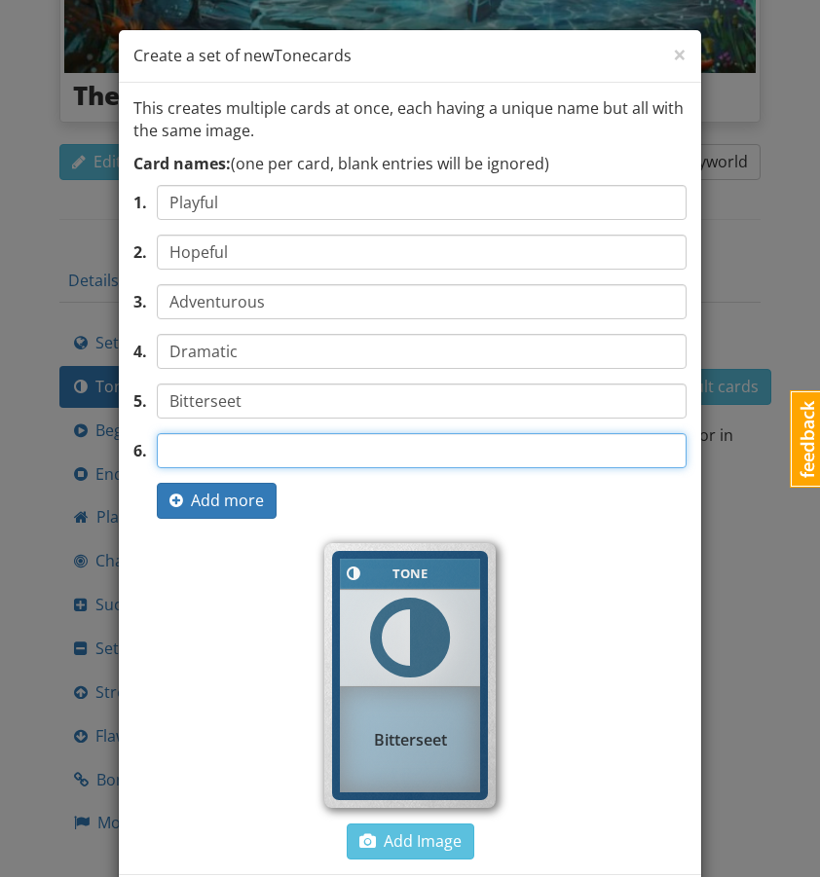
click at [238, 457] on input "text" at bounding box center [422, 450] width 530 height 35
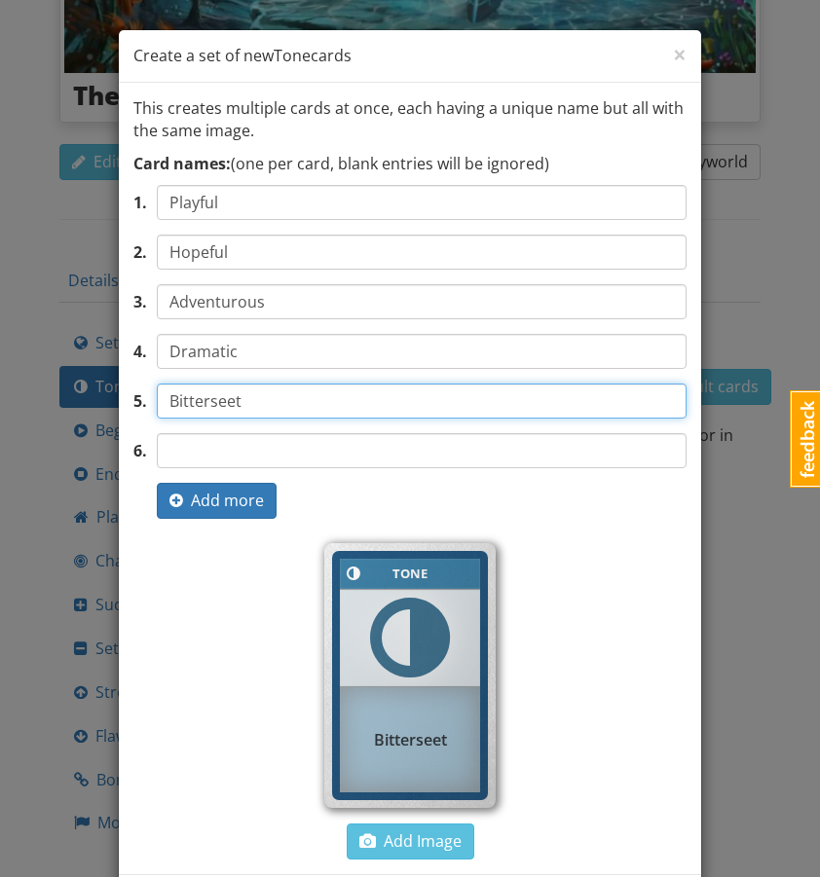
click at [217, 404] on input "Bitterseet" at bounding box center [422, 401] width 530 height 35
type input "Bittersweet"
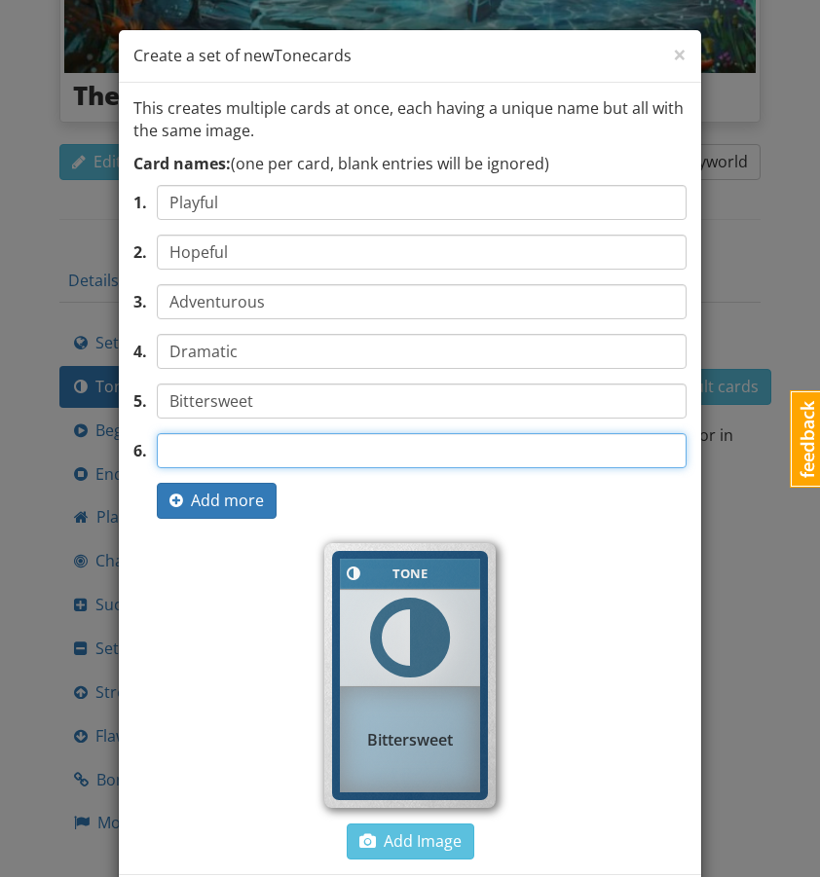
click at [228, 443] on input "text" at bounding box center [422, 450] width 530 height 35
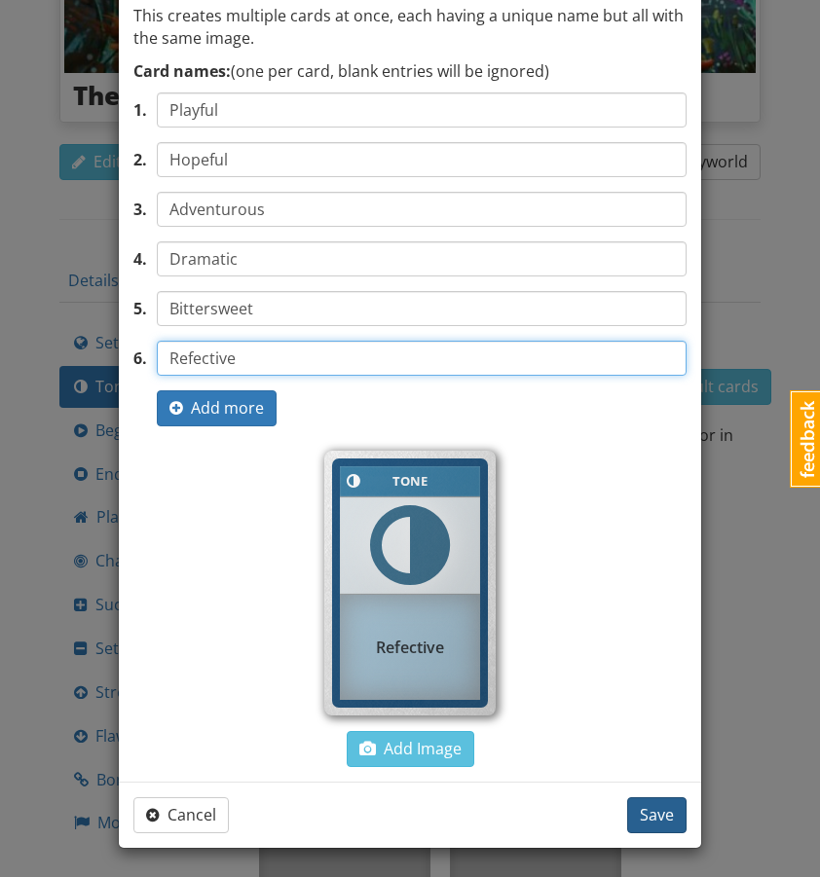
type input "Refective"
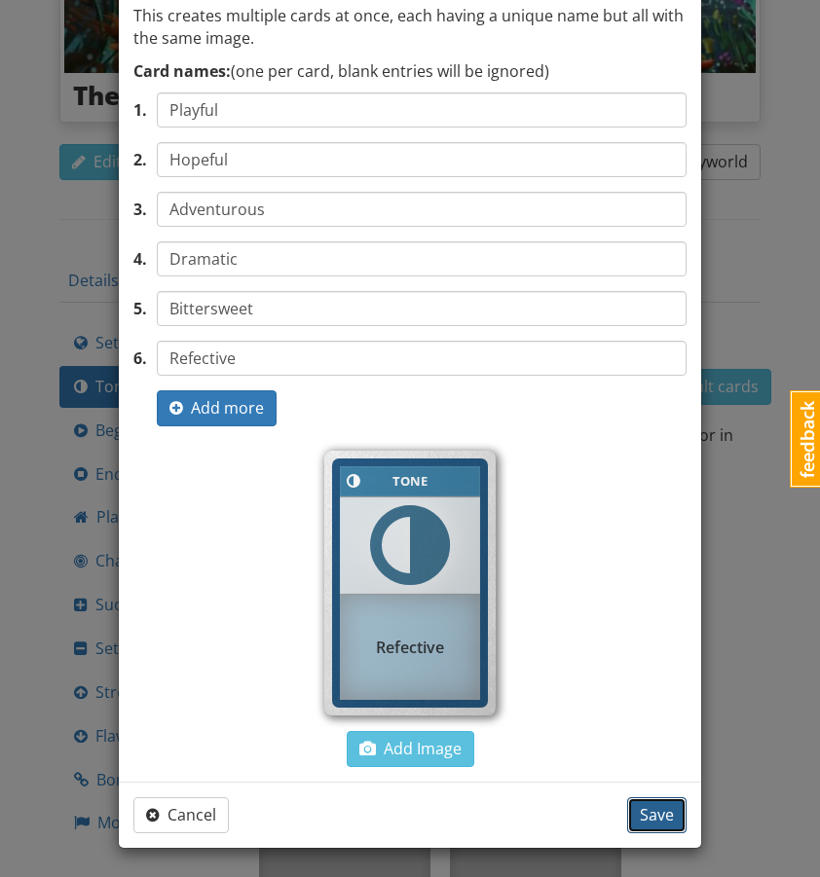
click at [663, 809] on span "Save" at bounding box center [657, 814] width 34 height 21
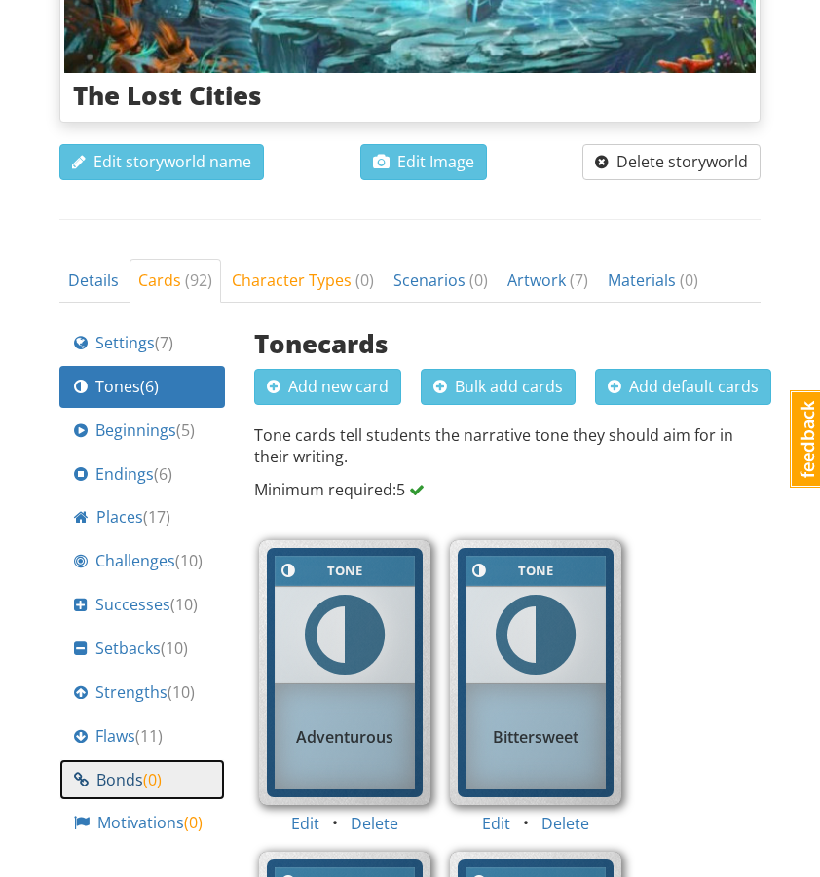
click at [149, 769] on span "( 0 )" at bounding box center [152, 779] width 19 height 21
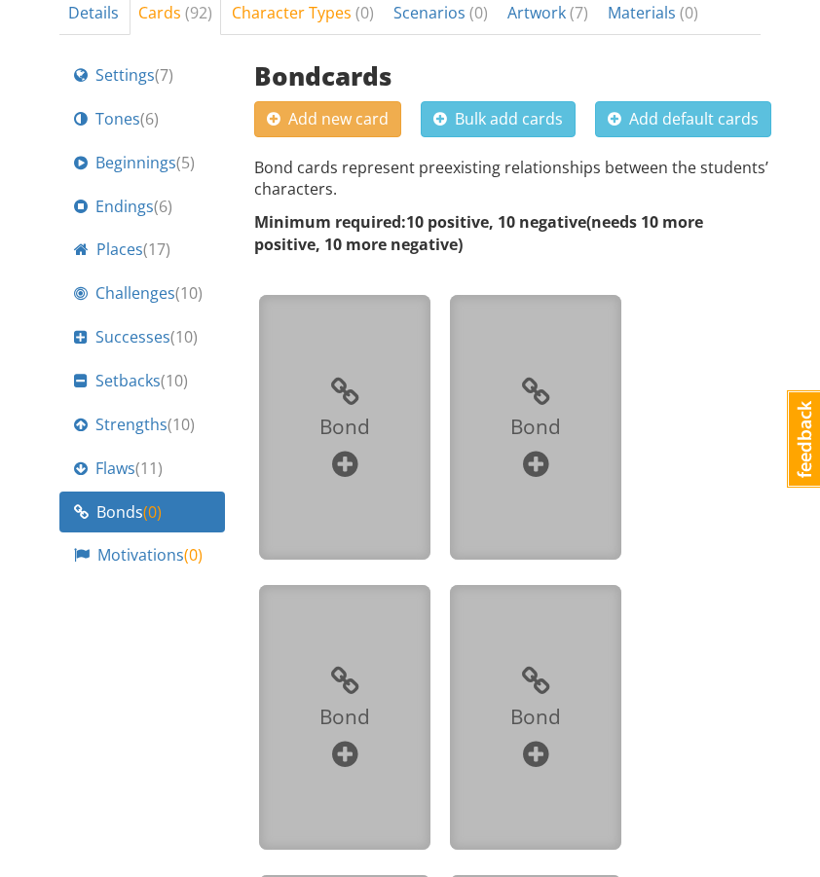
scroll to position [746, 0]
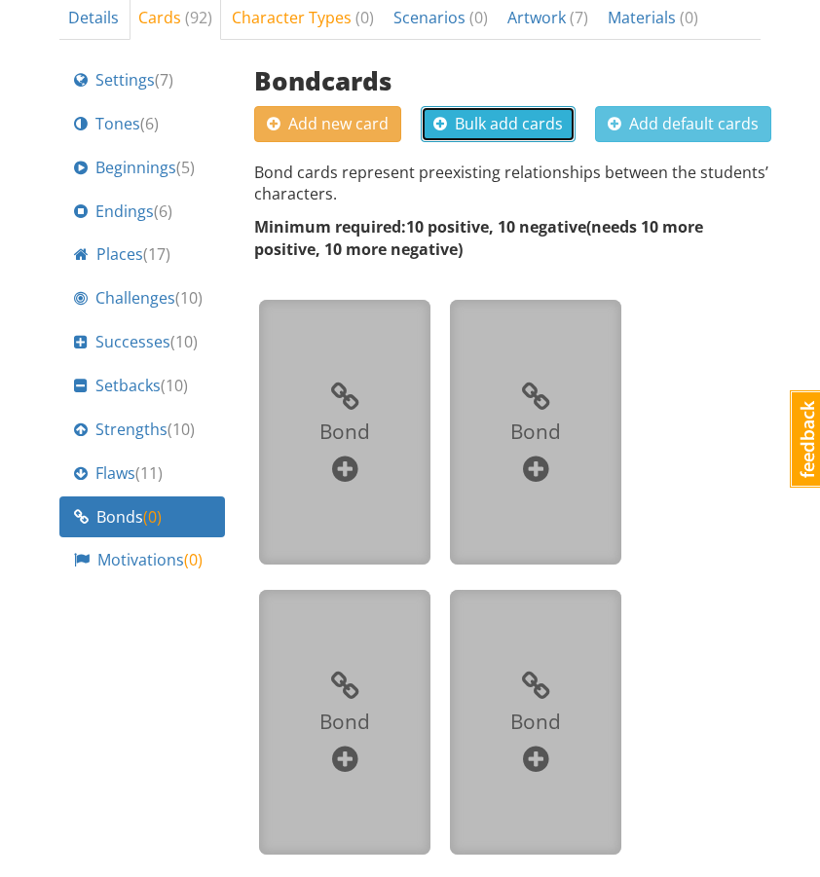
click at [501, 113] on span "Bulk add cards" at bounding box center [498, 123] width 130 height 21
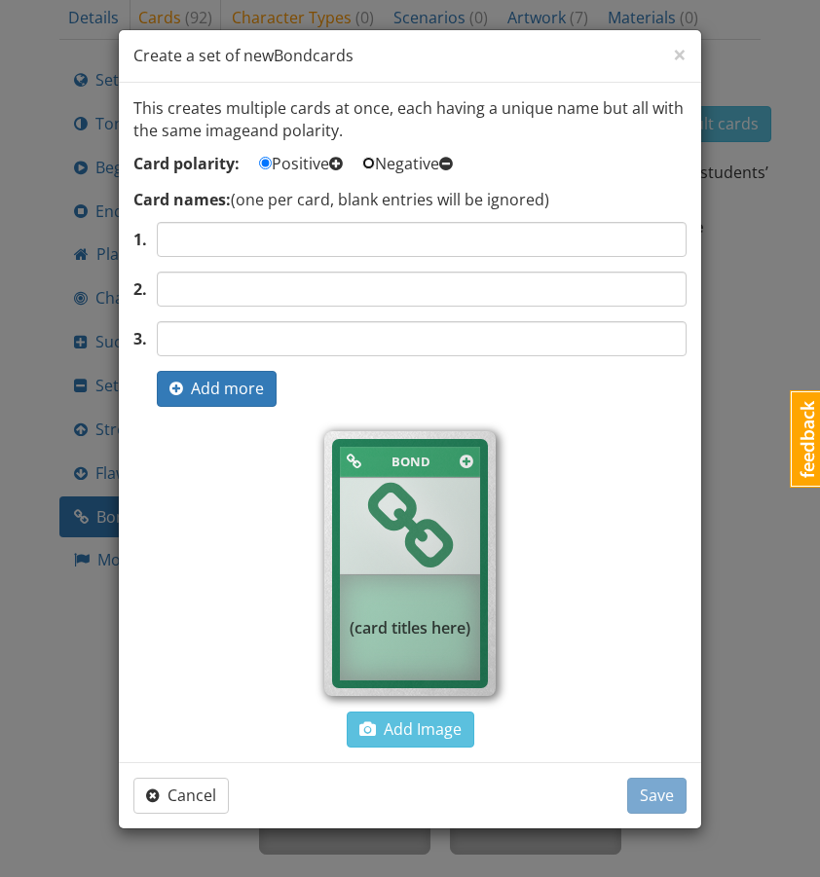
click at [375, 163] on input "Negative" at bounding box center [368, 163] width 13 height 13
radio input "true"
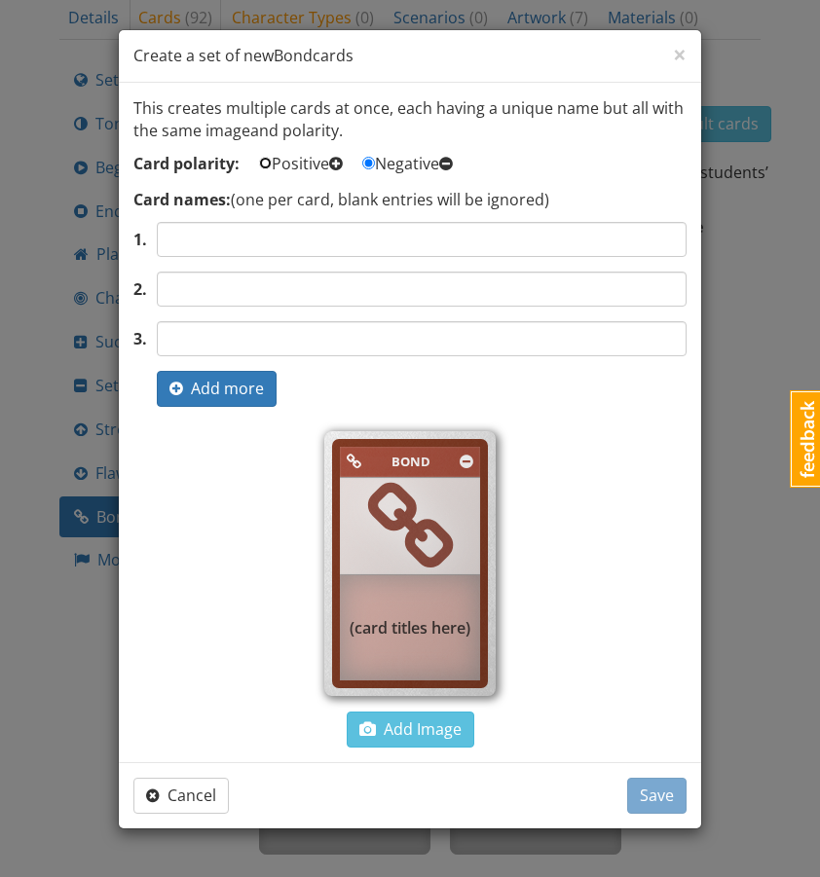
click at [266, 161] on input "Positive" at bounding box center [265, 163] width 13 height 13
radio input "true"
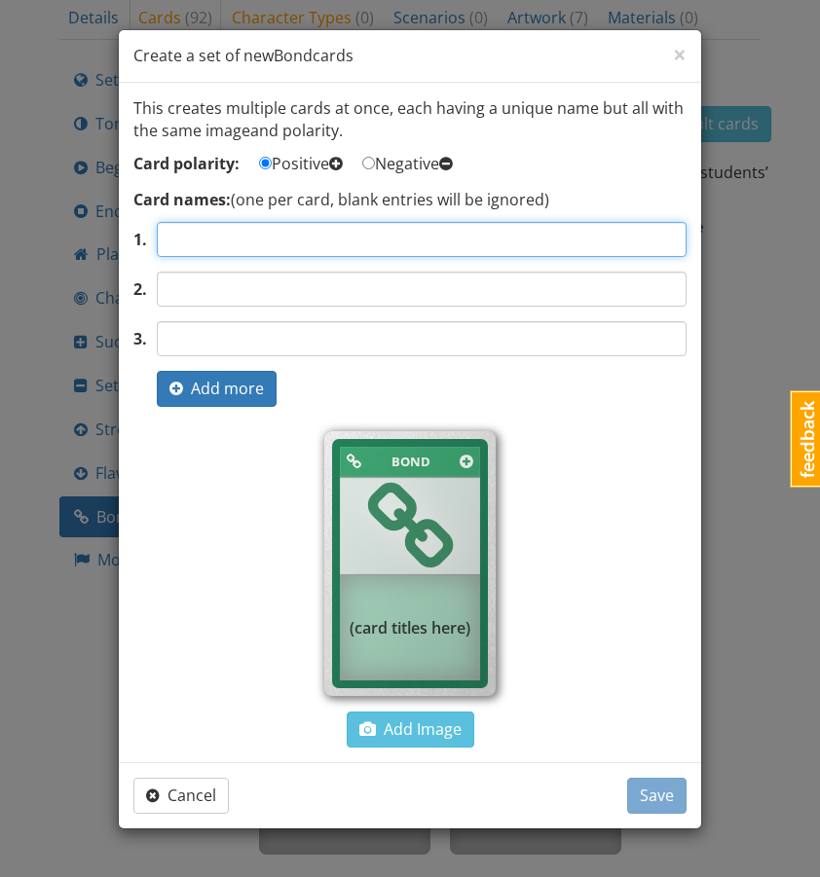
click at [283, 243] on input "text" at bounding box center [422, 239] width 530 height 35
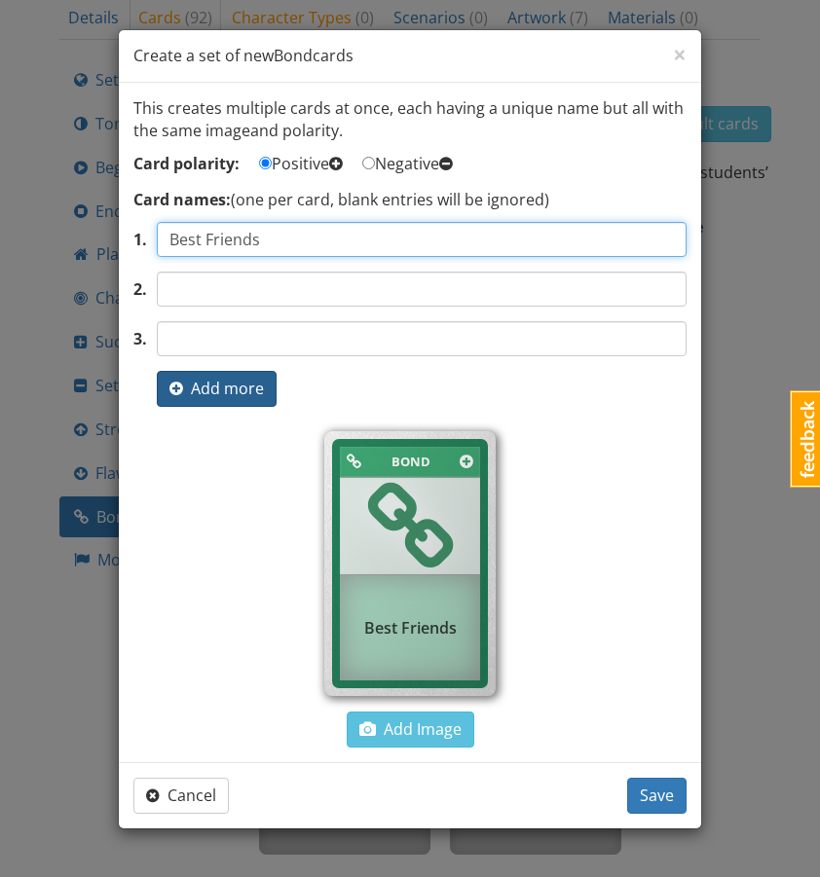
type input "Best Friends"
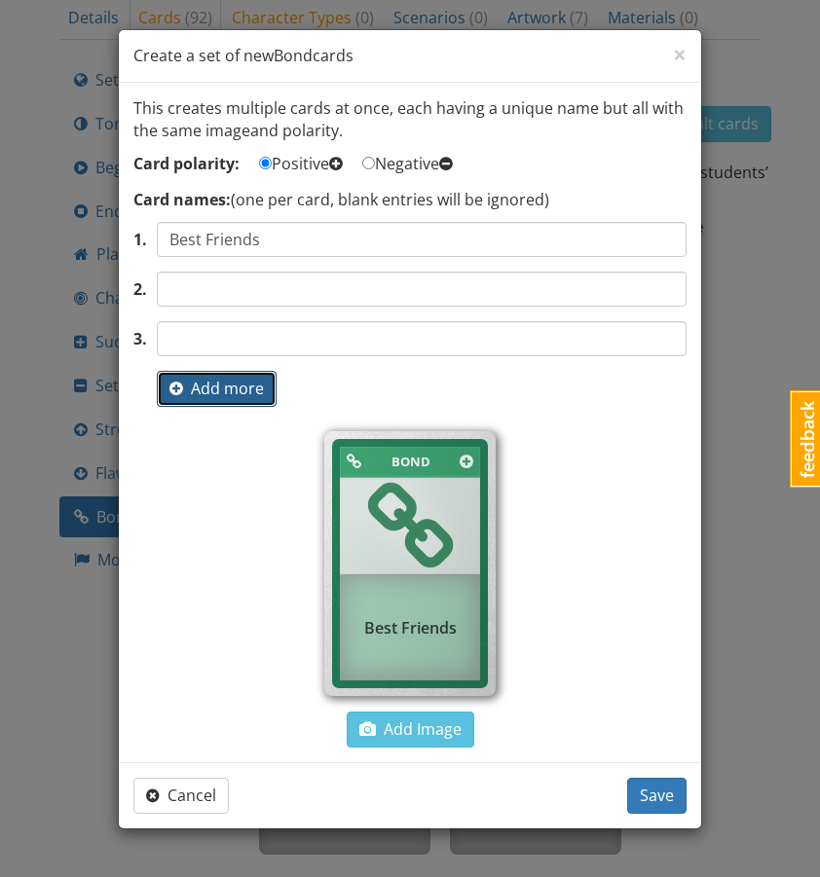
click at [258, 392] on span "Add more" at bounding box center [216, 388] width 94 height 21
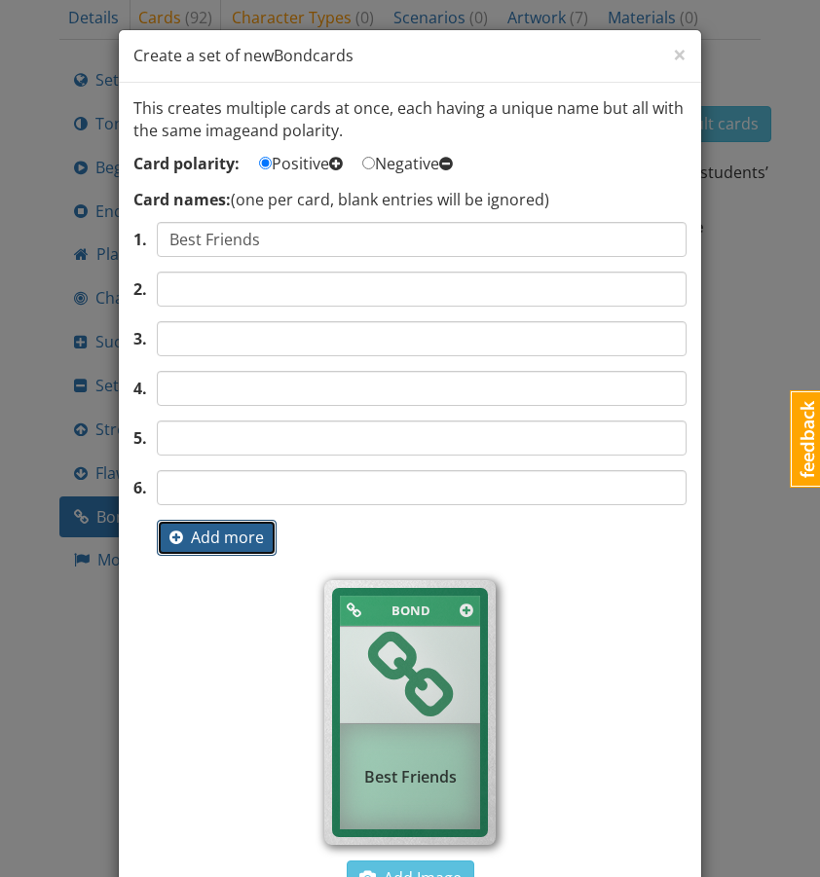
click at [204, 540] on span "Add more" at bounding box center [216, 537] width 94 height 21
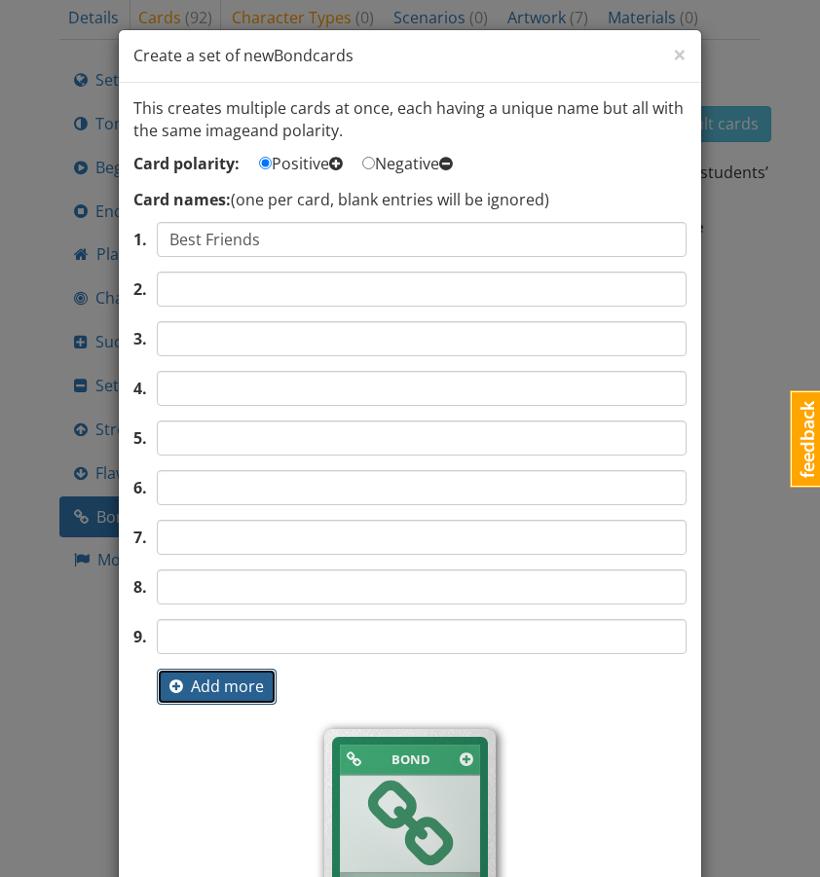
click at [197, 687] on span "Add more" at bounding box center [216, 686] width 94 height 21
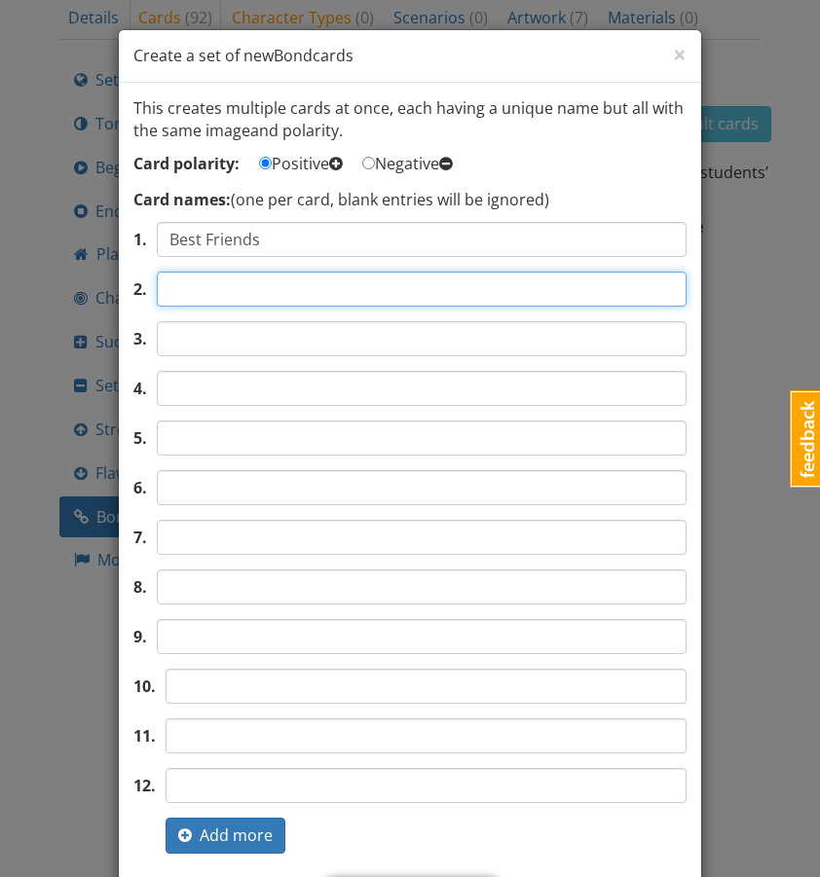
click at [199, 283] on input "text" at bounding box center [422, 289] width 530 height 35
type input "Teammates"
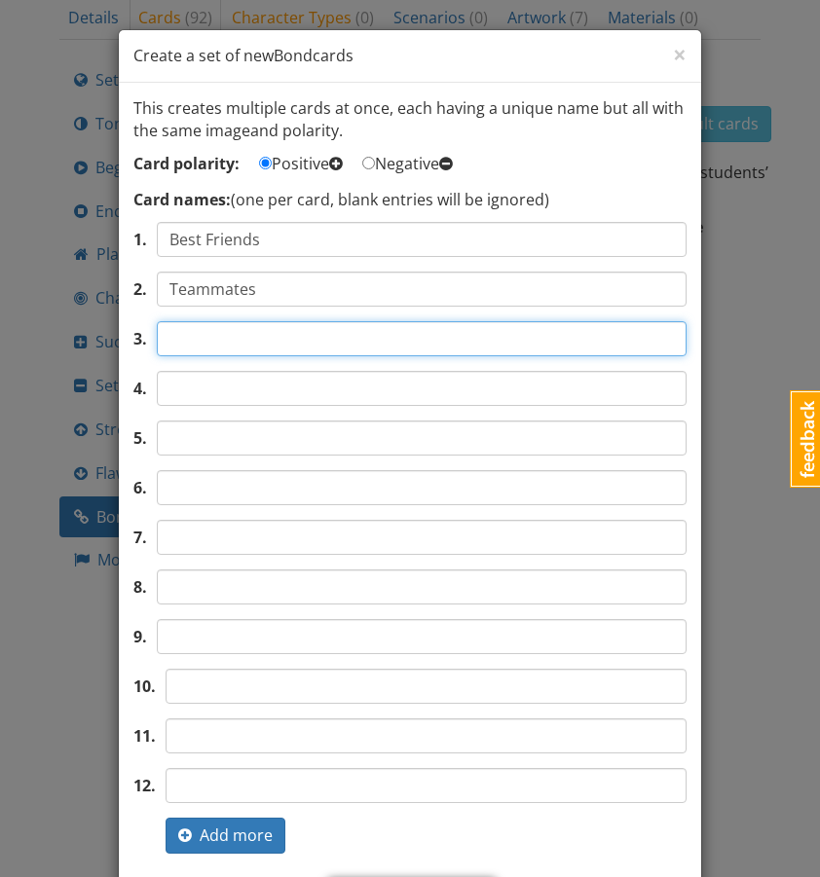
click at [195, 340] on input "text" at bounding box center [422, 338] width 530 height 35
type input "Shared Secret"
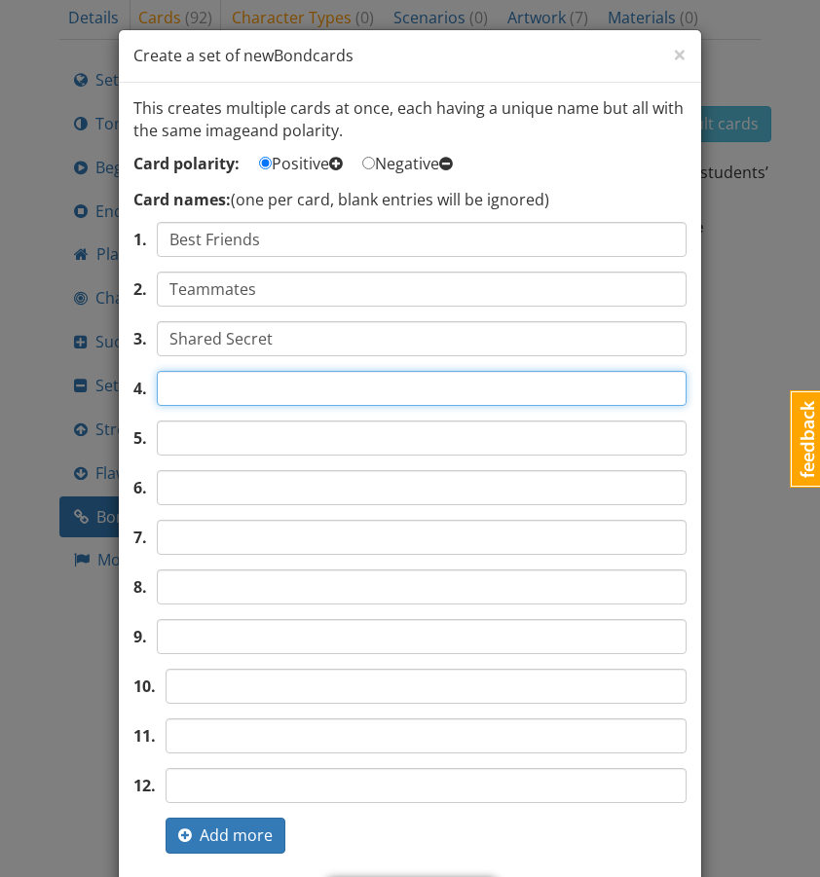
click at [203, 373] on input "text" at bounding box center [422, 388] width 530 height 35
type input "Mentor"
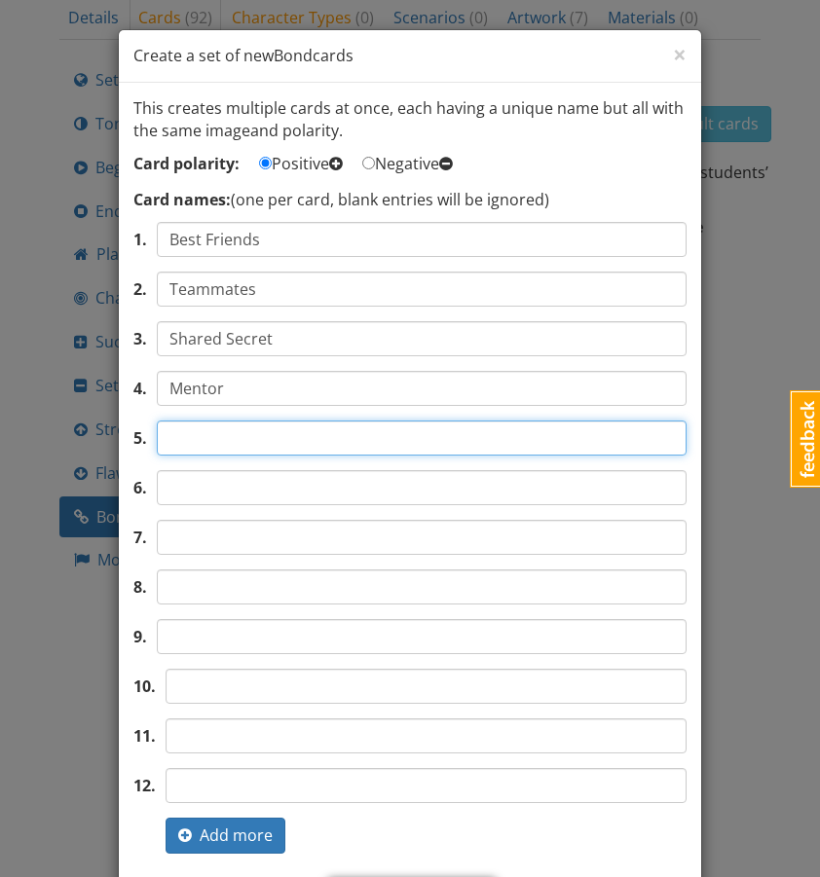
click at [205, 429] on input "text" at bounding box center [422, 438] width 530 height 35
type input "Student"
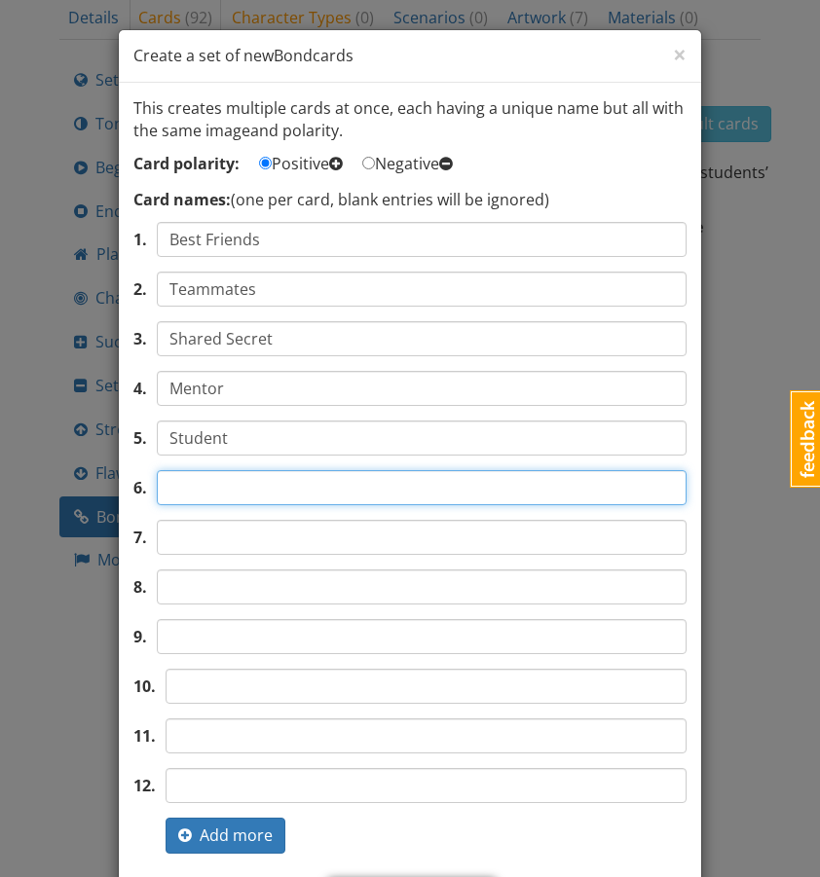
click at [200, 489] on input "text" at bounding box center [422, 487] width 530 height 35
type input "Partners in Crime"
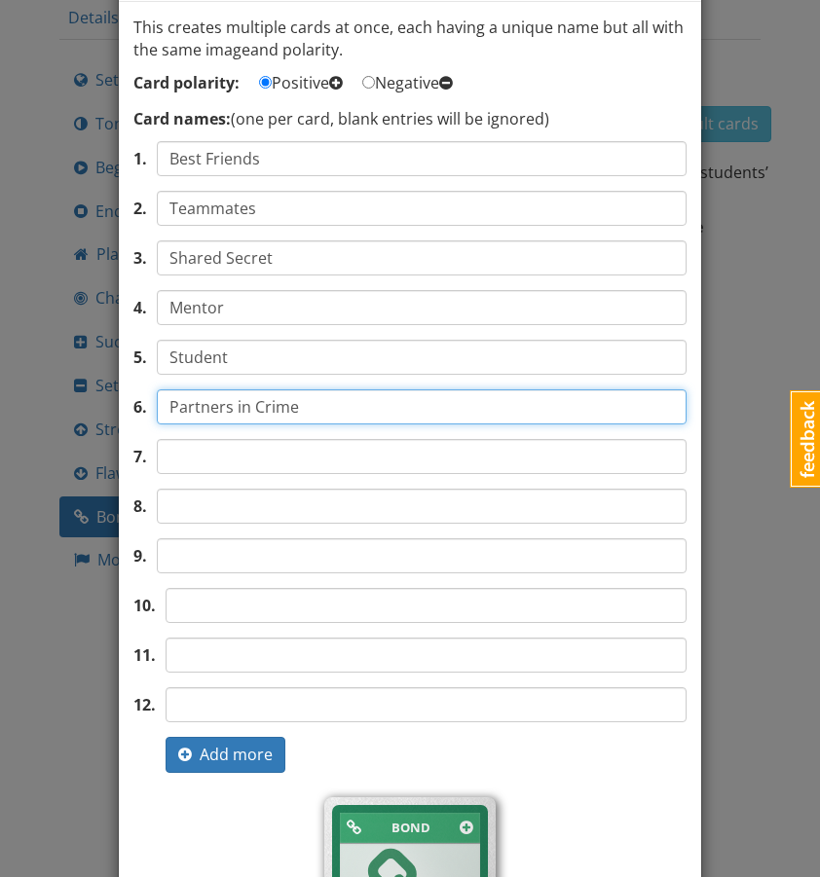
scroll to position [83, 0]
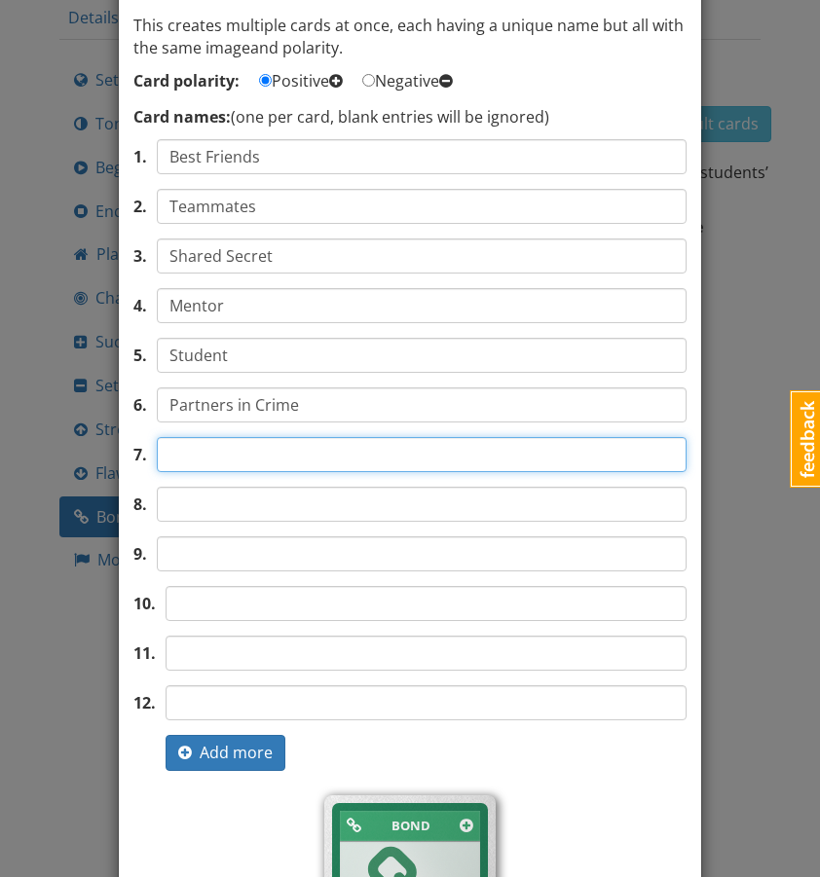
click at [399, 453] on input "text" at bounding box center [422, 454] width 530 height 35
type input "Promised"
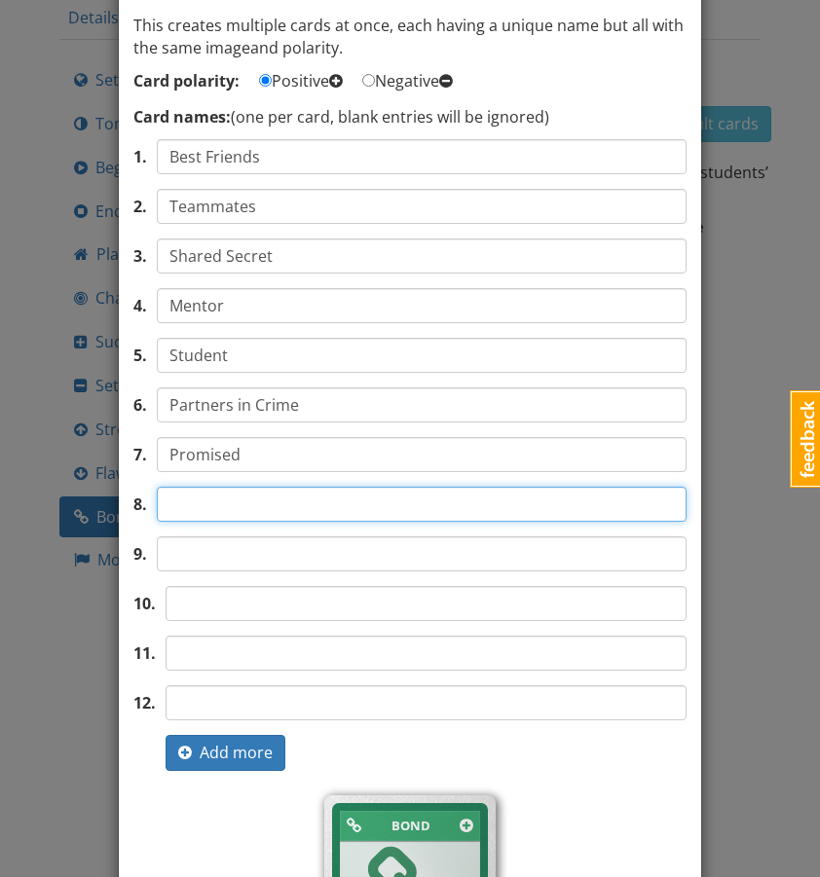
click at [230, 511] on input "text" at bounding box center [422, 504] width 530 height 35
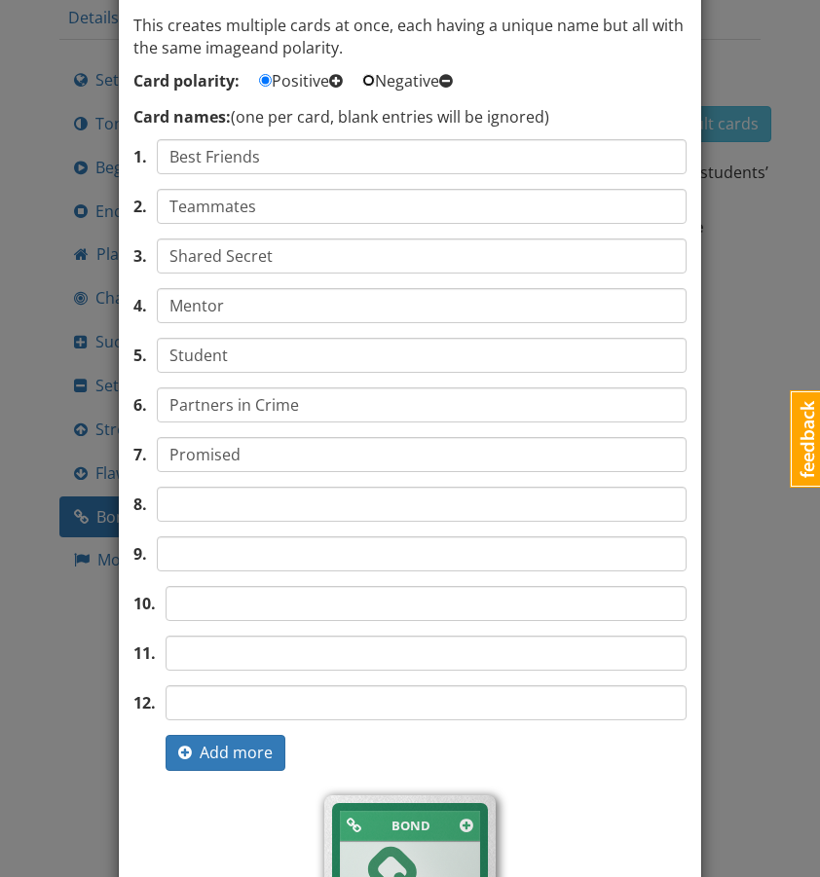
click at [375, 76] on input "Negative" at bounding box center [368, 80] width 13 height 13
radio input "true"
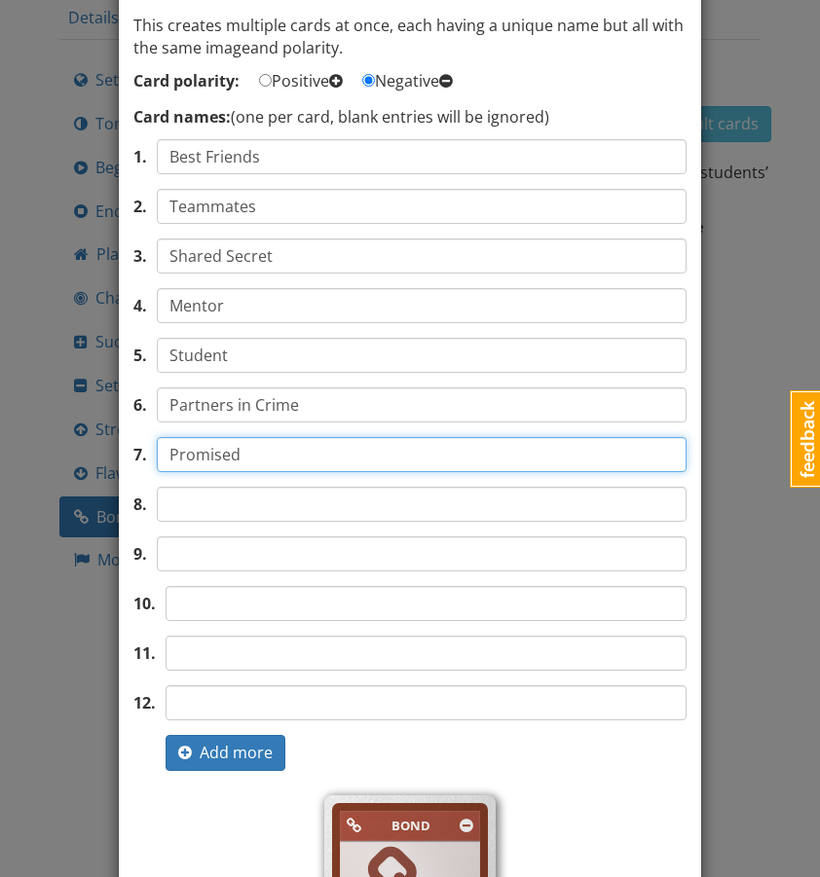
click at [241, 455] on input "Promised" at bounding box center [422, 454] width 530 height 35
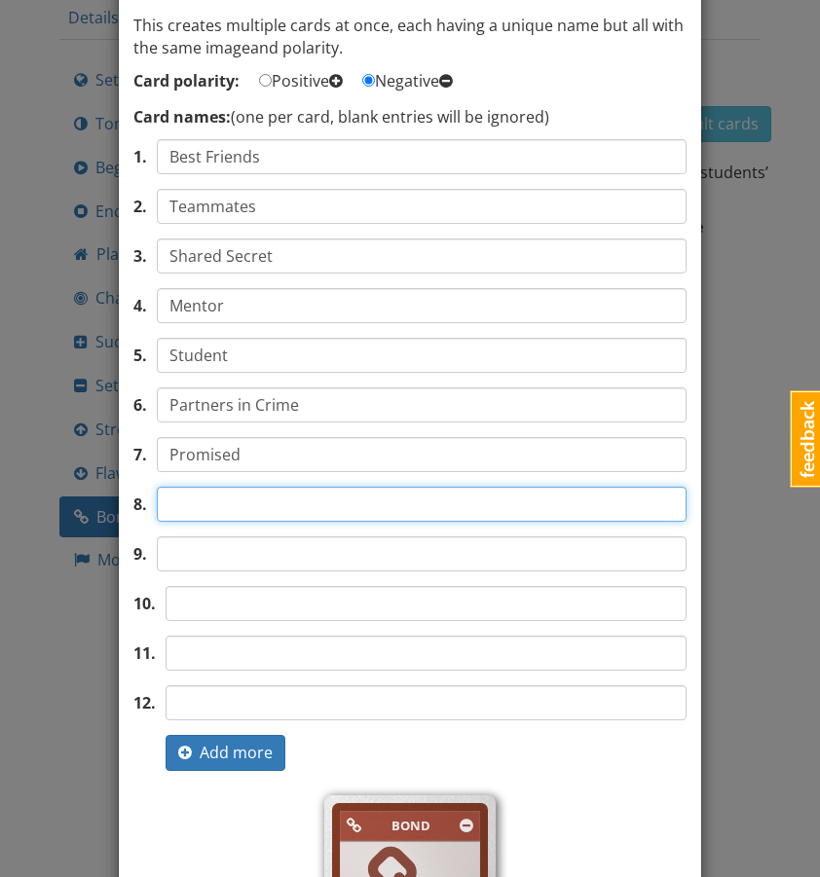
click at [226, 498] on input "text" at bounding box center [422, 504] width 530 height 35
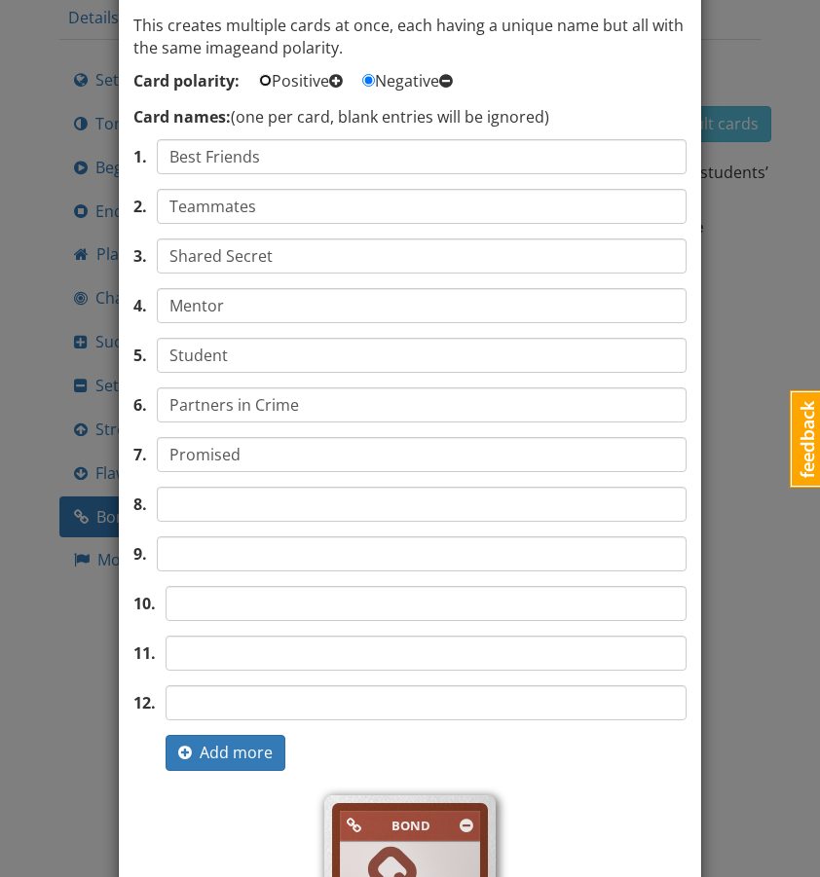
click at [264, 78] on input "Positive" at bounding box center [265, 80] width 13 height 13
radio input "true"
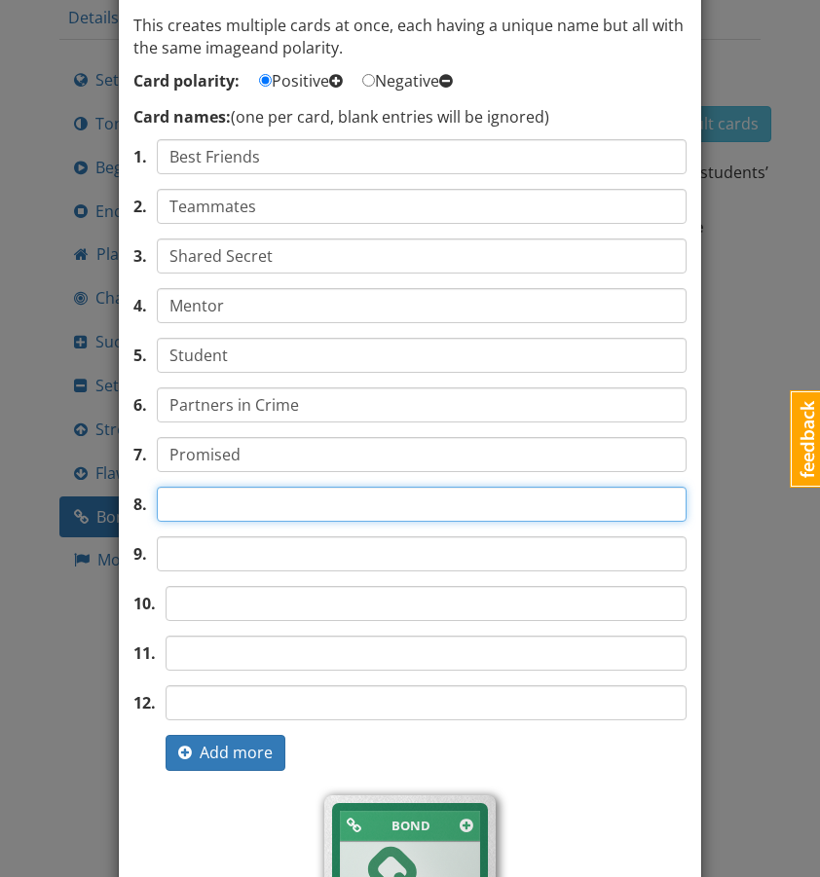
click at [227, 503] on input "text" at bounding box center [422, 504] width 530 height 35
type input "Forgiven"
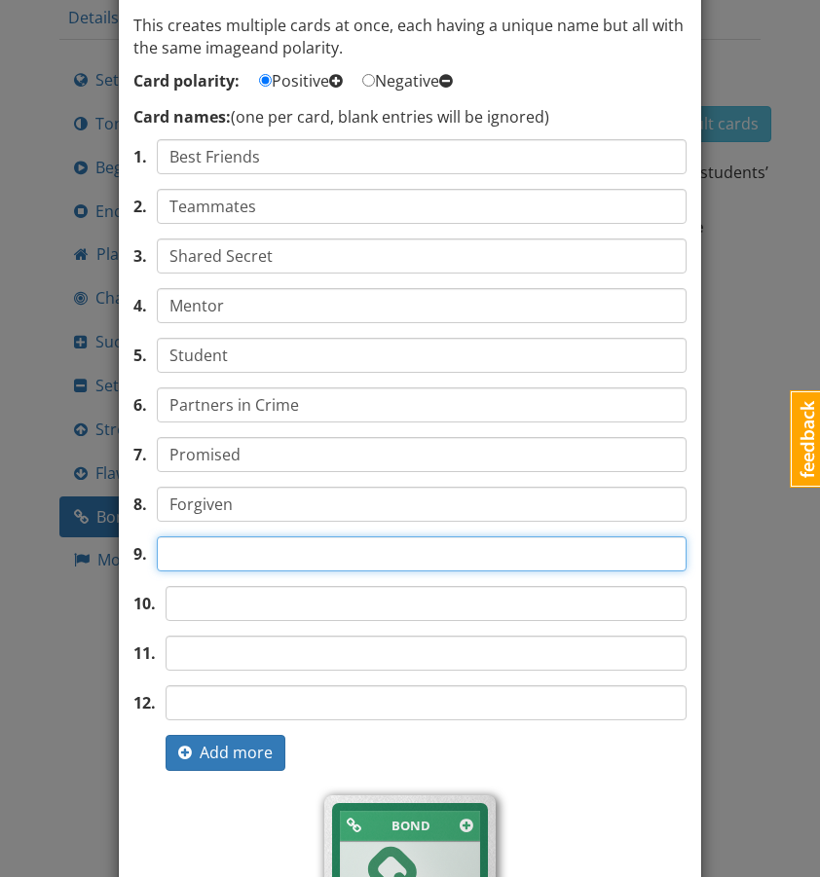
click at [206, 549] on input "text" at bounding box center [422, 554] width 530 height 35
type input "Outsiders"
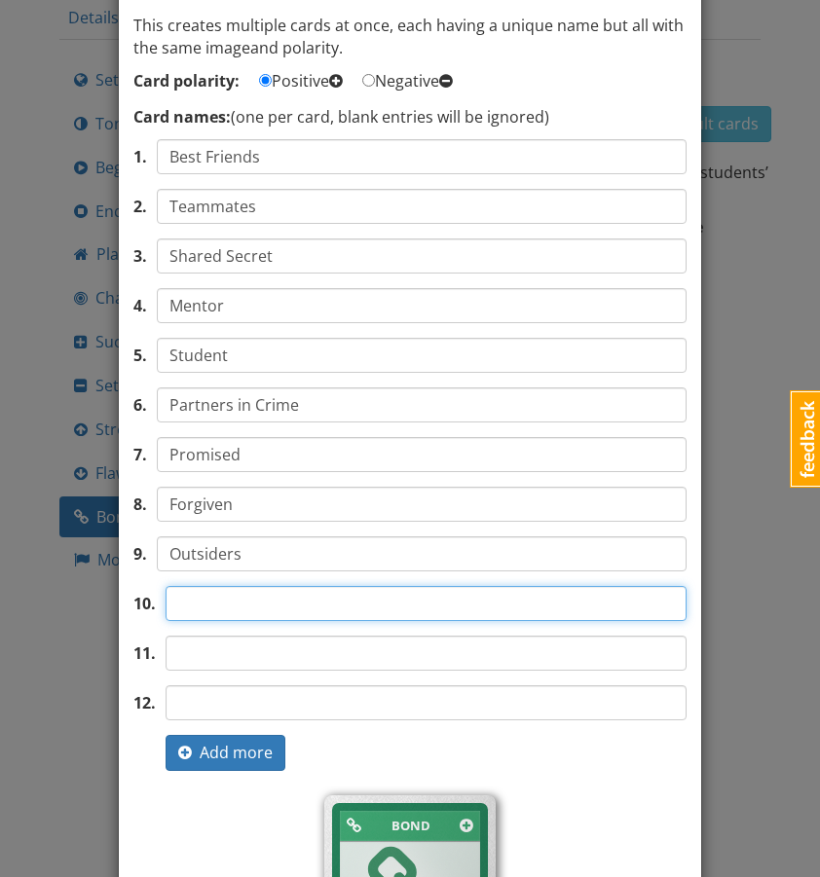
click at [195, 610] on input "text" at bounding box center [426, 603] width 521 height 35
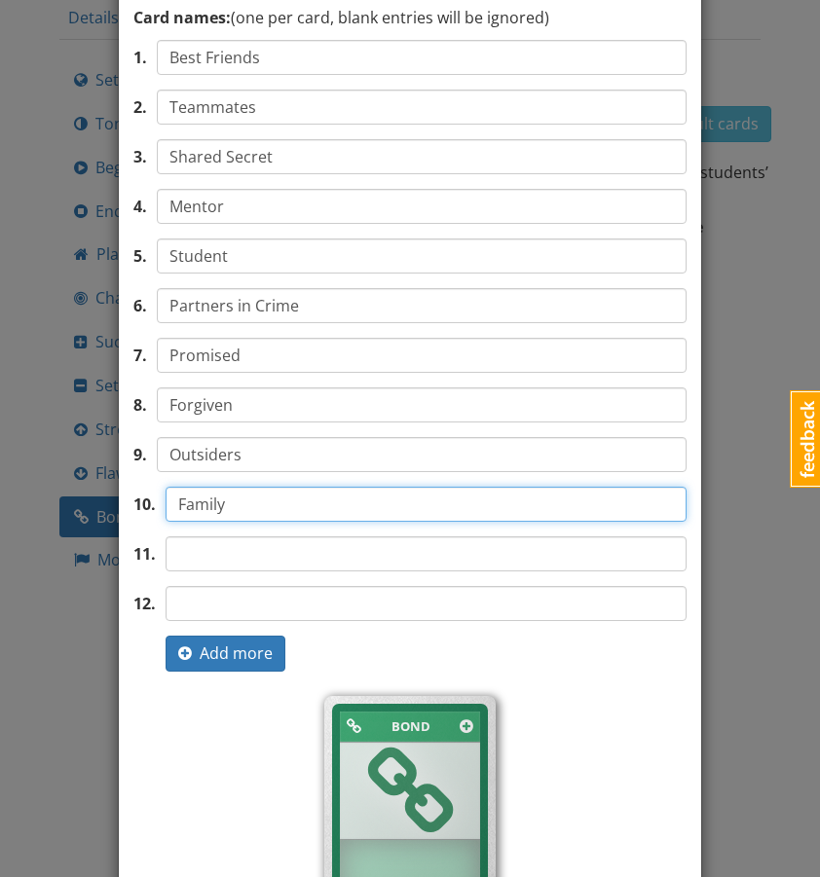
scroll to position [428, 0]
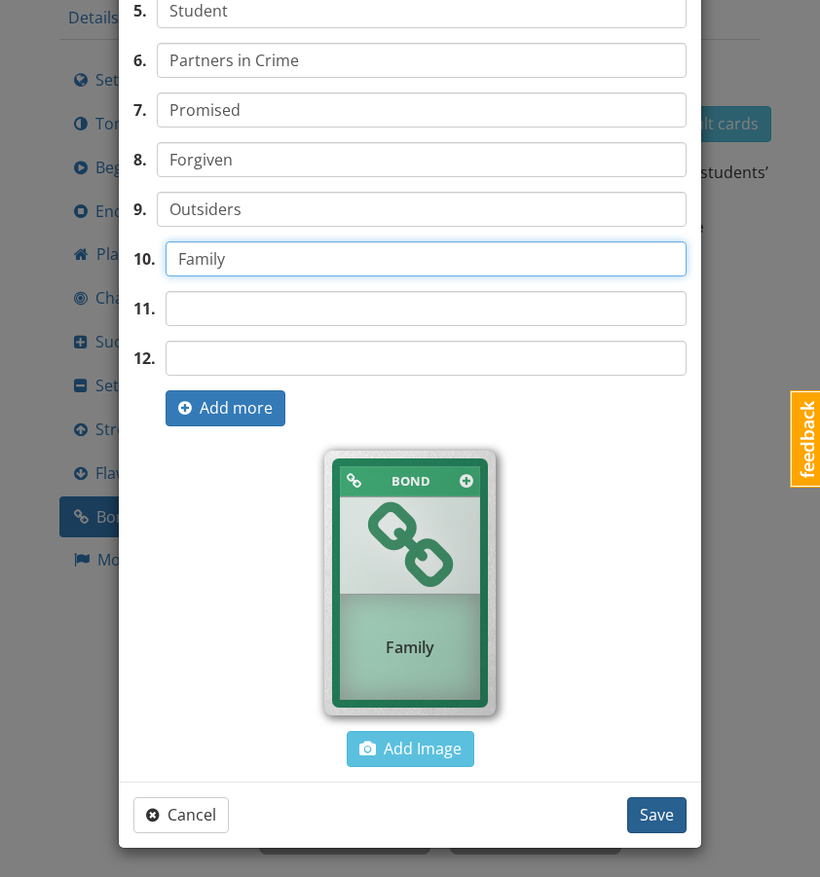
type input "Family"
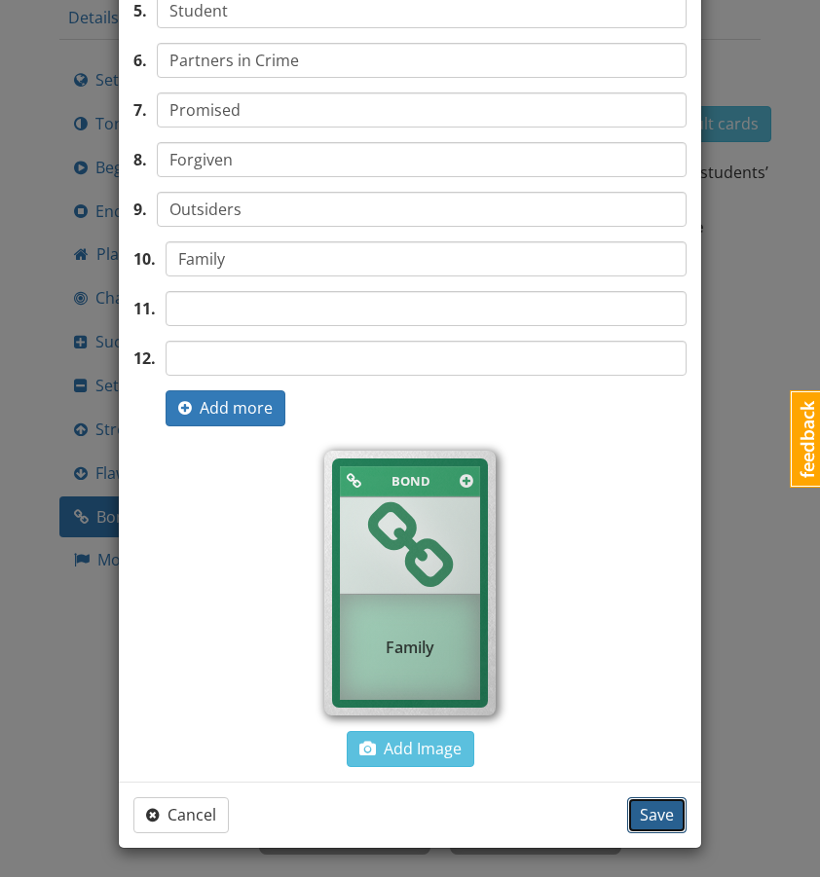
click at [665, 827] on button "Save" at bounding box center [656, 816] width 59 height 36
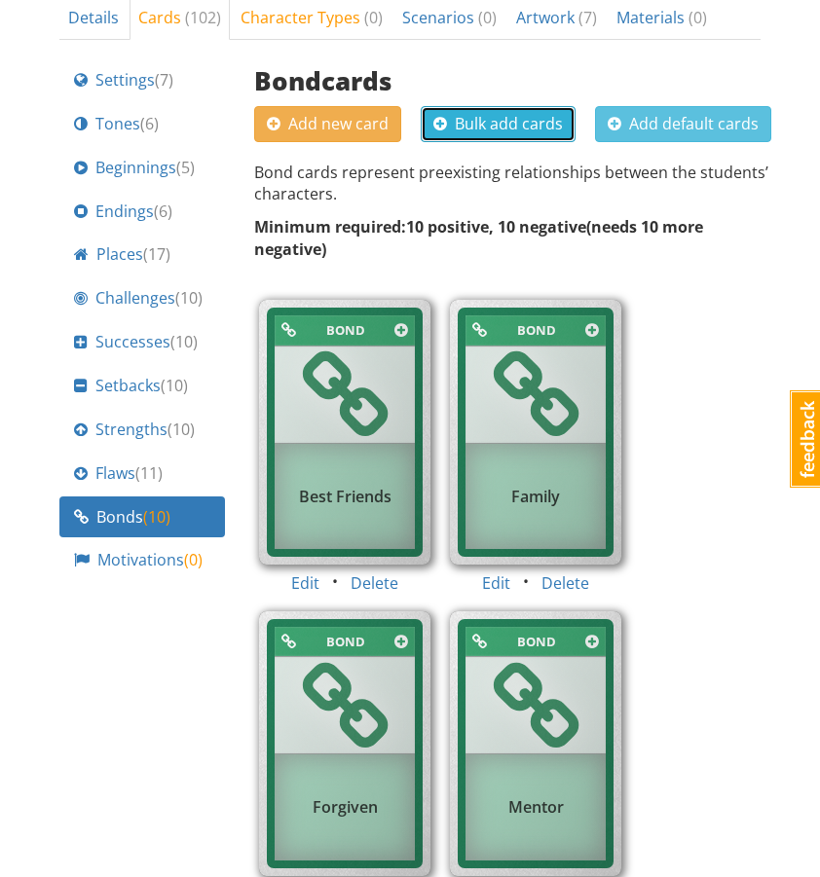
click at [531, 113] on span "Bulk add cards" at bounding box center [498, 123] width 130 height 21
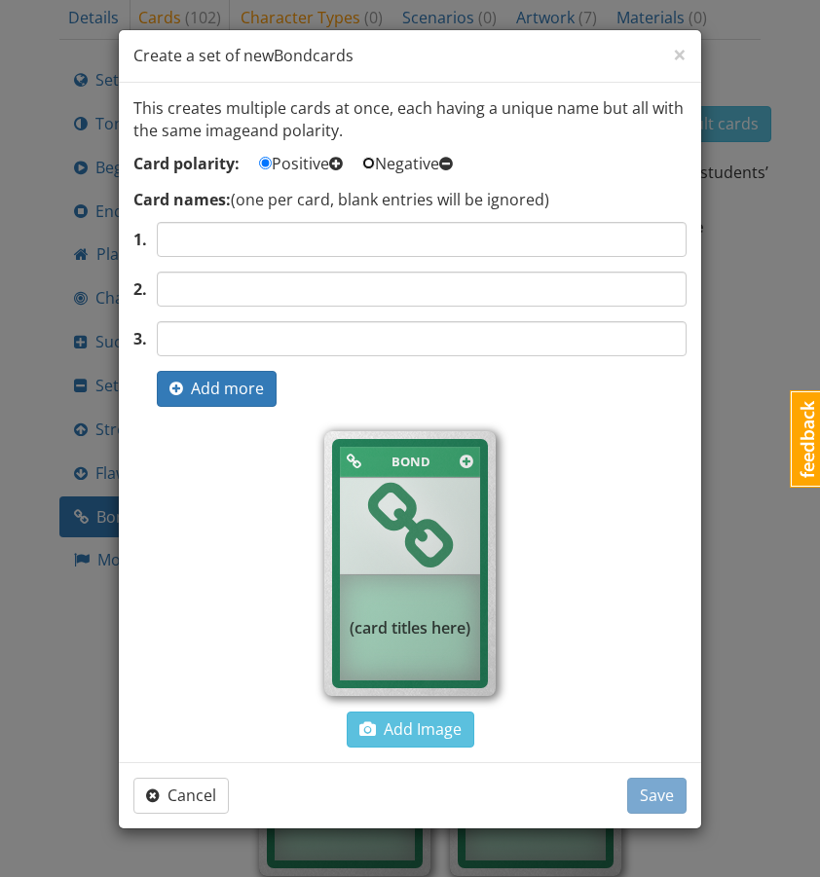
click at [375, 163] on input "Negative" at bounding box center [368, 163] width 13 height 13
radio input "true"
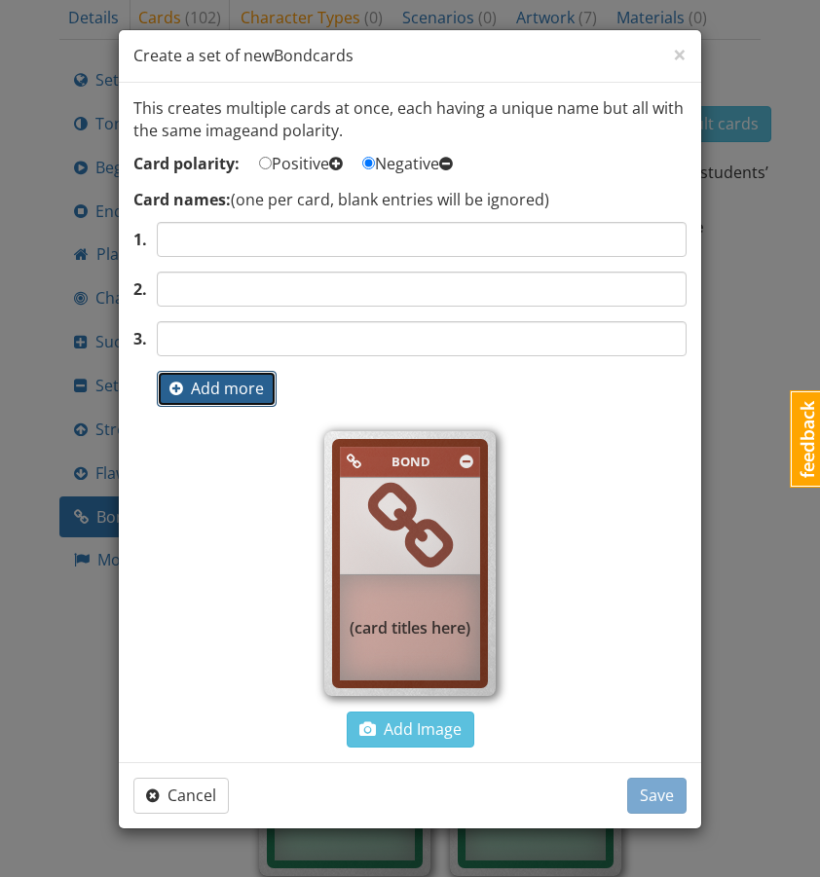
click at [213, 384] on span "Add more" at bounding box center [216, 388] width 94 height 21
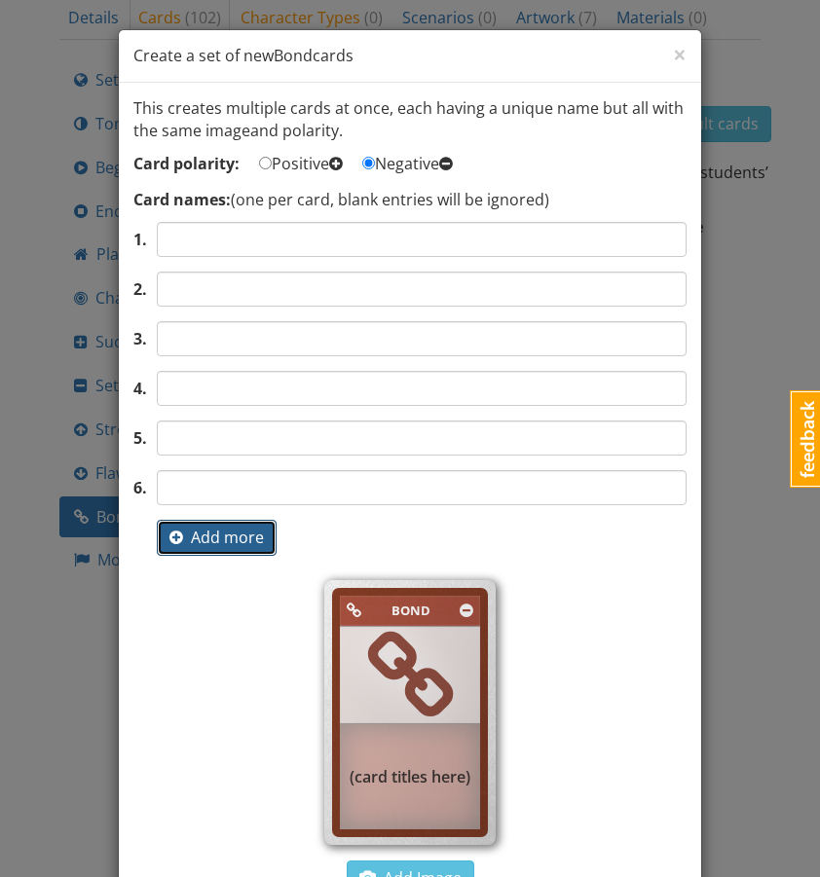
click at [212, 531] on span "Add more" at bounding box center [216, 537] width 94 height 21
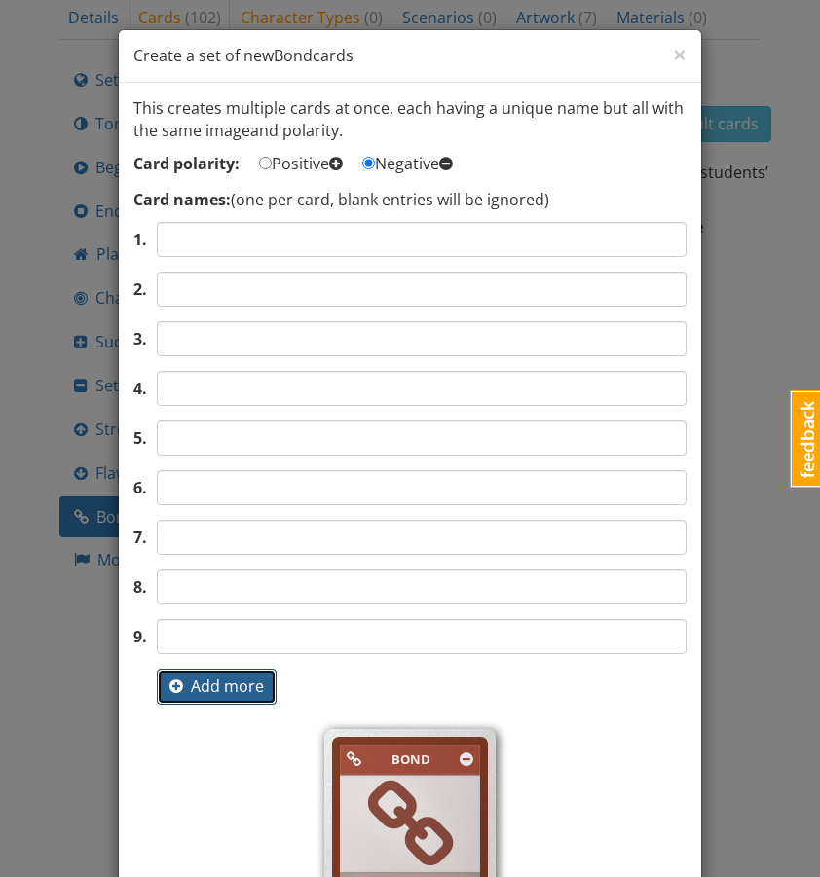
click at [205, 693] on span "Add more" at bounding box center [216, 686] width 94 height 21
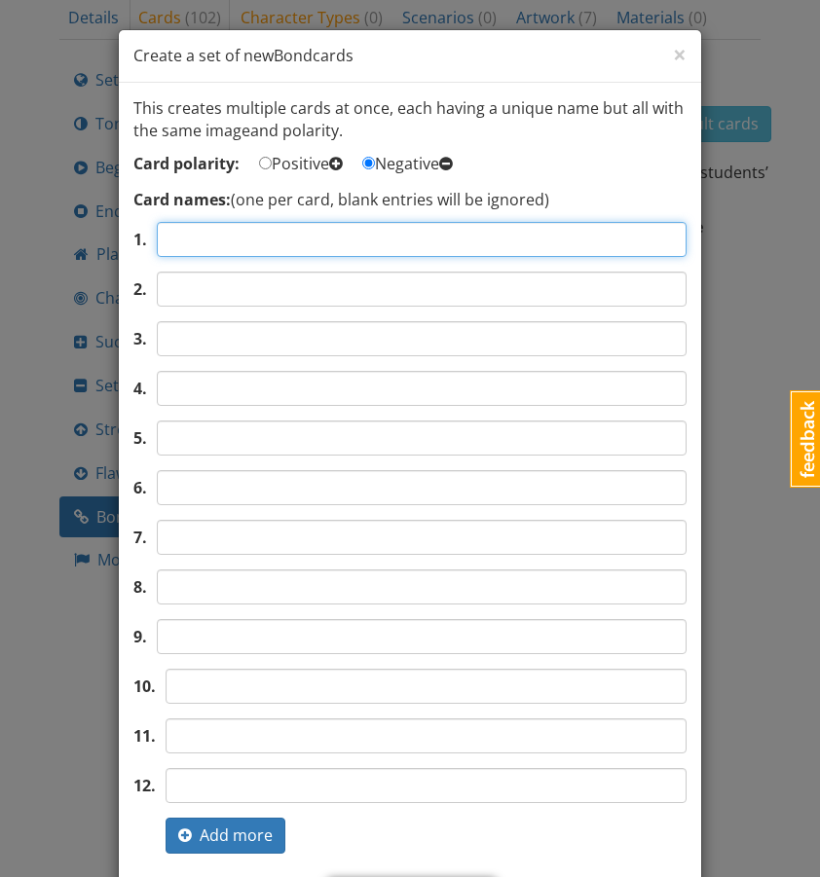
click at [260, 243] on input "text" at bounding box center [422, 239] width 530 height 35
type input "Rivals"
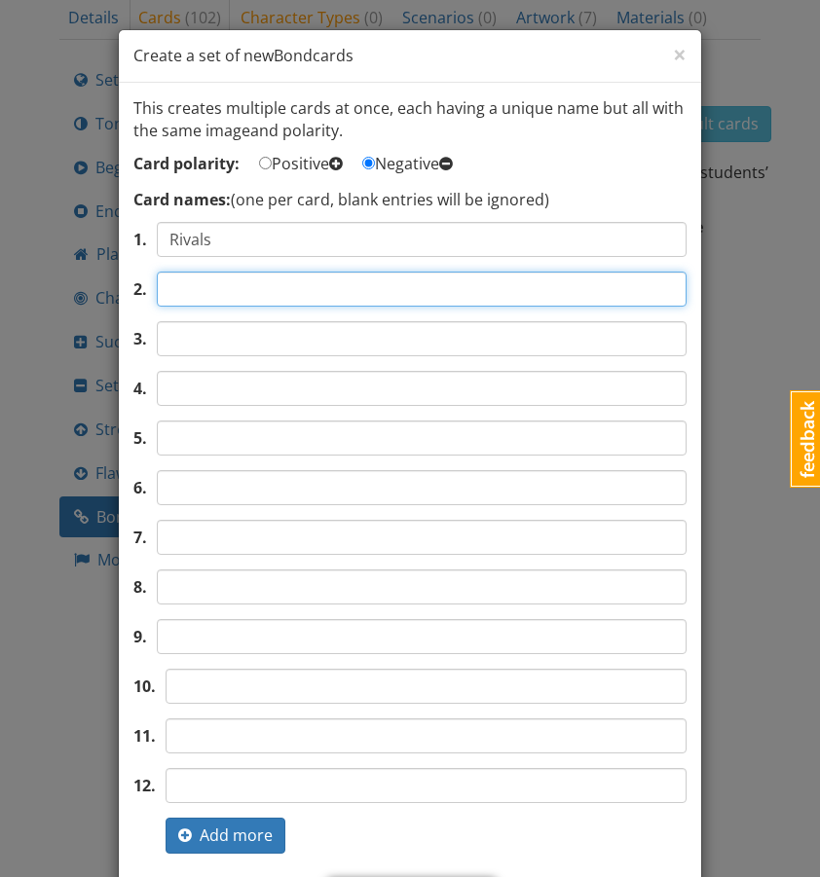
click at [182, 294] on input "text" at bounding box center [422, 289] width 530 height 35
type input "Betrayed"
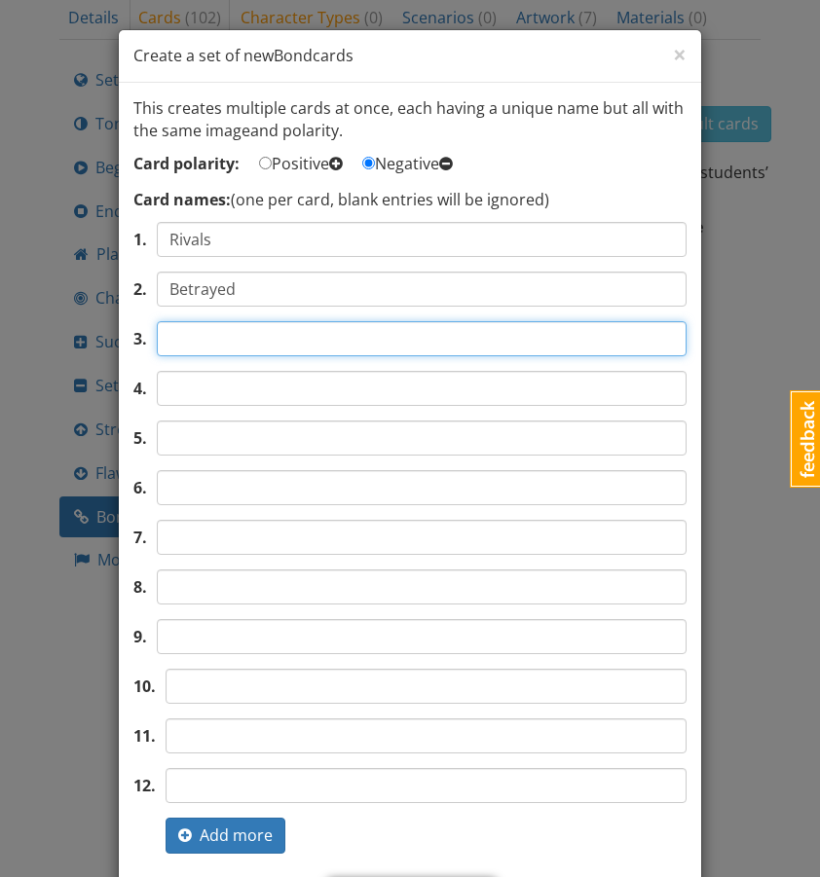
click at [192, 343] on input "text" at bounding box center [422, 338] width 530 height 35
type input "Third Wheel"
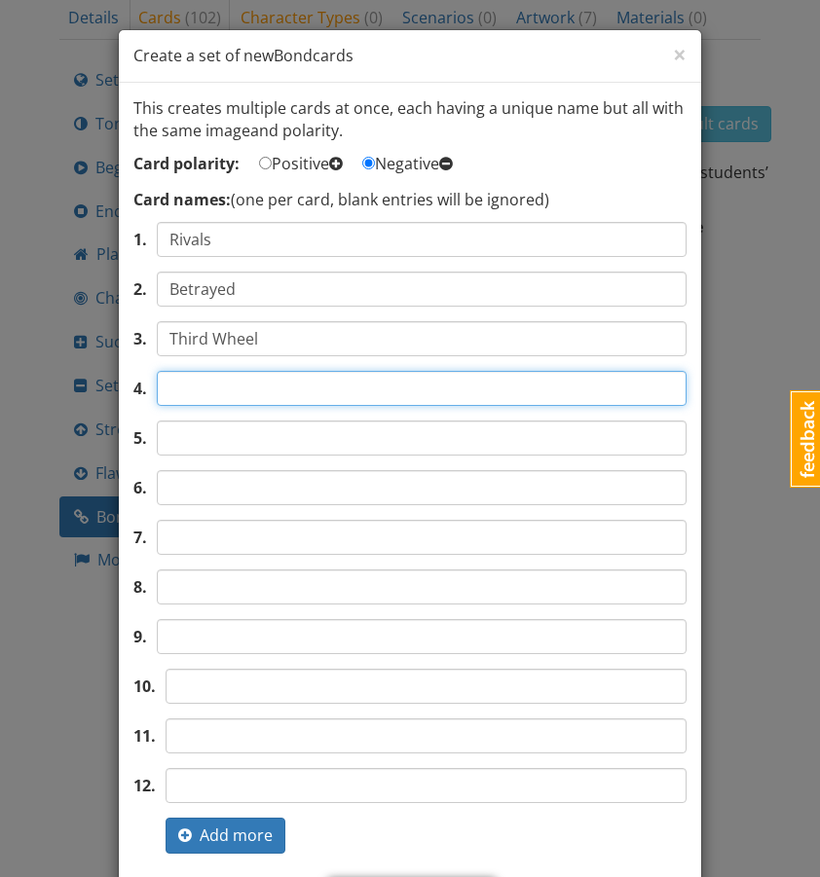
click at [197, 379] on input "text" at bounding box center [422, 388] width 530 height 35
type input "Ghosted"
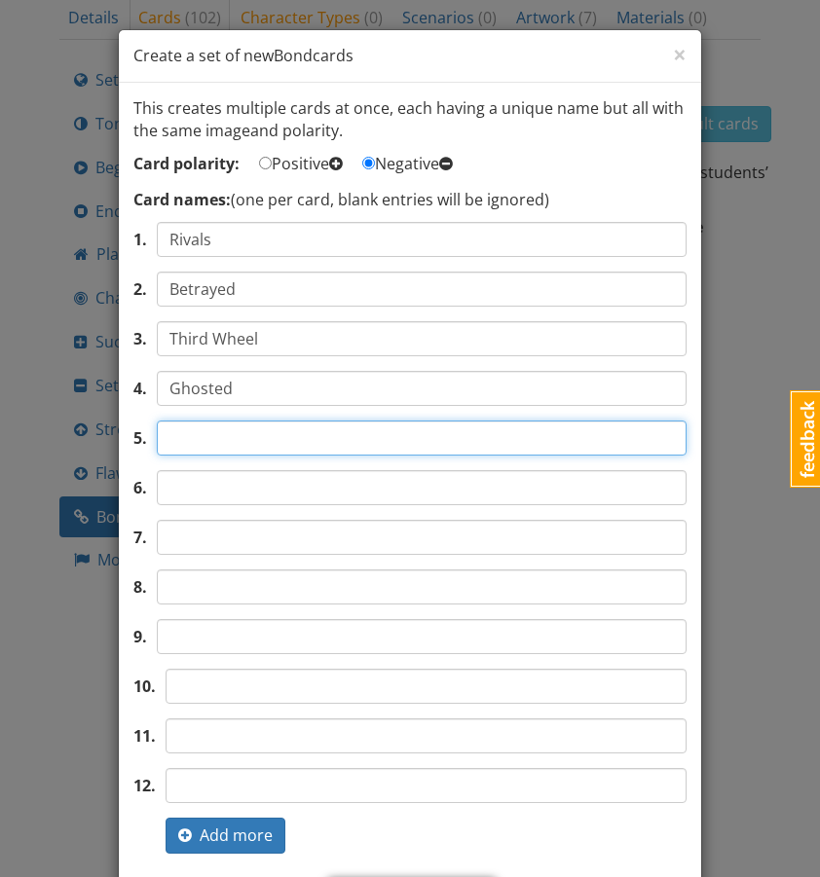
click at [178, 440] on input "text" at bounding box center [422, 438] width 530 height 35
type input "Blaming Each Other"
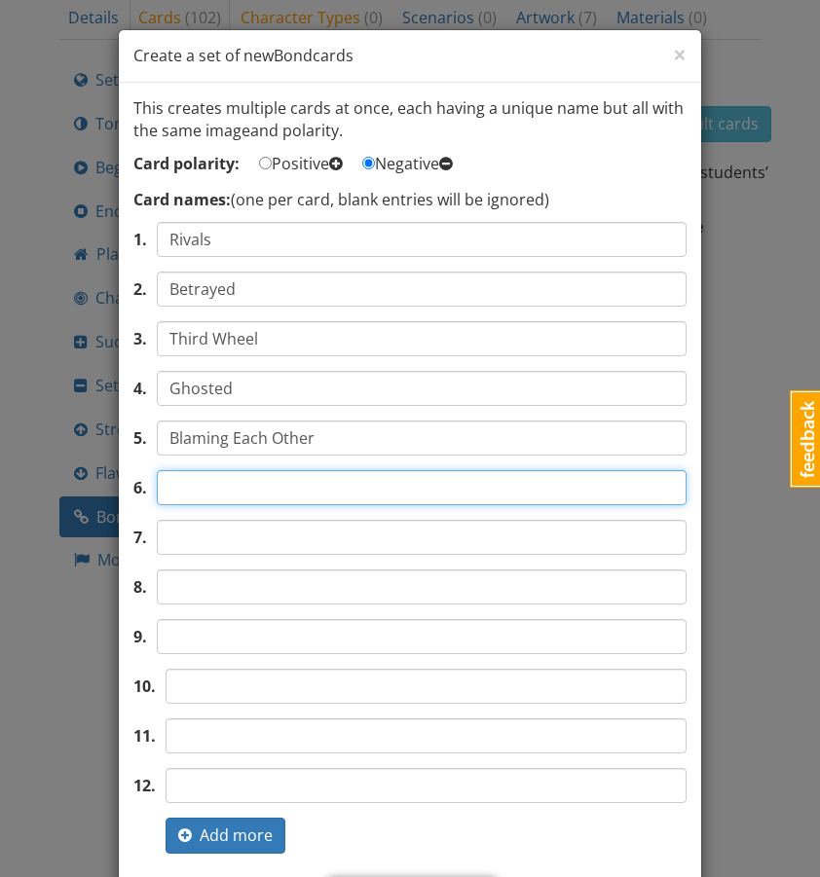
click at [280, 485] on input "text" at bounding box center [422, 487] width 530 height 35
type input "Friends turned Strangers"
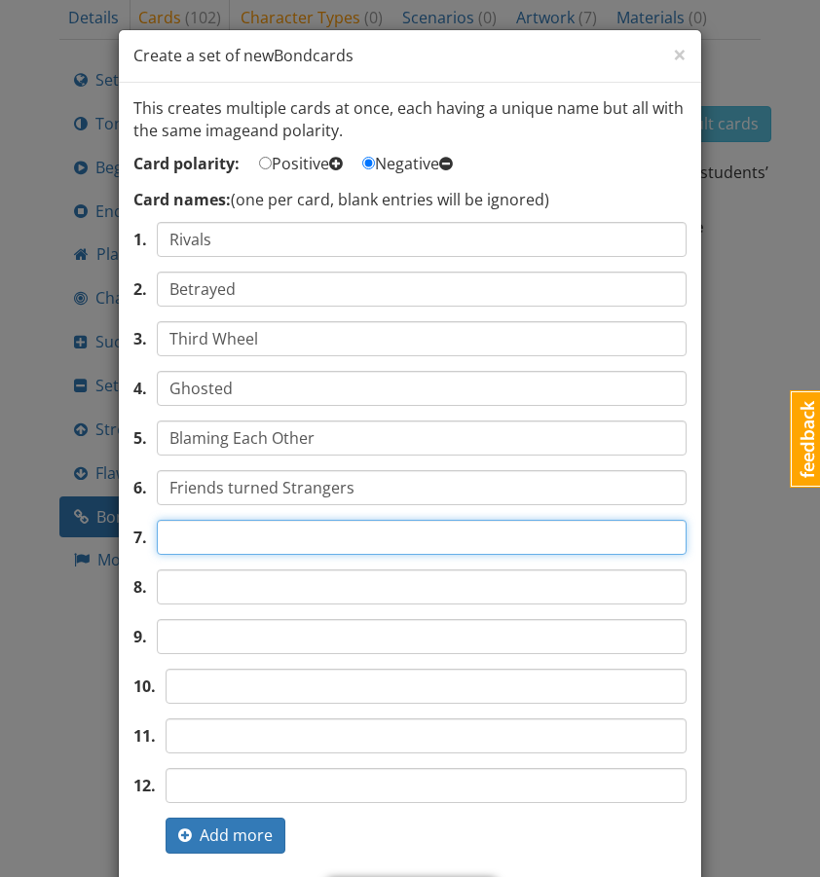
click at [262, 537] on input "text" at bounding box center [422, 537] width 530 height 35
type input "Envious"
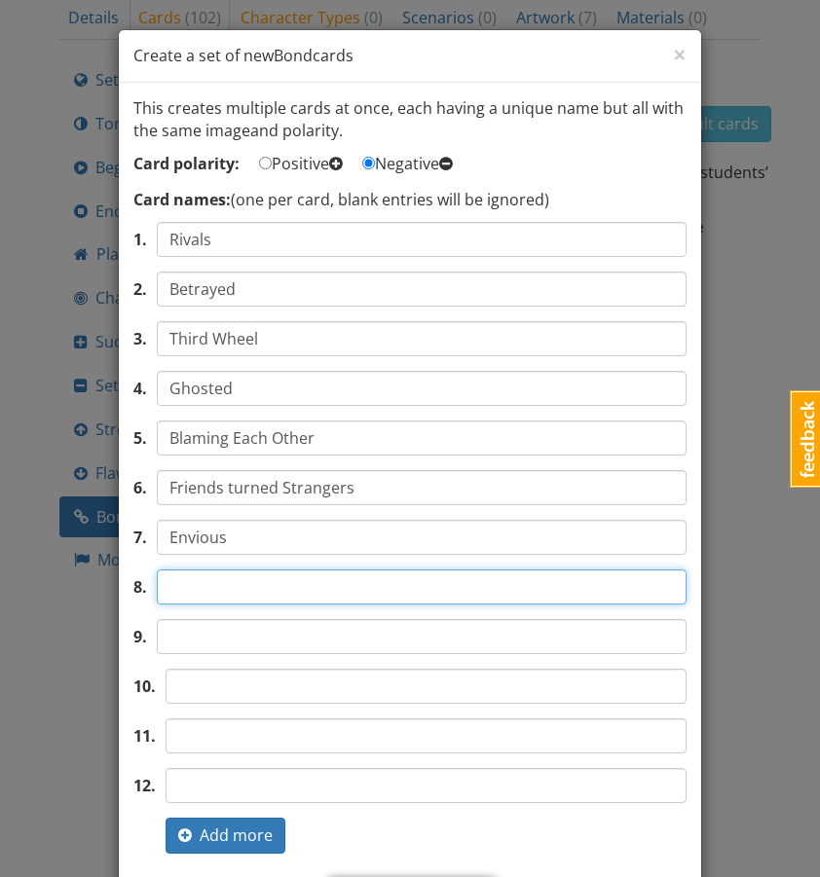
click at [263, 578] on input "text" at bounding box center [422, 587] width 530 height 35
type input "Rival Leaders"
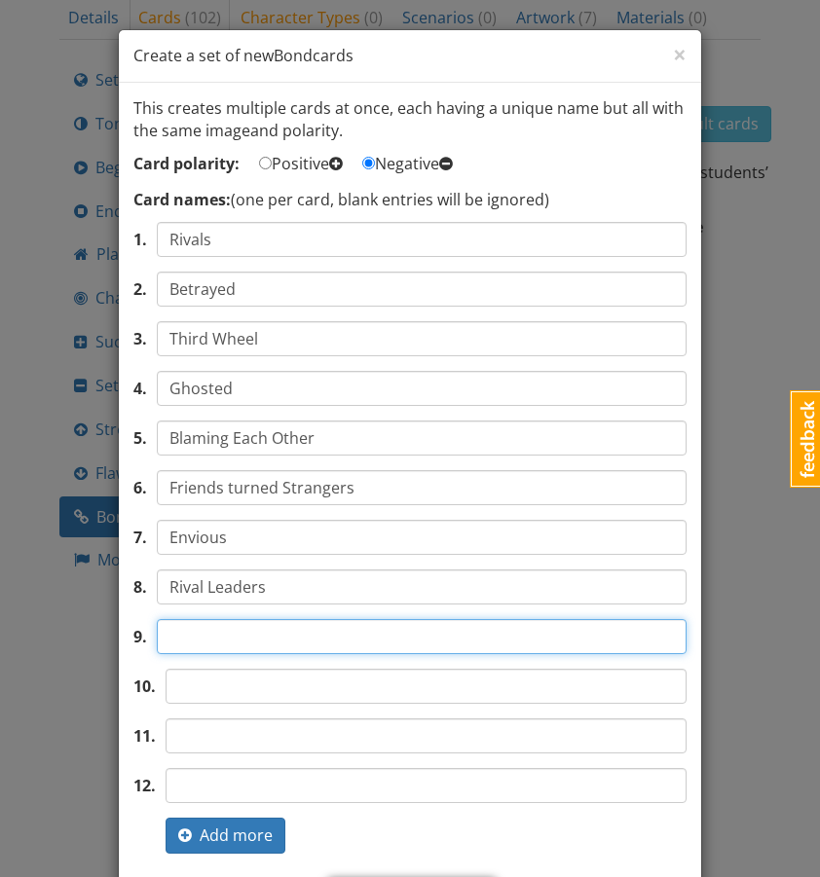
click at [242, 643] on input "text" at bounding box center [422, 636] width 530 height 35
type input "Miscommunication"
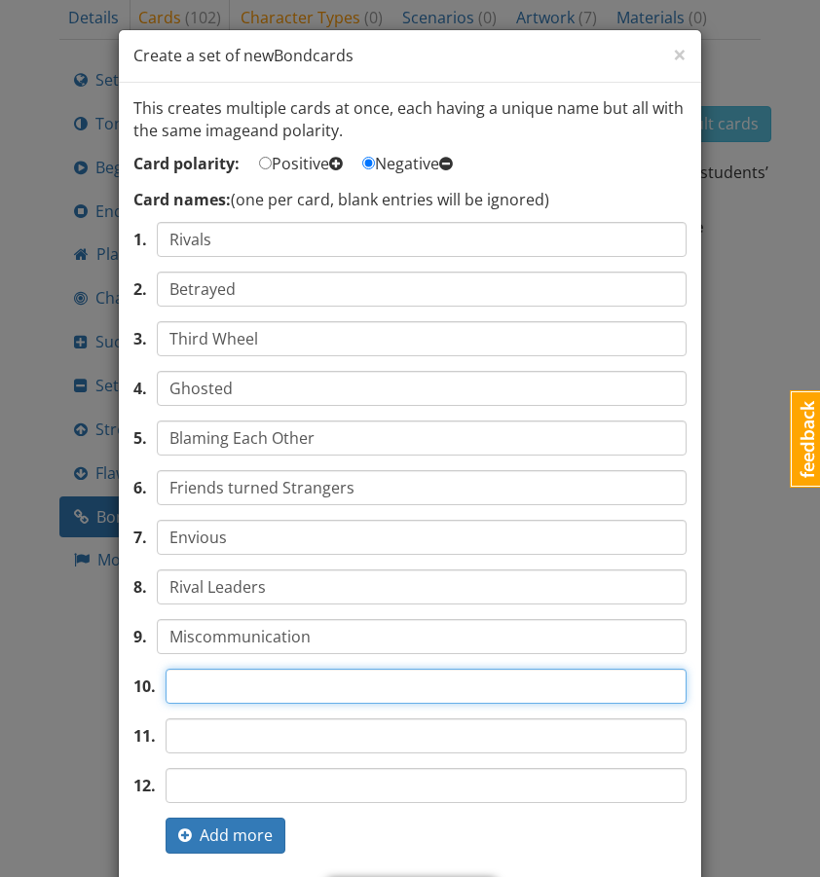
click at [237, 691] on input "text" at bounding box center [426, 686] width 521 height 35
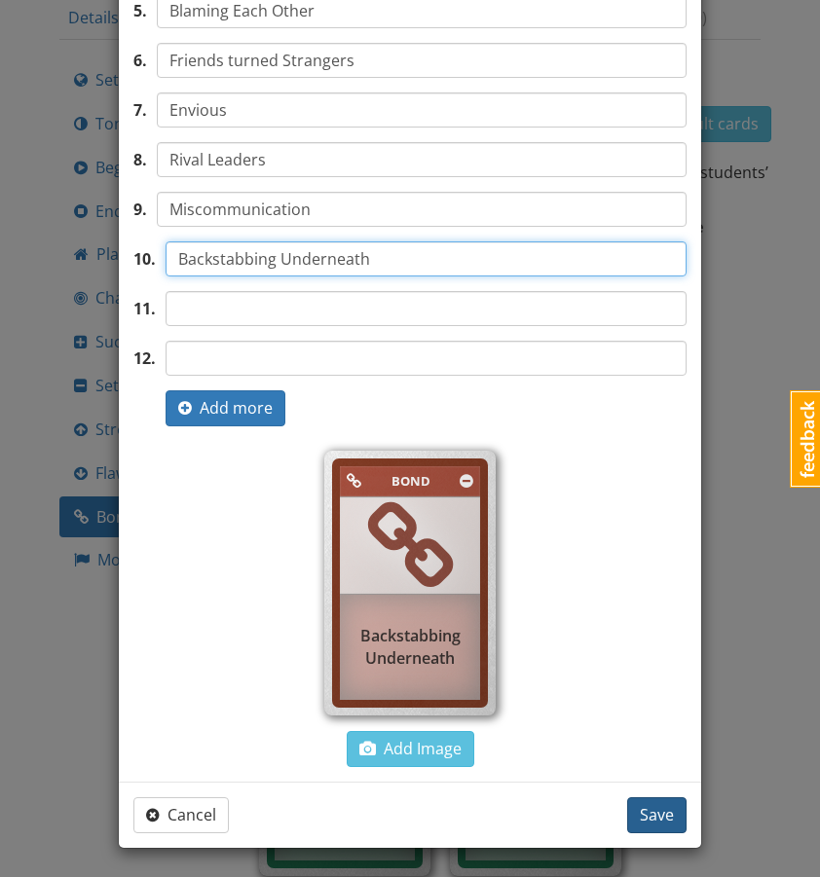
type input "Backstabbing Underneath"
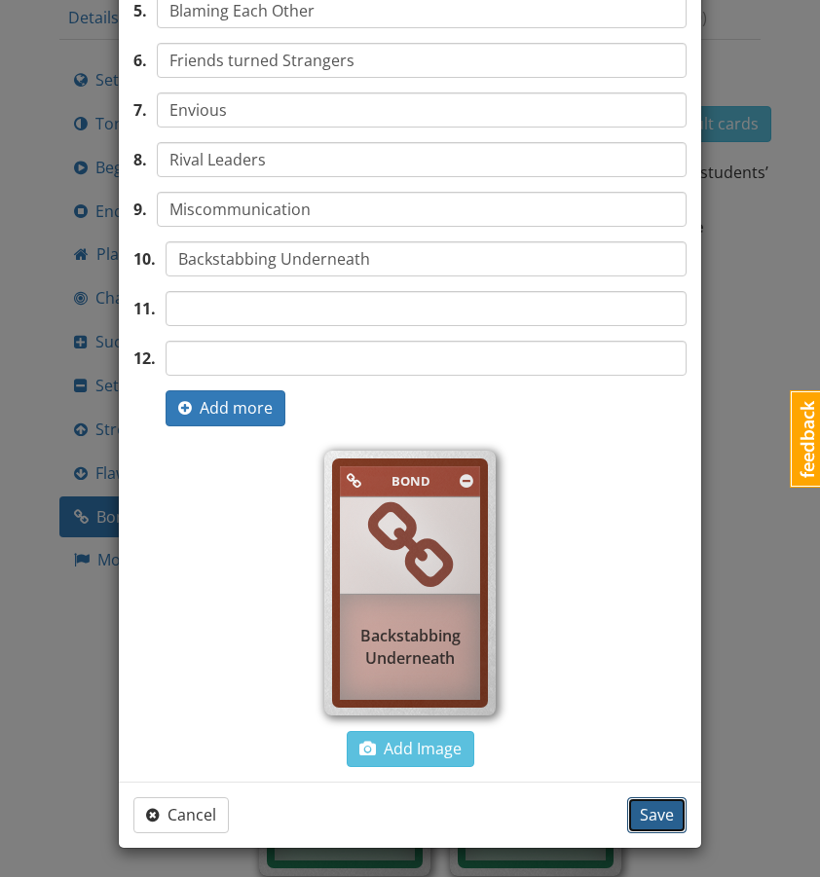
click at [655, 815] on span "Save" at bounding box center [657, 814] width 34 height 21
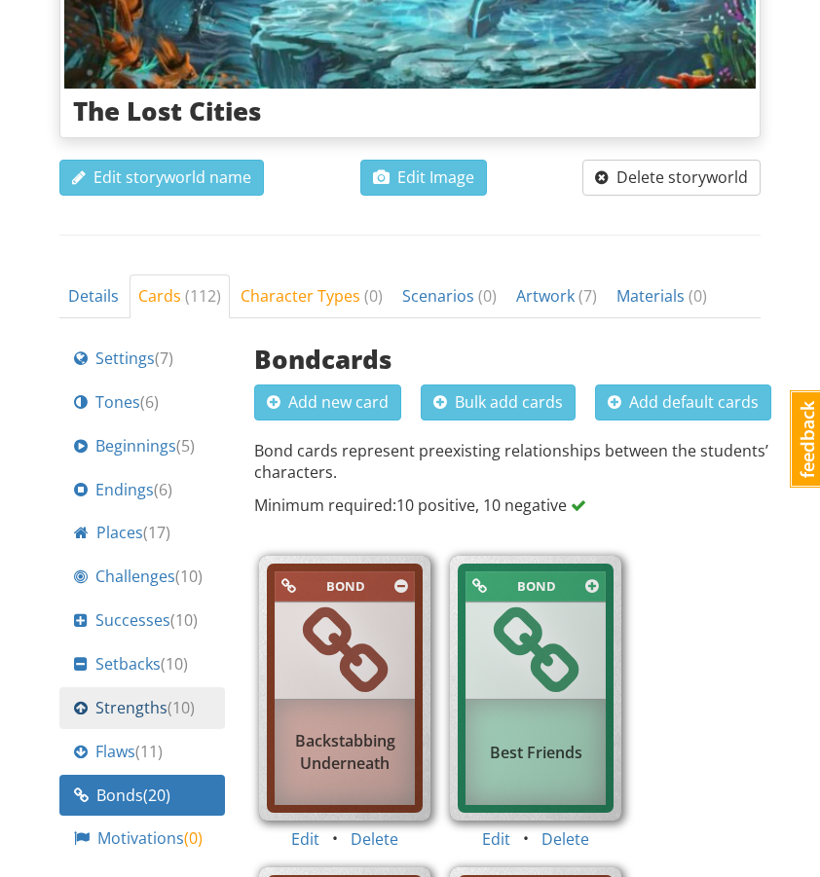
scroll to position [471, 0]
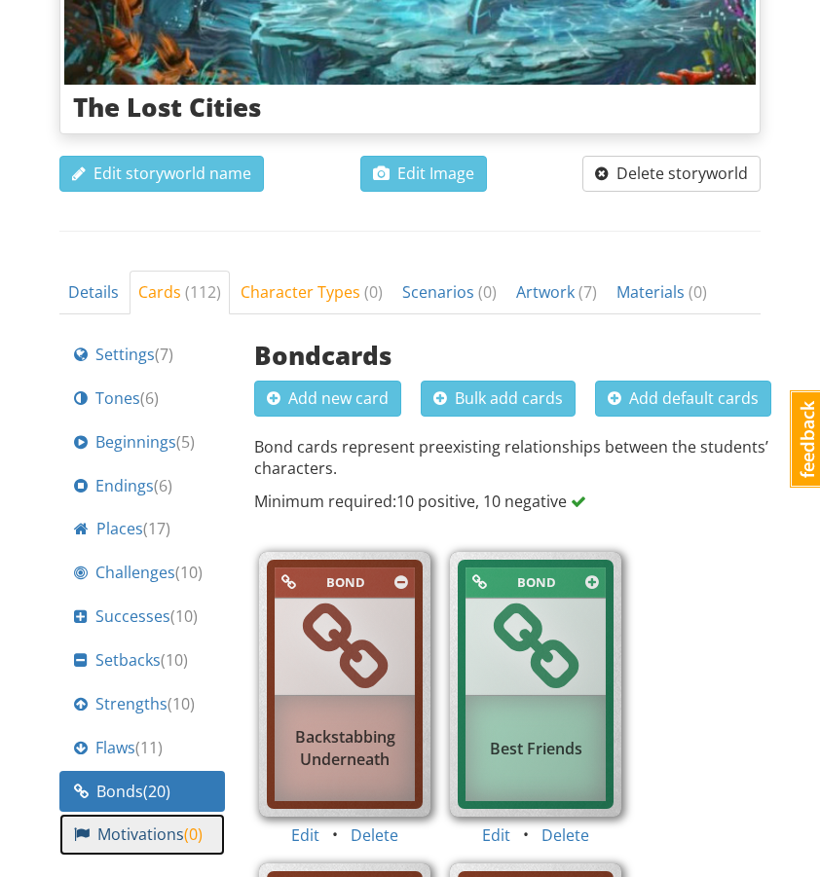
click at [164, 824] on span "Motivations ( 0 )" at bounding box center [149, 835] width 105 height 22
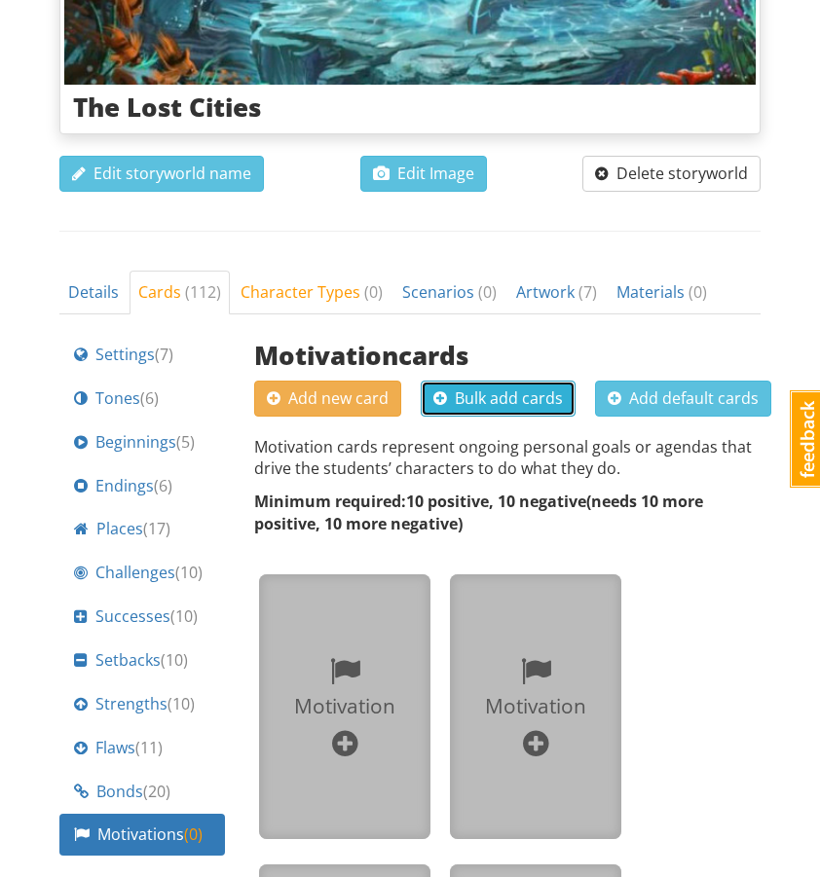
click at [444, 391] on span "button" at bounding box center [440, 399] width 14 height 16
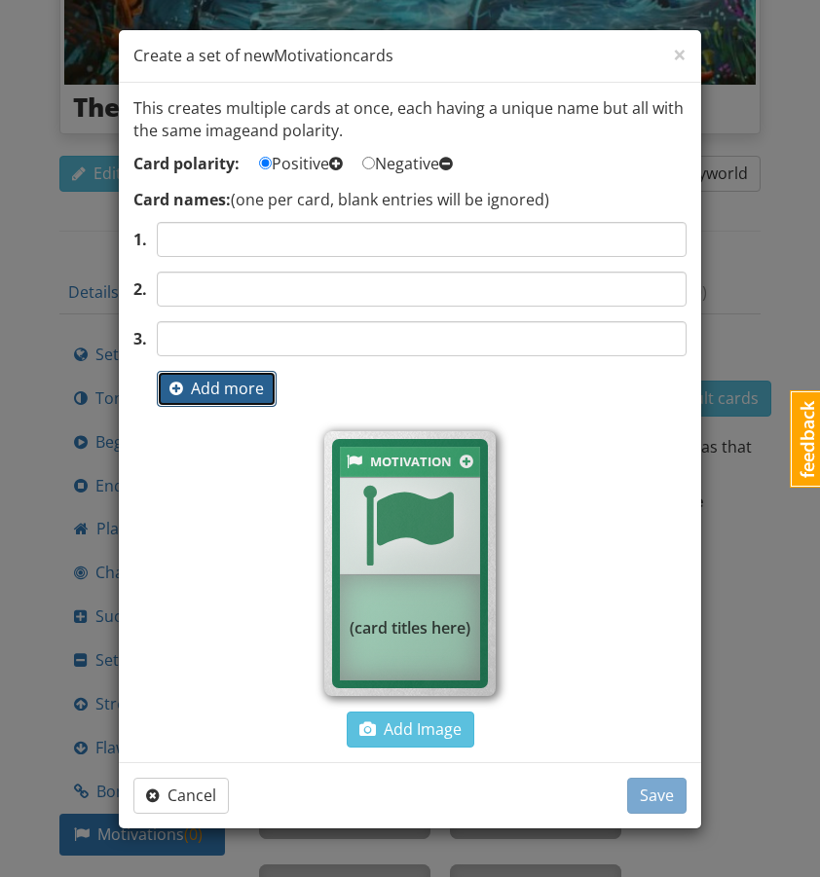
click at [199, 400] on button "Add more" at bounding box center [217, 389] width 120 height 36
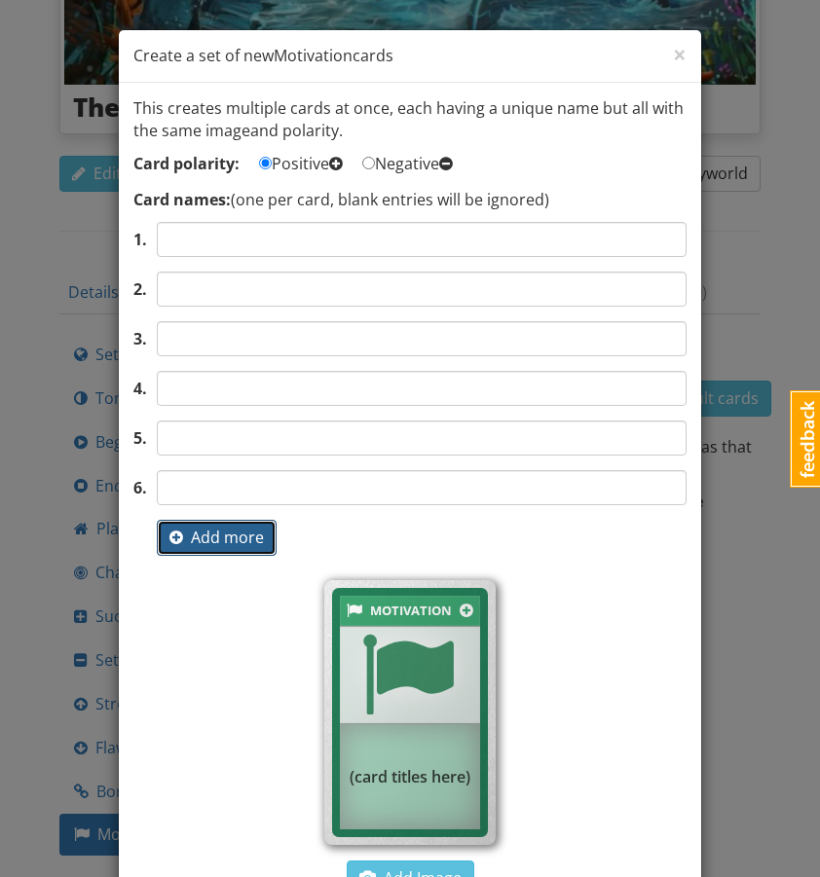
click at [207, 520] on button "Add more" at bounding box center [217, 538] width 120 height 36
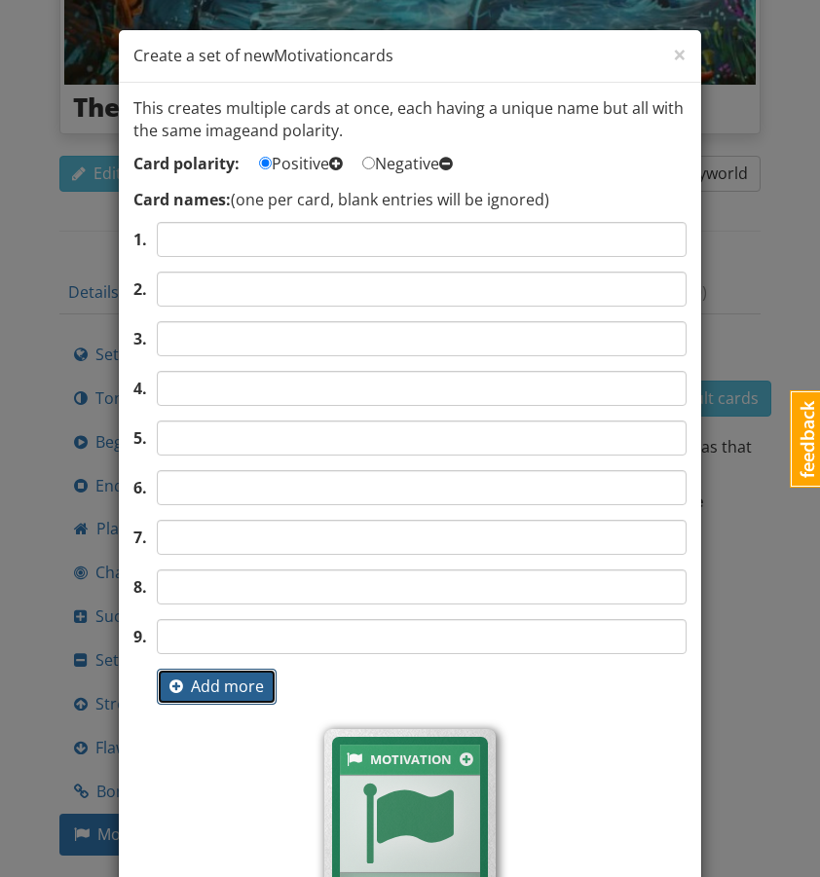
click at [215, 689] on span "Add more" at bounding box center [216, 686] width 94 height 21
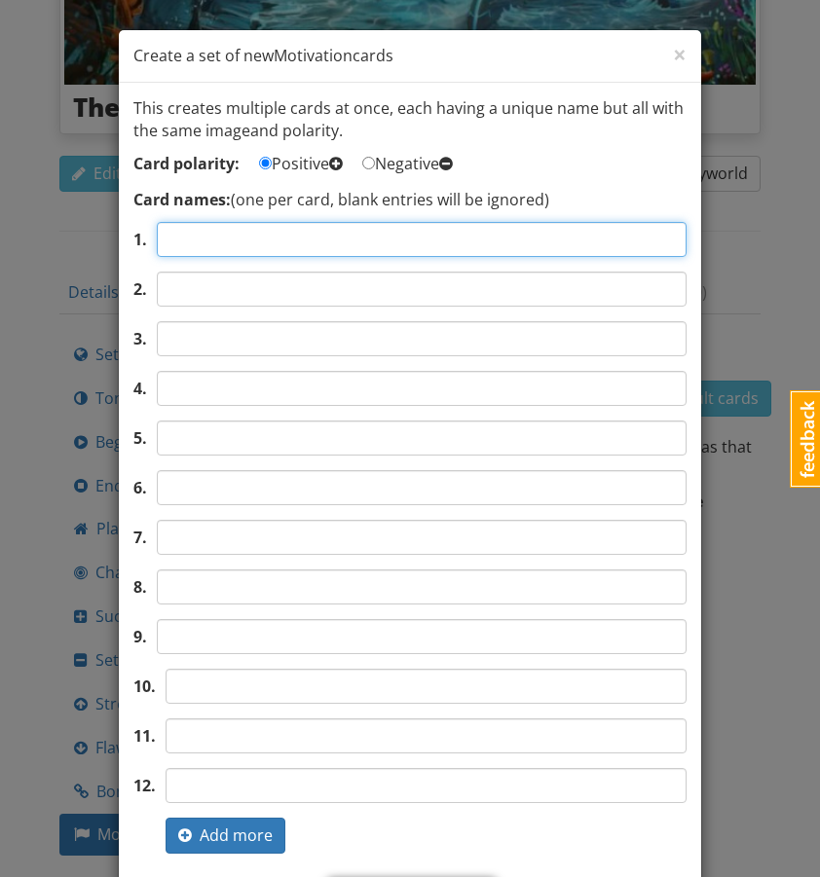
click at [210, 246] on input "text" at bounding box center [422, 239] width 530 height 35
type input "Protecting Loved Ones"
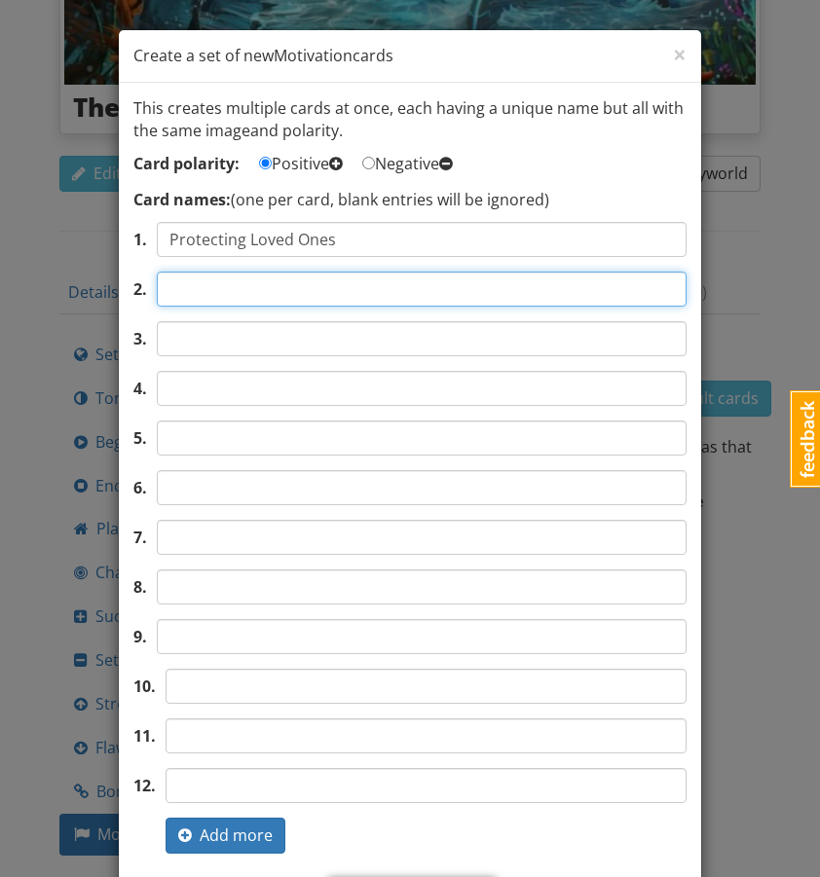
click at [235, 288] on input "text" at bounding box center [422, 289] width 530 height 35
type input "Make the World a Better Place"
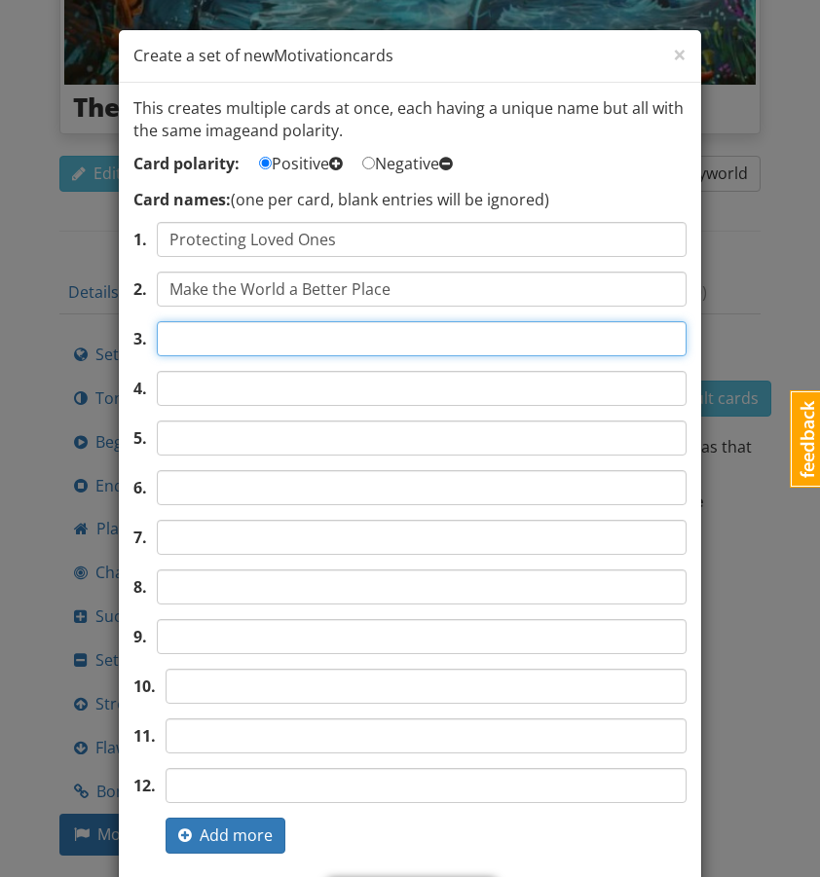
click at [209, 337] on input "text" at bounding box center [422, 338] width 530 height 35
type input "Seeking Truth"
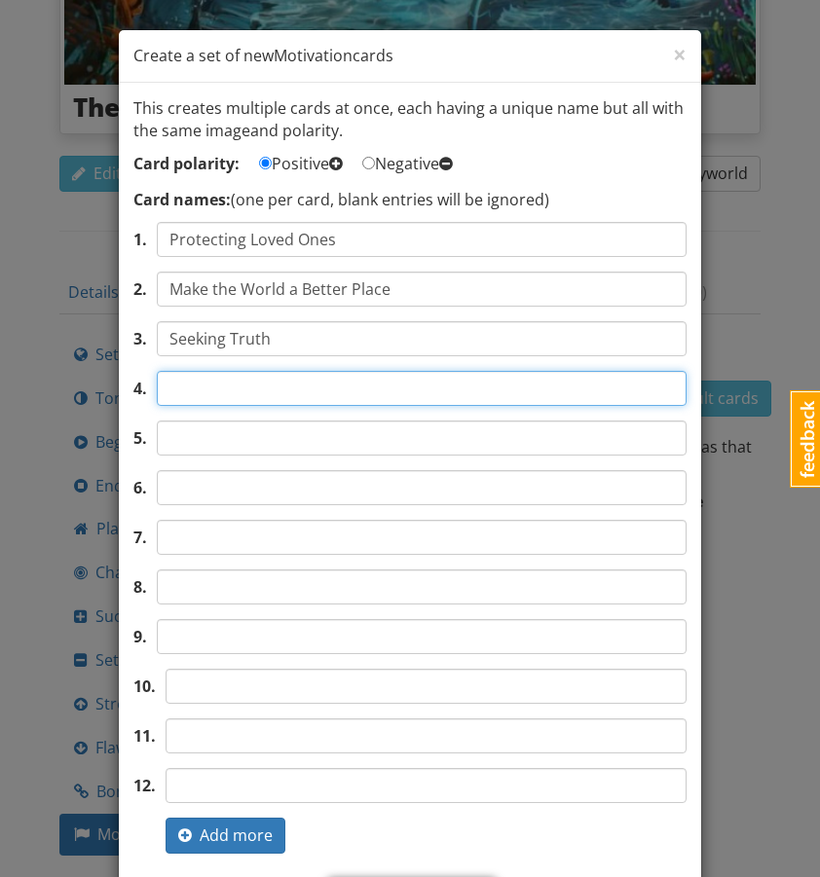
click at [190, 393] on input "text" at bounding box center [422, 388] width 530 height 35
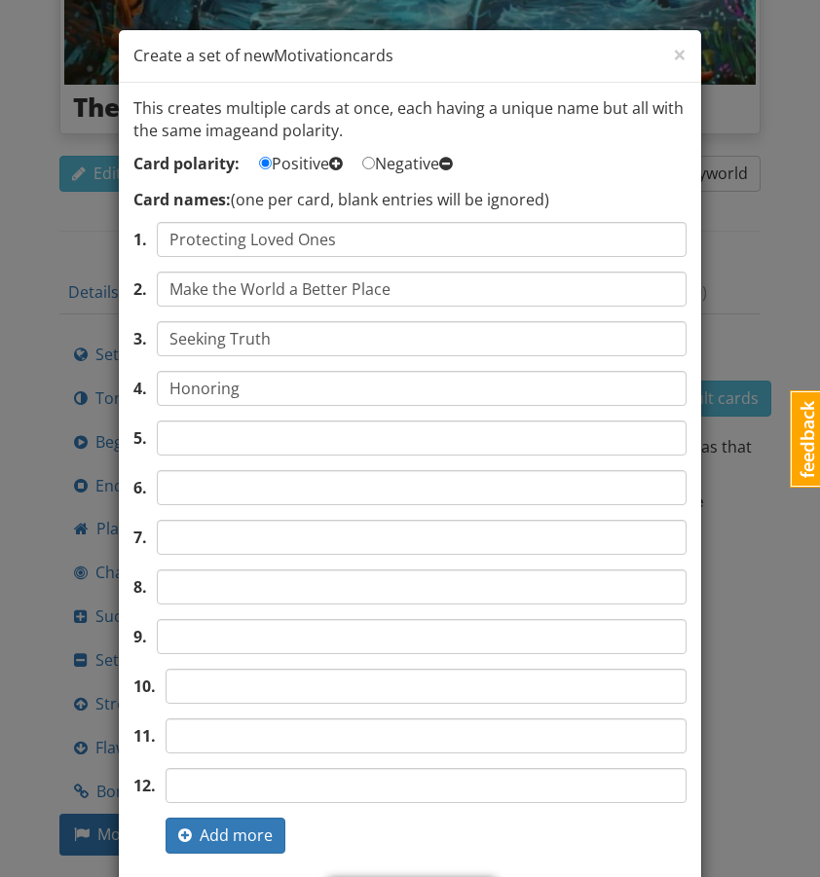
click at [191, 394] on input "Honoring" at bounding box center [422, 388] width 530 height 35
click at [244, 398] on input "Honoring" at bounding box center [422, 388] width 530 height 35
click at [206, 386] on input "Honoring" at bounding box center [422, 388] width 530 height 35
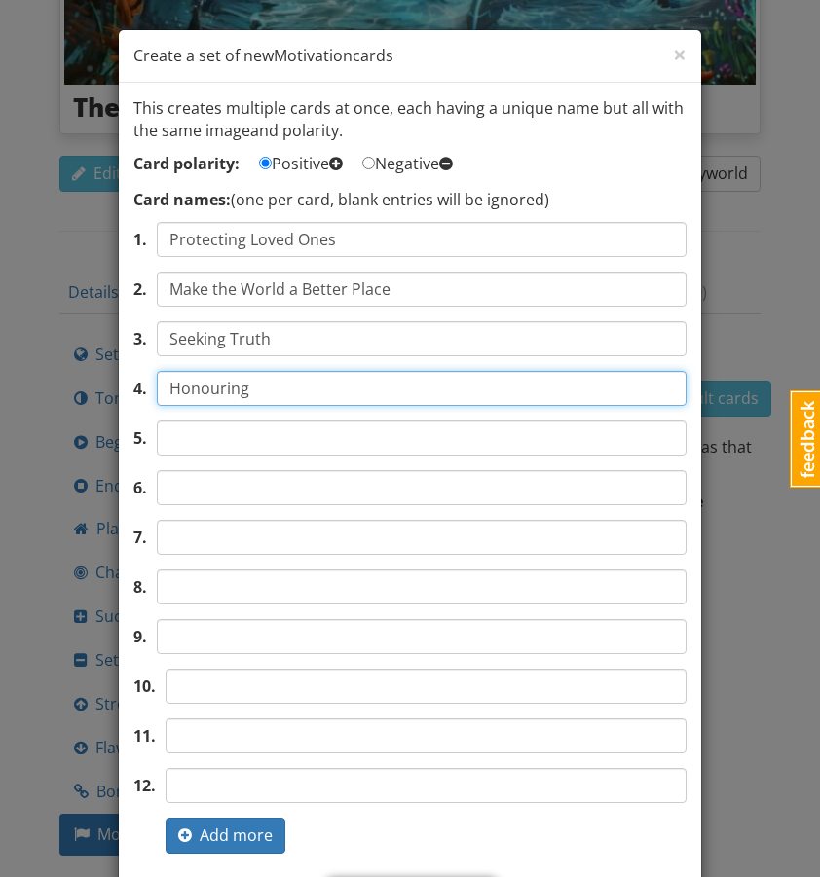
click at [263, 387] on input "Honouring" at bounding box center [422, 388] width 530 height 35
type input "Honouring Family"
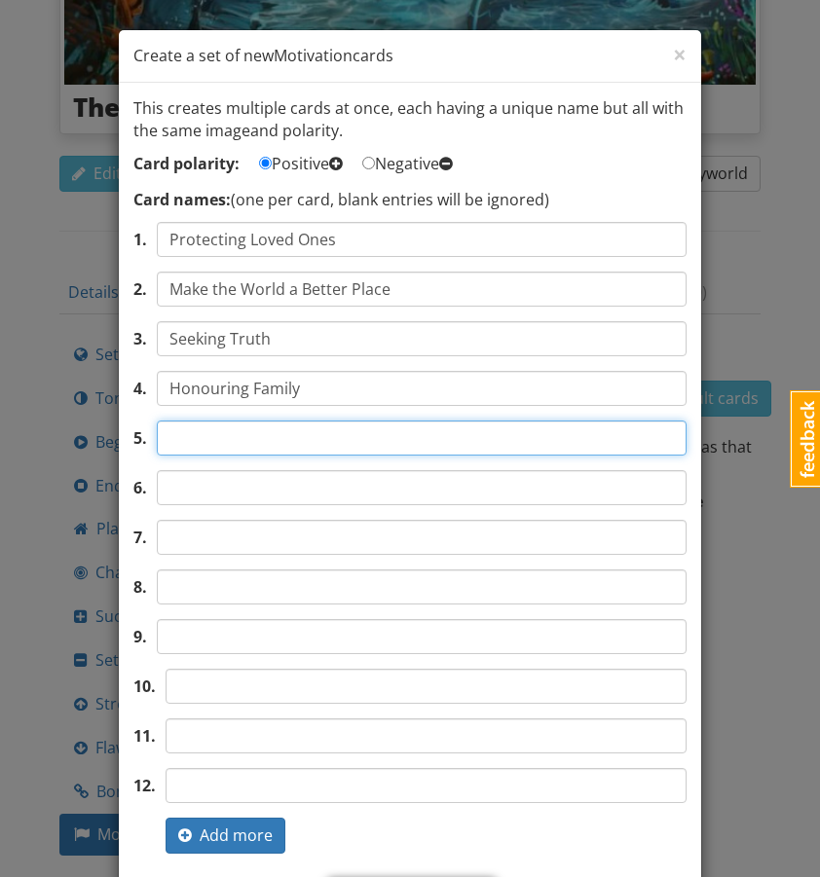
click at [263, 438] on input "text" at bounding box center [422, 438] width 530 height 35
type input "Restoring Justice"
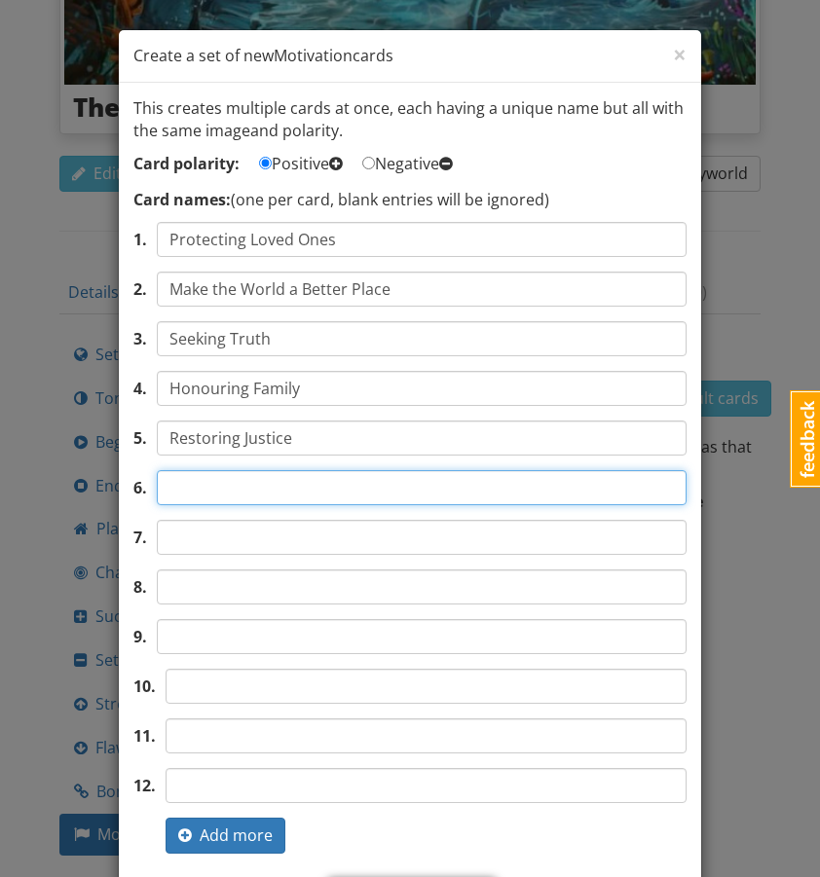
click at [262, 495] on input "text" at bounding box center [422, 487] width 530 height 35
type input "Protecting Nature"
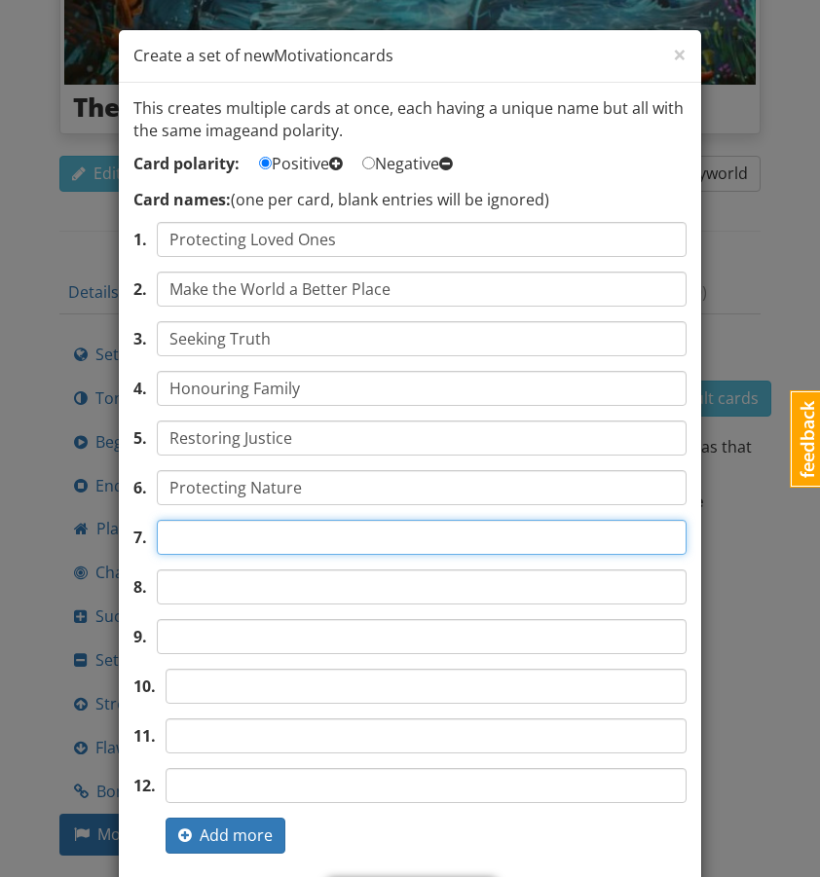
click at [546, 531] on input "text" at bounding box center [422, 537] width 530 height 35
type input "Achieving a Personal Dream"
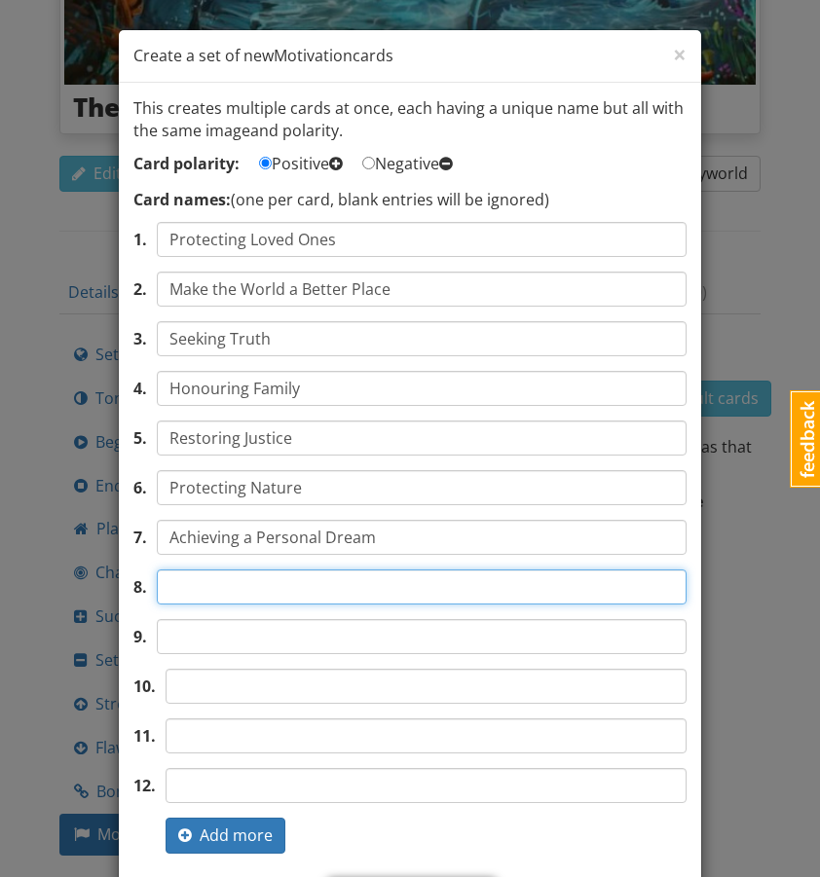
click at [492, 590] on input "text" at bounding box center [422, 587] width 530 height 35
type input "Proving You're Worthy"
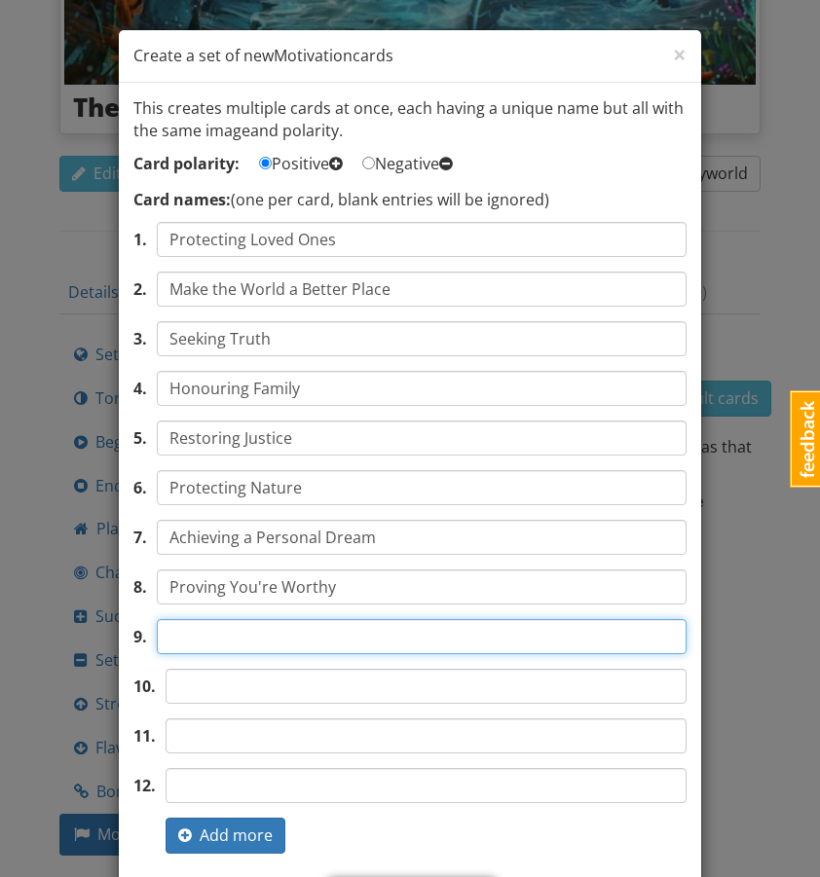
click at [488, 648] on input "text" at bounding box center [422, 636] width 530 height 35
type input "Living up to a Promise"
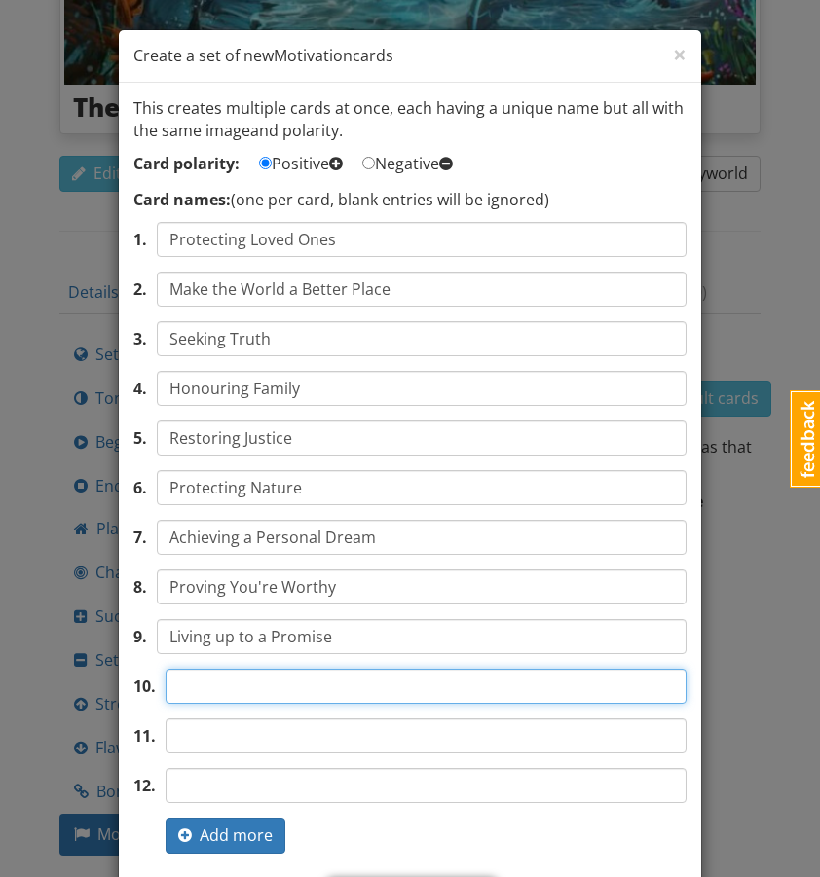
click at [459, 694] on input "text" at bounding box center [426, 686] width 521 height 35
type input "Redeeming Mistakes"
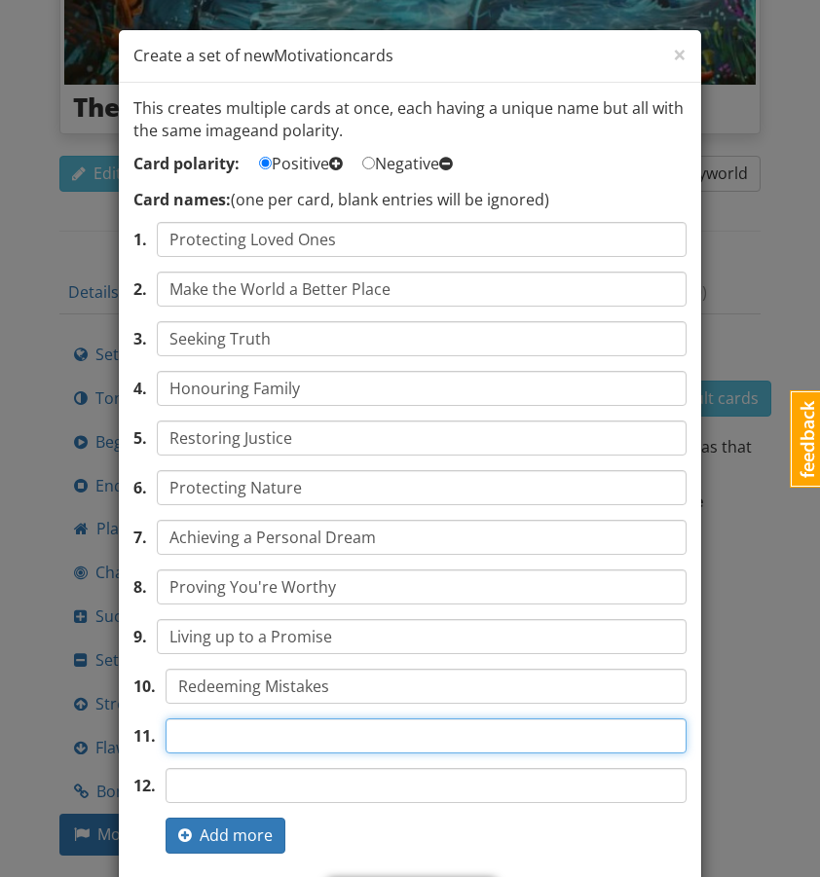
click at [485, 743] on input "text" at bounding box center [426, 736] width 521 height 35
click at [261, 732] on input "Finding a PLace to Belong" at bounding box center [426, 736] width 521 height 35
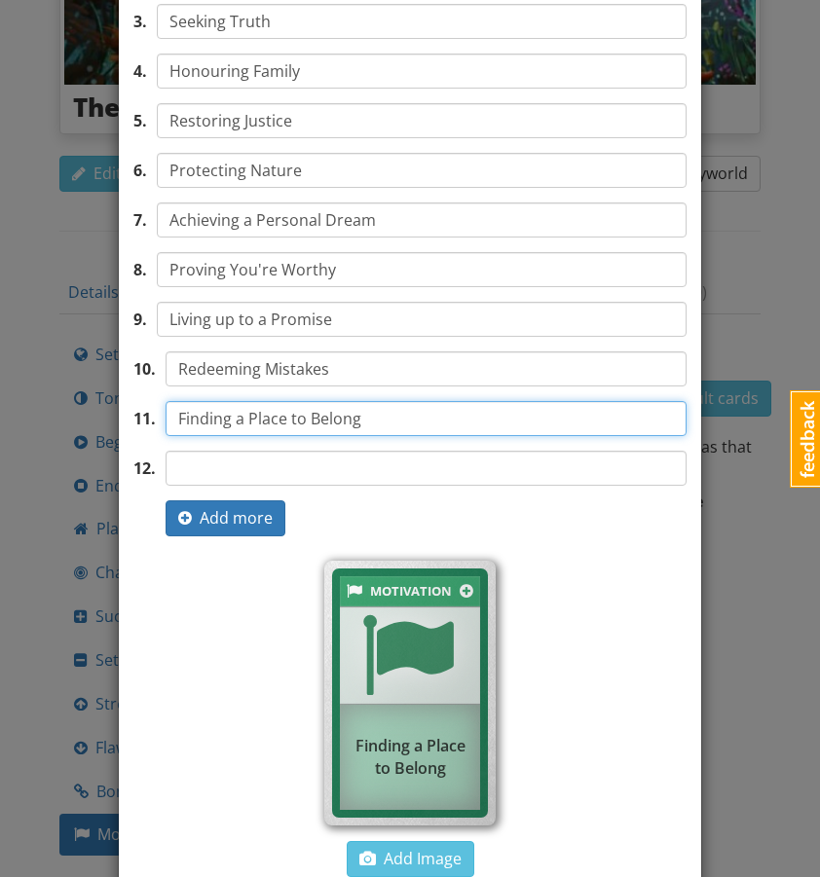
scroll to position [428, 0]
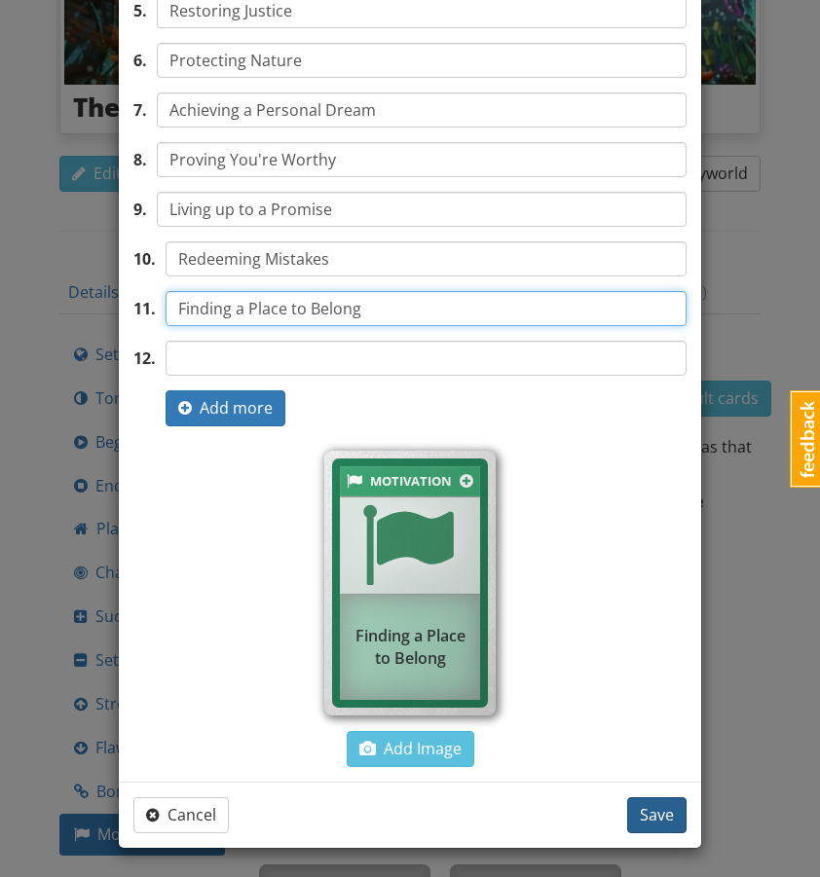
type input "Finding a Place to Belong"
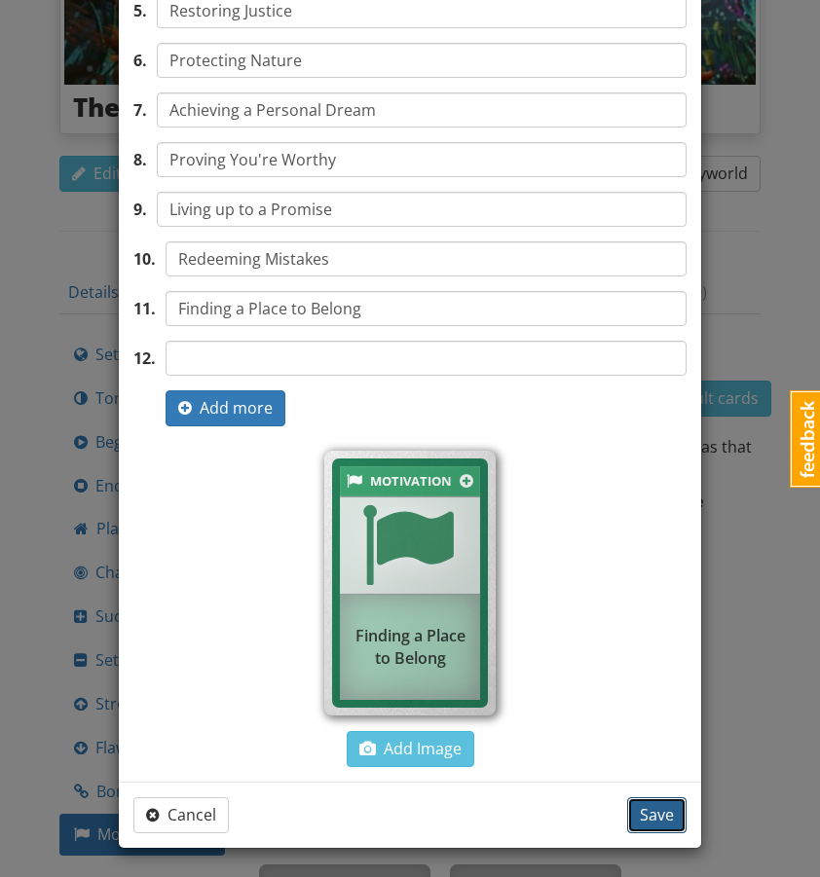
click at [661, 824] on span "Save" at bounding box center [657, 814] width 34 height 21
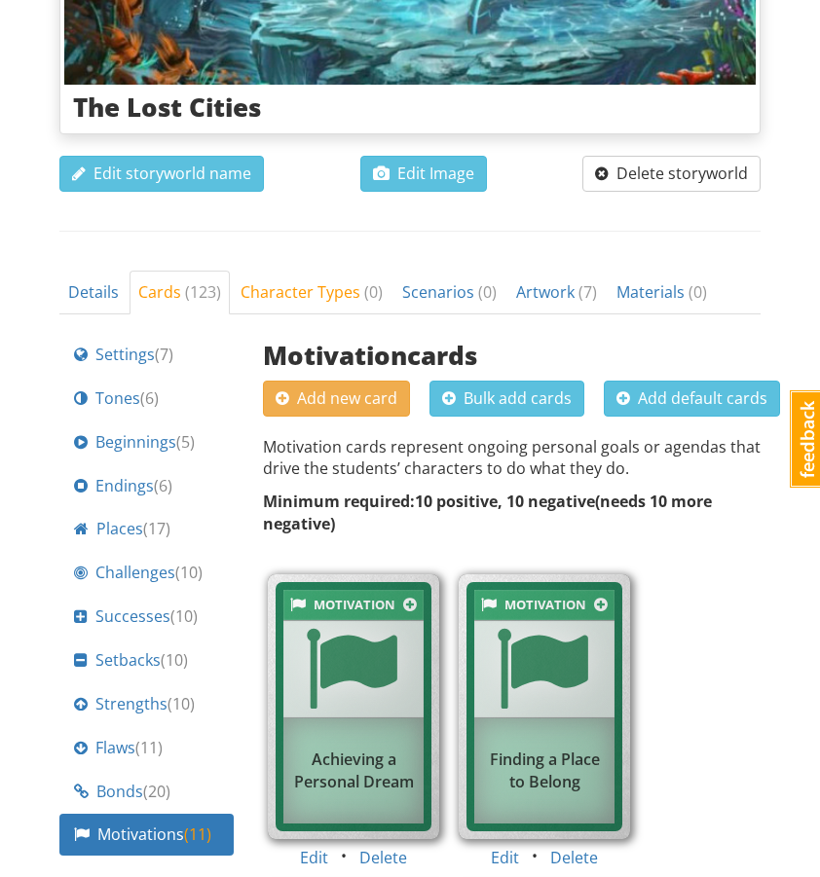
click at [506, 388] on span "Bulk add cards" at bounding box center [507, 398] width 130 height 21
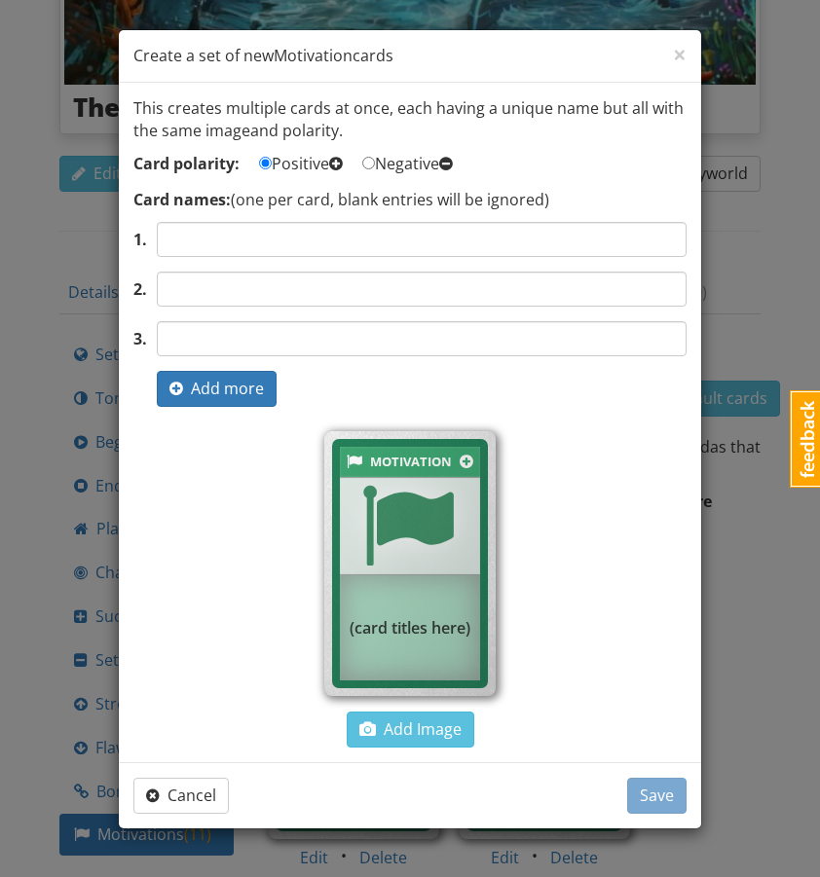
click at [394, 154] on label "Negative" at bounding box center [407, 164] width 91 height 22
click at [375, 157] on input "Negative" at bounding box center [368, 163] width 13 height 13
radio input "true"
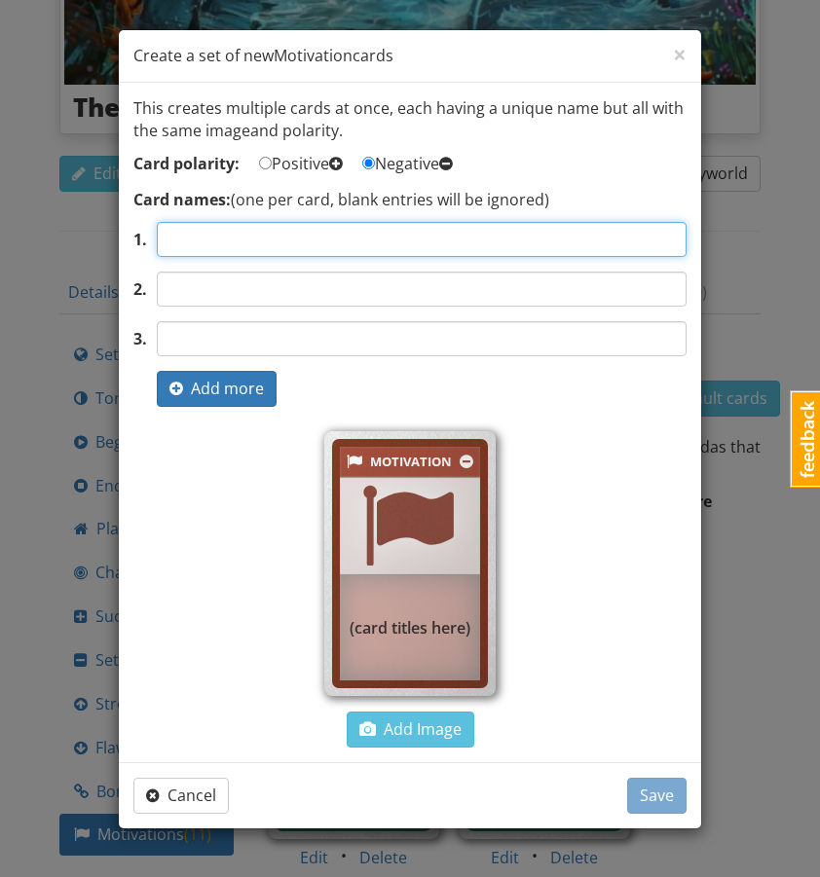
click at [422, 230] on input "text" at bounding box center [422, 239] width 530 height 35
type input "Revenge"
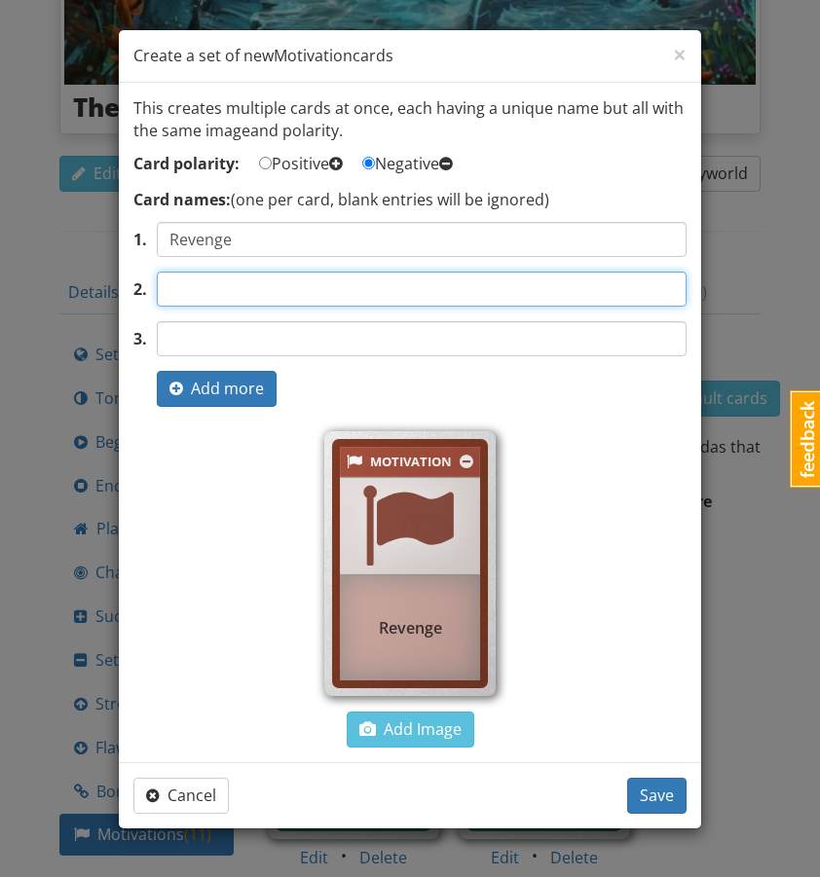
click at [356, 295] on input "text" at bounding box center [422, 289] width 530 height 35
type input "Greed"
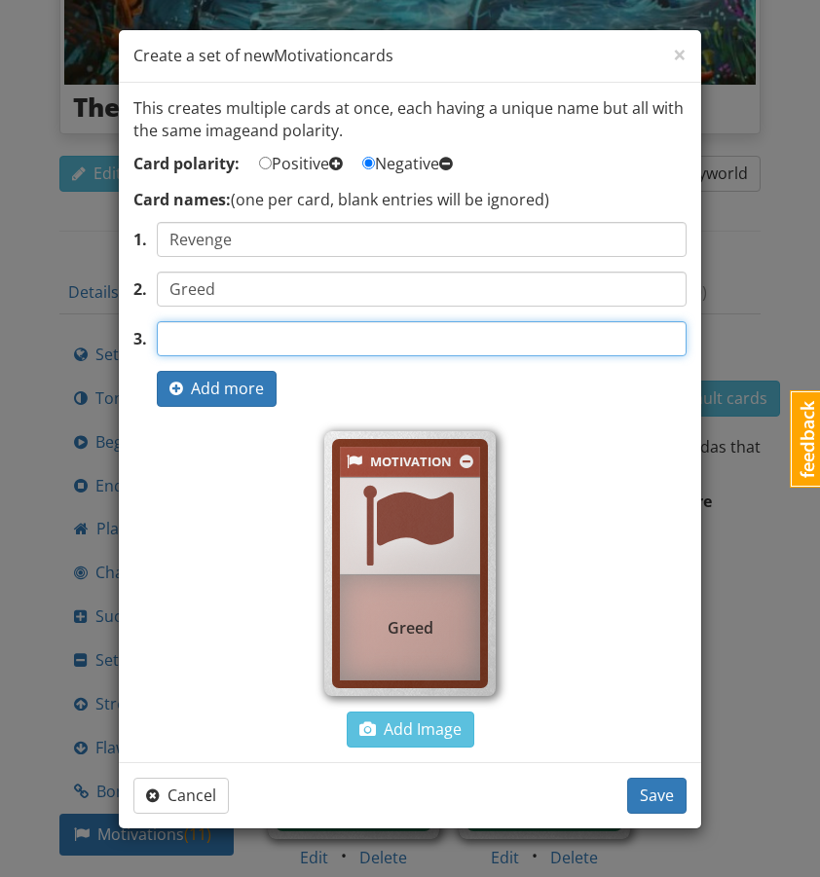
click at [308, 340] on input "text" at bounding box center [422, 338] width 530 height 35
type input "Jelousy"
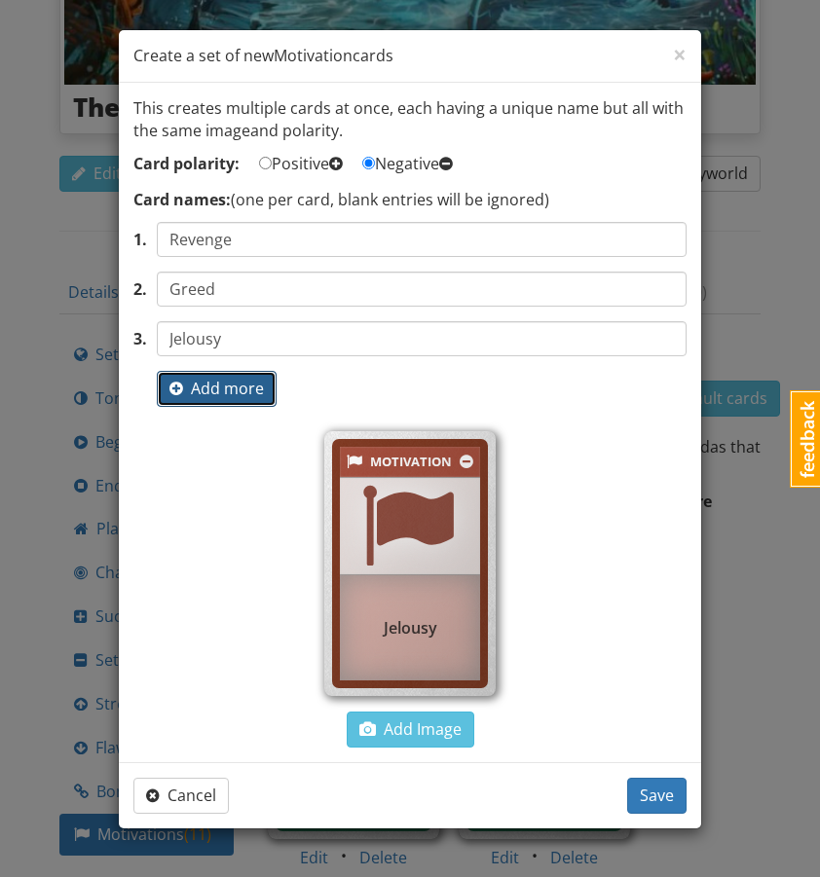
click at [224, 391] on span "Add more" at bounding box center [216, 388] width 94 height 21
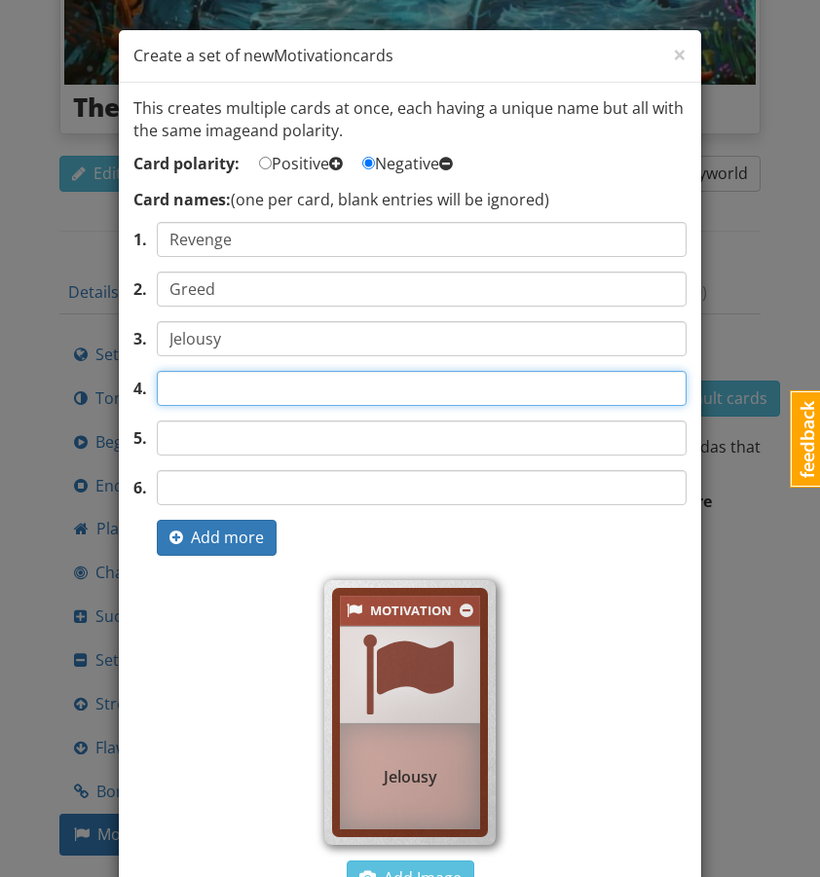
click at [224, 387] on input "text" at bounding box center [422, 388] width 530 height 35
type input "Fear of Being Forgotten"
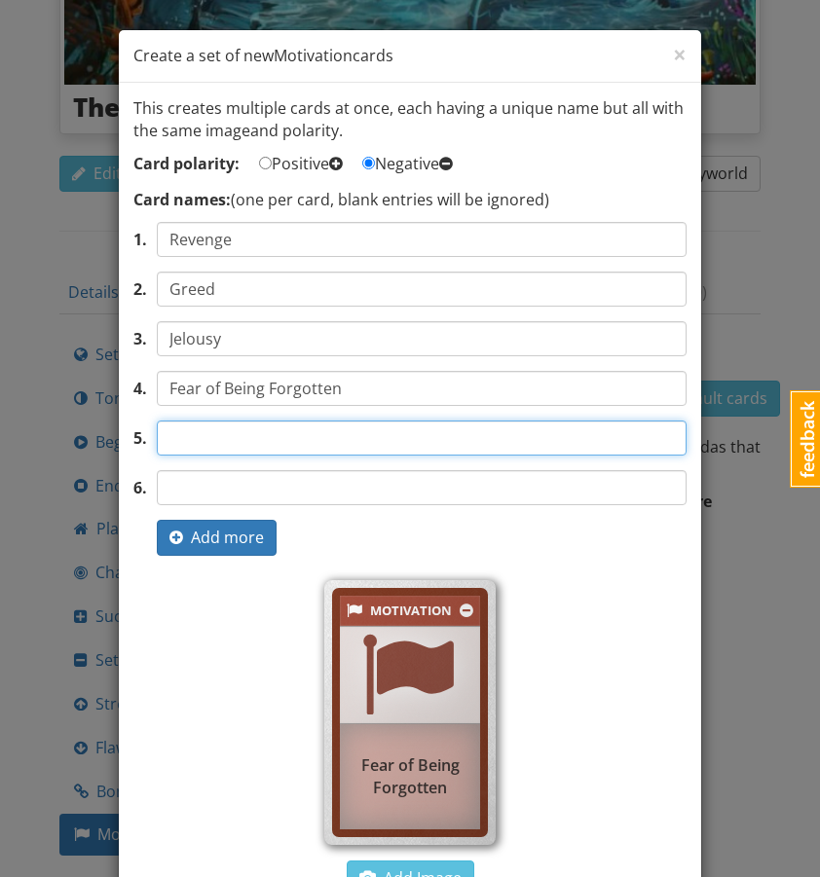
click at [205, 448] on input "text" at bounding box center [422, 438] width 530 height 35
type input "Craving Control"
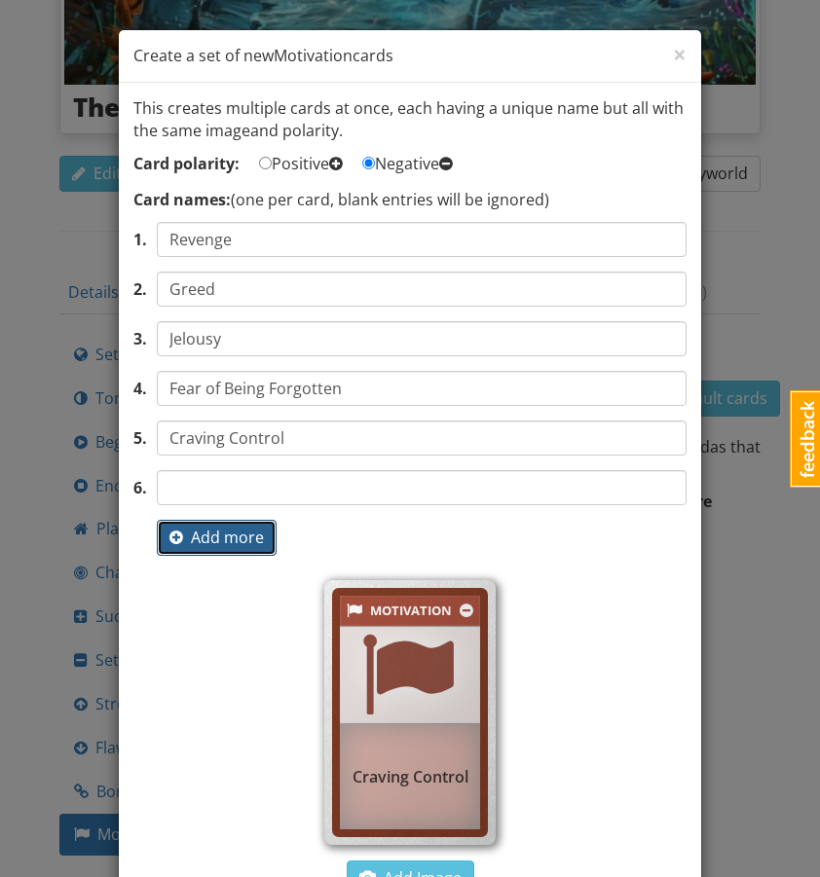
click at [190, 541] on span "Add more" at bounding box center [216, 537] width 94 height 21
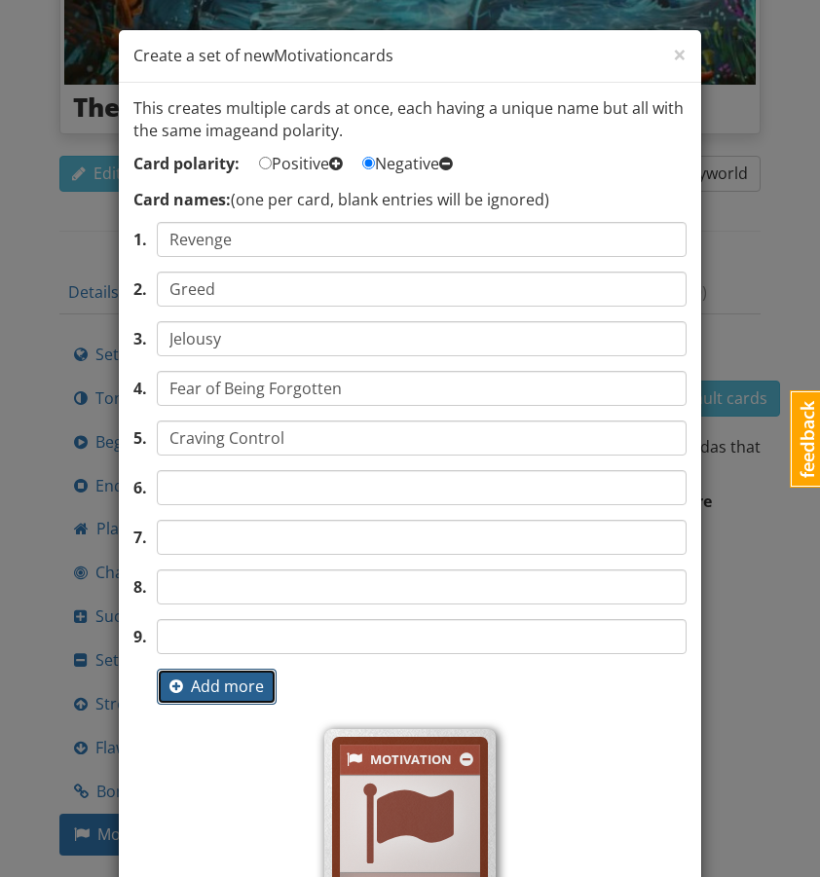
click at [192, 677] on span "Add more" at bounding box center [216, 686] width 94 height 21
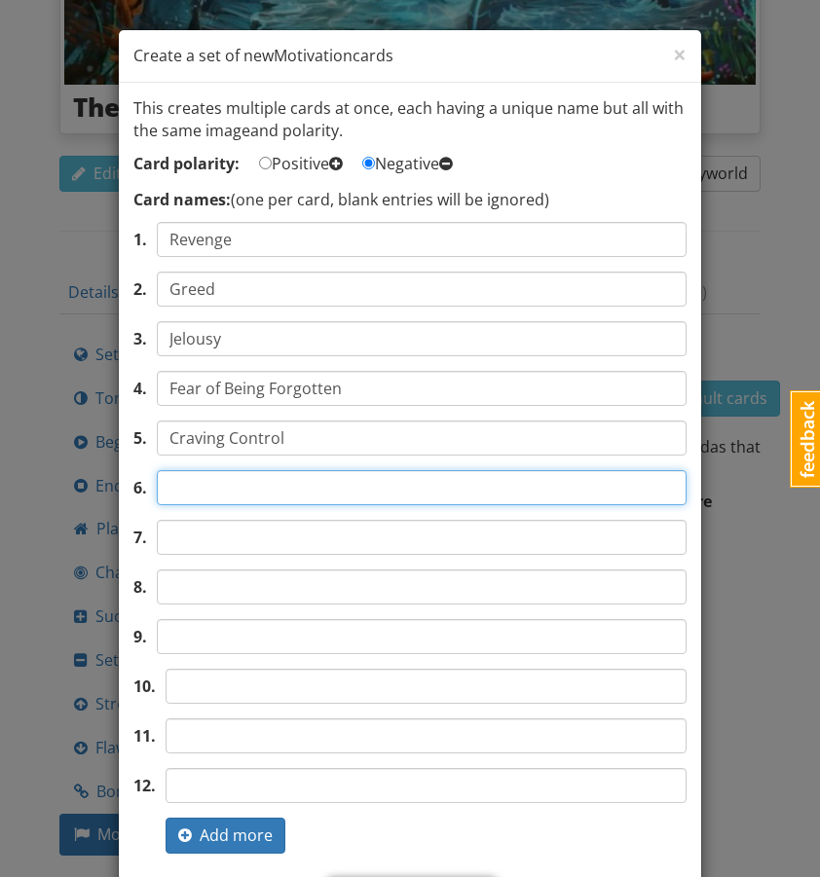
click at [236, 482] on input "text" at bounding box center [422, 487] width 530 height 35
type input "Anger at Being Wronged"
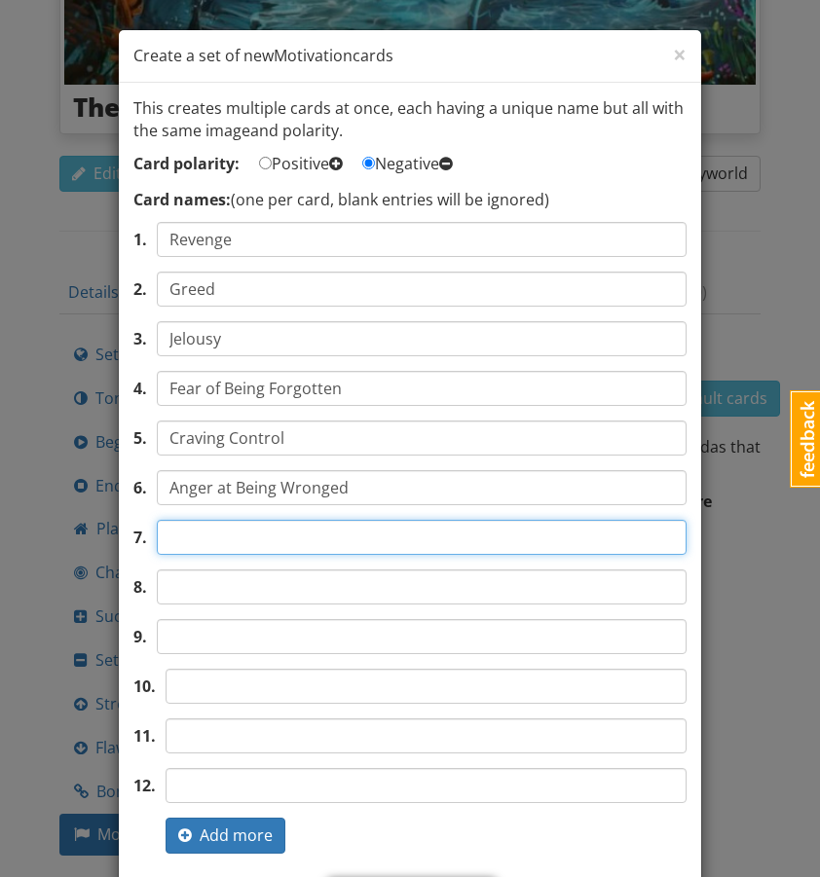
click at [229, 545] on input "text" at bounding box center [422, 537] width 530 height 35
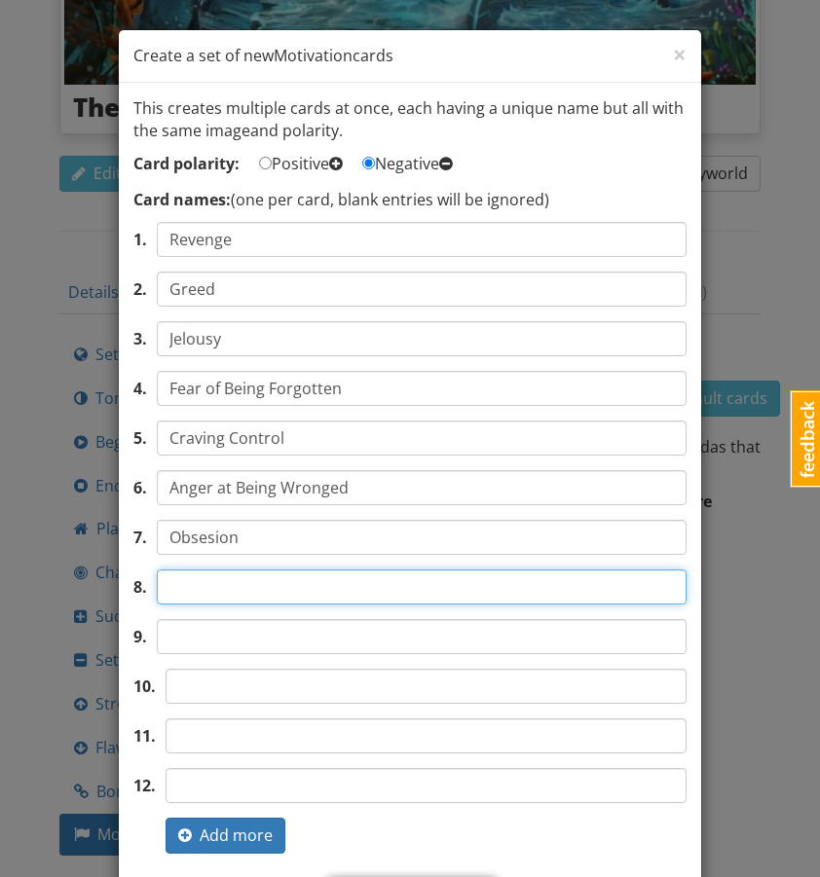
click at [261, 570] on input "text" at bounding box center [422, 587] width 530 height 35
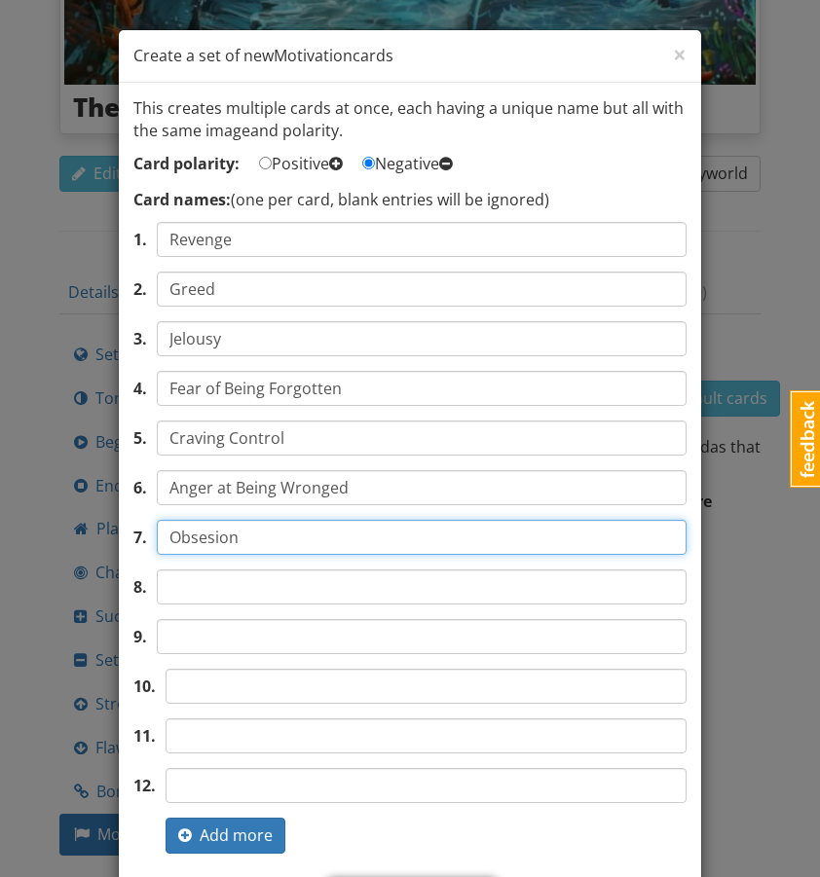
click at [197, 537] on input "Obsesion" at bounding box center [422, 537] width 530 height 35
click at [212, 537] on input "Obsesion" at bounding box center [422, 537] width 530 height 35
type input "Obsession"
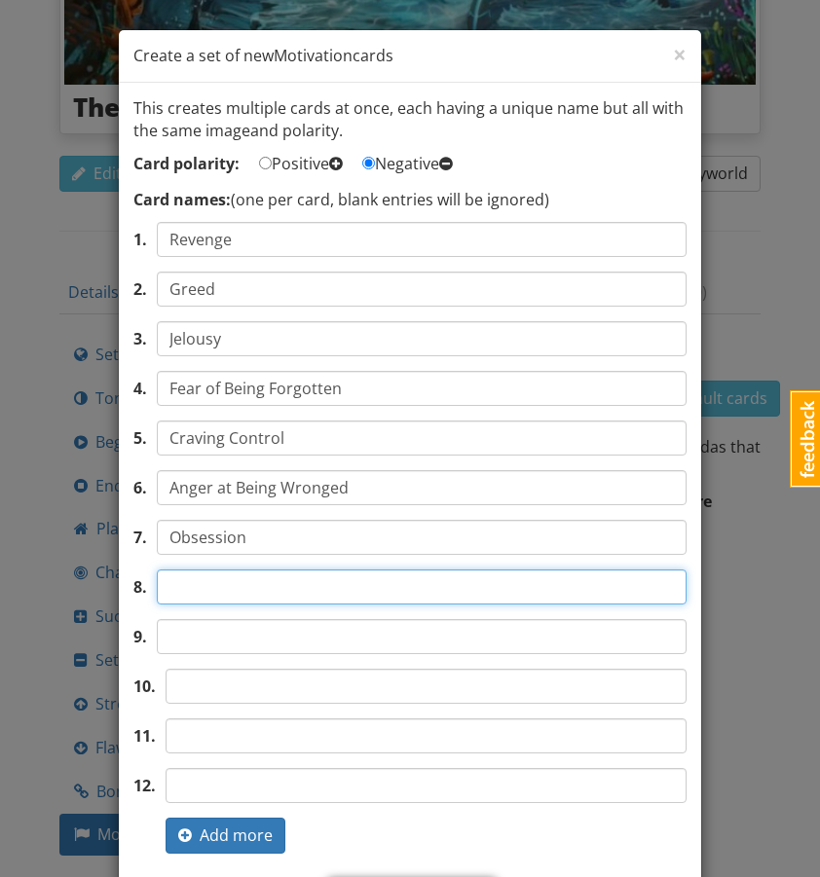
click at [225, 577] on input "text" at bounding box center [422, 587] width 530 height 35
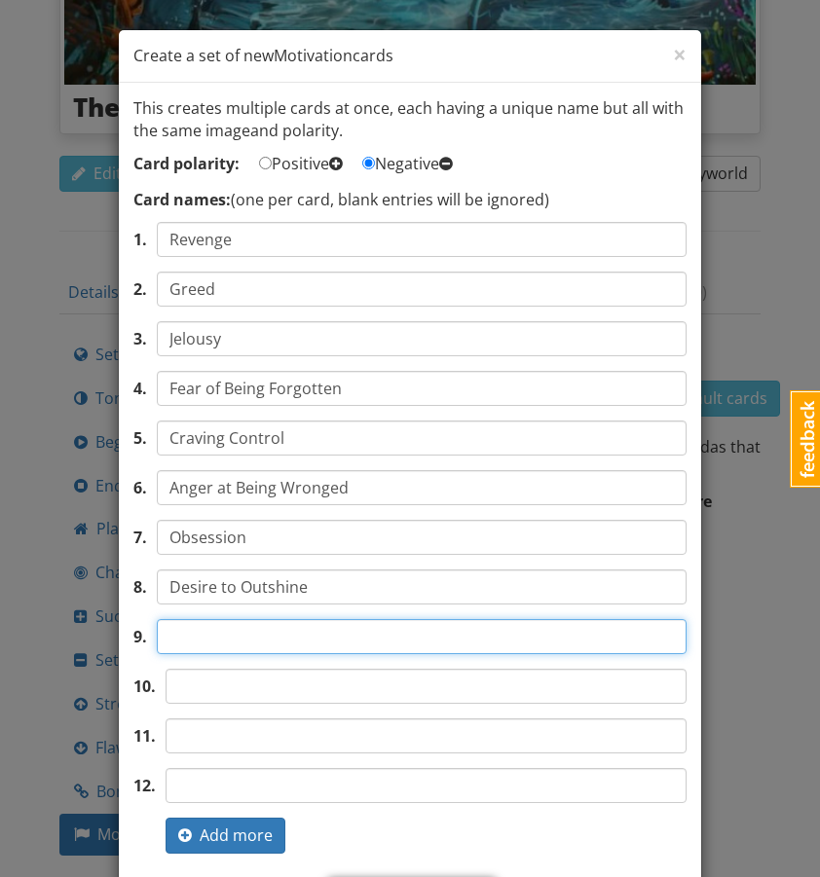
click at [226, 640] on input "text" at bounding box center [422, 636] width 530 height 35
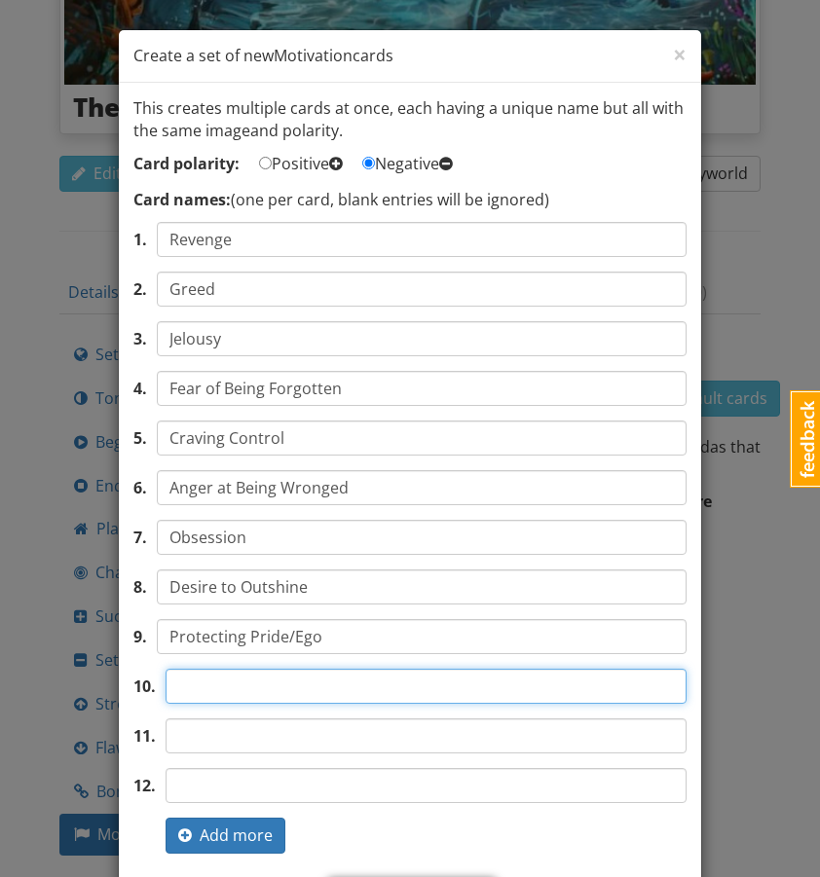
click at [224, 672] on input "text" at bounding box center [426, 686] width 521 height 35
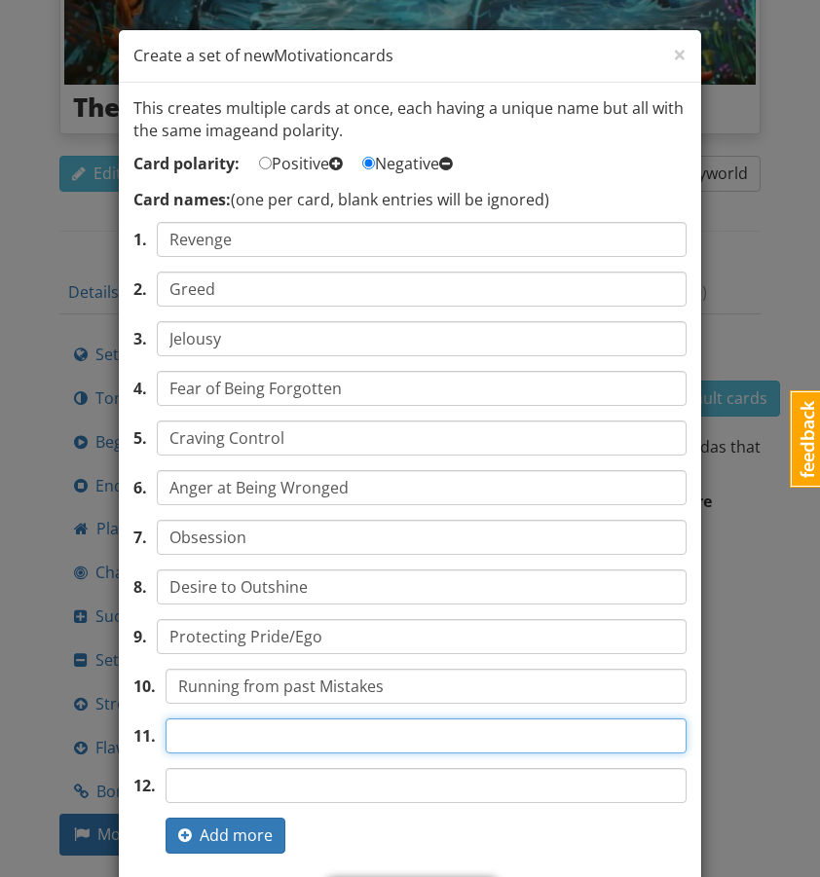
click at [245, 734] on input "text" at bounding box center [426, 736] width 521 height 35
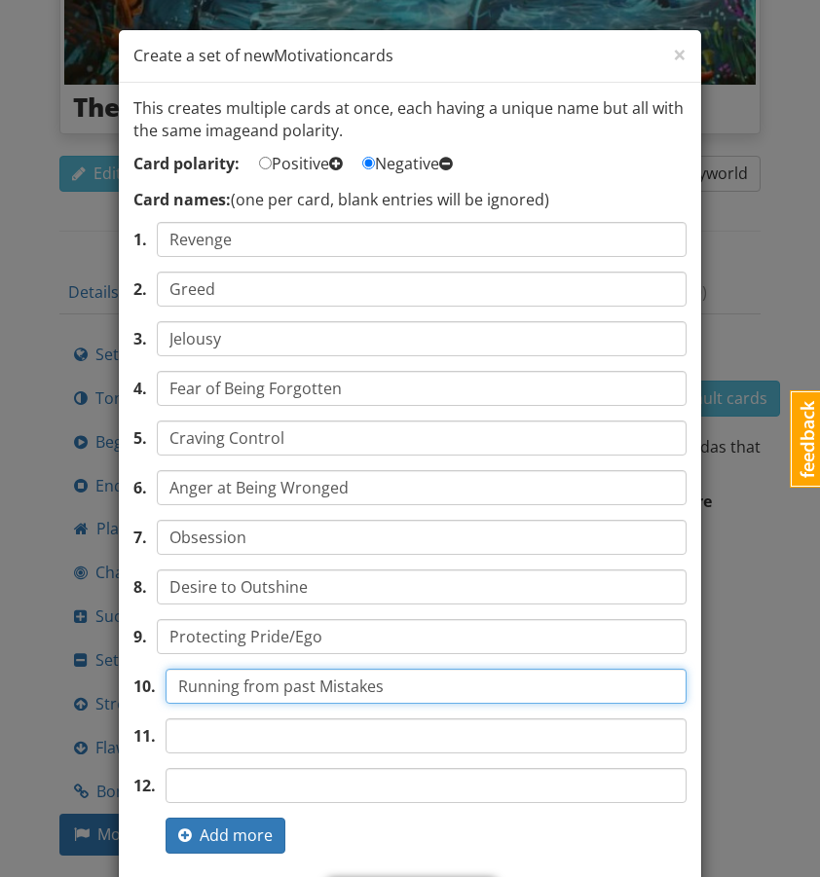
click at [247, 684] on input "Running from past Mistakes" at bounding box center [426, 686] width 521 height 35
click at [292, 685] on input "Running From past Mistakes" at bounding box center [426, 686] width 521 height 35
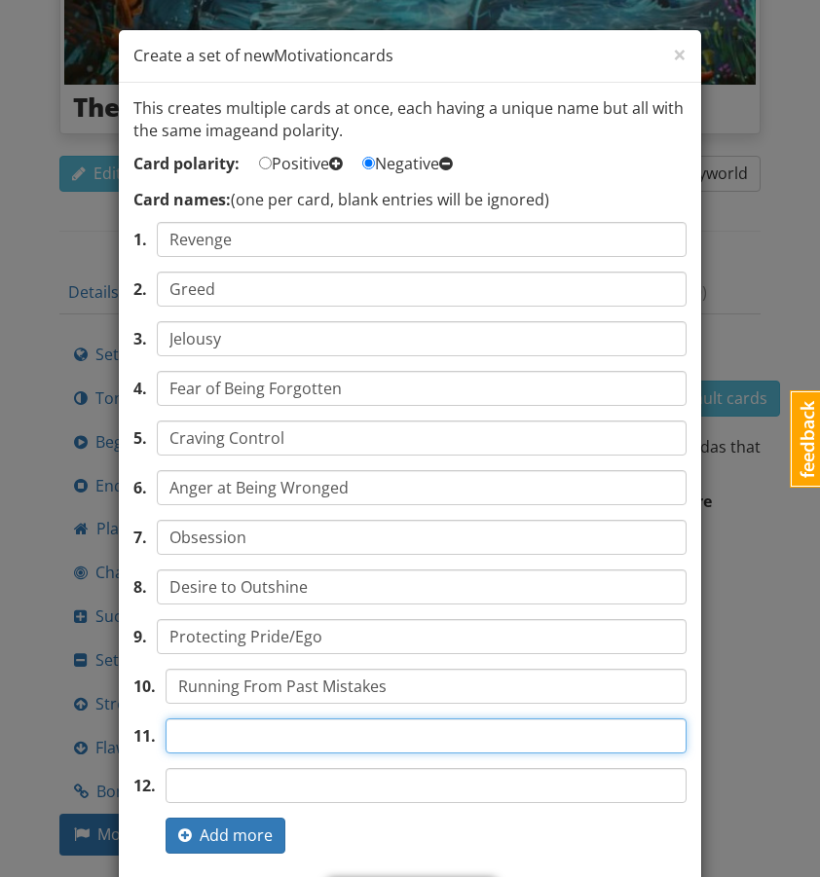
click at [316, 726] on input "text" at bounding box center [426, 736] width 521 height 35
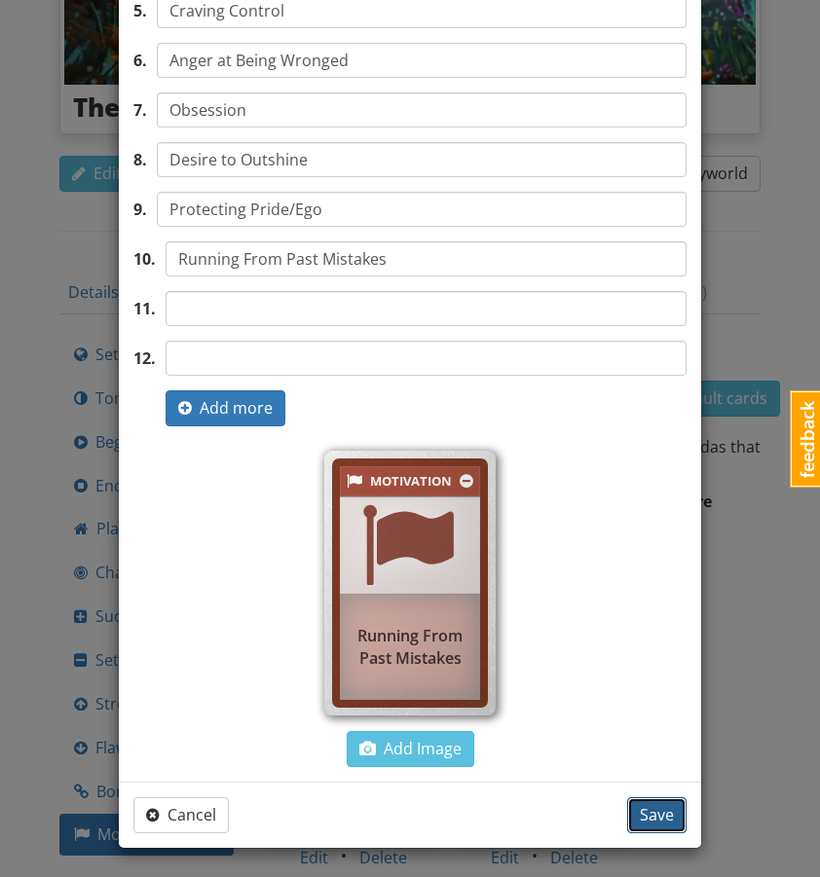
click at [660, 823] on span "Save" at bounding box center [657, 814] width 34 height 21
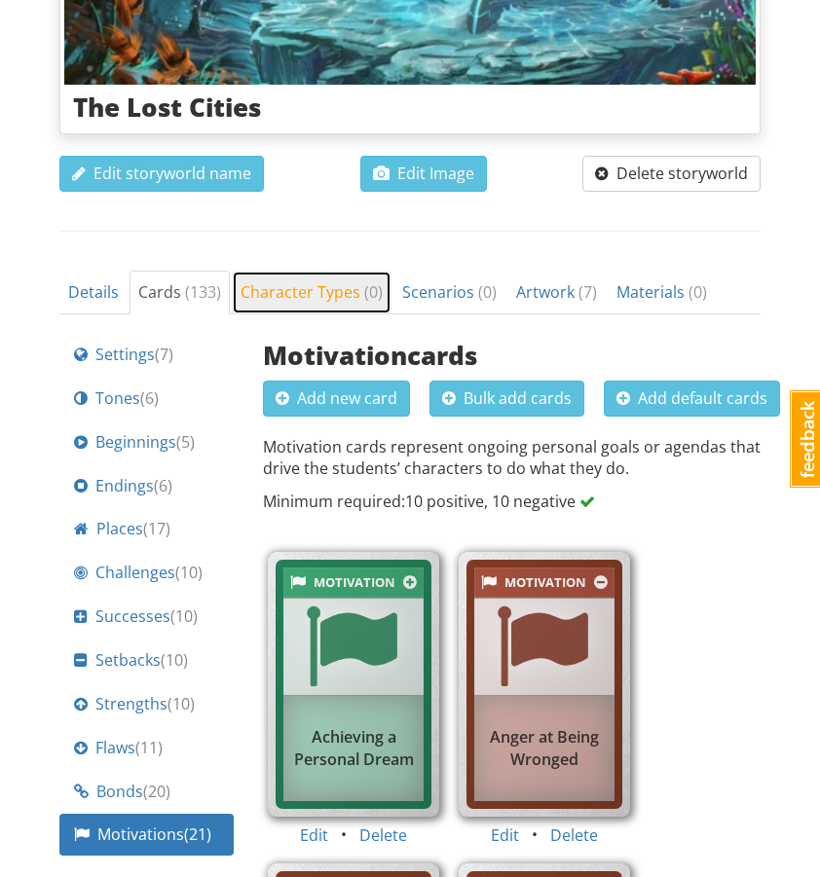
click at [302, 271] on link "Character Types ( 0 )" at bounding box center [312, 293] width 160 height 44
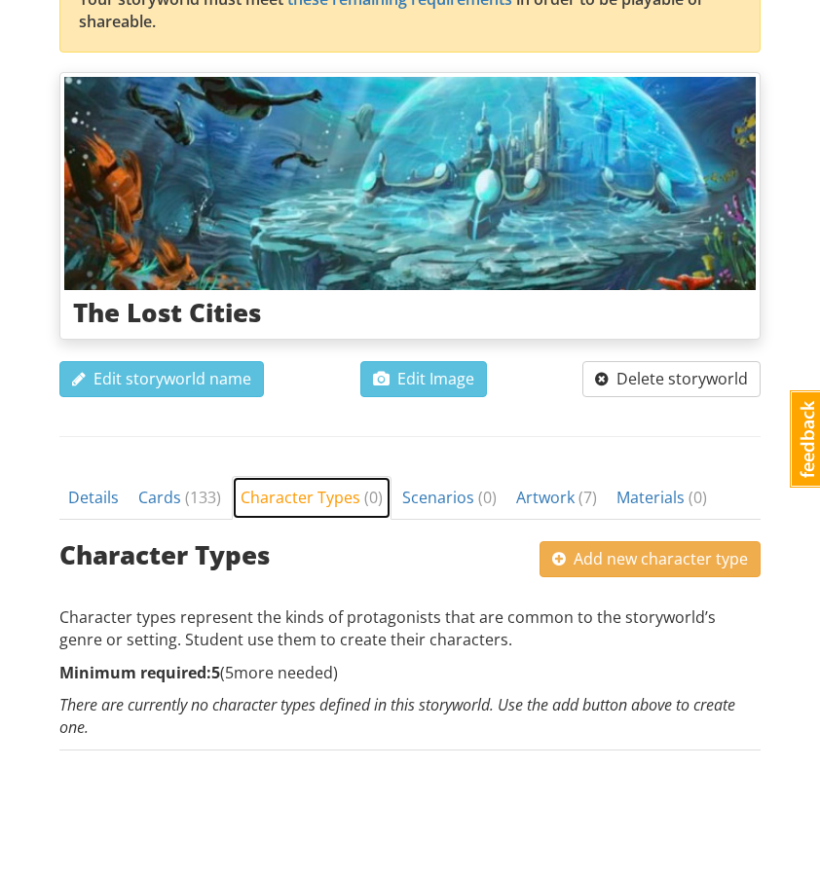
scroll to position [226, 0]
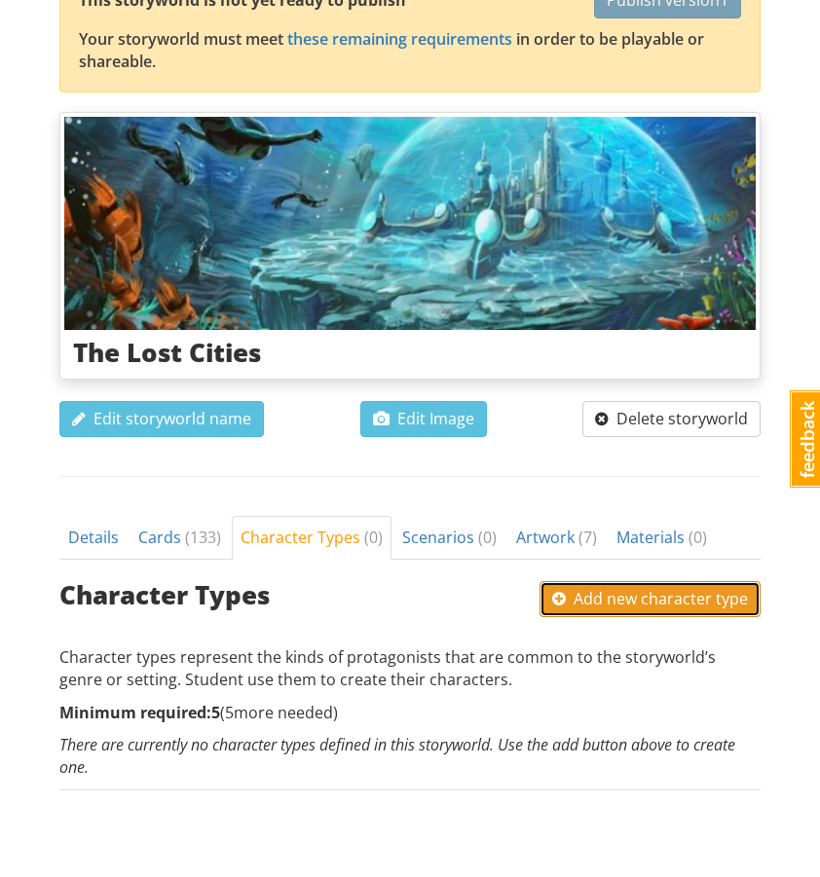
click at [581, 588] on span "Add new character type" at bounding box center [650, 598] width 196 height 21
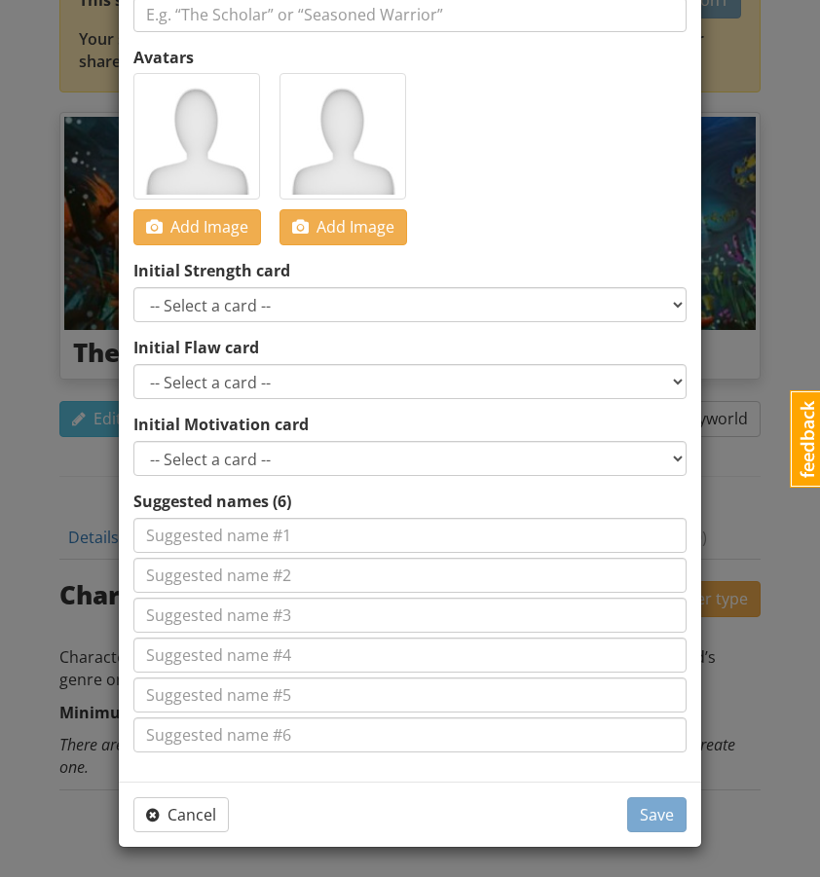
scroll to position [0, 0]
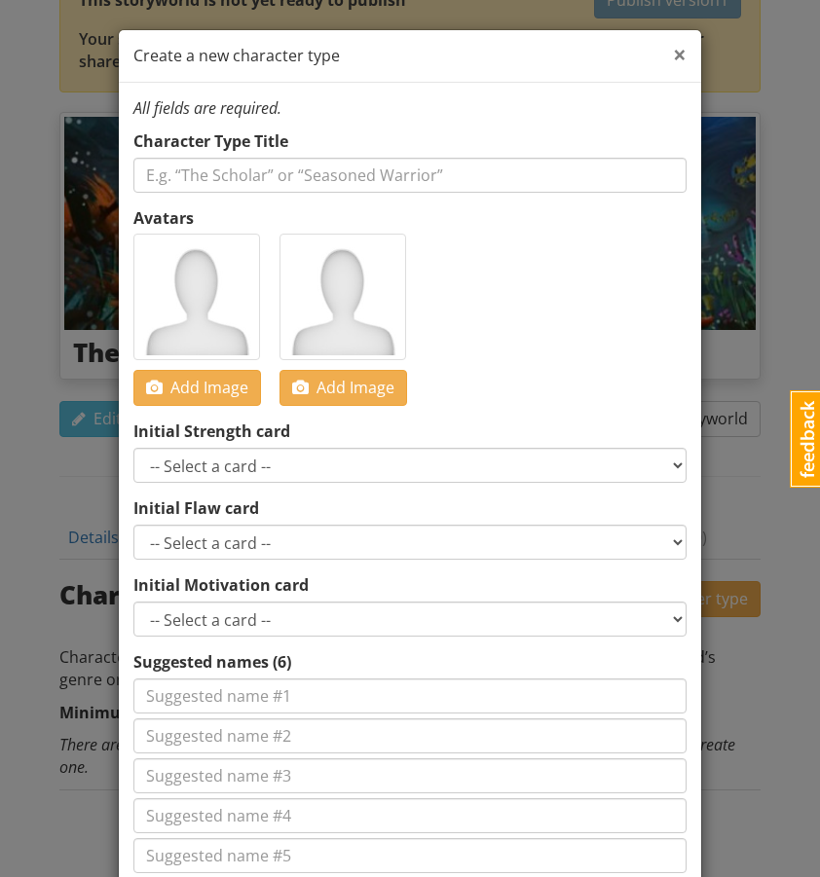
click at [678, 52] on span "×" at bounding box center [680, 54] width 14 height 32
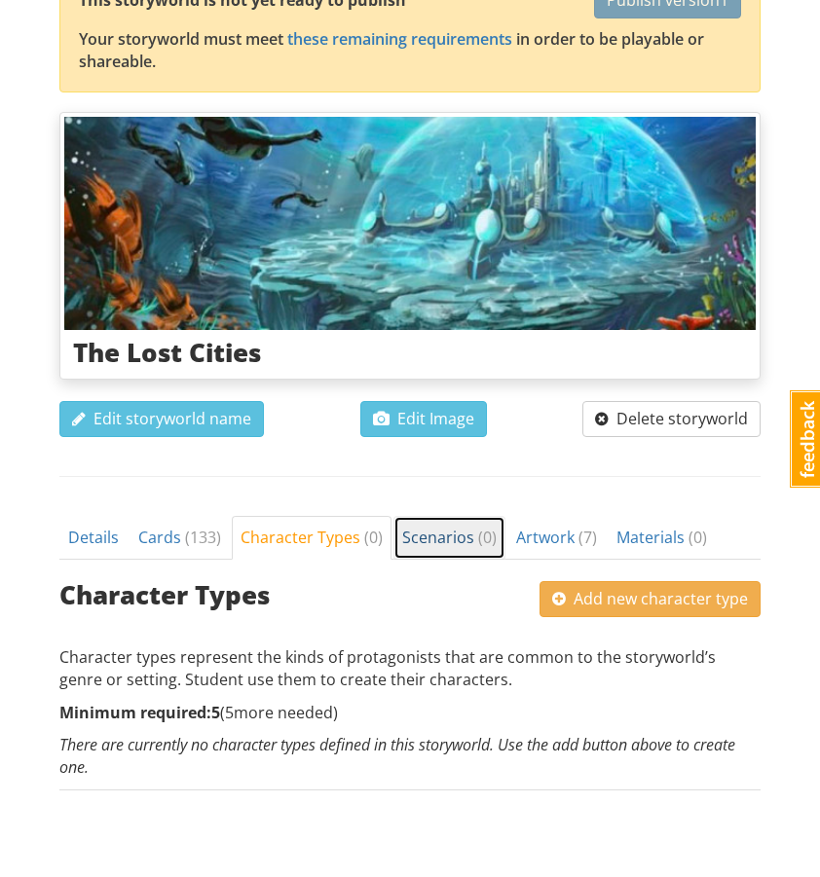
click at [468, 527] on span "Scenarios ( 0 )" at bounding box center [449, 537] width 94 height 21
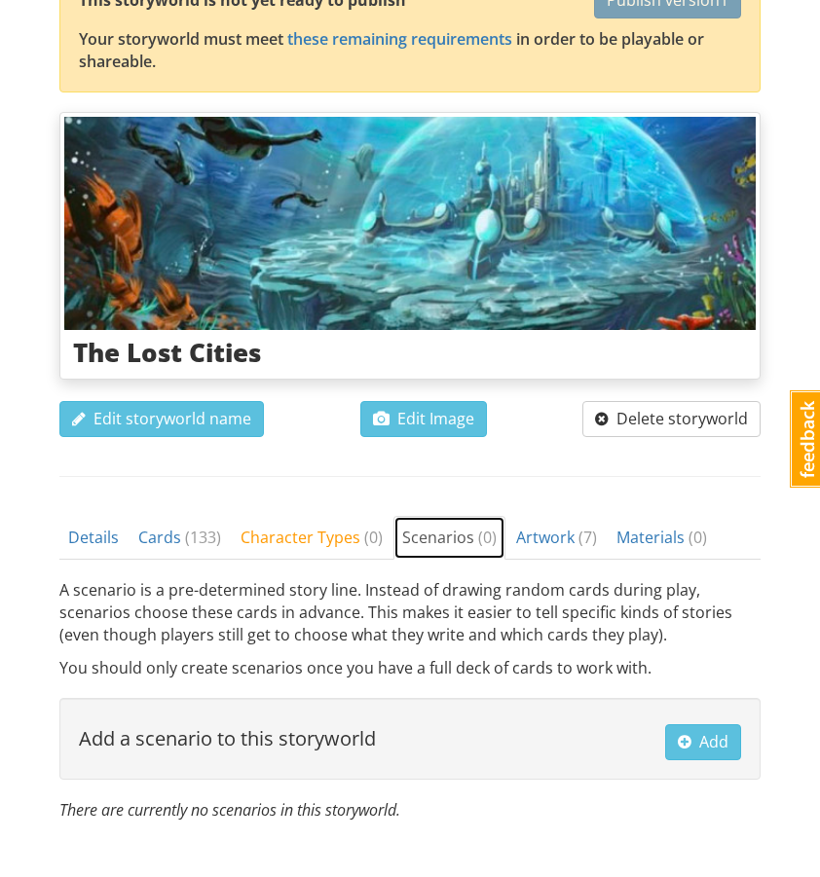
scroll to position [268, 0]
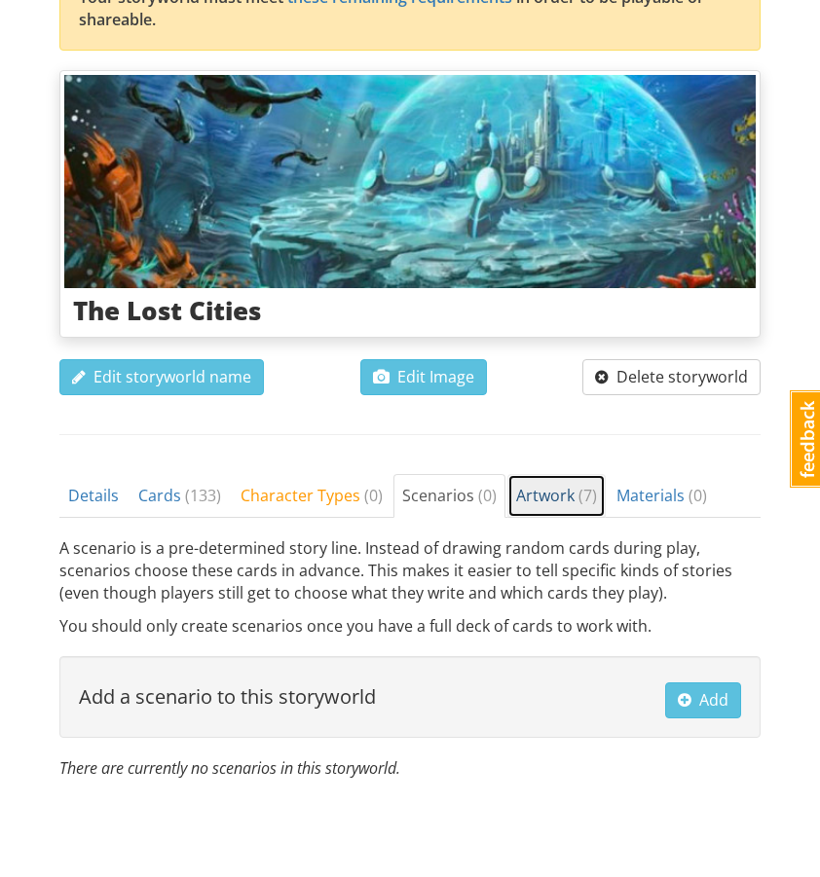
click at [529, 485] on span "Artwork ( 7 )" at bounding box center [556, 495] width 81 height 21
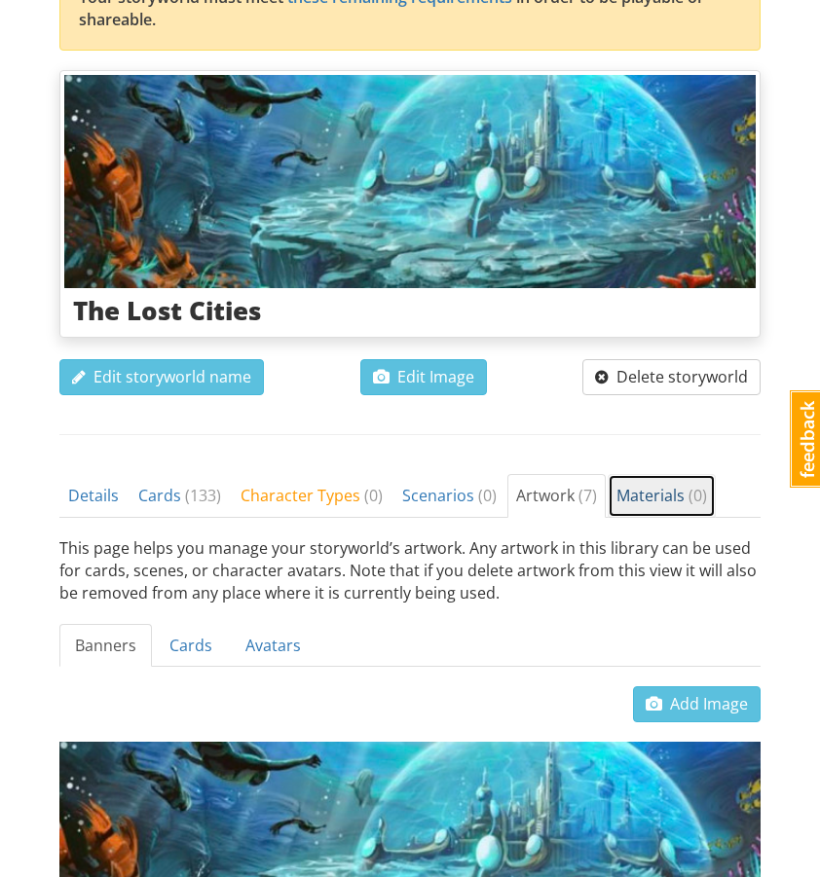
click at [638, 485] on span "Materials ( 0 )" at bounding box center [661, 495] width 91 height 21
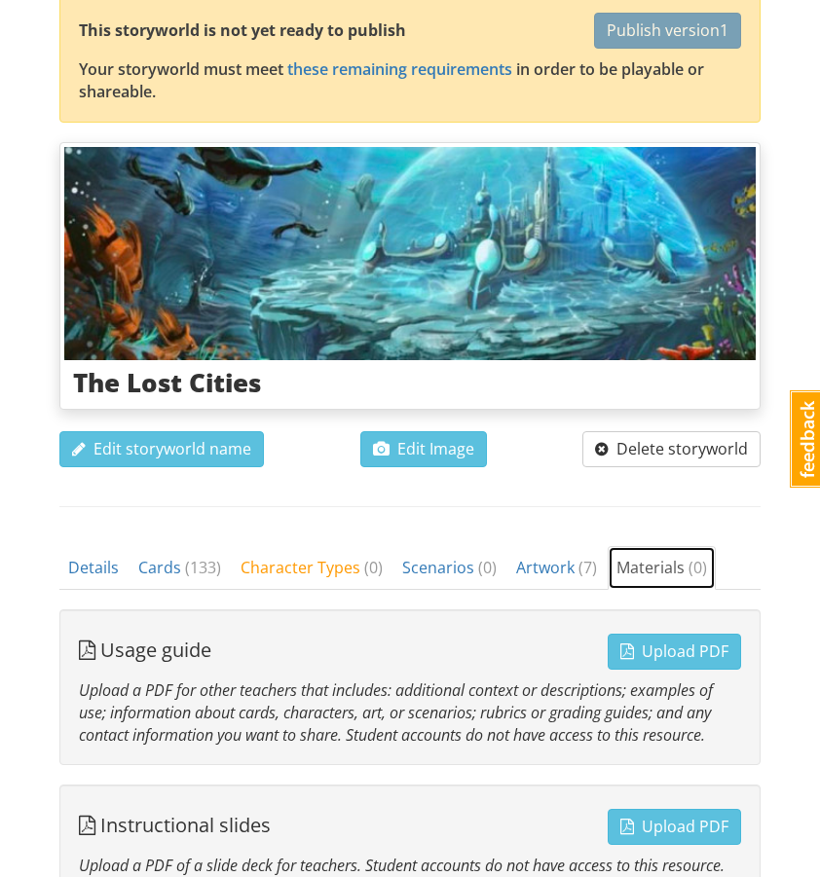
scroll to position [0, 0]
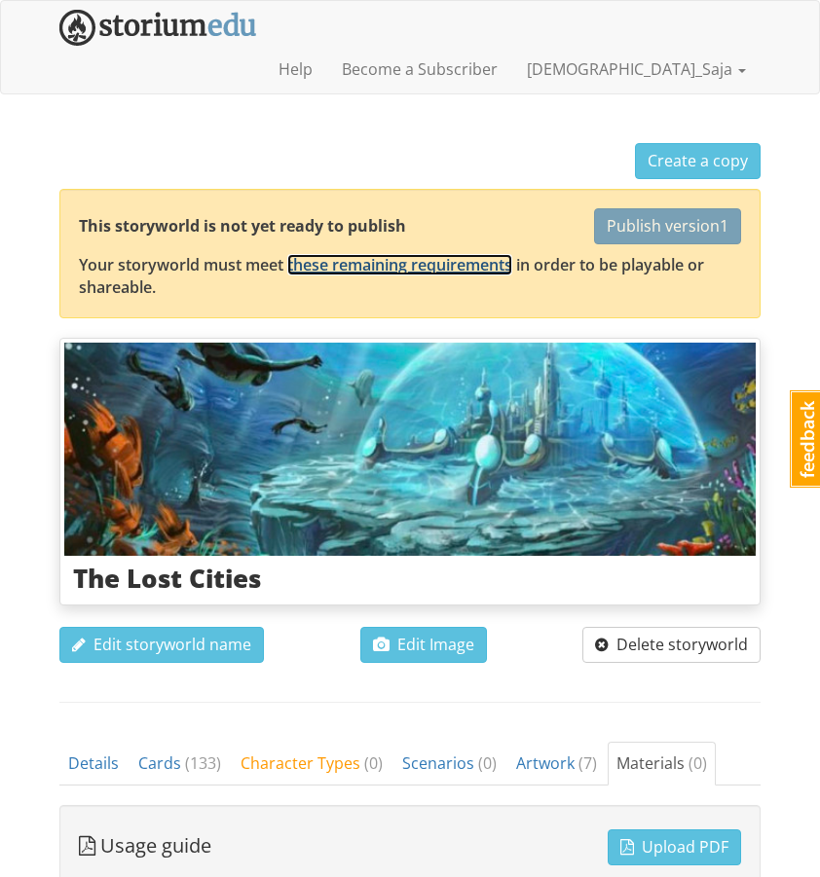
click at [476, 254] on link "these remaining requirements" at bounding box center [399, 264] width 225 height 21
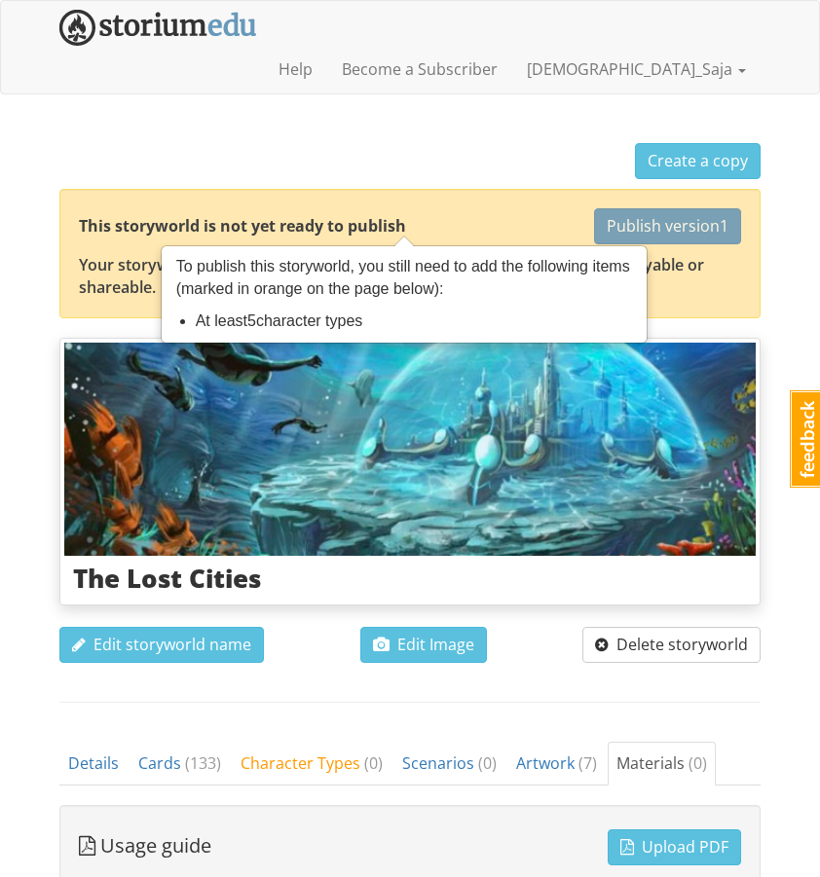
click at [321, 665] on div "Create a copy This storyworld is not yet ready to publish Publish version 1 You…" at bounding box center [410, 753] width 730 height 1220
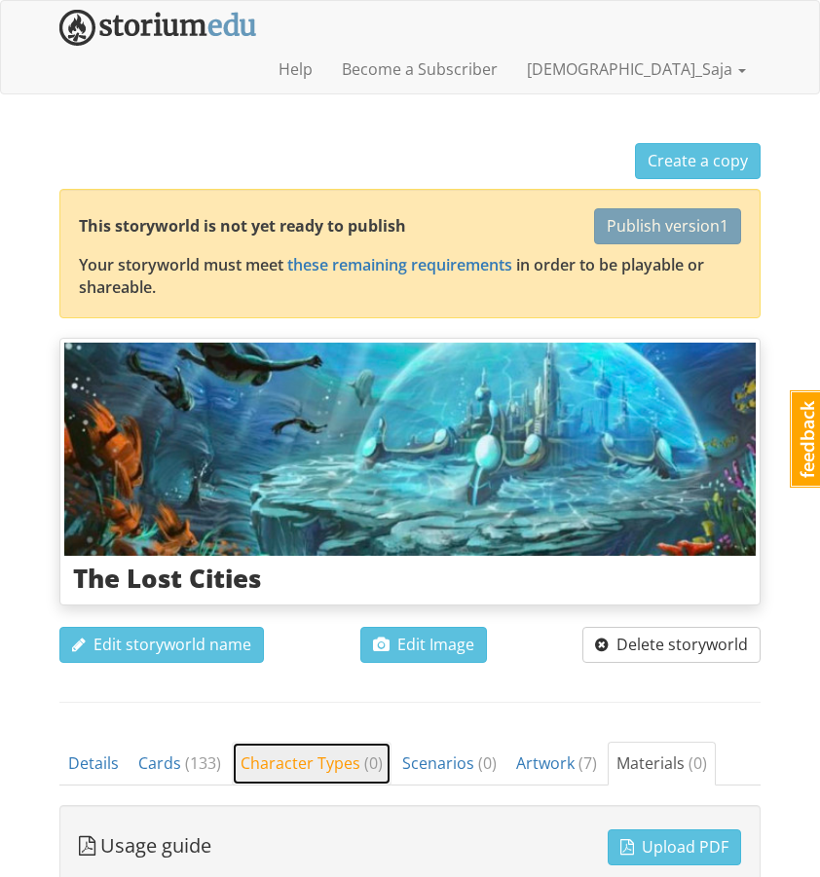
click at [319, 753] on span "Character Types ( 0 )" at bounding box center [312, 763] width 142 height 21
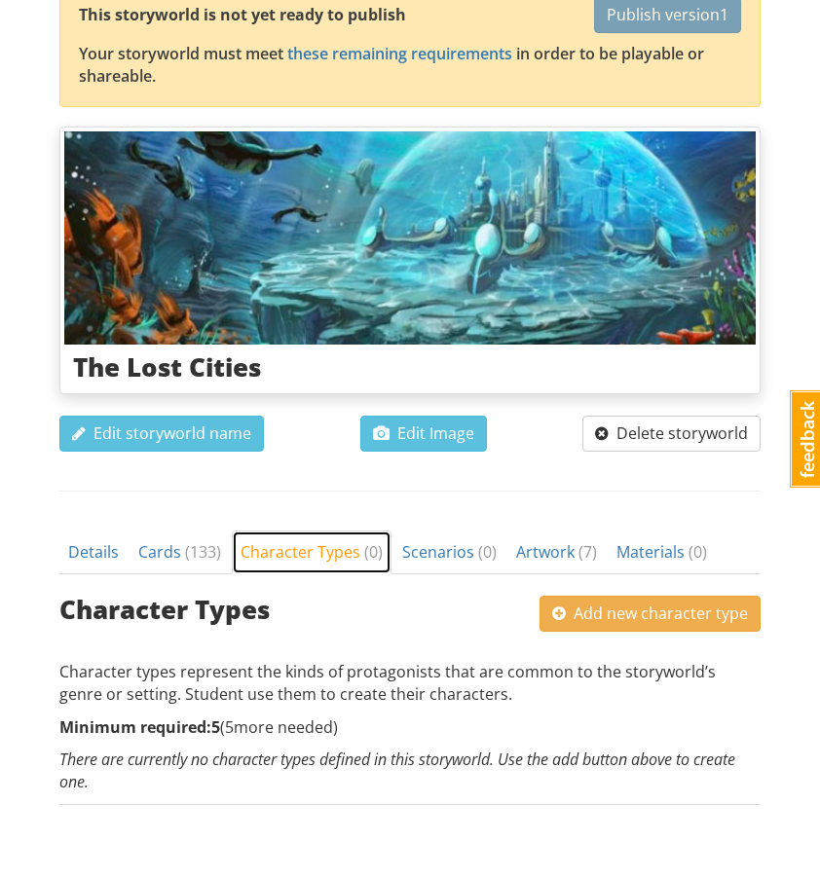
scroll to position [226, 0]
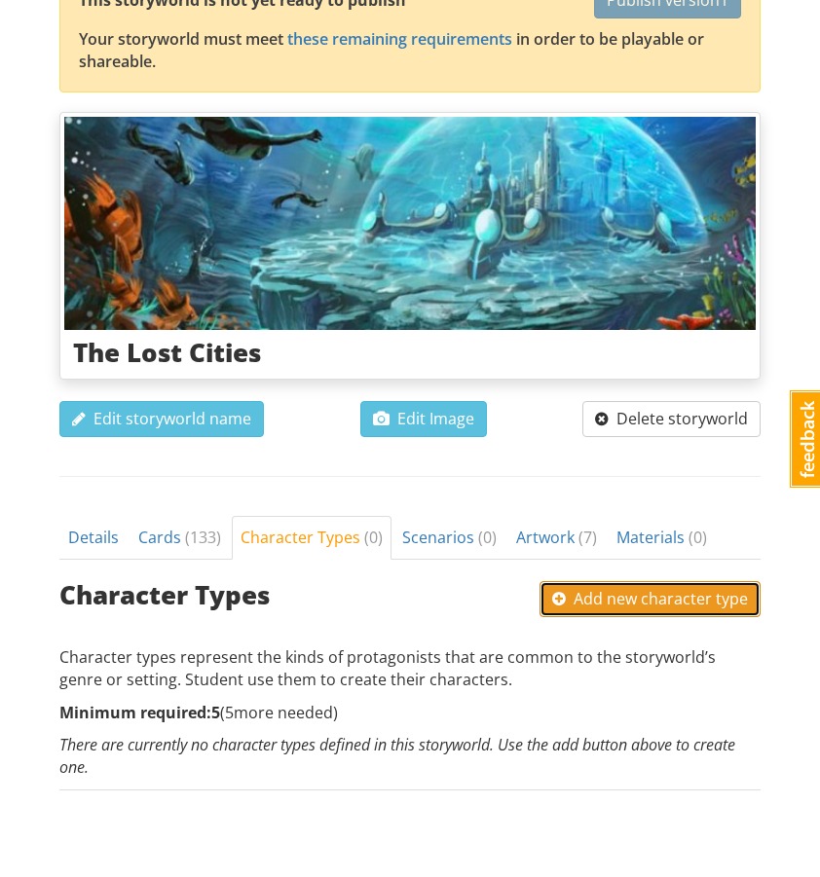
click at [569, 588] on span "Add new character type" at bounding box center [650, 598] width 196 height 21
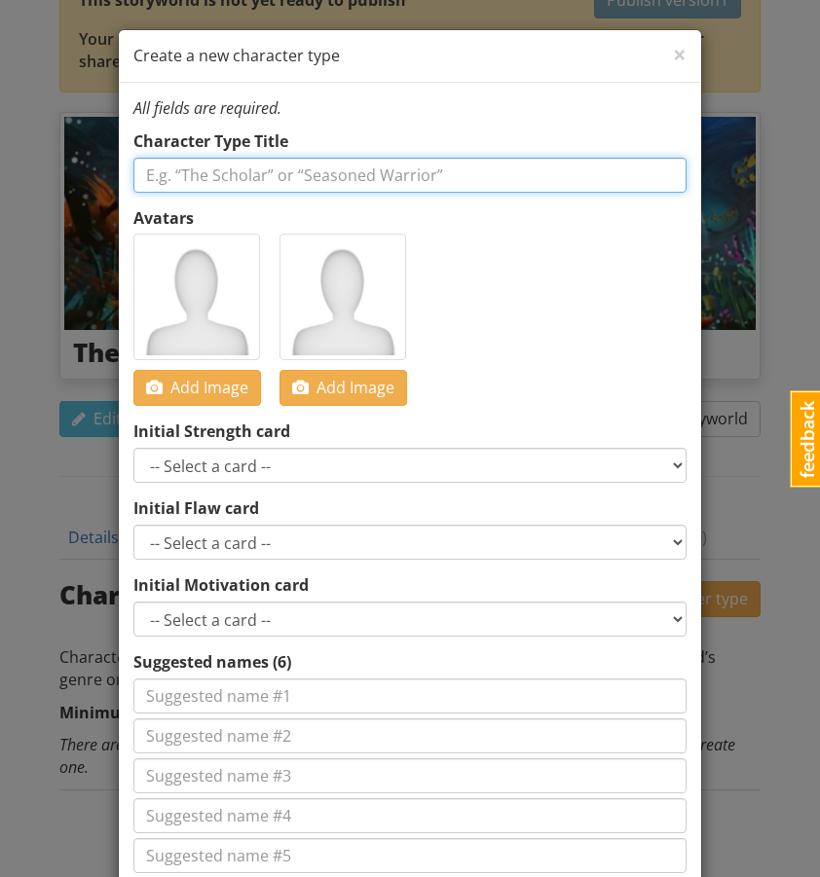
click at [278, 181] on input "text" at bounding box center [409, 175] width 553 height 35
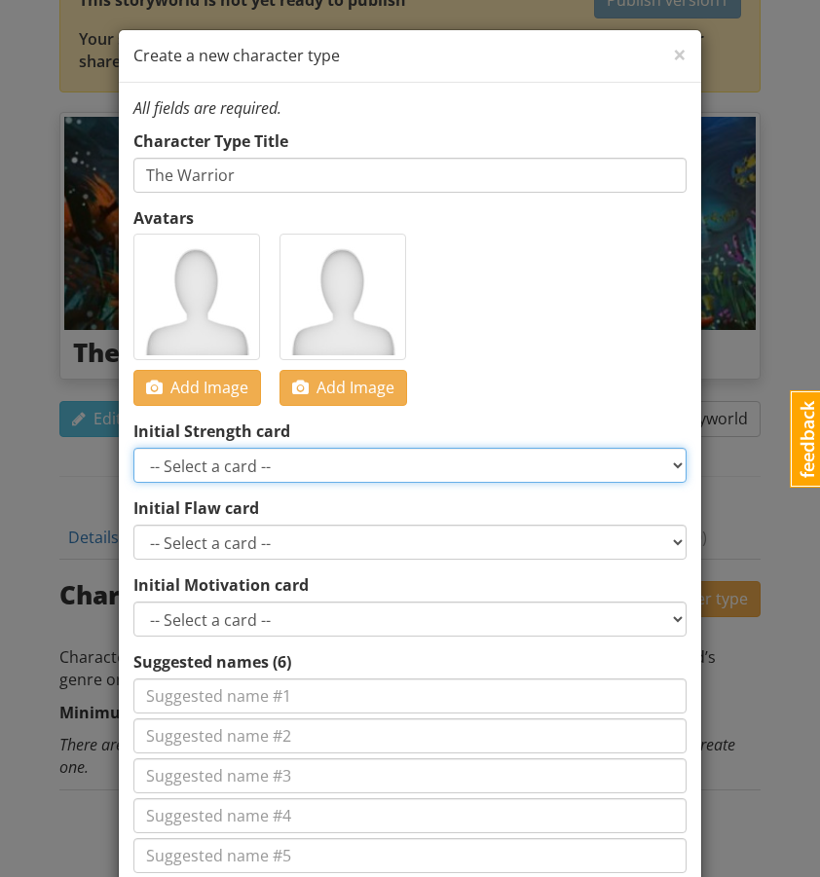
click at [212, 462] on select "-- Select a card -- Inspiration Encouragement Courage Happy Leadership Communic…" at bounding box center [409, 465] width 553 height 35
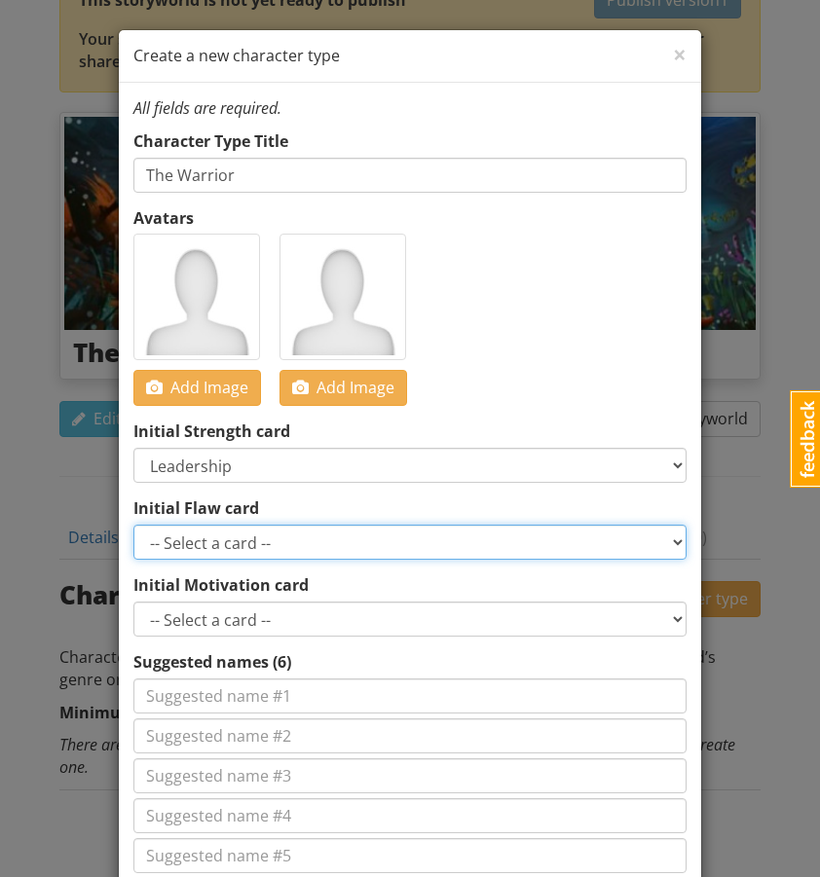
click at [261, 541] on select "-- Select a card -- Sadness Pain Trauma Memories Arrogance Greed Pessimistic En…" at bounding box center [409, 542] width 553 height 35
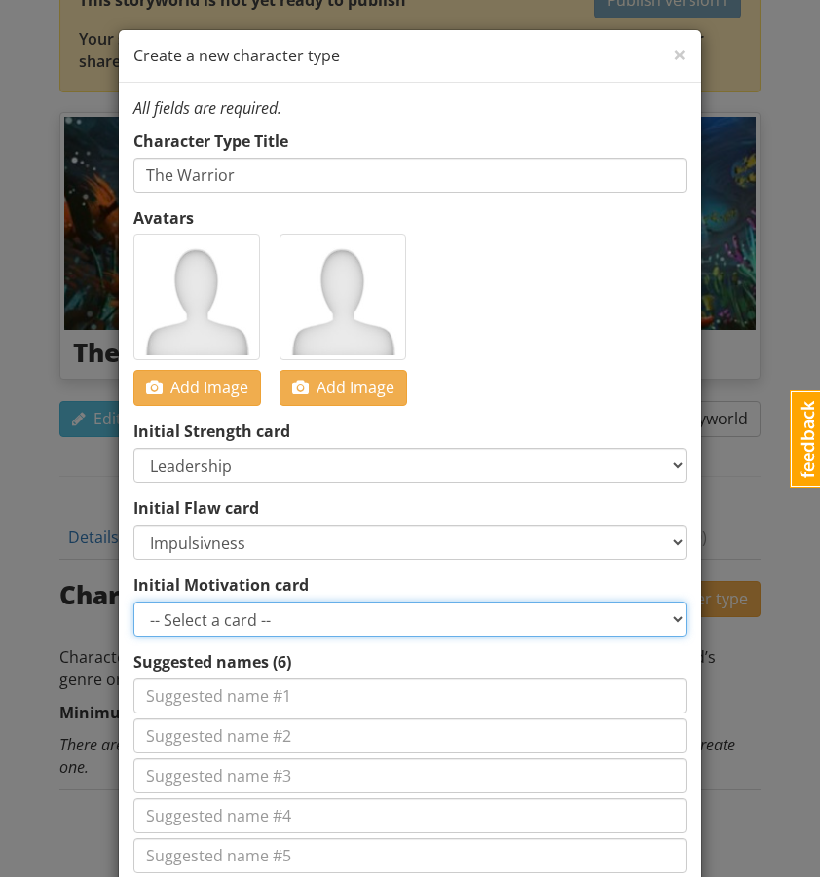
click at [240, 619] on select "-- Select a card -- Revenge Greed Jelousy Fear of Being Forgotten Craving Contr…" at bounding box center [409, 619] width 553 height 35
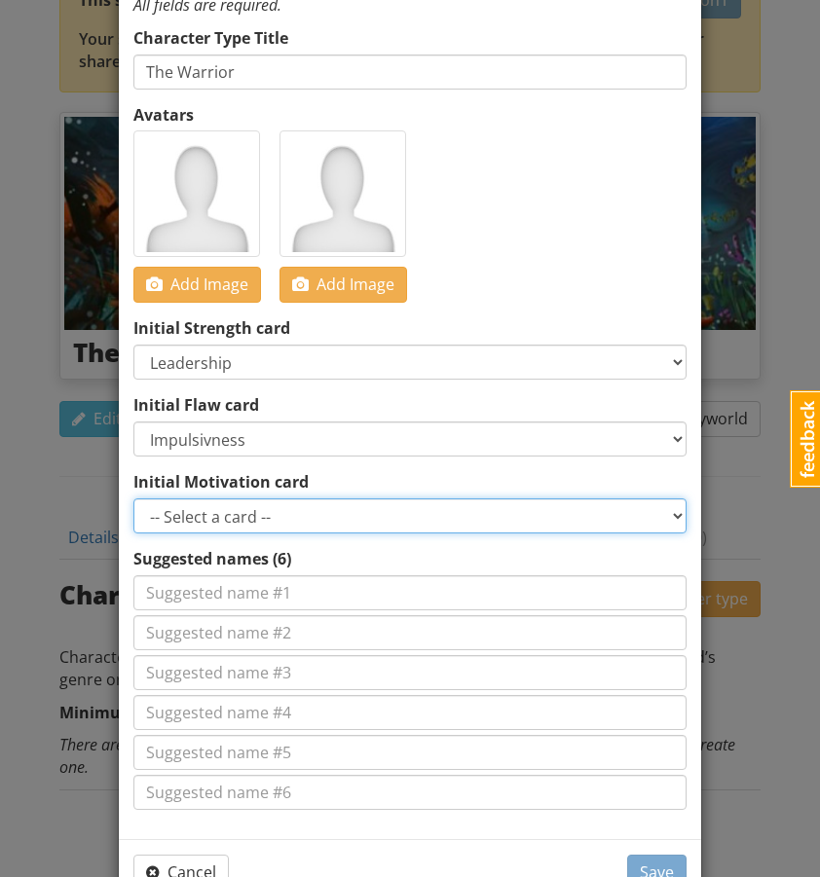
scroll to position [161, 0]
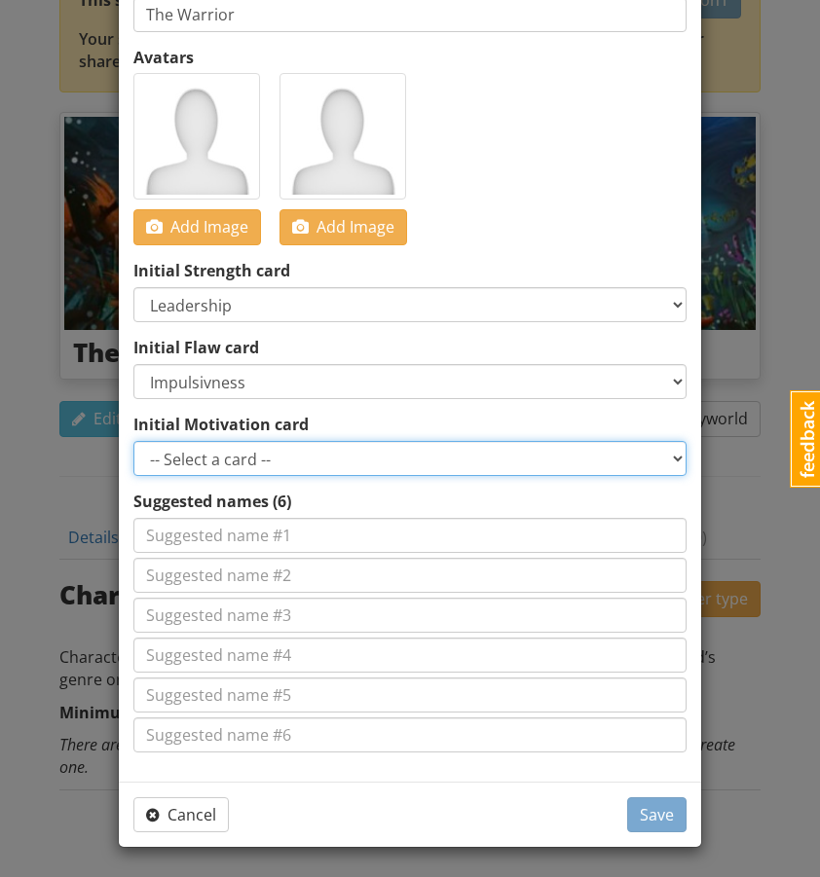
click at [253, 463] on select "-- Select a card -- Revenge Greed Jelousy Fear of Being Forgotten Craving Contr…" at bounding box center [409, 458] width 553 height 35
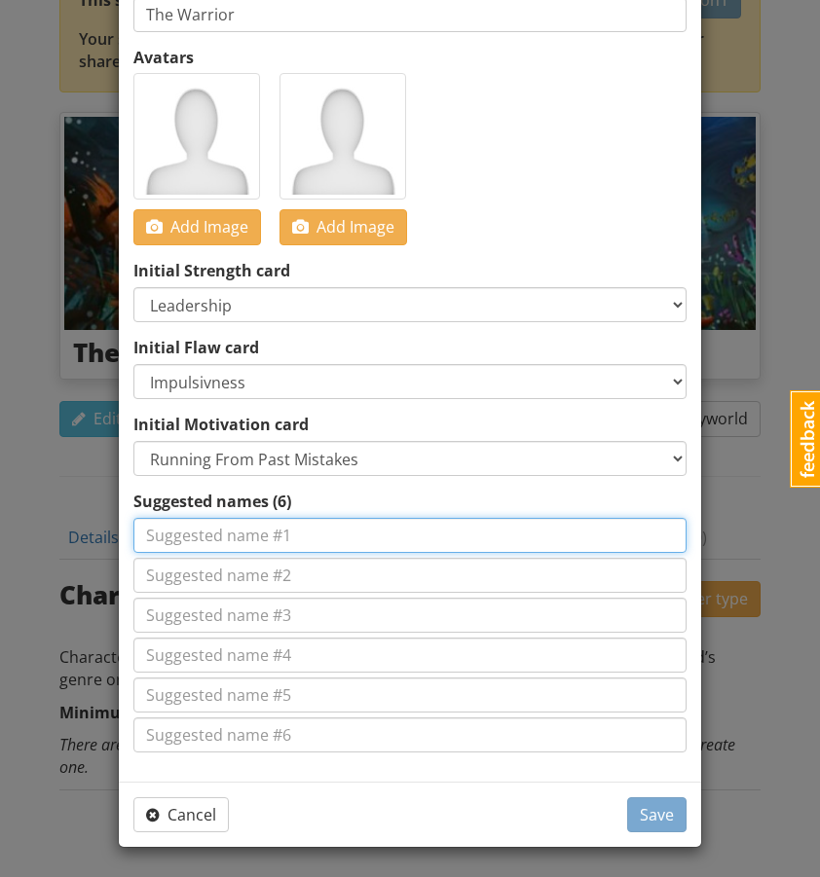
click at [256, 536] on input at bounding box center [409, 535] width 553 height 35
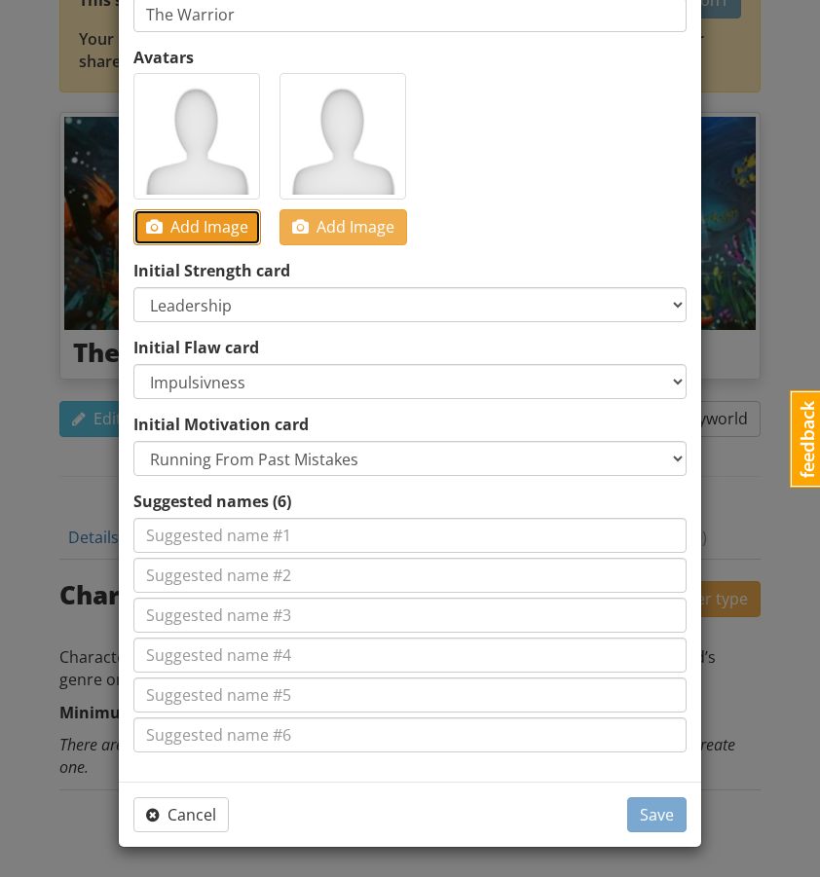
click at [211, 237] on span "Add Image" at bounding box center [197, 226] width 102 height 21
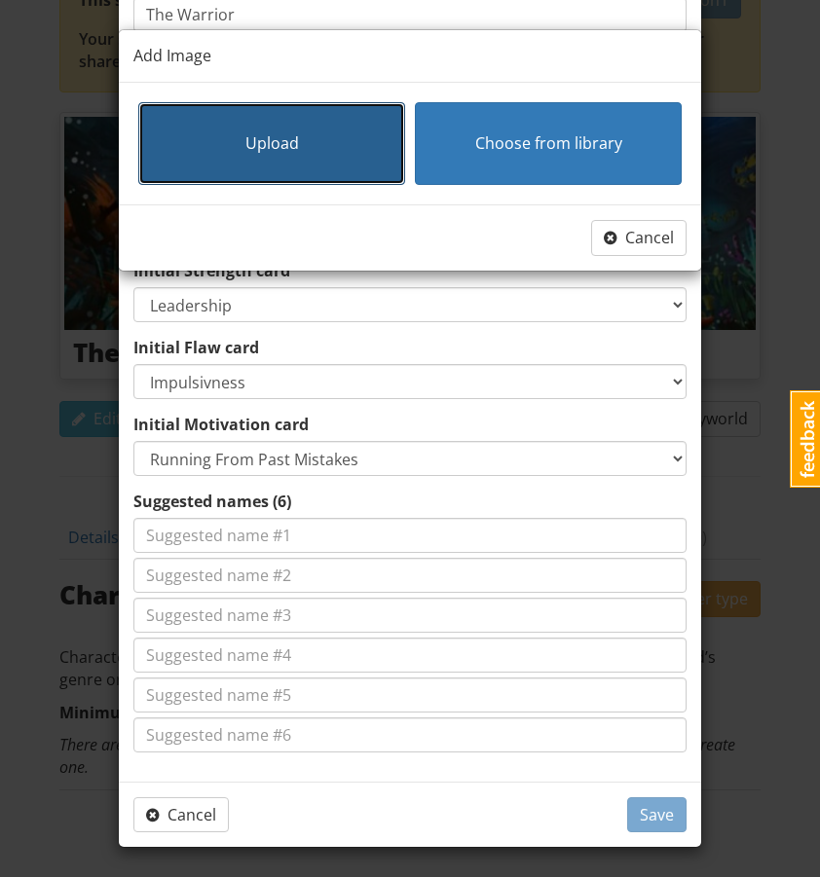
click at [252, 144] on span "Upload" at bounding box center [272, 142] width 54 height 21
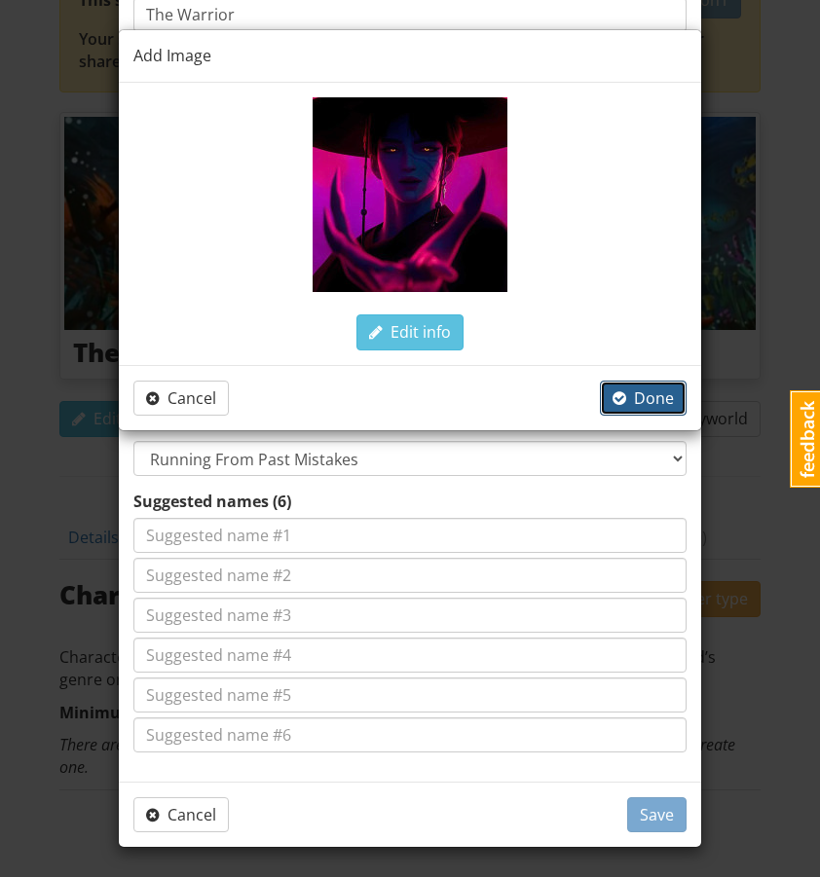
click at [649, 388] on span "Done" at bounding box center [643, 398] width 61 height 21
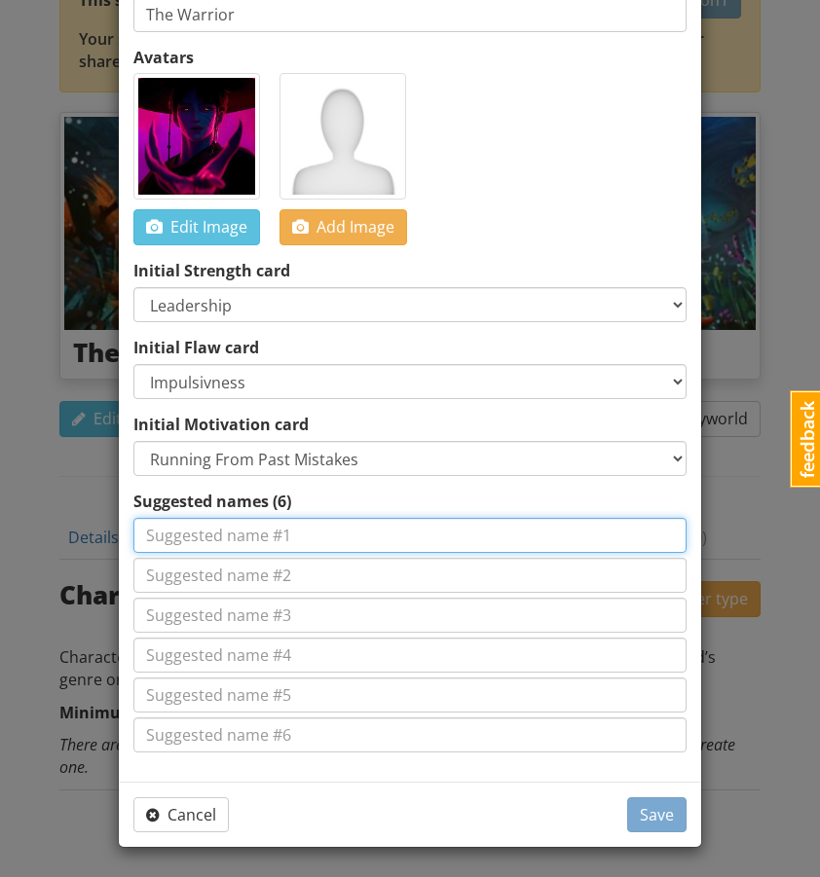
click at [355, 529] on input at bounding box center [409, 535] width 553 height 35
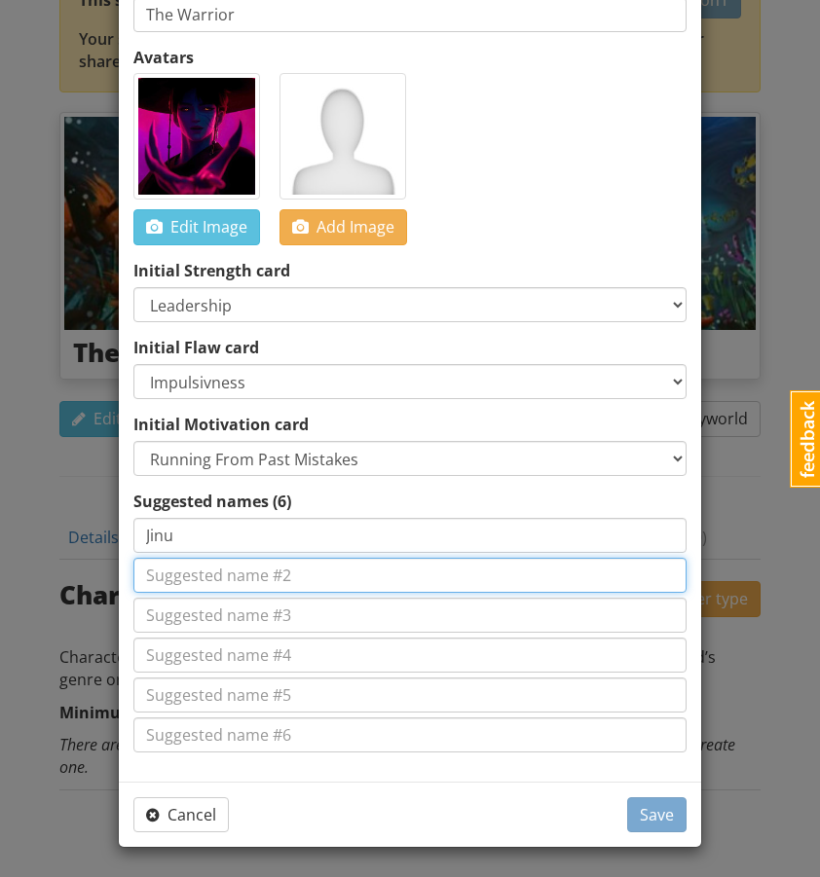
click at [351, 575] on input at bounding box center [409, 575] width 553 height 35
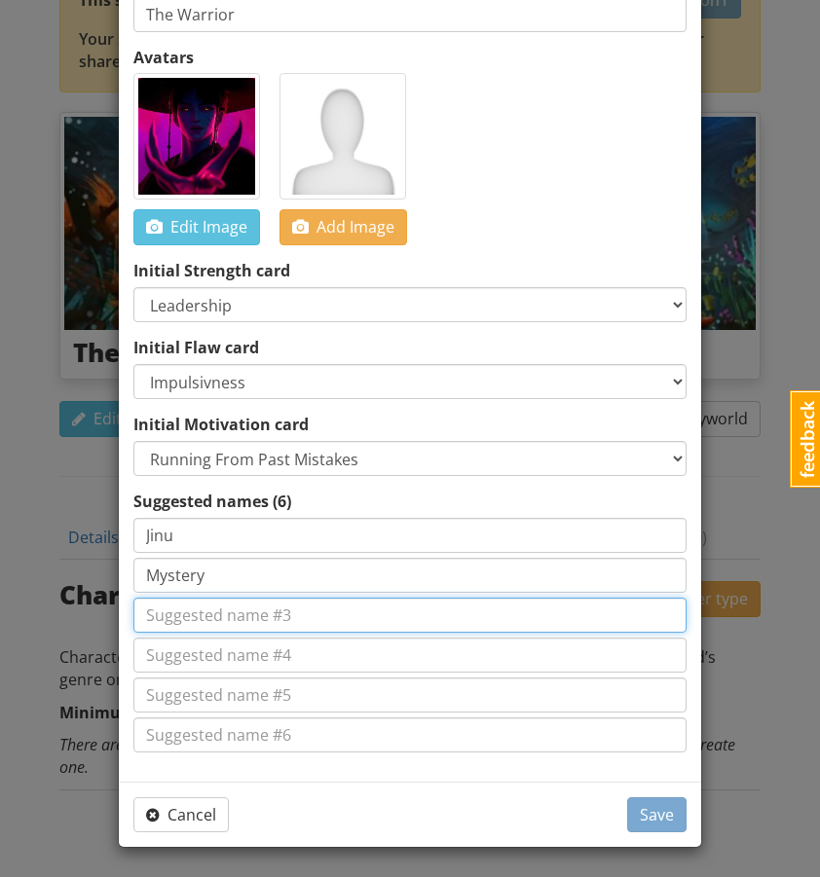
click at [348, 619] on input at bounding box center [409, 615] width 553 height 35
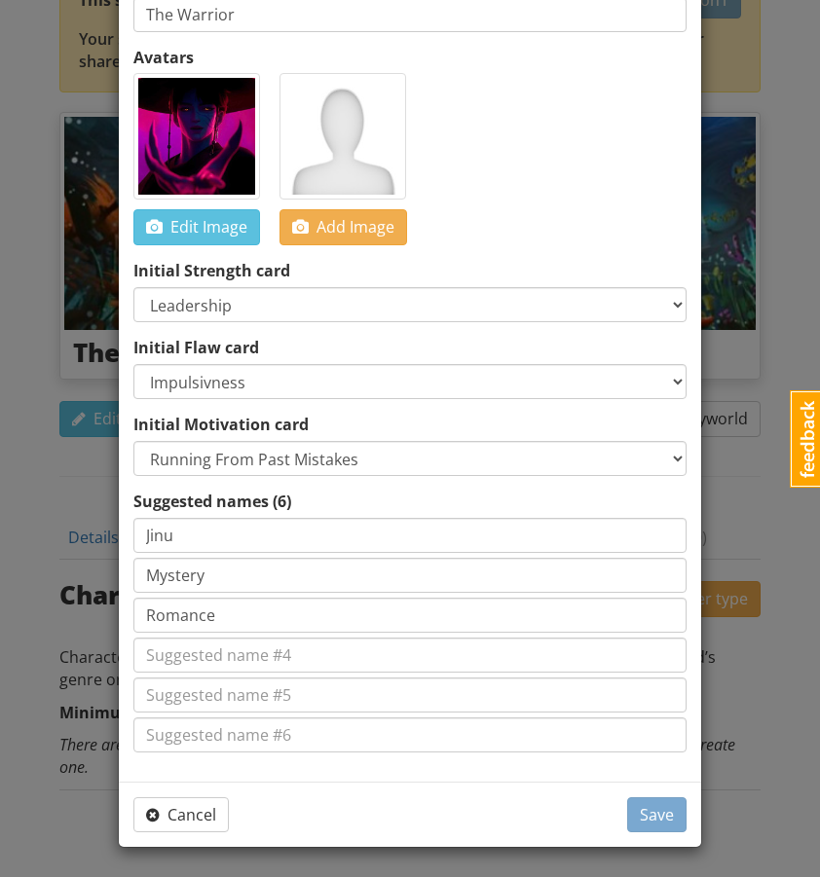
click at [348, 673] on div "Suggested names (6) Jinu Mystery Romance" at bounding box center [409, 622] width 553 height 262
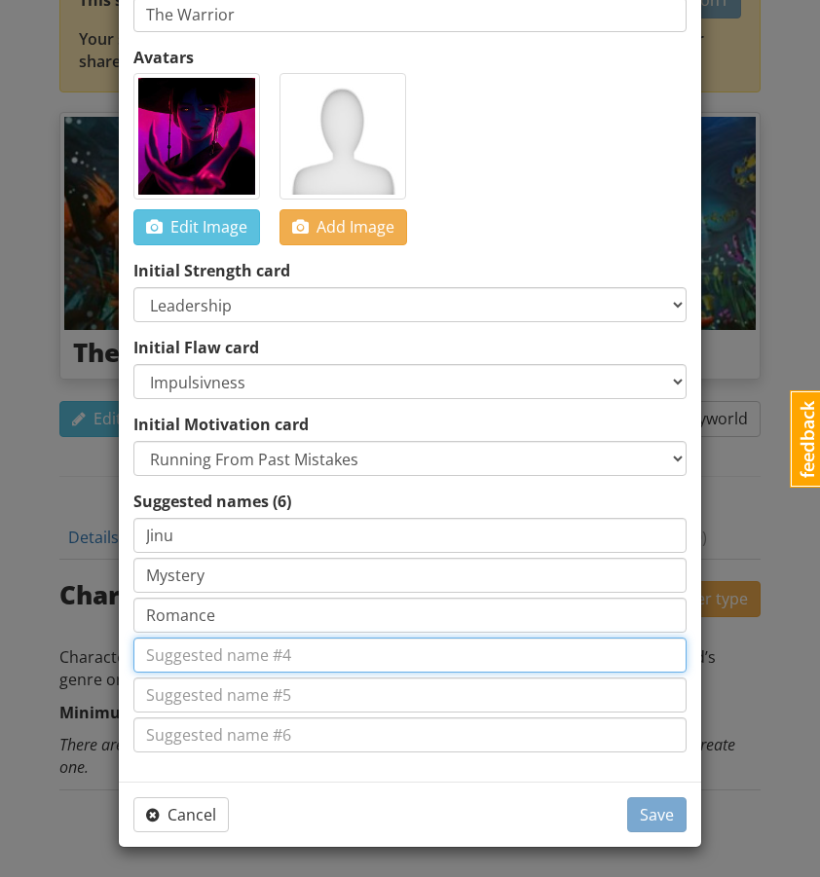
click at [354, 654] on input at bounding box center [409, 655] width 553 height 35
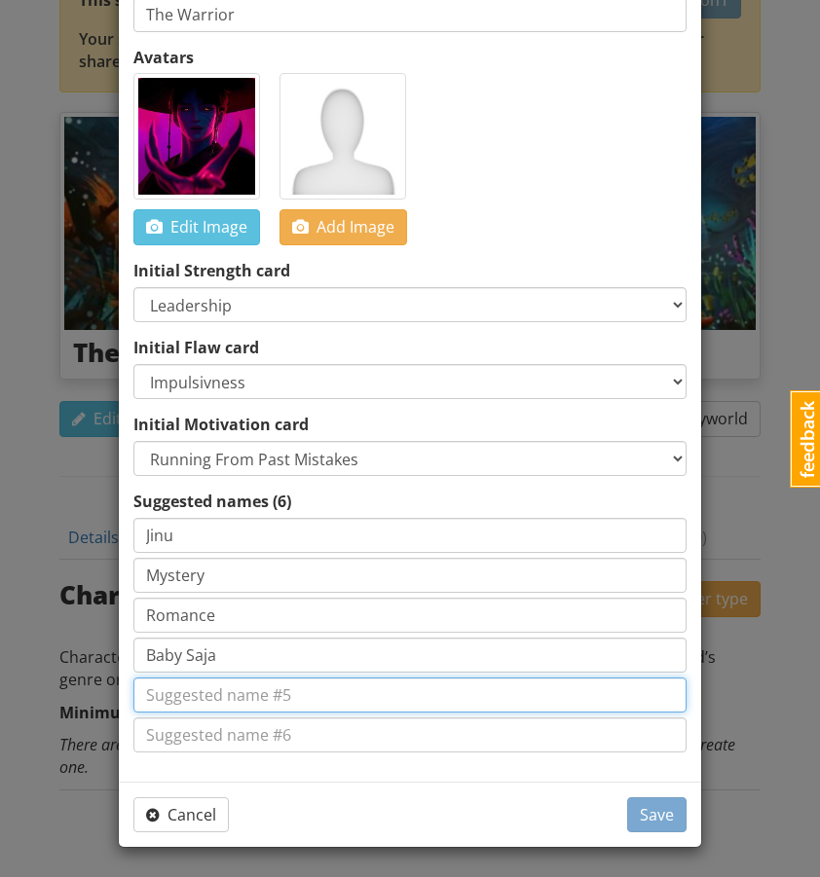
click at [322, 692] on input at bounding box center [409, 695] width 553 height 35
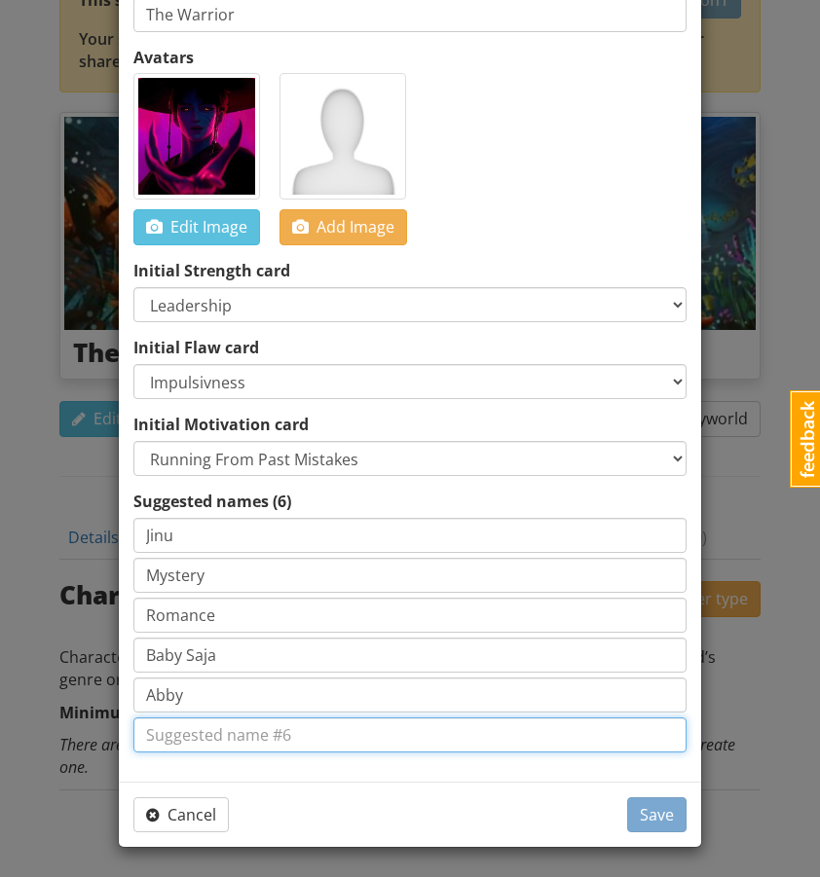
click at [353, 731] on input at bounding box center [409, 735] width 553 height 35
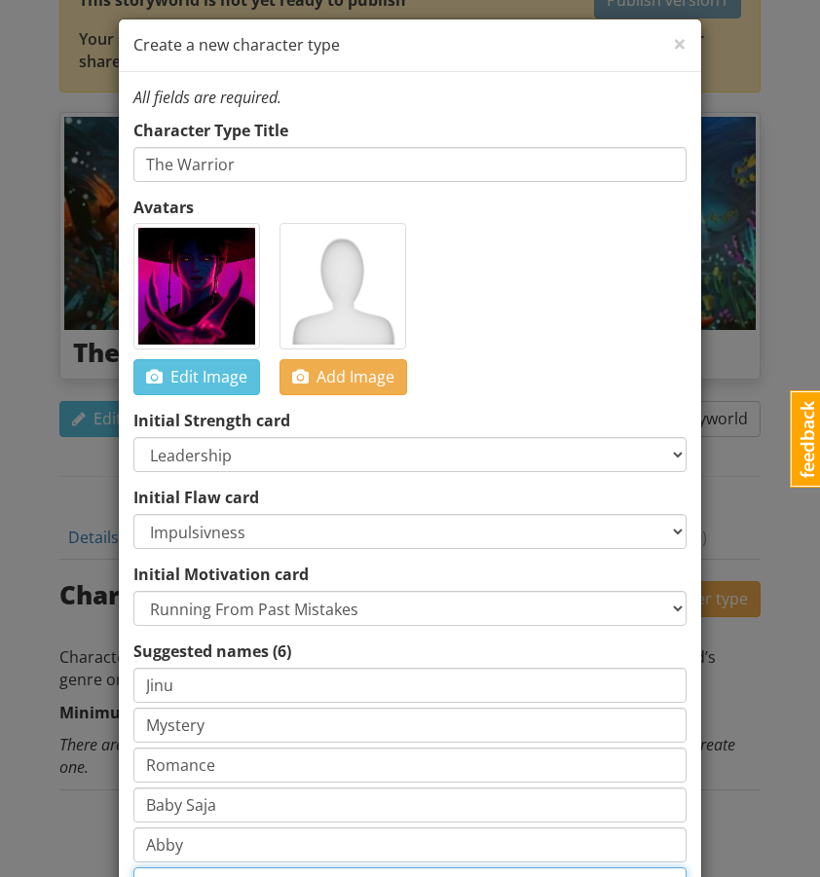
scroll to position [0, 0]
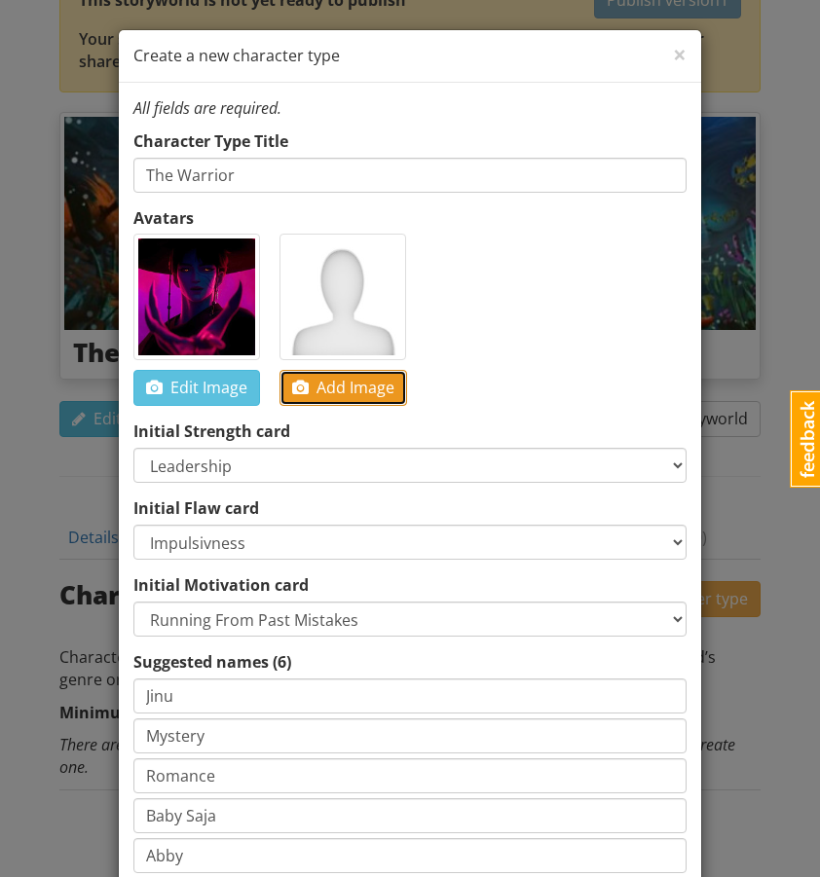
click at [355, 391] on span "Add Image" at bounding box center [343, 387] width 102 height 21
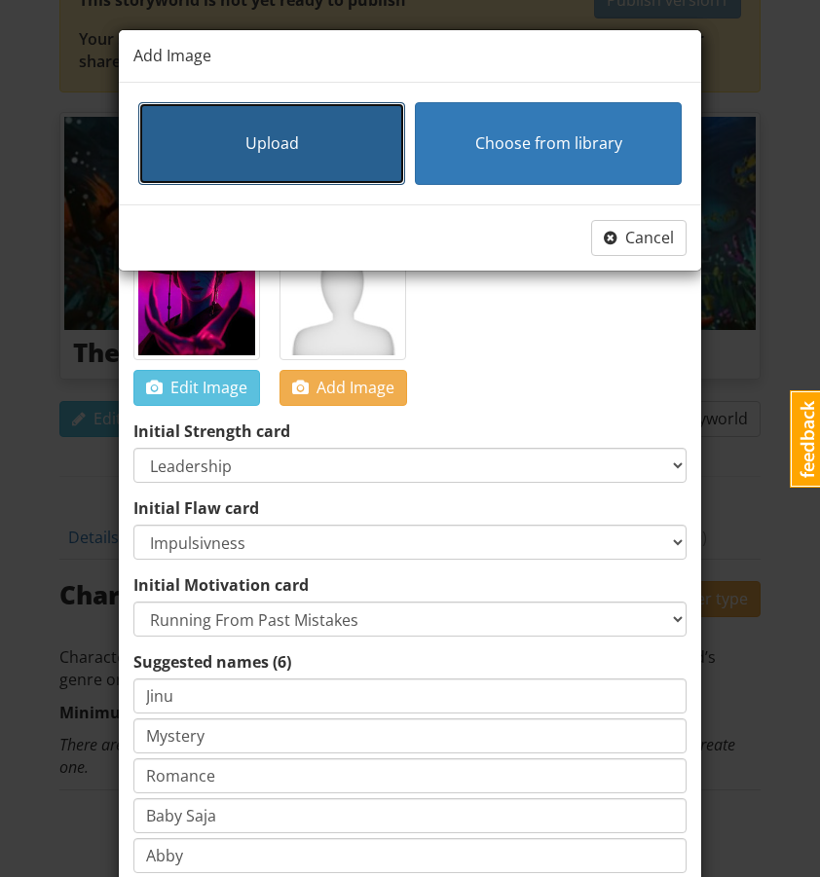
click at [286, 151] on span "Upload" at bounding box center [272, 142] width 54 height 21
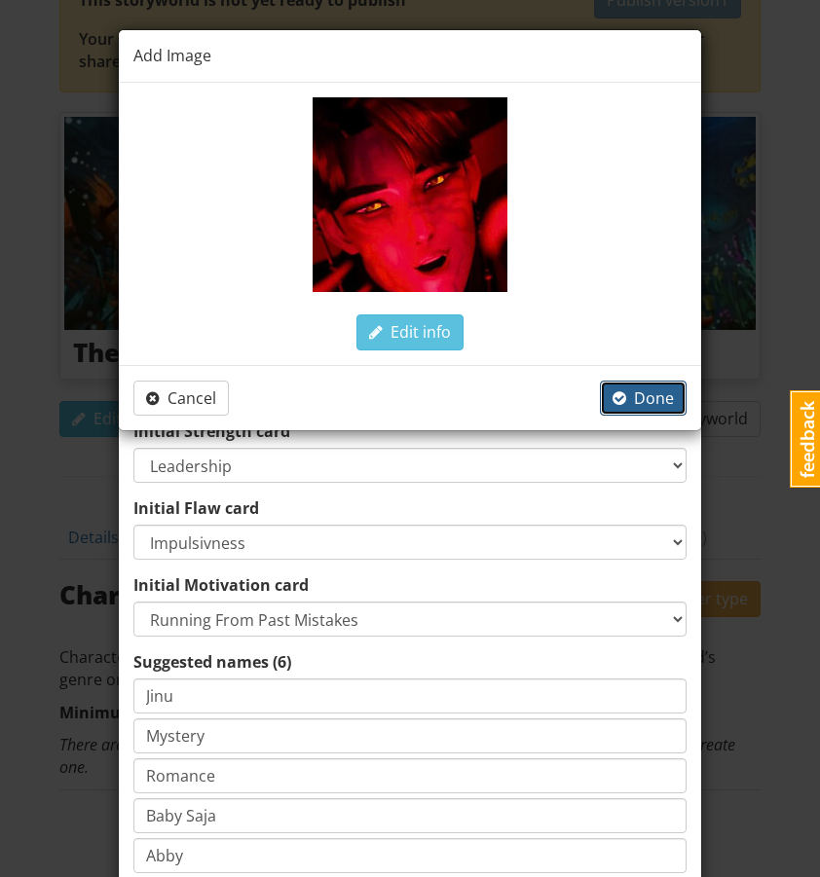
click at [643, 394] on span "Done" at bounding box center [643, 398] width 61 height 21
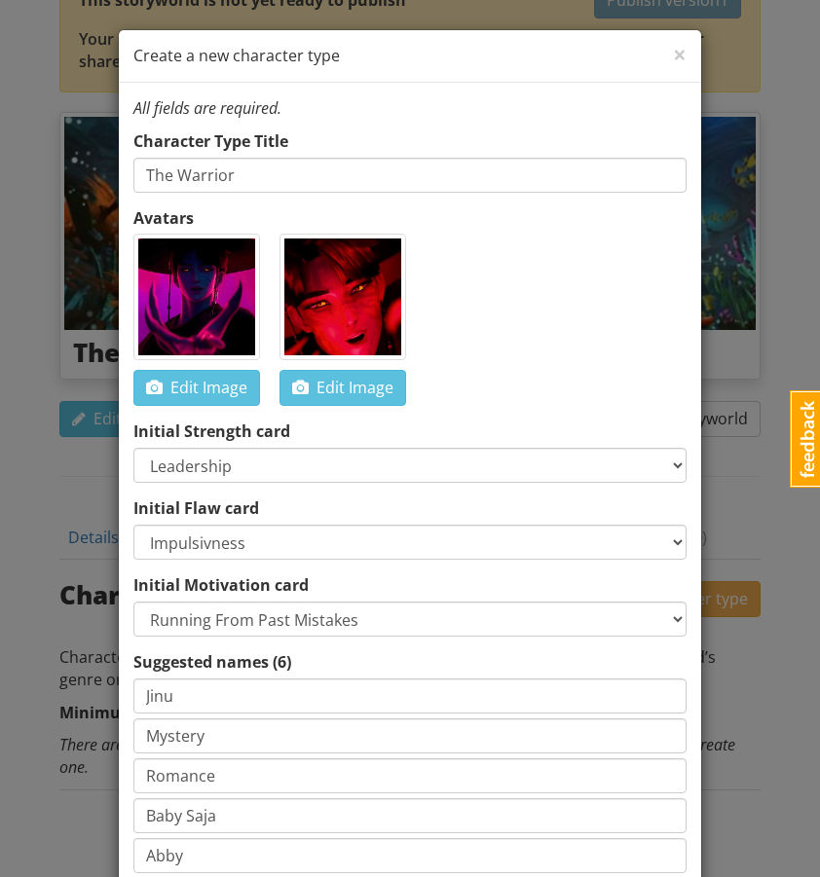
scroll to position [161, 0]
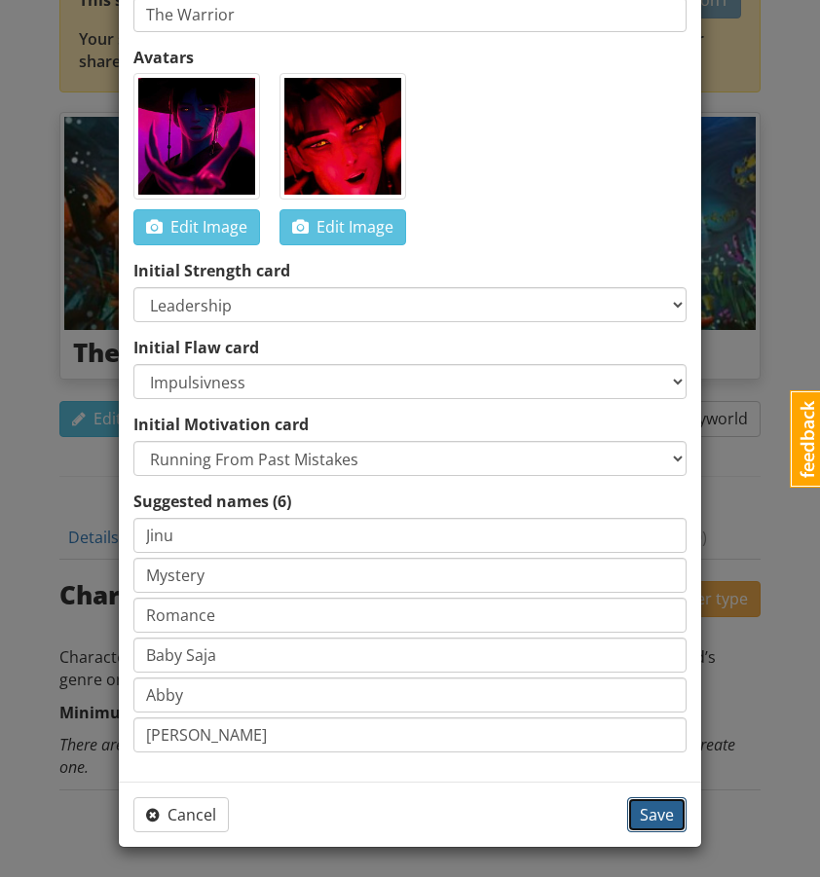
click at [639, 806] on button "Save" at bounding box center [656, 816] width 59 height 36
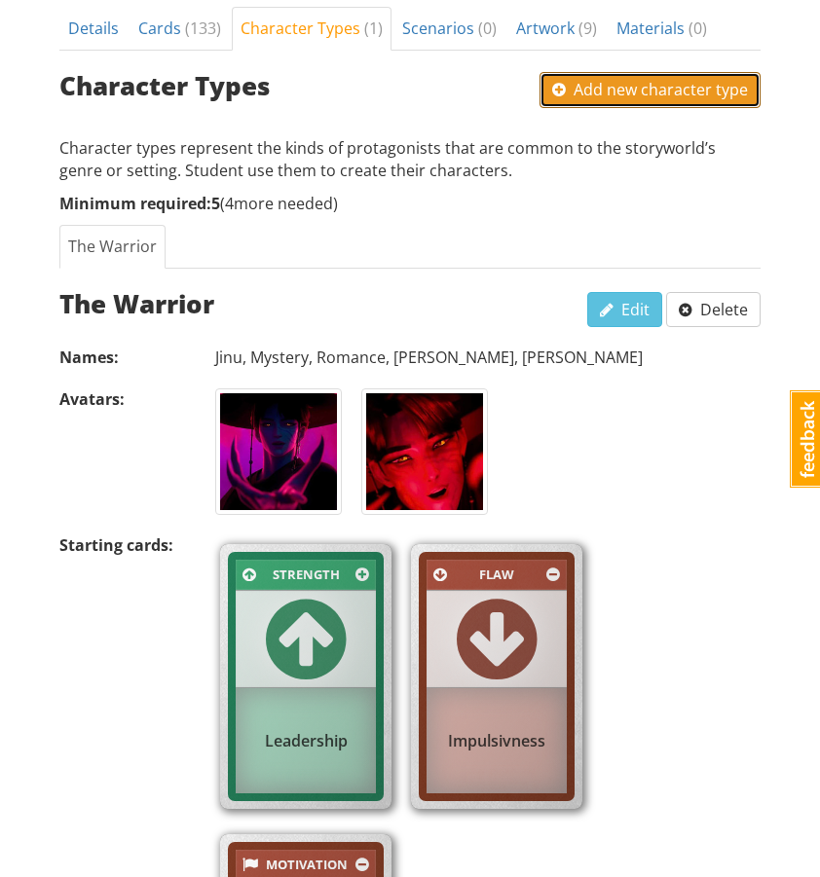
scroll to position [686, 0]
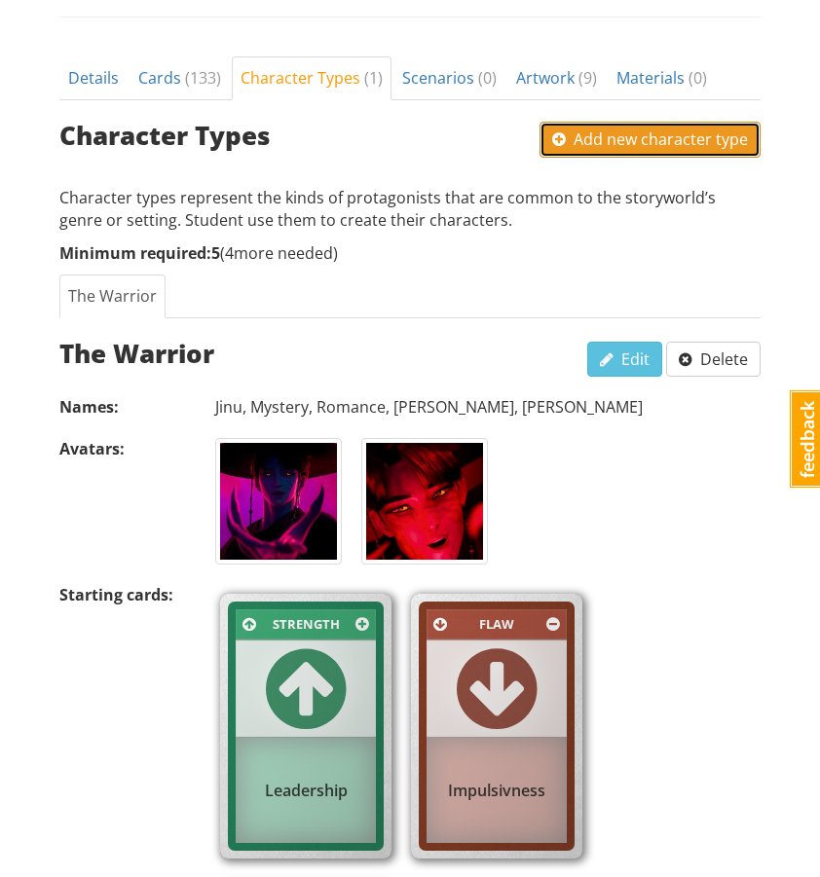
click at [634, 129] on span "Add new character type" at bounding box center [650, 139] width 196 height 21
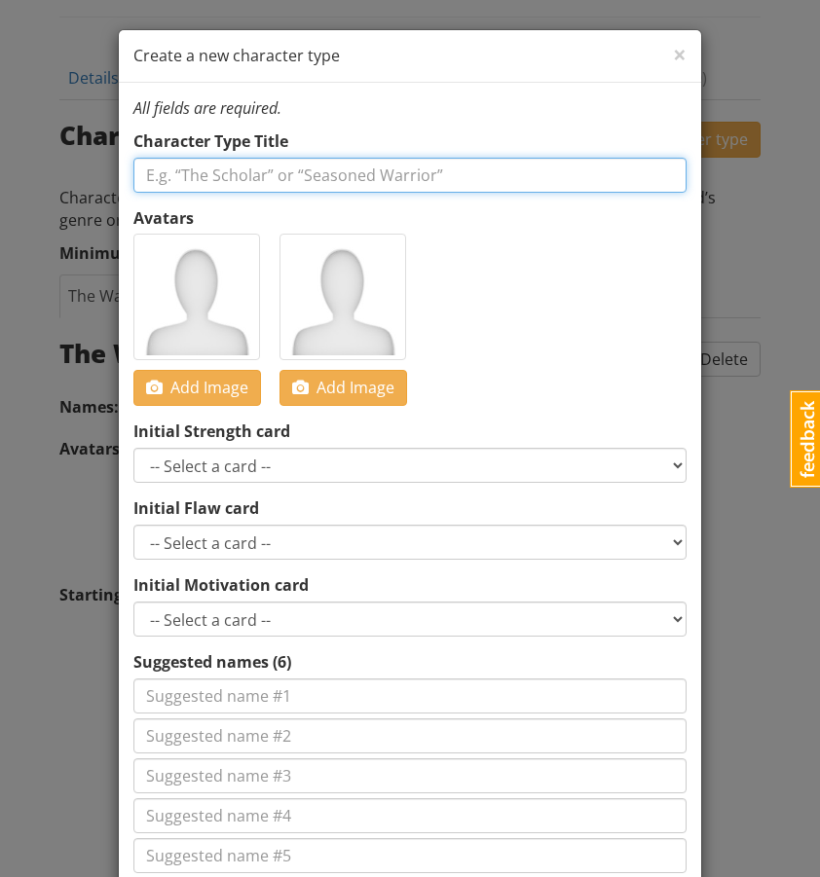
click at [273, 175] on input "text" at bounding box center [409, 175] width 553 height 35
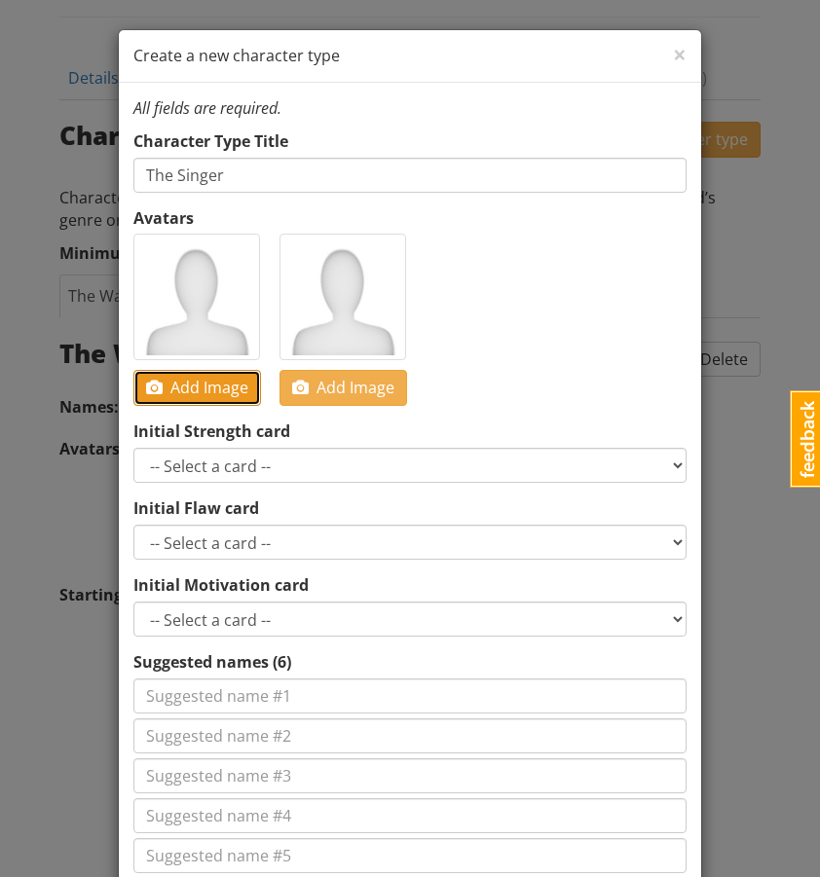
click at [196, 389] on span "Add Image" at bounding box center [197, 387] width 102 height 21
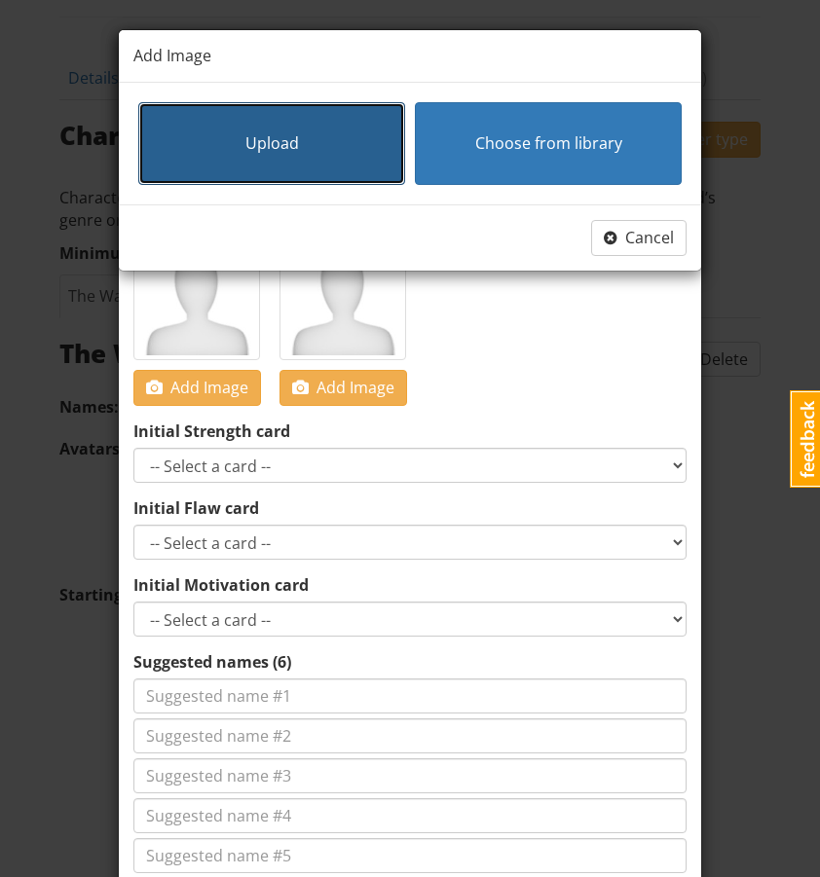
click at [233, 154] on button "Upload" at bounding box center [271, 143] width 267 height 83
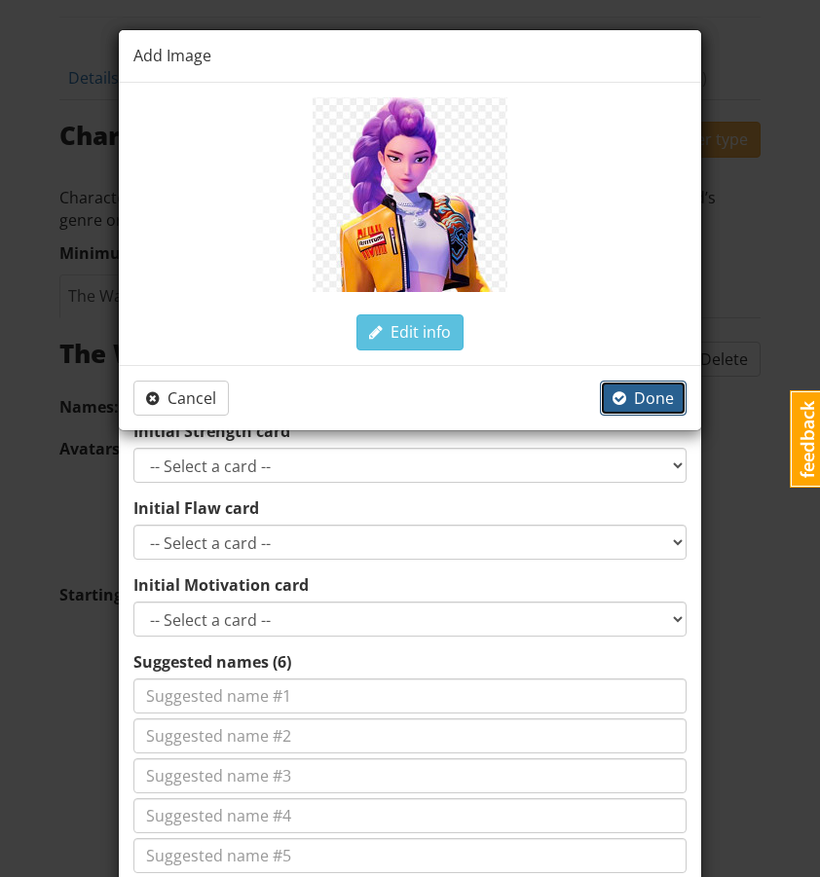
click at [638, 395] on span "Done" at bounding box center [643, 398] width 61 height 21
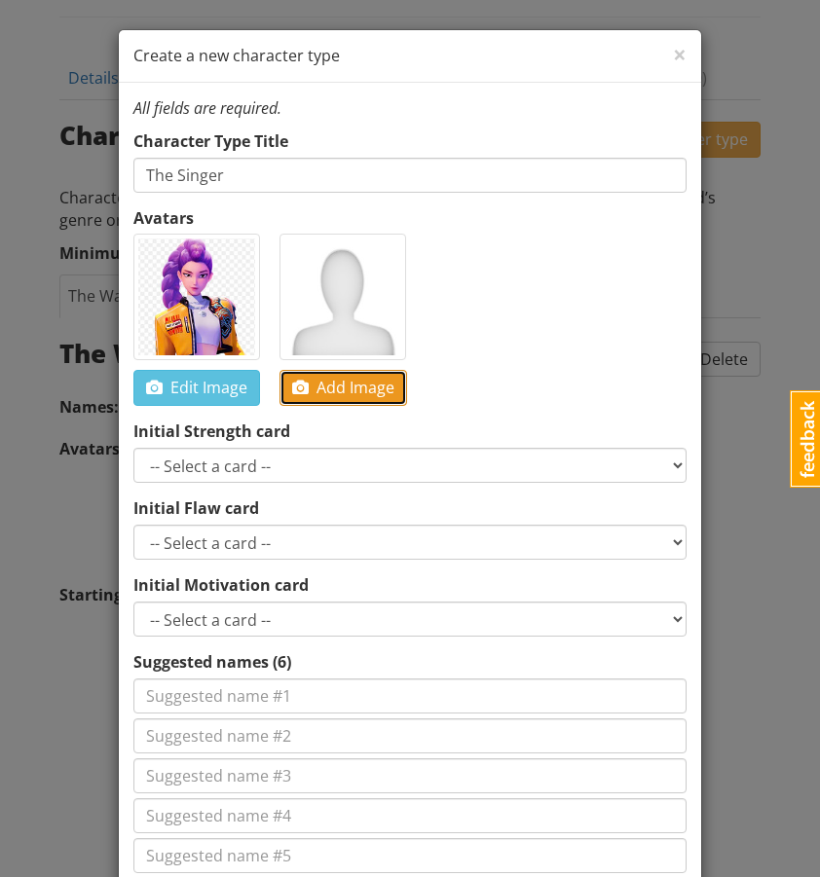
click at [378, 386] on span "Add Image" at bounding box center [343, 387] width 102 height 21
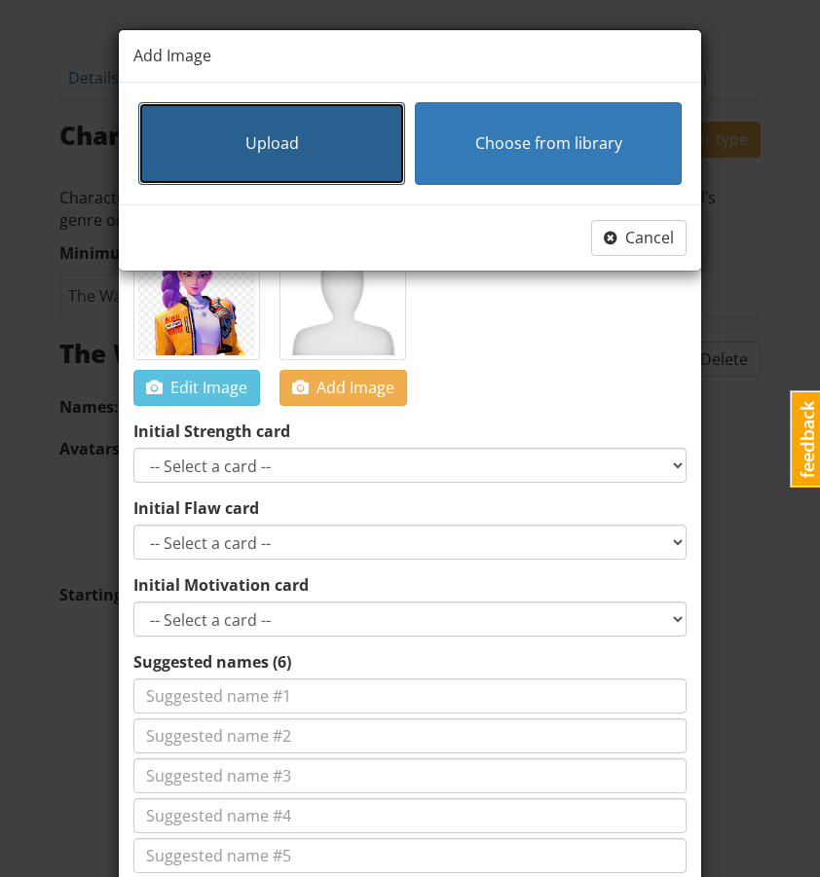
click at [271, 173] on button "Upload" at bounding box center [271, 143] width 267 height 83
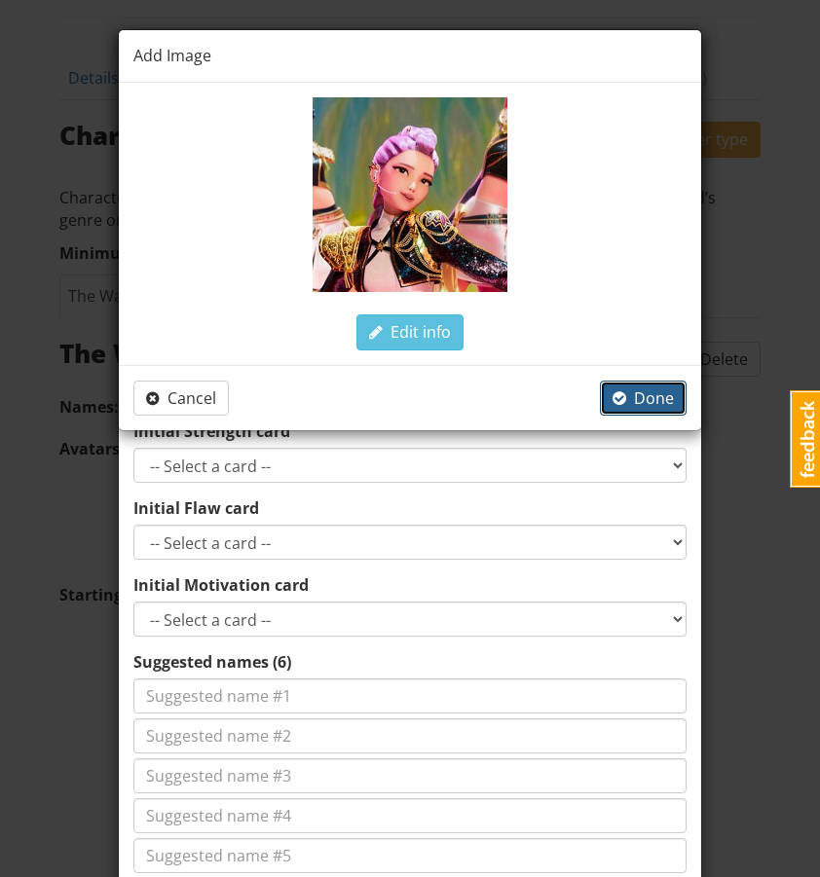
click at [634, 394] on span "Done" at bounding box center [643, 398] width 61 height 21
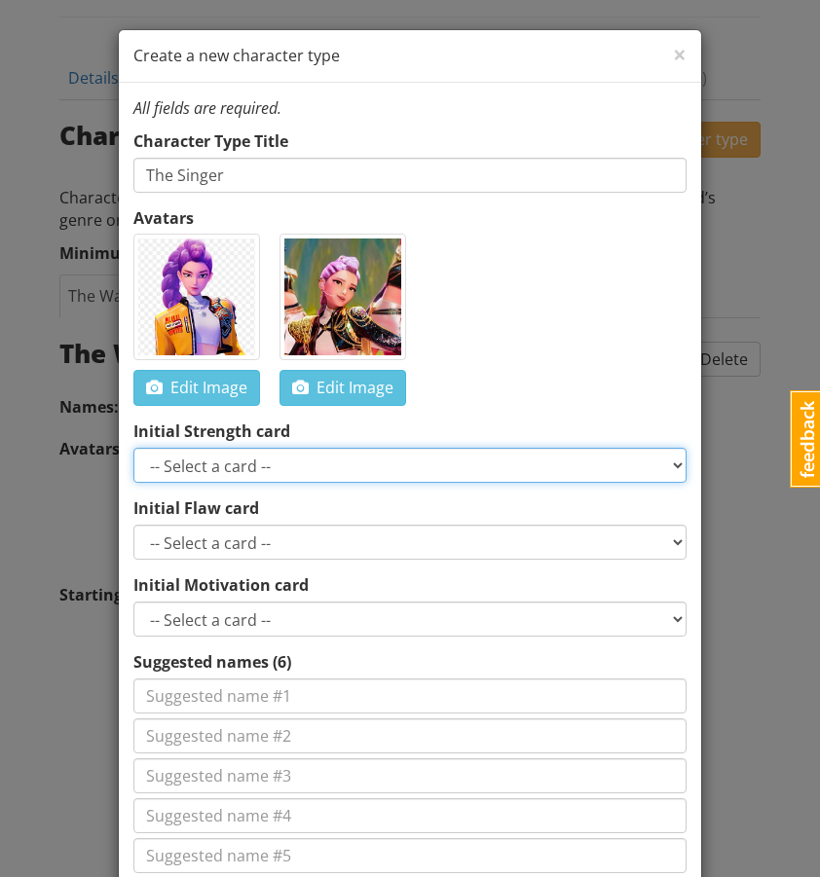
click at [320, 466] on select "-- Select a card -- Inspiration Encouragement Courage Happy Leadership Communic…" at bounding box center [409, 465] width 553 height 35
click at [263, 466] on select "-- Select a card -- Inspiration Encouragement Courage Happy Leadership Communic…" at bounding box center [409, 465] width 553 height 35
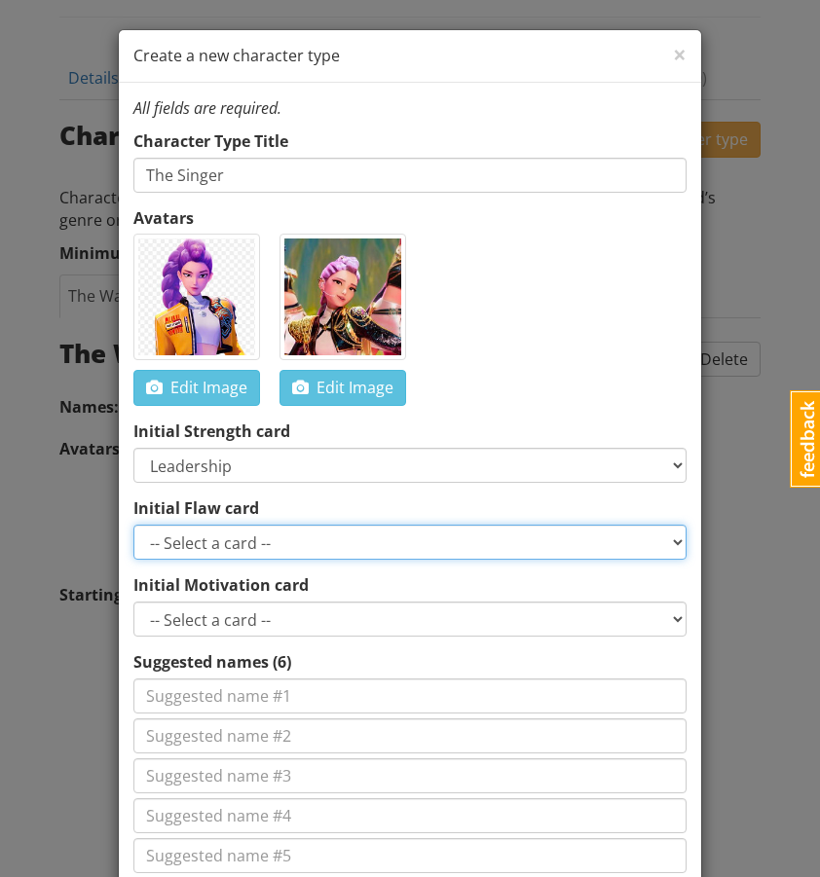
click at [258, 541] on select "-- Select a card -- Sadness Pain Trauma Memories Arrogance Greed Pessimistic En…" at bounding box center [409, 542] width 553 height 35
click at [320, 542] on select "-- Select a card -- Sadness Pain Trauma Memories Arrogance Greed Pessimistic En…" at bounding box center [409, 542] width 553 height 35
click at [239, 551] on select "-- Select a card -- Sadness Pain Trauma Memories Arrogance Greed Pessimistic En…" at bounding box center [409, 542] width 553 height 35
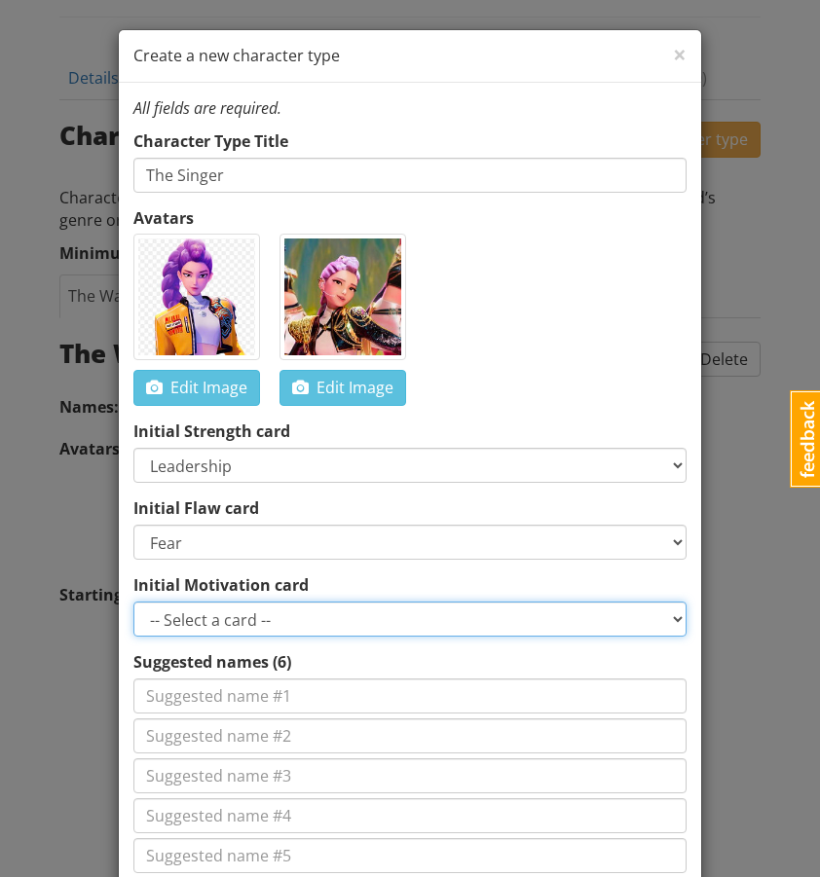
click at [218, 615] on select "-- Select a card -- Revenge Greed Jelousy Fear of Being Forgotten Craving Contr…" at bounding box center [409, 619] width 553 height 35
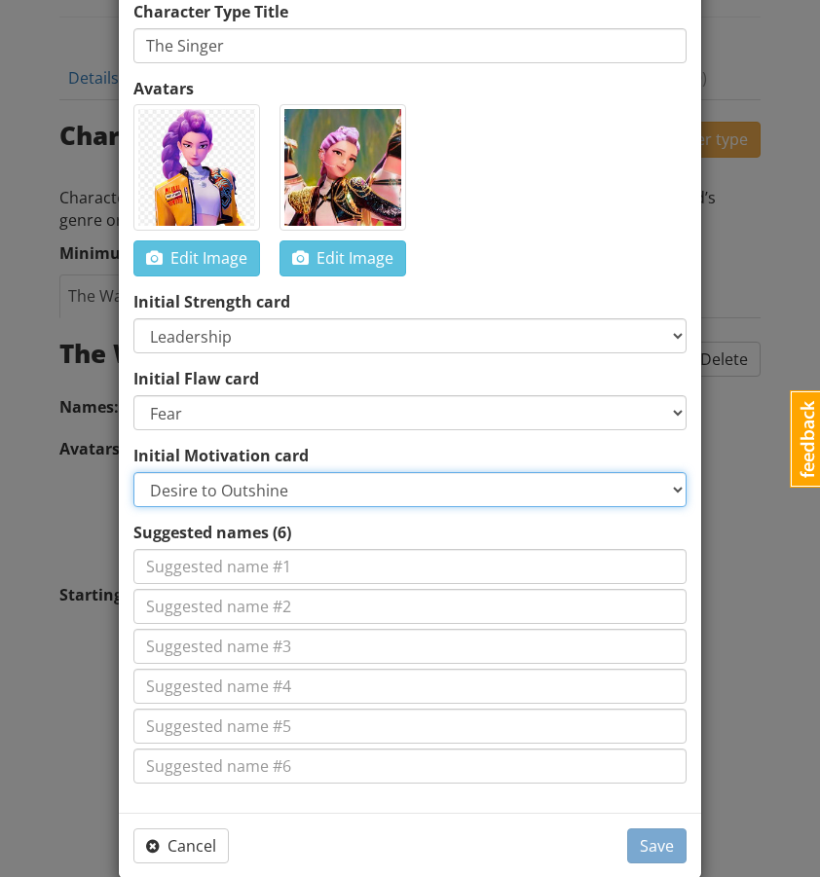
scroll to position [161, 0]
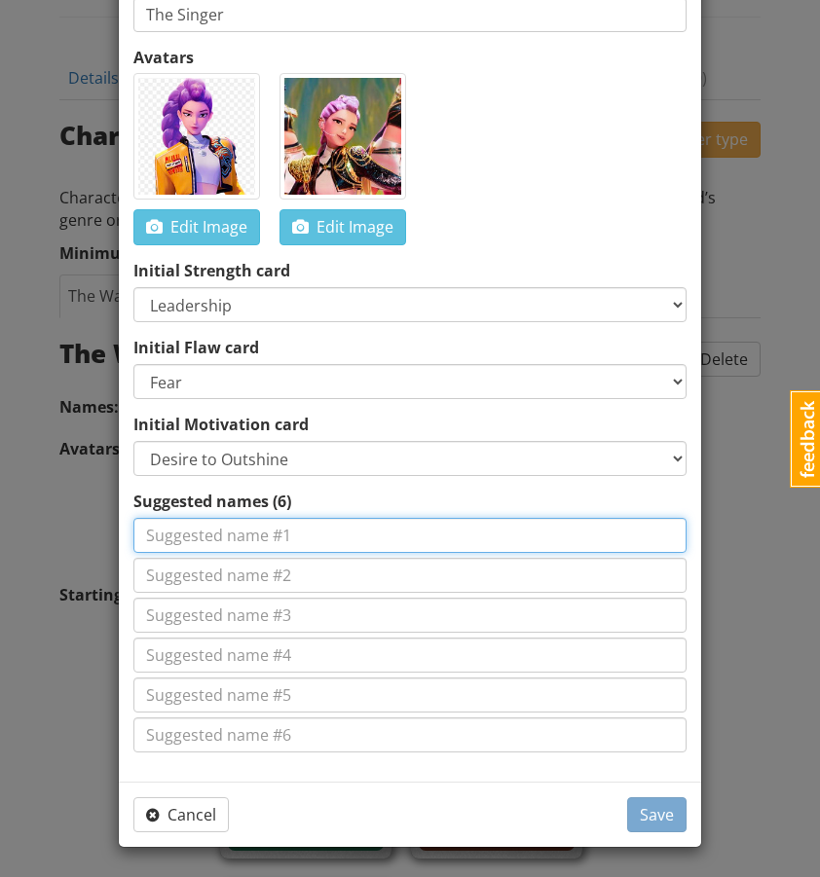
click at [275, 528] on input at bounding box center [409, 535] width 553 height 35
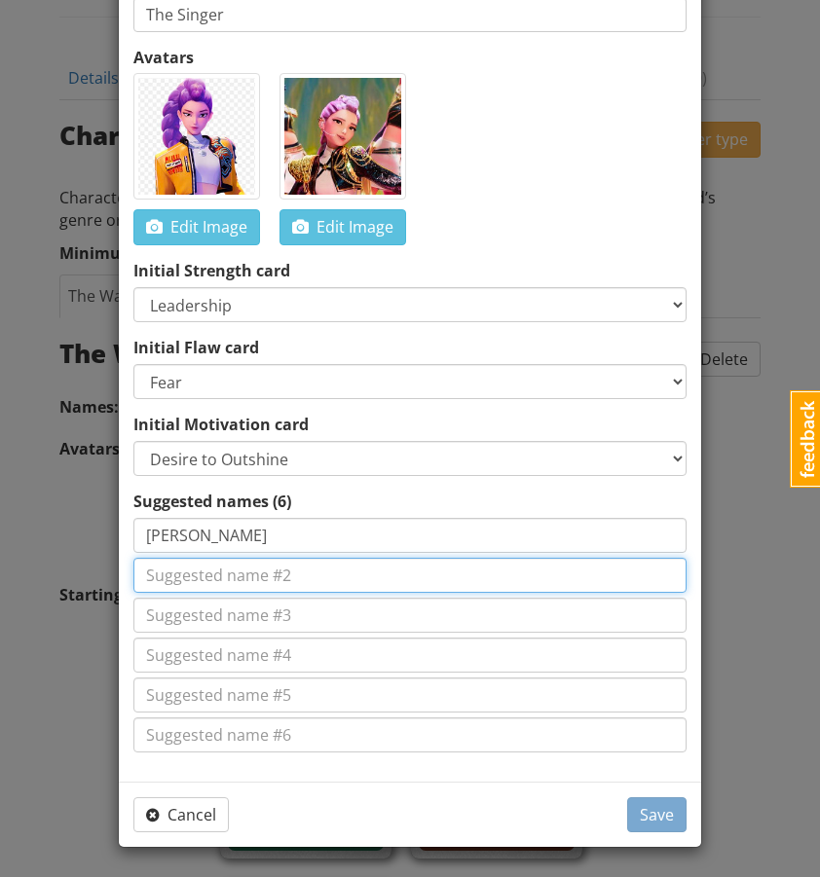
click at [245, 579] on input at bounding box center [409, 575] width 553 height 35
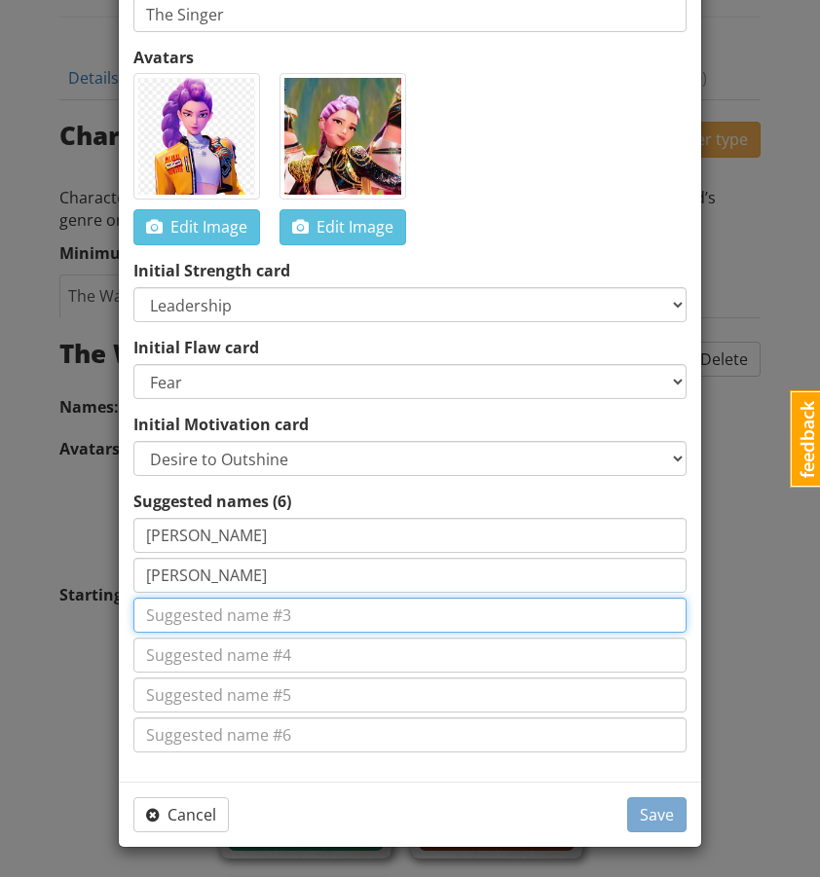
click at [227, 616] on input at bounding box center [409, 615] width 553 height 35
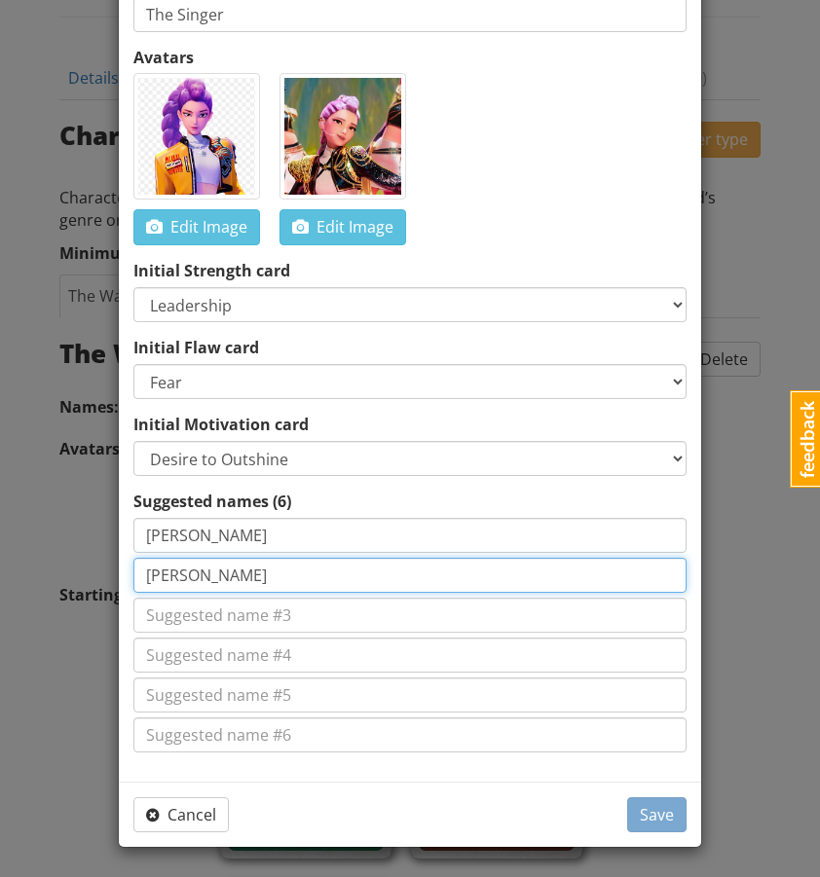
click at [194, 580] on input "[PERSON_NAME]" at bounding box center [409, 575] width 553 height 35
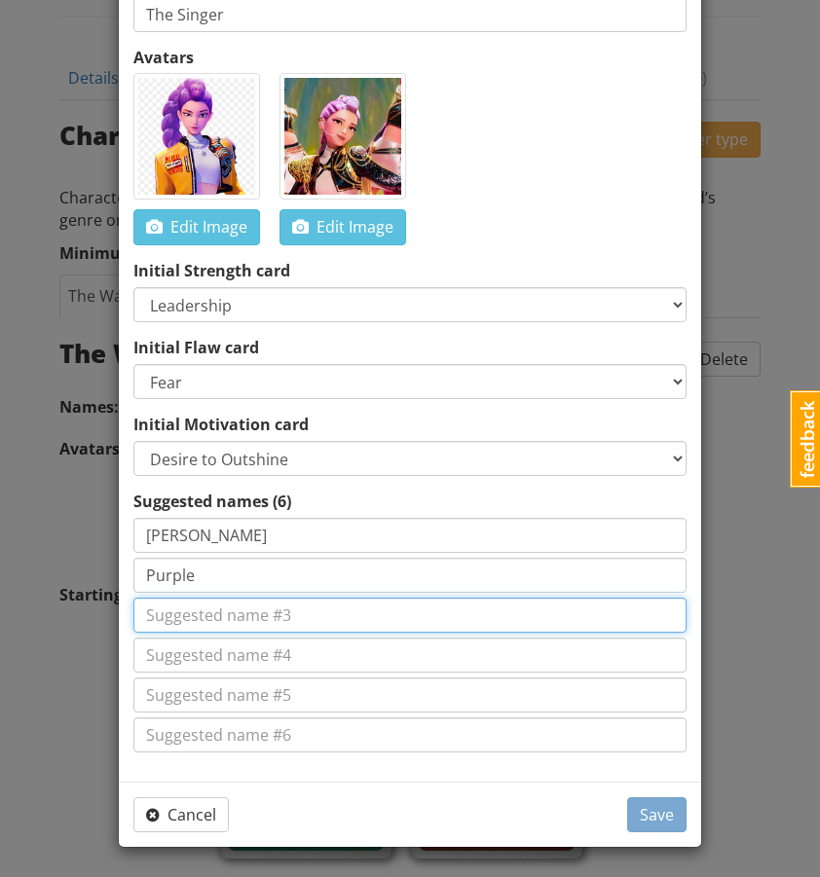
click at [195, 615] on input at bounding box center [409, 615] width 553 height 35
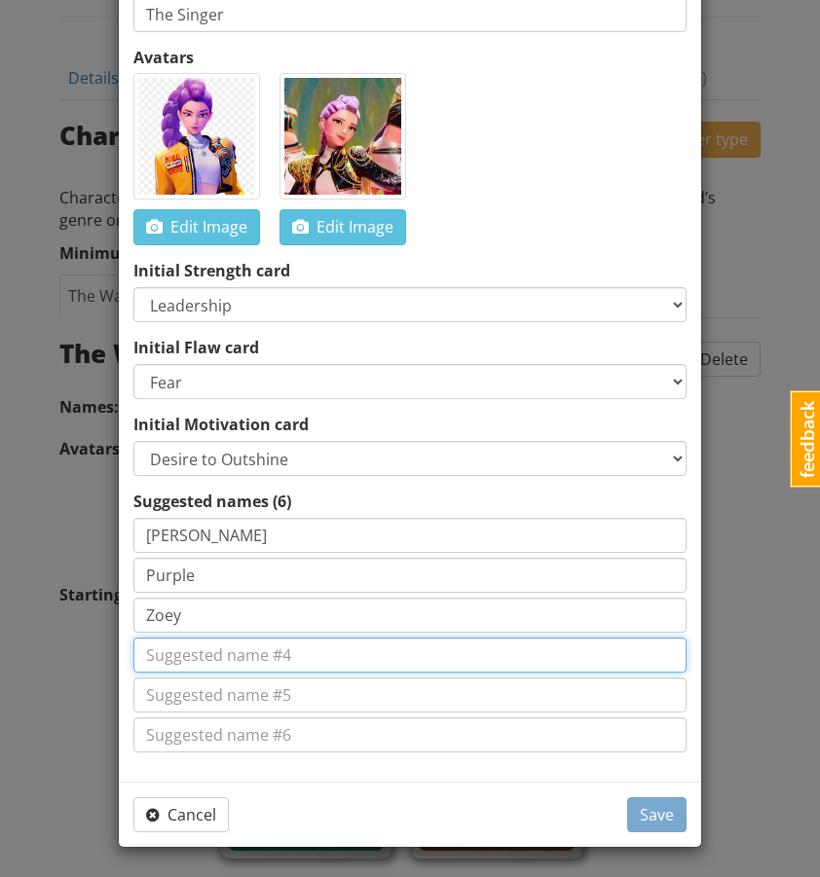
click at [192, 645] on input at bounding box center [409, 655] width 553 height 35
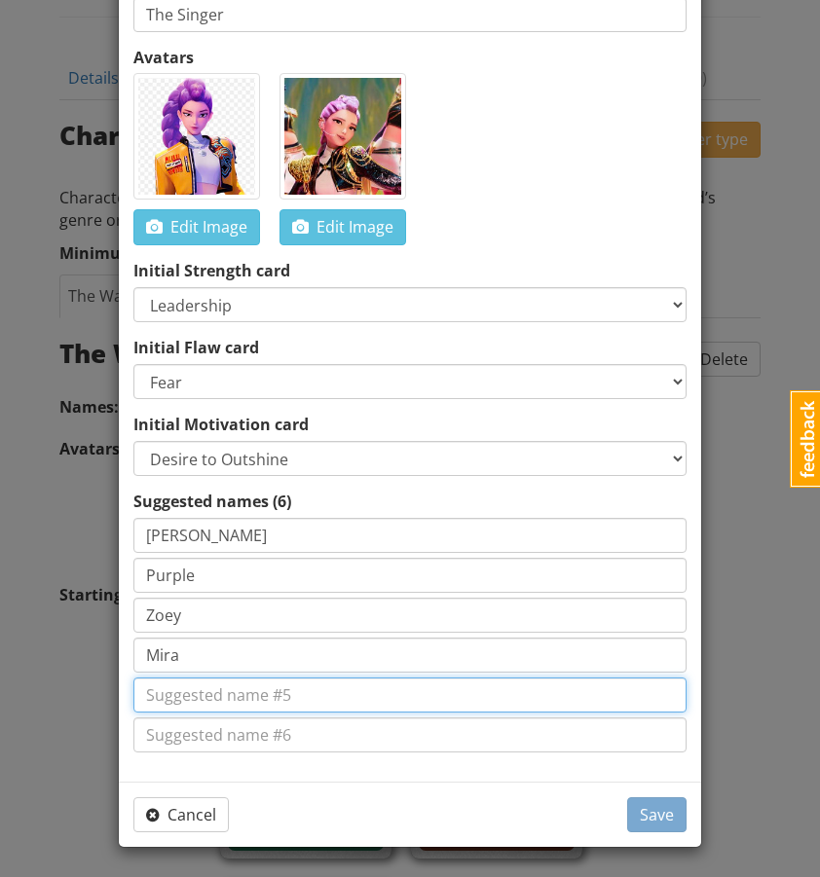
click at [182, 691] on input at bounding box center [409, 695] width 553 height 35
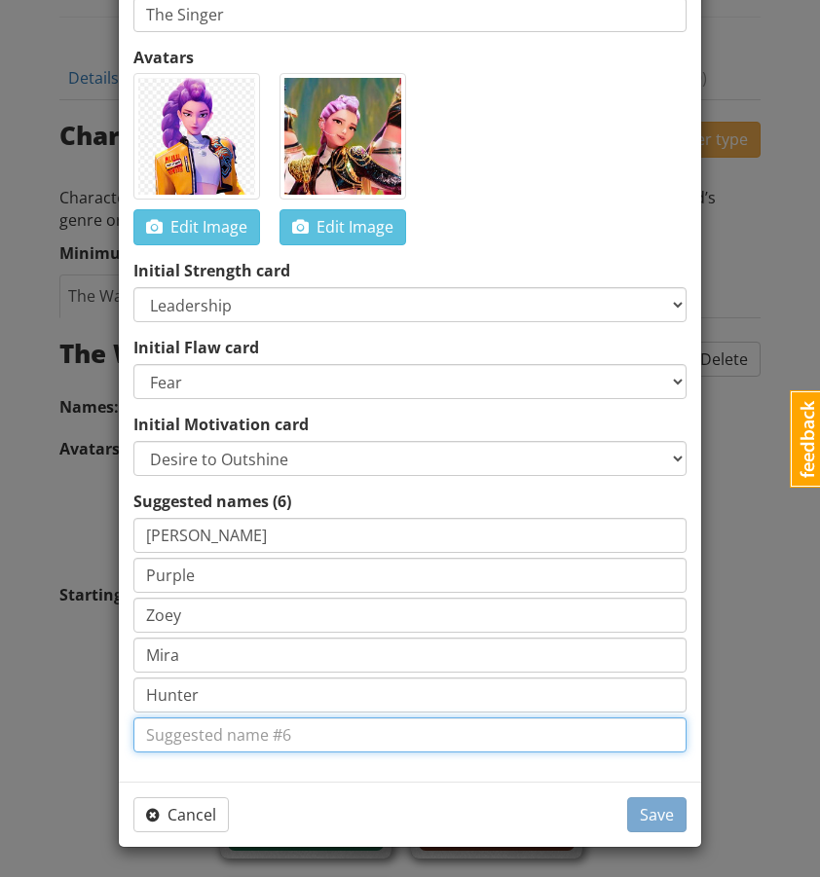
click at [188, 735] on input at bounding box center [409, 735] width 553 height 35
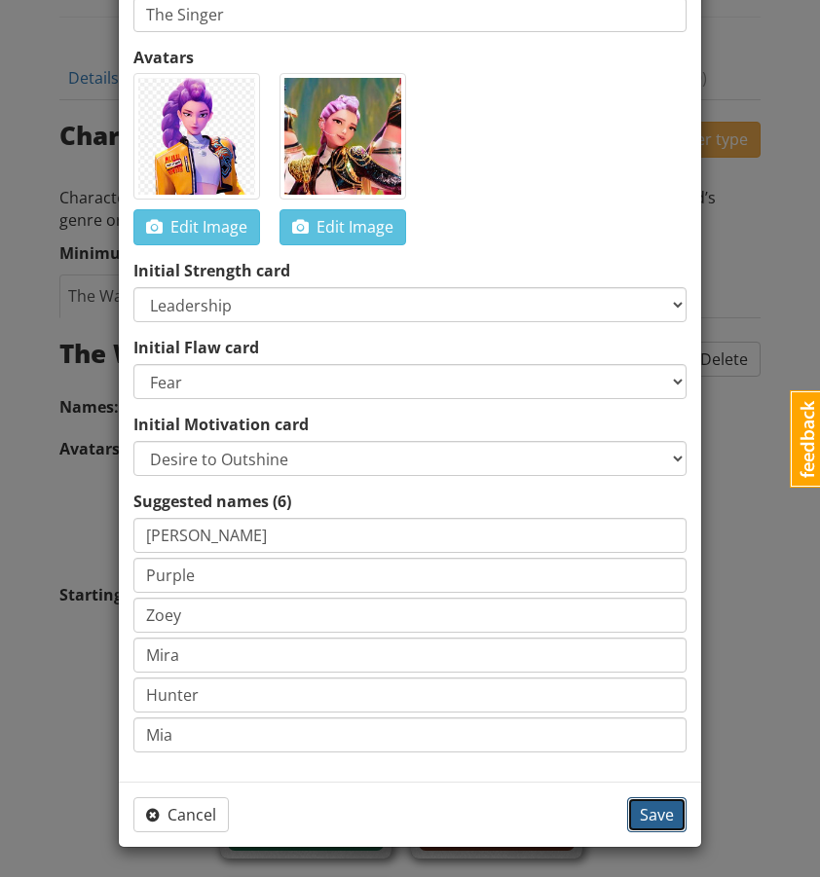
click at [650, 814] on span "Save" at bounding box center [657, 814] width 34 height 21
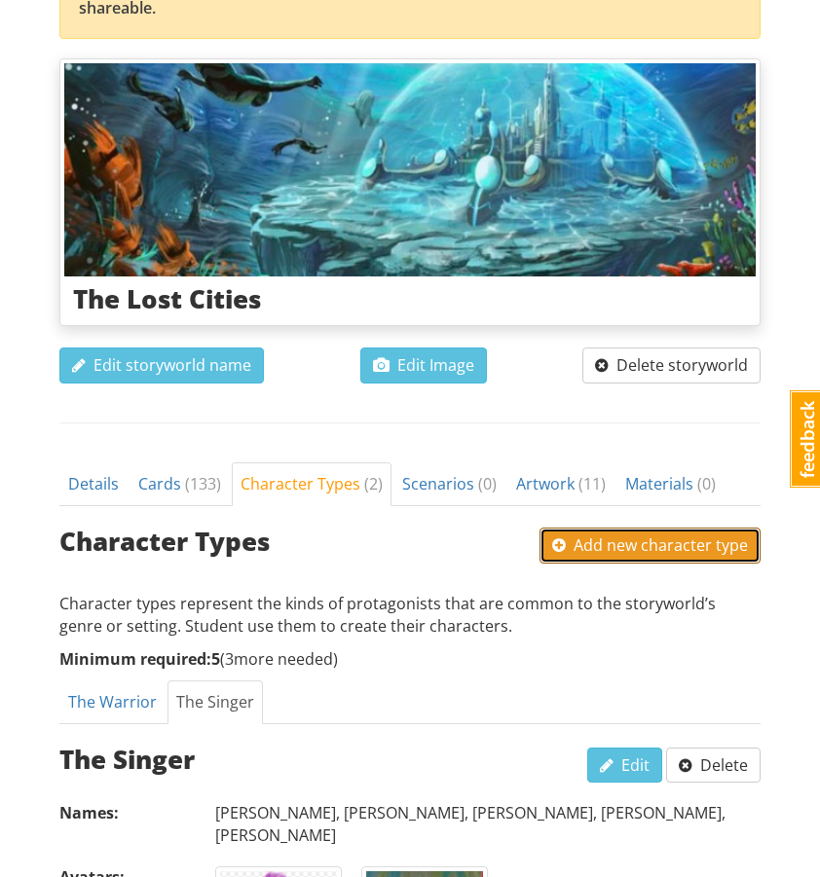
scroll to position [355, 0]
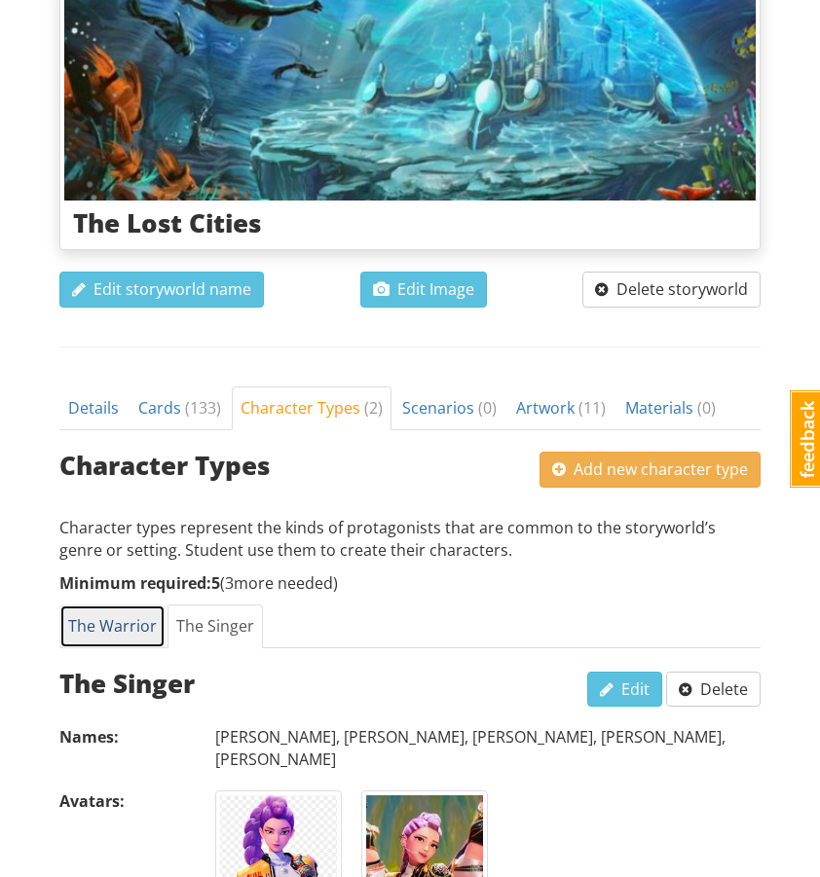
click at [127, 605] on link "The Warrior" at bounding box center [112, 627] width 106 height 44
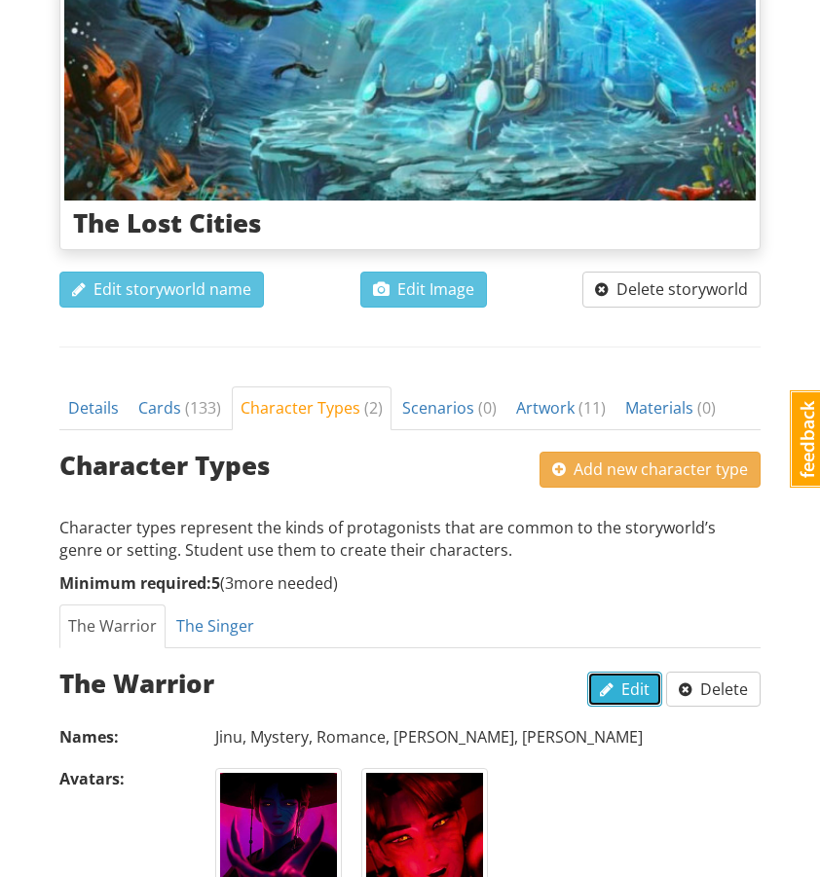
click at [632, 679] on span "Edit" at bounding box center [625, 689] width 50 height 21
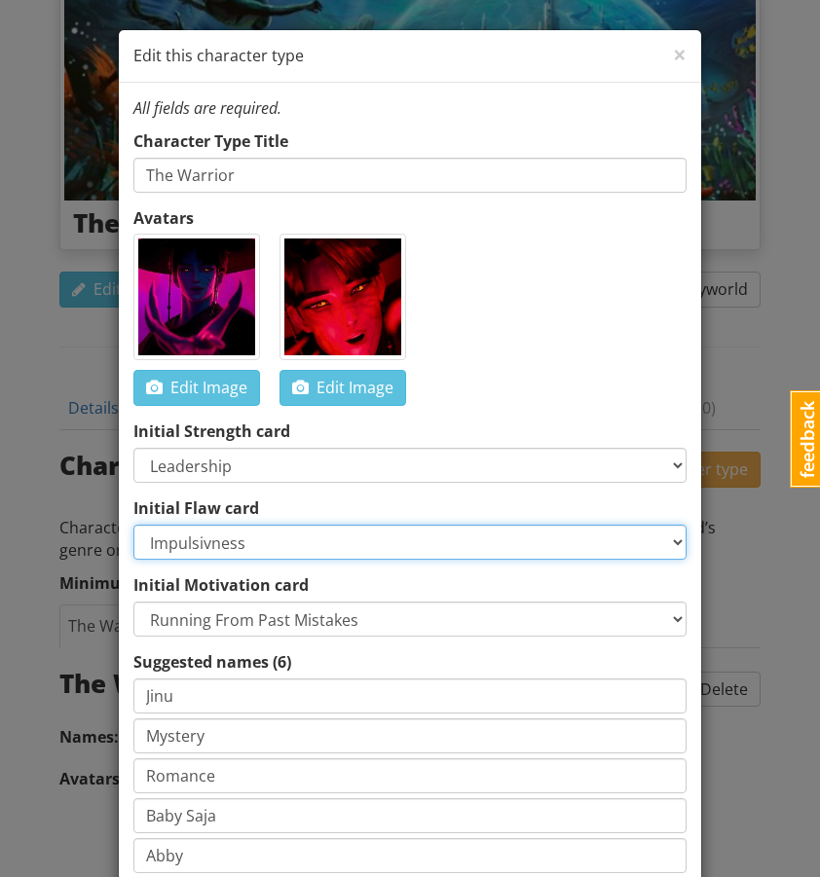
click at [287, 548] on select "-- Select a card -- Sadness Pain Trauma Memories Arrogance Greed Pessimistic En…" at bounding box center [409, 542] width 553 height 35
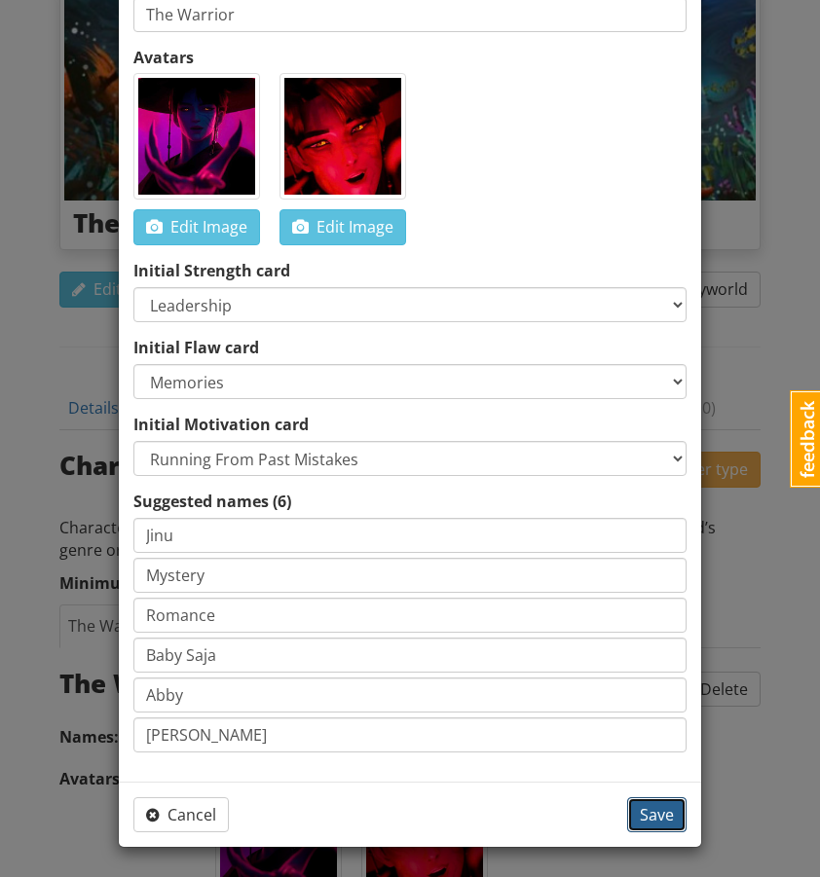
click at [663, 821] on span "Save" at bounding box center [657, 814] width 34 height 21
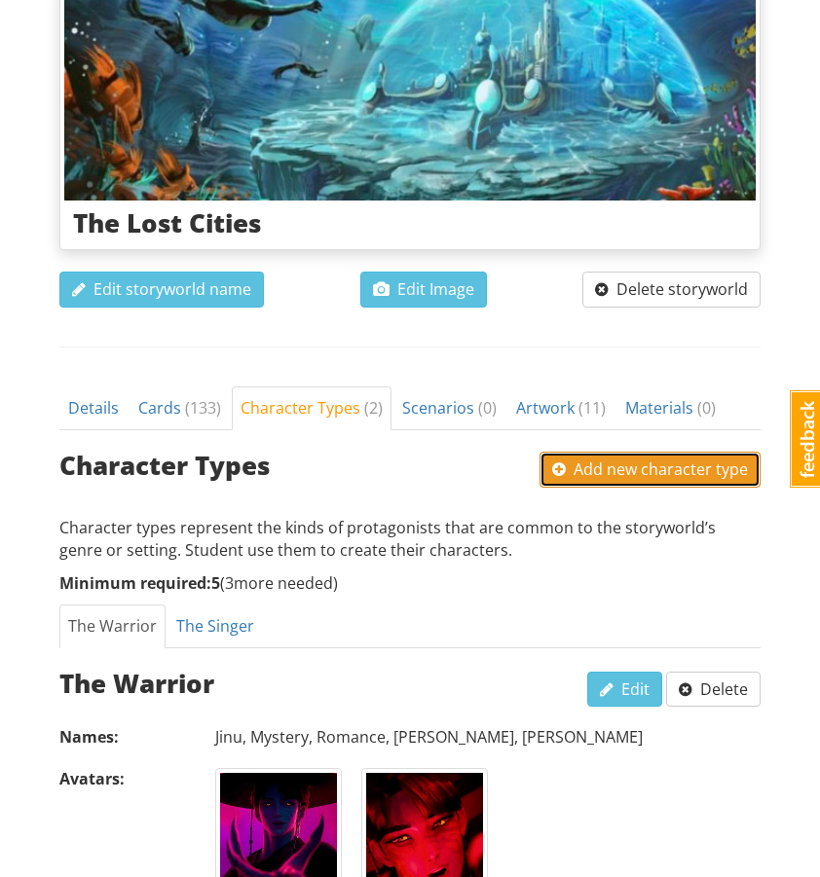
click at [594, 459] on span "Add new character type" at bounding box center [650, 469] width 196 height 21
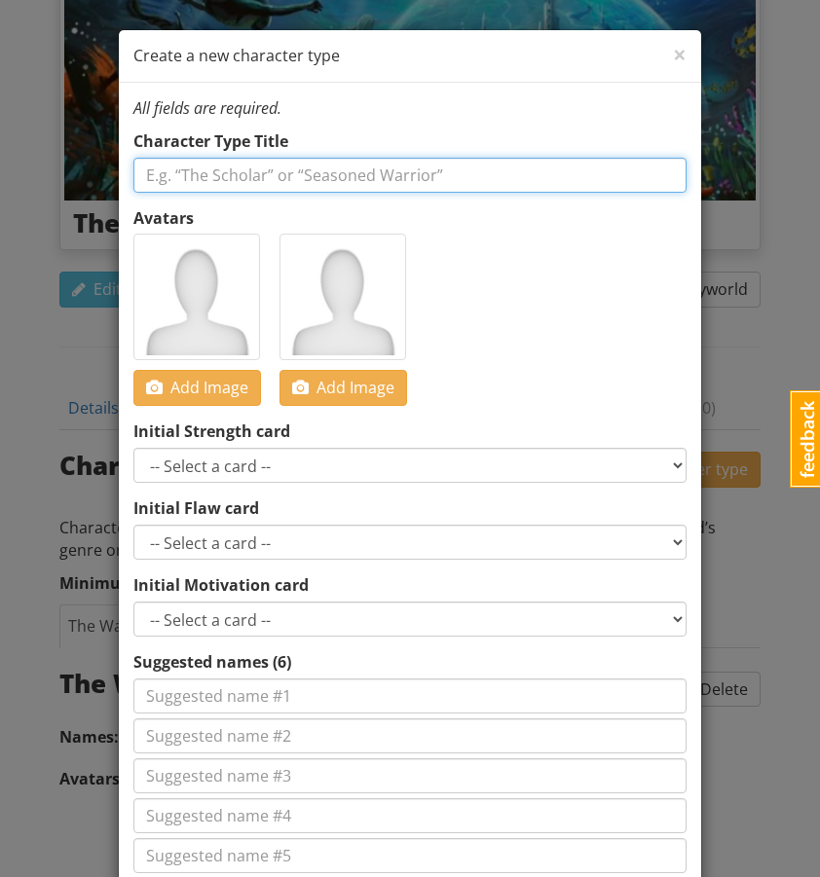
click at [225, 175] on input "text" at bounding box center [409, 175] width 553 height 35
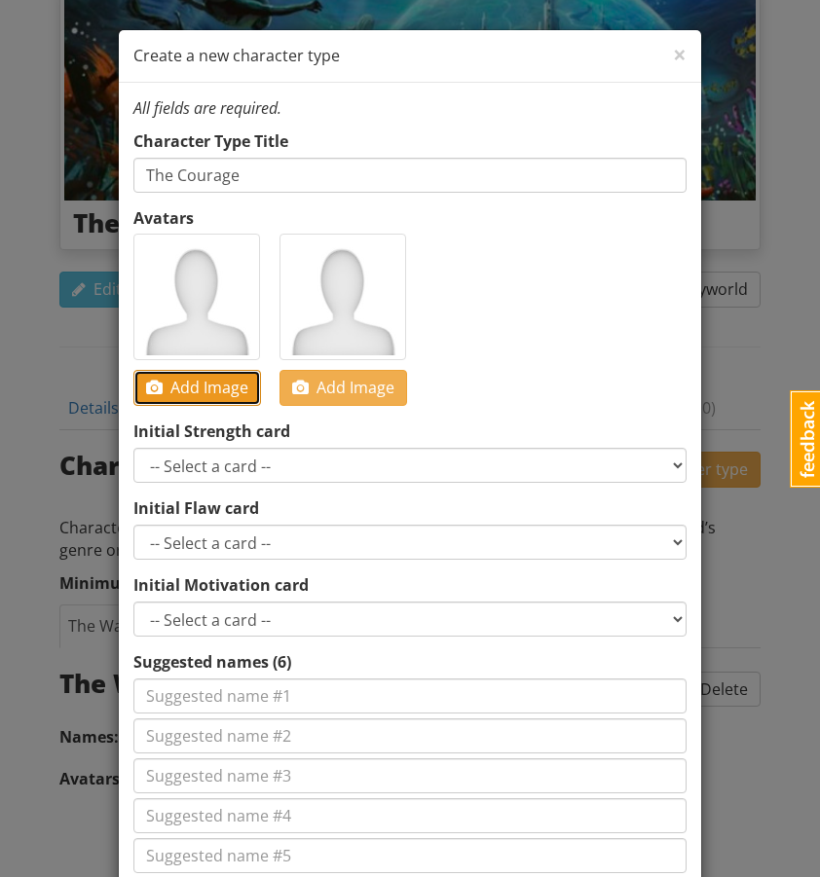
click at [191, 393] on span "Add Image" at bounding box center [197, 387] width 102 height 21
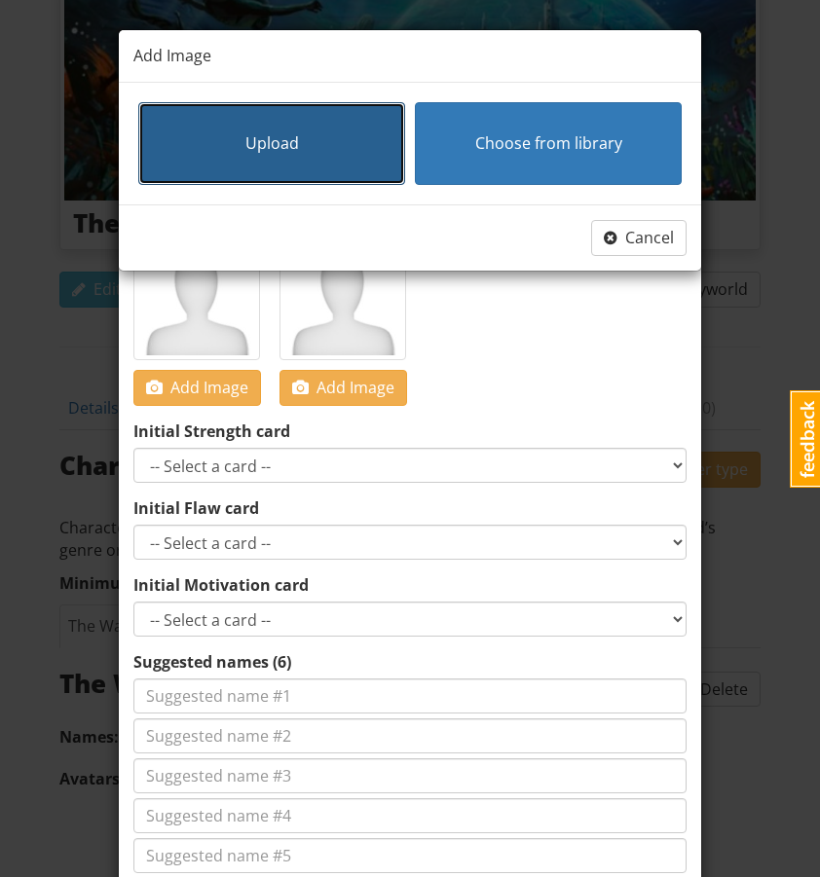
click at [198, 107] on button "Upload" at bounding box center [271, 143] width 267 height 83
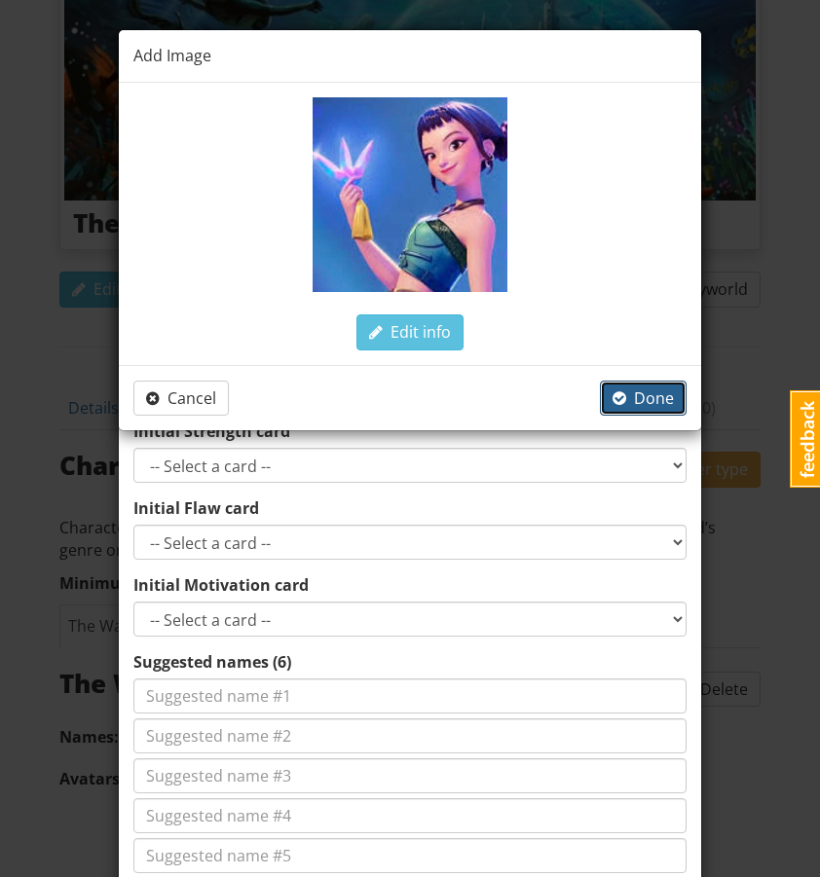
click at [624, 384] on button "Done" at bounding box center [643, 399] width 87 height 36
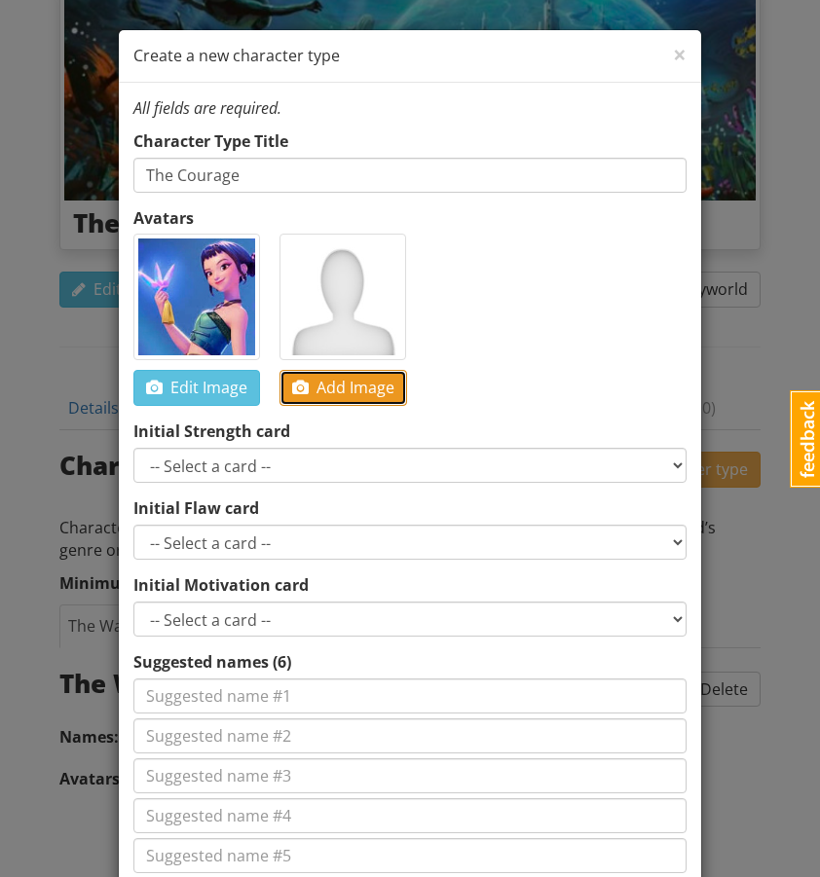
click at [377, 375] on button "Add Image" at bounding box center [344, 388] width 128 height 36
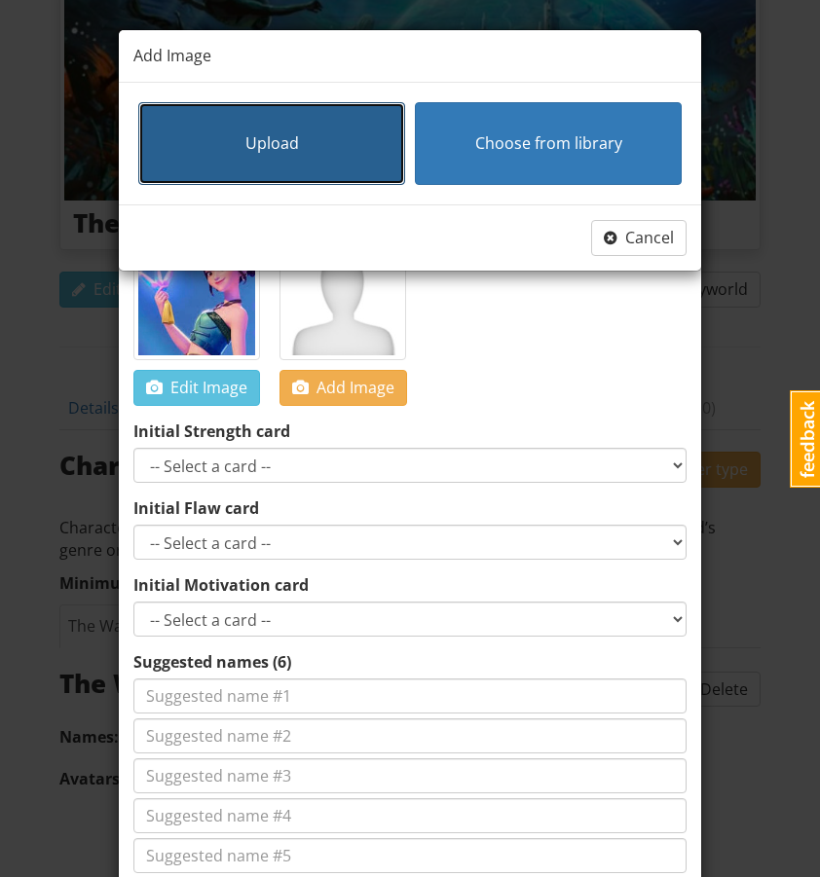
click at [227, 135] on button "Upload" at bounding box center [271, 143] width 267 height 83
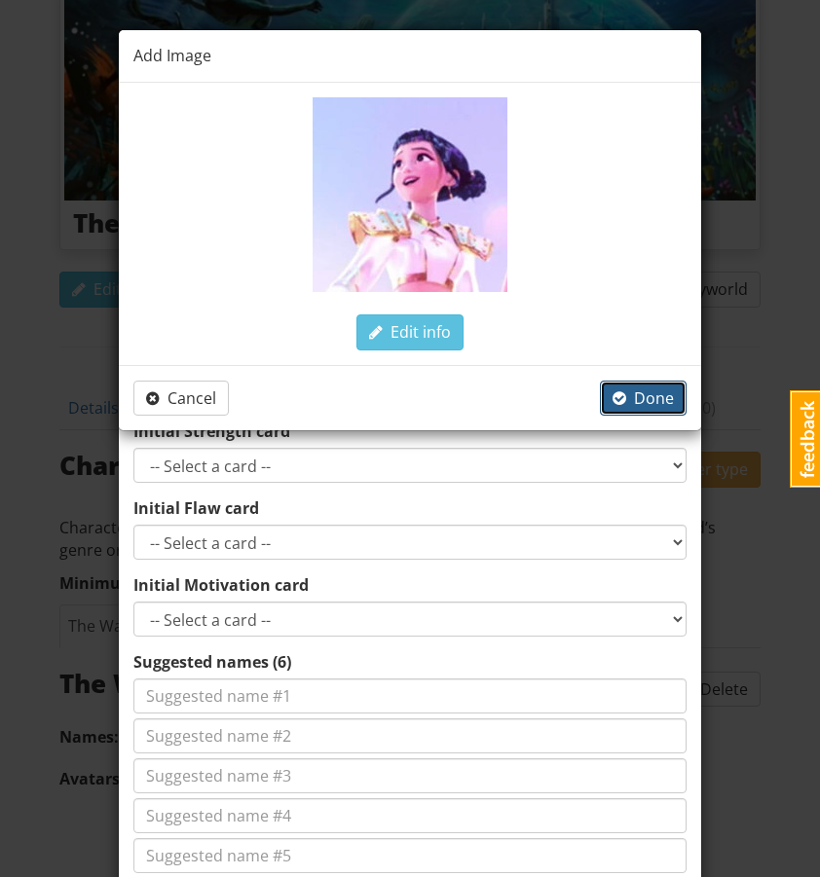
click at [644, 401] on span "Done" at bounding box center [643, 398] width 61 height 21
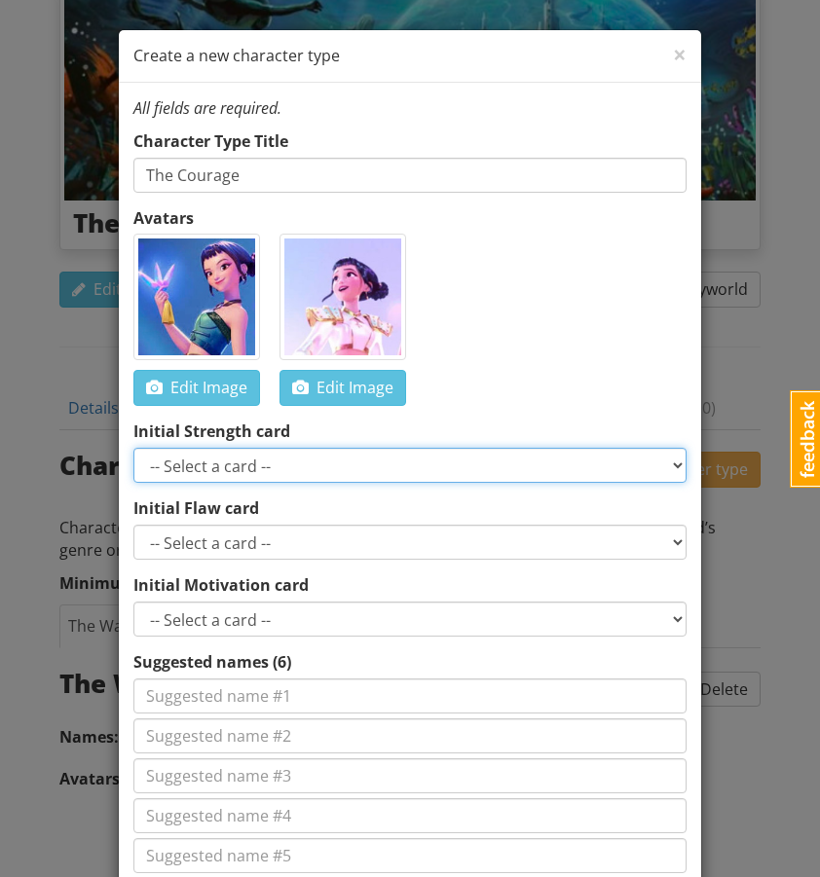
click at [313, 466] on select "-- Select a card -- Inspiration Encouragement Courage Happy Leadership Communic…" at bounding box center [409, 465] width 553 height 35
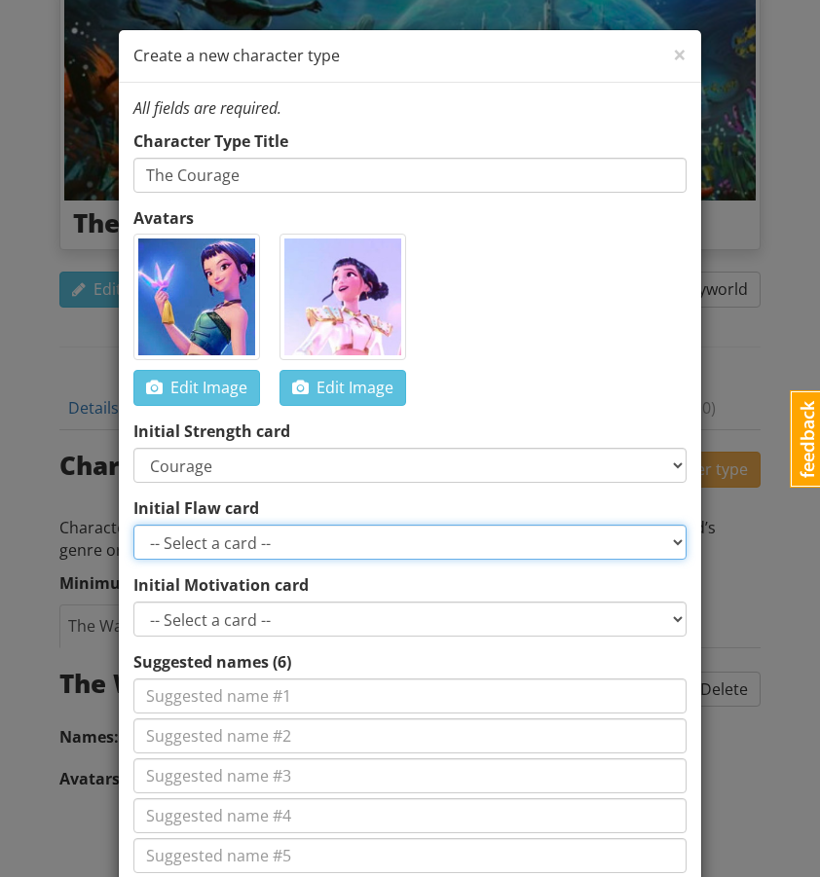
click at [265, 542] on select "-- Select a card -- Sadness Pain Trauma Memories Arrogance Greed Pessimistic En…" at bounding box center [409, 542] width 553 height 35
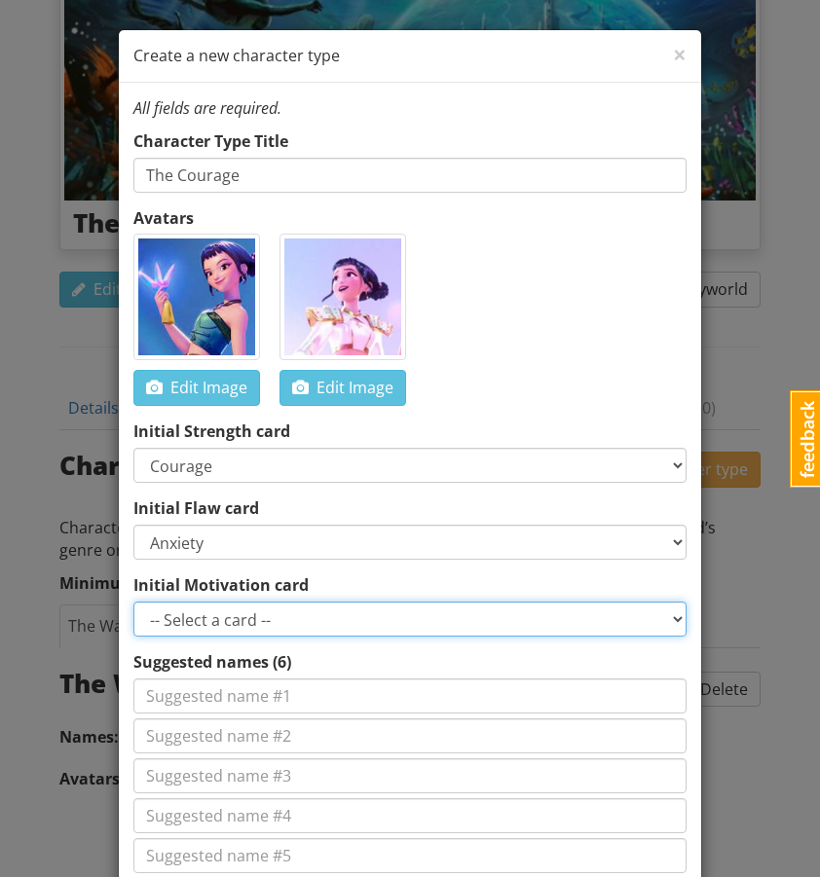
click at [227, 627] on select "-- Select a card -- Revenge Greed Jelousy Fear of Being Forgotten Craving Contr…" at bounding box center [409, 619] width 553 height 35
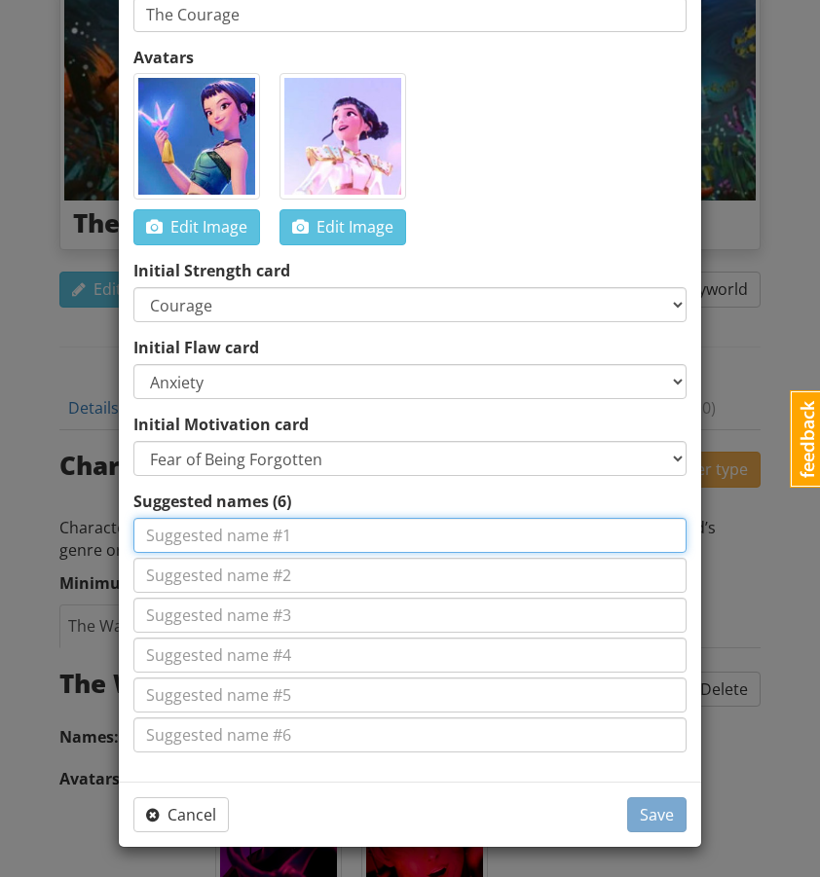
click at [273, 534] on input at bounding box center [409, 535] width 553 height 35
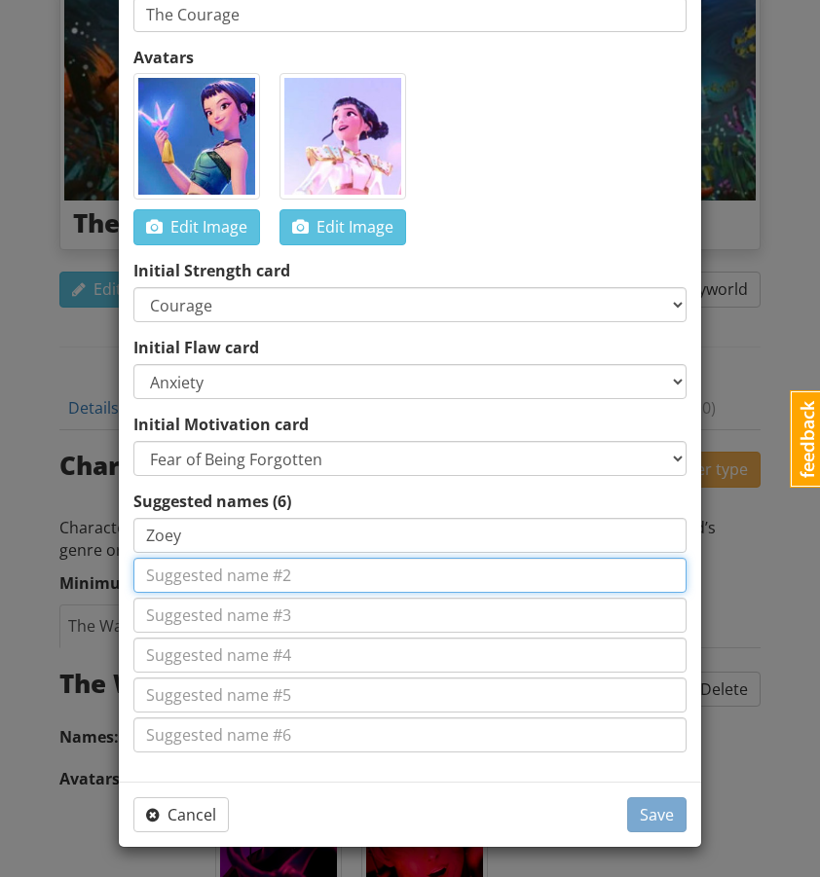
click at [272, 584] on input at bounding box center [409, 575] width 553 height 35
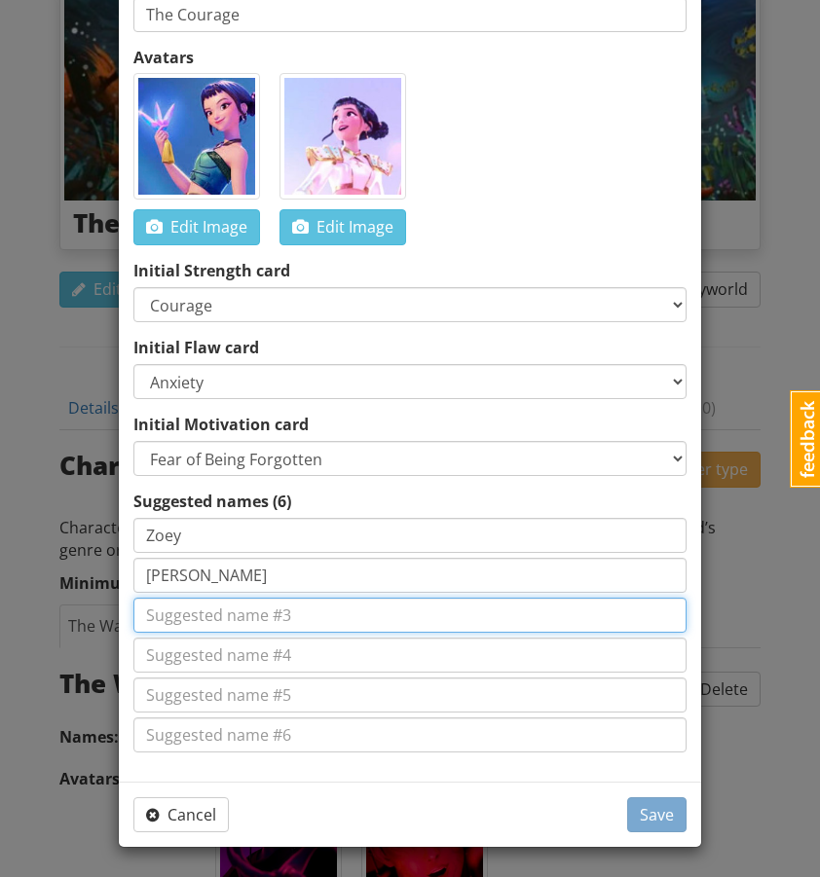
click at [269, 610] on input at bounding box center [409, 615] width 553 height 35
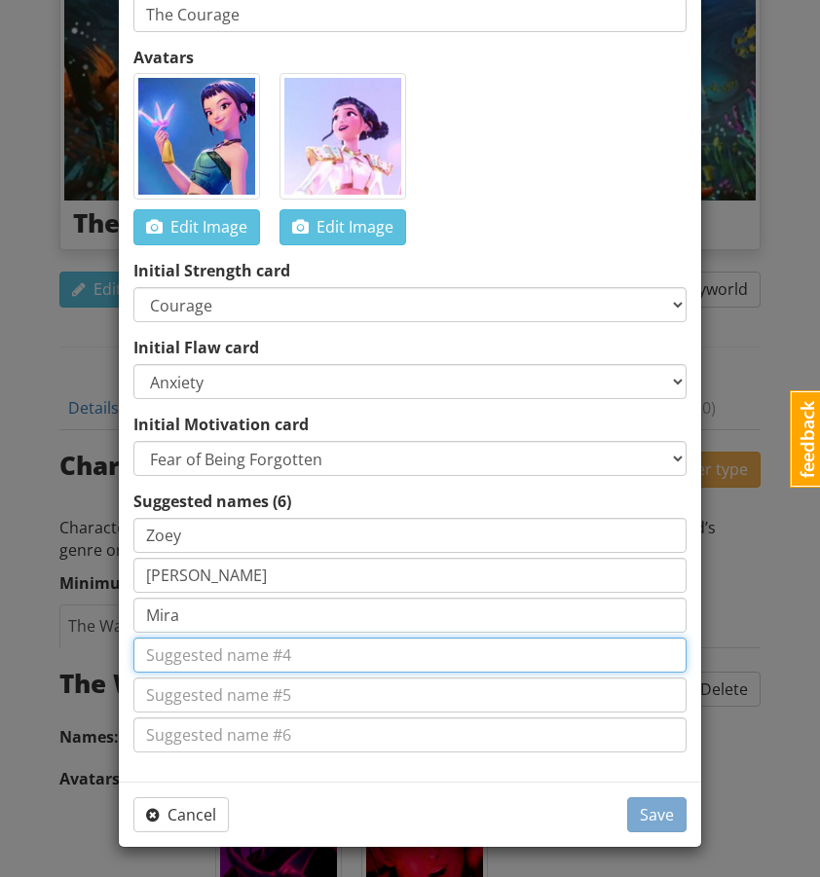
click at [234, 656] on input at bounding box center [409, 655] width 553 height 35
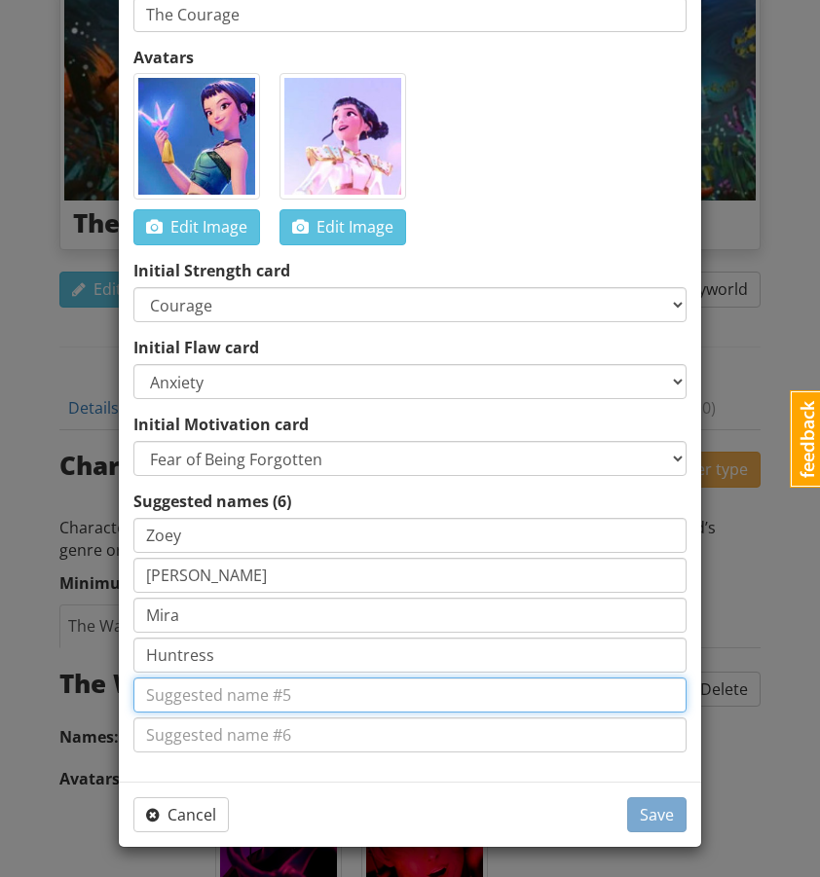
click at [228, 679] on input at bounding box center [409, 695] width 553 height 35
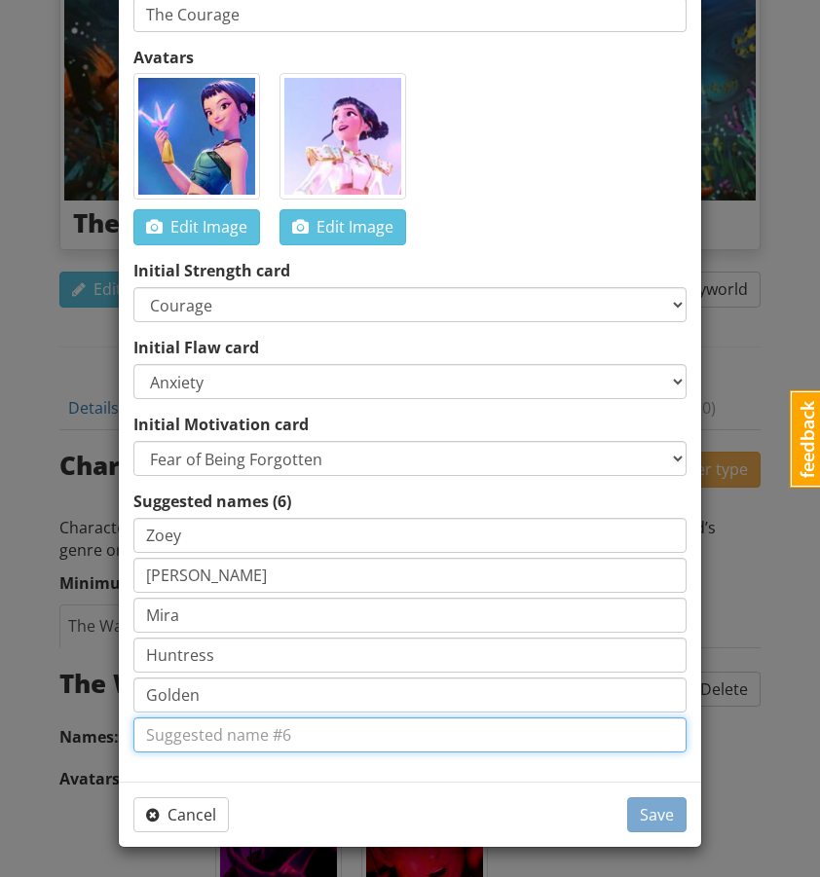
click at [223, 737] on input at bounding box center [409, 735] width 553 height 35
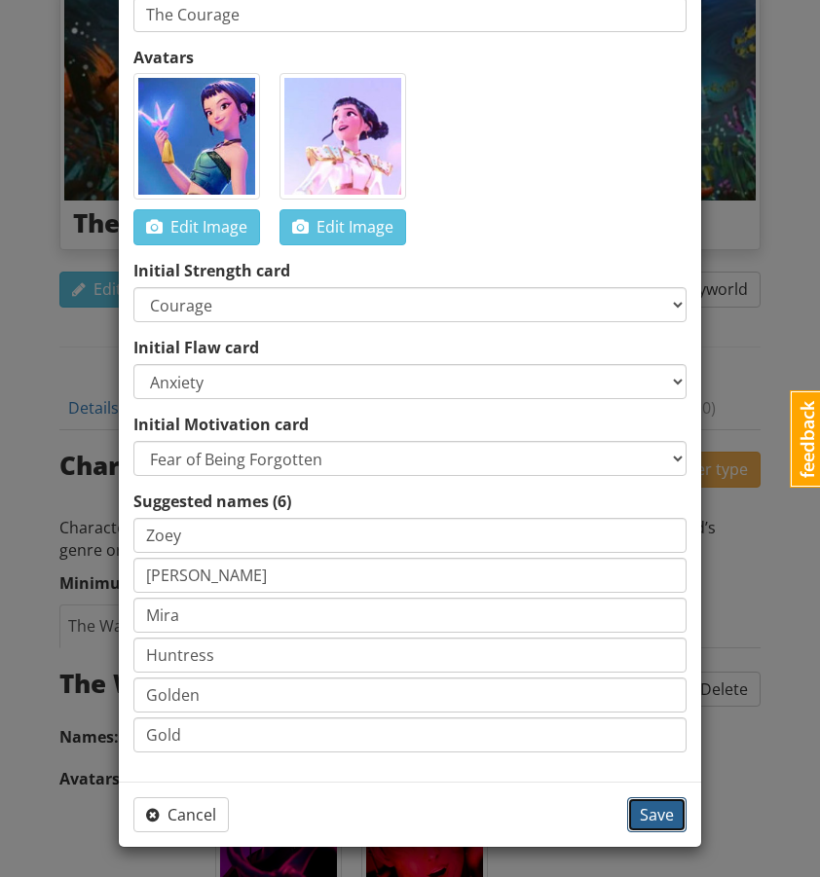
click at [648, 804] on span "Save" at bounding box center [657, 814] width 34 height 21
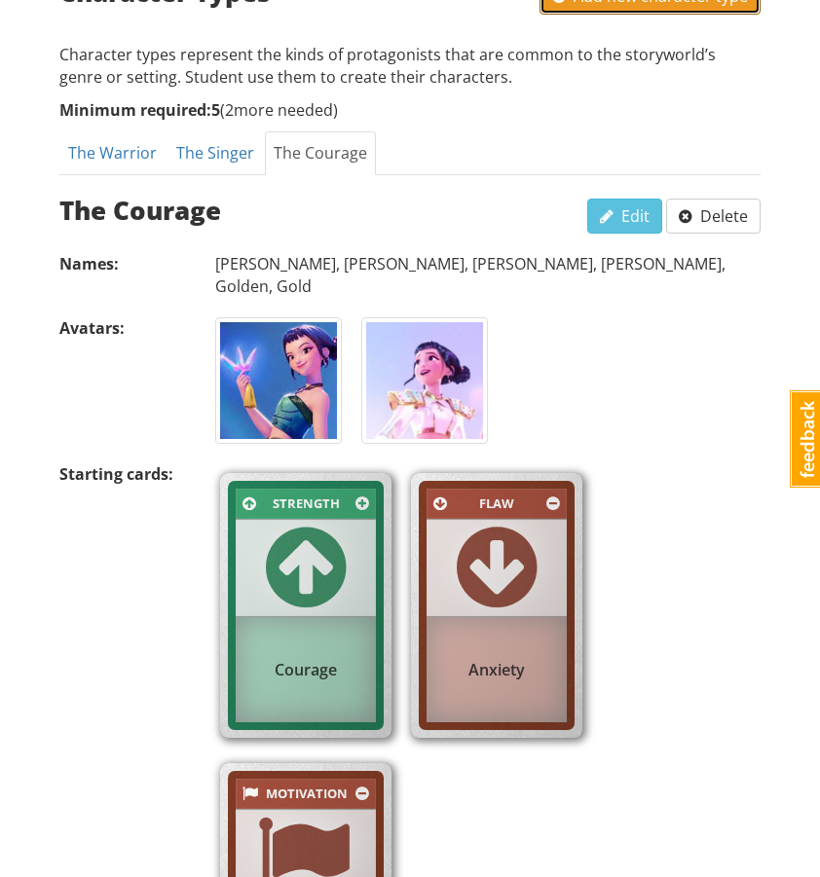
scroll to position [820, 0]
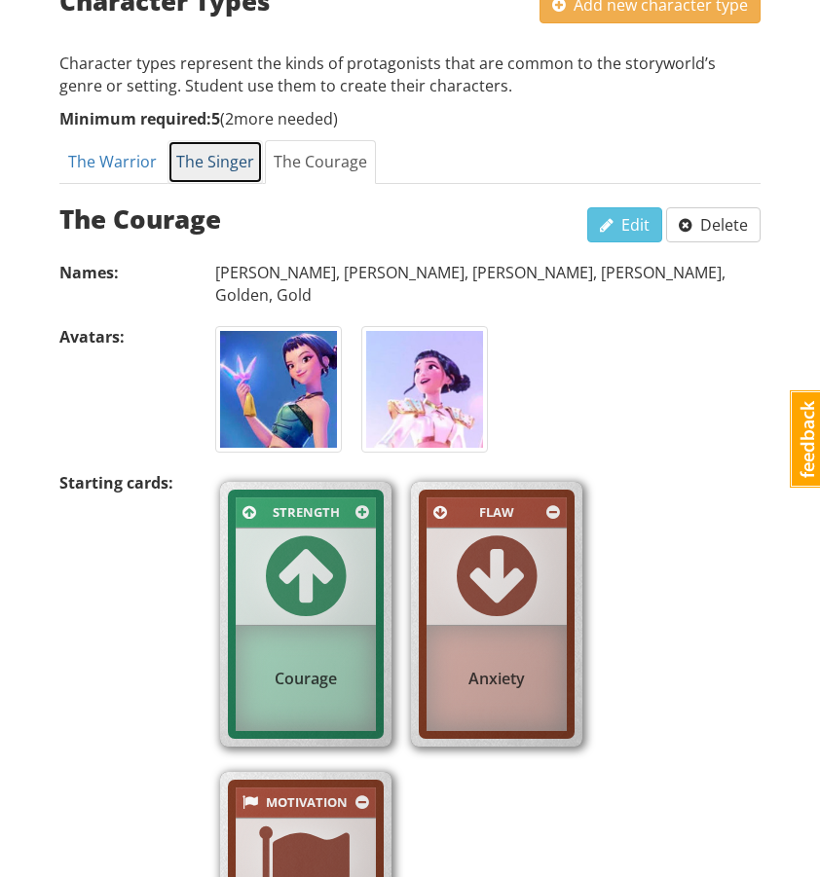
click at [240, 140] on link "The Singer" at bounding box center [215, 162] width 95 height 44
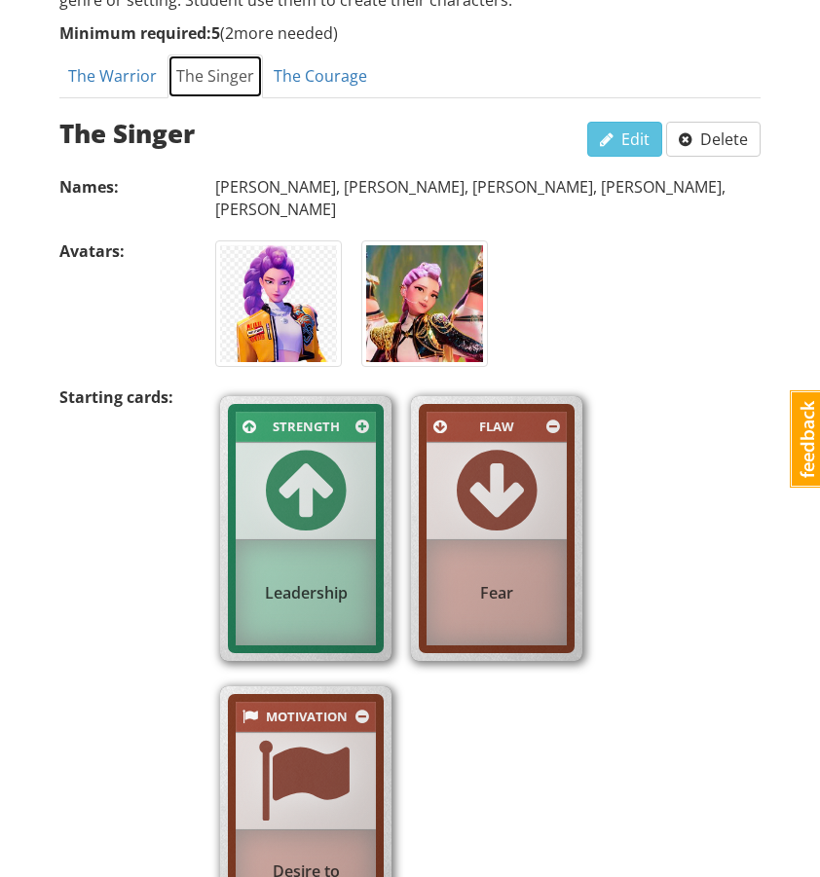
scroll to position [904, 0]
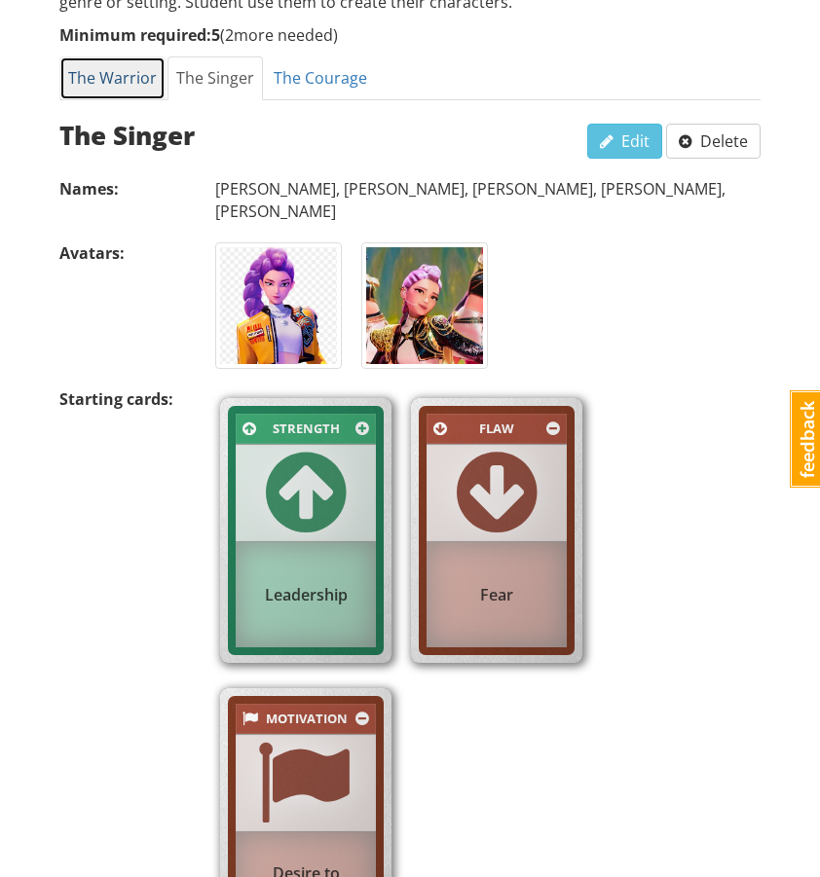
click at [125, 56] on link "The Warrior" at bounding box center [112, 78] width 106 height 44
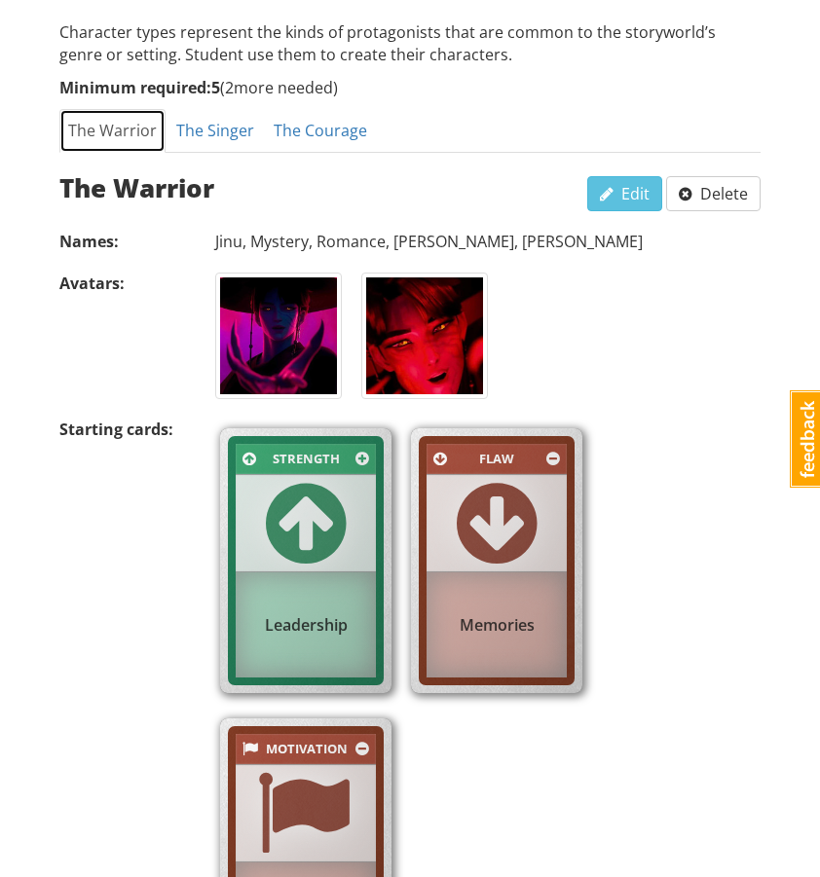
scroll to position [848, 0]
